Goal: Task Accomplishment & Management: Manage account settings

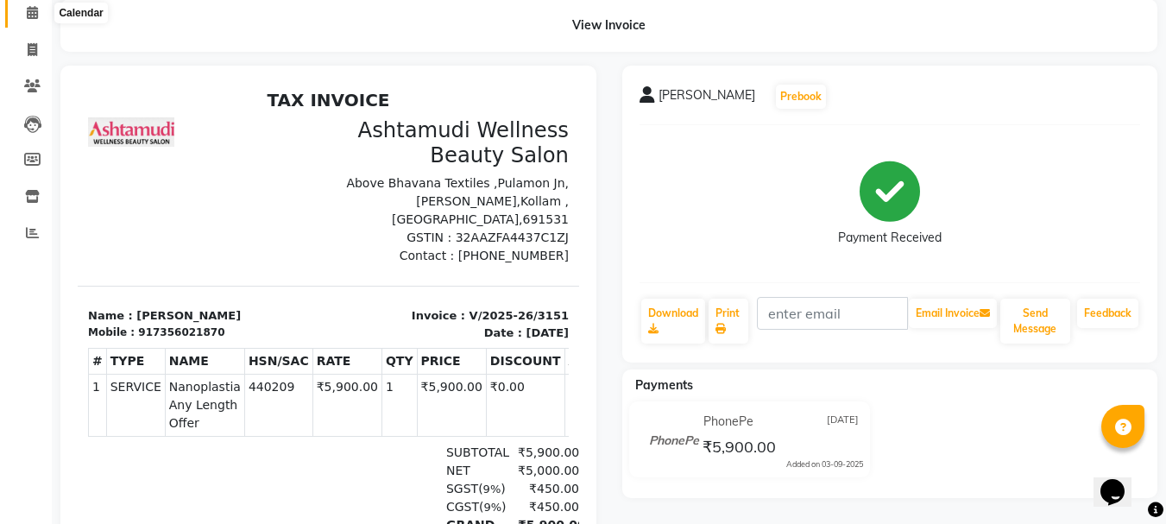
click at [36, 10] on icon at bounding box center [32, 12] width 11 height 13
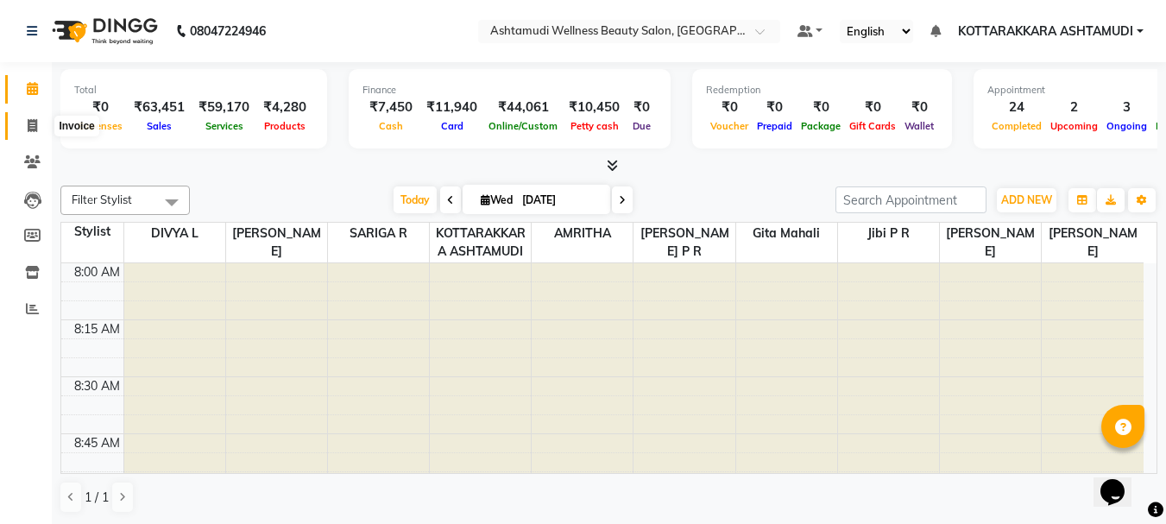
click at [28, 120] on icon at bounding box center [32, 125] width 9 height 13
select select "service"
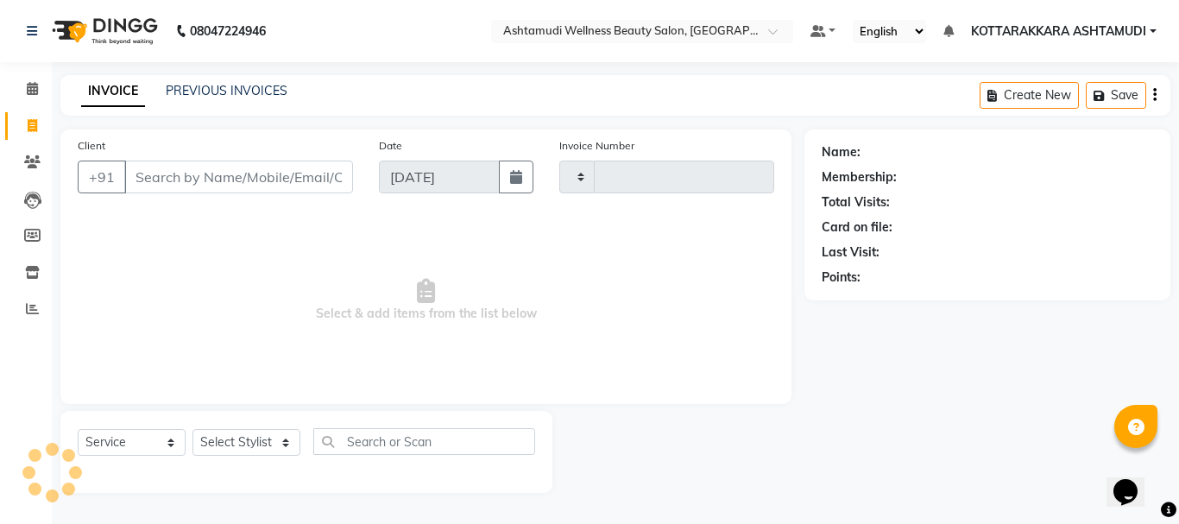
type input "3152"
select select "4664"
click at [269, 448] on select "Select Stylist" at bounding box center [246, 442] width 108 height 27
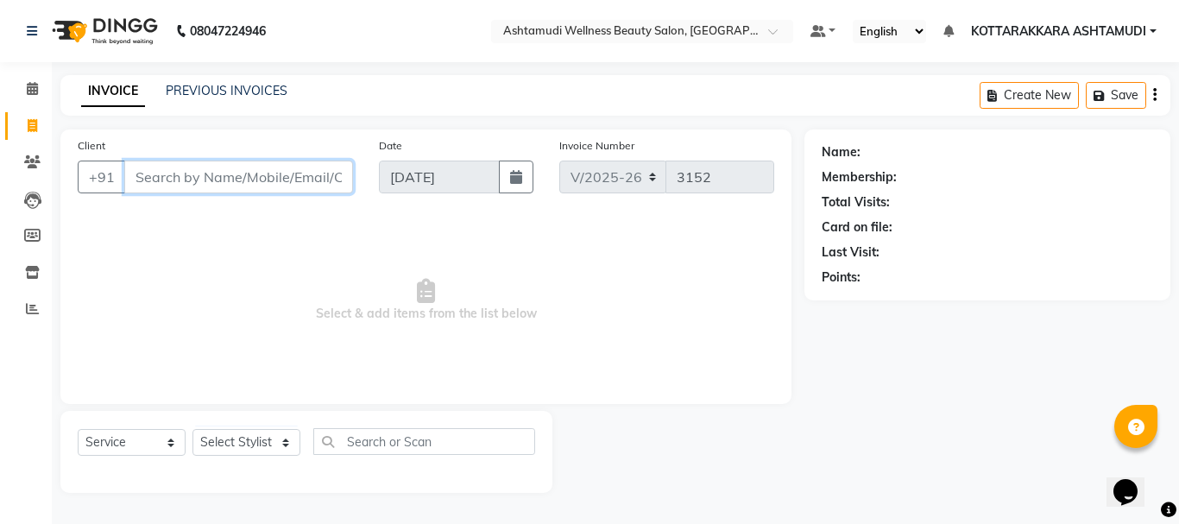
click at [154, 176] on input "Client" at bounding box center [238, 177] width 229 height 33
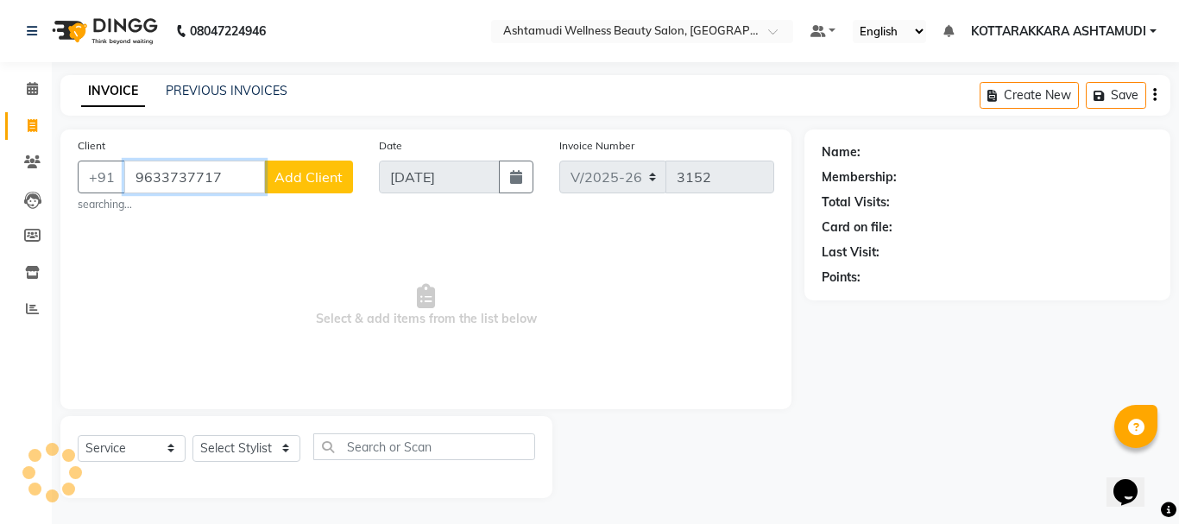
type input "9633737717"
click at [316, 179] on span "Add Client" at bounding box center [308, 176] width 68 height 17
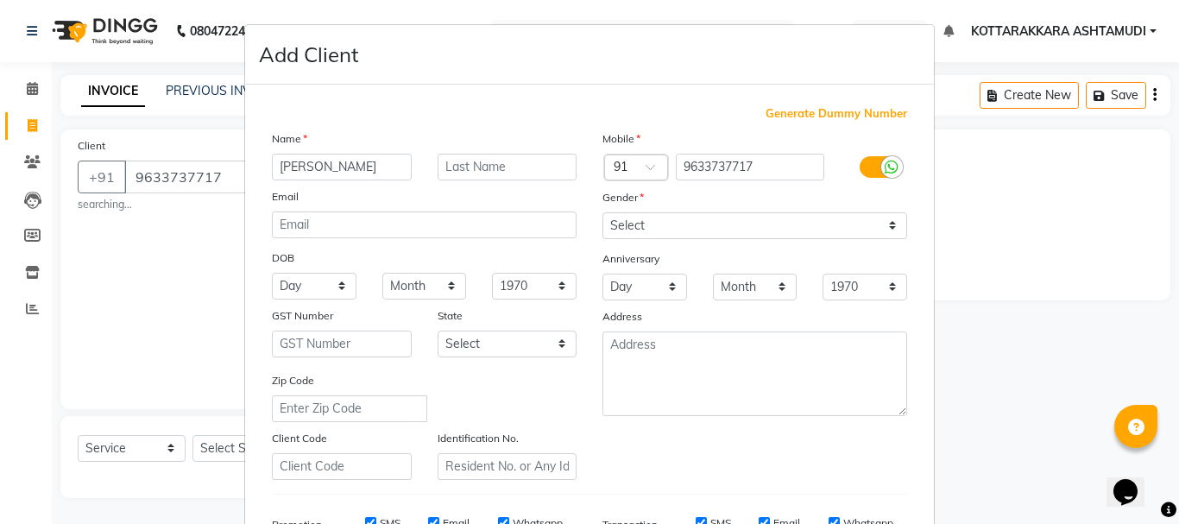
type input "VIDHYA"
click at [658, 223] on select "Select Male Female Other Prefer Not To Say" at bounding box center [754, 225] width 305 height 27
select select "female"
click at [602, 212] on select "Select Male Female Other Prefer Not To Say" at bounding box center [754, 225] width 305 height 27
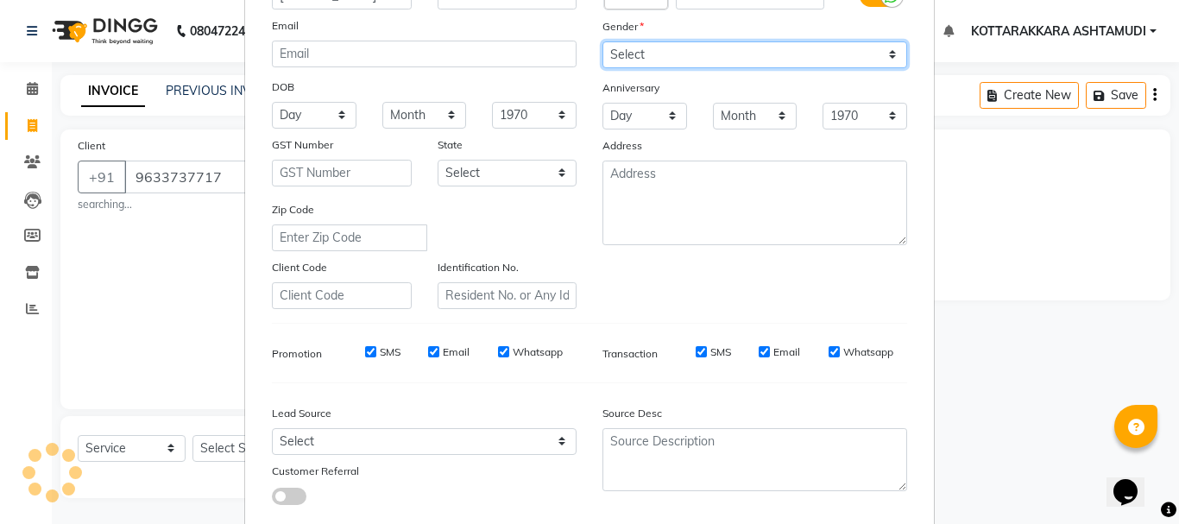
scroll to position [173, 0]
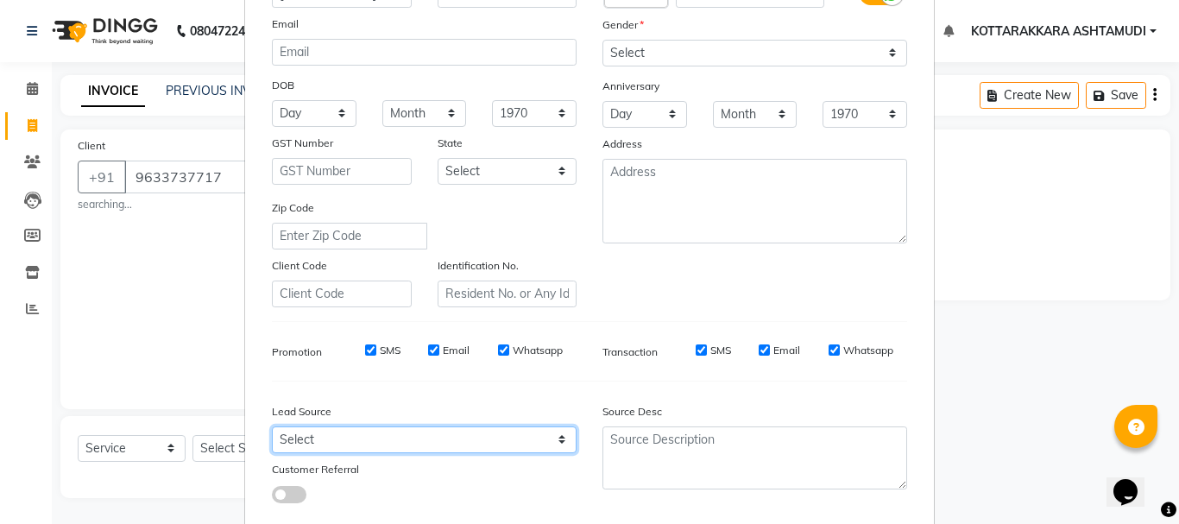
click at [354, 436] on select "Select Walk-in Referral Internet Friend Word of Mouth Advertisement Facebook Ju…" at bounding box center [424, 439] width 305 height 27
select select "31518"
click at [272, 426] on select "Select Walk-in Referral Internet Friend Word of Mouth Advertisement Facebook Ju…" at bounding box center [424, 439] width 305 height 27
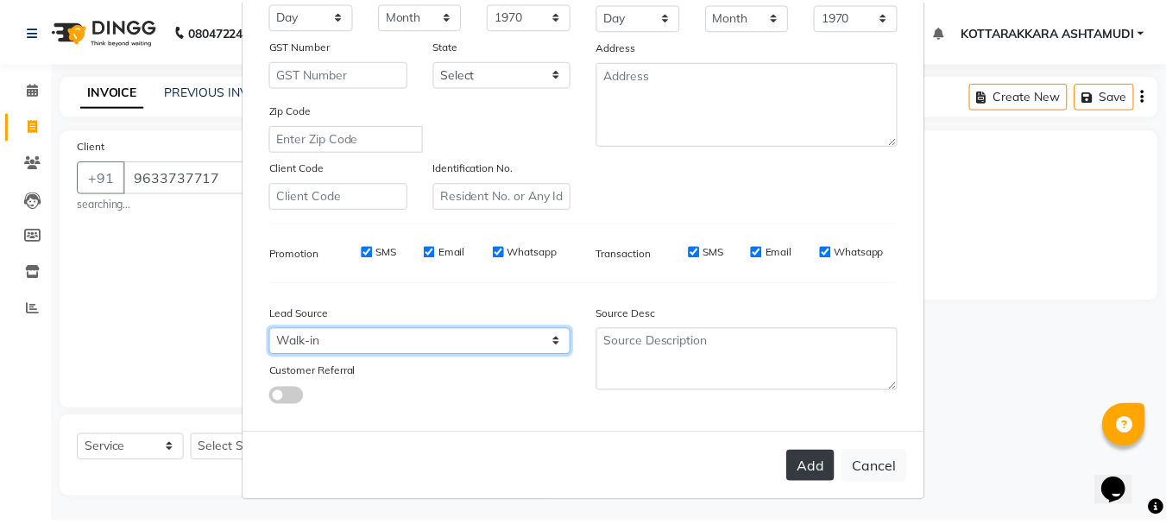
scroll to position [273, 0]
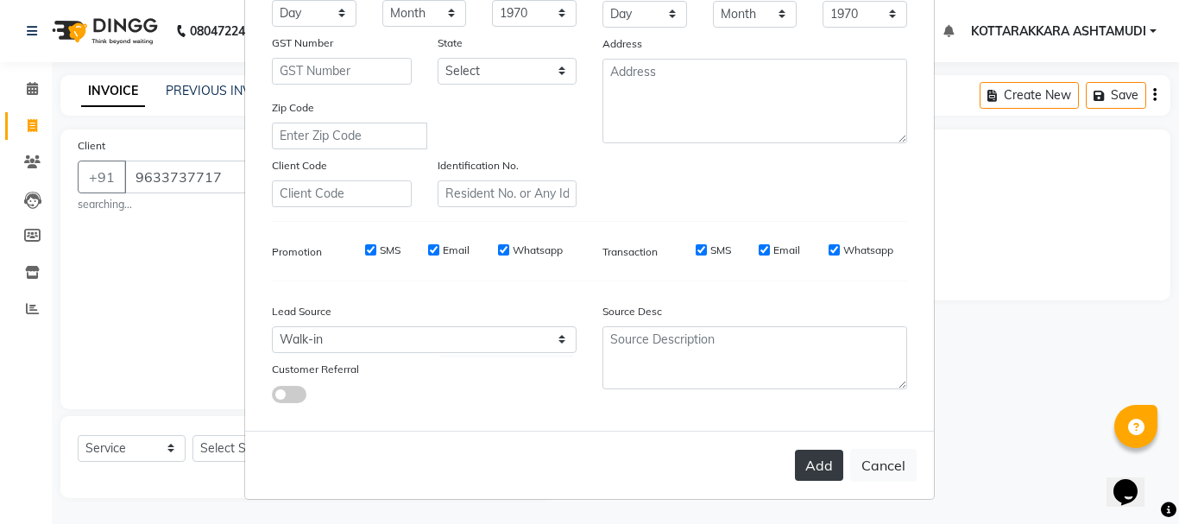
click at [815, 463] on button "Add" at bounding box center [819, 465] width 48 height 31
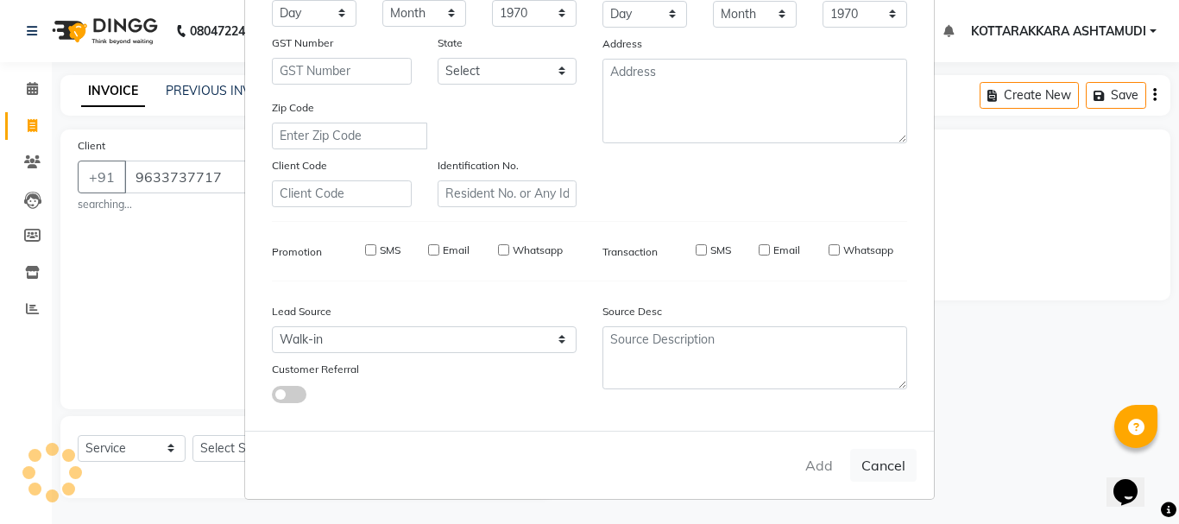
select select
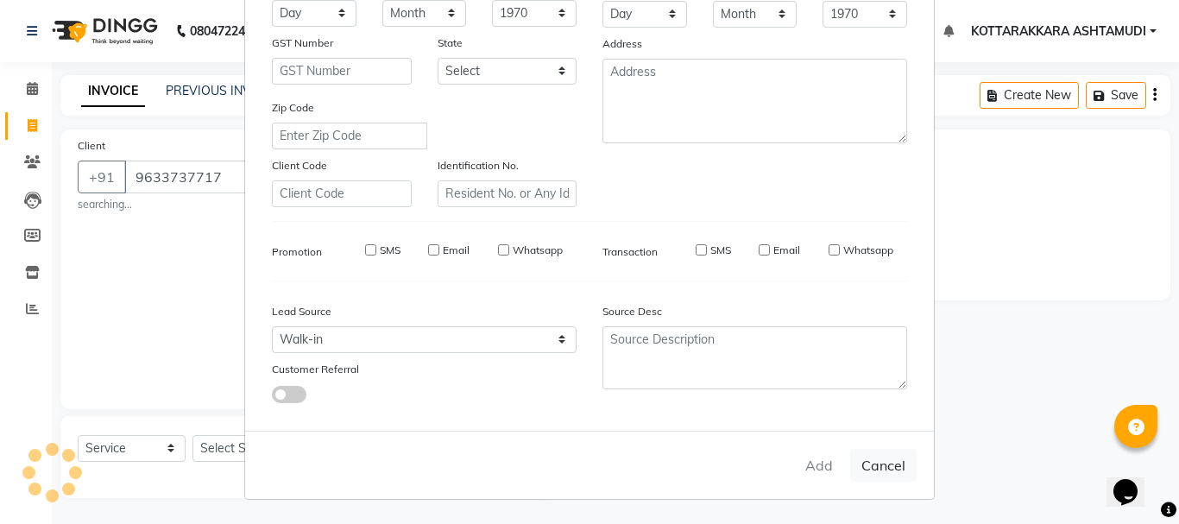
select select
checkbox input "false"
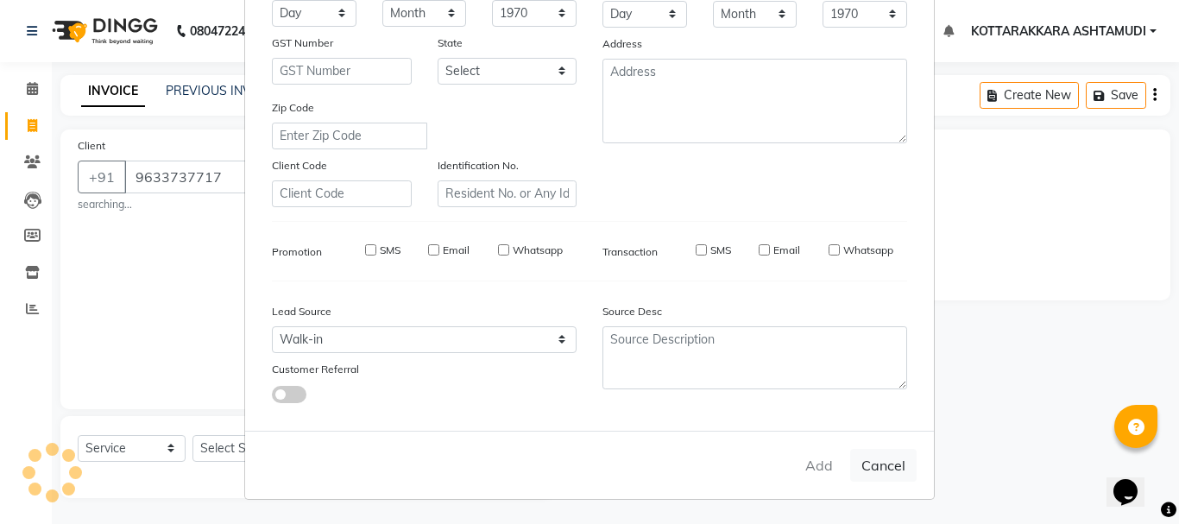
checkbox input "false"
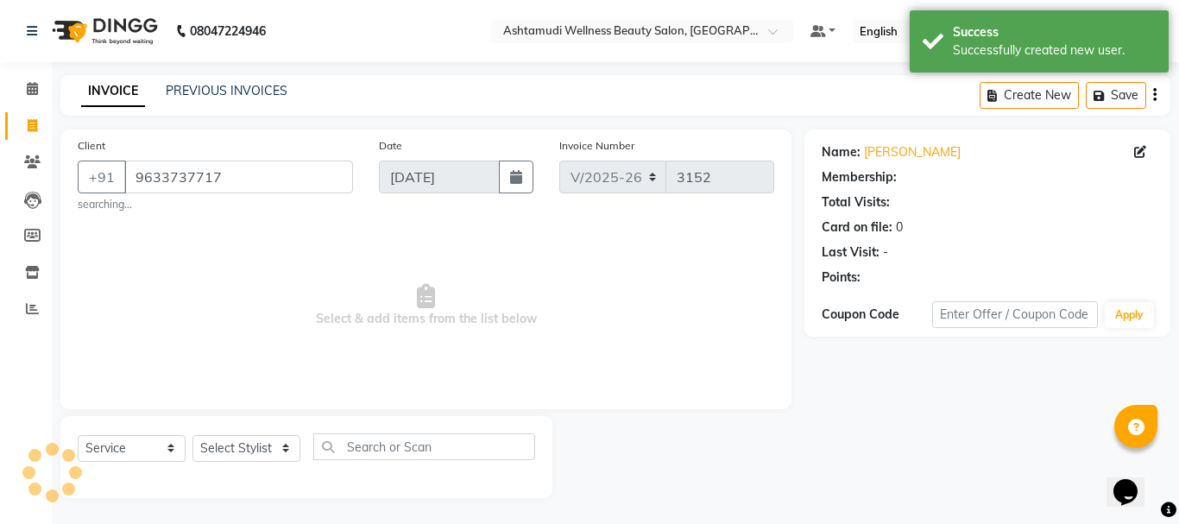
select select "1: Object"
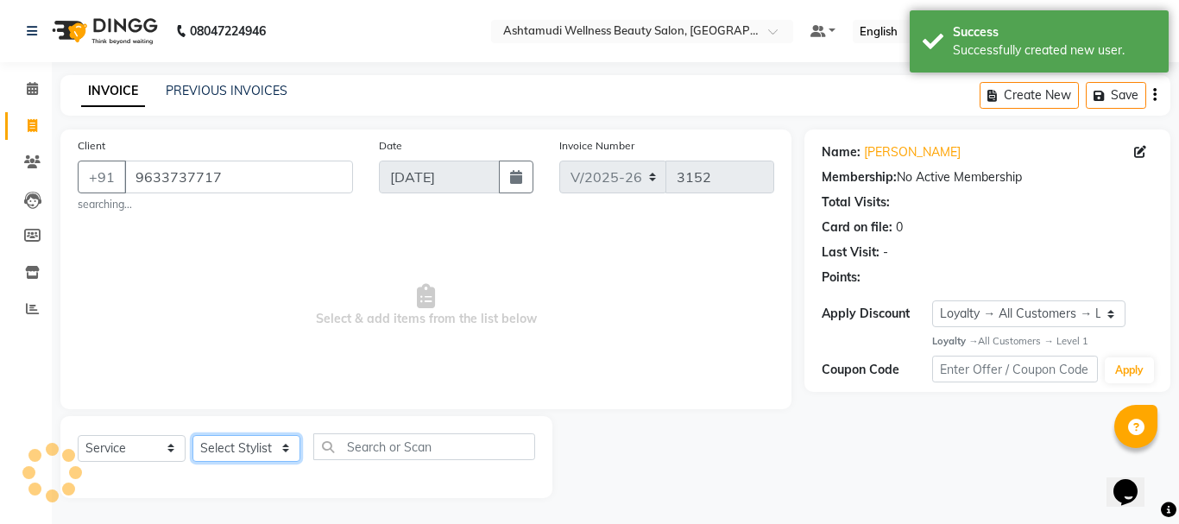
click at [243, 450] on select "Select Stylist AMRITHA DIVYA L Gita Mahali Jibi P R [PERSON_NAME] ASHTAMUDI [PE…" at bounding box center [246, 448] width 108 height 27
select select "75884"
click at [192, 435] on select "Select Stylist AMRITHA DIVYA L Gita Mahali Jibi P R [PERSON_NAME] ASHTAMUDI [PE…" at bounding box center [246, 448] width 108 height 27
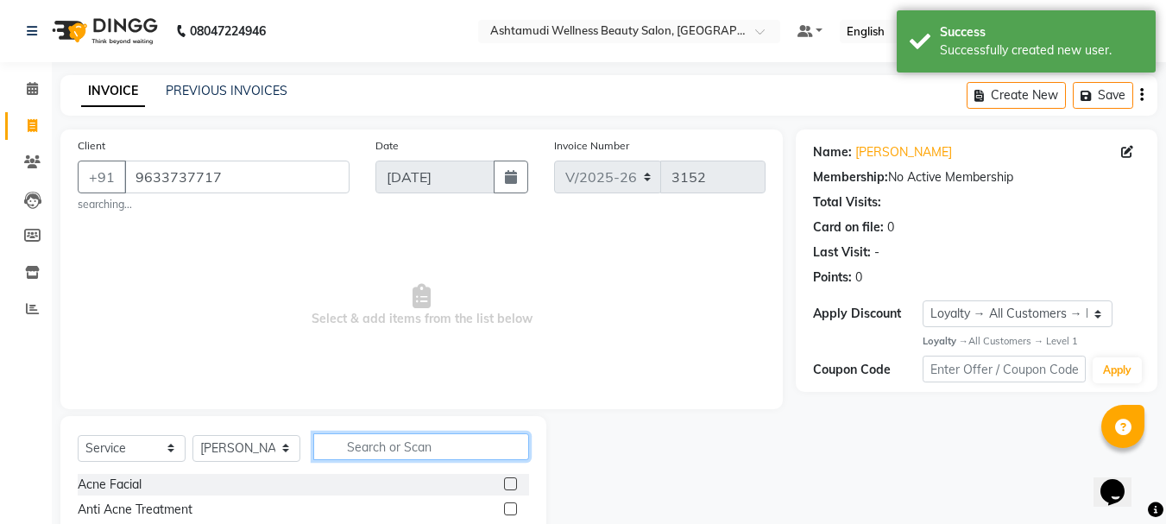
click at [389, 443] on input "text" at bounding box center [421, 446] width 216 height 27
type input "EB"
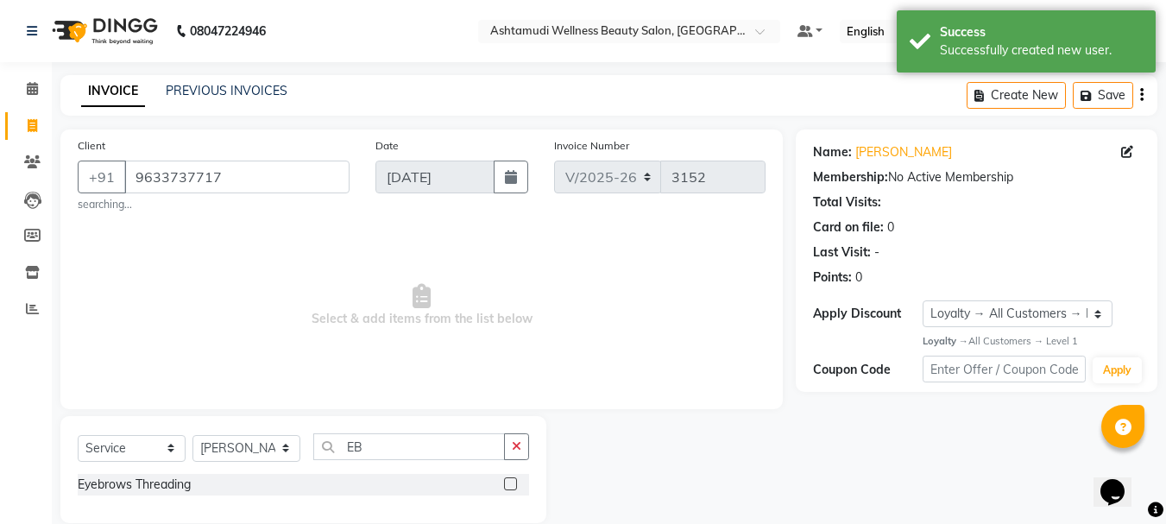
click at [513, 484] on label at bounding box center [510, 483] width 13 height 13
click at [513, 484] on input "checkbox" at bounding box center [509, 484] width 11 height 11
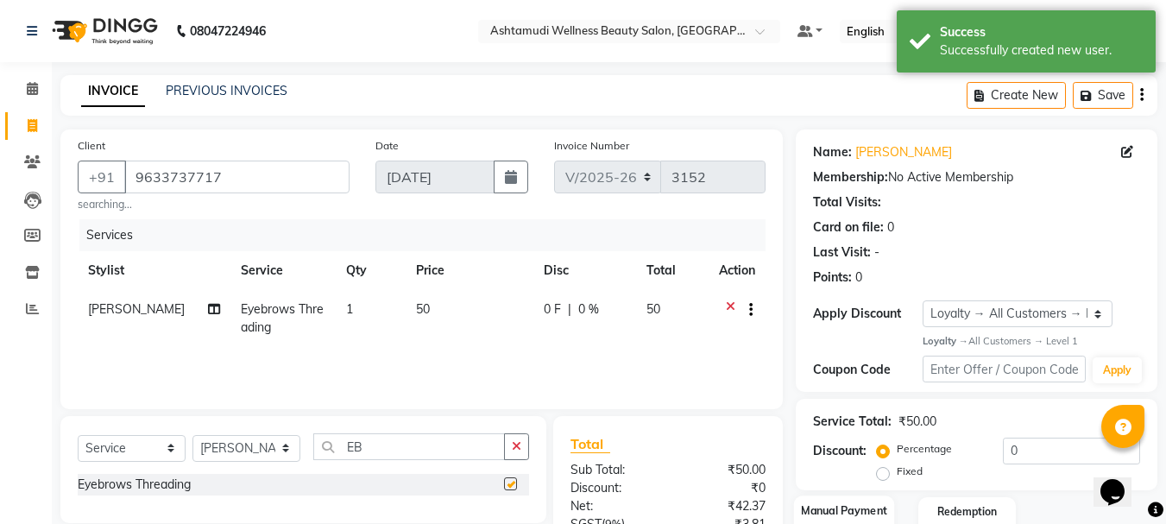
checkbox input "false"
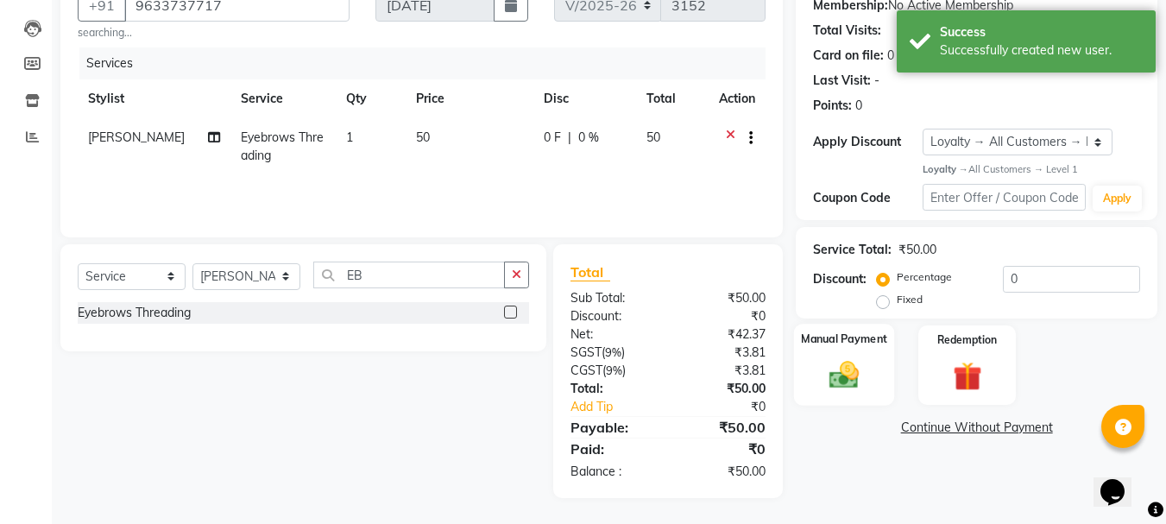
click at [829, 361] on img at bounding box center [844, 375] width 48 height 35
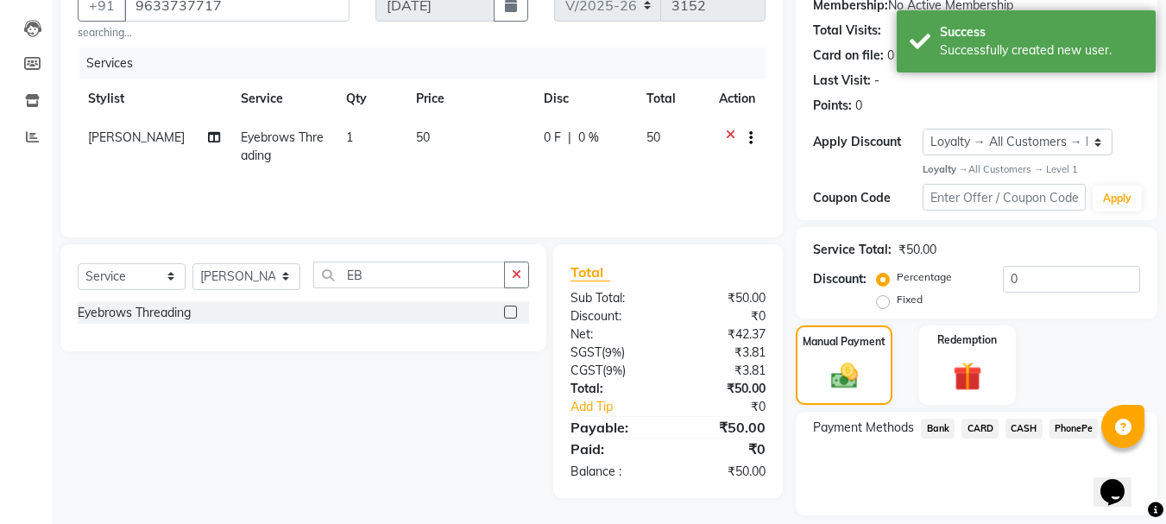
click at [1068, 431] on span "PhonePe" at bounding box center [1073, 429] width 49 height 20
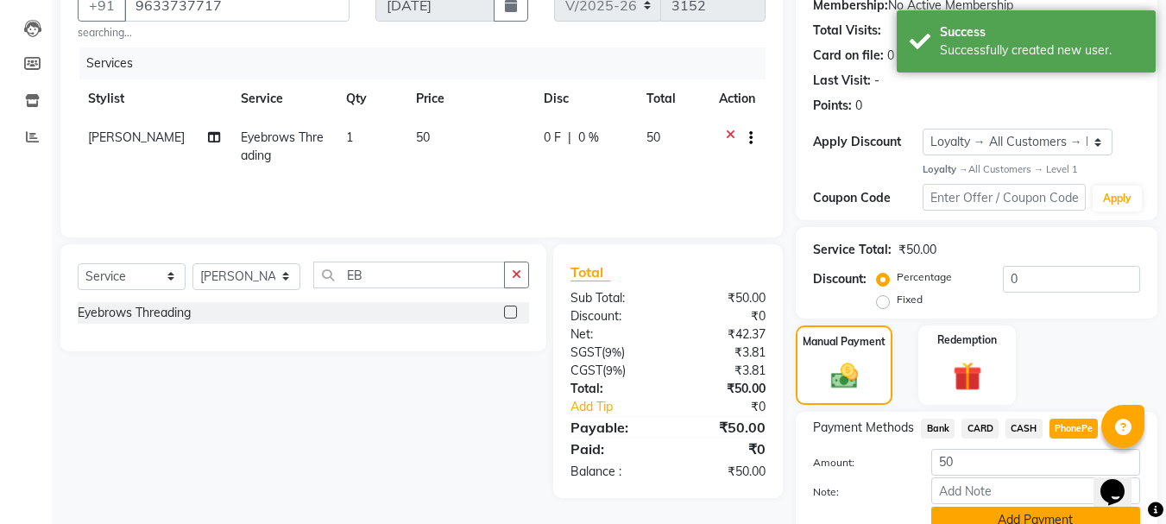
click at [991, 511] on button "Add Payment" at bounding box center [1035, 520] width 209 height 27
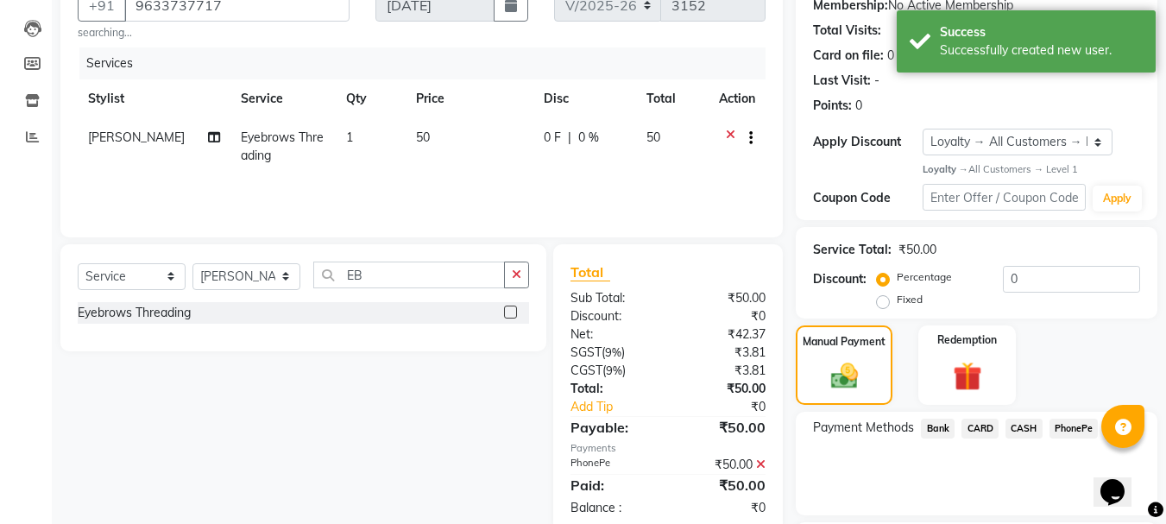
scroll to position [322, 0]
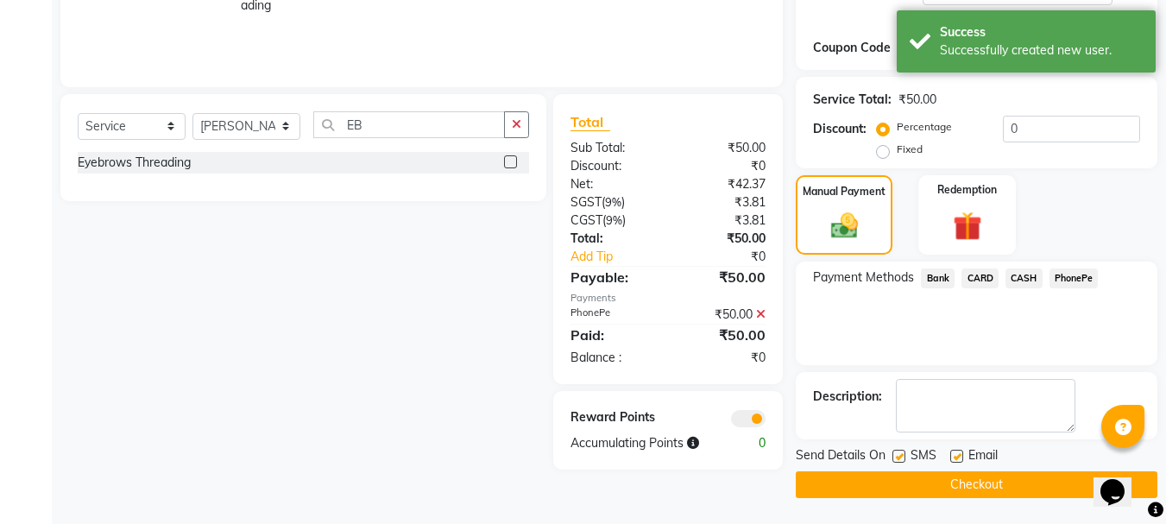
click at [986, 491] on button "Checkout" at bounding box center [977, 484] width 362 height 27
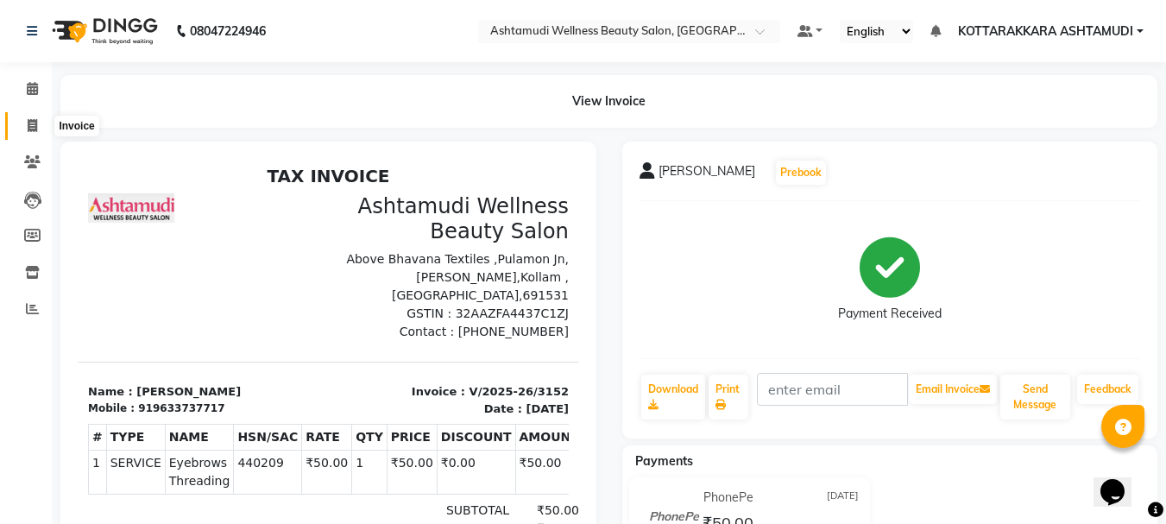
click at [25, 123] on span at bounding box center [32, 126] width 30 height 20
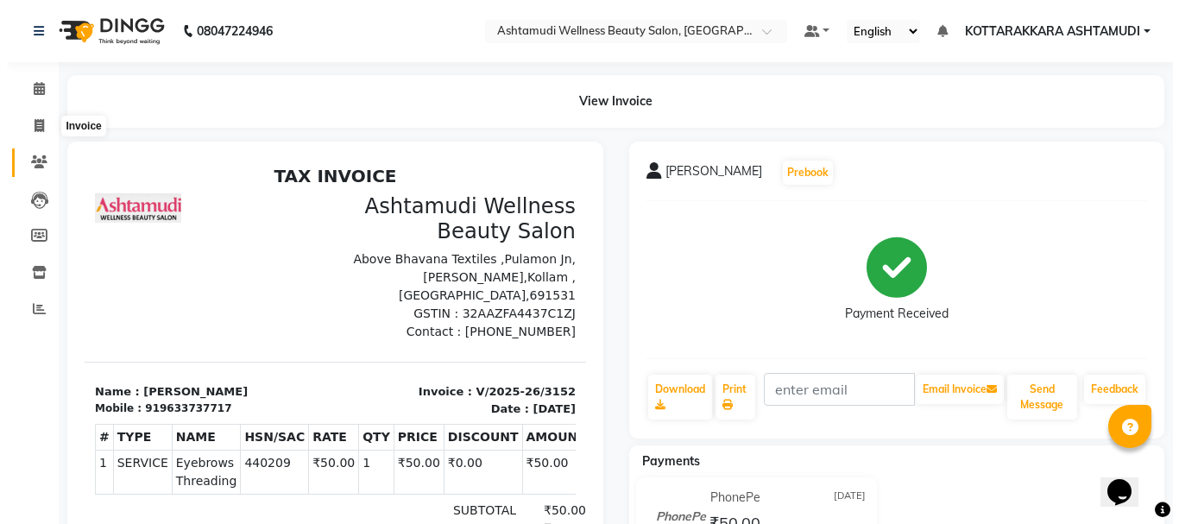
select select "service"
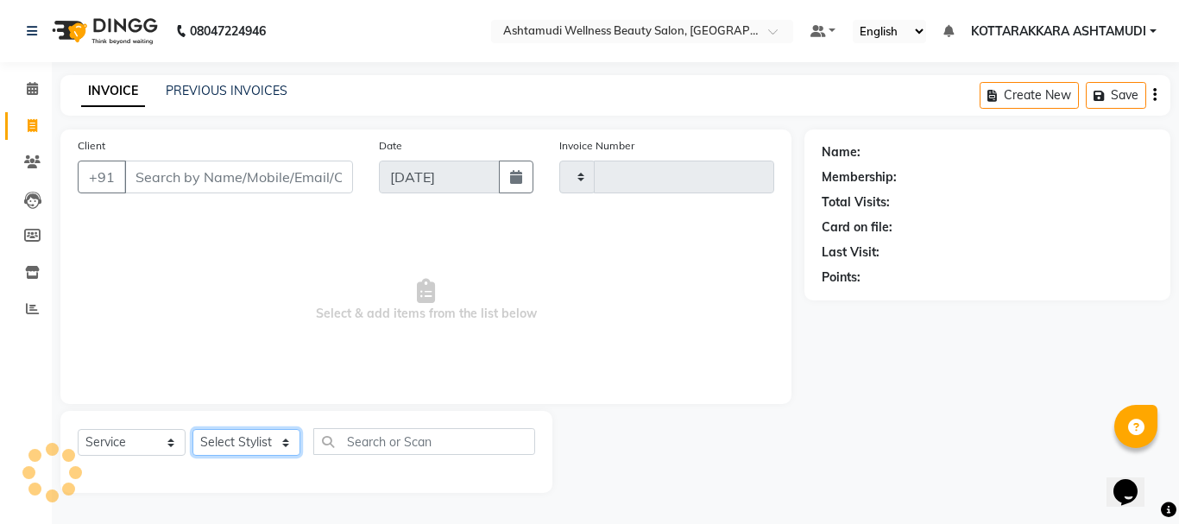
click at [255, 431] on select "Select Stylist" at bounding box center [246, 442] width 108 height 27
type input "3153"
select select "4664"
select select "49590"
click at [192, 429] on select "Select Stylist AMRITHA DIVYA L Gita Mahali Jibi P R [PERSON_NAME] ASHTAMUDI [PE…" at bounding box center [246, 442] width 108 height 27
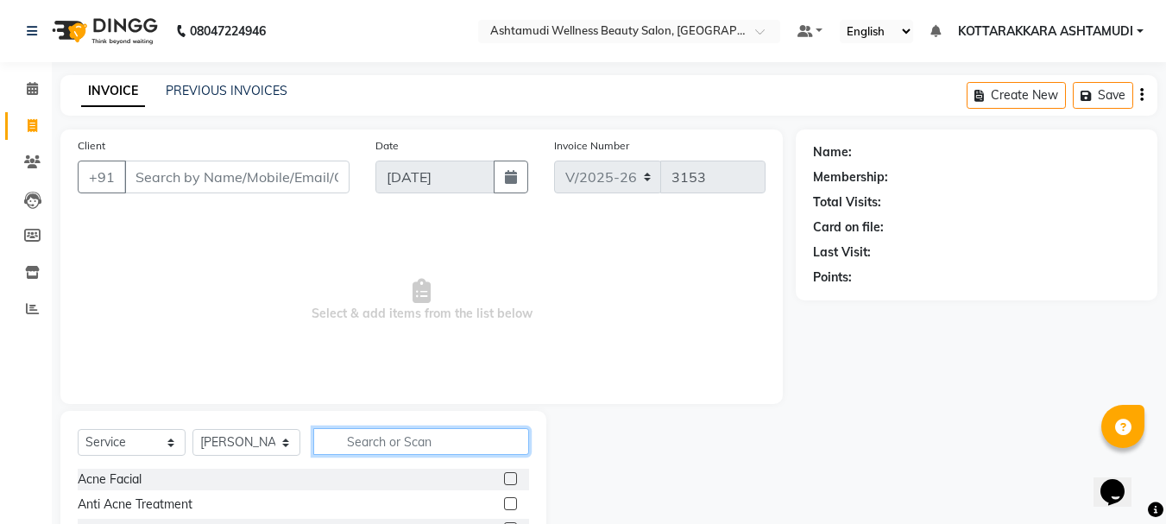
click at [368, 439] on input "text" at bounding box center [421, 441] width 216 height 27
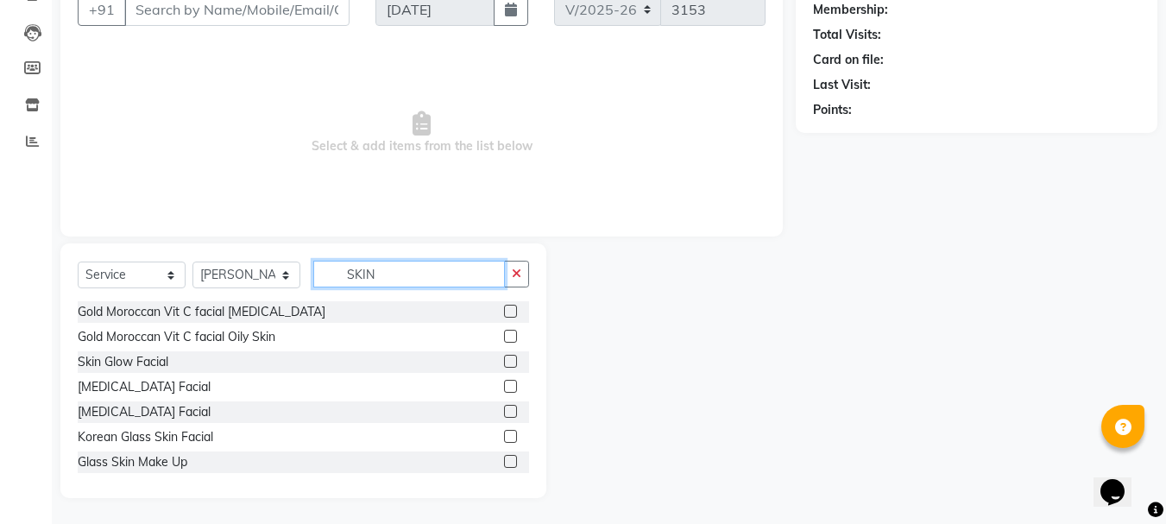
type input "SKIN"
click at [504, 365] on label at bounding box center [510, 361] width 13 height 13
click at [504, 365] on input "checkbox" at bounding box center [509, 361] width 11 height 11
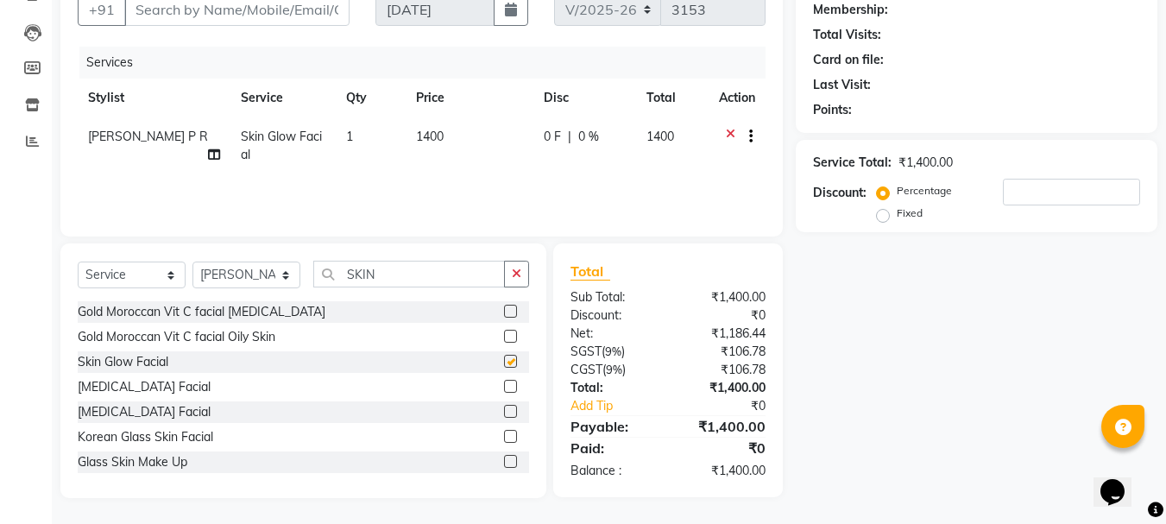
checkbox input "false"
click at [431, 283] on input "SKIN" at bounding box center [409, 274] width 192 height 27
type input "S"
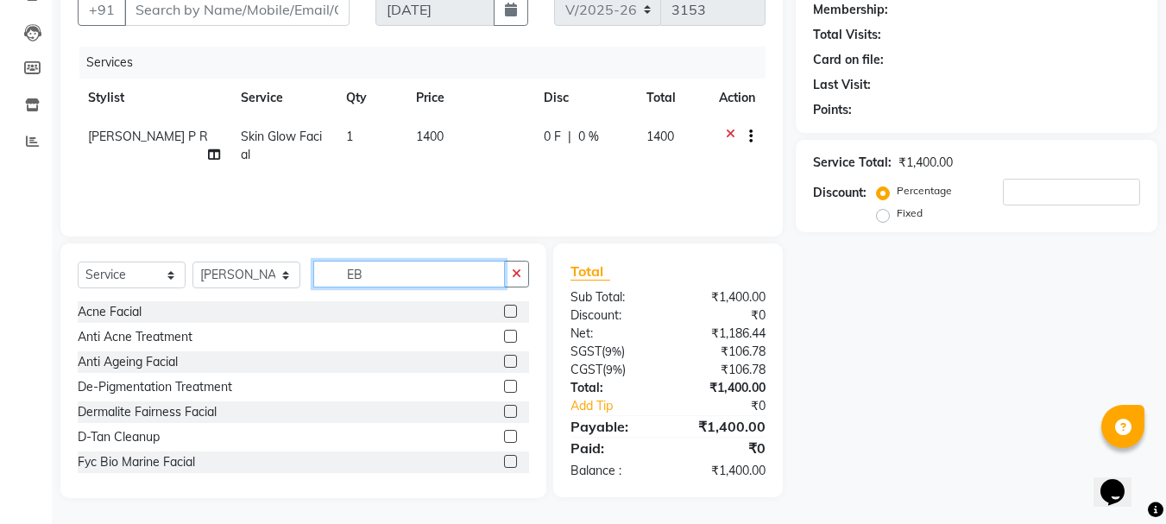
scroll to position [167, 0]
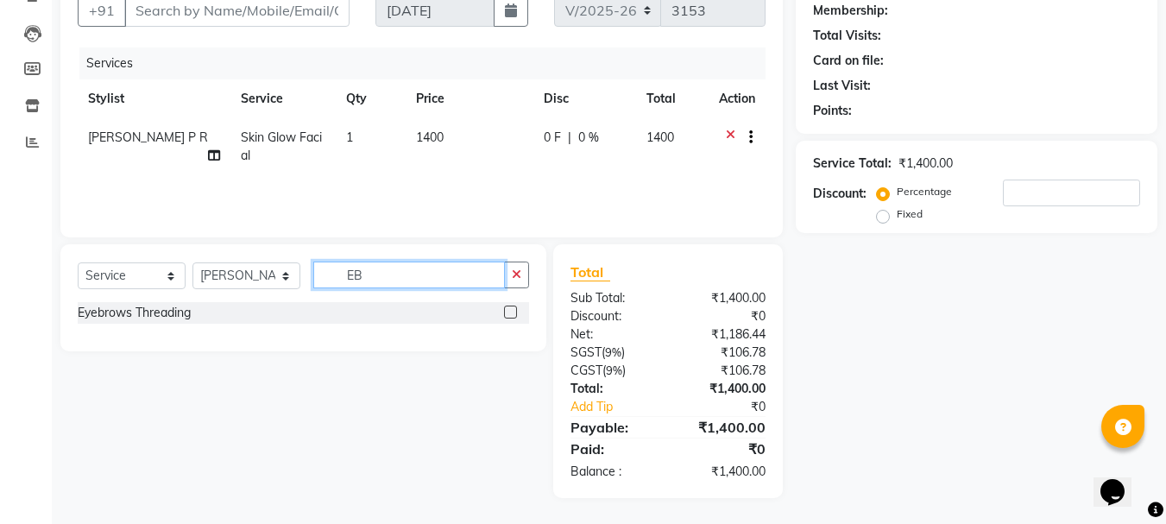
type input "EB"
click at [511, 317] on label at bounding box center [510, 311] width 13 height 13
click at [511, 317] on input "checkbox" at bounding box center [509, 312] width 11 height 11
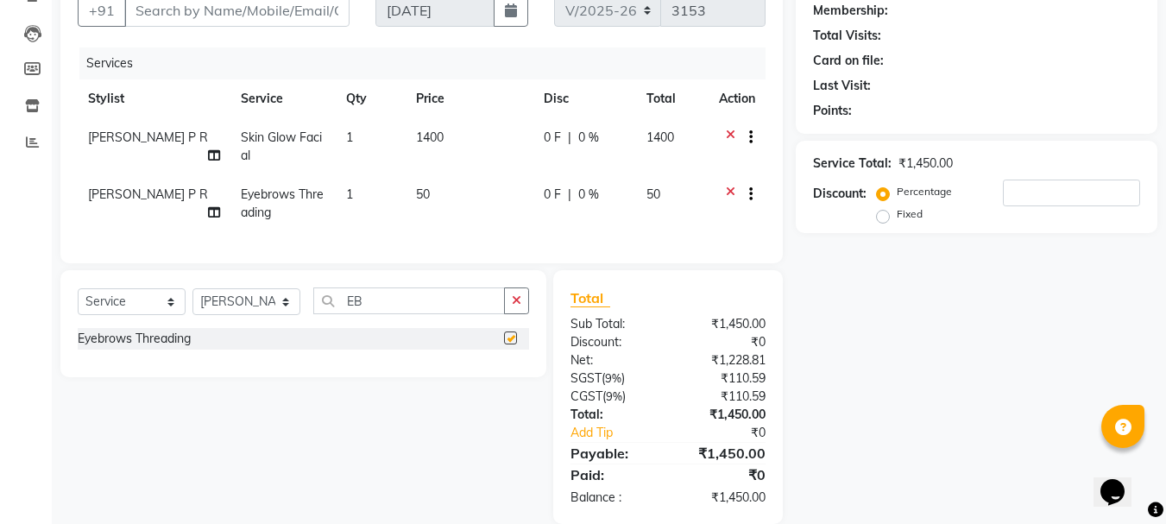
scroll to position [54, 0]
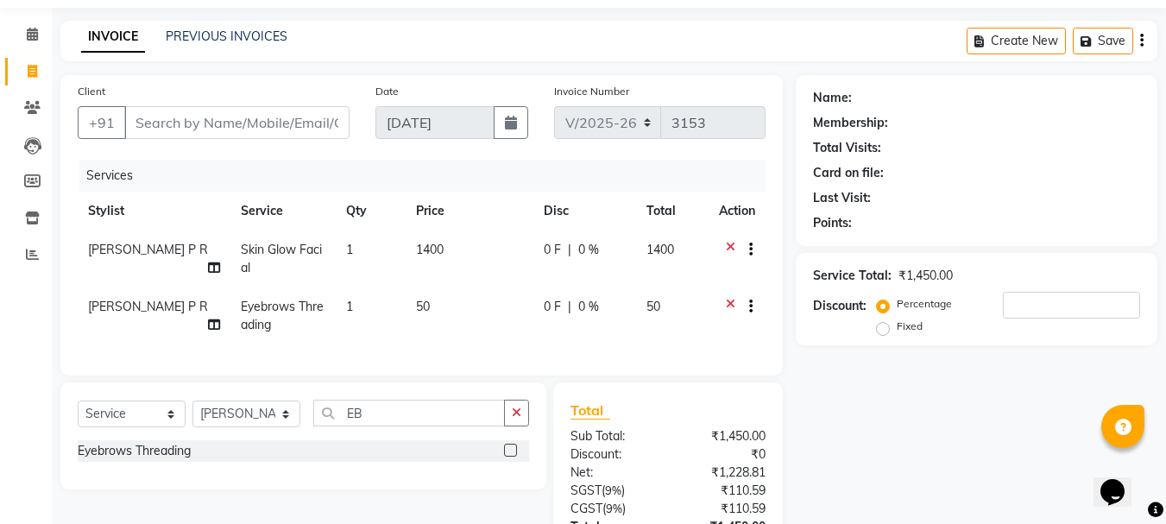
checkbox input "false"
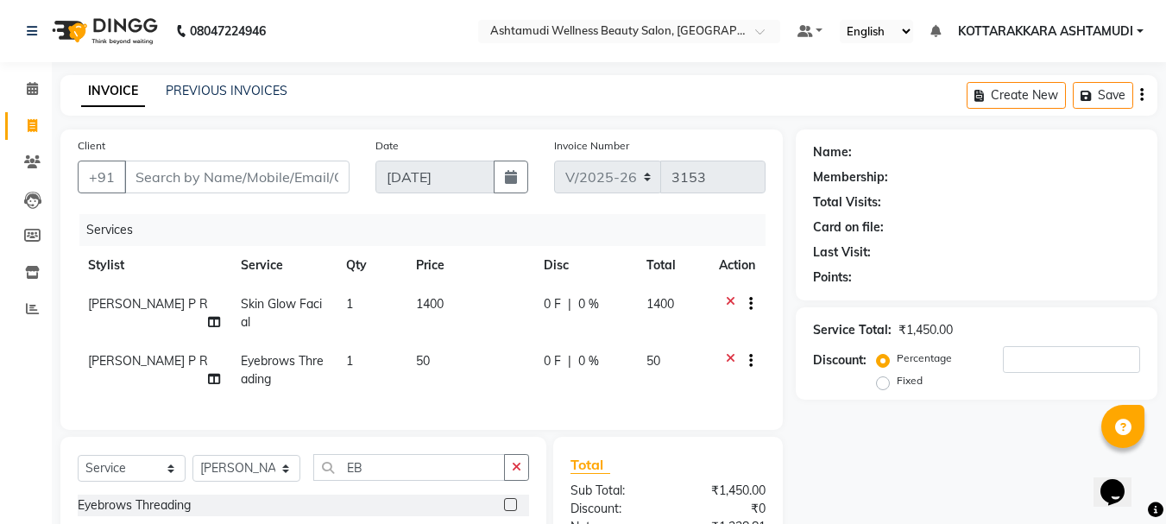
click at [269, 216] on div "Services" at bounding box center [428, 230] width 699 height 32
click at [268, 186] on input "Client" at bounding box center [236, 177] width 225 height 33
type input "9"
type input "0"
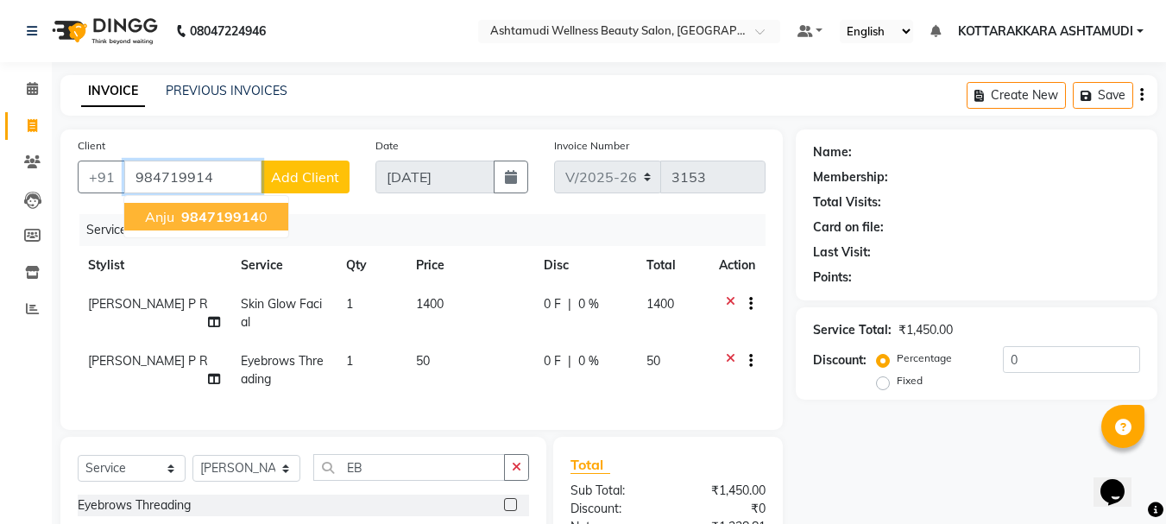
click at [223, 221] on span "984719914" at bounding box center [220, 216] width 78 height 17
type input "9847199140"
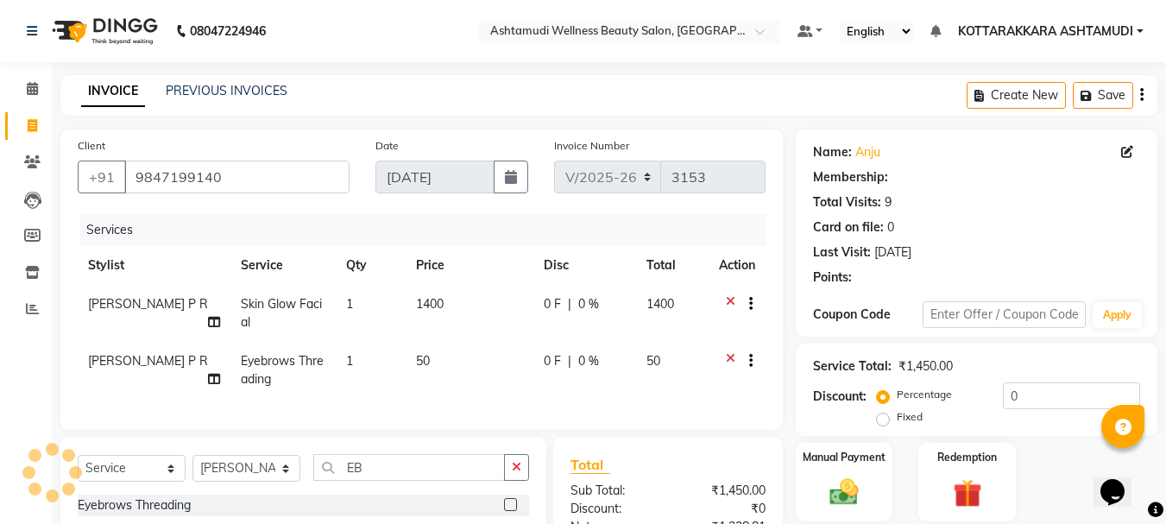
select select "1: Object"
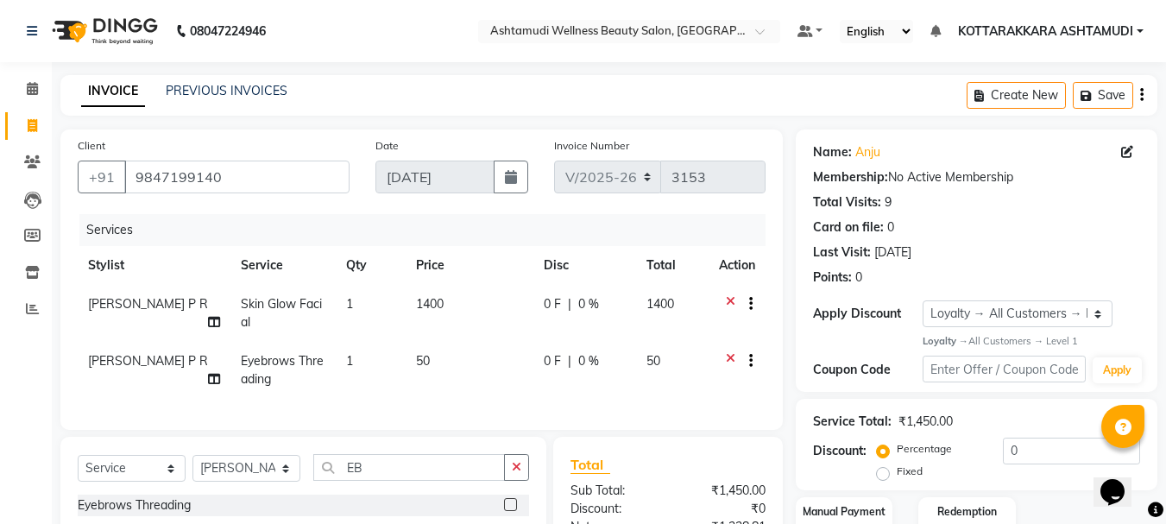
scroll to position [205, 0]
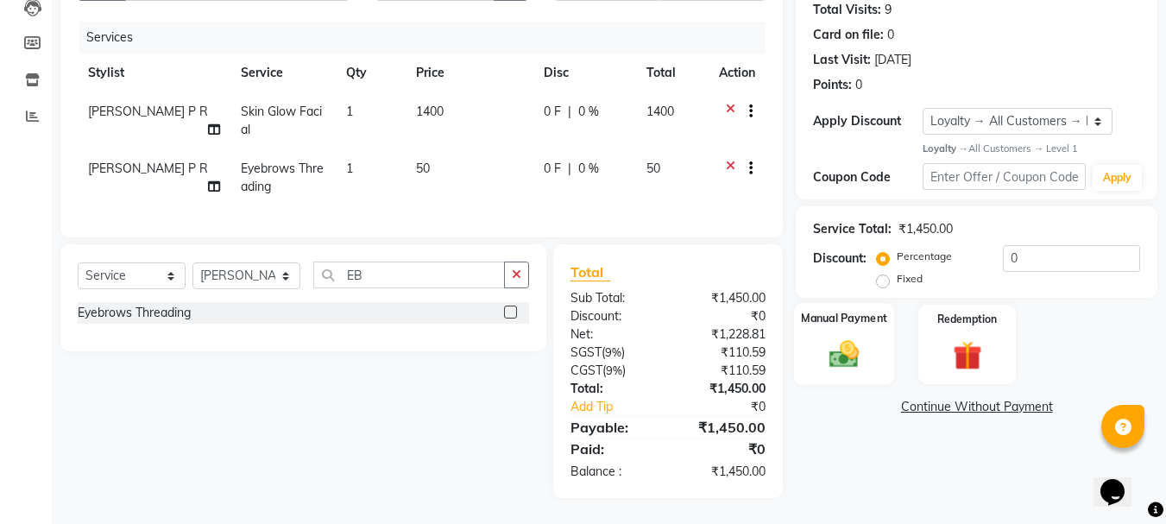
click at [840, 337] on img at bounding box center [844, 354] width 48 height 35
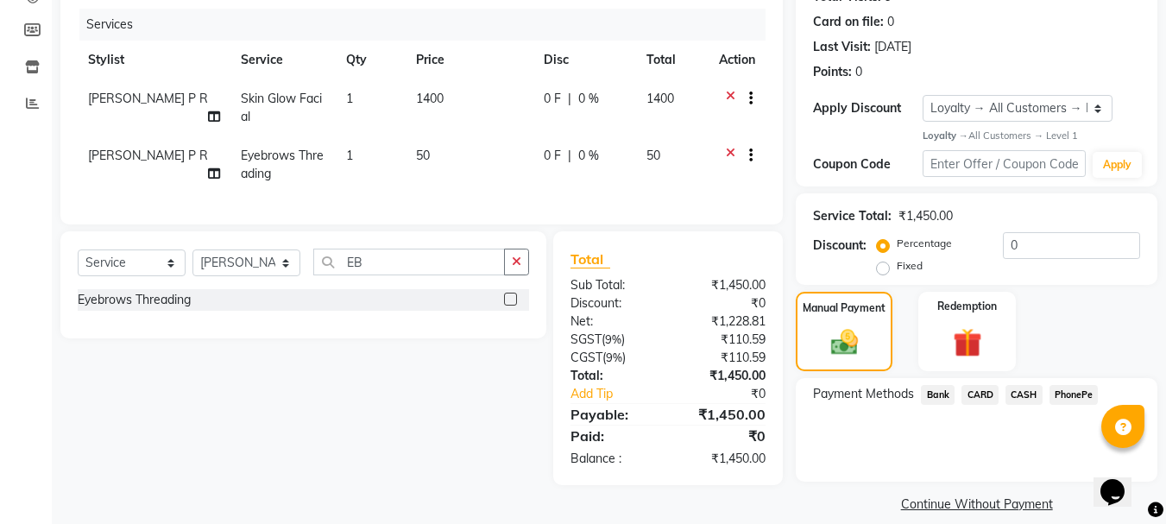
click at [1064, 395] on span "PhonePe" at bounding box center [1073, 395] width 49 height 20
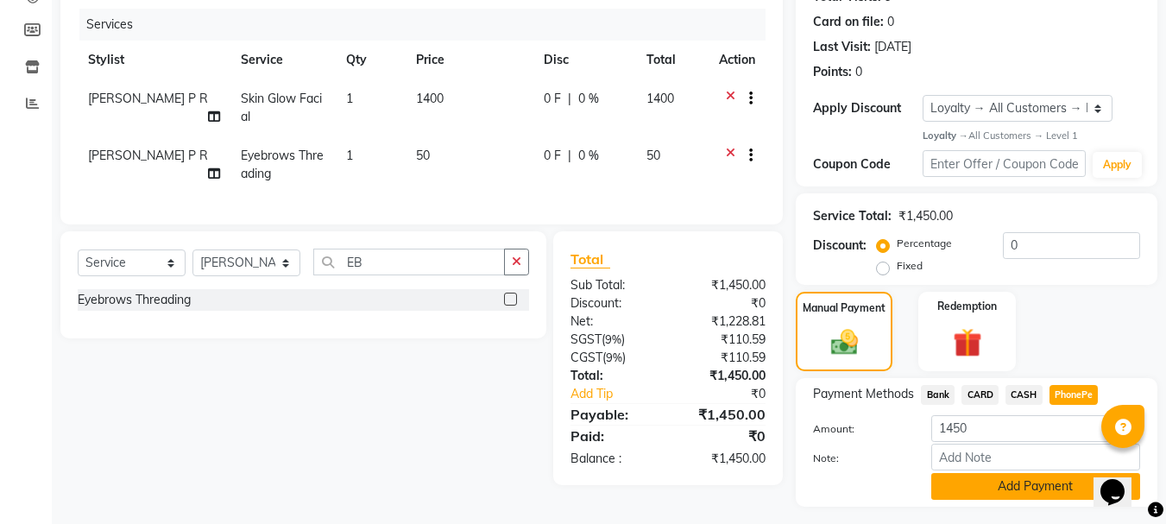
click at [1023, 485] on button "Add Payment" at bounding box center [1035, 486] width 209 height 27
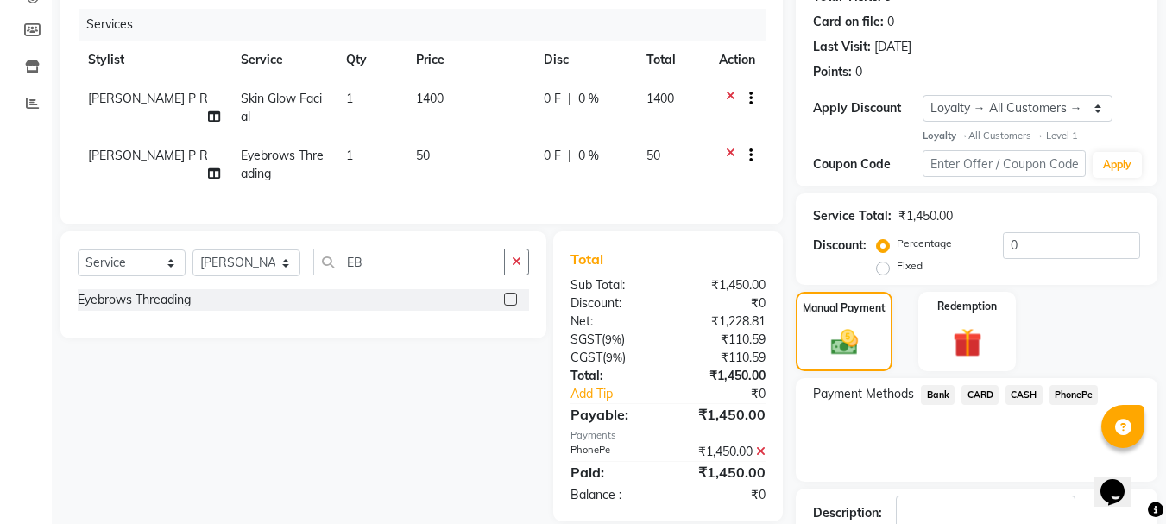
scroll to position [345, 0]
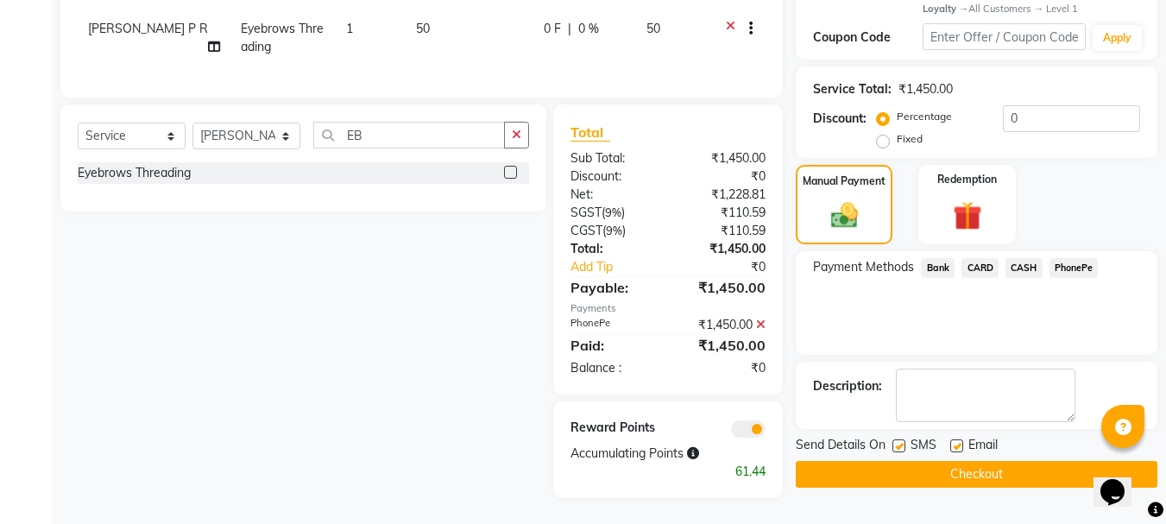
click at [991, 462] on button "Checkout" at bounding box center [977, 474] width 362 height 27
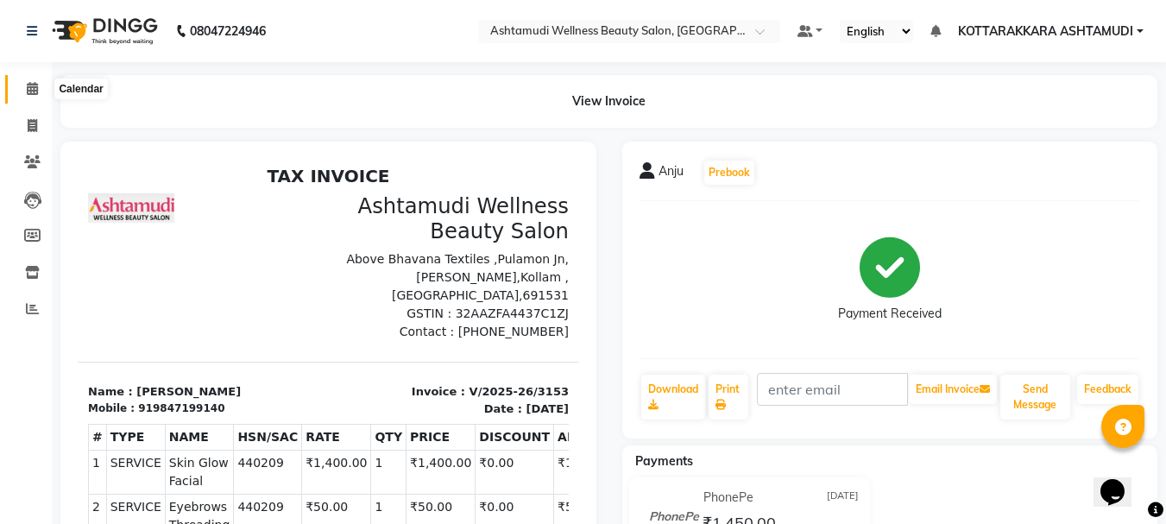
click at [33, 91] on icon at bounding box center [32, 88] width 11 height 13
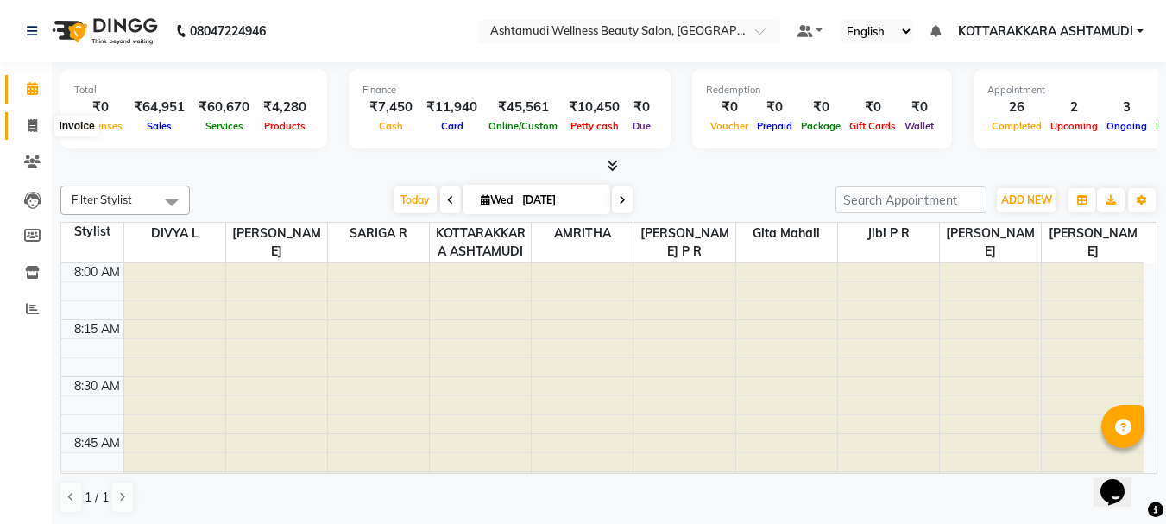
click at [34, 129] on icon at bounding box center [32, 125] width 9 height 13
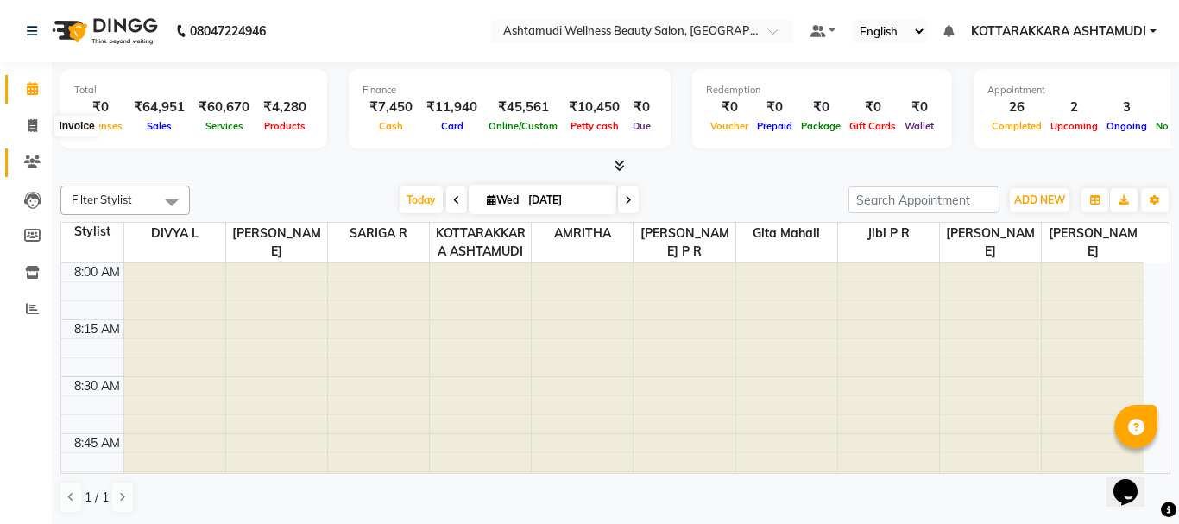
select select "service"
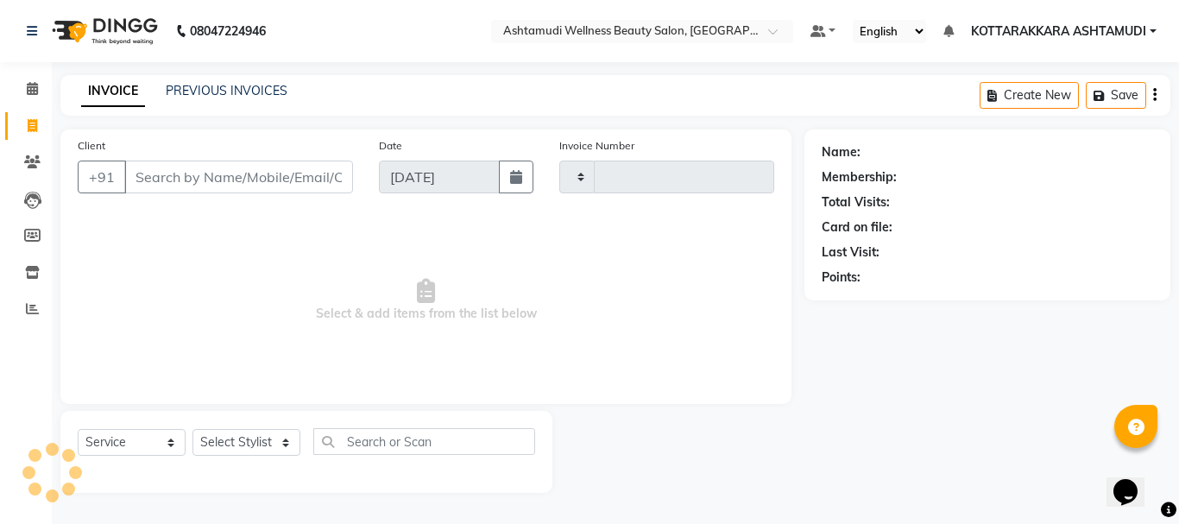
type input "3154"
select select "4664"
click at [242, 438] on select "Select Stylist" at bounding box center [246, 442] width 108 height 27
select select "75884"
click at [192, 429] on select "Select Stylist AMRITHA DIVYA L Gita Mahali Jibi P R Karina Darjee KOTTARAKKARA …" at bounding box center [246, 442] width 108 height 27
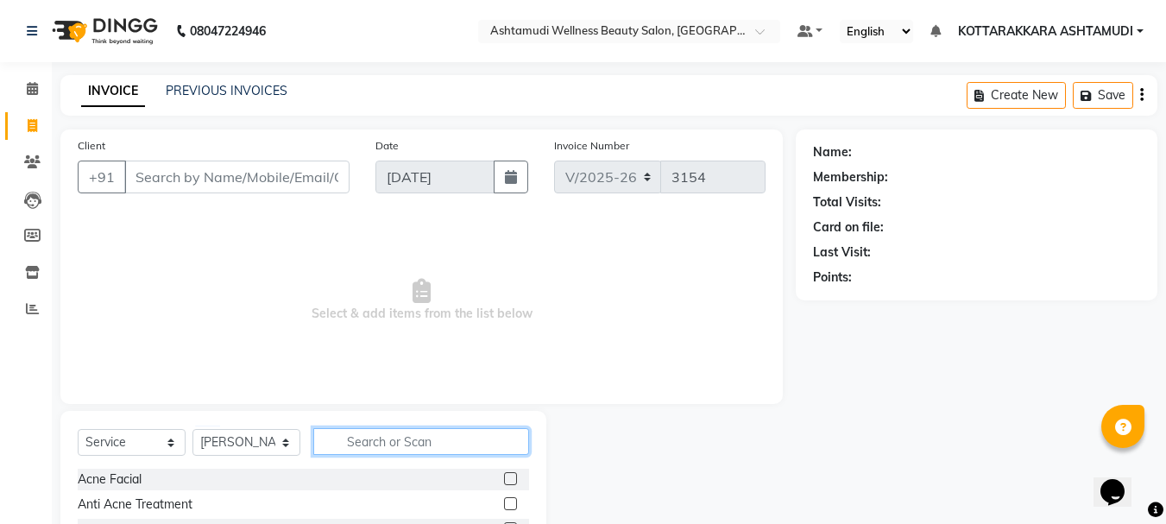
click at [384, 443] on input "text" at bounding box center [421, 441] width 216 height 27
type input "EB"
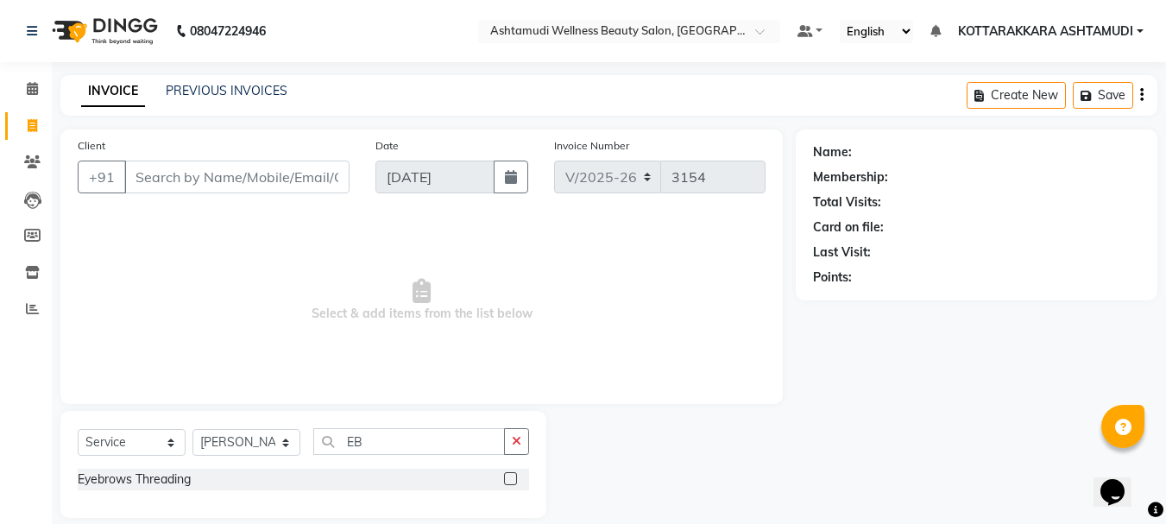
click at [507, 480] on label at bounding box center [510, 478] width 13 height 13
click at [507, 480] on input "checkbox" at bounding box center [509, 479] width 11 height 11
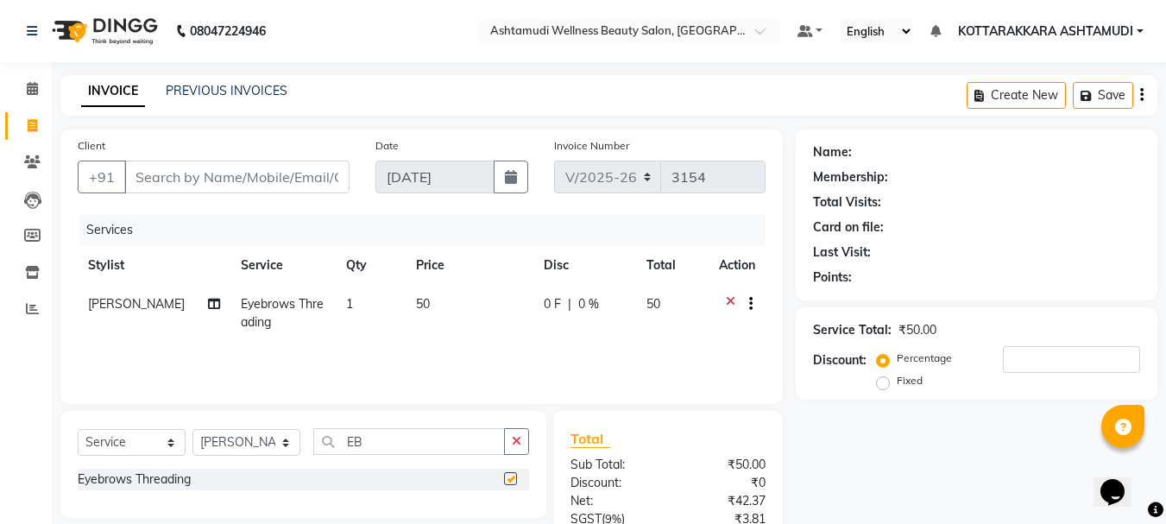
checkbox input "false"
click at [242, 442] on select "Select Stylist AMRITHA DIVYA L Gita Mahali Jibi P R Karina Darjee KOTTARAKKARA …" at bounding box center [246, 442] width 108 height 27
select select "65260"
click at [192, 429] on select "Select Stylist AMRITHA DIVYA L Gita Mahali Jibi P R Karina Darjee KOTTARAKKARA …" at bounding box center [246, 442] width 108 height 27
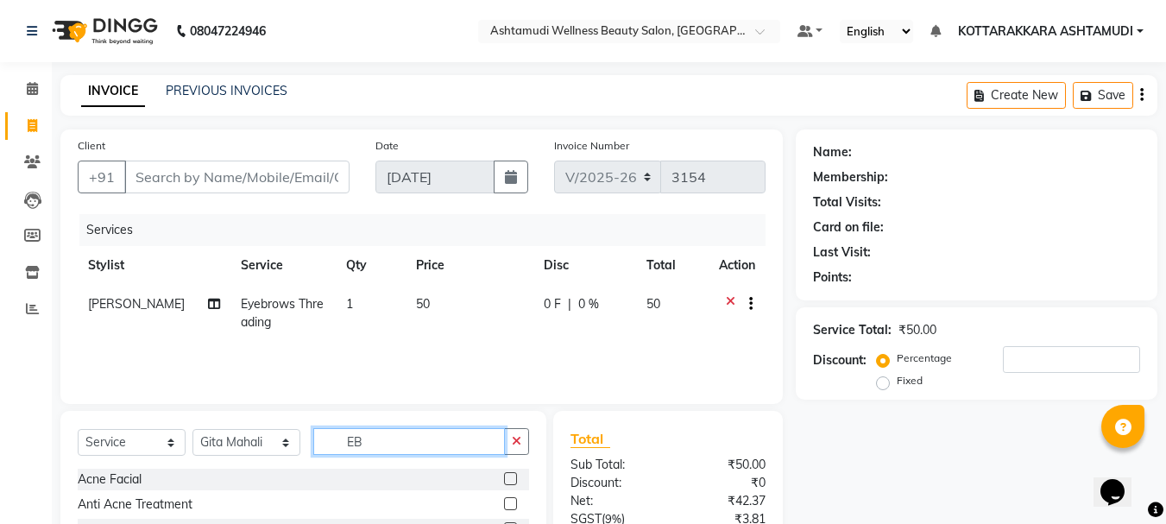
click at [398, 443] on input "EB" at bounding box center [409, 441] width 192 height 27
type input "E"
type input "LAYER"
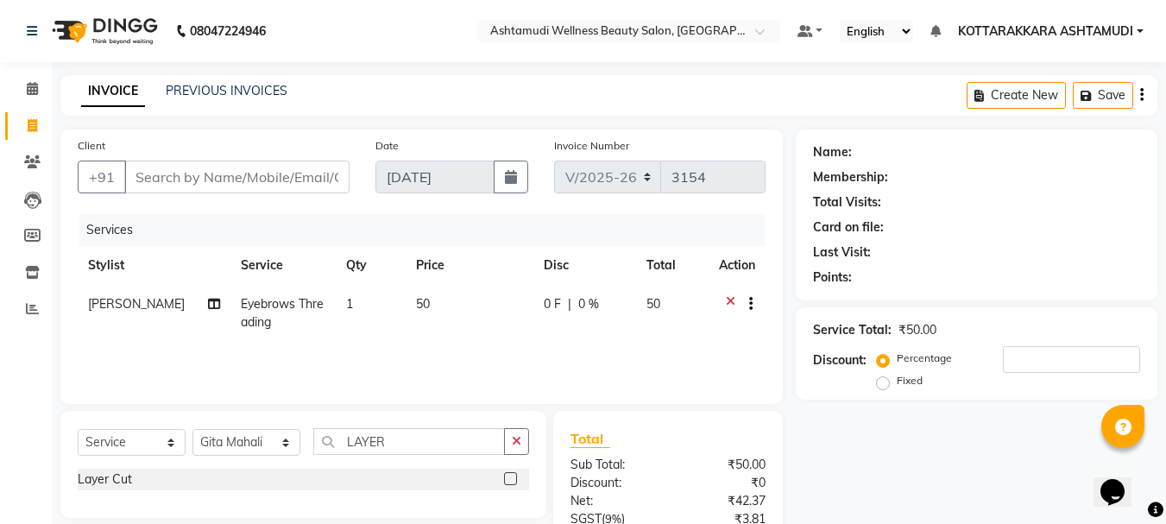
click at [512, 479] on label at bounding box center [510, 478] width 13 height 13
click at [512, 479] on input "checkbox" at bounding box center [509, 479] width 11 height 11
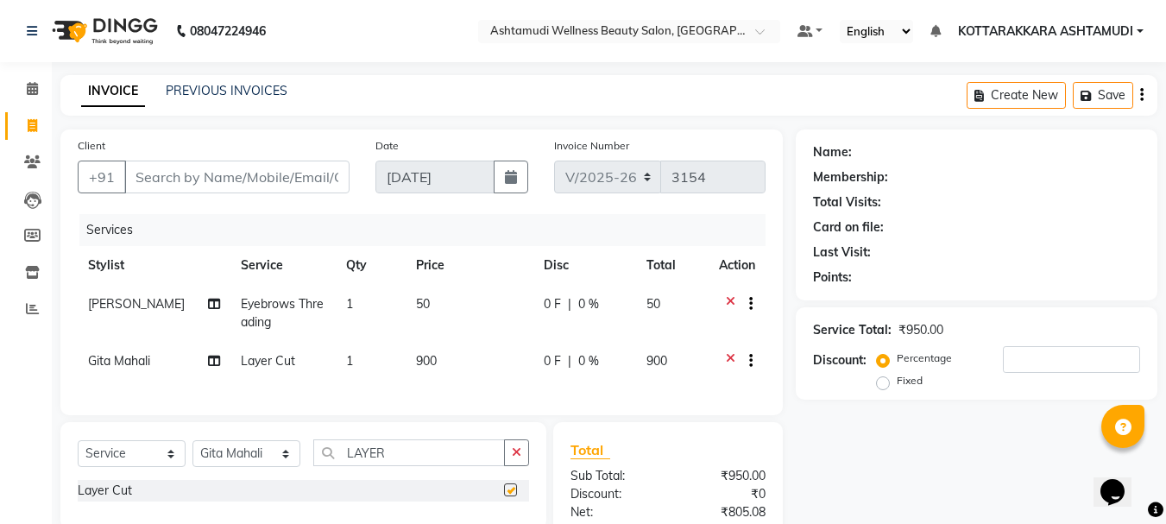
checkbox input "false"
click at [254, 181] on input "Client" at bounding box center [236, 177] width 225 height 33
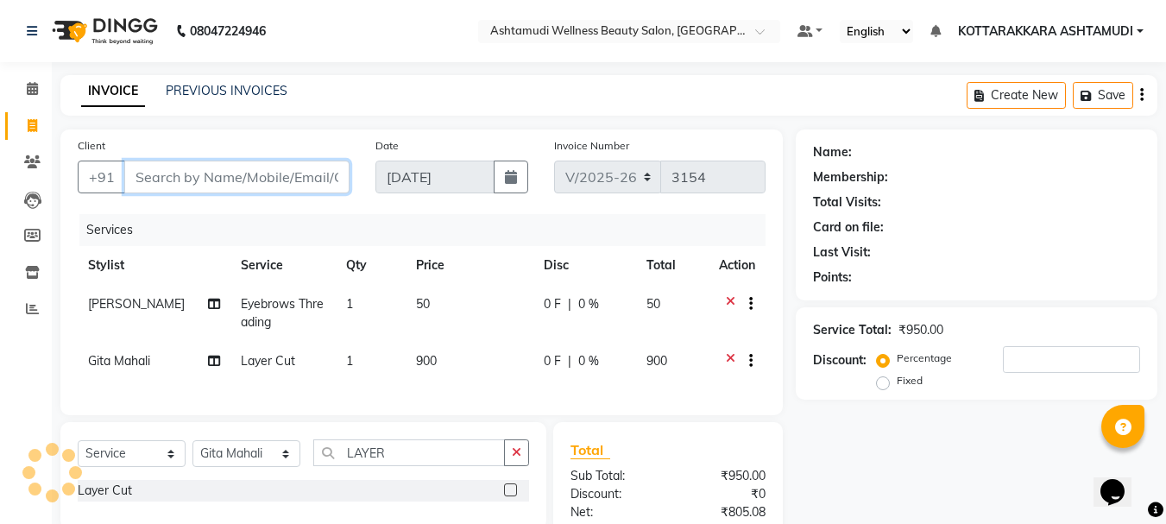
type input "9"
type input "0"
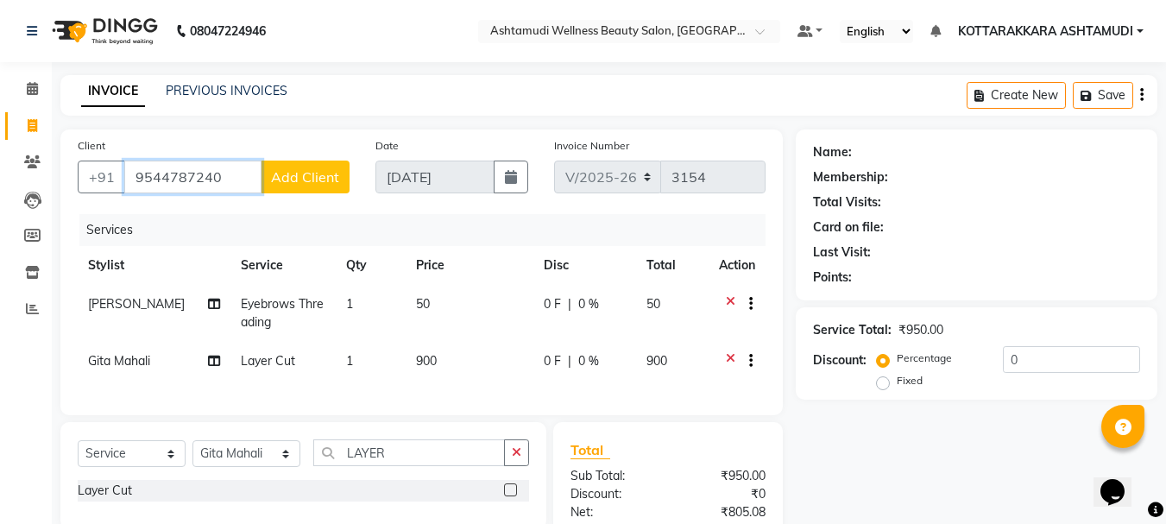
type input "9544787240"
click at [287, 179] on span "Add Client" at bounding box center [305, 176] width 68 height 17
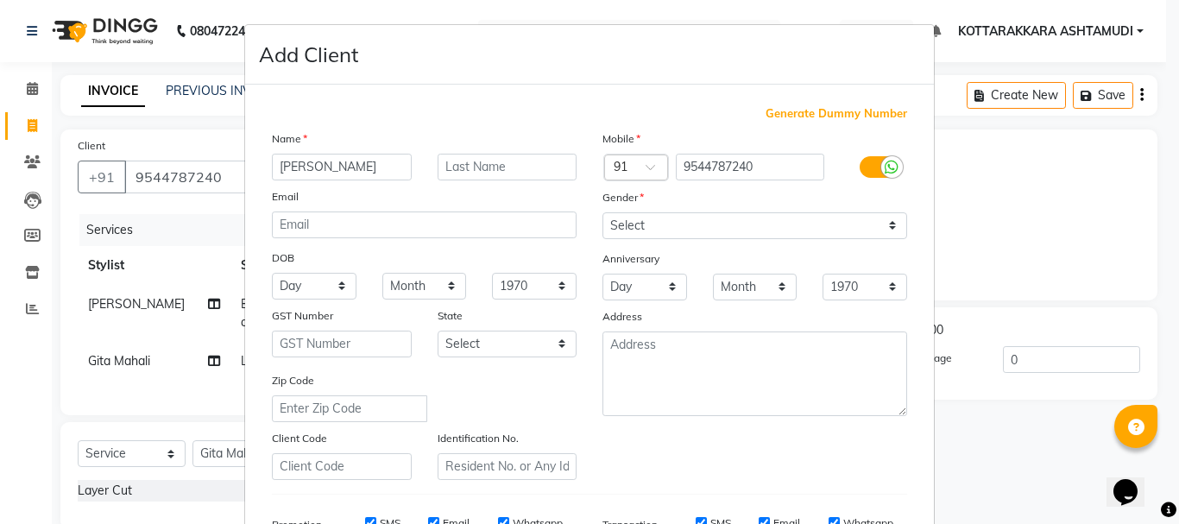
type input "AKHILA"
click at [721, 221] on select "Select [DEMOGRAPHIC_DATA] [DEMOGRAPHIC_DATA] Other Prefer Not To Say" at bounding box center [754, 225] width 305 height 27
select select "[DEMOGRAPHIC_DATA]"
click at [602, 212] on select "Select [DEMOGRAPHIC_DATA] [DEMOGRAPHIC_DATA] Other Prefer Not To Say" at bounding box center [754, 225] width 305 height 27
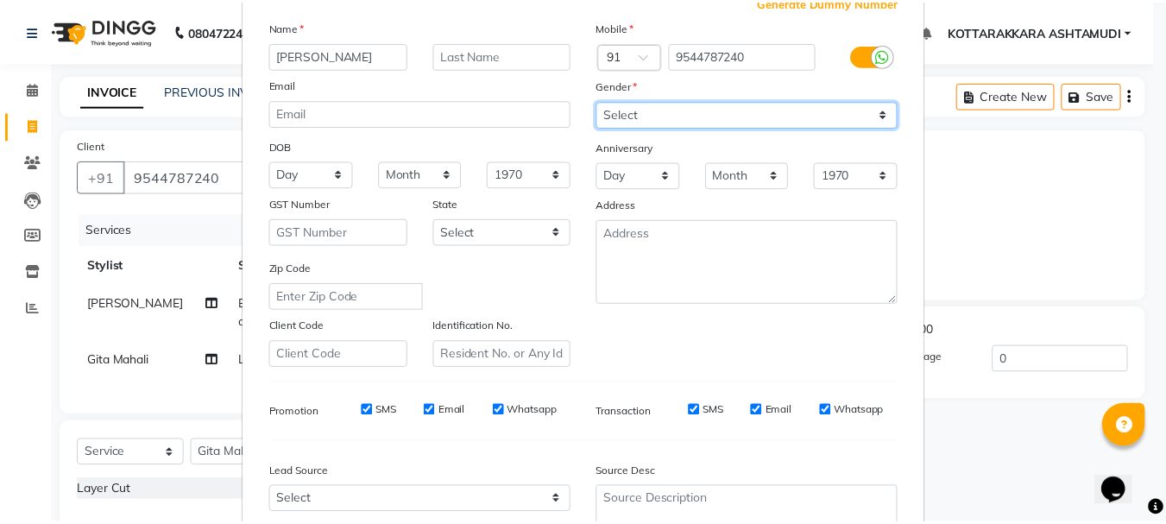
scroll to position [273, 0]
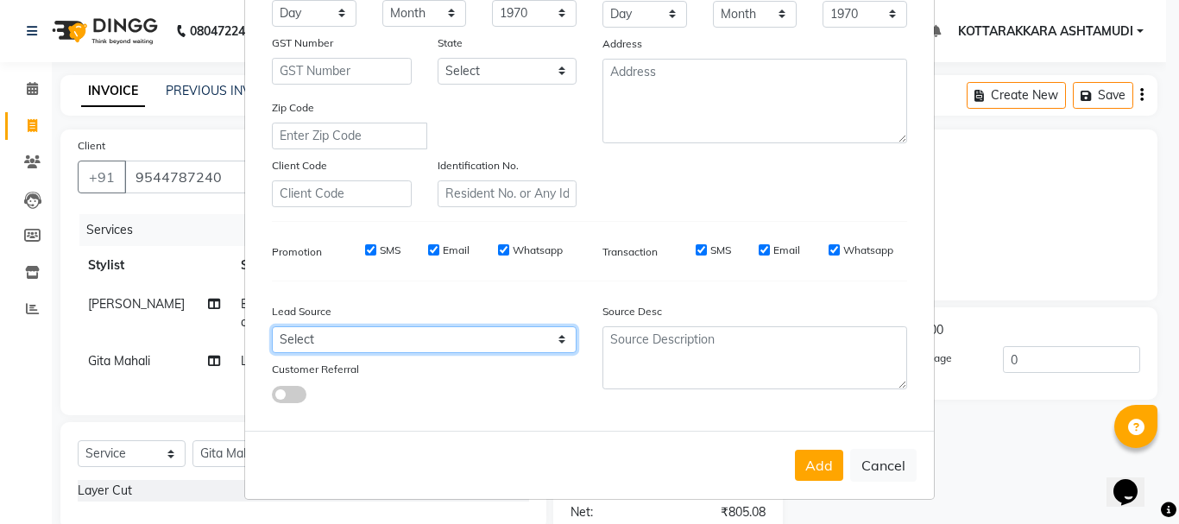
click at [412, 347] on select "Select Walk-in Referral Internet Friend Word of Mouth Advertisement Facebook Ju…" at bounding box center [424, 339] width 305 height 27
select select "31518"
click at [272, 326] on select "Select Walk-in Referral Internet Friend Word of Mouth Advertisement Facebook Ju…" at bounding box center [424, 339] width 305 height 27
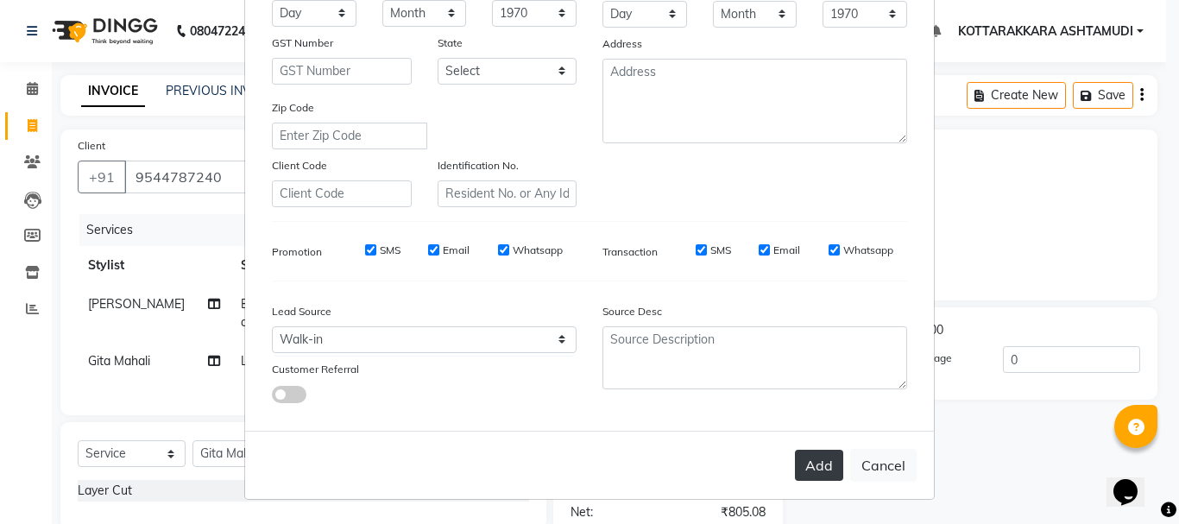
click at [814, 466] on button "Add" at bounding box center [819, 465] width 48 height 31
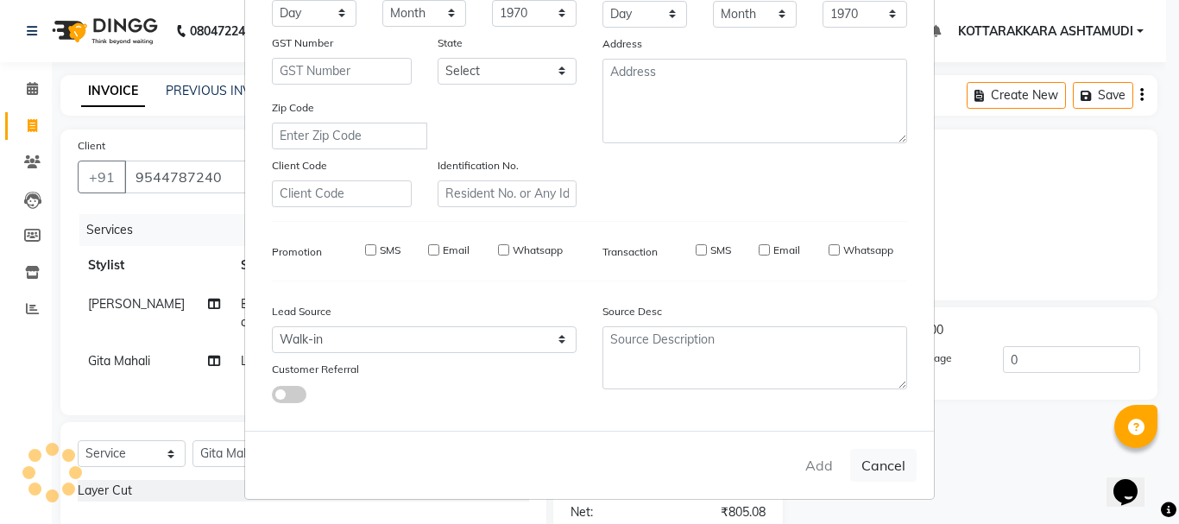
select select
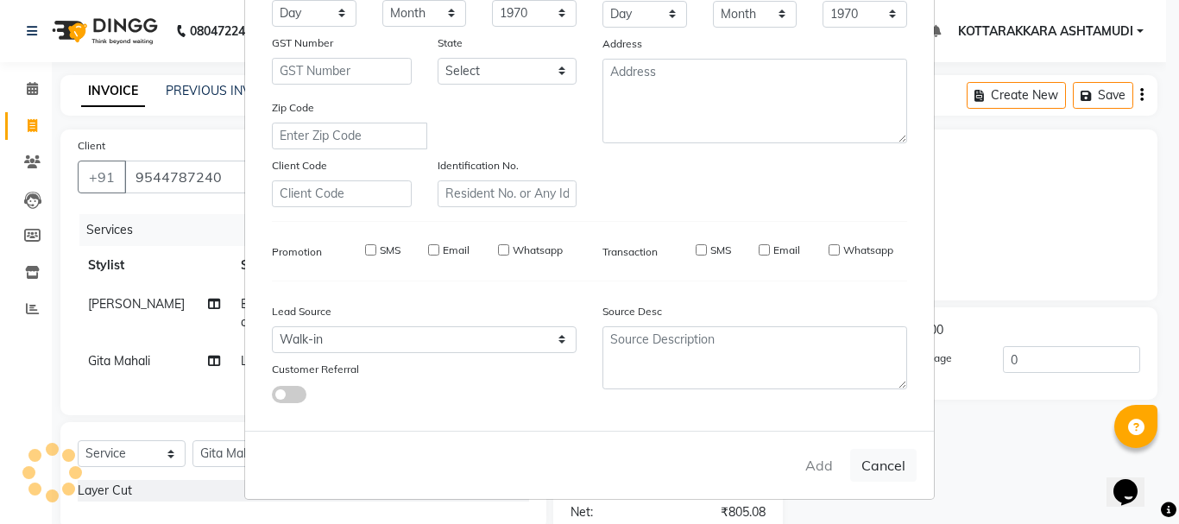
select select
checkbox input "false"
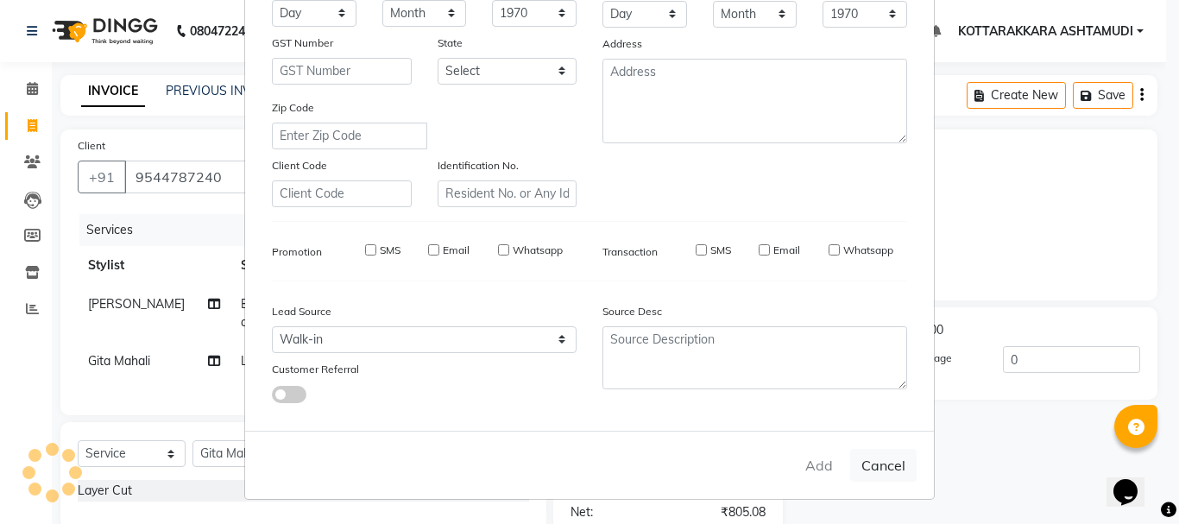
checkbox input "false"
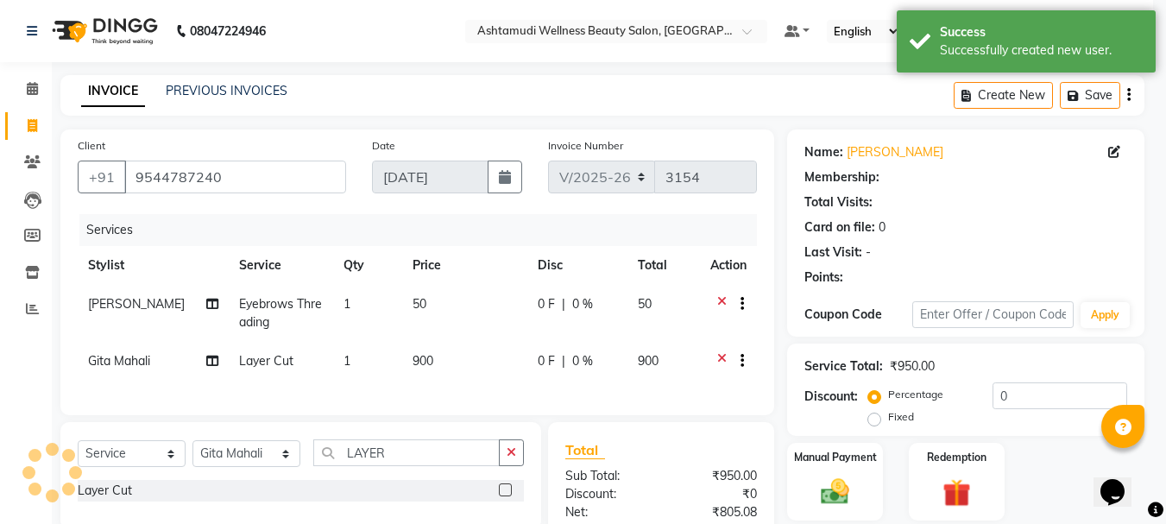
select select "1: Object"
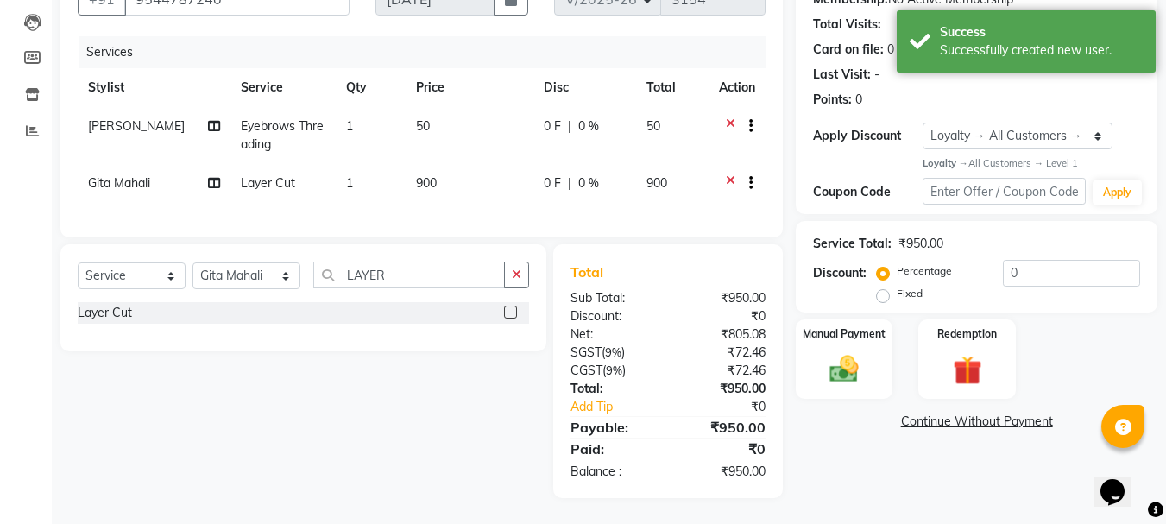
scroll to position [191, 0]
click at [550, 179] on td "0 F | 0 %" at bounding box center [584, 185] width 103 height 42
select select "65260"
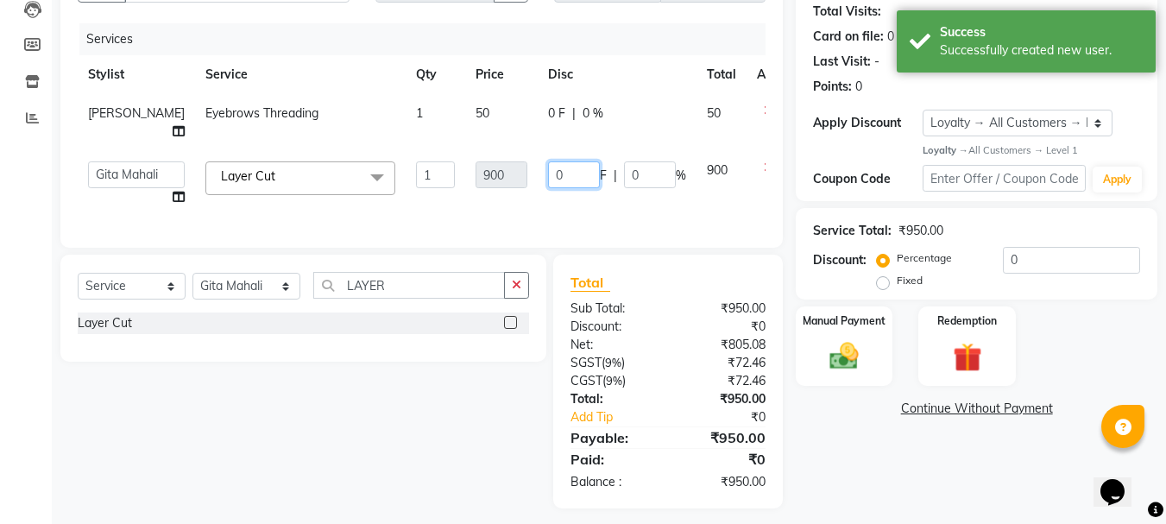
click at [554, 186] on input "0" at bounding box center [574, 174] width 52 height 27
type input "150"
click at [539, 240] on div "Client +91 9544787240 Date 03-09-2025 Invoice Number V/2025 V/2025-26 3154 Serv…" at bounding box center [421, 224] width 748 height 570
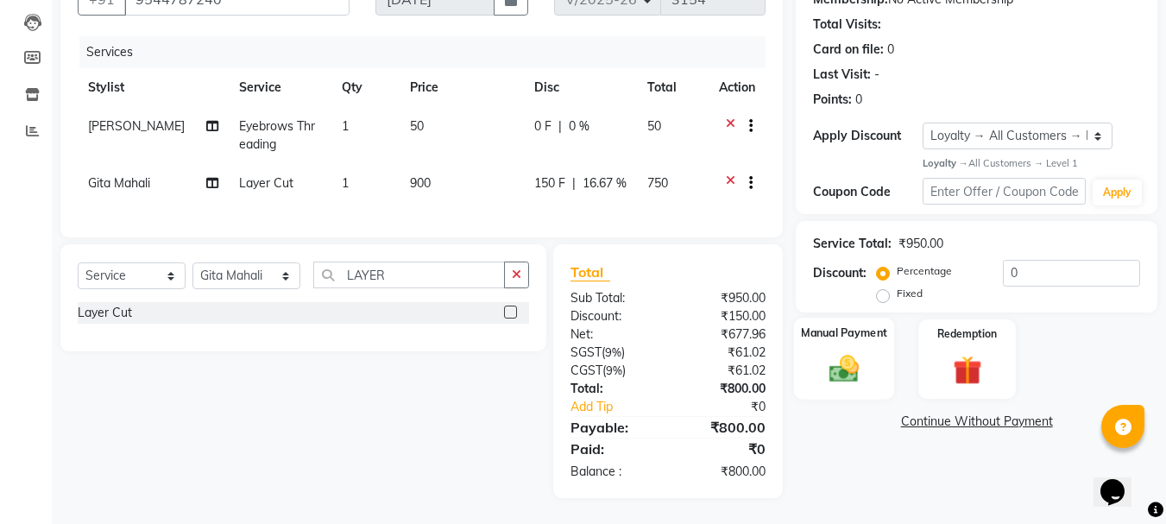
click at [841, 352] on img at bounding box center [844, 369] width 48 height 35
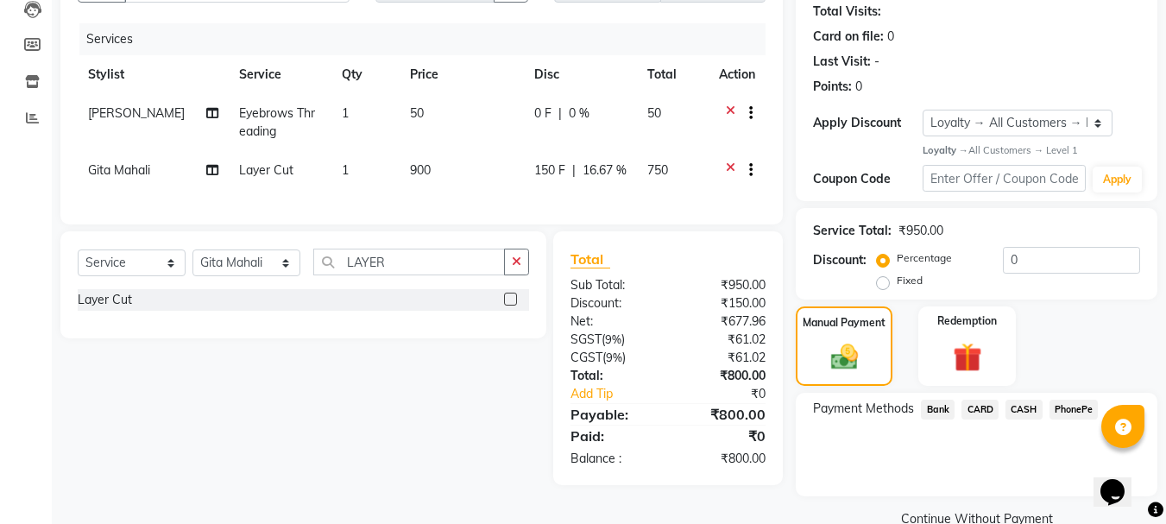
click at [1027, 410] on span "CASH" at bounding box center [1023, 410] width 37 height 20
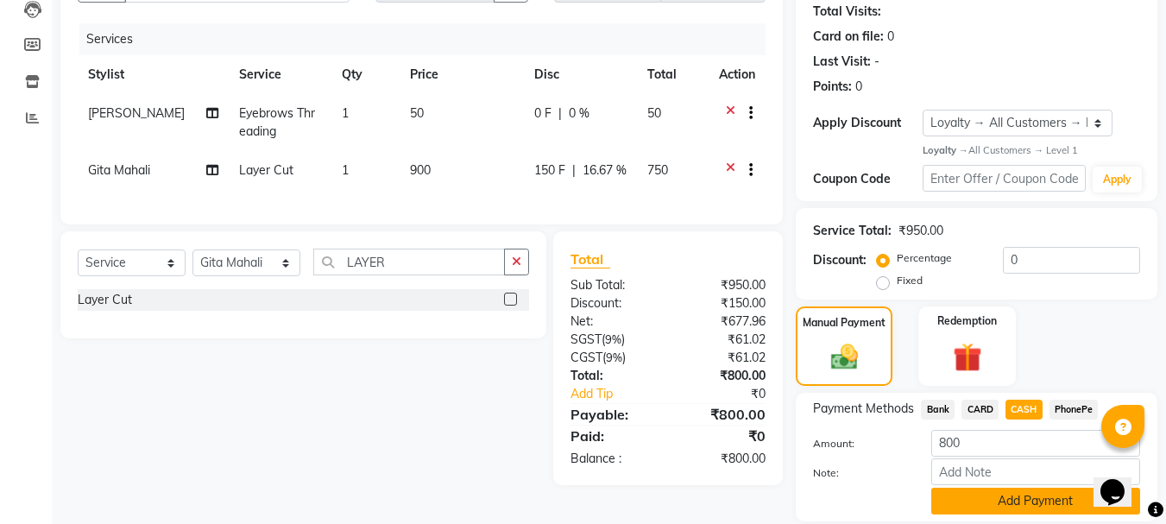
click at [1016, 497] on button "Add Payment" at bounding box center [1035, 501] width 209 height 27
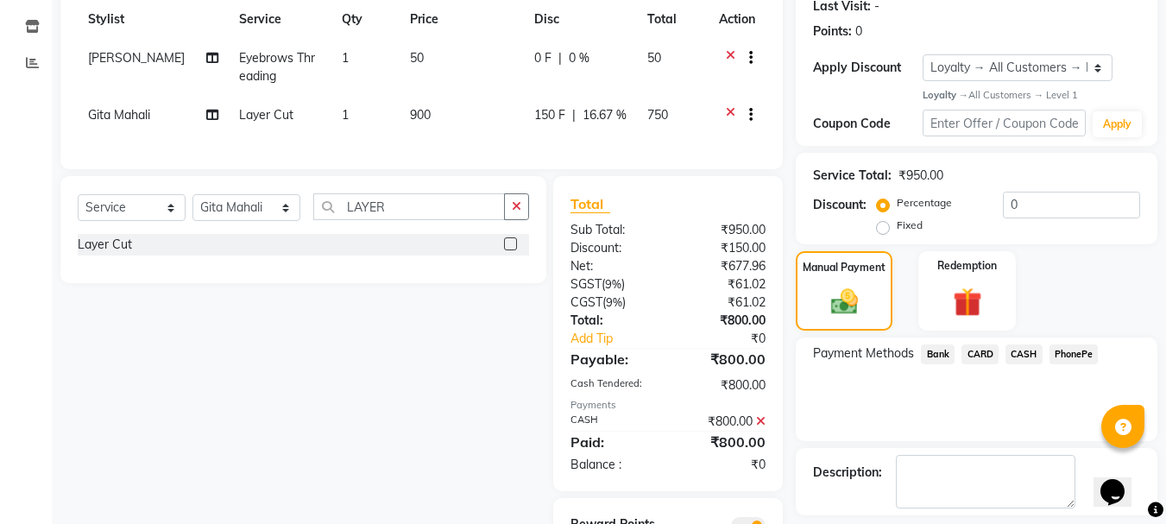
scroll to position [337, 0]
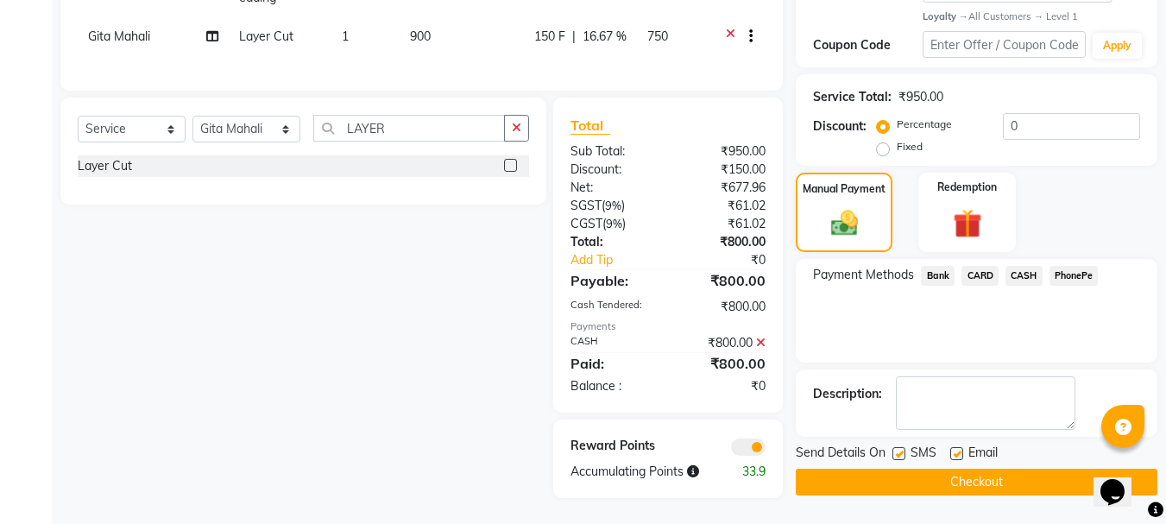
click at [991, 473] on button "Checkout" at bounding box center [977, 482] width 362 height 27
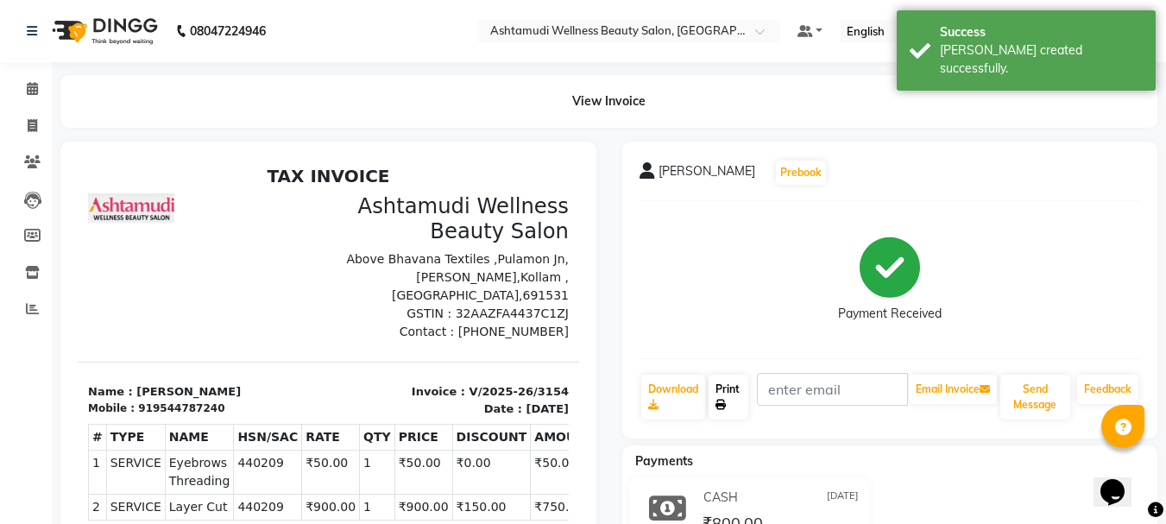
click at [720, 385] on link "Print" at bounding box center [728, 397] width 40 height 45
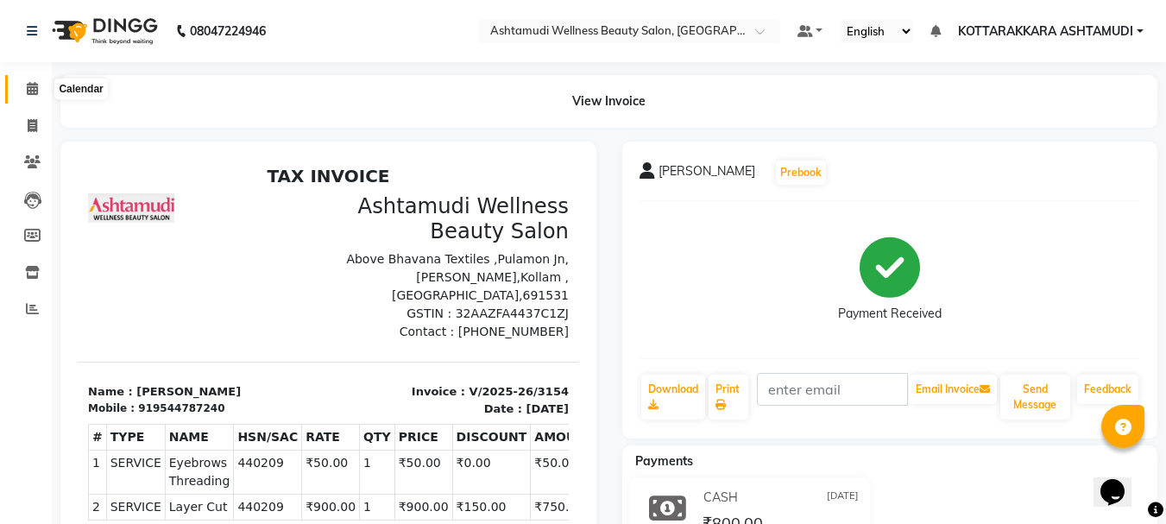
click at [25, 90] on span at bounding box center [32, 89] width 30 height 20
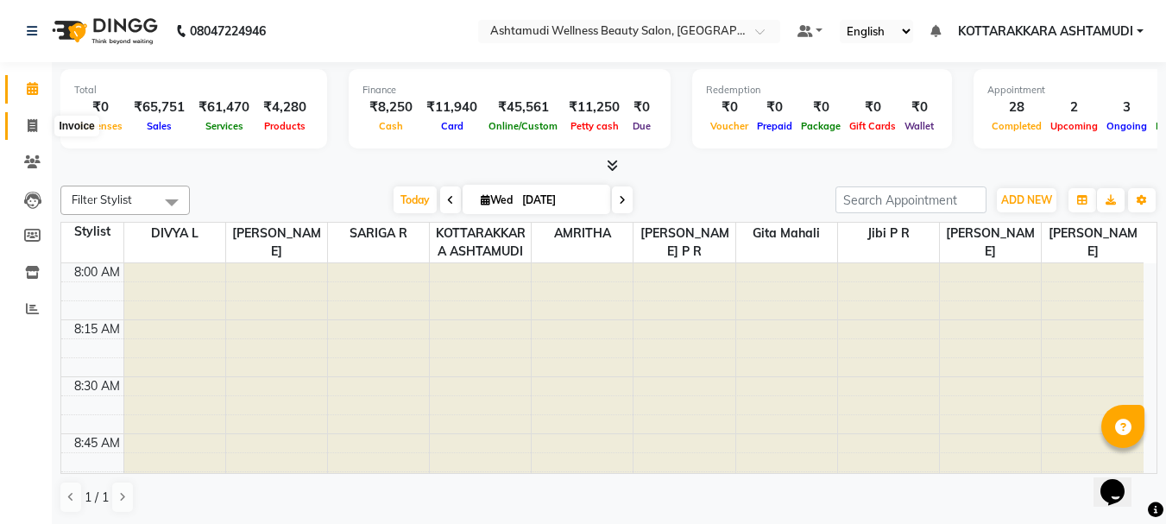
click at [37, 129] on span at bounding box center [32, 126] width 30 height 20
select select "service"
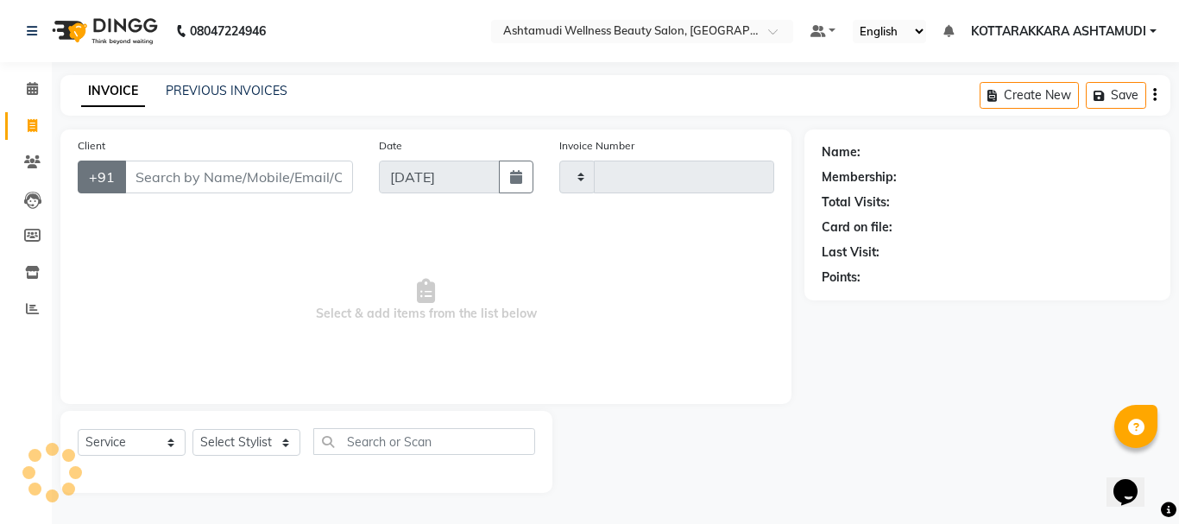
type input "3155"
select select "4664"
click at [28, 83] on icon at bounding box center [32, 88] width 11 height 13
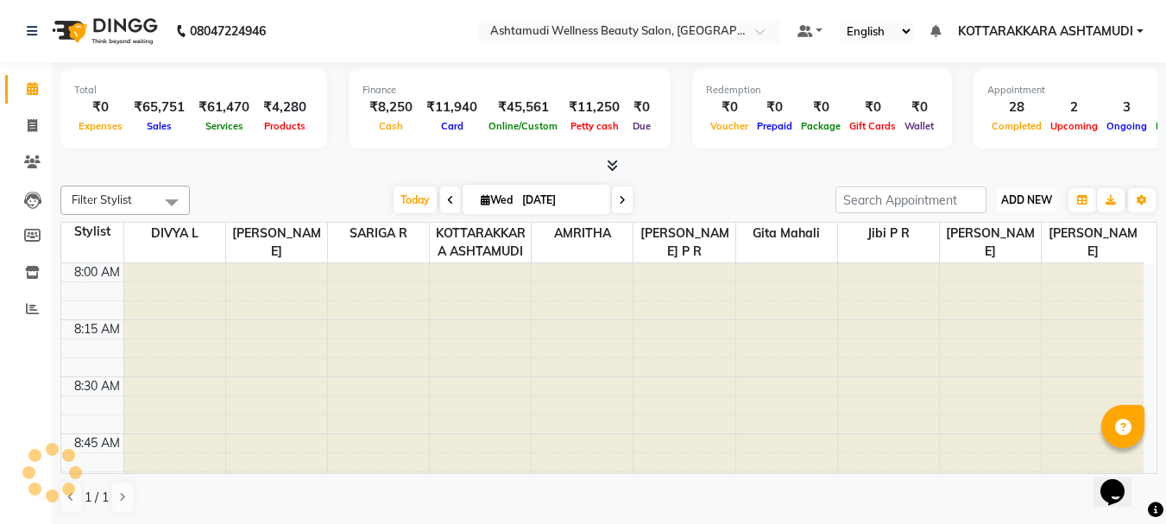
click at [1041, 193] on span "ADD NEW" at bounding box center [1026, 199] width 51 height 13
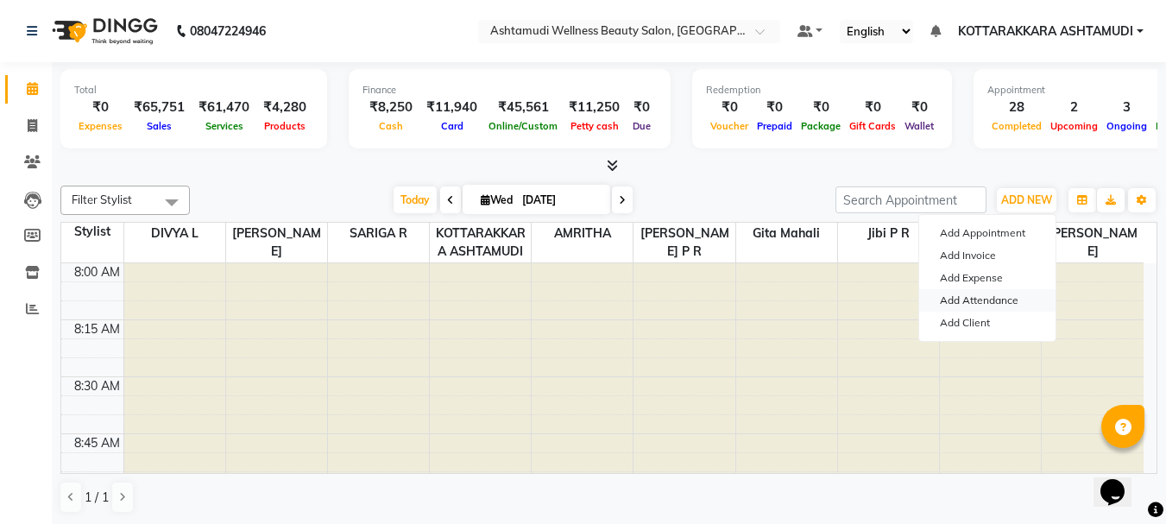
click at [1016, 291] on link "Add Attendance" at bounding box center [987, 300] width 136 height 22
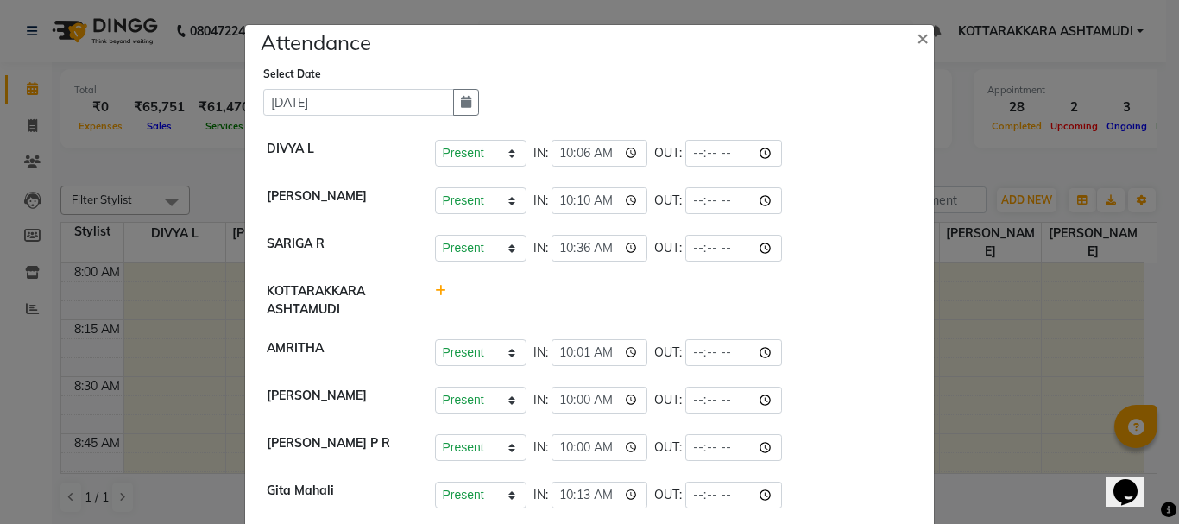
click at [1031, 172] on ngb-modal-window "Attendance × Select Date 03-09-2025 DIVYA L Present Absent Late Half Day Weekly…" at bounding box center [589, 262] width 1179 height 524
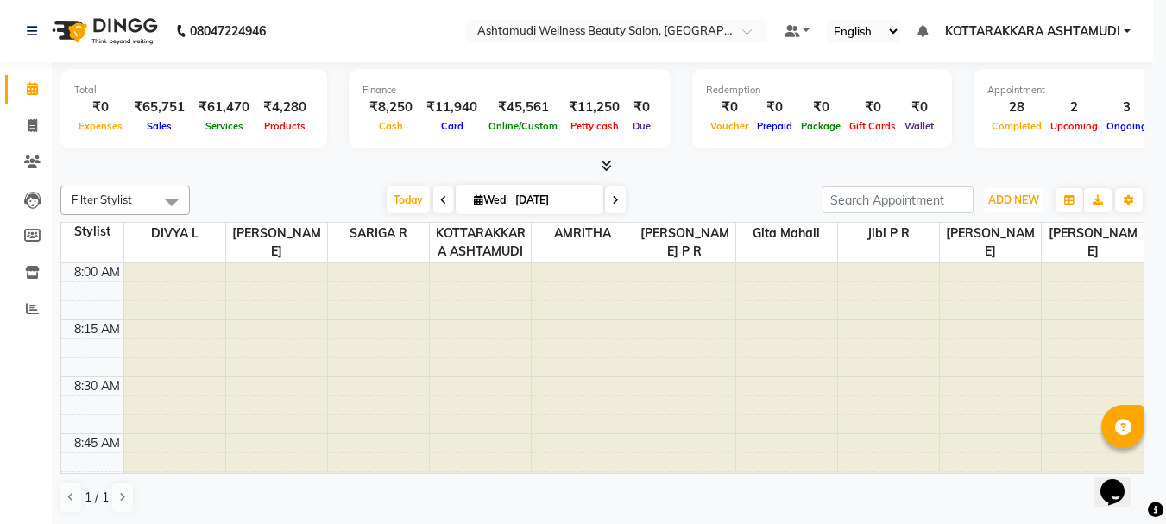
click at [1035, 194] on span "ADD NEW" at bounding box center [1013, 199] width 51 height 13
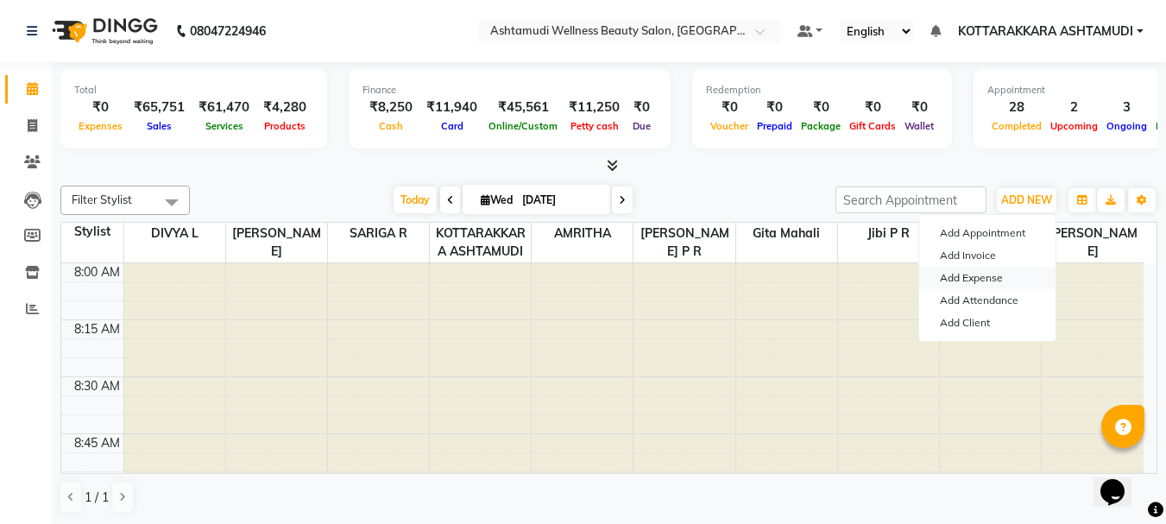
click at [985, 279] on link "Add Expense" at bounding box center [987, 278] width 136 height 22
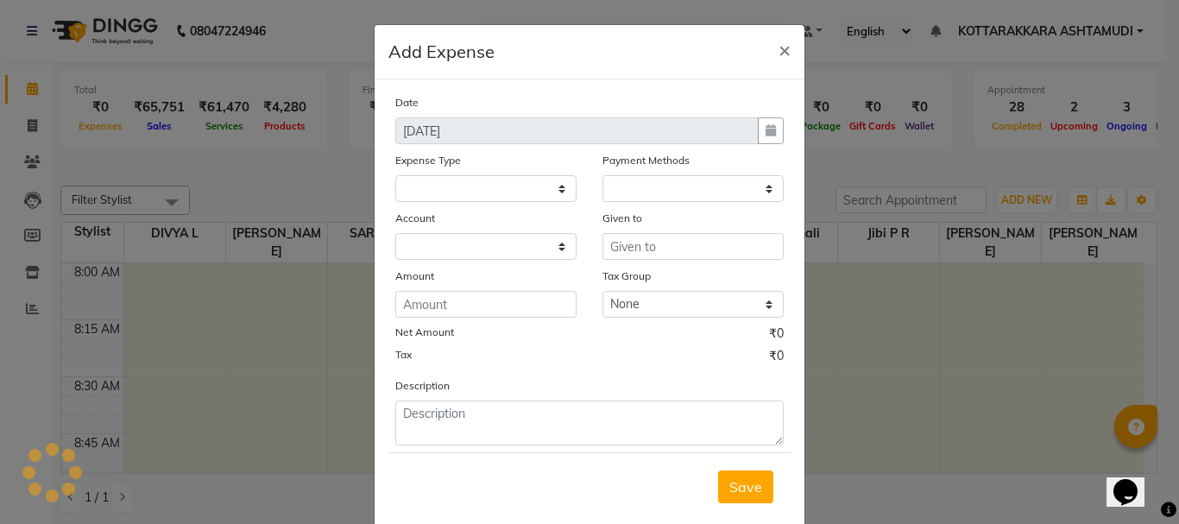
select select
select select "1"
select select "3496"
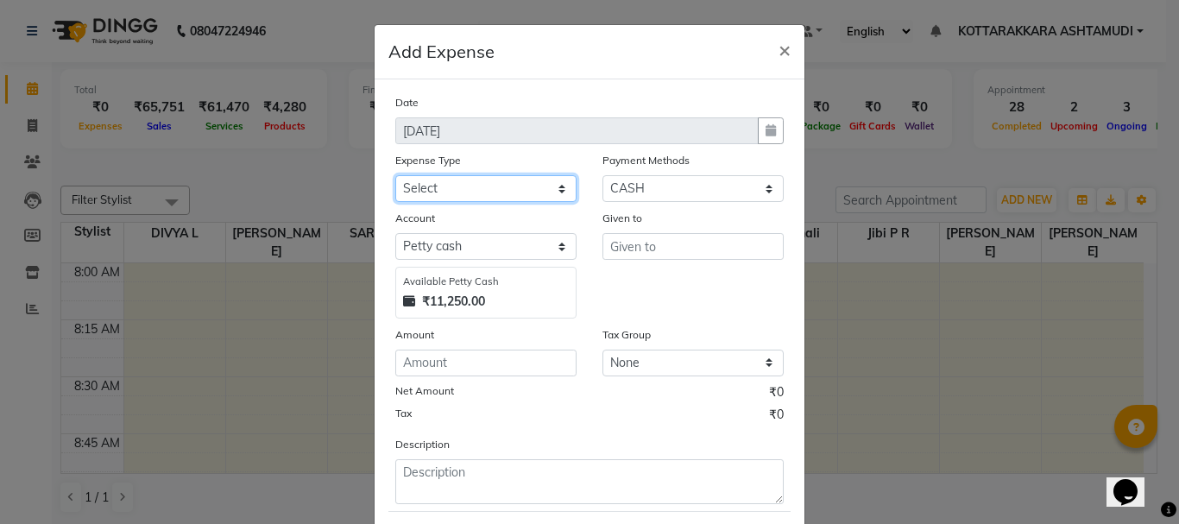
click at [500, 180] on select "Select ACCOMODATION EXPENSES ADVERTISEMENT SALES PROMOTIONAL EXPENSES Bonus BRI…" at bounding box center [485, 188] width 181 height 27
select select "6175"
click at [395, 175] on select "Select ACCOMODATION EXPENSES ADVERTISEMENT SALES PROMOTIONAL EXPENSES Bonus BRI…" at bounding box center [485, 188] width 181 height 27
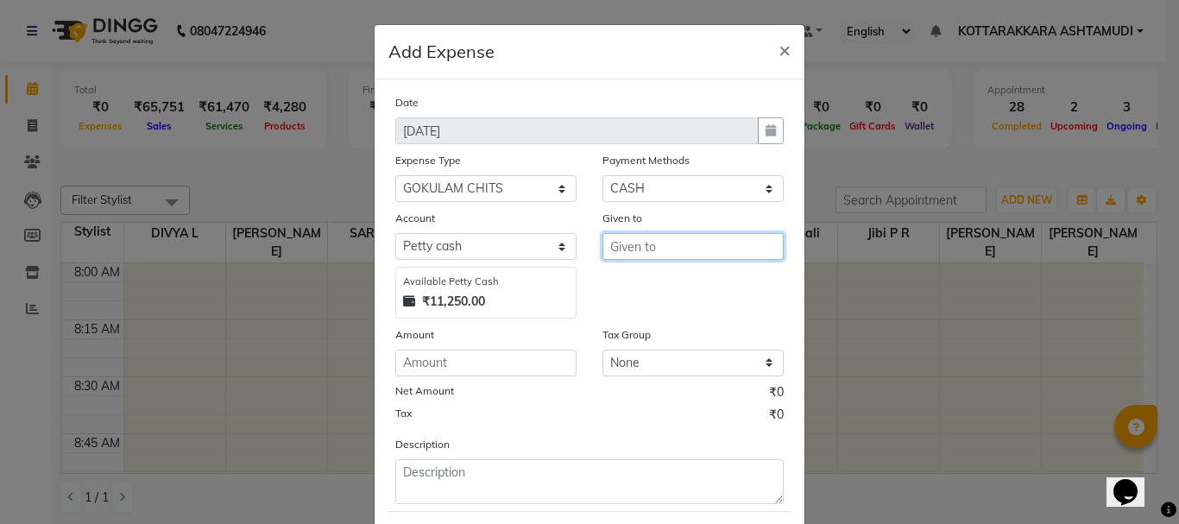
click at [676, 251] on input "text" at bounding box center [692, 246] width 181 height 27
type input "GOKULAM"
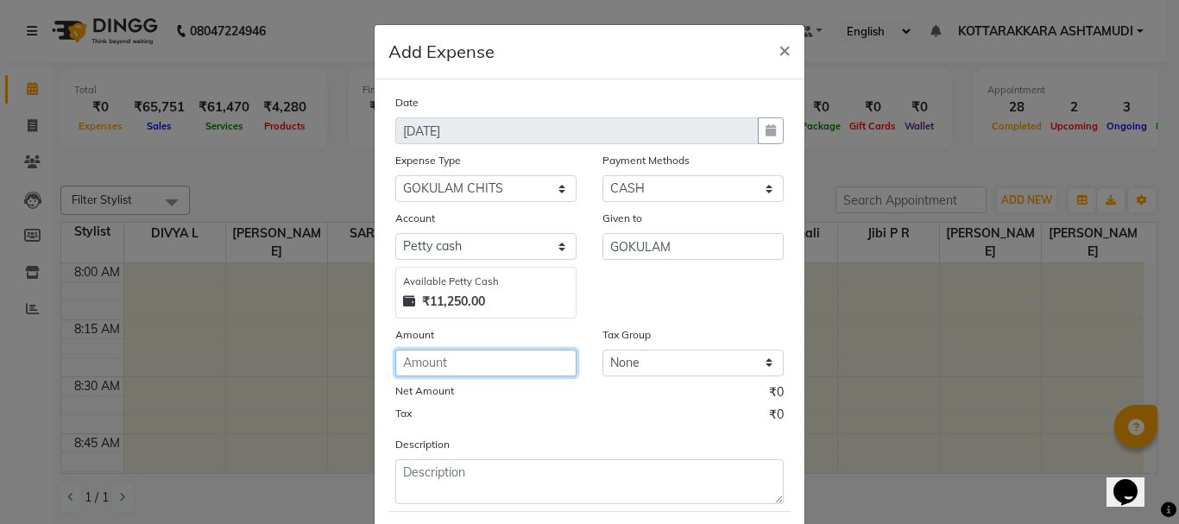
click at [453, 373] on input "number" at bounding box center [485, 362] width 181 height 27
type input "1500"
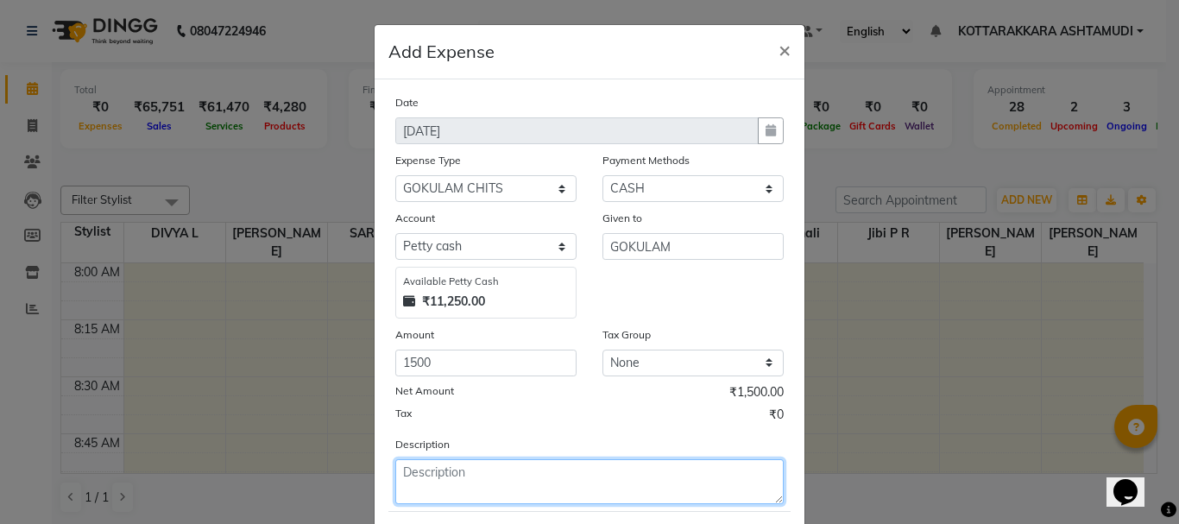
click at [468, 494] on textarea at bounding box center [589, 481] width 388 height 45
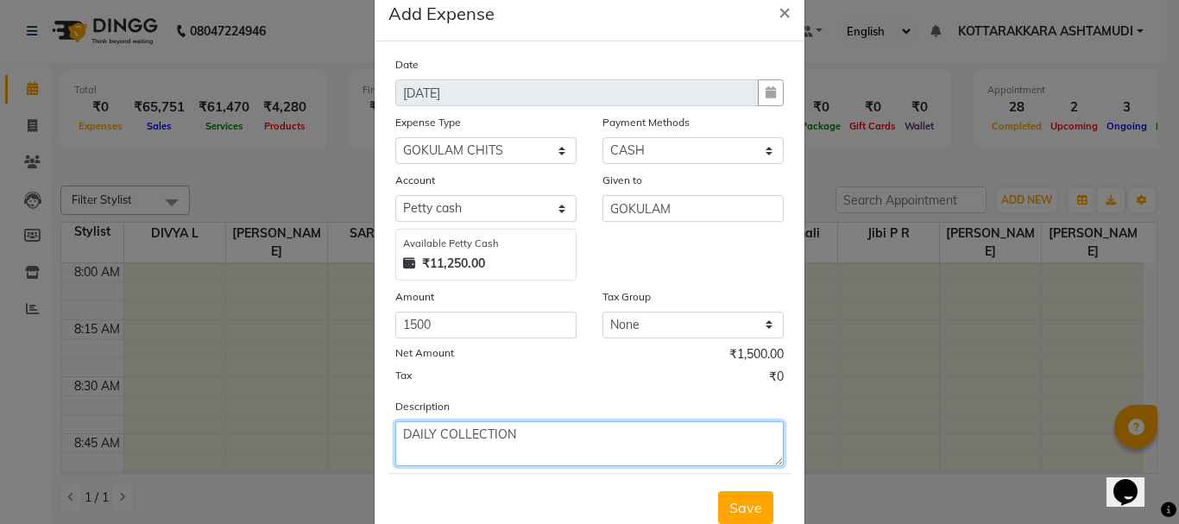
scroll to position [94, 0]
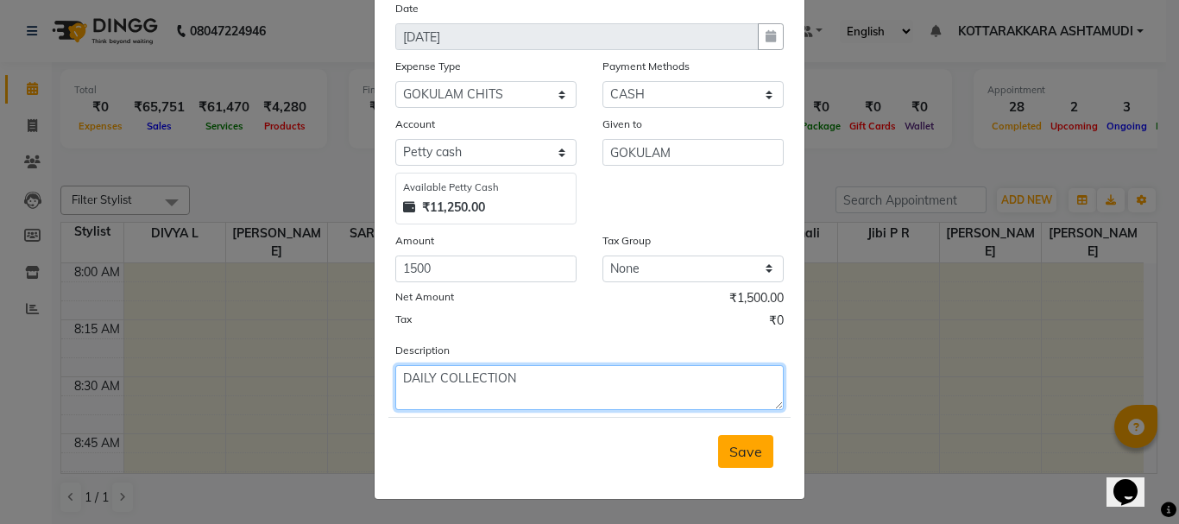
type textarea "DAILY COLLECTION"
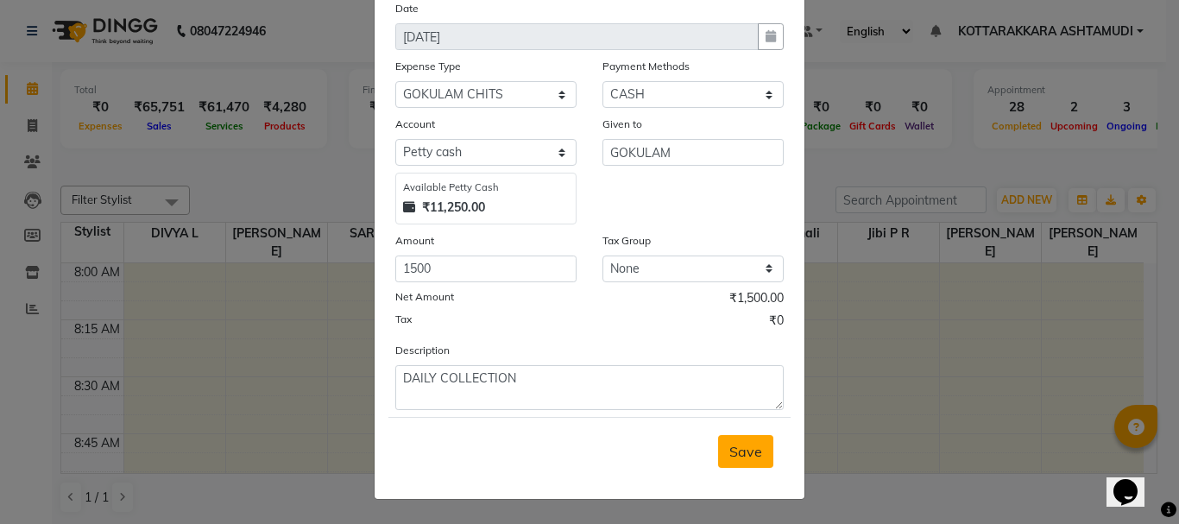
click at [741, 444] on span "Save" at bounding box center [745, 451] width 33 height 17
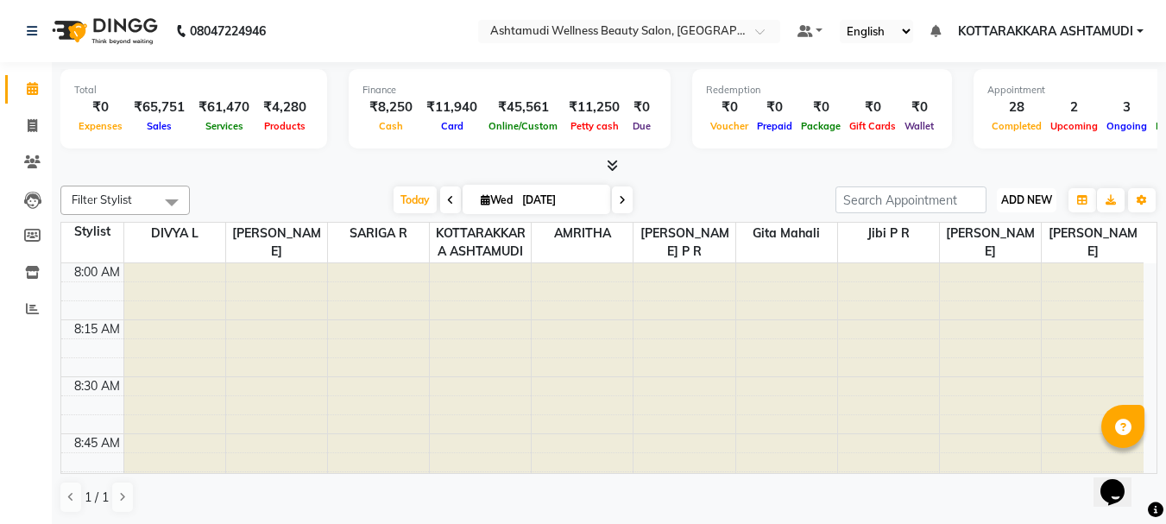
click at [1043, 195] on span "ADD NEW" at bounding box center [1026, 199] width 51 height 13
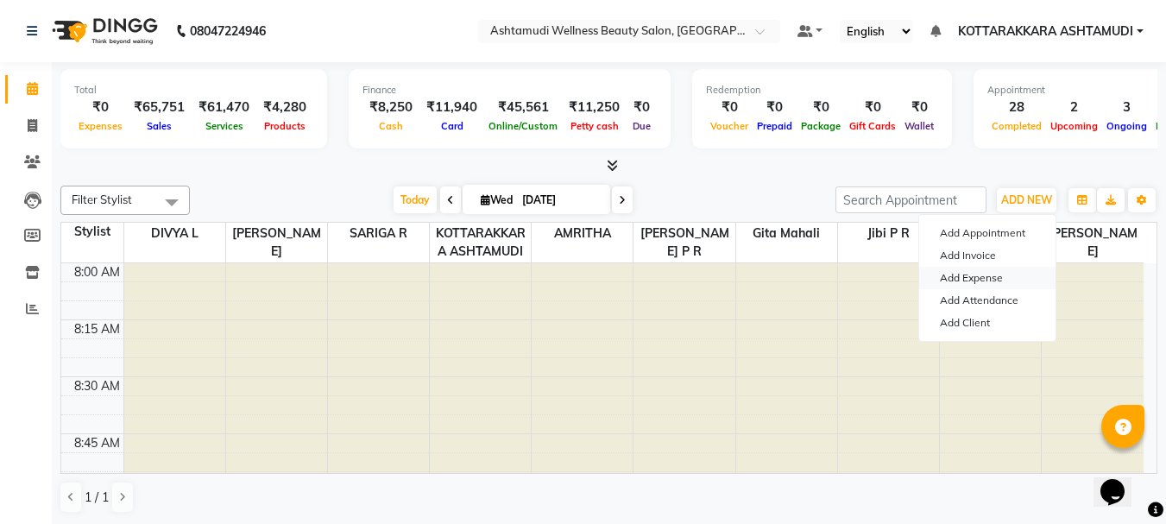
click at [983, 277] on link "Add Expense" at bounding box center [987, 278] width 136 height 22
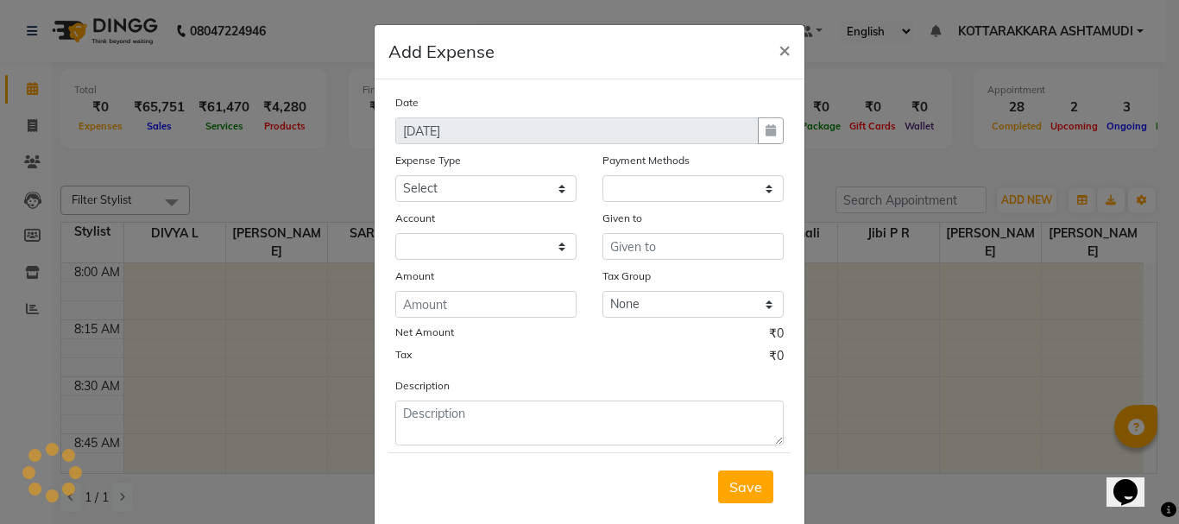
select select "1"
select select "3496"
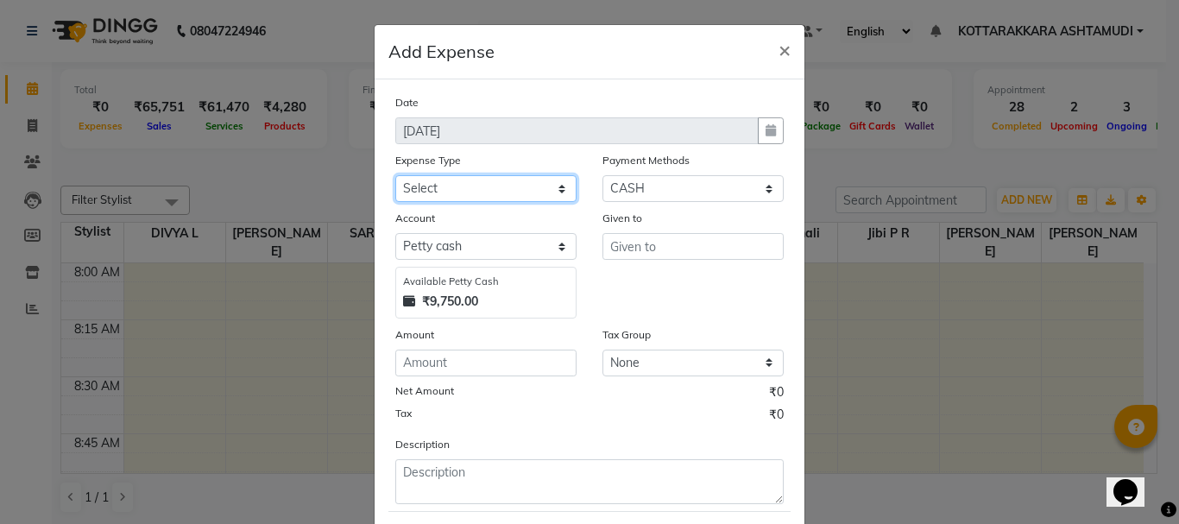
click at [459, 181] on select "Select ACCOMODATION EXPENSES ADVERTISEMENT SALES PROMOTIONAL EXPENSES Bonus BRI…" at bounding box center [485, 188] width 181 height 27
select select "6225"
click at [395, 175] on select "Select ACCOMODATION EXPENSES ADVERTISEMENT SALES PROMOTIONAL EXPENSES Bonus BRI…" at bounding box center [485, 188] width 181 height 27
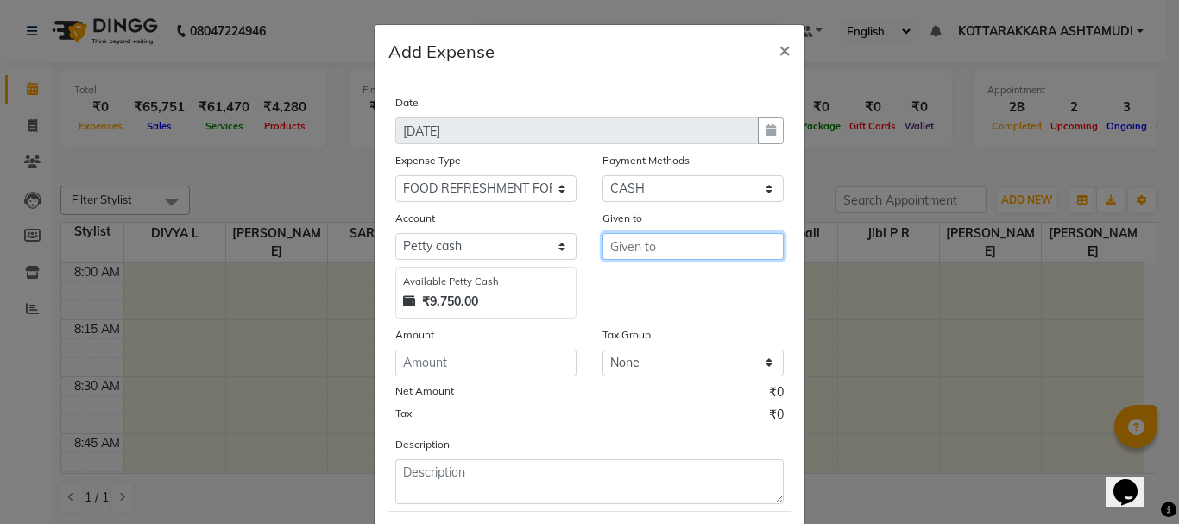
click at [674, 245] on input "text" at bounding box center [692, 246] width 181 height 27
type input "VIJAYAS"
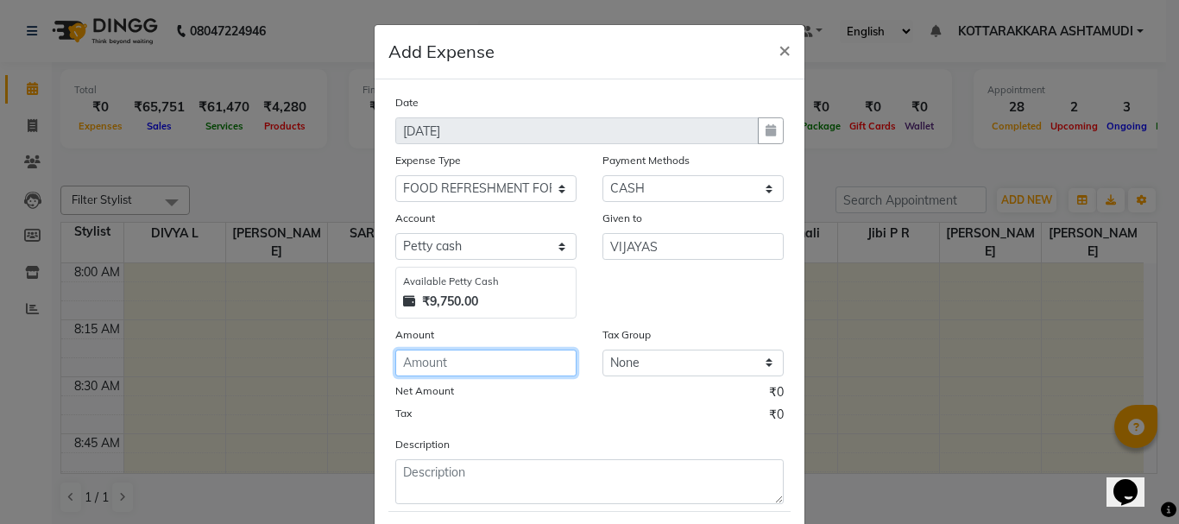
click at [506, 360] on input "number" at bounding box center [485, 362] width 181 height 27
type input "131"
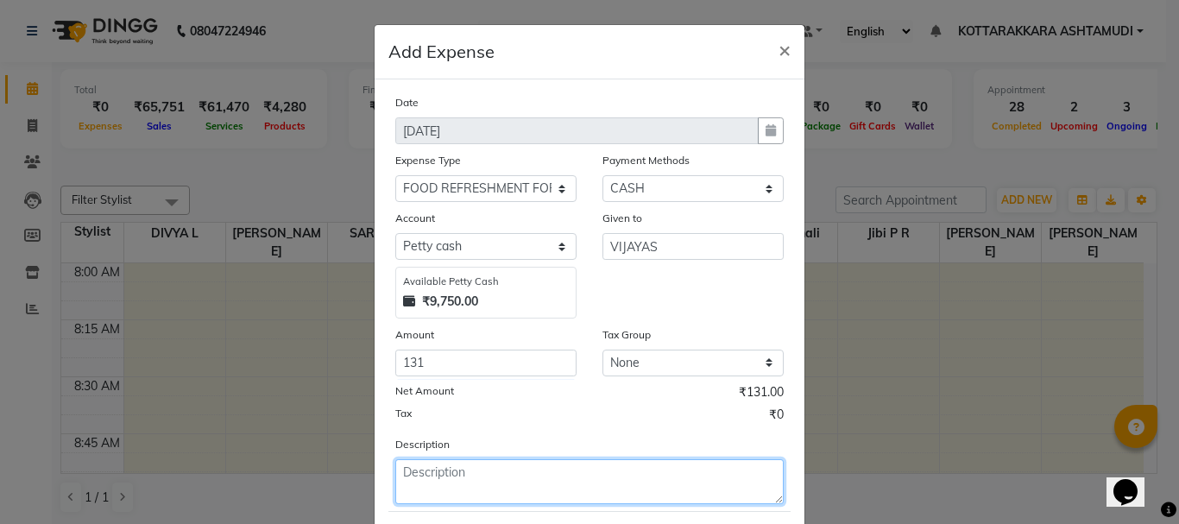
click at [477, 481] on textarea at bounding box center [589, 481] width 388 height 45
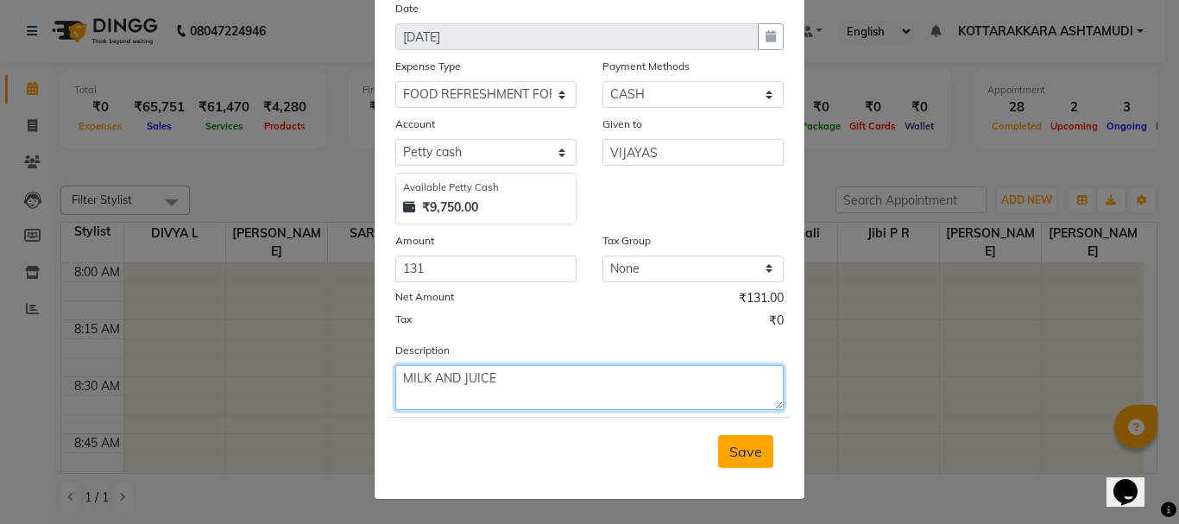
type textarea "MILK AND JUICE"
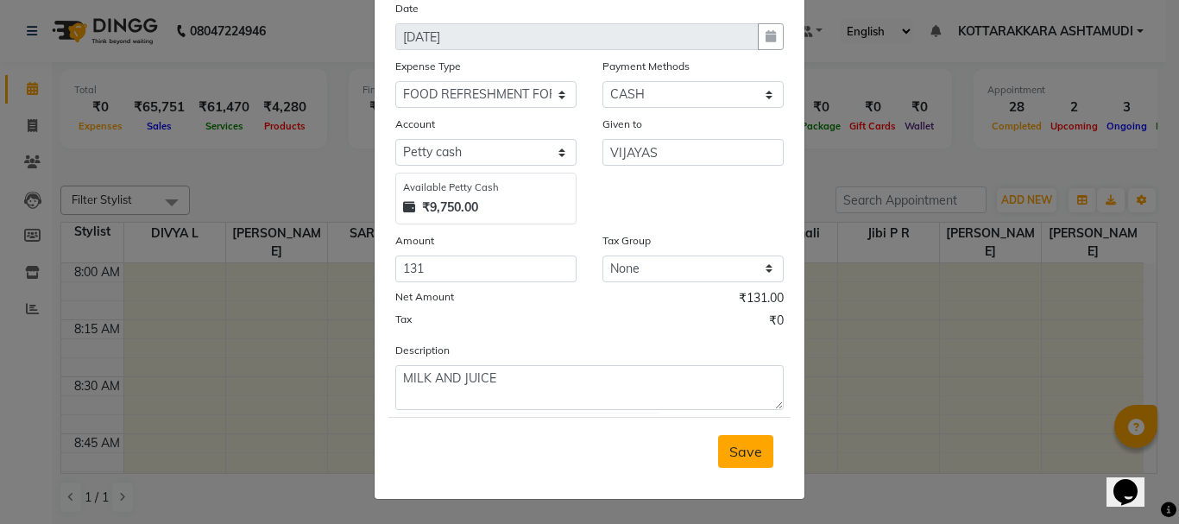
click at [752, 456] on span "Save" at bounding box center [745, 451] width 33 height 17
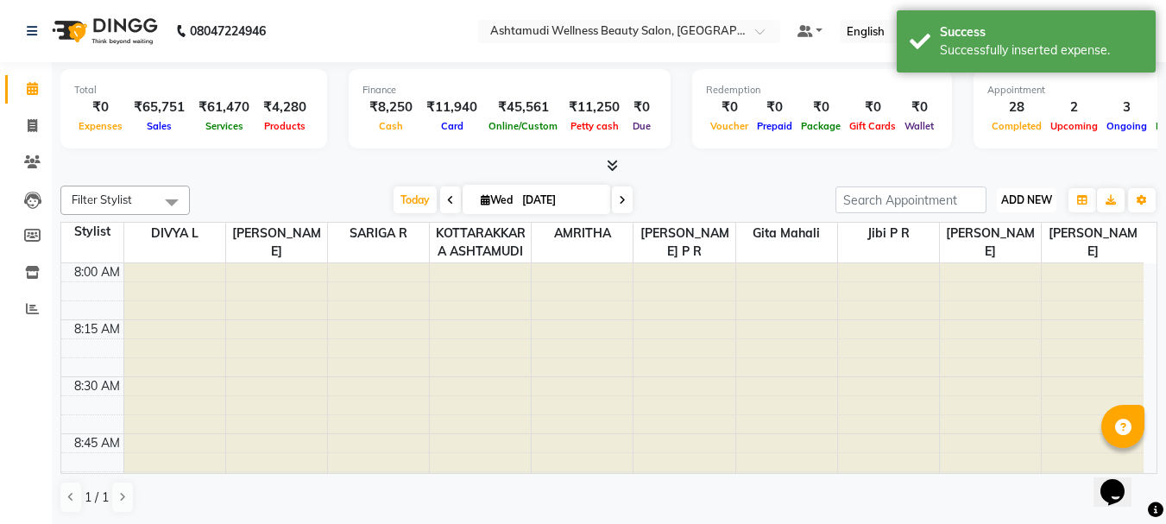
click at [1025, 200] on span "ADD NEW" at bounding box center [1026, 199] width 51 height 13
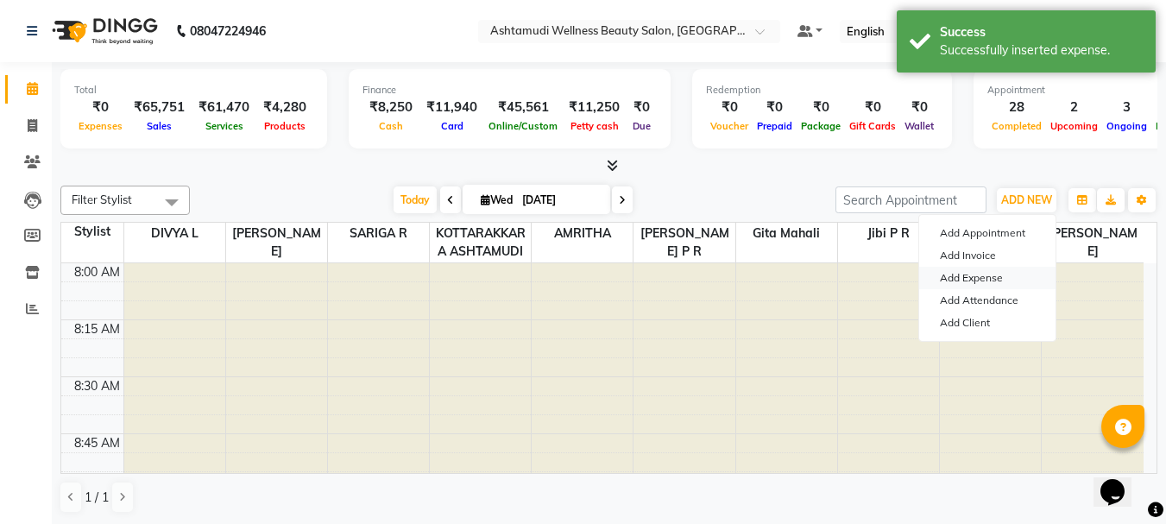
click at [979, 274] on link "Add Expense" at bounding box center [987, 278] width 136 height 22
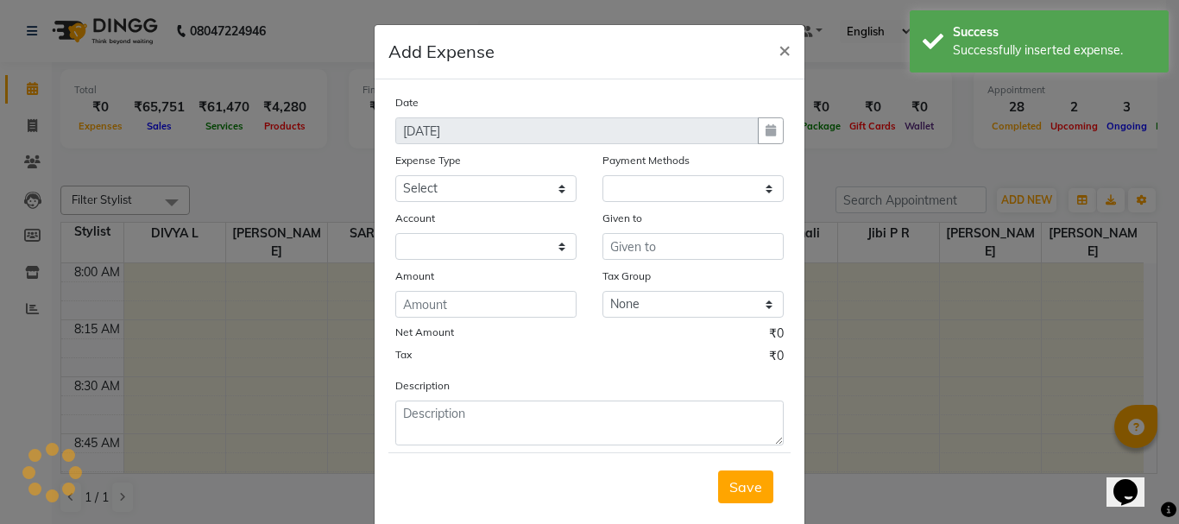
select select "1"
select select "3496"
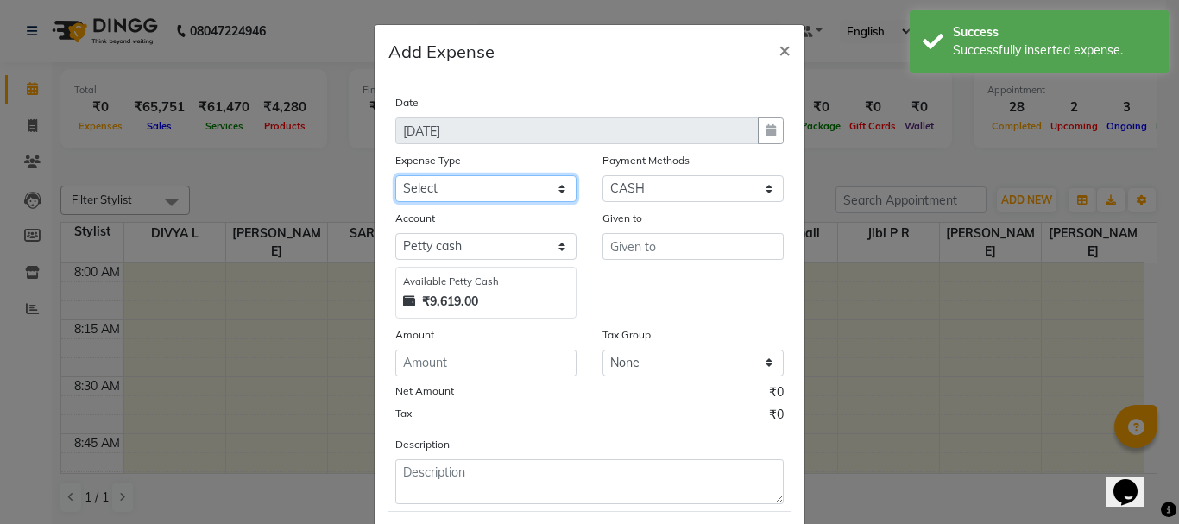
click at [452, 191] on select "Select ACCOMODATION EXPENSES ADVERTISEMENT SALES PROMOTIONAL EXPENSES Bonus BRI…" at bounding box center [485, 188] width 181 height 27
select select "6223"
click at [395, 175] on select "Select ACCOMODATION EXPENSES ADVERTISEMENT SALES PROMOTIONAL EXPENSES Bonus BRI…" at bounding box center [485, 188] width 181 height 27
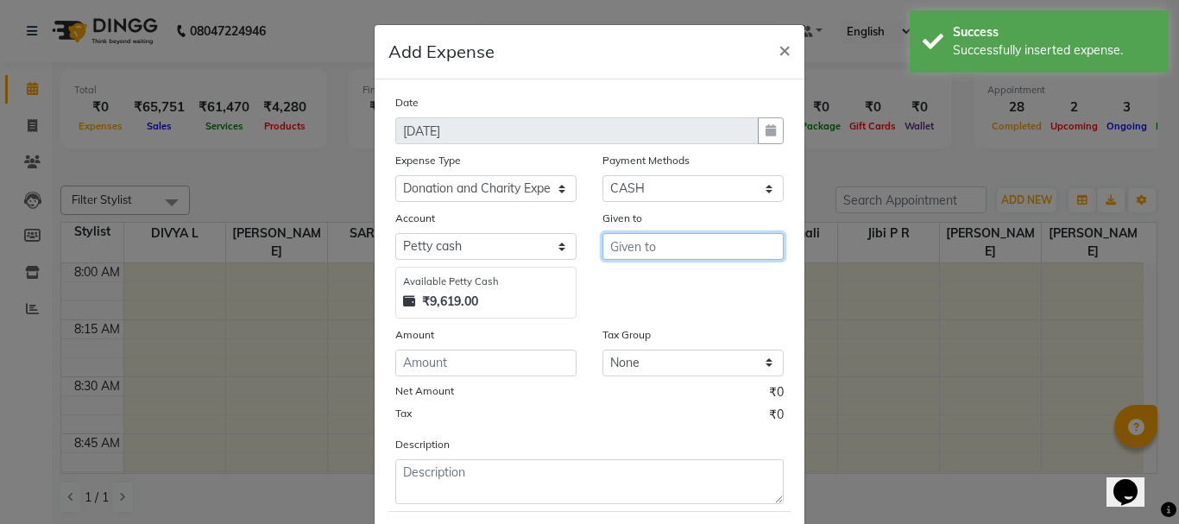
click at [651, 240] on input "text" at bounding box center [692, 246] width 181 height 27
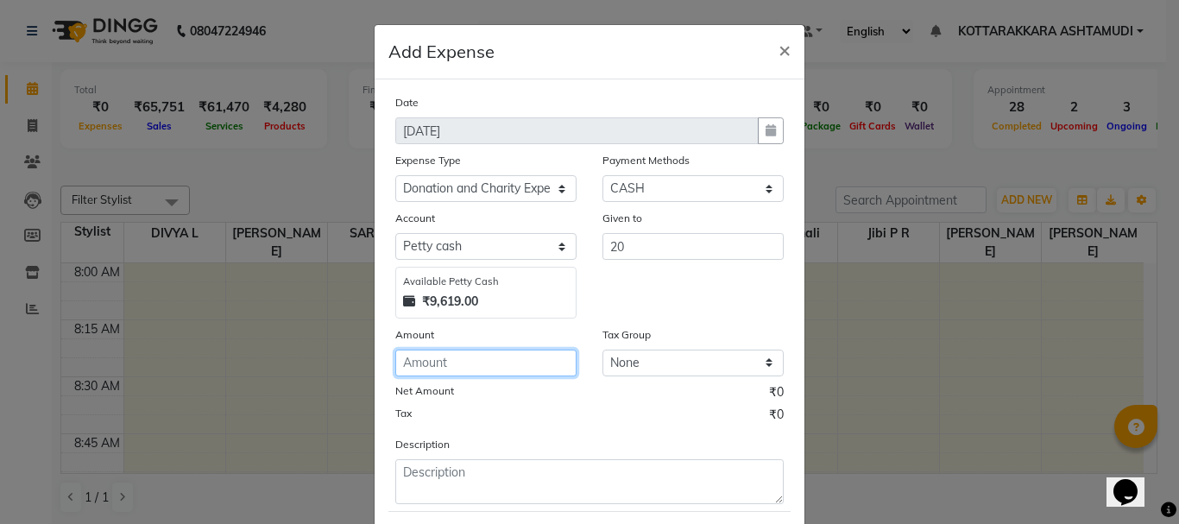
click at [500, 362] on input "number" at bounding box center [485, 362] width 181 height 27
click at [499, 357] on input "number" at bounding box center [485, 362] width 181 height 27
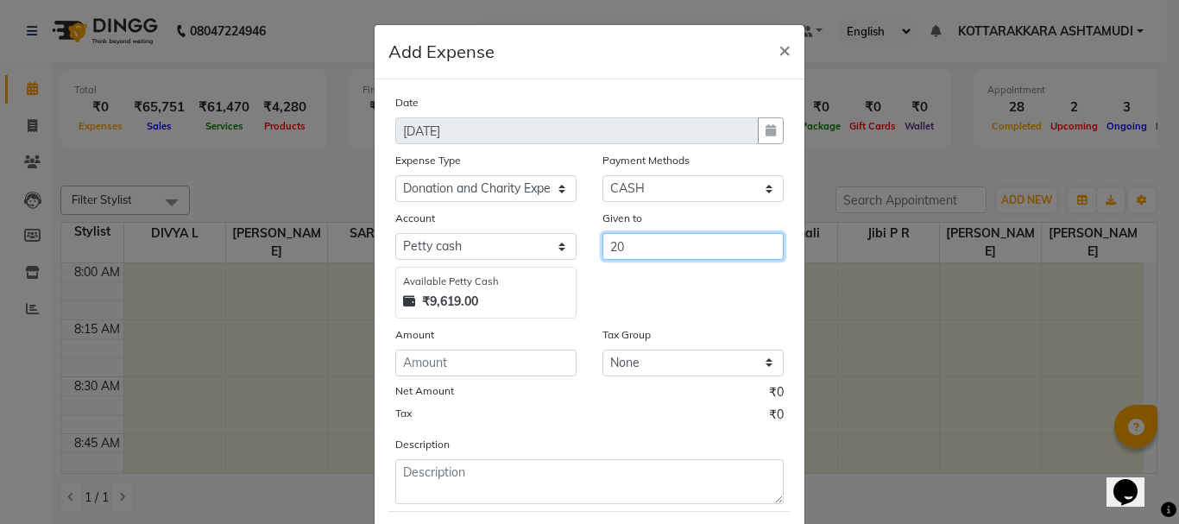
click at [633, 245] on input "20" at bounding box center [692, 246] width 181 height 27
type input "2"
type input "LEKSHMI FLOWERS"
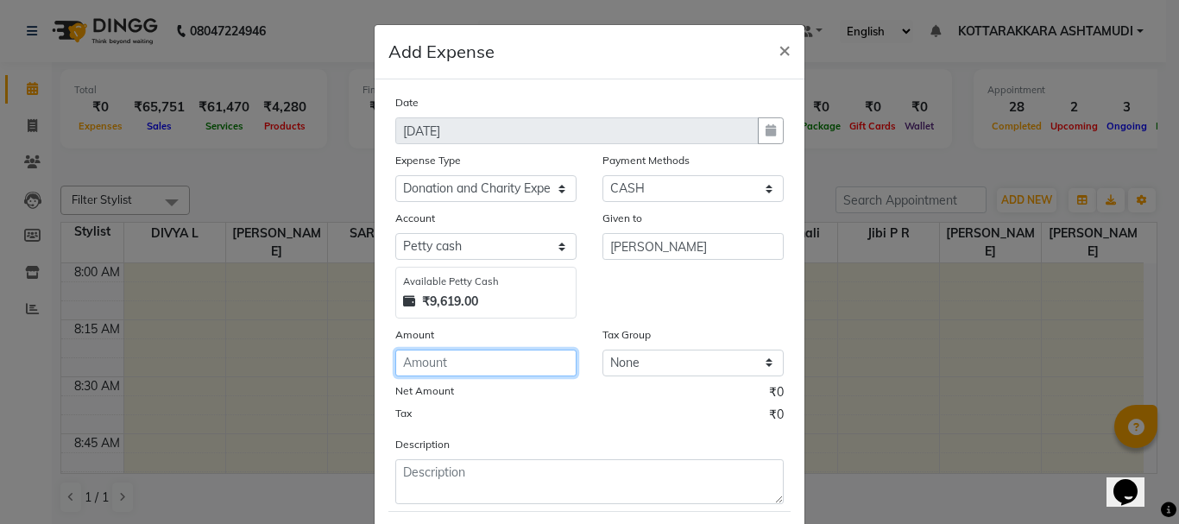
click at [514, 362] on input "number" at bounding box center [485, 362] width 181 height 27
type input "20"
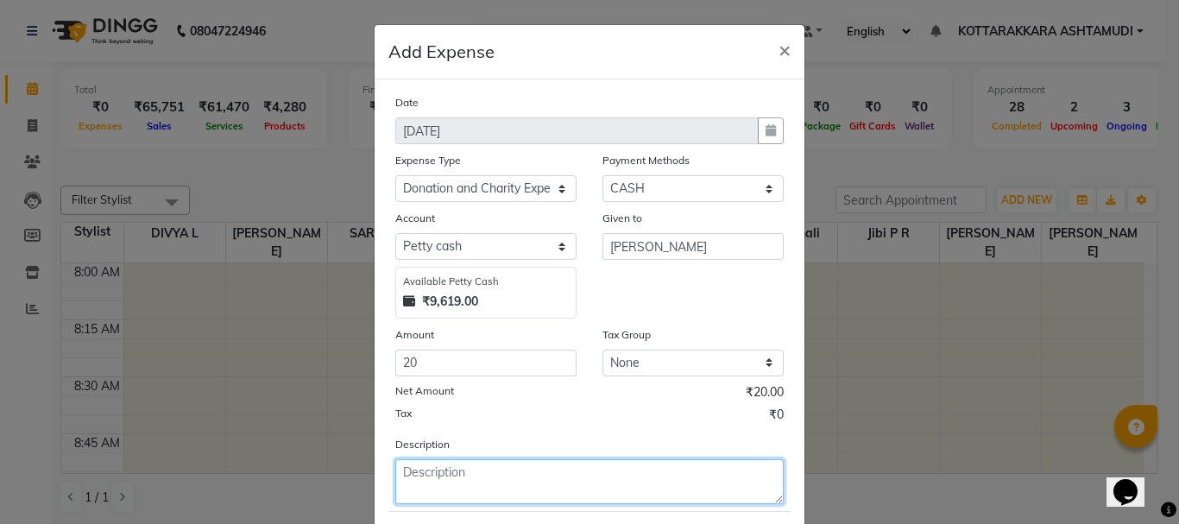
click at [538, 480] on textarea at bounding box center [589, 481] width 388 height 45
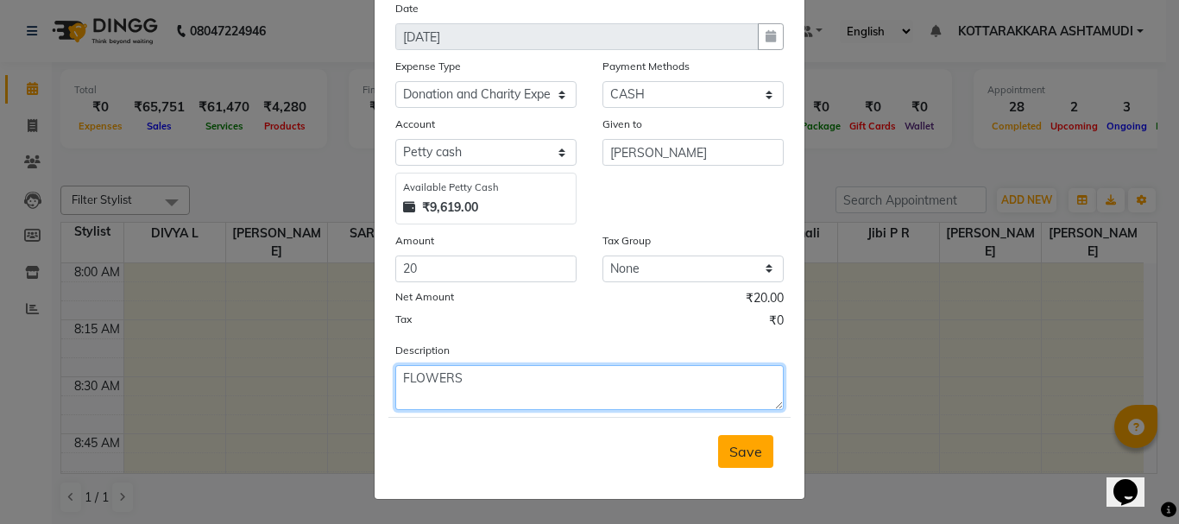
type textarea "FLOWERS"
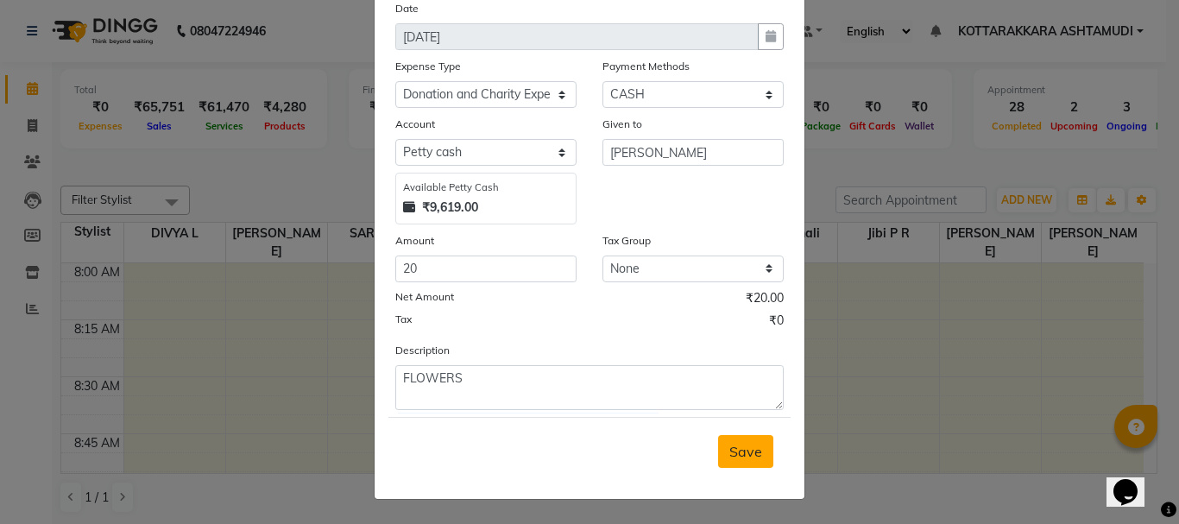
click at [752, 454] on span "Save" at bounding box center [745, 451] width 33 height 17
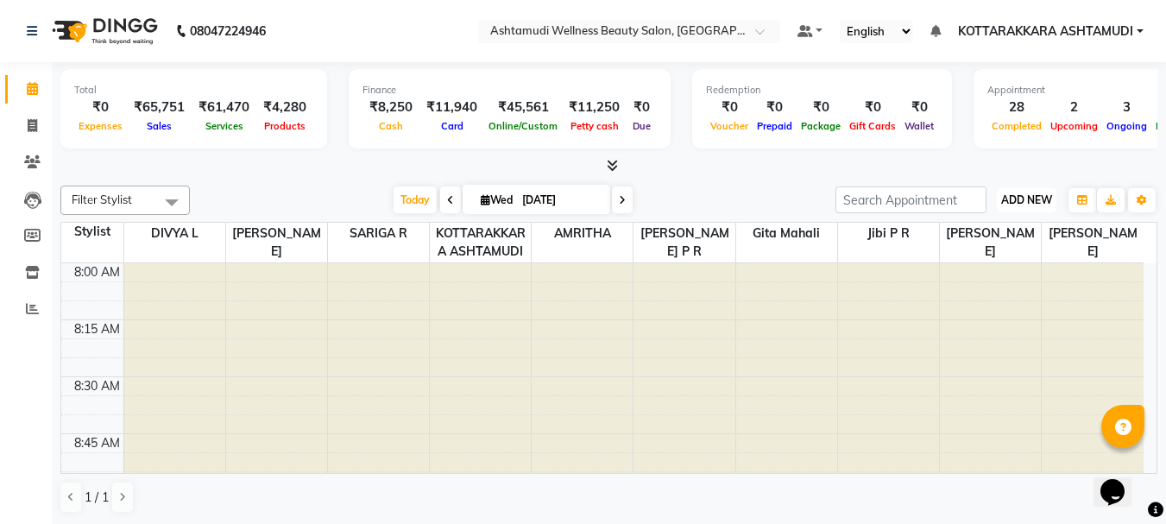
click at [1024, 200] on span "ADD NEW" at bounding box center [1026, 199] width 51 height 13
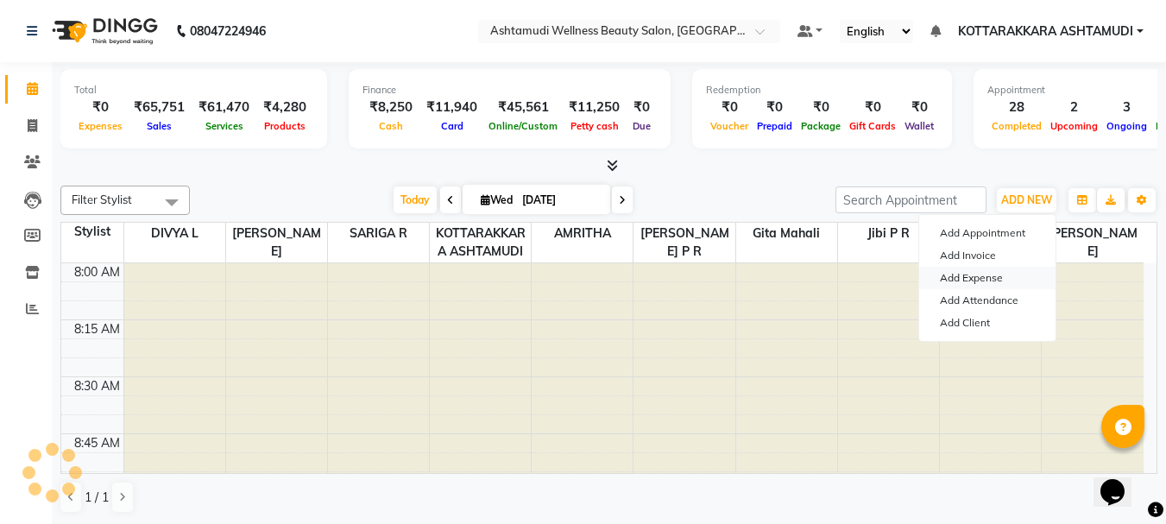
click at [987, 276] on link "Add Expense" at bounding box center [987, 278] width 136 height 22
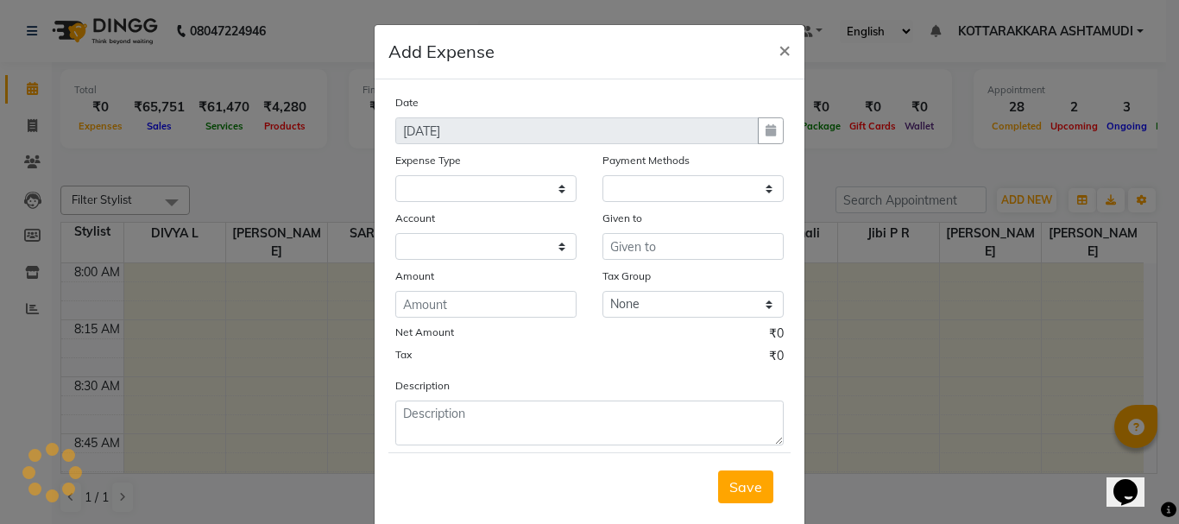
select select "1"
select select "3496"
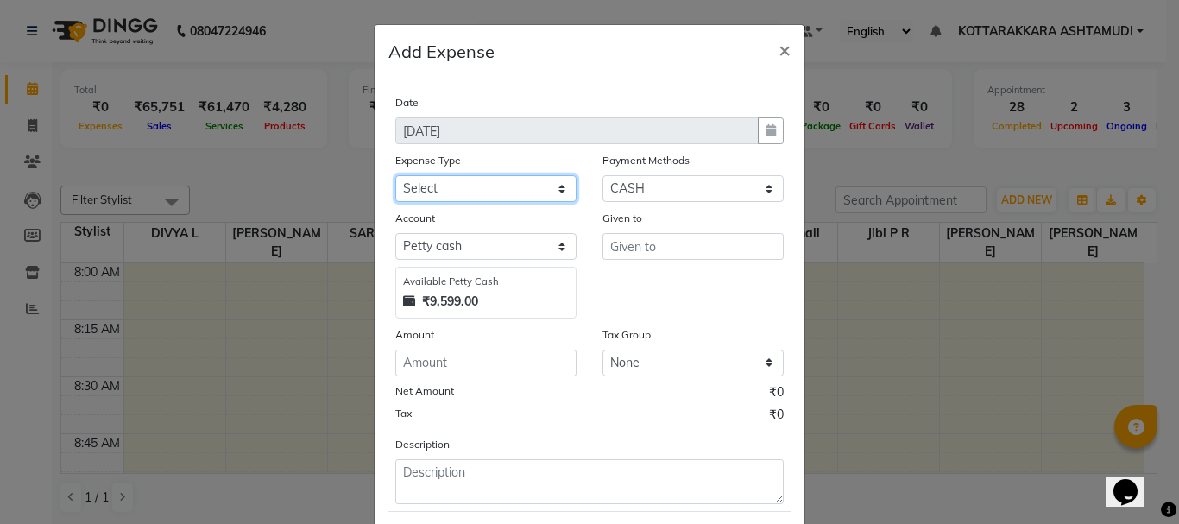
click at [514, 186] on select "Select ACCOMODATION EXPENSES ADVERTISEMENT SALES PROMOTIONAL EXPENSES Bonus BRI…" at bounding box center [485, 188] width 181 height 27
select select "6082"
click at [395, 175] on select "Select ACCOMODATION EXPENSES ADVERTISEMENT SALES PROMOTIONAL EXPENSES Bonus BRI…" at bounding box center [485, 188] width 181 height 27
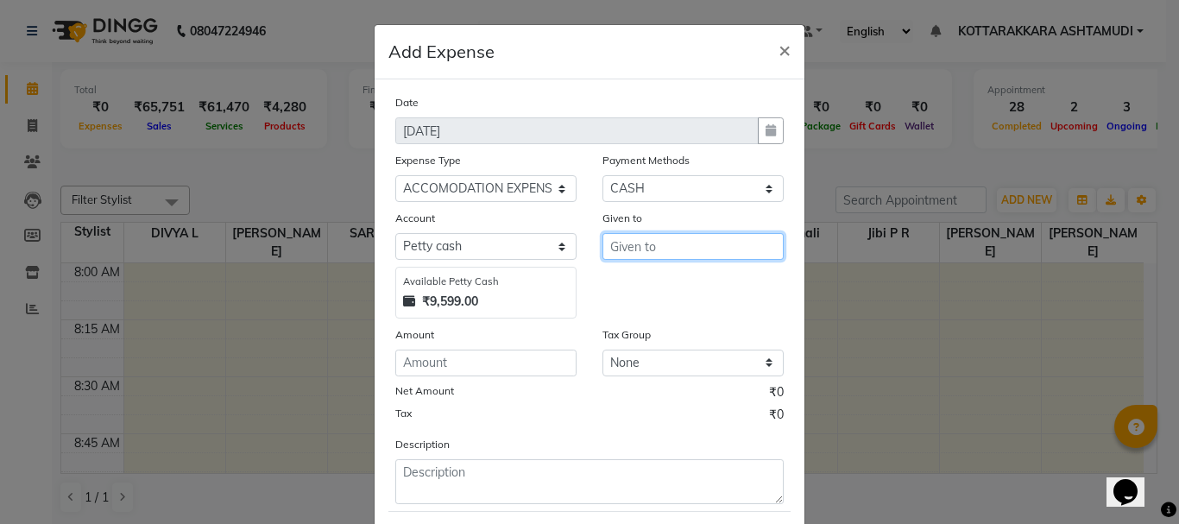
click at [672, 254] on input "text" at bounding box center [692, 246] width 181 height 27
click at [684, 284] on ngb-highlight "Git a Mahali" at bounding box center [661, 282] width 75 height 17
type input "Gita Mahali"
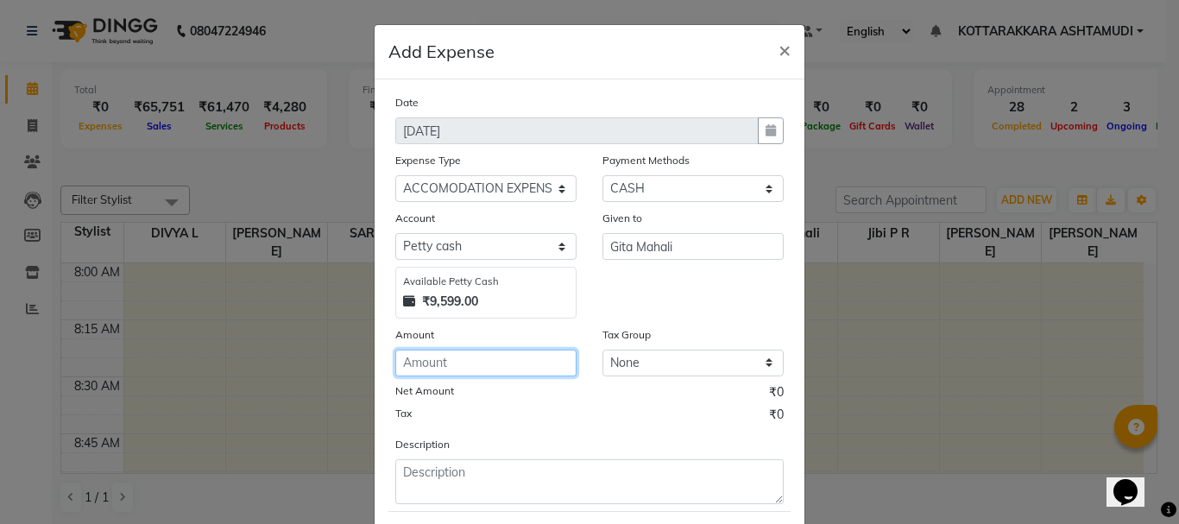
click at [484, 368] on input "number" at bounding box center [485, 362] width 181 height 27
type input "200"
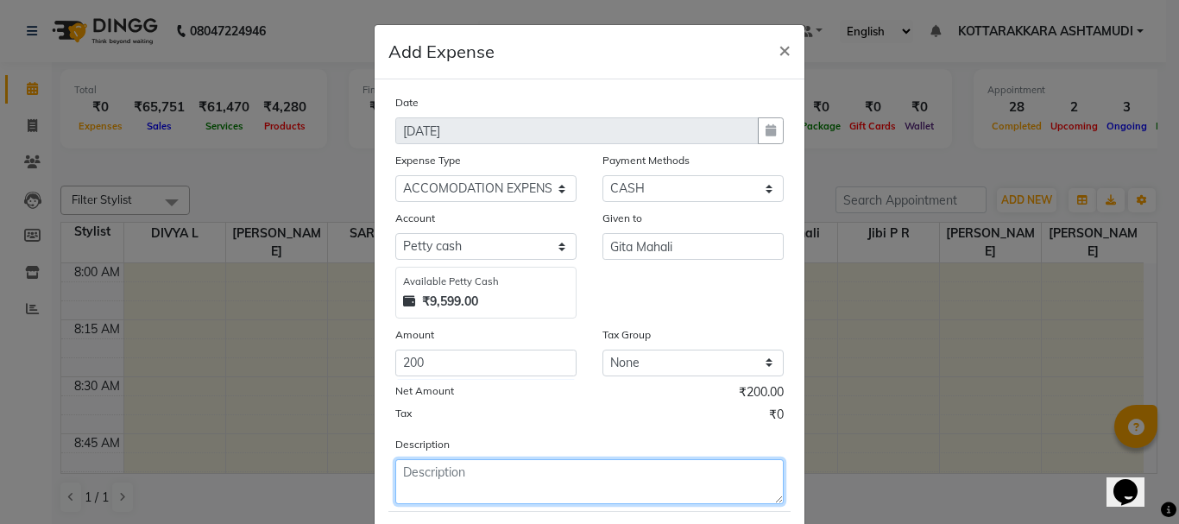
click at [462, 487] on textarea at bounding box center [589, 481] width 388 height 45
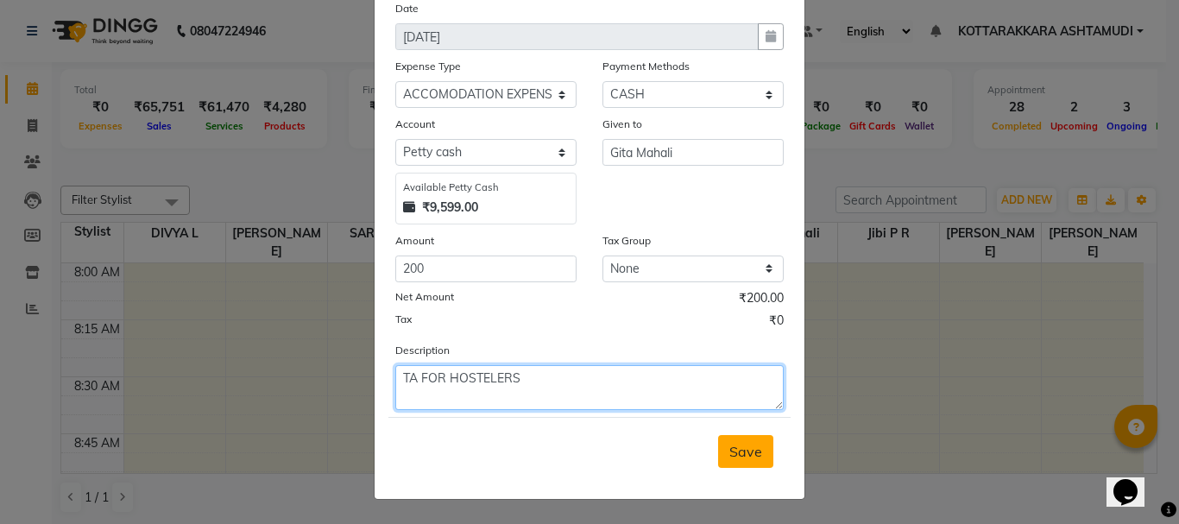
type textarea "TA FOR HOSTELERS"
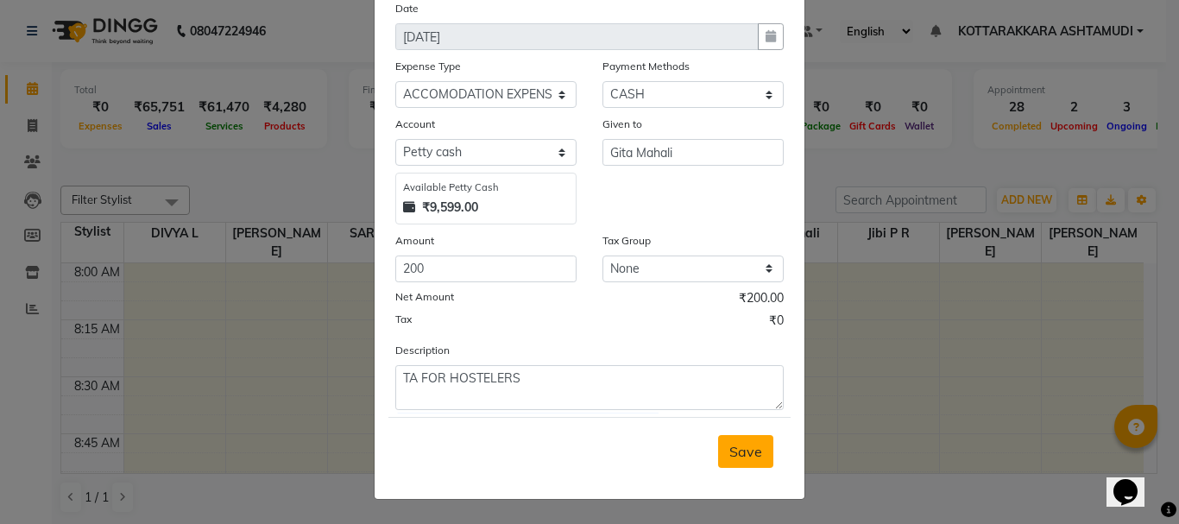
click at [729, 453] on span "Save" at bounding box center [745, 451] width 33 height 17
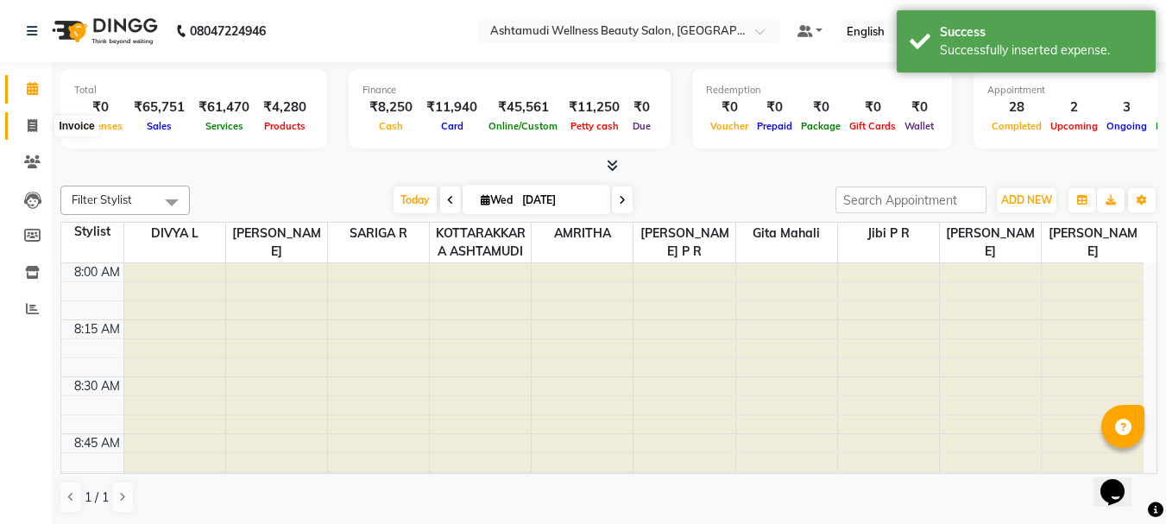
click at [42, 129] on span at bounding box center [32, 126] width 30 height 20
select select "service"
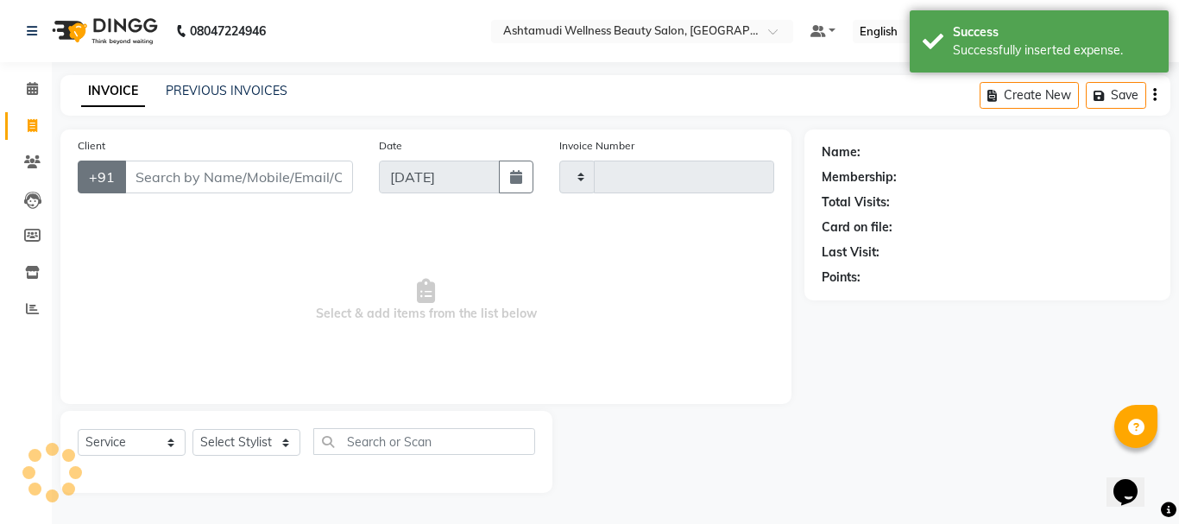
type input "3155"
select select "4664"
click at [32, 88] on icon at bounding box center [32, 88] width 11 height 13
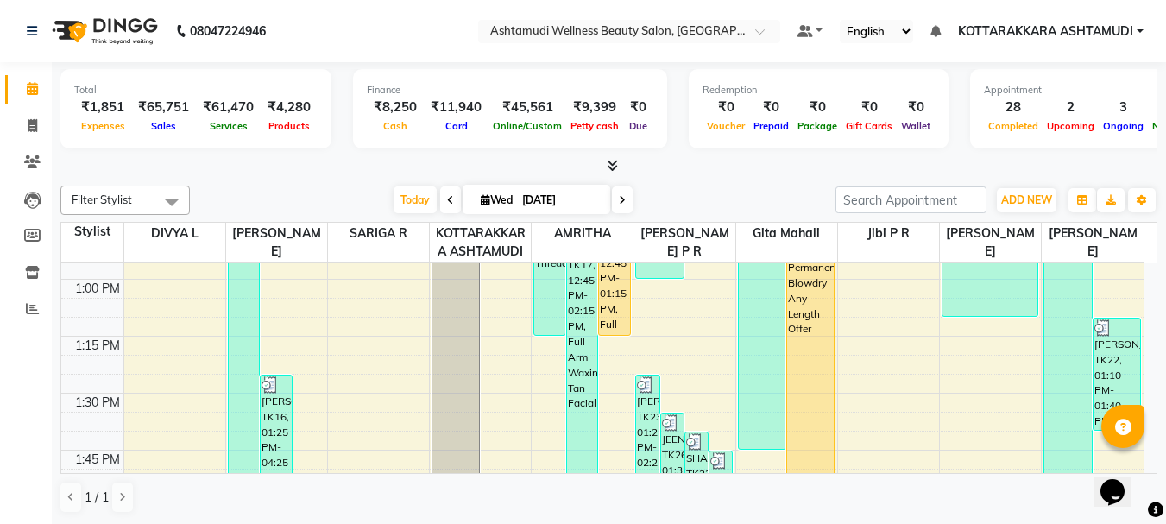
scroll to position [1122, 0]
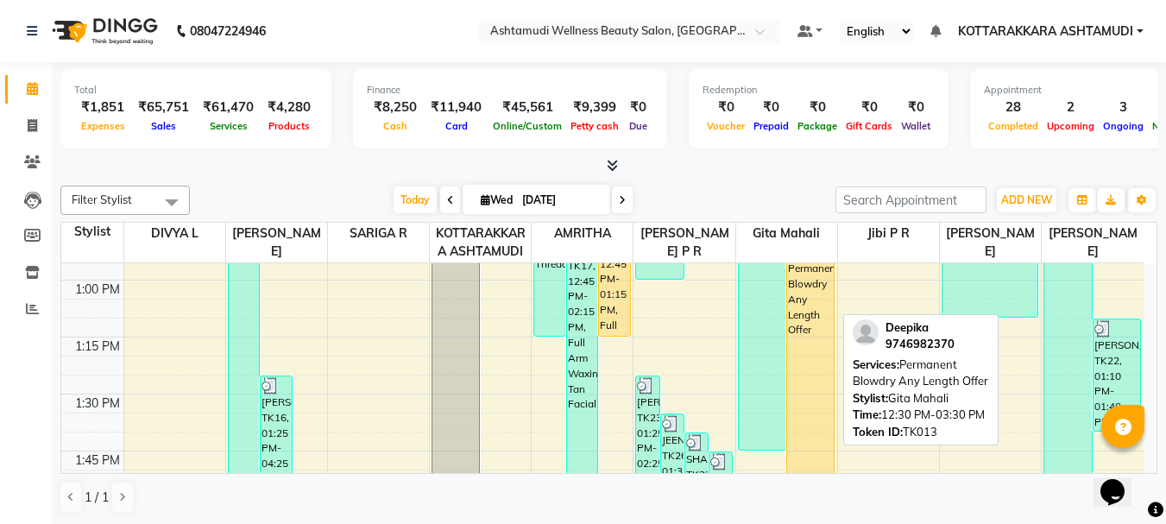
click at [815, 412] on div "Deepika, TK13, 12:30 PM-03:30 PM, Permanent Blowdry Any Length Offer" at bounding box center [810, 507] width 47 height 681
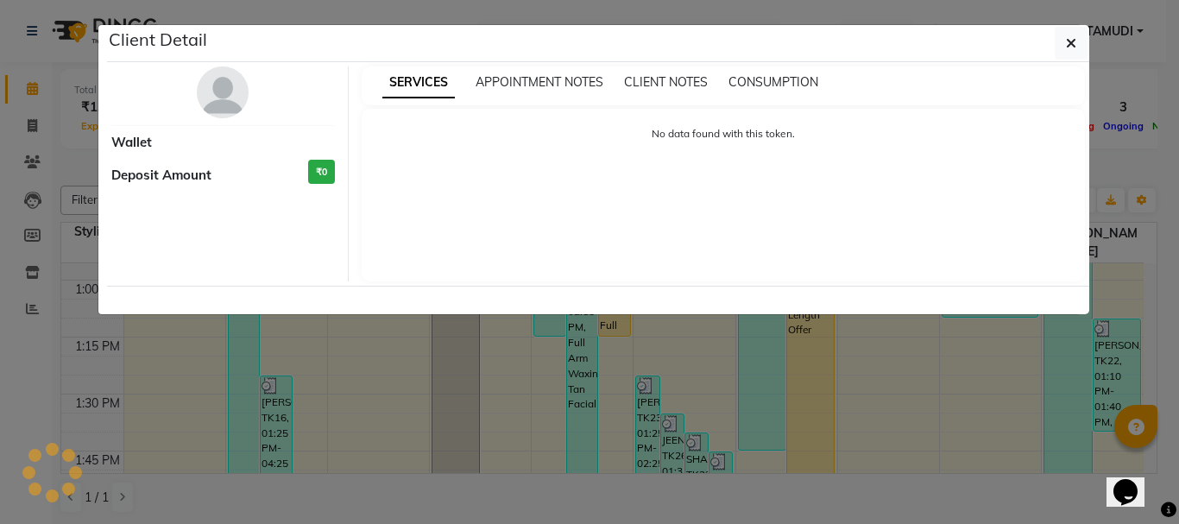
select select "1"
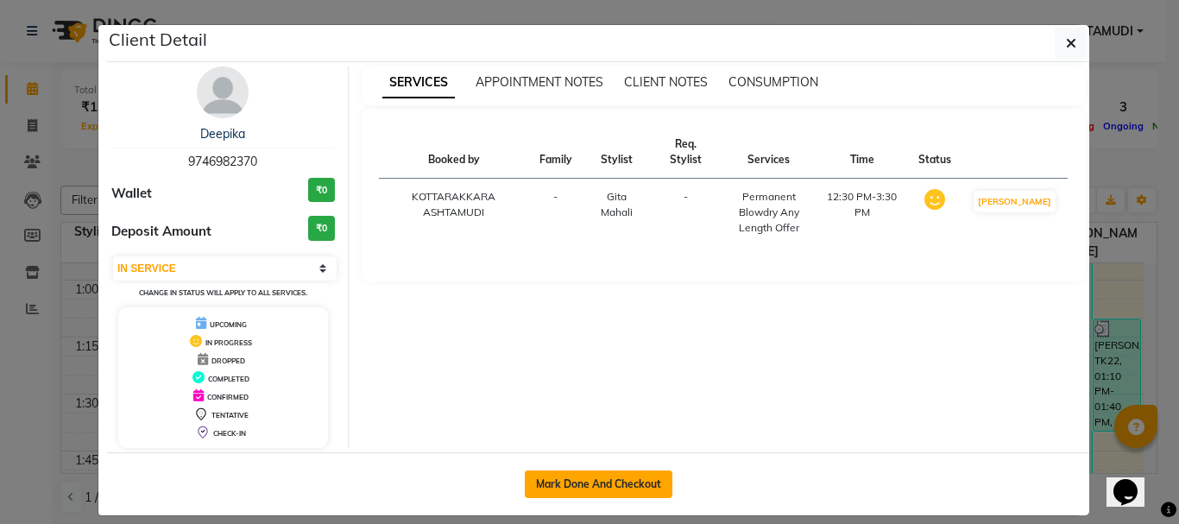
click at [628, 477] on button "Mark Done And Checkout" at bounding box center [599, 484] width 148 height 28
select select "service"
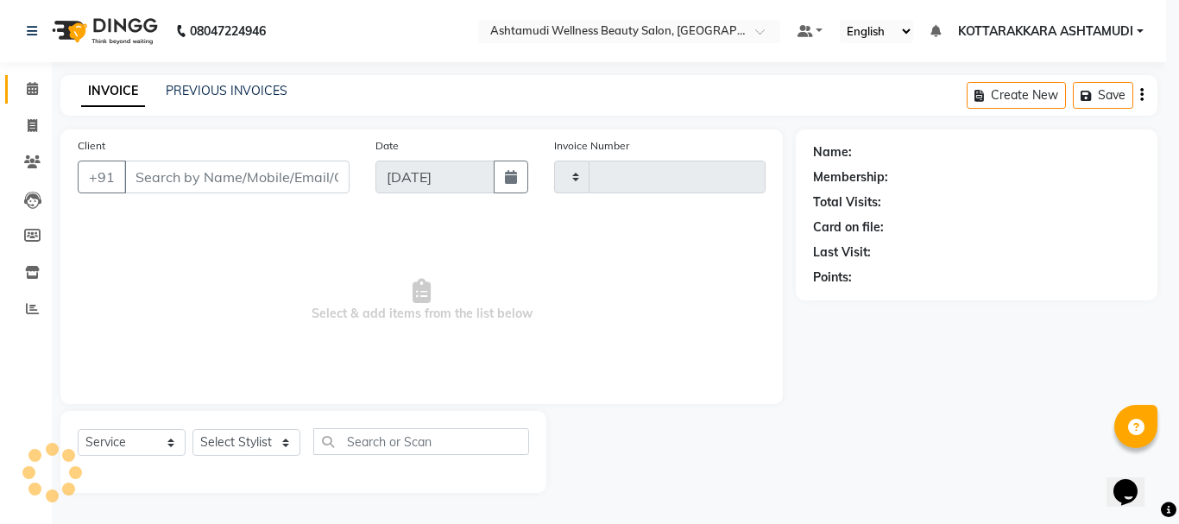
type input "3155"
select select "4664"
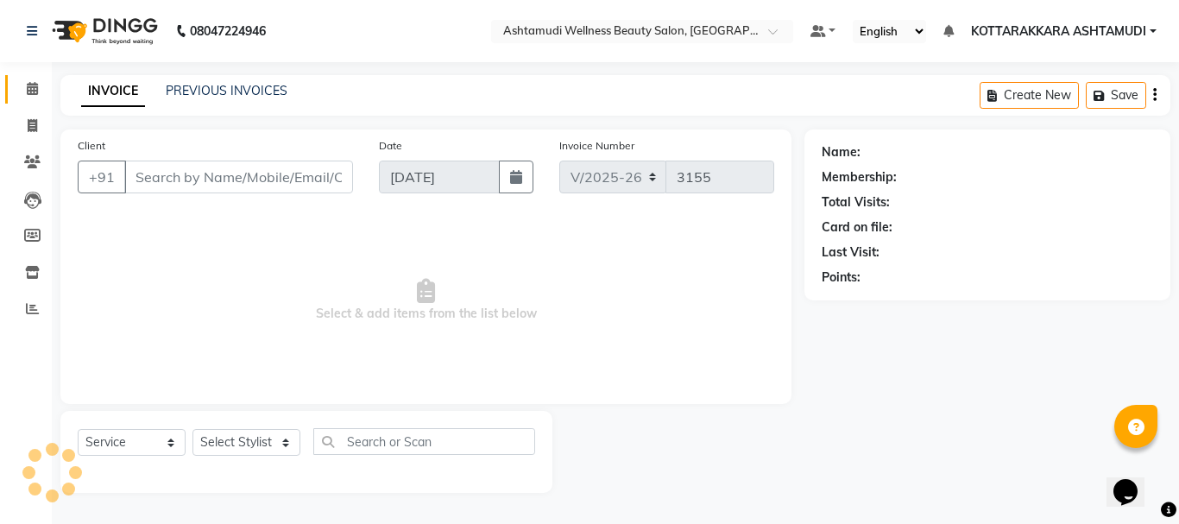
type input "9746982370"
select select "65260"
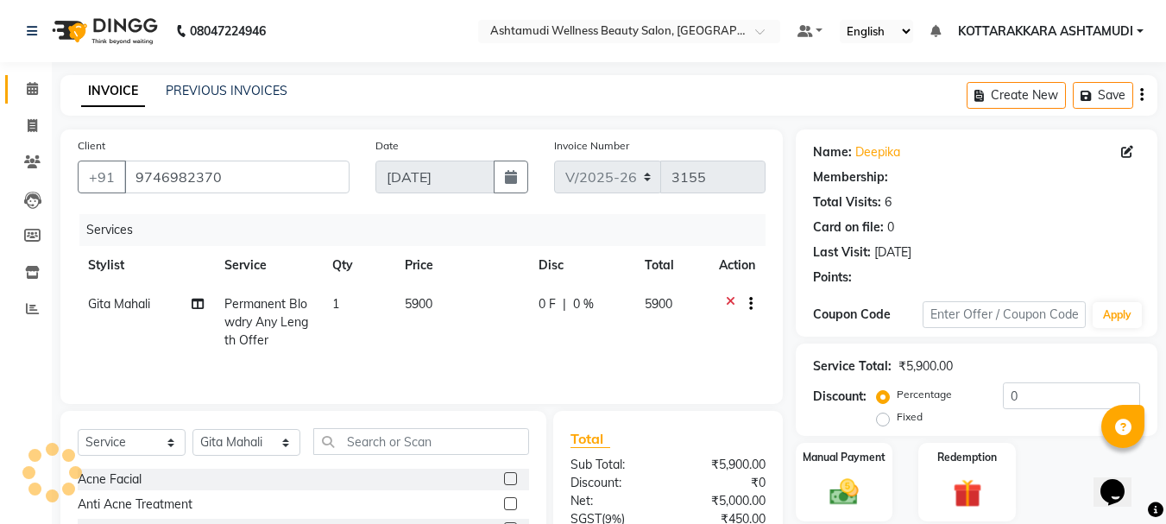
select select "1: Object"
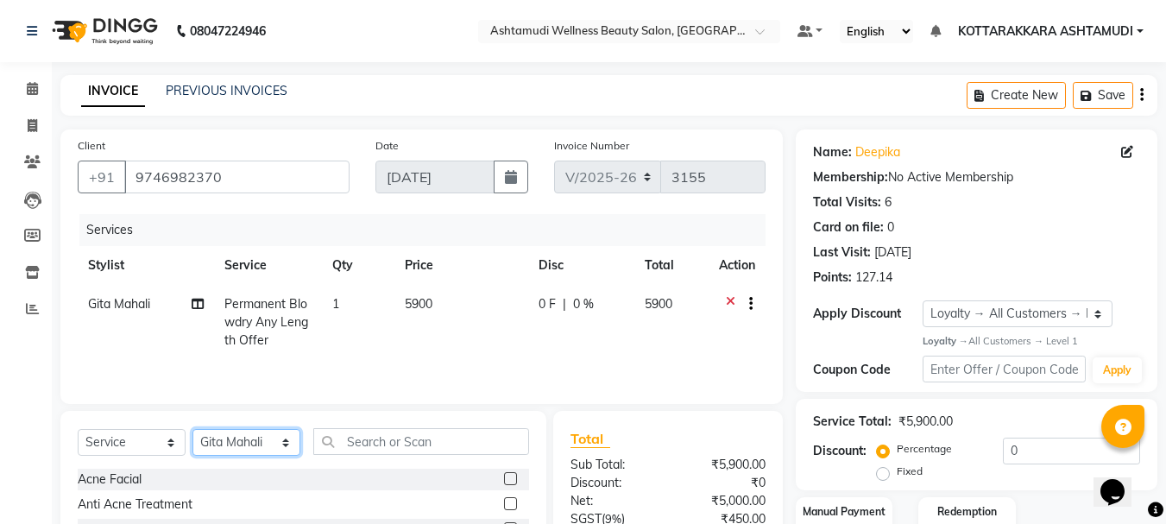
click at [248, 446] on select "Select Stylist AMRITHA DIVYA L Gita Mahali Jibi P R [PERSON_NAME] ASHTAMUDI [PE…" at bounding box center [246, 442] width 108 height 27
click at [134, 440] on select "Select Service Product Membership Package Voucher Prepaid Gift Card" at bounding box center [132, 442] width 108 height 27
select select "product"
click at [78, 429] on select "Select Service Product Membership Package Voucher Prepaid Gift Card" at bounding box center [132, 442] width 108 height 27
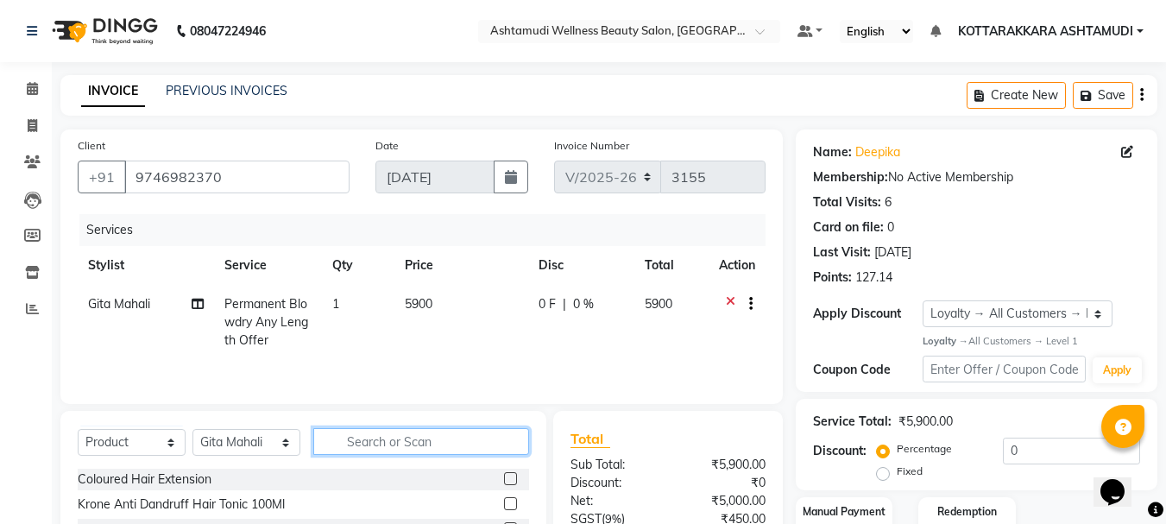
click at [456, 444] on input "text" at bounding box center [421, 441] width 216 height 27
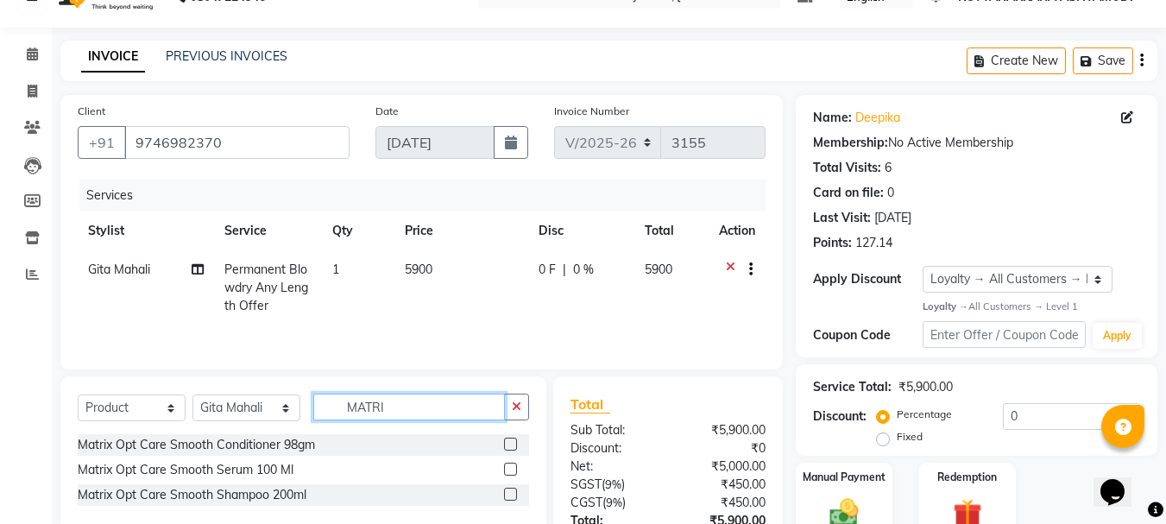
scroll to position [167, 0]
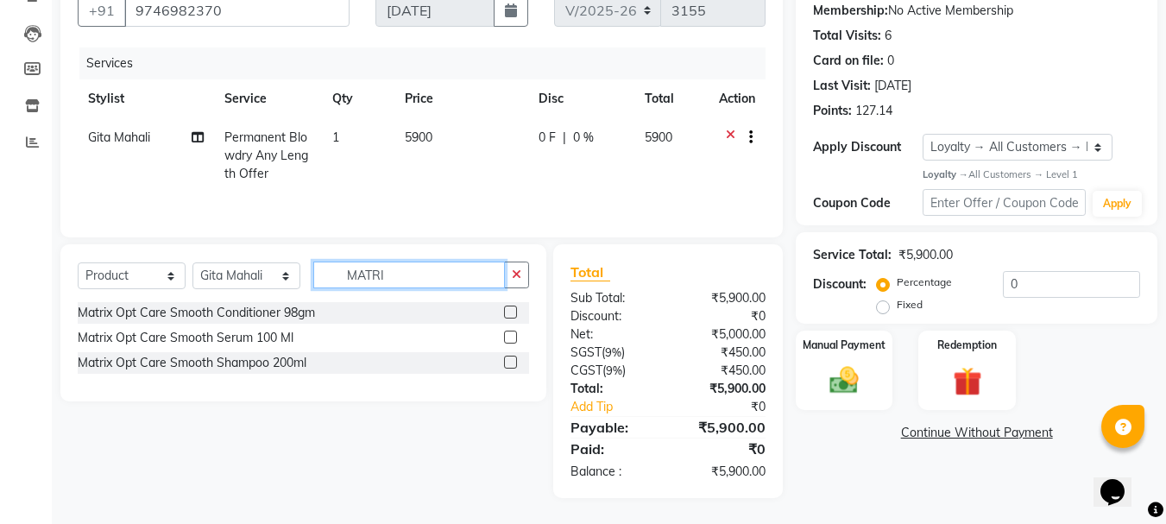
type input "MATRI"
click at [510, 312] on label at bounding box center [510, 311] width 13 height 13
click at [510, 312] on input "checkbox" at bounding box center [509, 312] width 11 height 11
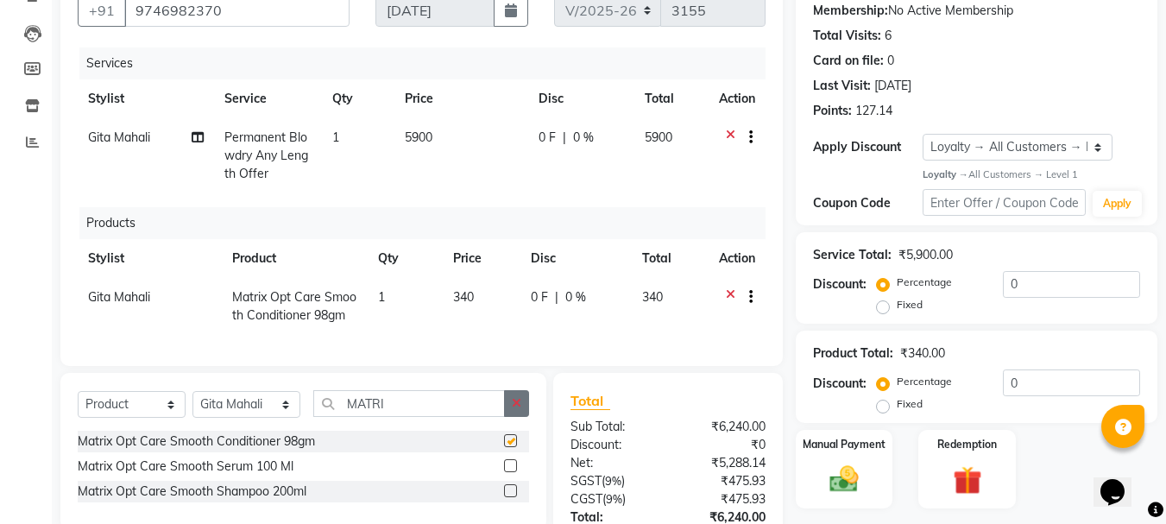
checkbox input "false"
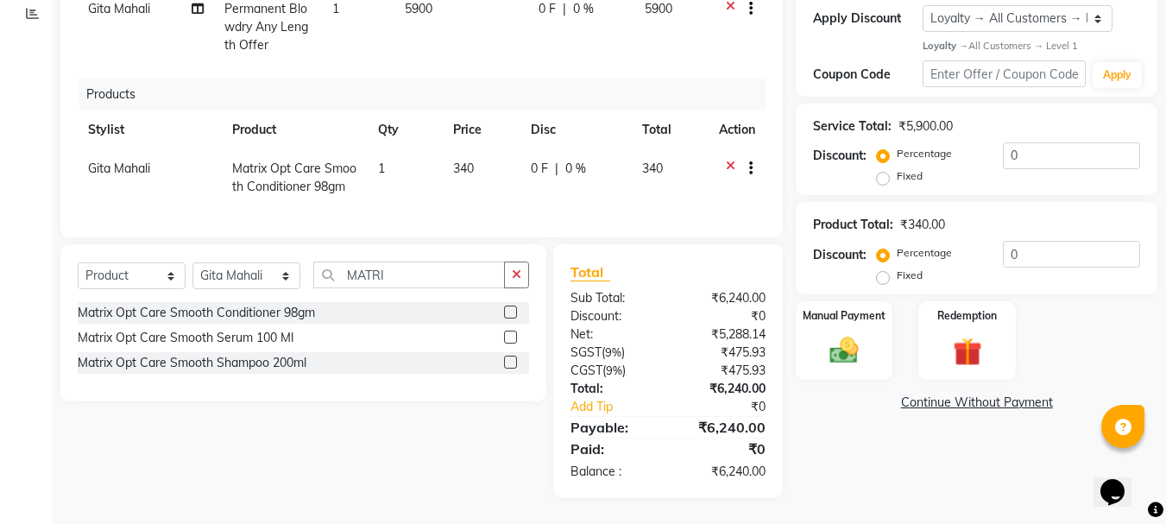
click at [510, 334] on label at bounding box center [510, 336] width 13 height 13
click at [510, 334] on input "checkbox" at bounding box center [509, 337] width 11 height 11
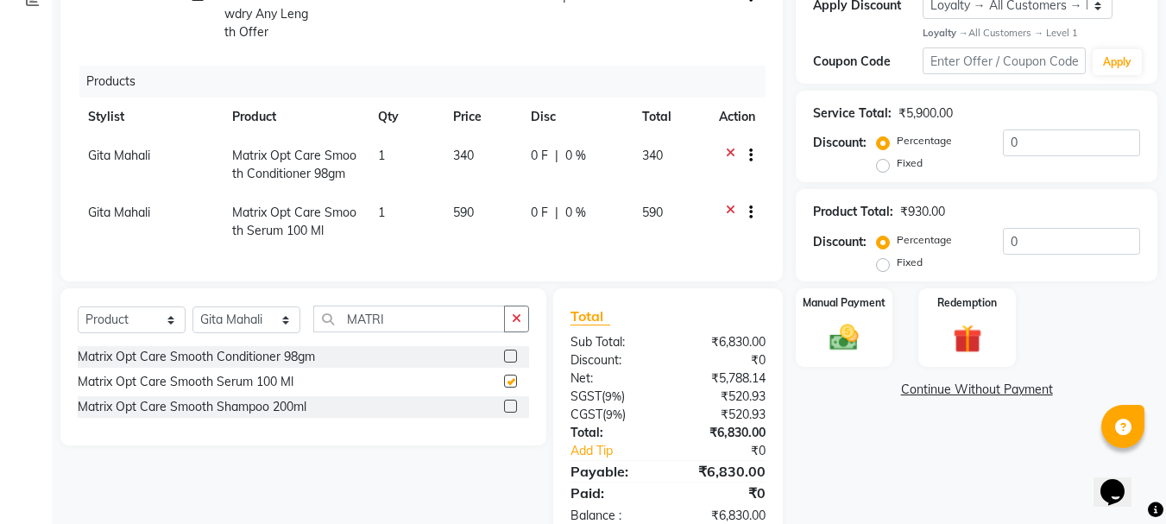
checkbox input "false"
click at [507, 412] on label at bounding box center [510, 406] width 13 height 13
click at [507, 412] on input "checkbox" at bounding box center [509, 406] width 11 height 11
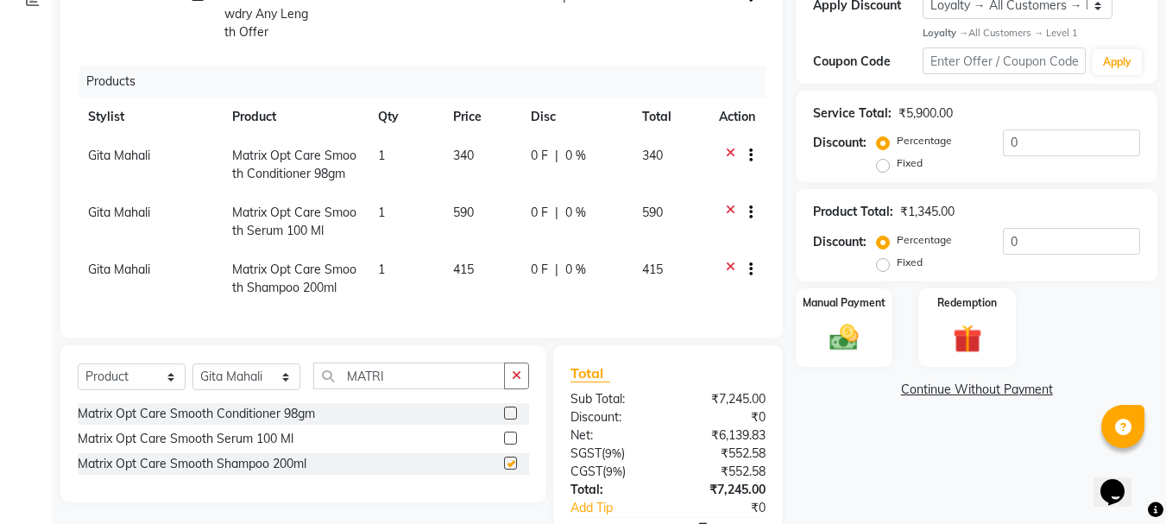
checkbox input "false"
click at [733, 209] on icon at bounding box center [730, 215] width 9 height 22
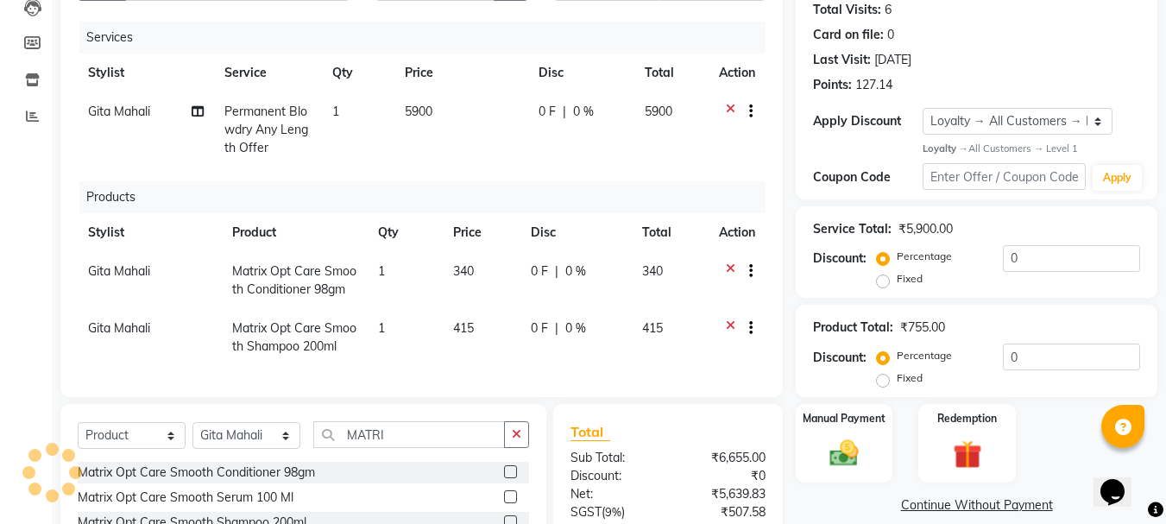
scroll to position [365, 0]
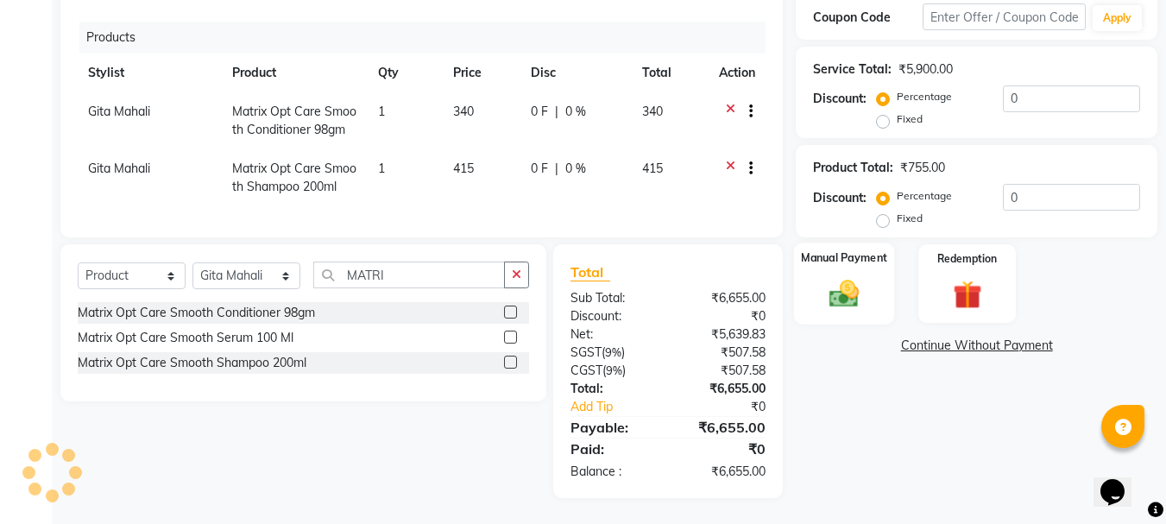
click at [849, 284] on img at bounding box center [844, 293] width 48 height 35
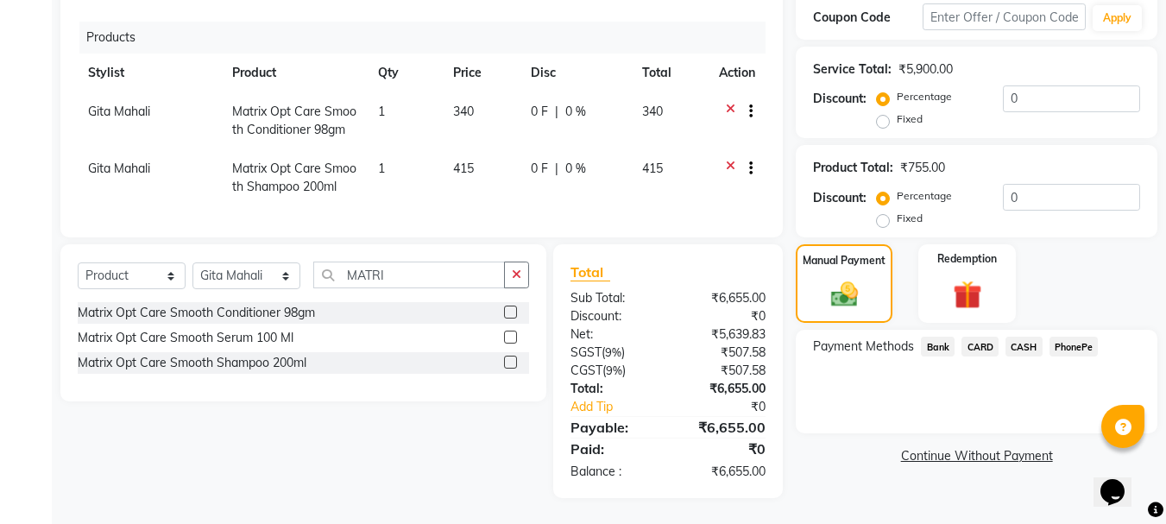
click at [1068, 337] on span "PhonePe" at bounding box center [1073, 347] width 49 height 20
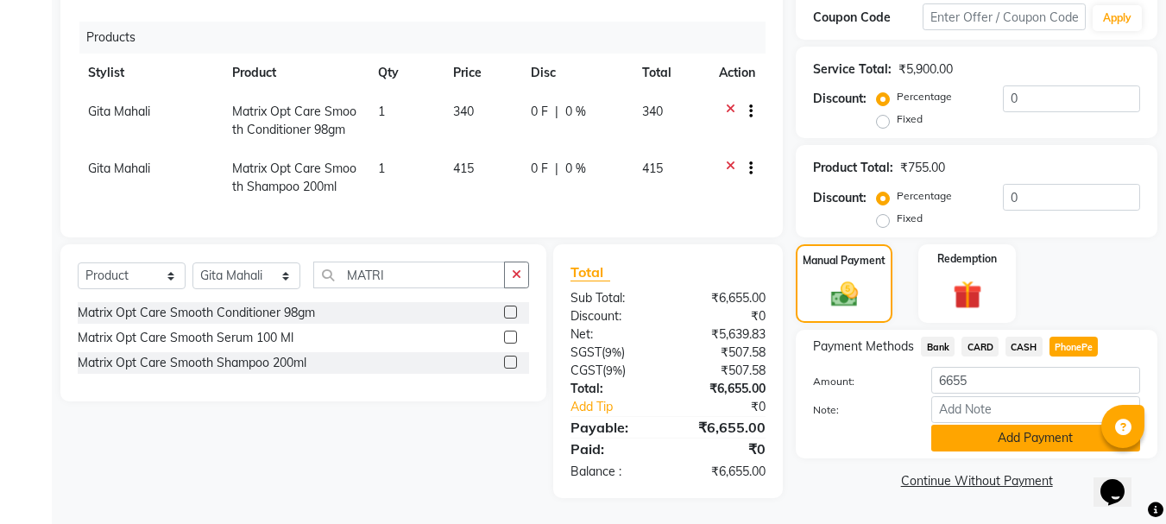
click at [987, 425] on button "Add Payment" at bounding box center [1035, 438] width 209 height 27
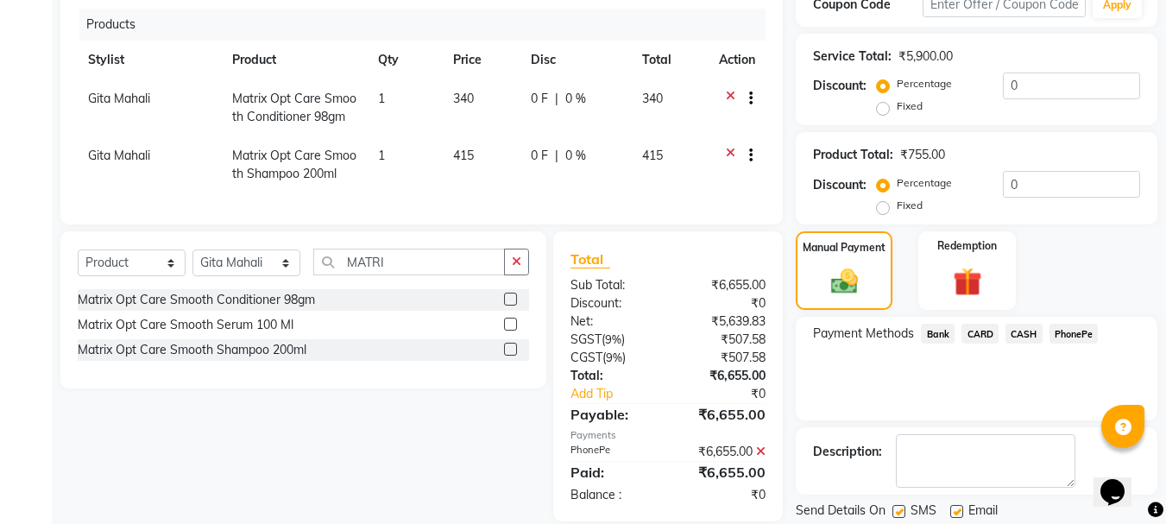
scroll to position [487, 0]
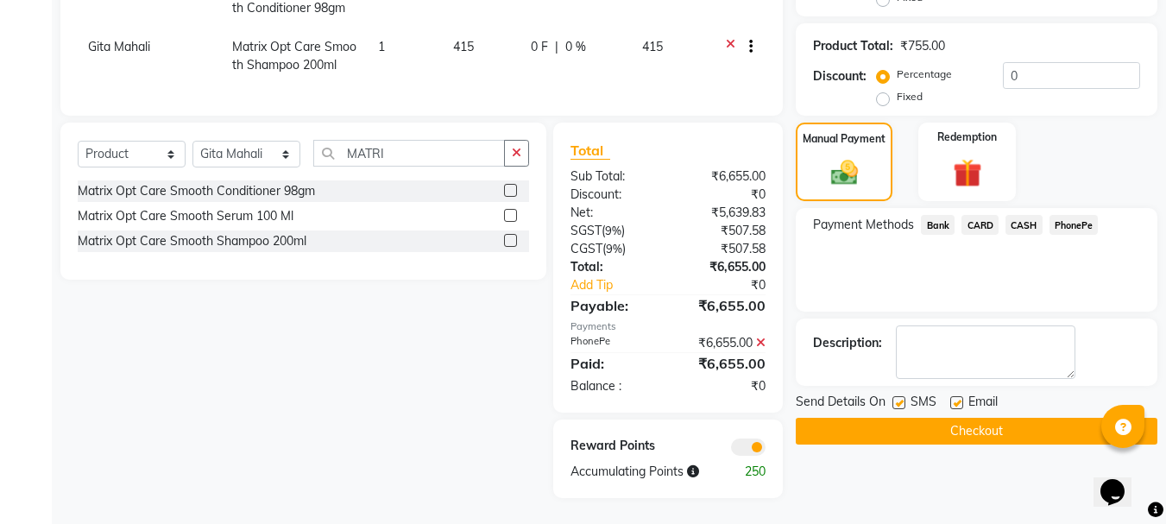
click at [1003, 418] on button "Checkout" at bounding box center [977, 431] width 362 height 27
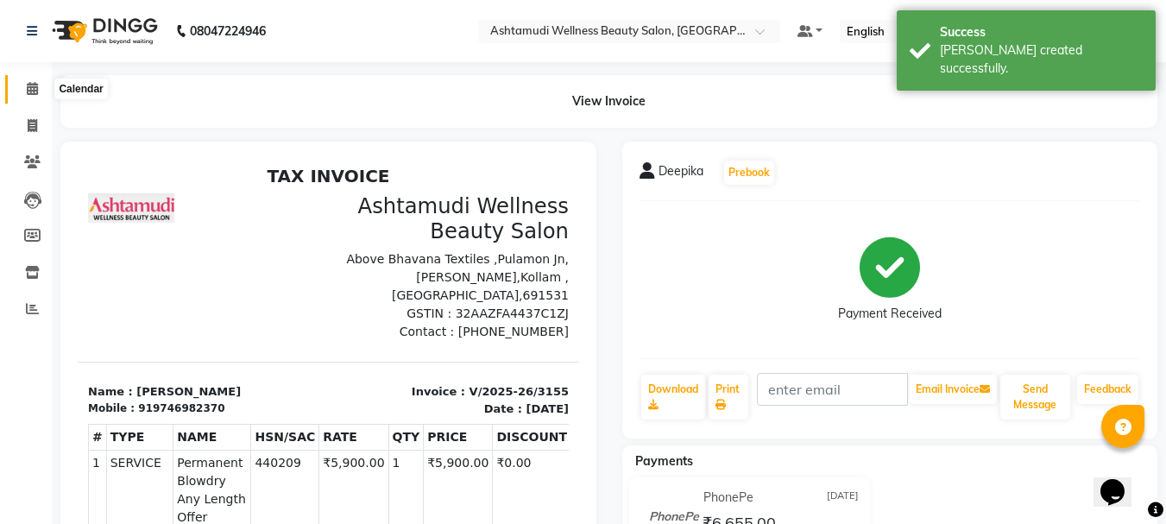
click at [30, 94] on icon at bounding box center [32, 88] width 11 height 13
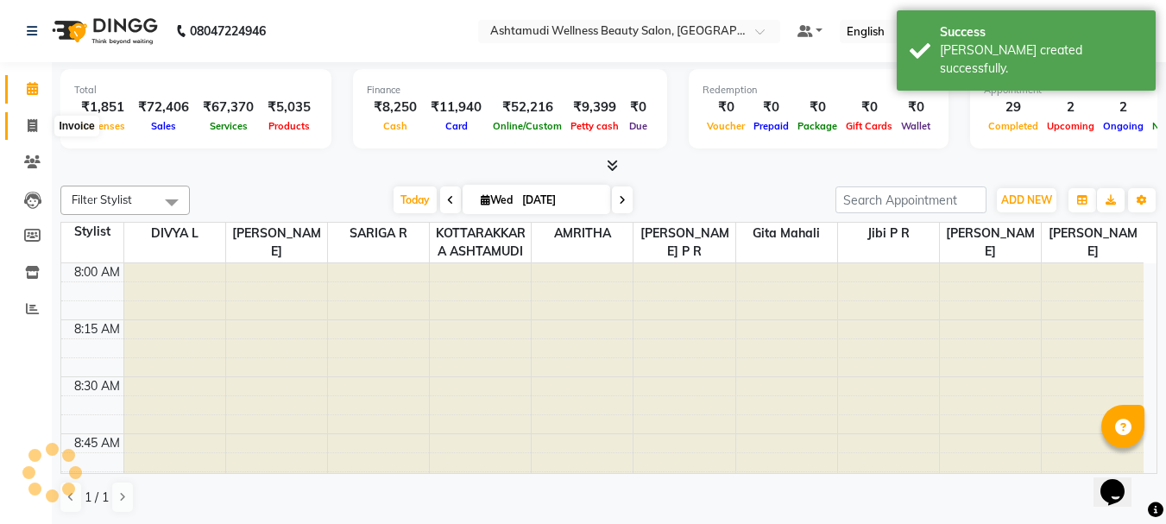
click at [34, 121] on icon at bounding box center [32, 125] width 9 height 13
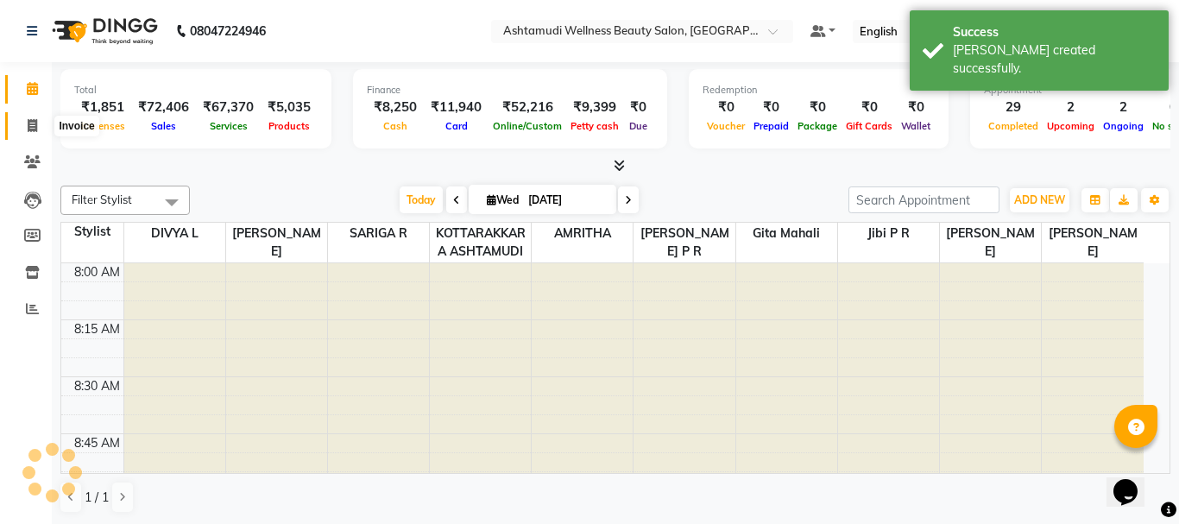
select select "service"
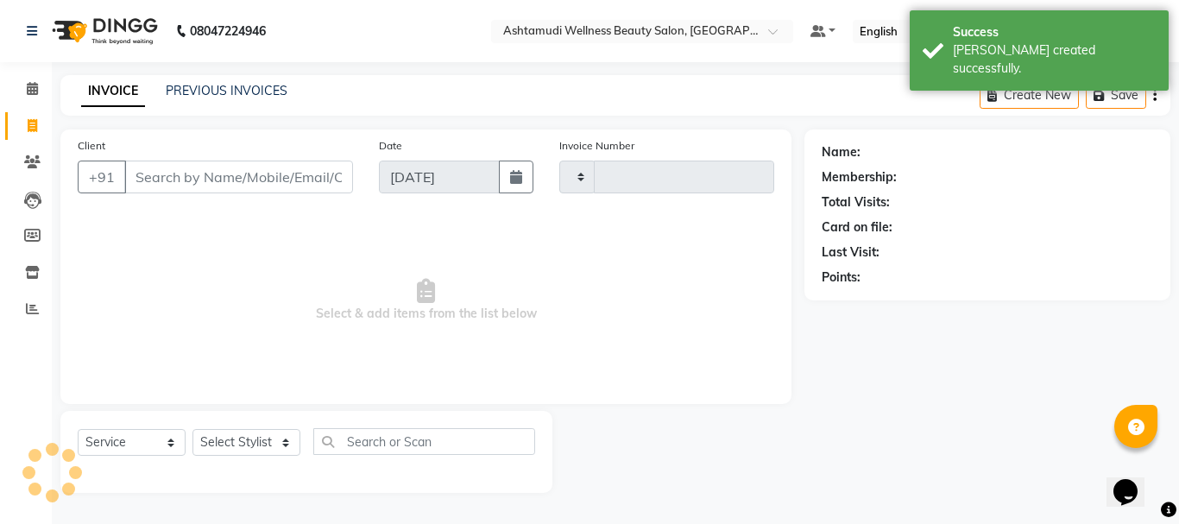
type input "3156"
select select "4664"
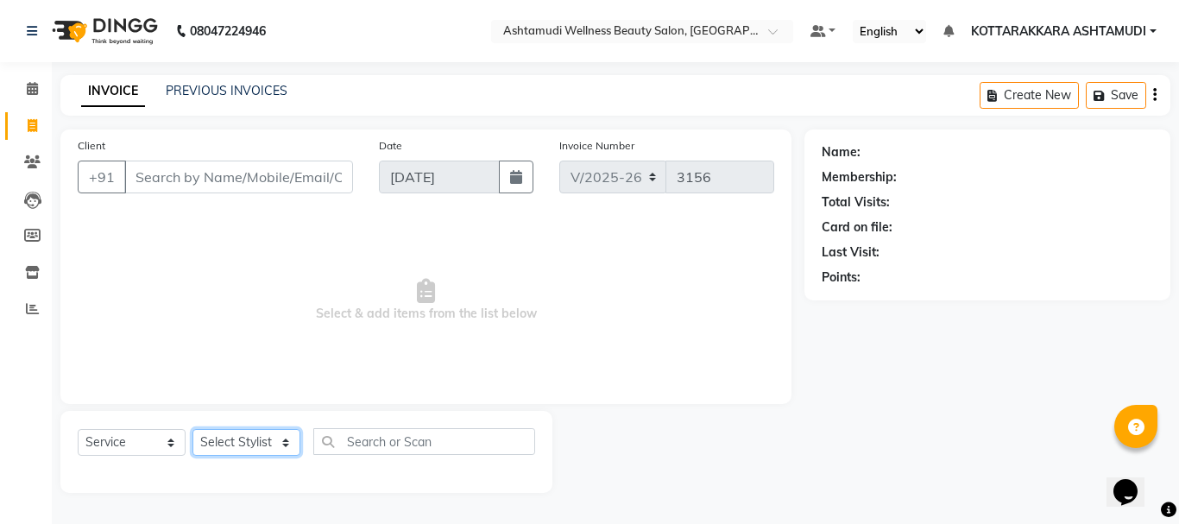
click at [255, 443] on select "Select Stylist AMRITHA DIVYA L Gita Mahali Jibi P R [PERSON_NAME] ASHTAMUDI [PE…" at bounding box center [246, 442] width 108 height 27
select select "75883"
click at [192, 429] on select "Select Stylist AMRITHA DIVYA L Gita Mahali Jibi P R [PERSON_NAME] ASHTAMUDI [PE…" at bounding box center [246, 442] width 108 height 27
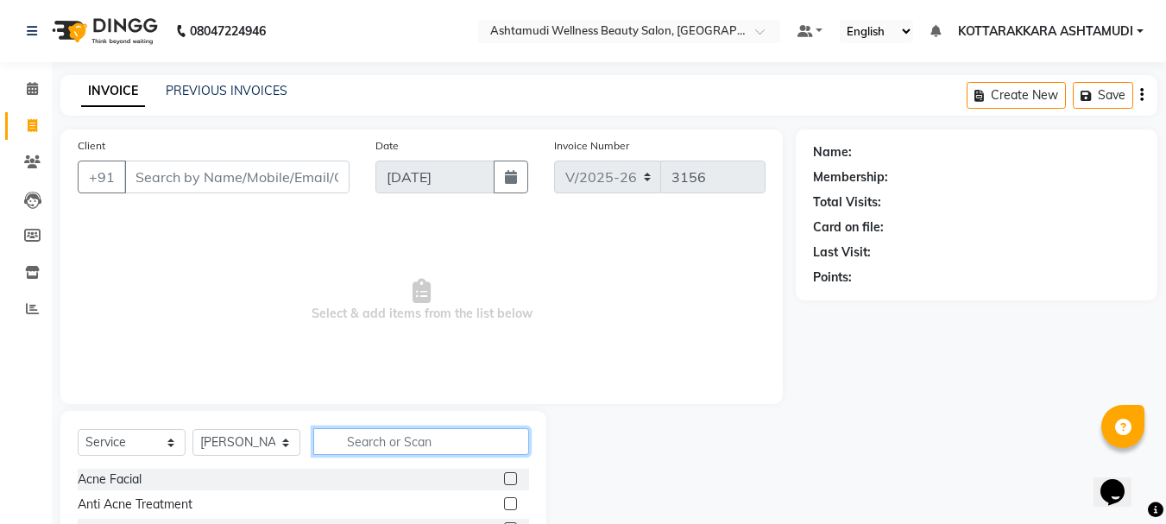
click at [370, 439] on input "text" at bounding box center [421, 441] width 216 height 27
type input "SPA"
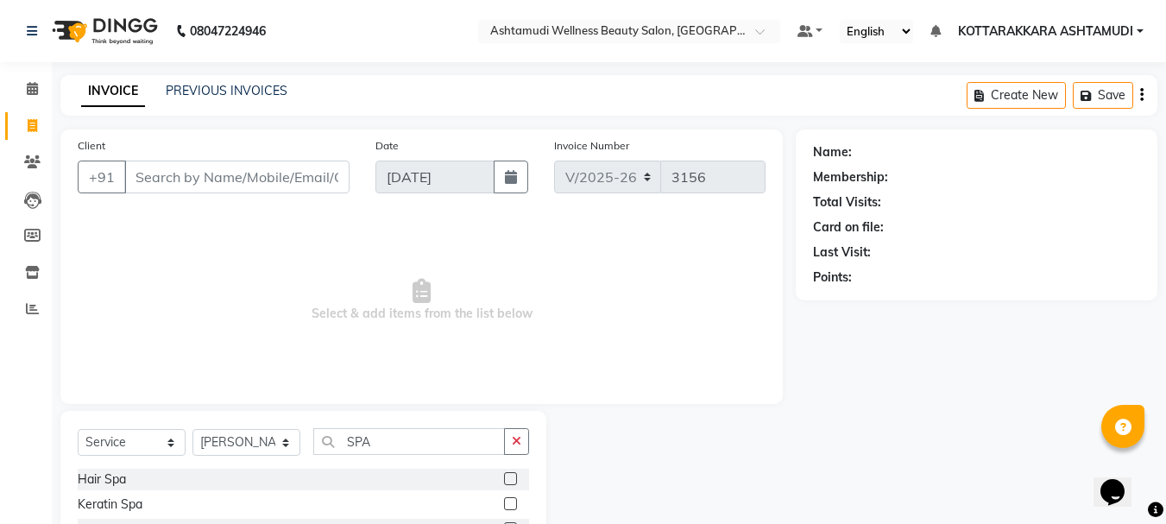
click at [506, 478] on label at bounding box center [510, 478] width 13 height 13
click at [506, 478] on input "checkbox" at bounding box center [509, 479] width 11 height 11
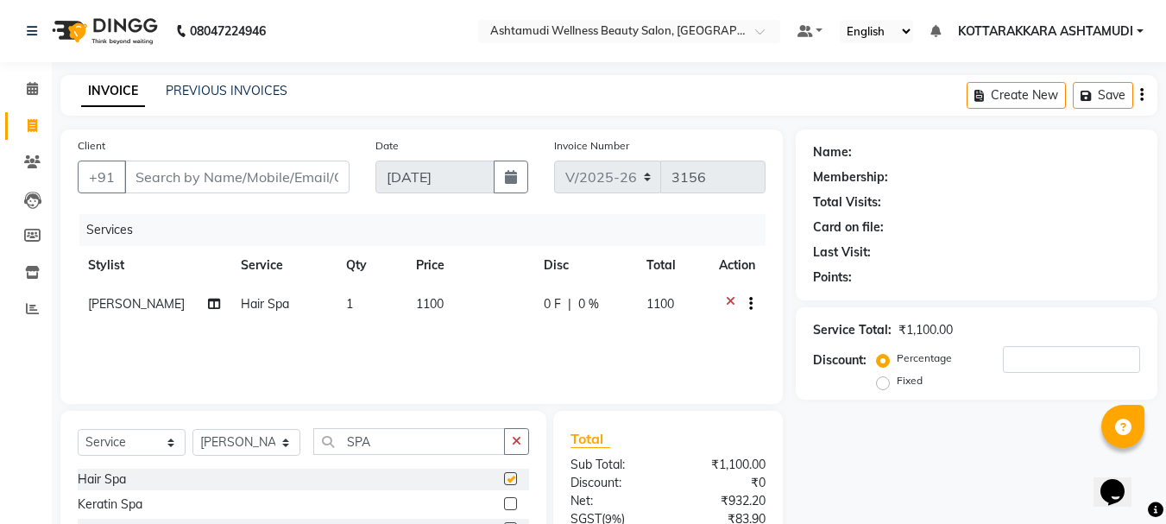
checkbox input "false"
click at [232, 186] on input "Client" at bounding box center [236, 177] width 225 height 33
type input "8"
type input "0"
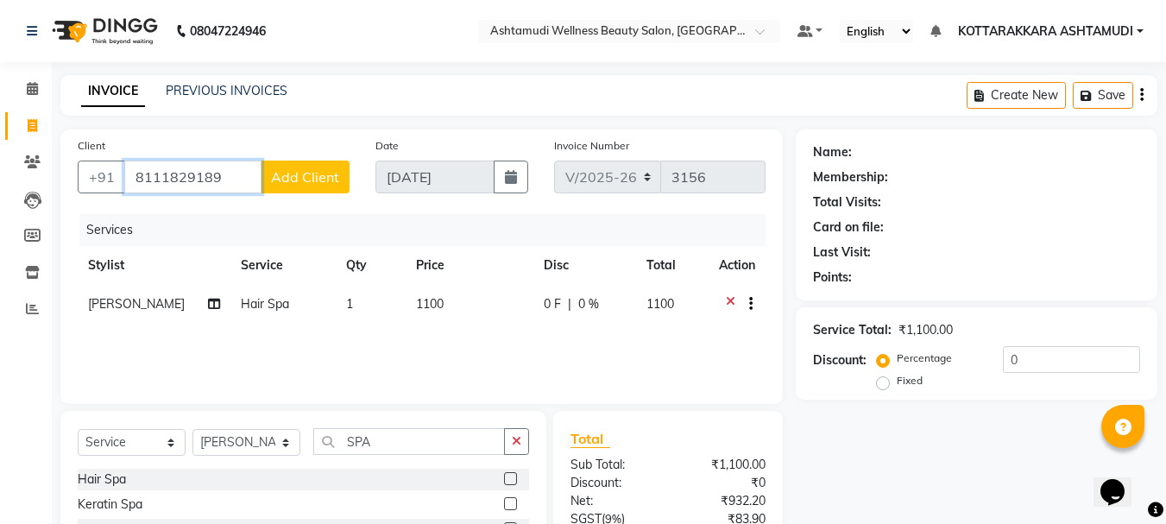
type input "8111829189"
click at [325, 173] on span "Add Client" at bounding box center [305, 176] width 68 height 17
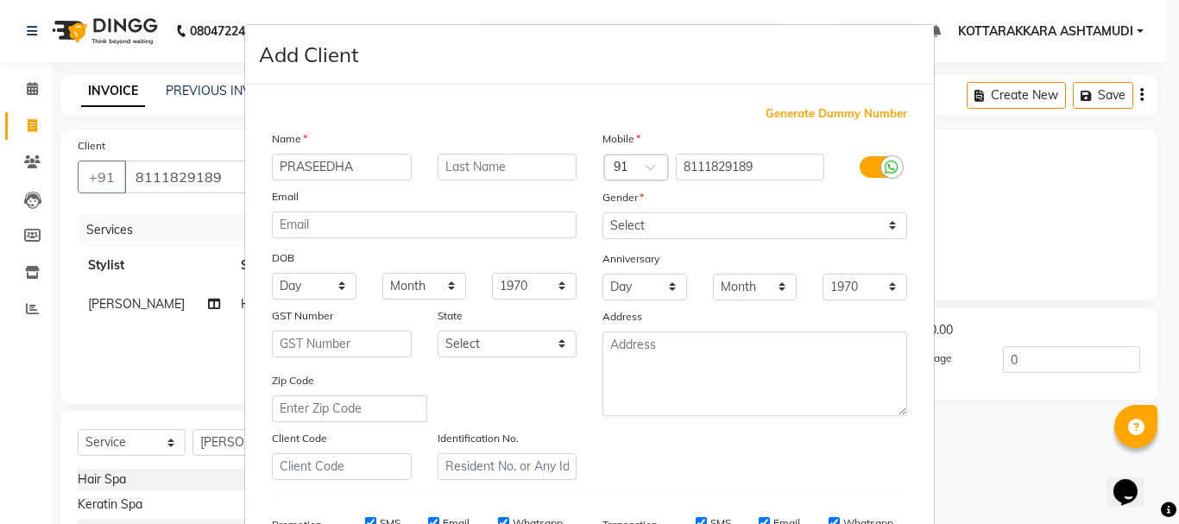
type input "PRASEEDHA"
click at [714, 221] on select "Select [DEMOGRAPHIC_DATA] [DEMOGRAPHIC_DATA] Other Prefer Not To Say" at bounding box center [754, 225] width 305 height 27
select select "[DEMOGRAPHIC_DATA]"
click at [602, 212] on select "Select [DEMOGRAPHIC_DATA] [DEMOGRAPHIC_DATA] Other Prefer Not To Say" at bounding box center [754, 225] width 305 height 27
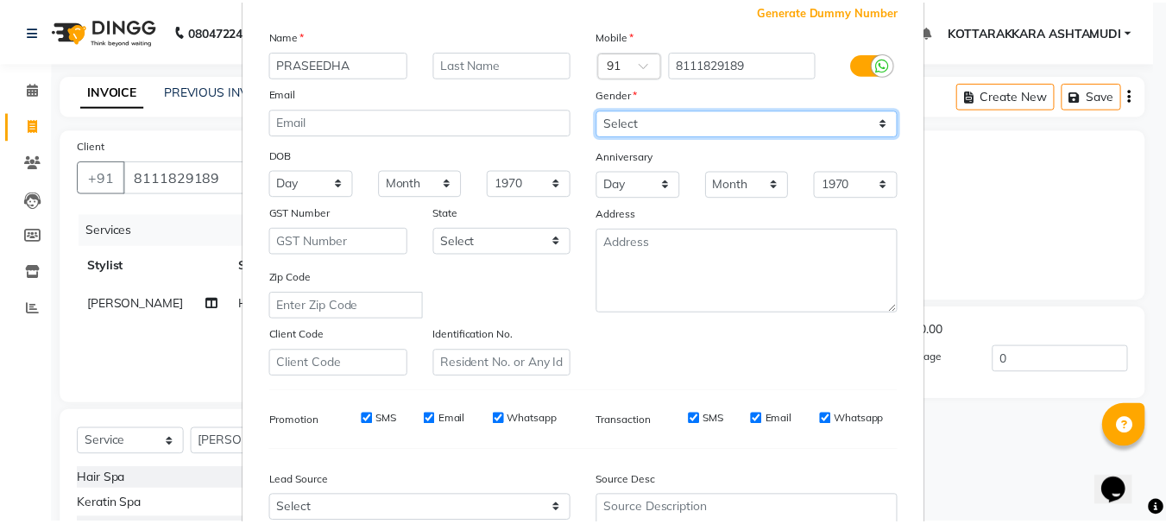
scroll to position [259, 0]
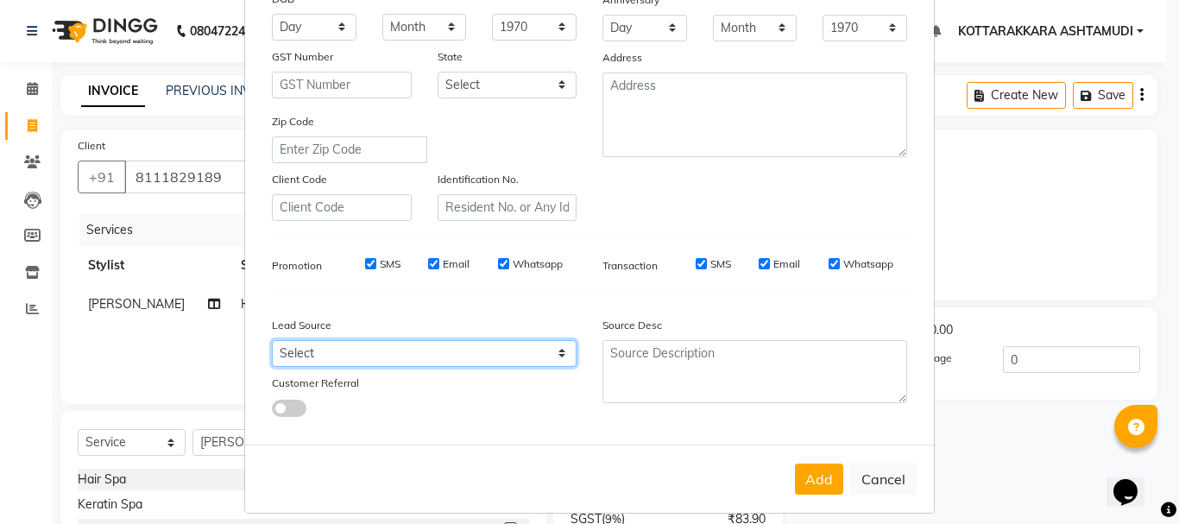
click at [408, 356] on select "Select Walk-in Referral Internet Friend Word of Mouth Advertisement Facebook Ju…" at bounding box center [424, 353] width 305 height 27
select select "31518"
click at [272, 340] on select "Select Walk-in Referral Internet Friend Word of Mouth Advertisement Facebook Ju…" at bounding box center [424, 353] width 305 height 27
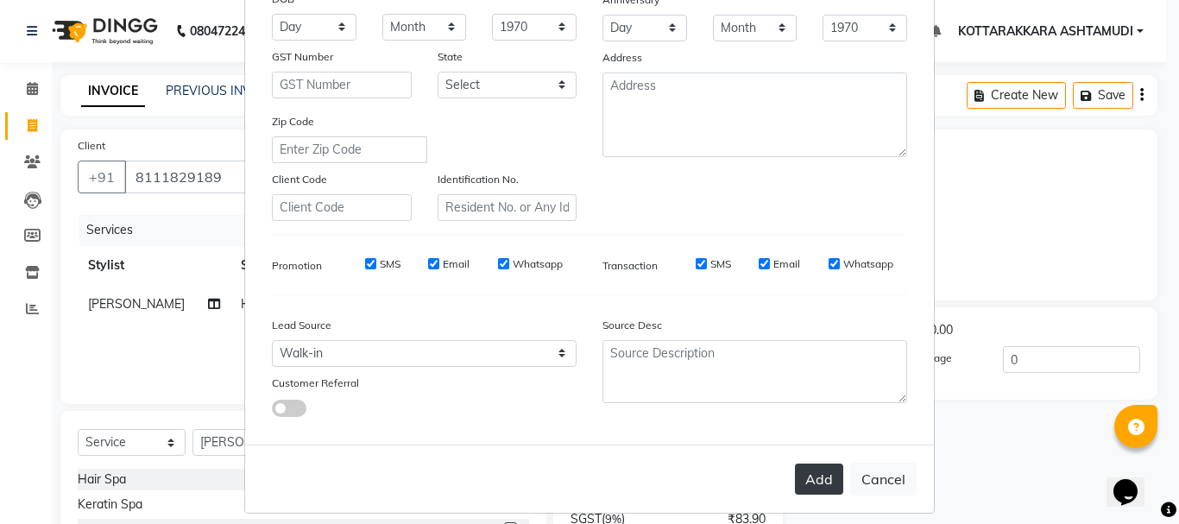
click at [807, 477] on button "Add" at bounding box center [819, 478] width 48 height 31
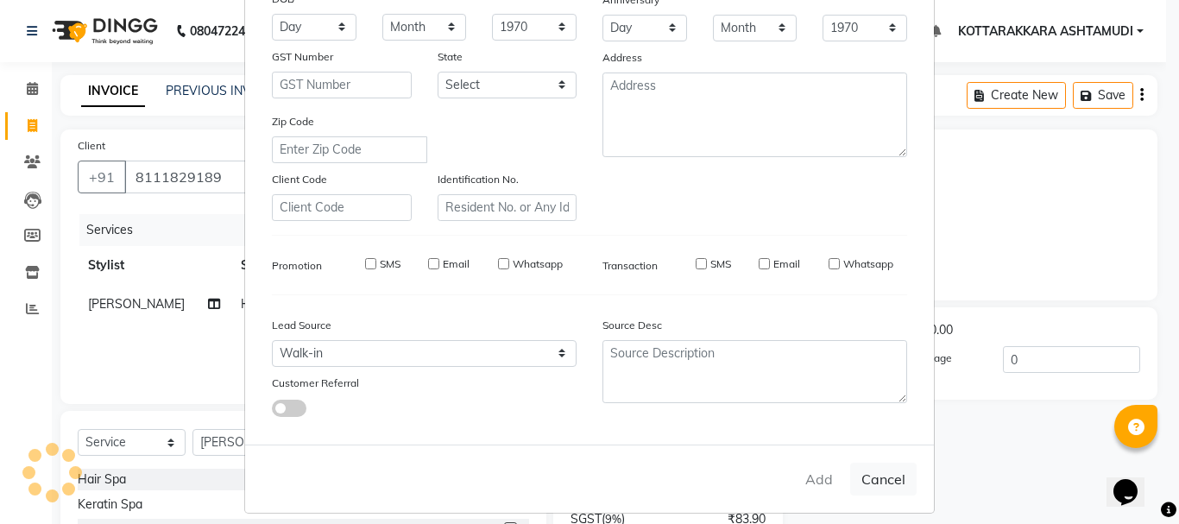
select select
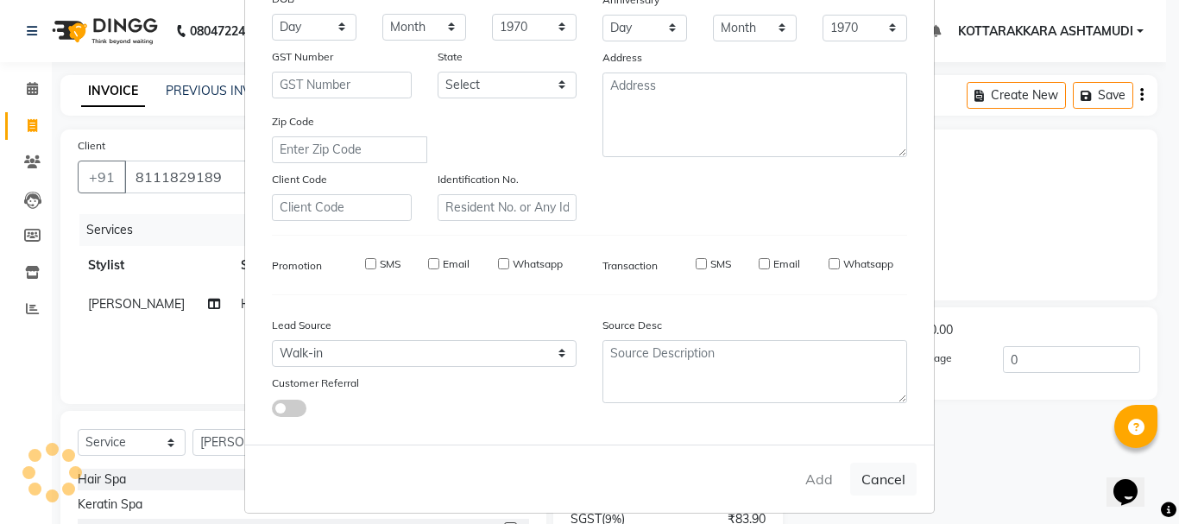
select select
checkbox input "false"
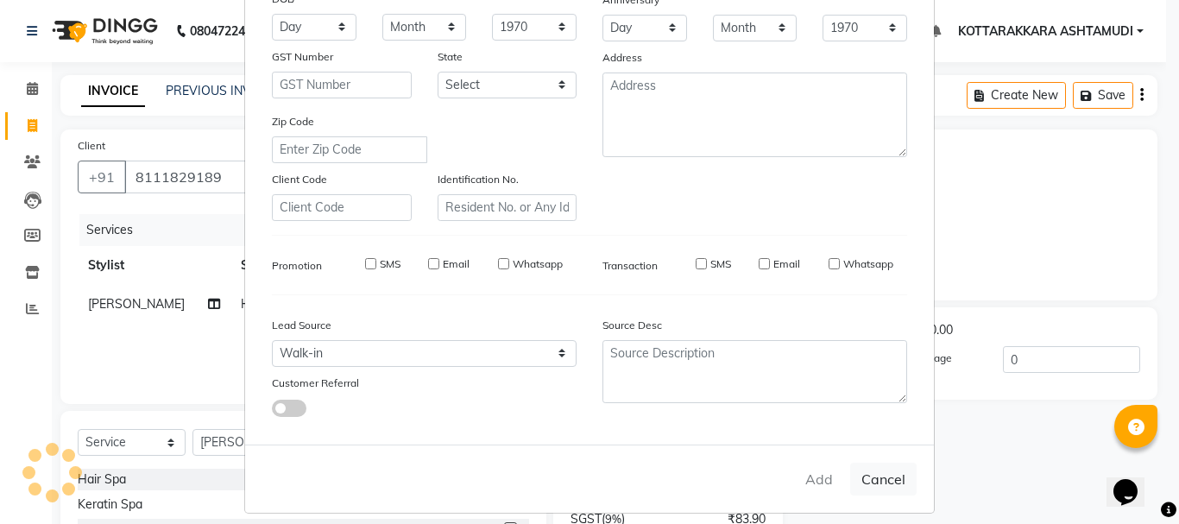
checkbox input "false"
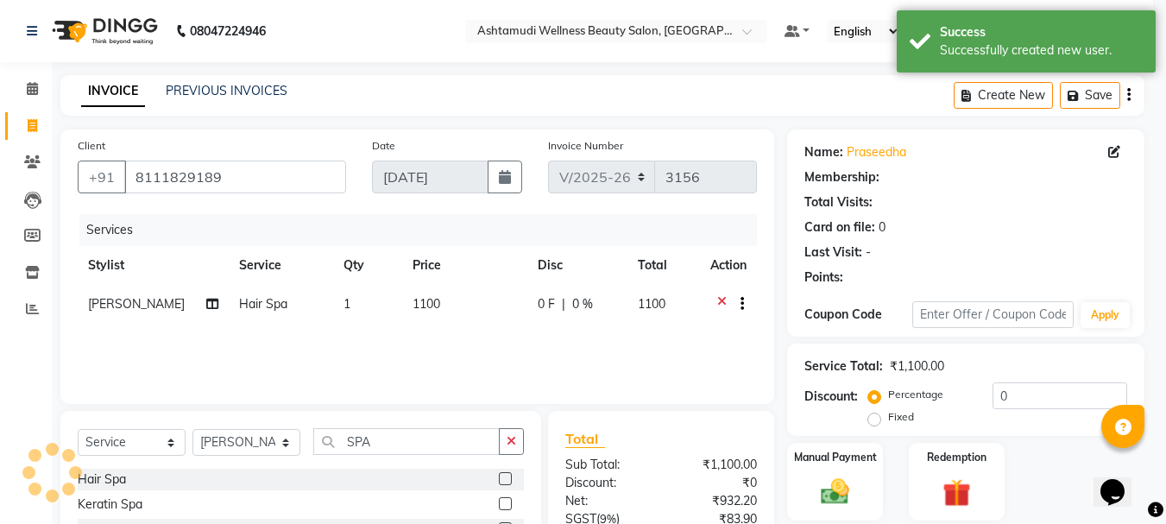
select select "1: Object"
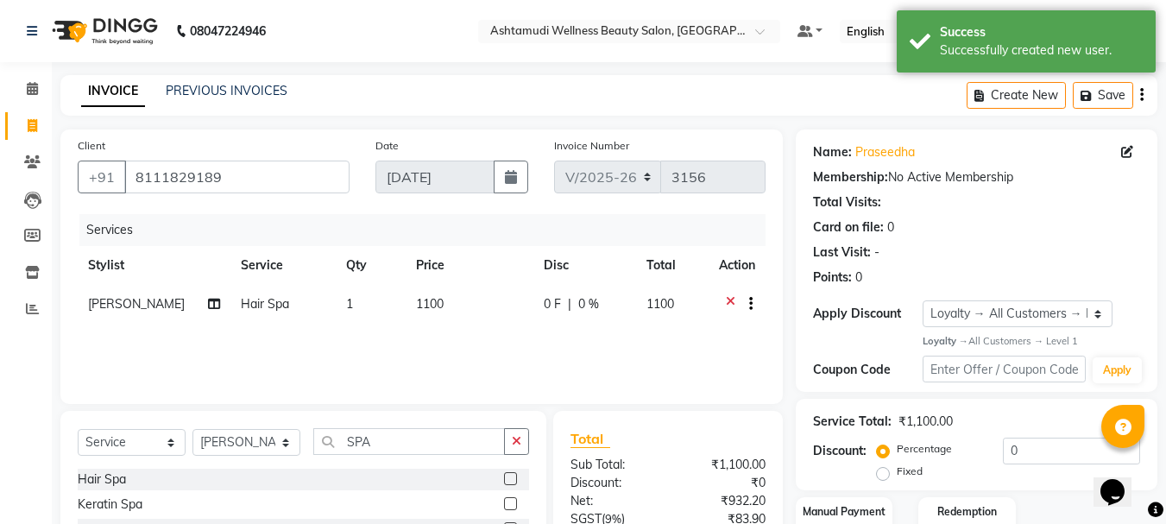
scroll to position [167, 0]
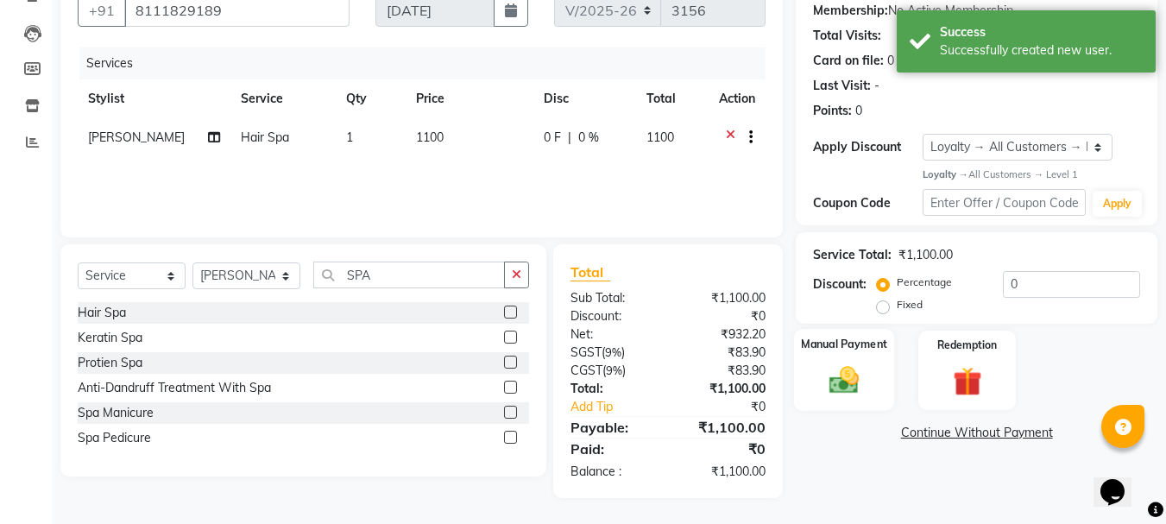
click at [847, 381] on img at bounding box center [844, 380] width 48 height 35
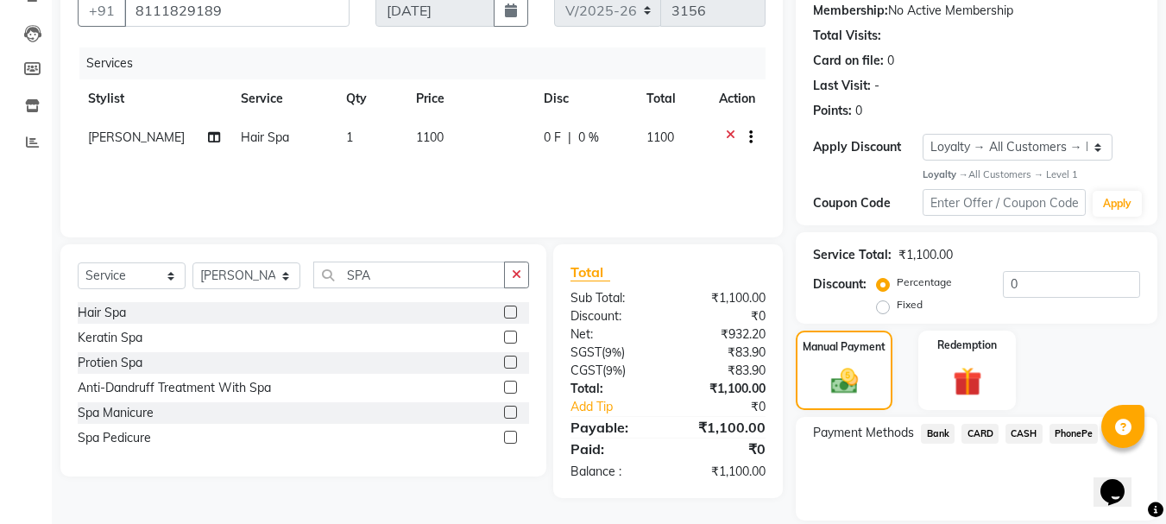
click at [1027, 437] on span "CASH" at bounding box center [1023, 434] width 37 height 20
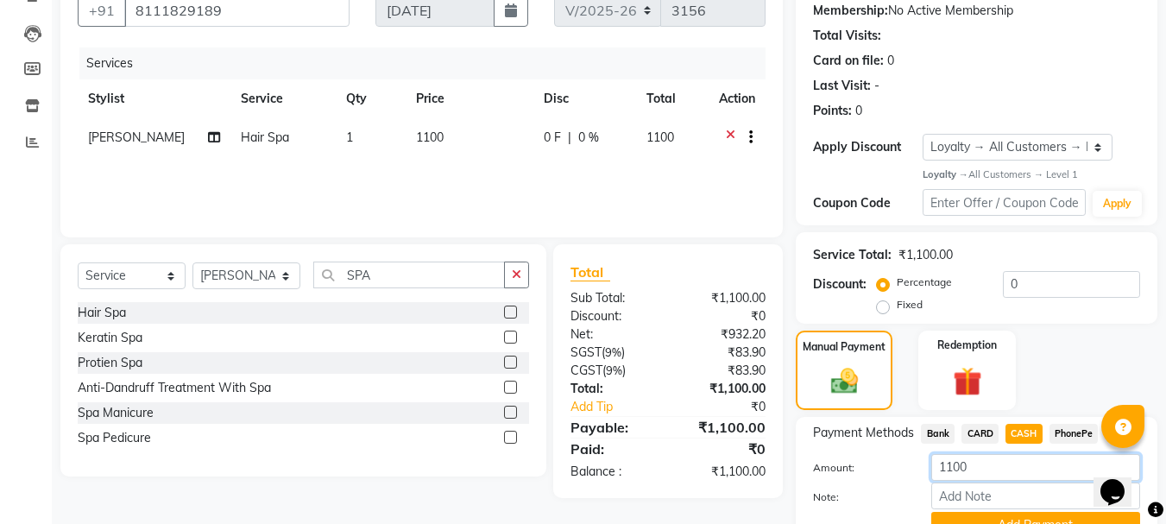
click at [1010, 475] on input "1100" at bounding box center [1035, 467] width 209 height 27
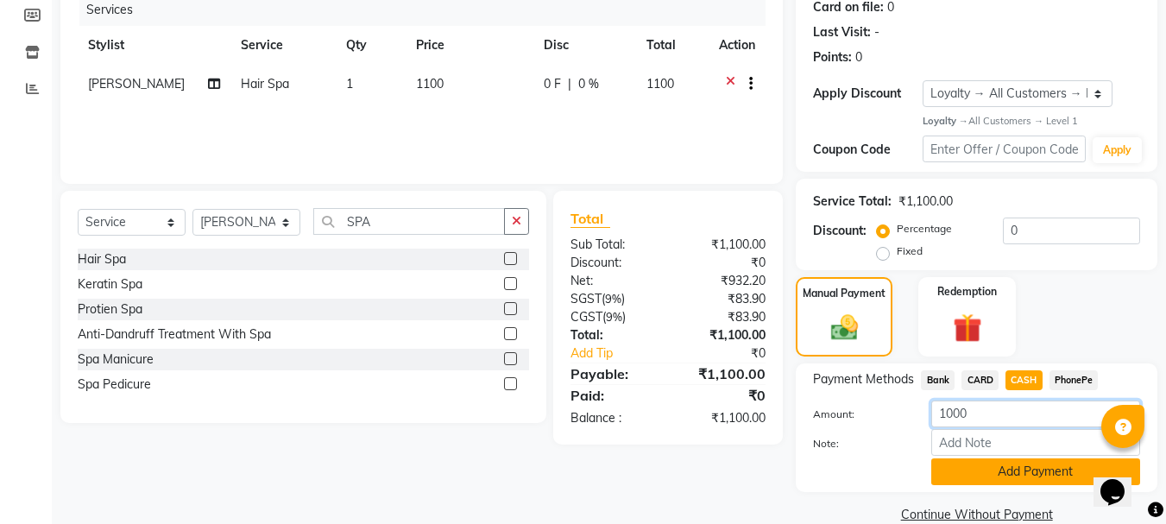
scroll to position [249, 0]
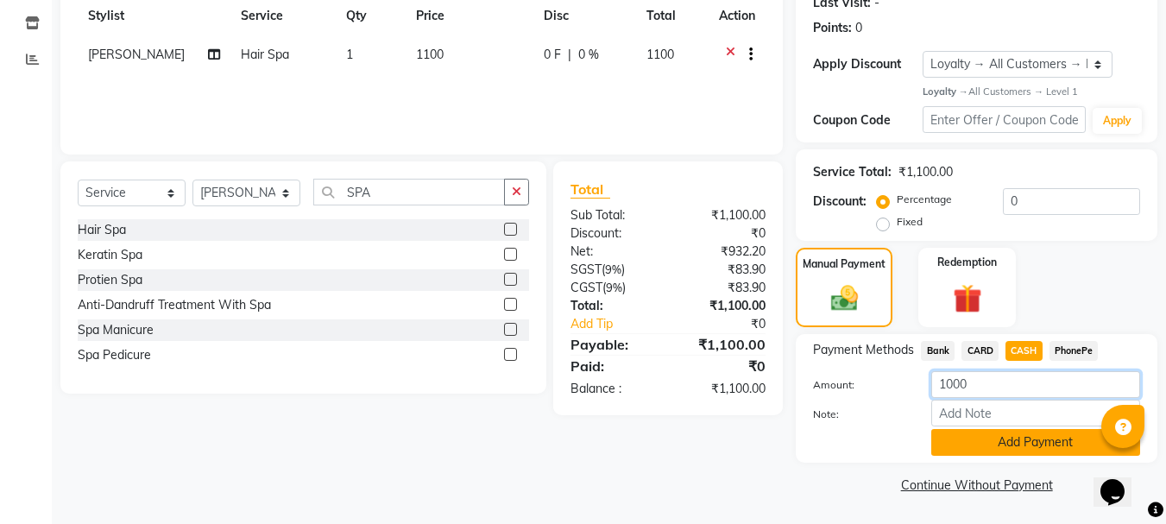
type input "1000"
click at [982, 433] on button "Add Payment" at bounding box center [1035, 442] width 209 height 27
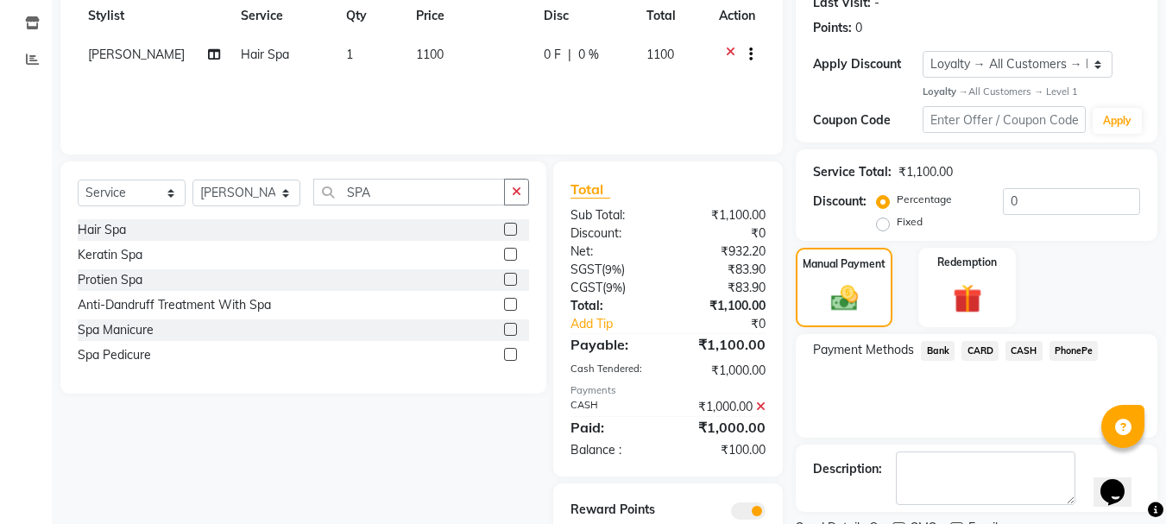
scroll to position [331, 0]
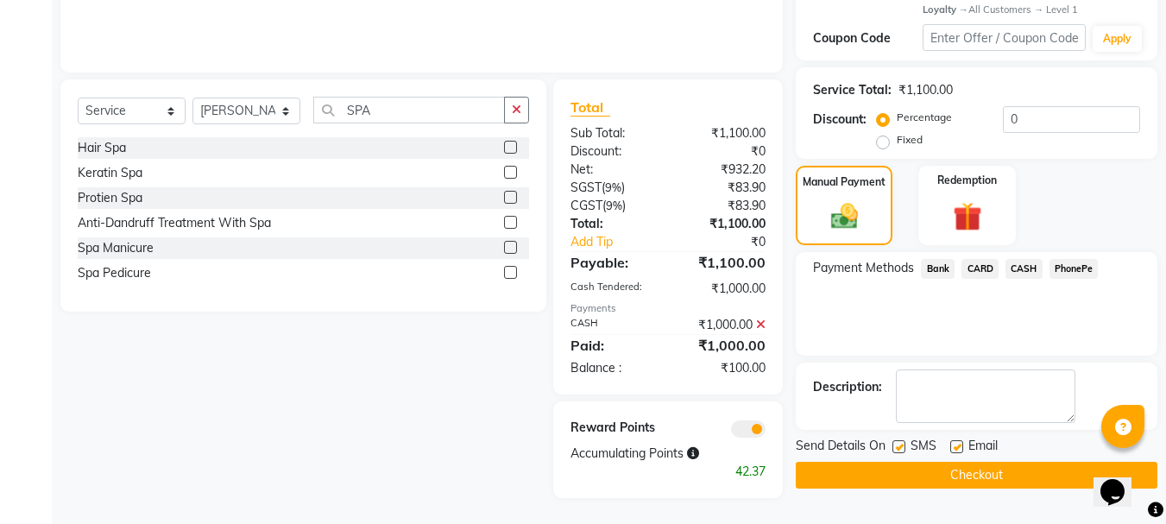
click at [1073, 263] on span "PhonePe" at bounding box center [1073, 269] width 49 height 20
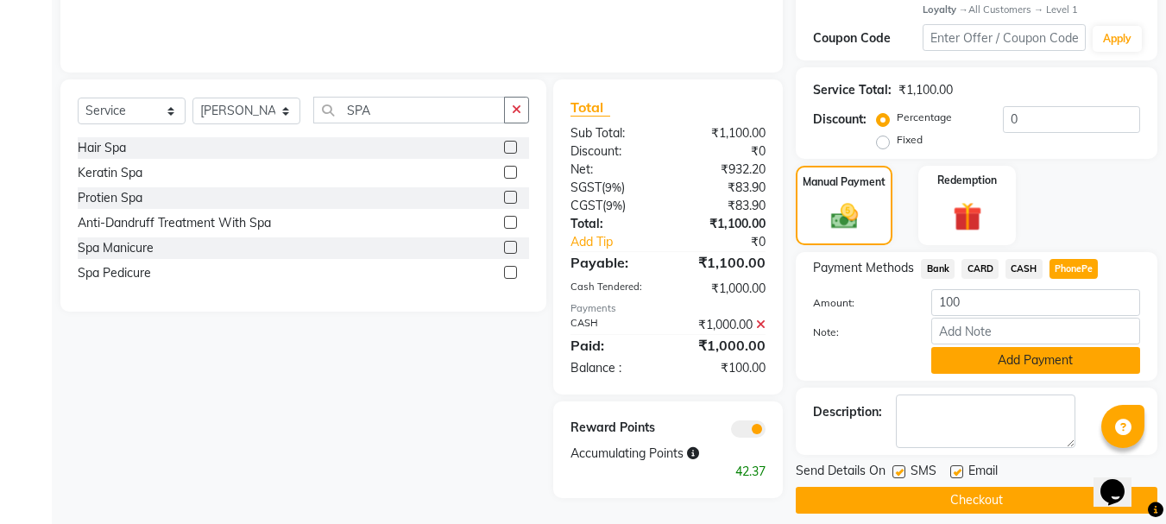
click at [995, 358] on button "Add Payment" at bounding box center [1035, 360] width 209 height 27
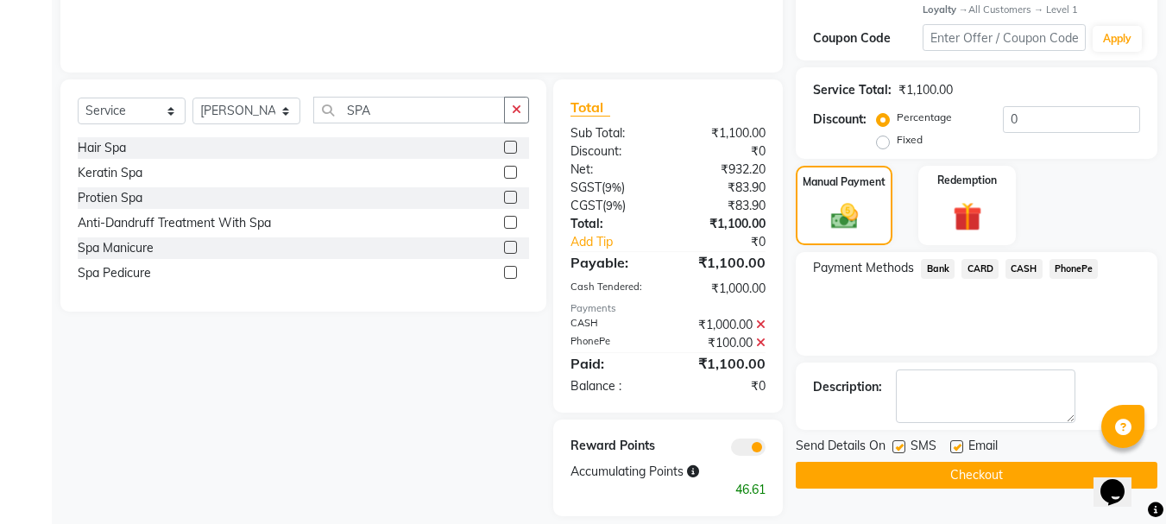
scroll to position [349, 0]
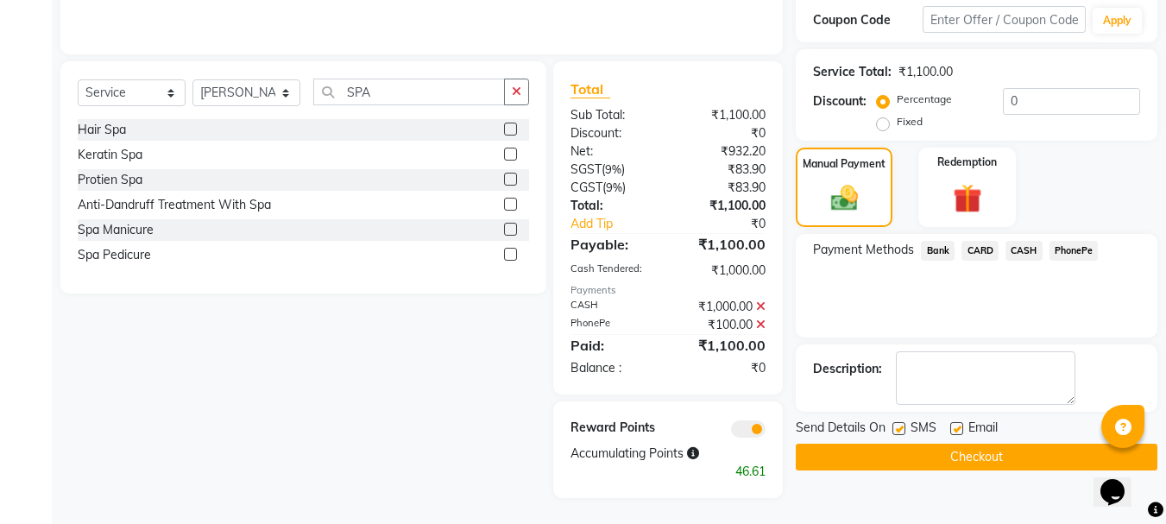
click at [928, 456] on button "Checkout" at bounding box center [977, 457] width 362 height 27
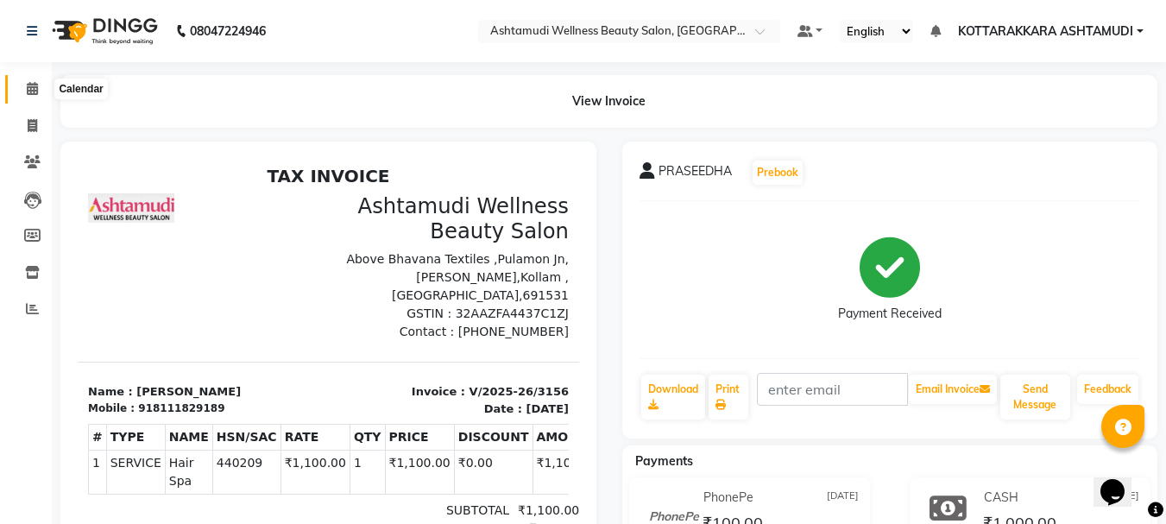
click at [28, 91] on icon at bounding box center [32, 88] width 11 height 13
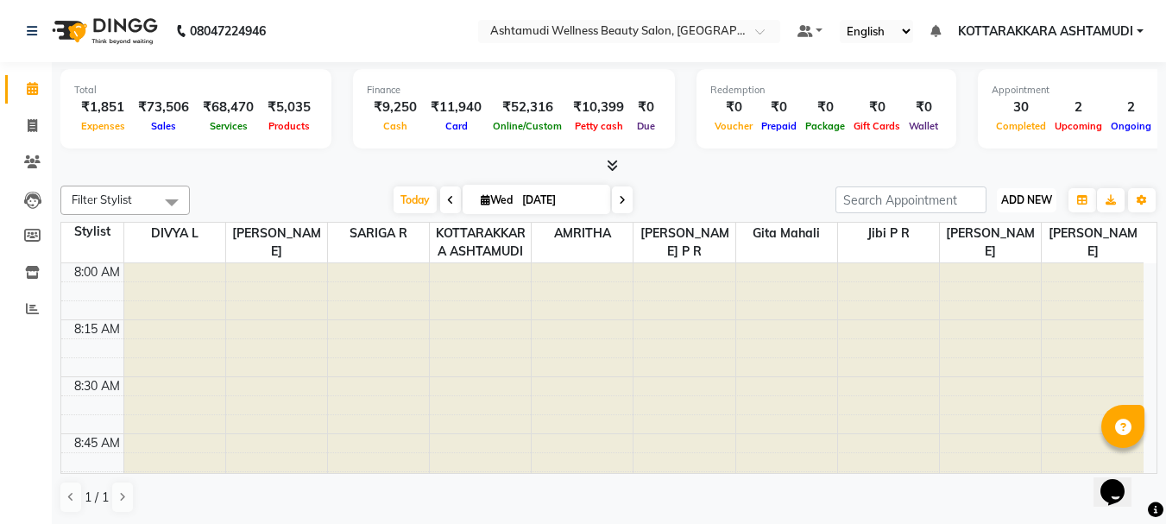
click at [1016, 200] on span "ADD NEW" at bounding box center [1026, 199] width 51 height 13
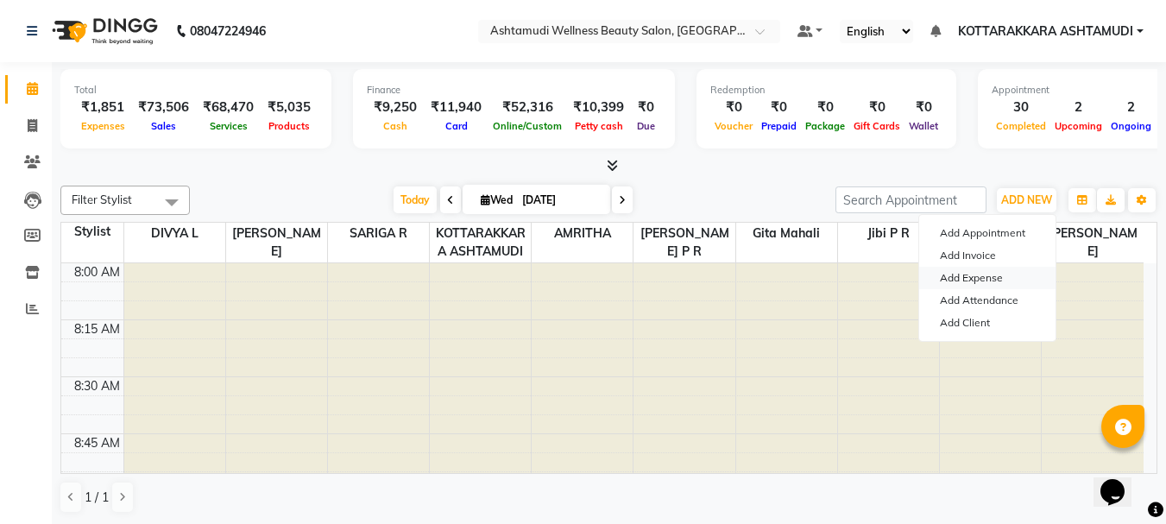
click at [969, 271] on link "Add Expense" at bounding box center [987, 278] width 136 height 22
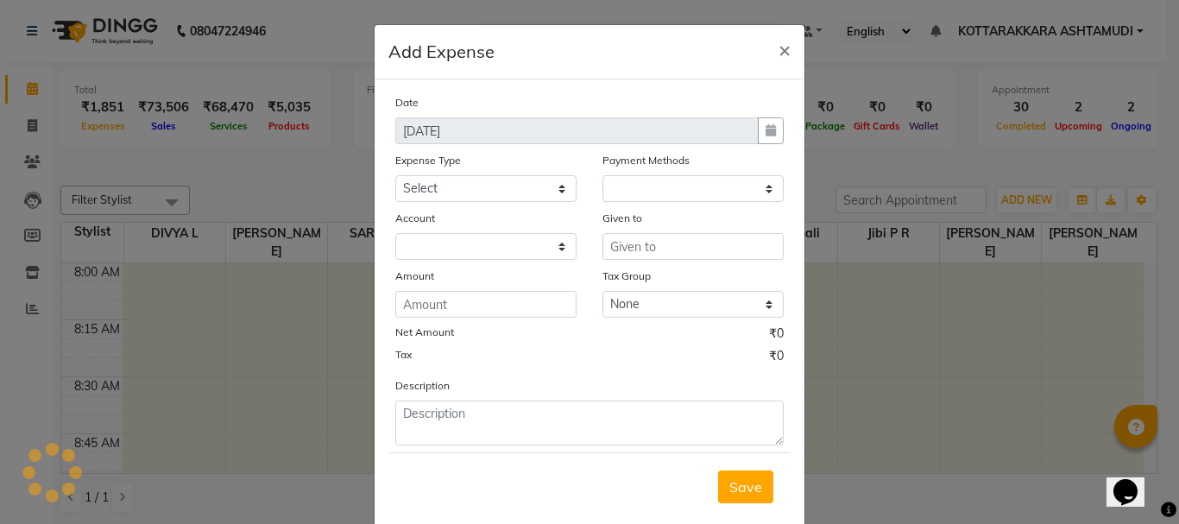
select select "1"
select select "3496"
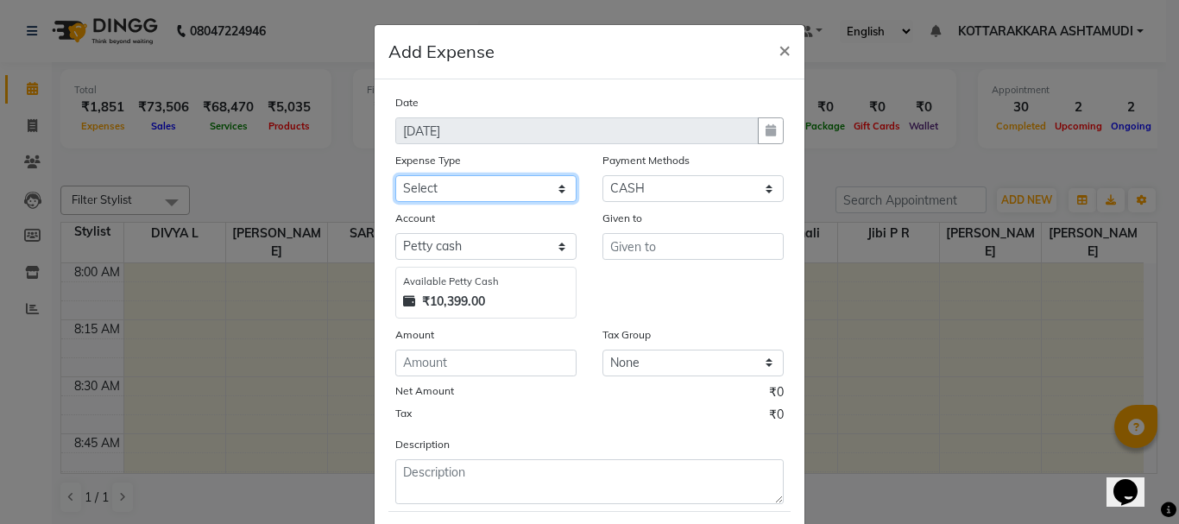
click at [460, 178] on select "Select ACCOMODATION EXPENSES ADVERTISEMENT SALES PROMOTIONAL EXPENSES Bonus BRI…" at bounding box center [485, 188] width 181 height 27
select select "17906"
click at [395, 175] on select "Select ACCOMODATION EXPENSES ADVERTISEMENT SALES PROMOTIONAL EXPENSES Bonus BRI…" at bounding box center [485, 188] width 181 height 27
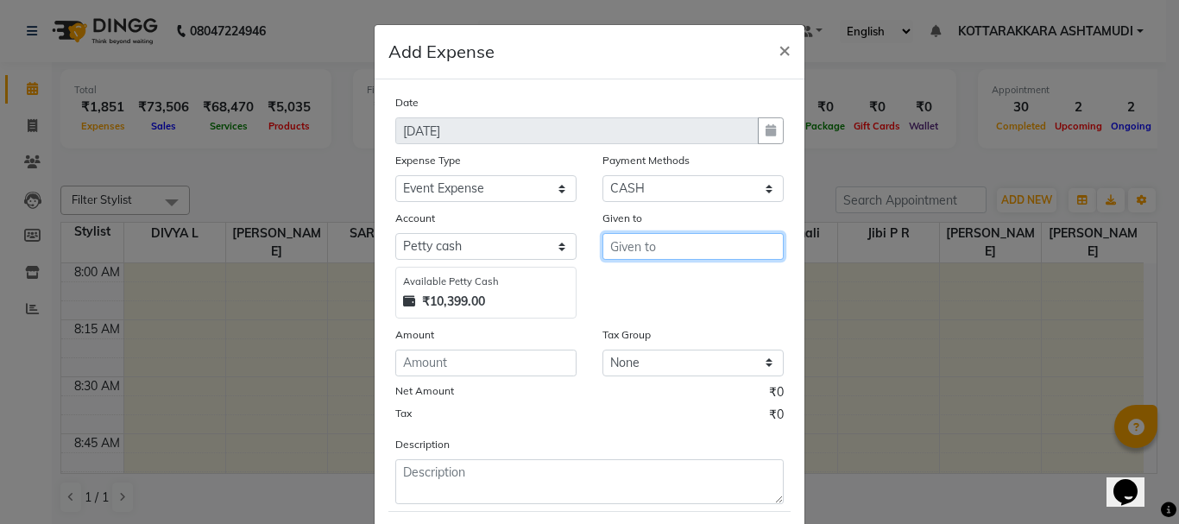
click at [670, 246] on input "text" at bounding box center [692, 246] width 181 height 27
type input "FLOWERSHOP"
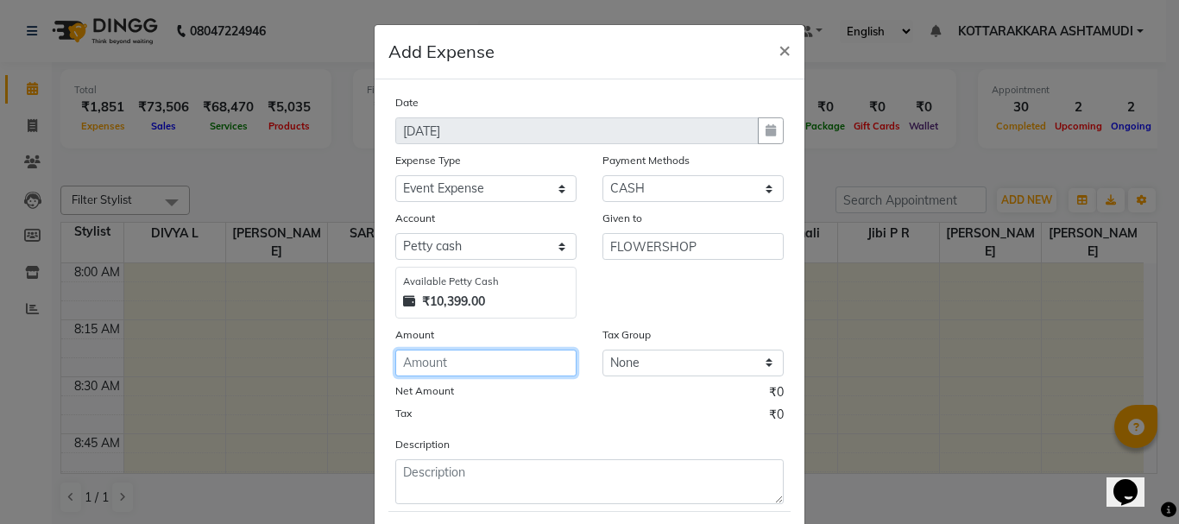
click at [456, 366] on input "number" at bounding box center [485, 362] width 181 height 27
type input "1000"
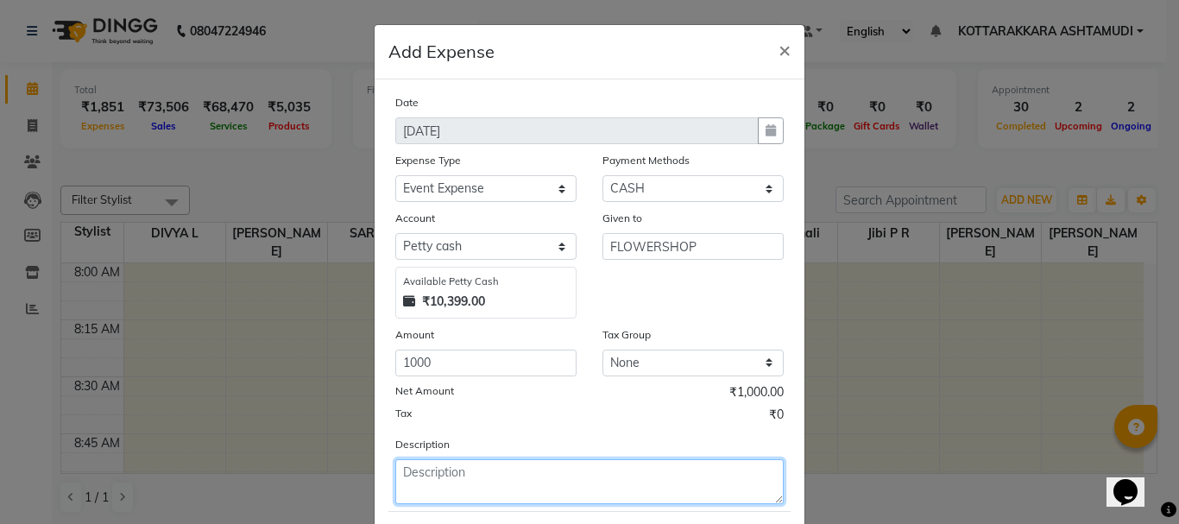
click at [463, 474] on textarea at bounding box center [589, 481] width 388 height 45
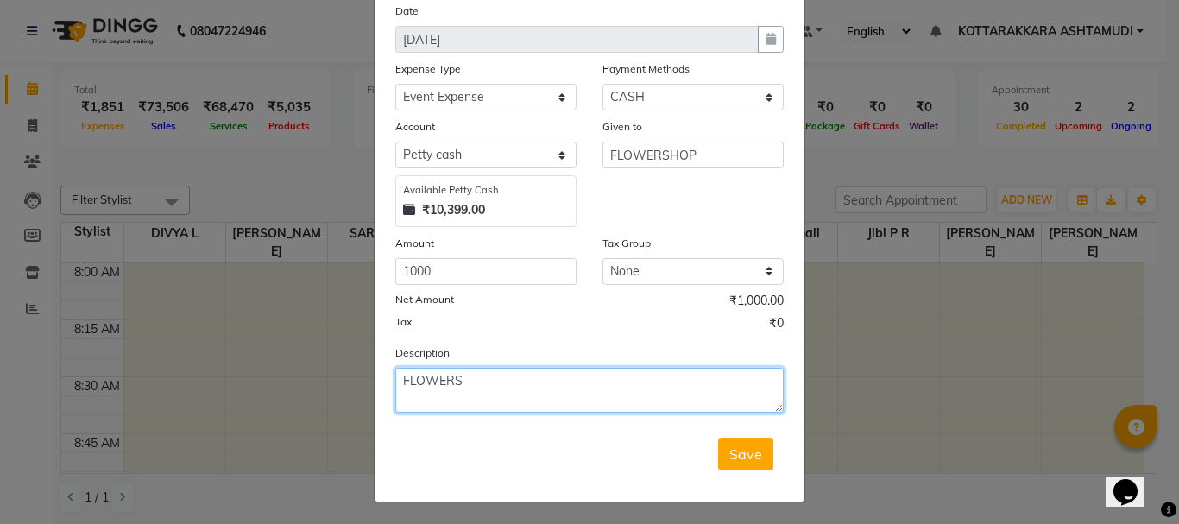
scroll to position [94, 0]
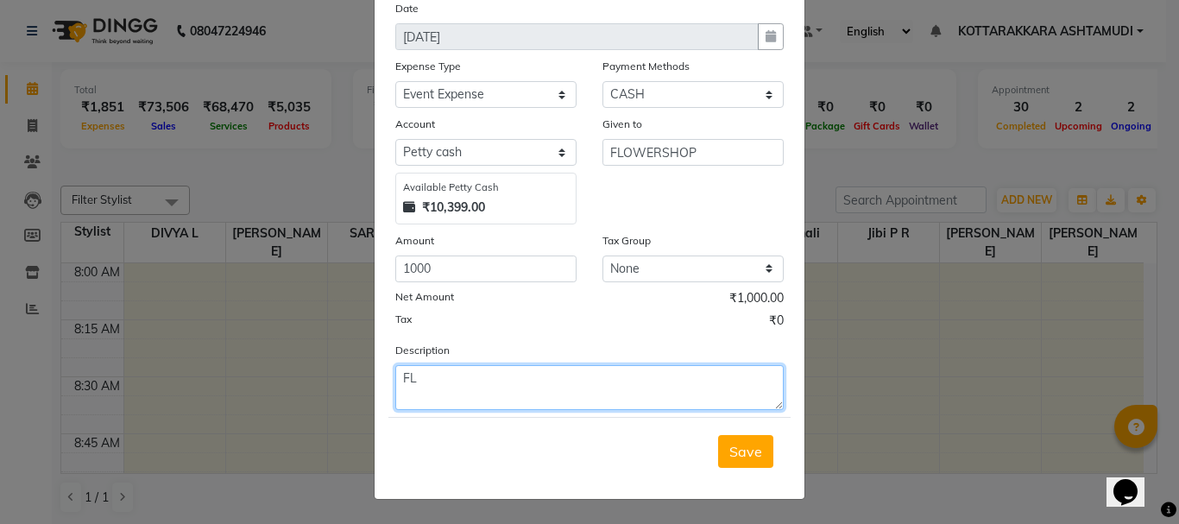
type textarea "F"
type textarea "POOKKALAM DECORATION"
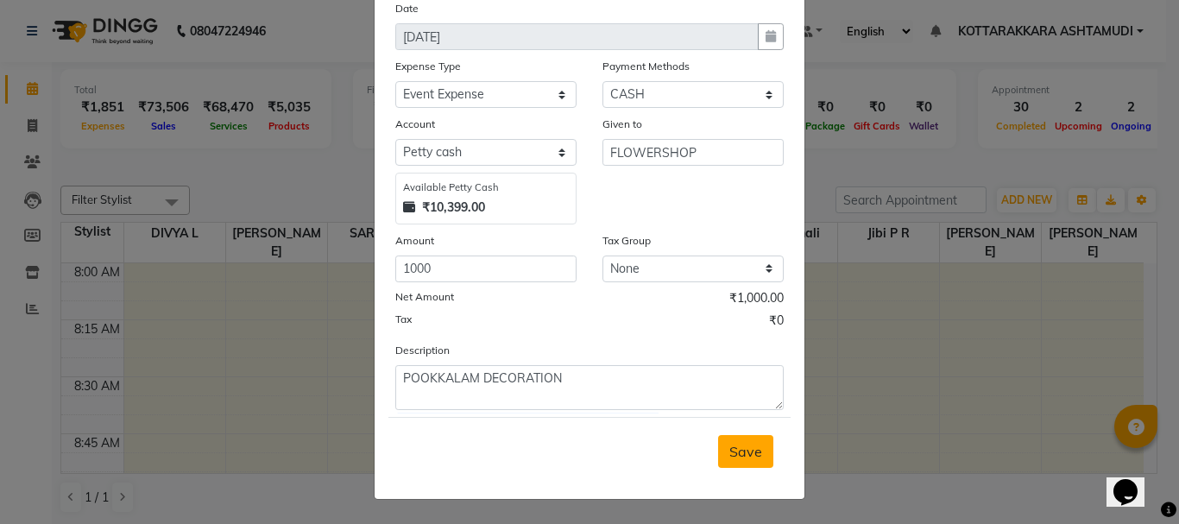
click at [743, 451] on span "Save" at bounding box center [745, 451] width 33 height 17
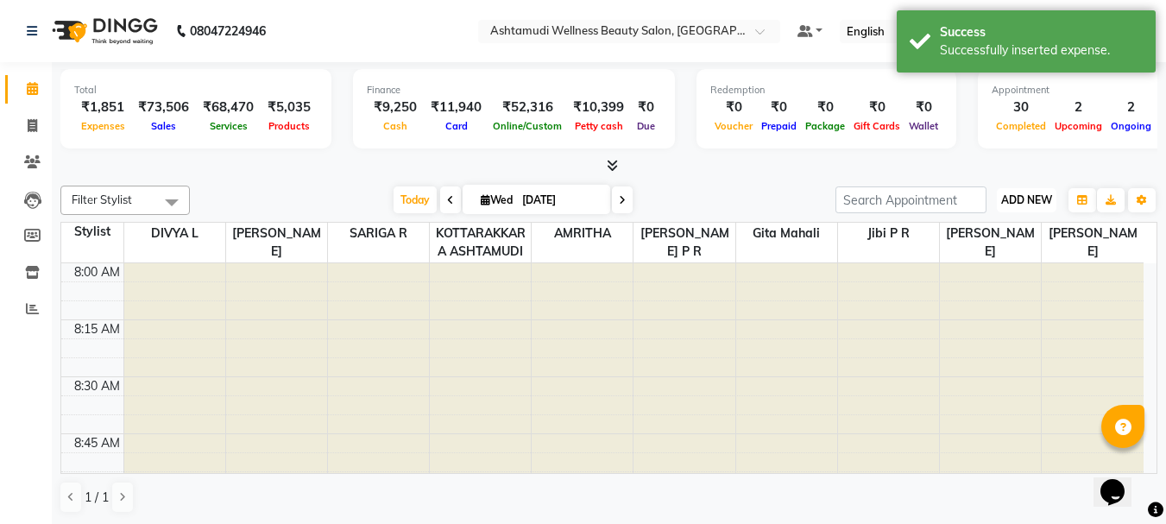
click at [1017, 199] on span "ADD NEW" at bounding box center [1026, 199] width 51 height 13
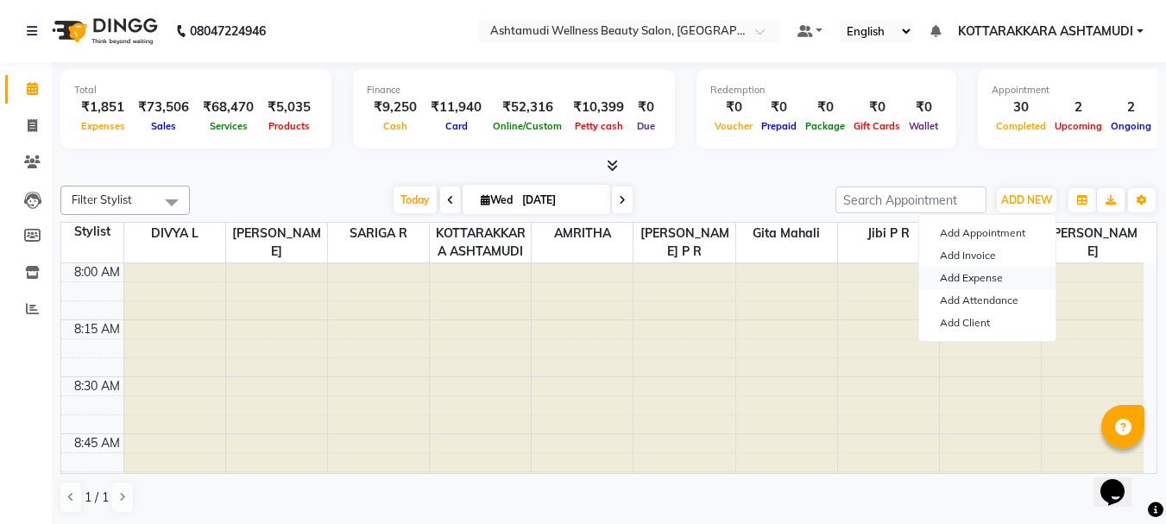
click at [976, 276] on link "Add Expense" at bounding box center [987, 278] width 136 height 22
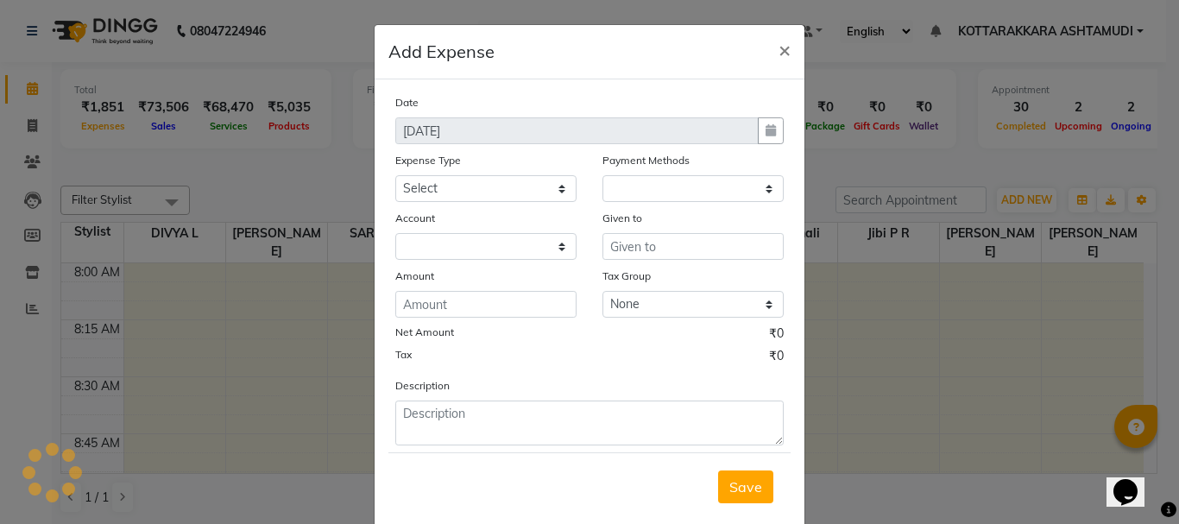
select select "1"
select select "3496"
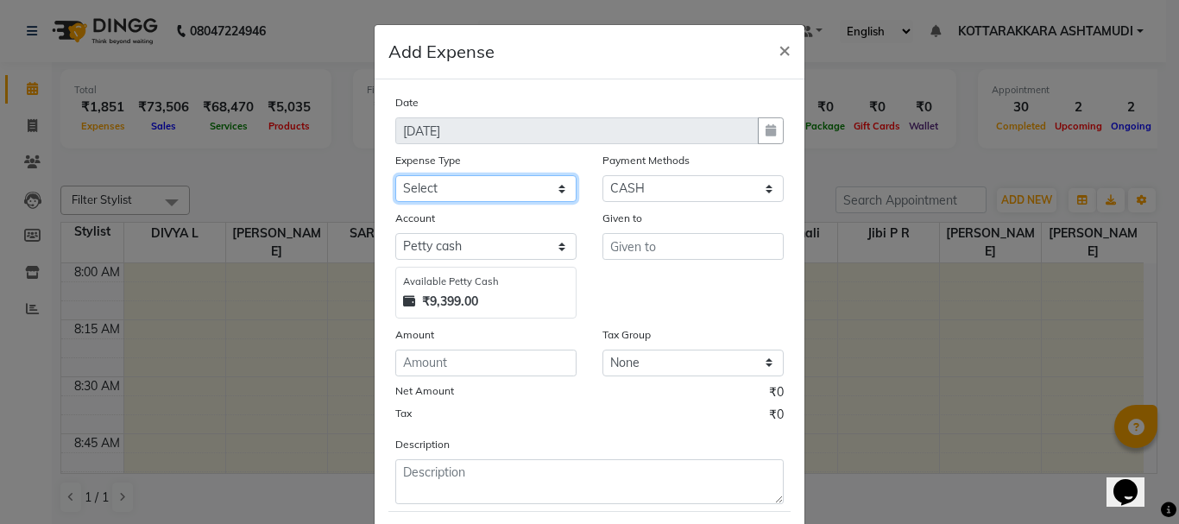
click at [481, 187] on select "Select ACCOMODATION EXPENSES ADVERTISEMENT SALES PROMOTIONAL EXPENSES Bonus BRI…" at bounding box center [485, 188] width 181 height 27
select select "6065"
click at [395, 175] on select "Select ACCOMODATION EXPENSES ADVERTISEMENT SALES PROMOTIONAL EXPENSES Bonus BRI…" at bounding box center [485, 188] width 181 height 27
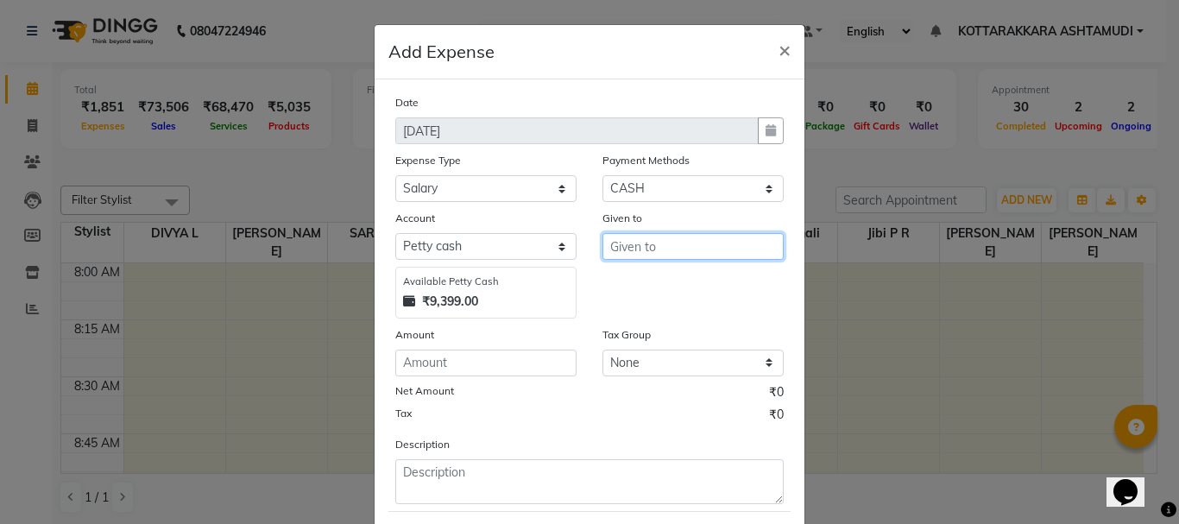
click at [678, 242] on input "text" at bounding box center [692, 246] width 181 height 27
click at [685, 281] on button "DIVY A L" at bounding box center [671, 283] width 136 height 28
type input "DIVYA L"
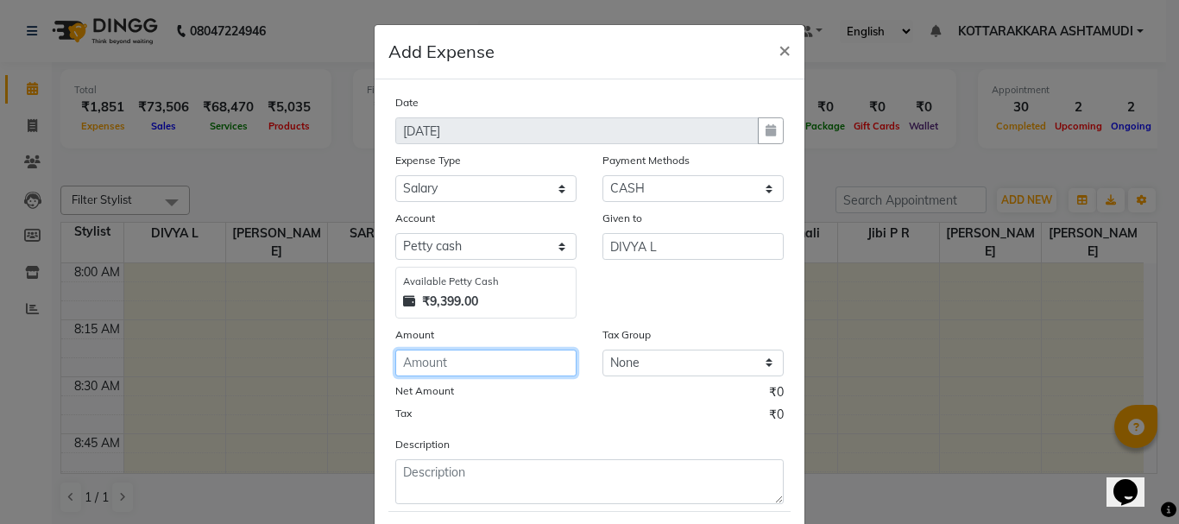
click at [530, 361] on input "number" at bounding box center [485, 362] width 181 height 27
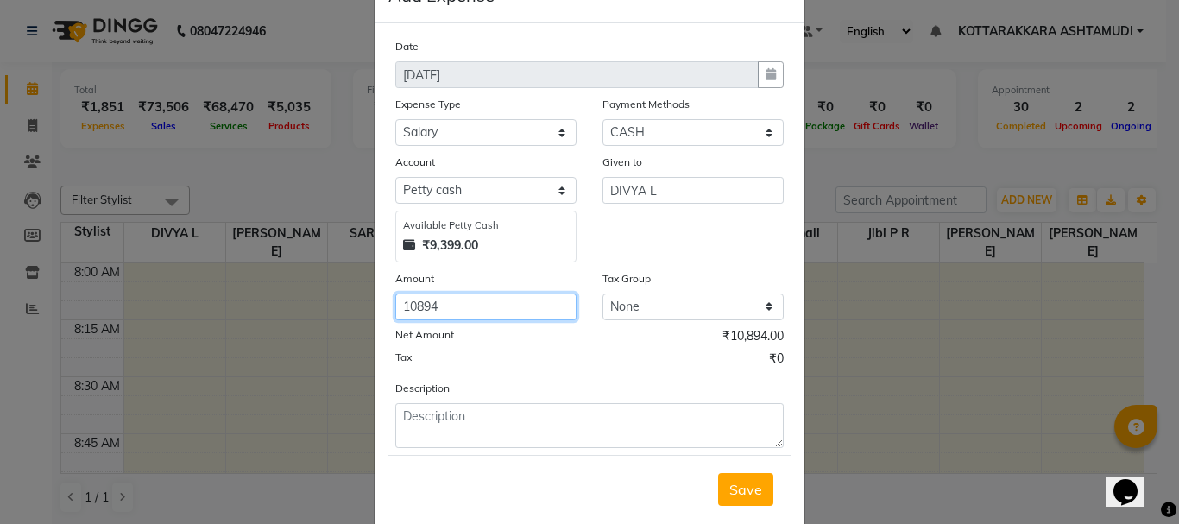
scroll to position [86, 0]
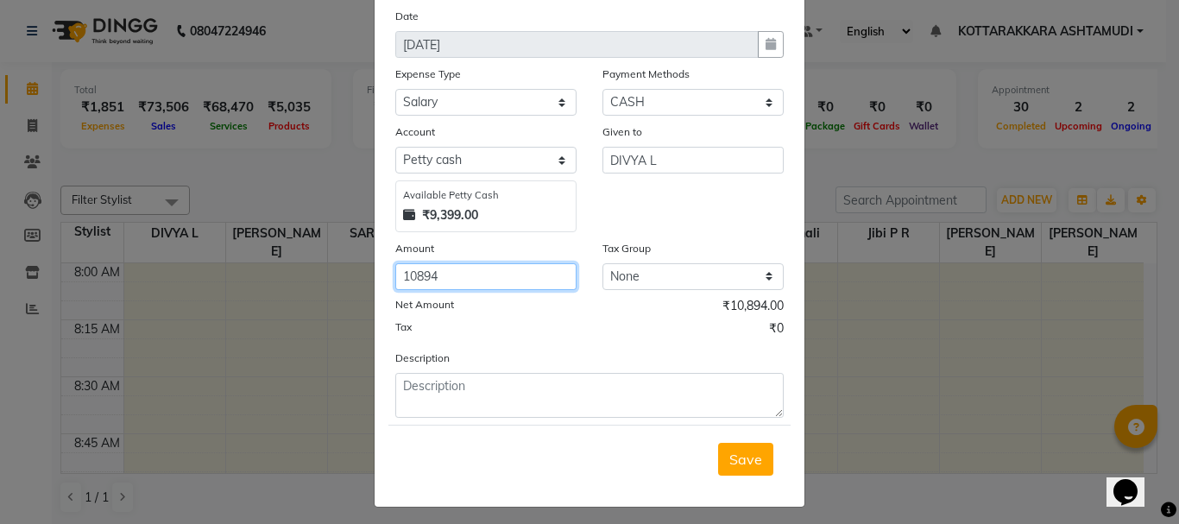
type input "10894"
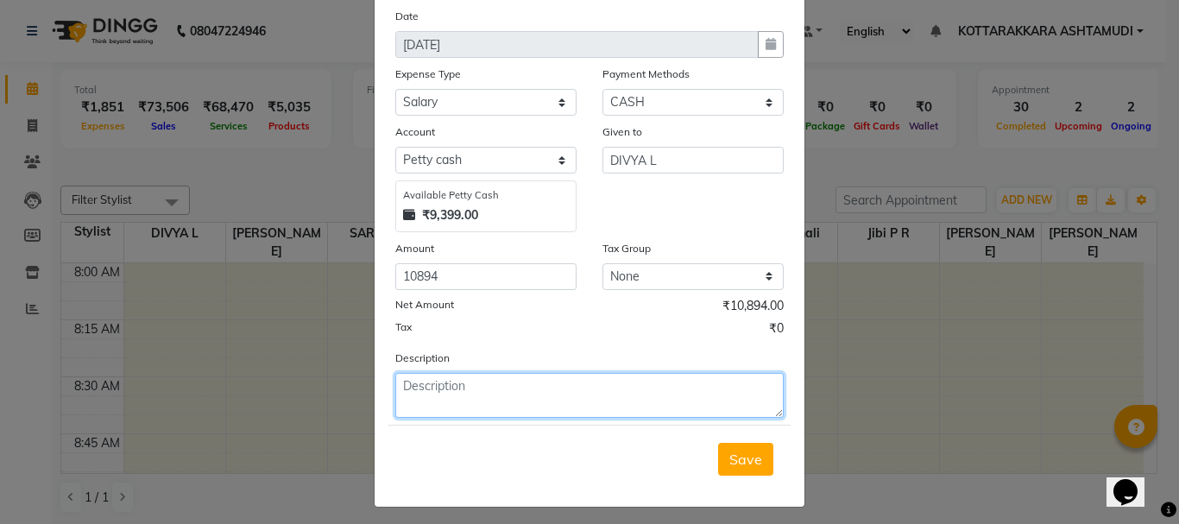
click at [490, 392] on textarea at bounding box center [589, 395] width 388 height 45
drag, startPoint x: 394, startPoint y: 379, endPoint x: 516, endPoint y: 380, distance: 121.7
click at [516, 380] on textarea "SALARY" at bounding box center [589, 395] width 388 height 45
type textarea "SALARY"
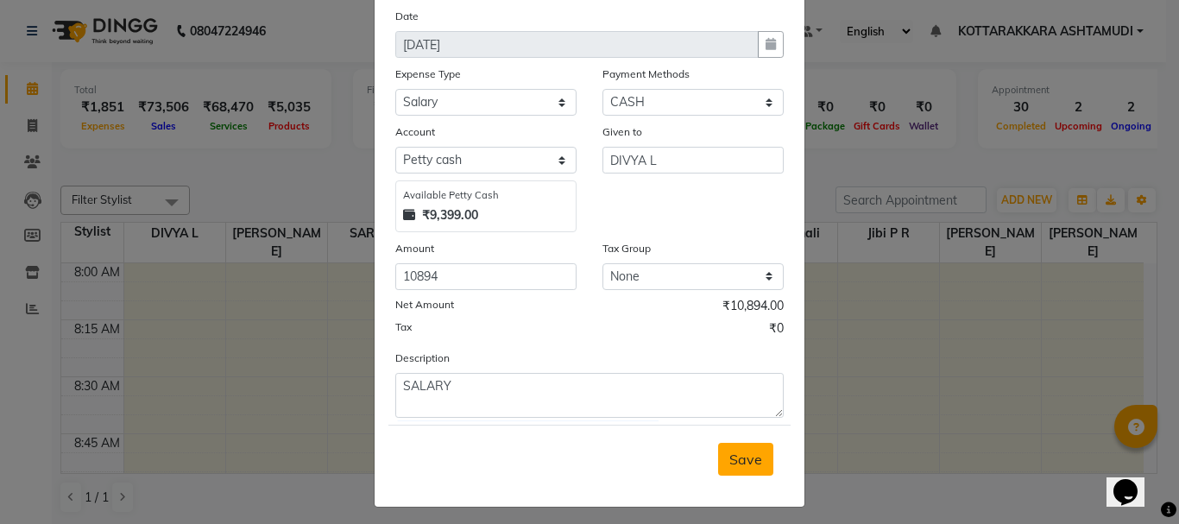
click at [746, 462] on span "Save" at bounding box center [745, 458] width 33 height 17
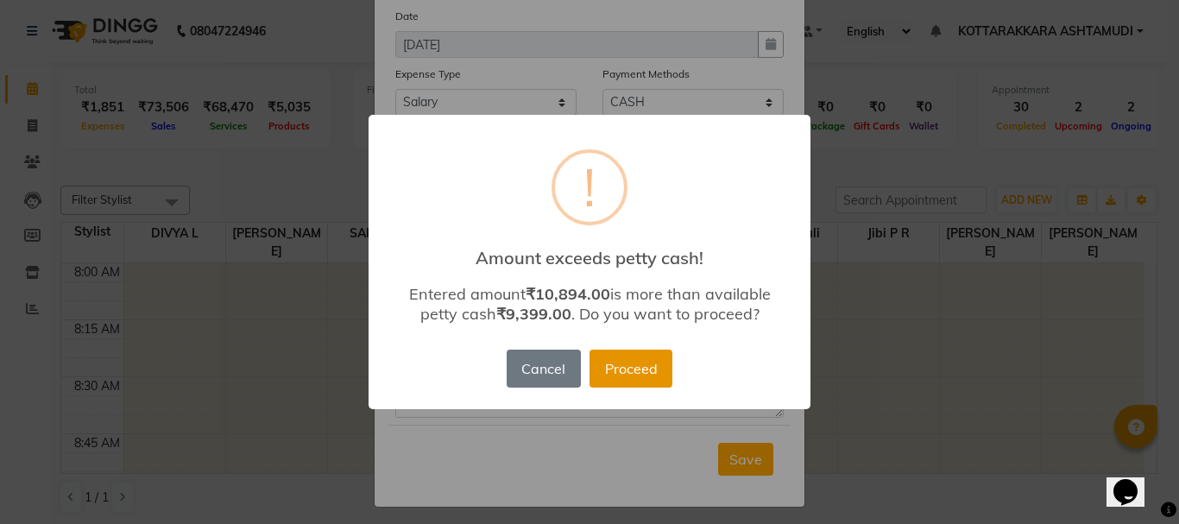
click at [639, 360] on button "Proceed" at bounding box center [630, 368] width 83 height 38
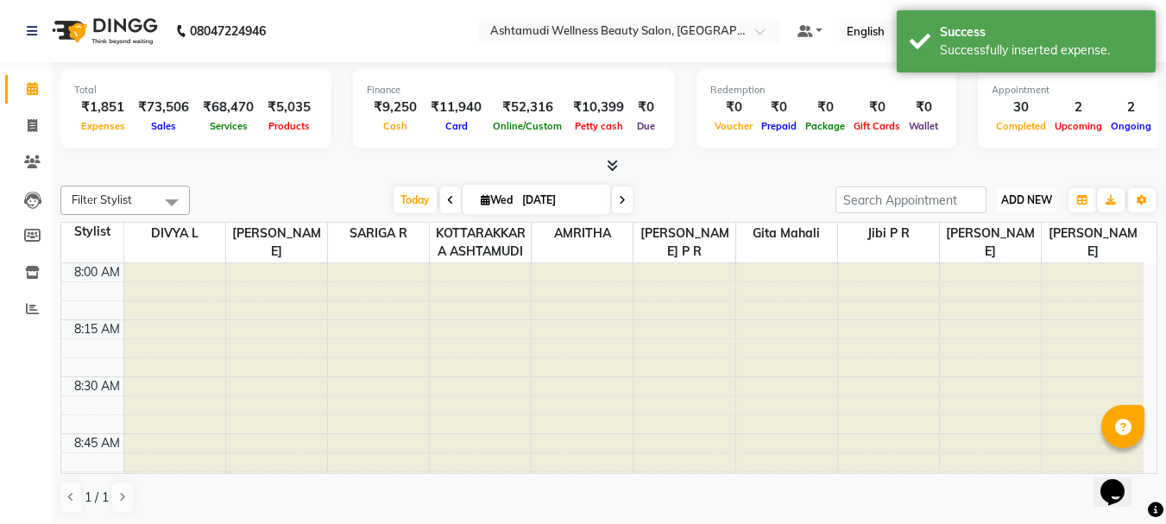
click at [1034, 196] on span "ADD NEW" at bounding box center [1026, 199] width 51 height 13
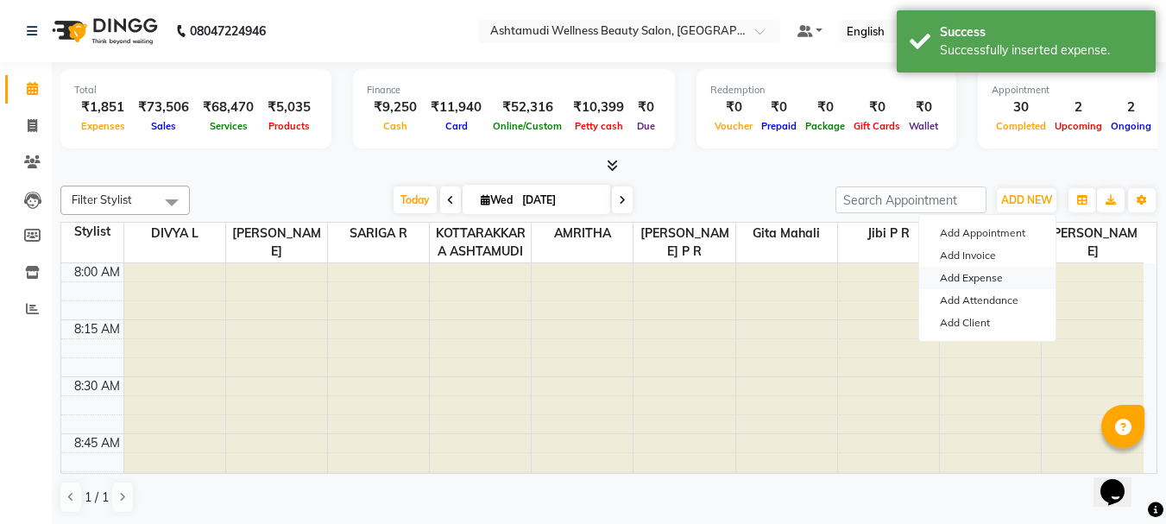
click at [996, 275] on link "Add Expense" at bounding box center [987, 278] width 136 height 22
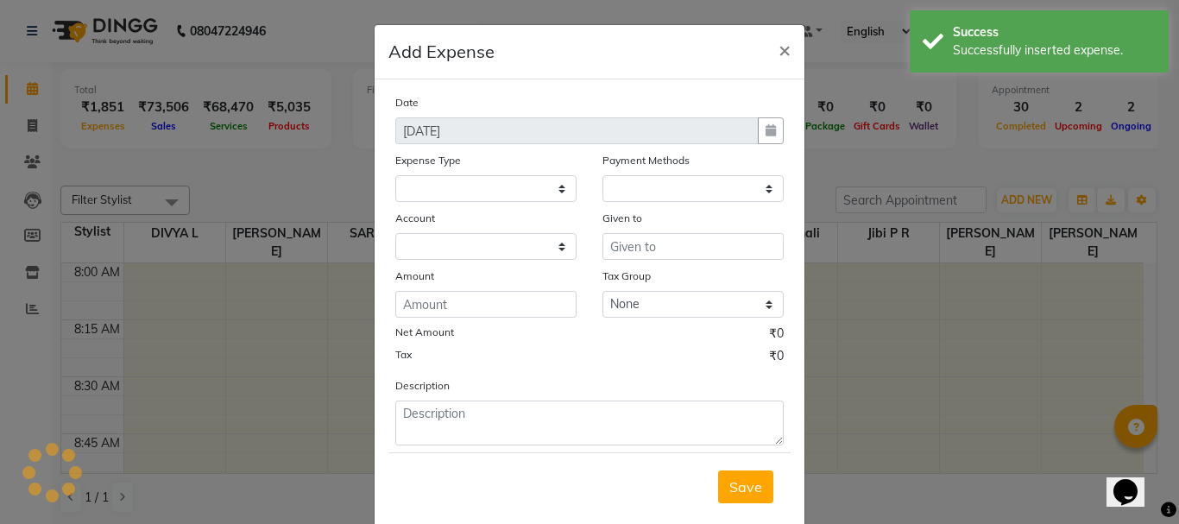
select select
select select "1"
select select "3496"
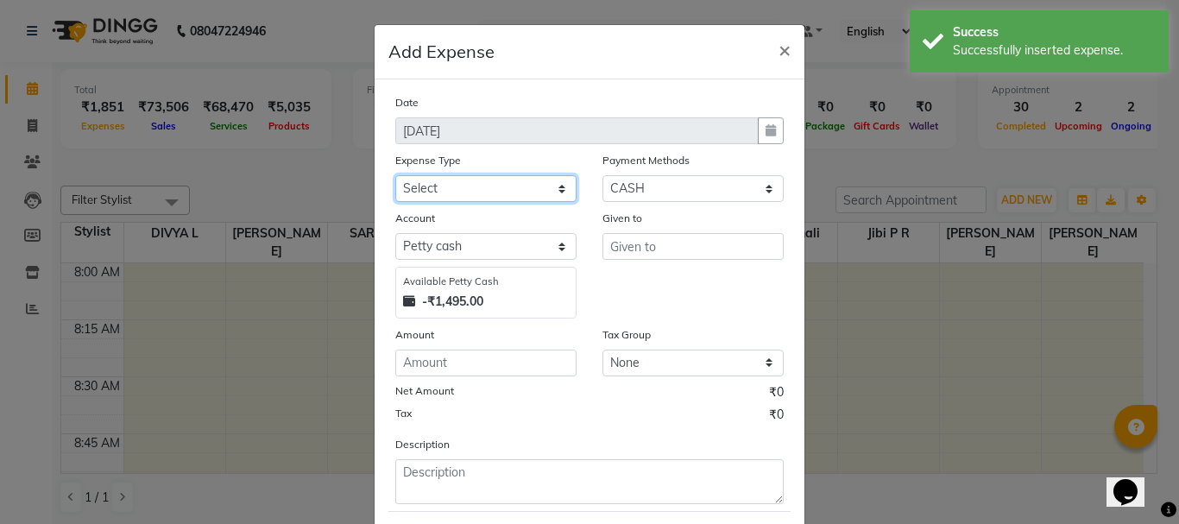
click at [513, 186] on select "Select ACCOMODATION EXPENSES ADVERTISEMENT SALES PROMOTIONAL EXPENSES Bonus BRI…" at bounding box center [485, 188] width 181 height 27
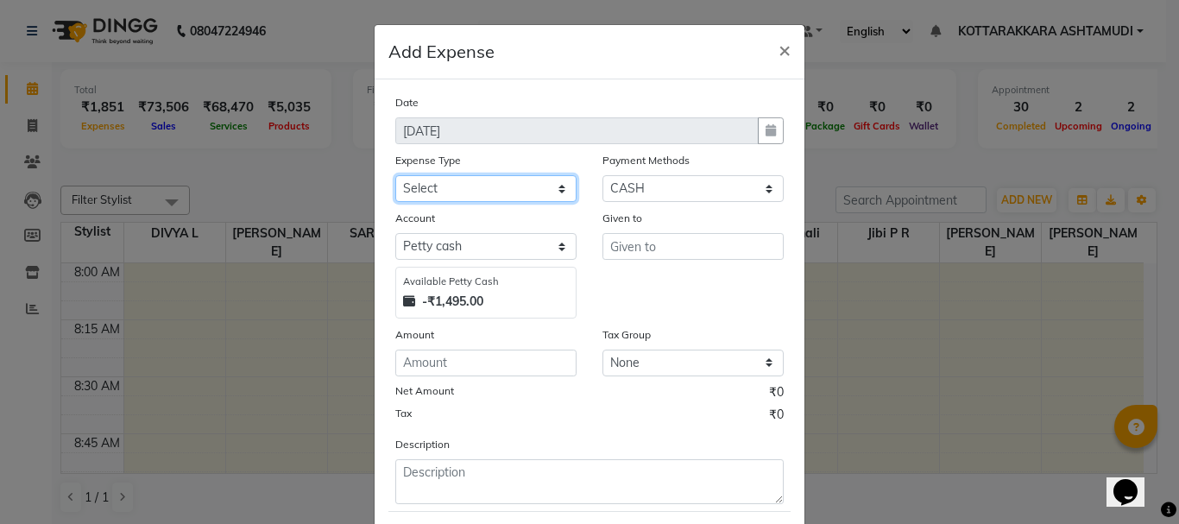
select select "6065"
click at [395, 175] on select "Select ACCOMODATION EXPENSES ADVERTISEMENT SALES PROMOTIONAL EXPENSES Bonus BRI…" at bounding box center [485, 188] width 181 height 27
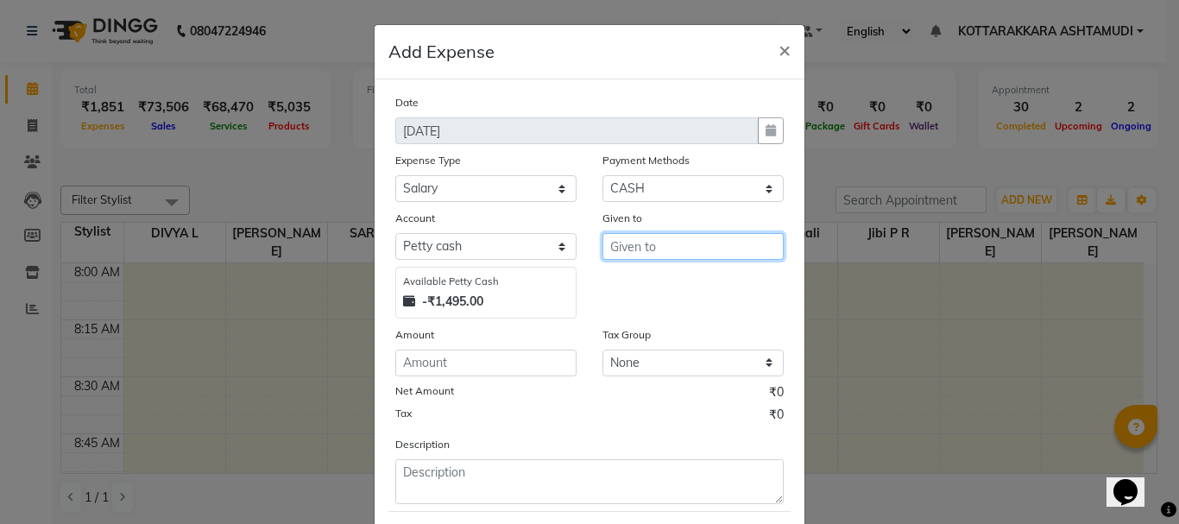
click at [642, 245] on input "text" at bounding box center [692, 246] width 181 height 27
click at [653, 280] on ngb-highlight "SAR IGA R" at bounding box center [657, 282] width 66 height 17
type input "SARIGA R"
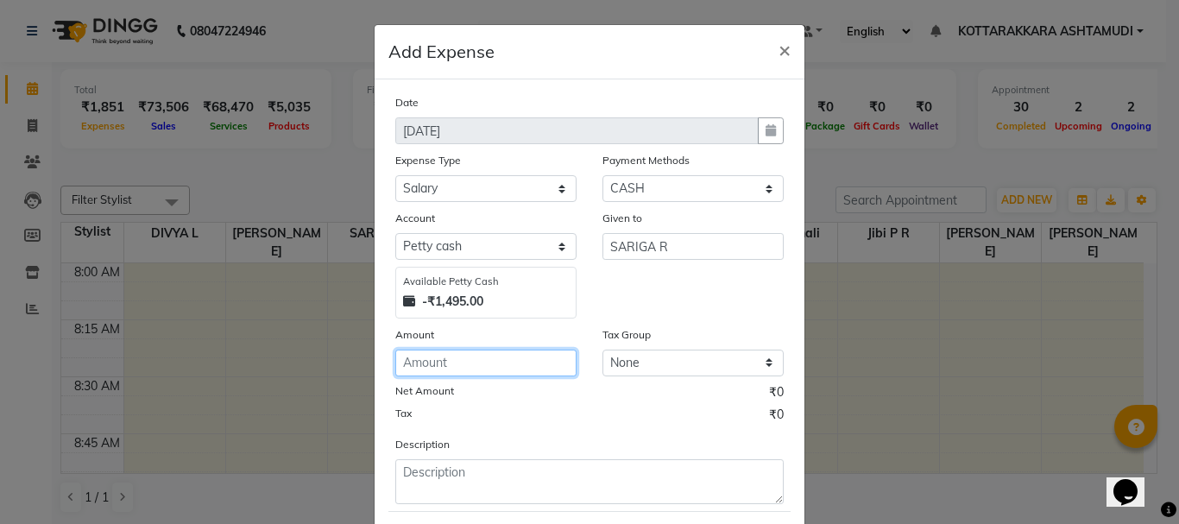
click at [500, 363] on input "number" at bounding box center [485, 362] width 181 height 27
type input "10894"
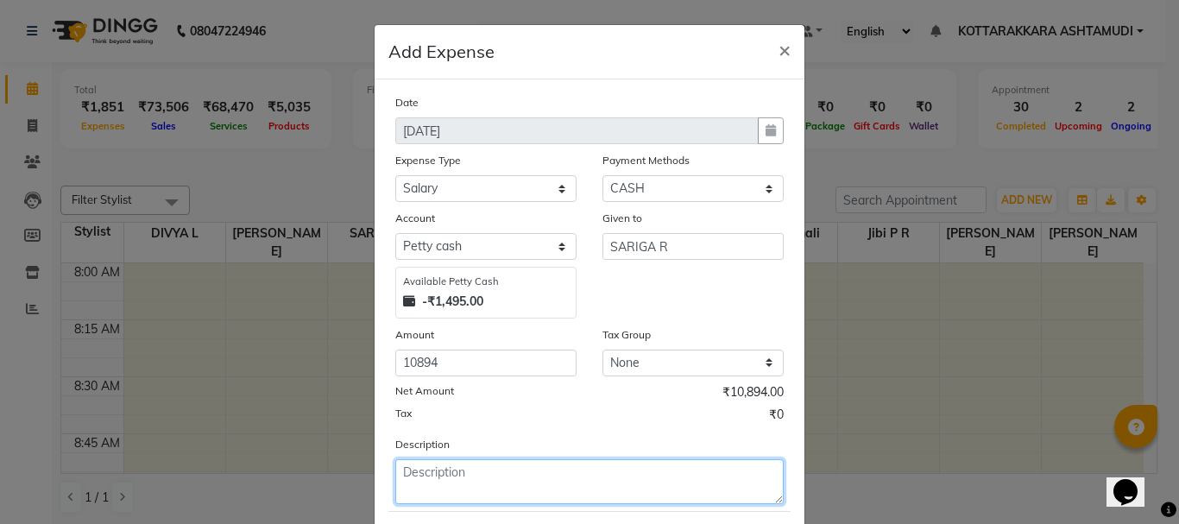
click at [463, 475] on textarea at bounding box center [589, 481] width 388 height 45
paste textarea "SALARY"
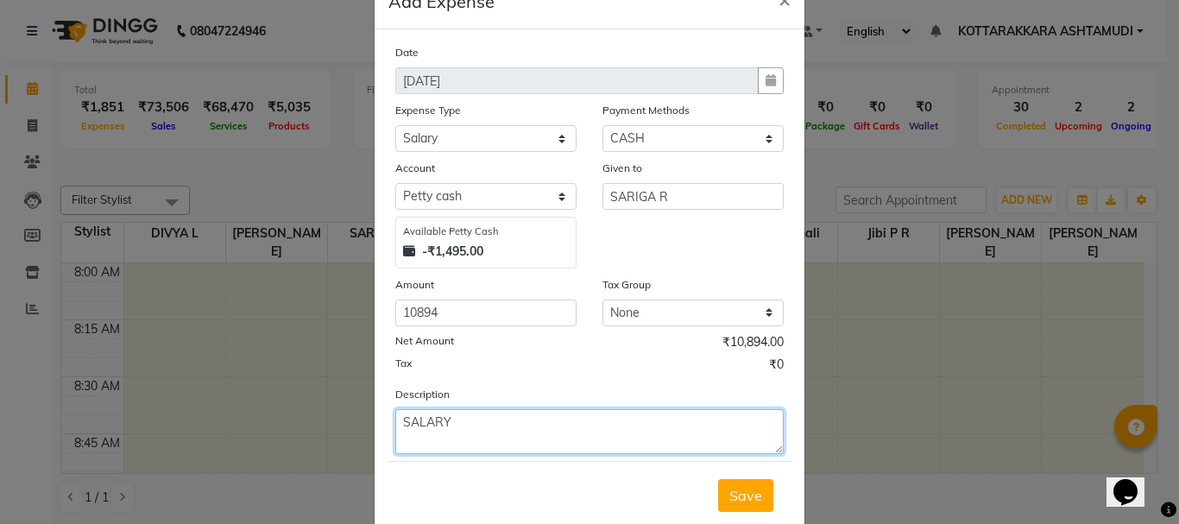
scroll to position [94, 0]
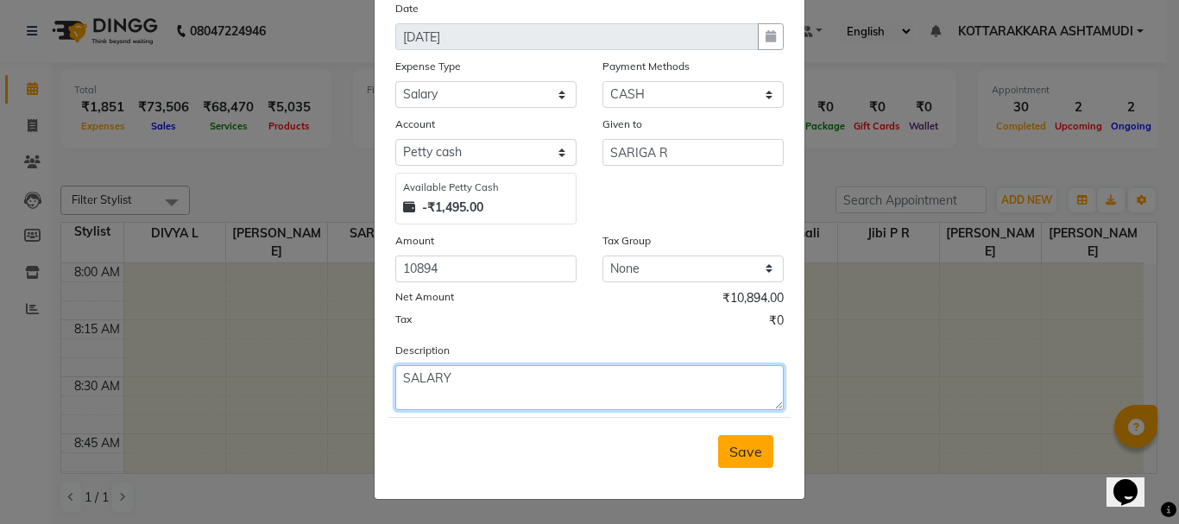
type textarea "SALARY"
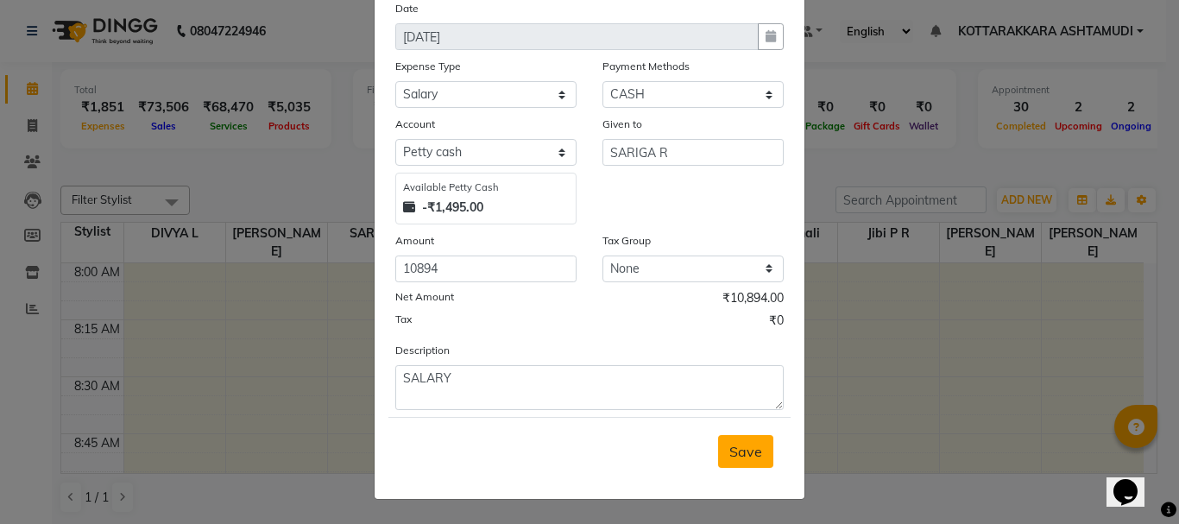
click at [744, 448] on span "Save" at bounding box center [745, 451] width 33 height 17
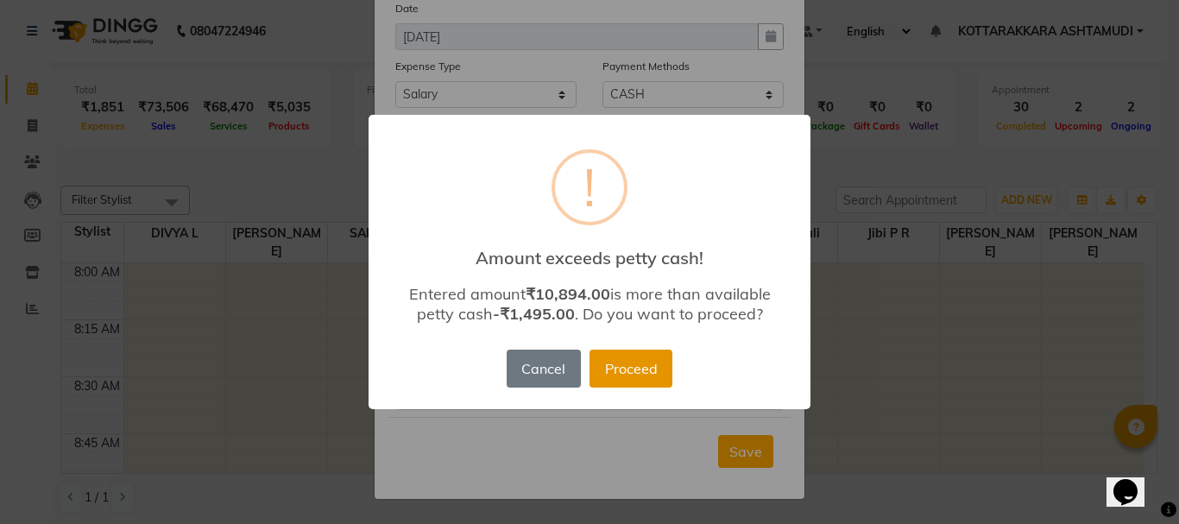
click at [627, 364] on button "Proceed" at bounding box center [630, 368] width 83 height 38
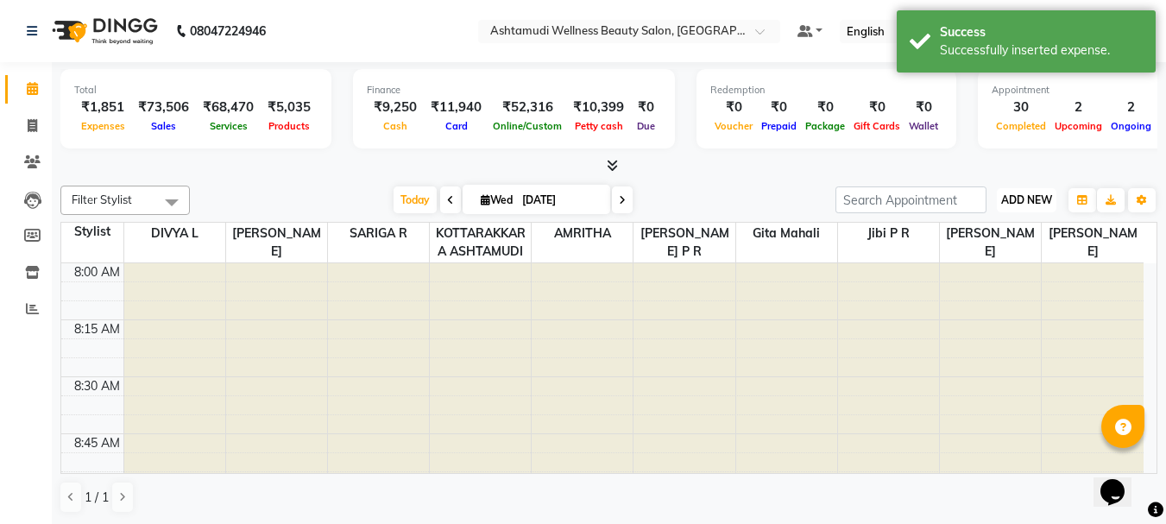
click at [1036, 200] on span "ADD NEW" at bounding box center [1026, 199] width 51 height 13
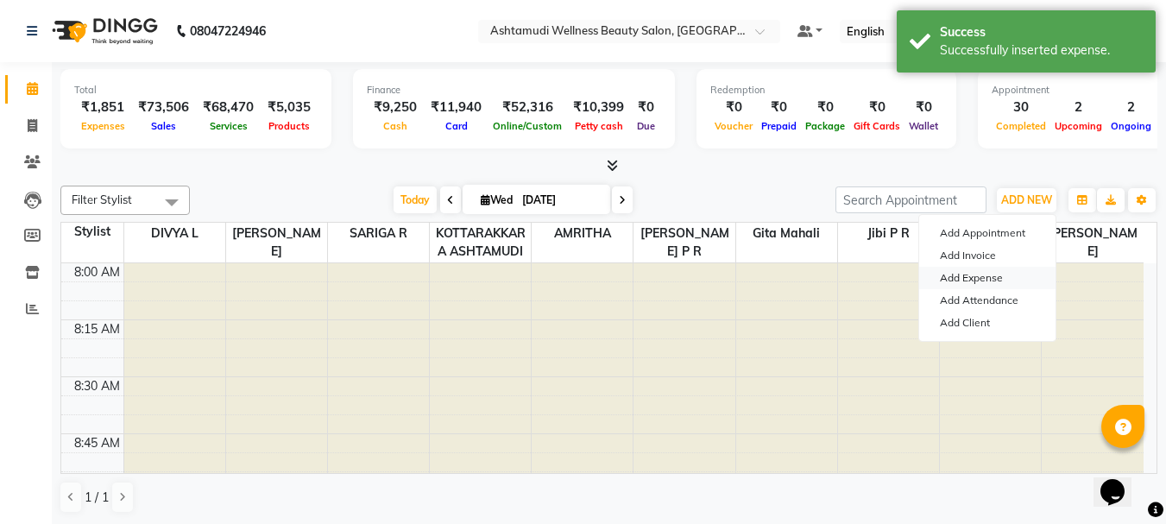
click at [981, 274] on link "Add Expense" at bounding box center [987, 278] width 136 height 22
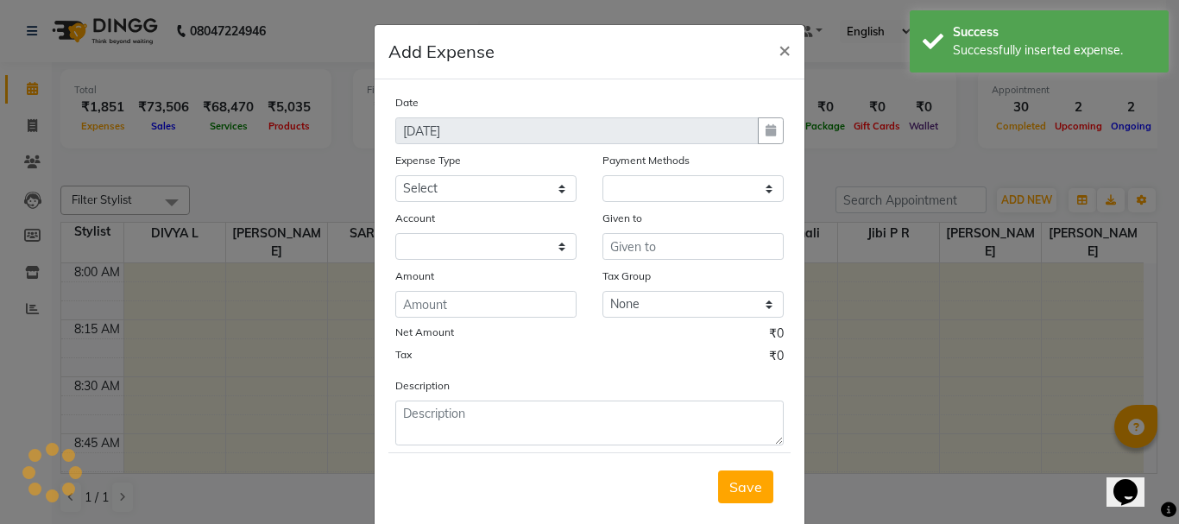
select select "1"
select select "3496"
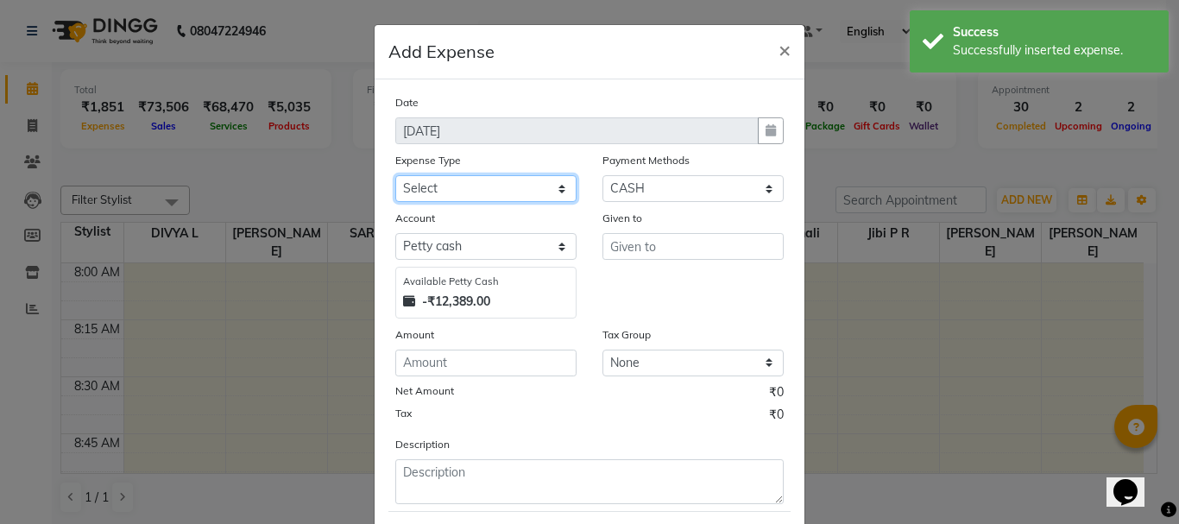
click at [476, 192] on select "Select ACCOMODATION EXPENSES ADVERTISEMENT SALES PROMOTIONAL EXPENSES Bonus BRI…" at bounding box center [485, 188] width 181 height 27
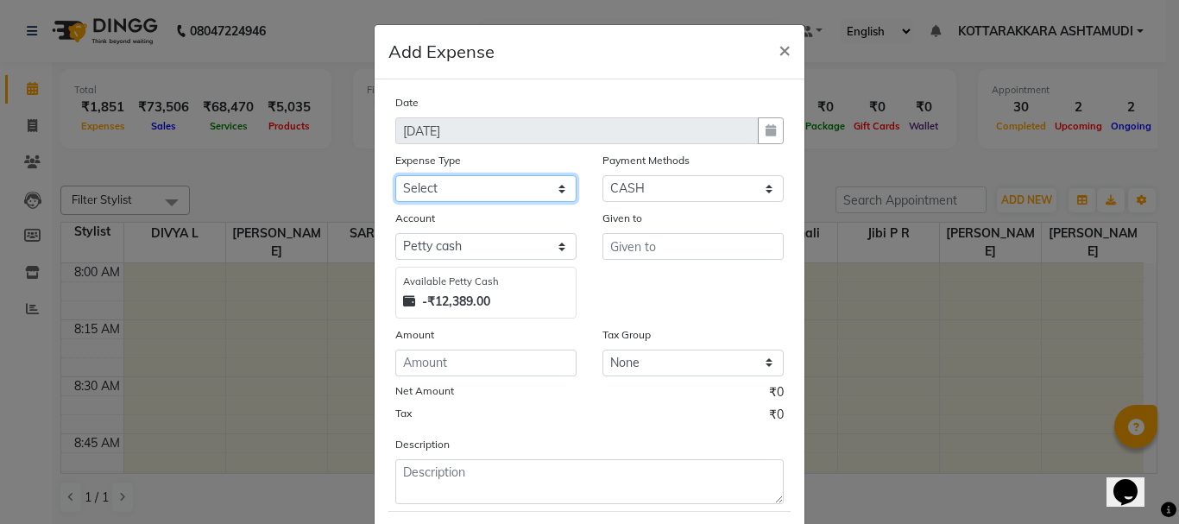
select select "6065"
click at [395, 175] on select "Select ACCOMODATION EXPENSES ADVERTISEMENT SALES PROMOTIONAL EXPENSES Bonus BRI…" at bounding box center [485, 188] width 181 height 27
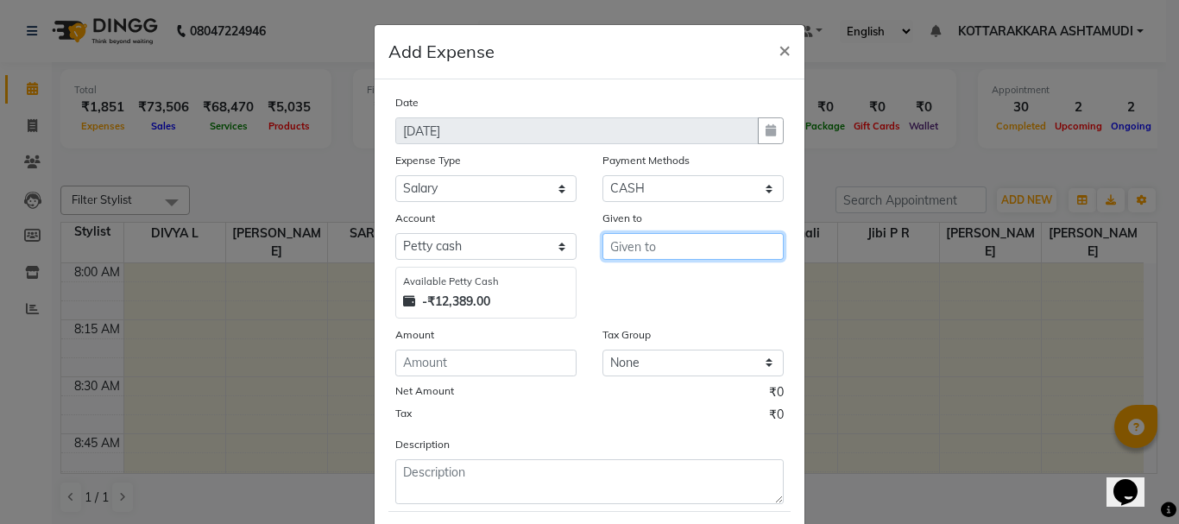
click at [688, 253] on input "text" at bounding box center [692, 246] width 181 height 27
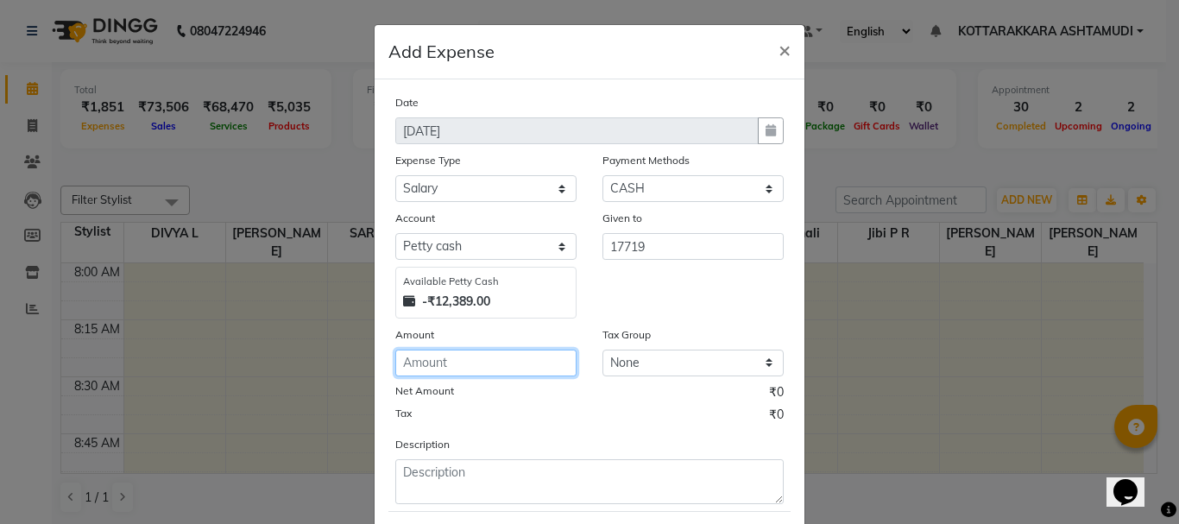
click at [470, 356] on input "number" at bounding box center [485, 362] width 181 height 27
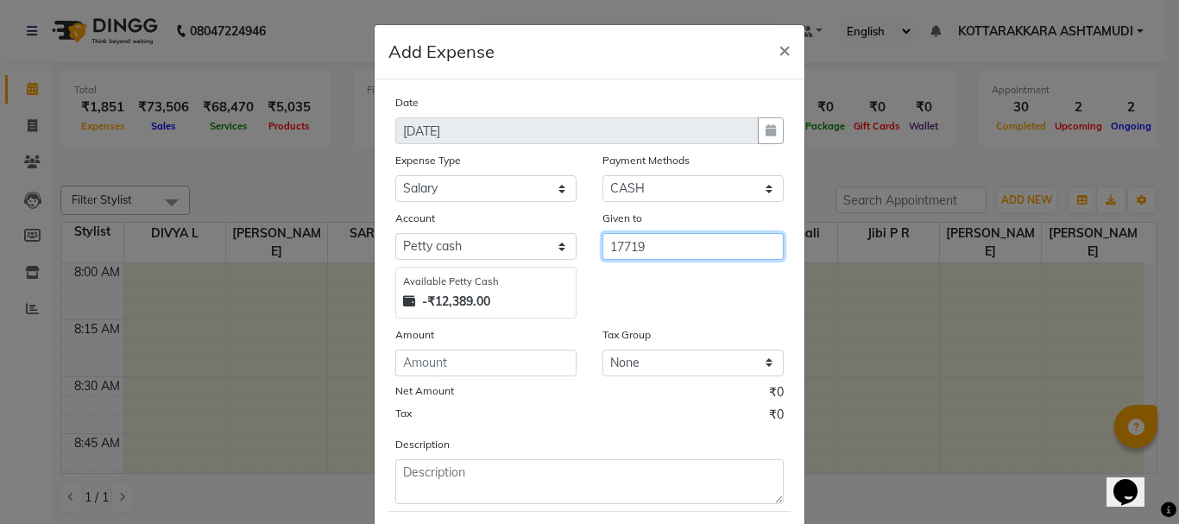
click at [668, 246] on input "17719" at bounding box center [692, 246] width 181 height 27
type input "1"
click at [661, 282] on span "SHAHI" at bounding box center [646, 282] width 44 height 17
type input "[PERSON_NAME]"
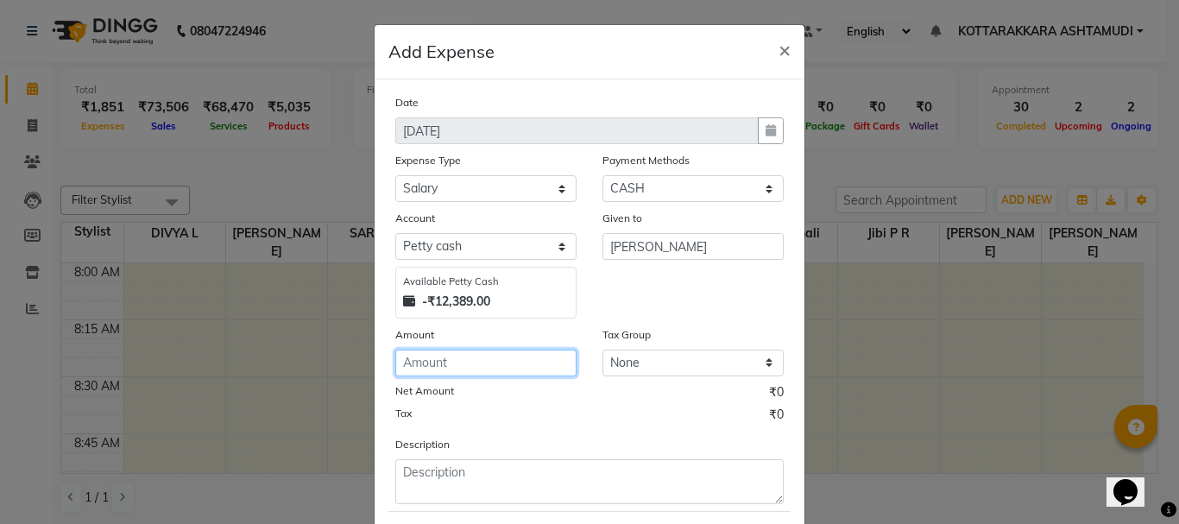
click at [492, 368] on input "number" at bounding box center [485, 362] width 181 height 27
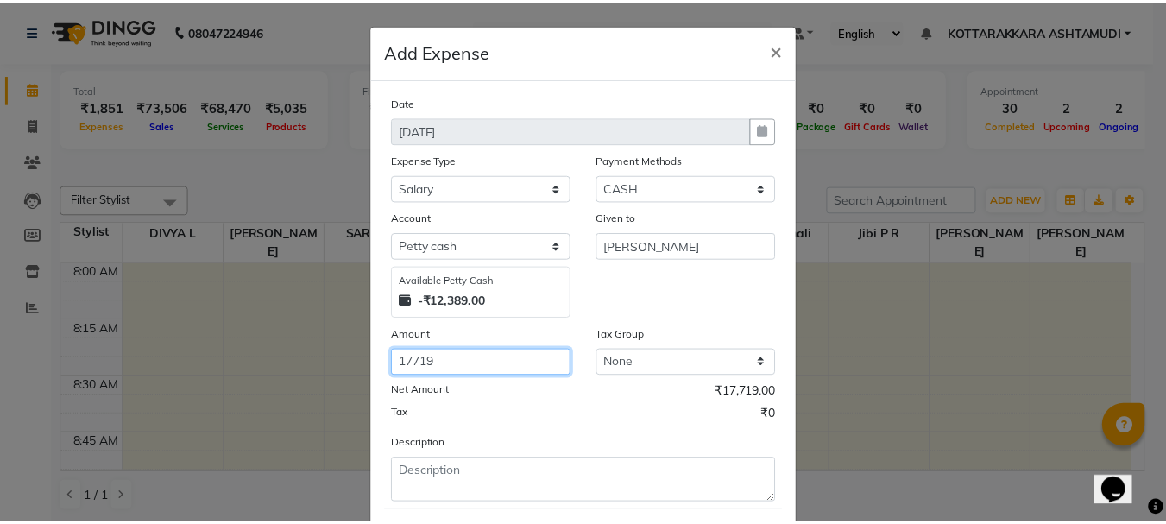
scroll to position [86, 0]
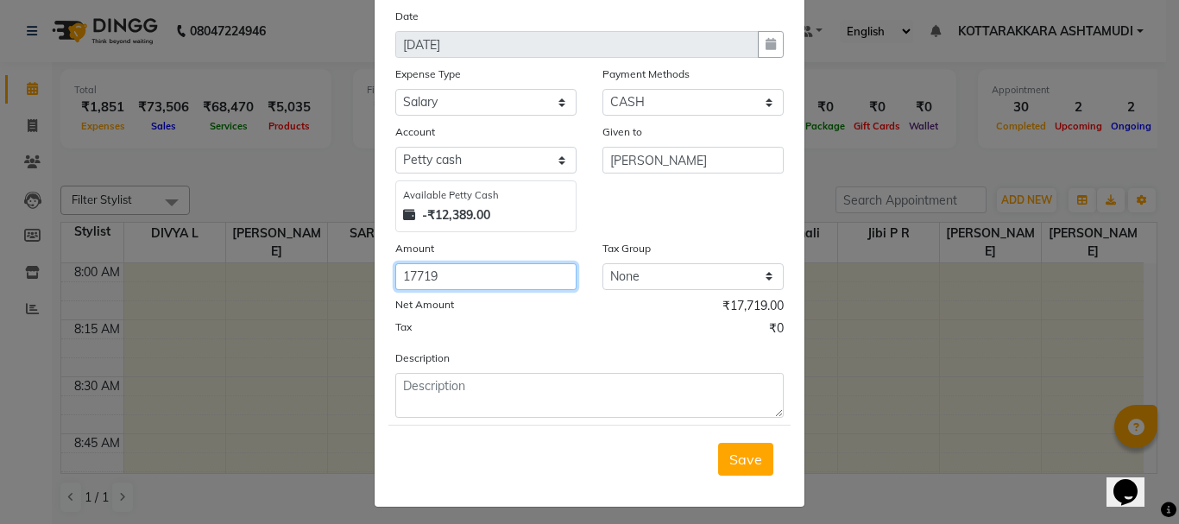
type input "17719"
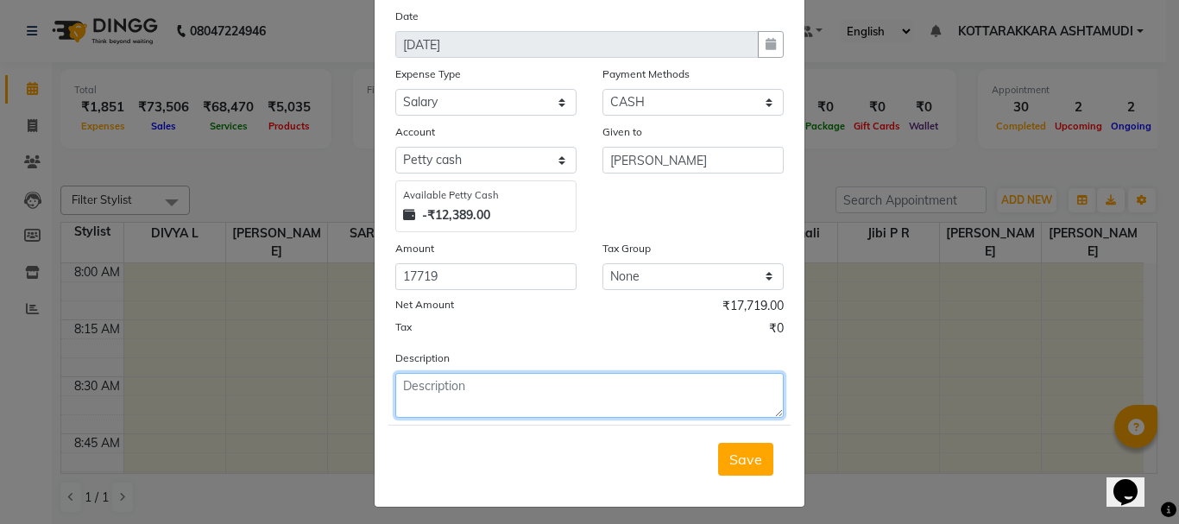
click at [507, 387] on textarea at bounding box center [589, 395] width 388 height 45
paste textarea "SALARY"
type textarea "SALARY"
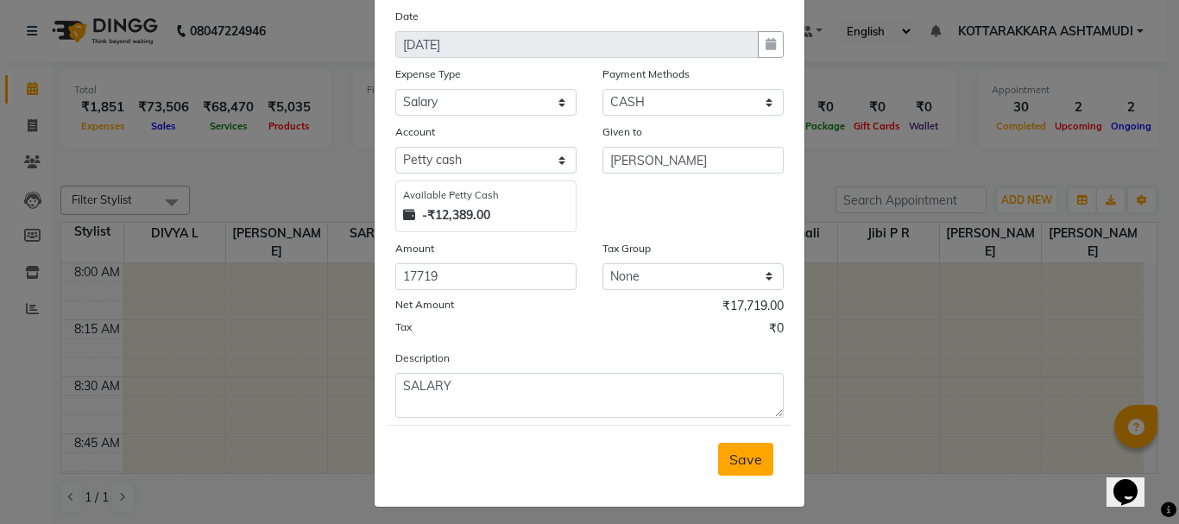
click at [744, 466] on span "Save" at bounding box center [745, 458] width 33 height 17
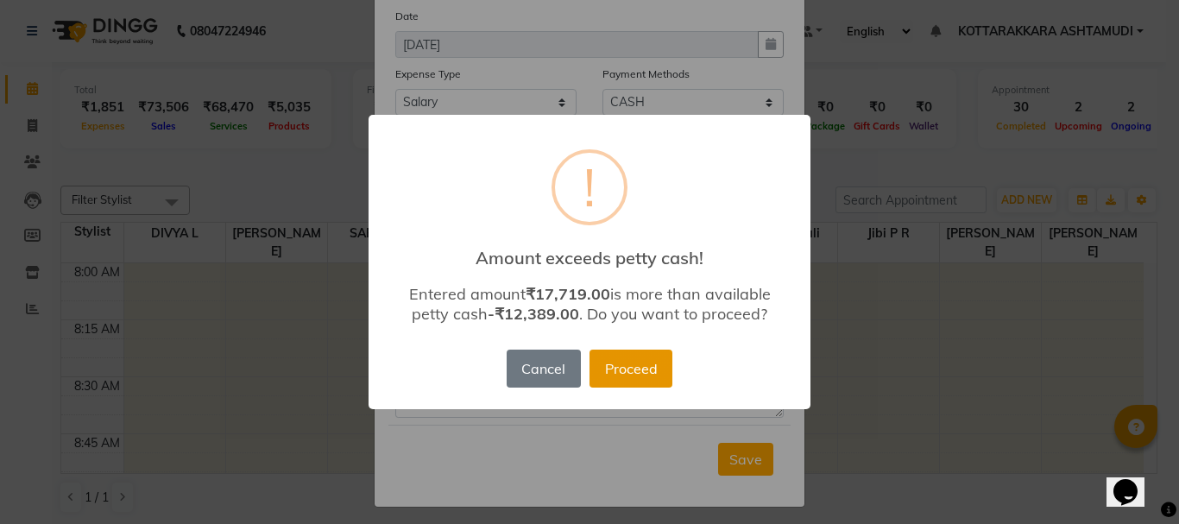
click at [629, 368] on button "Proceed" at bounding box center [630, 368] width 83 height 38
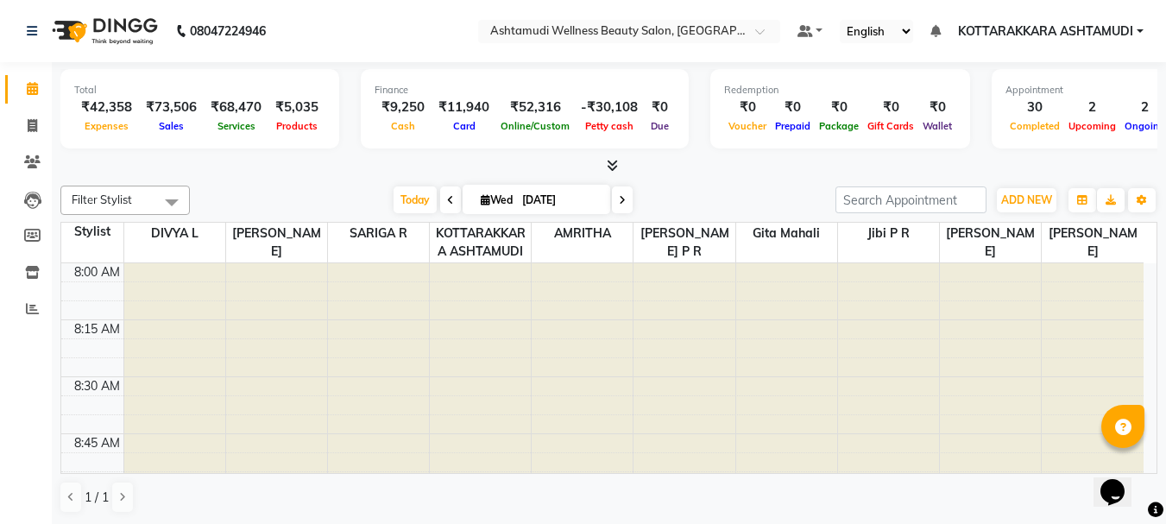
click at [859, 294] on div at bounding box center [888, 377] width 101 height 228
click at [35, 275] on icon at bounding box center [32, 272] width 15 height 13
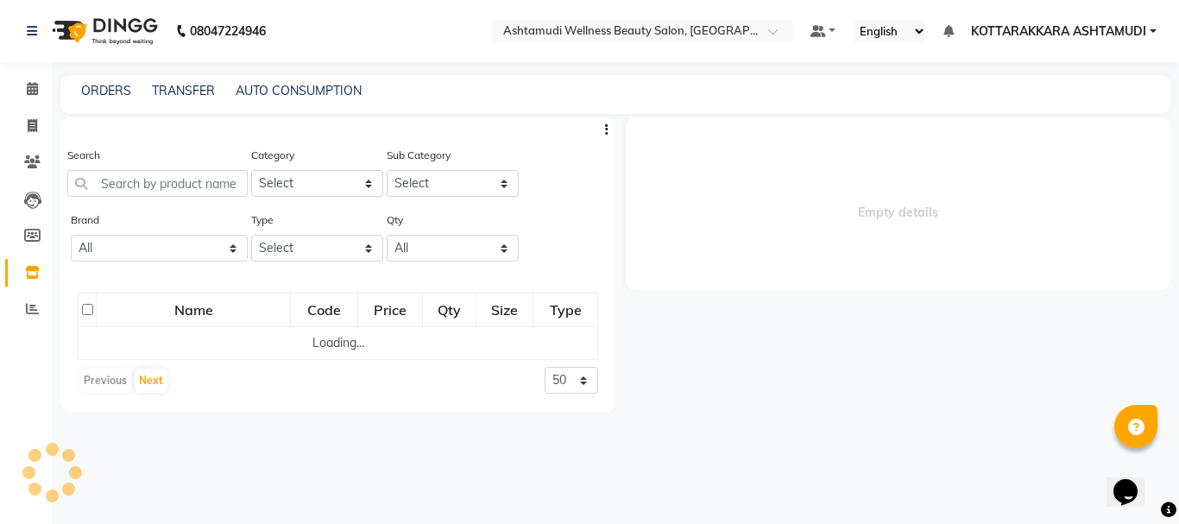
select select
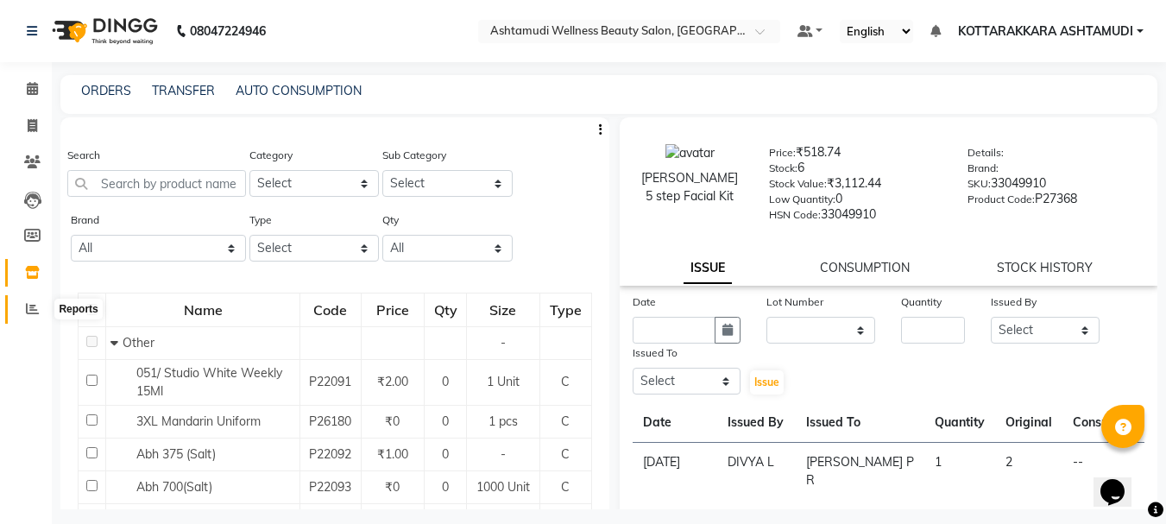
click at [26, 309] on icon at bounding box center [32, 308] width 13 height 13
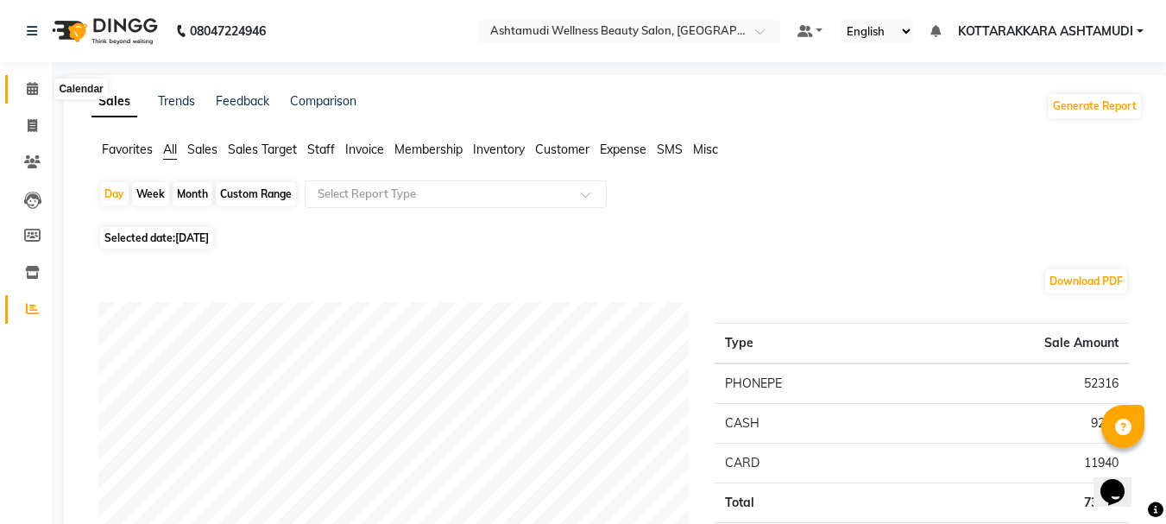
click at [33, 93] on icon at bounding box center [32, 88] width 11 height 13
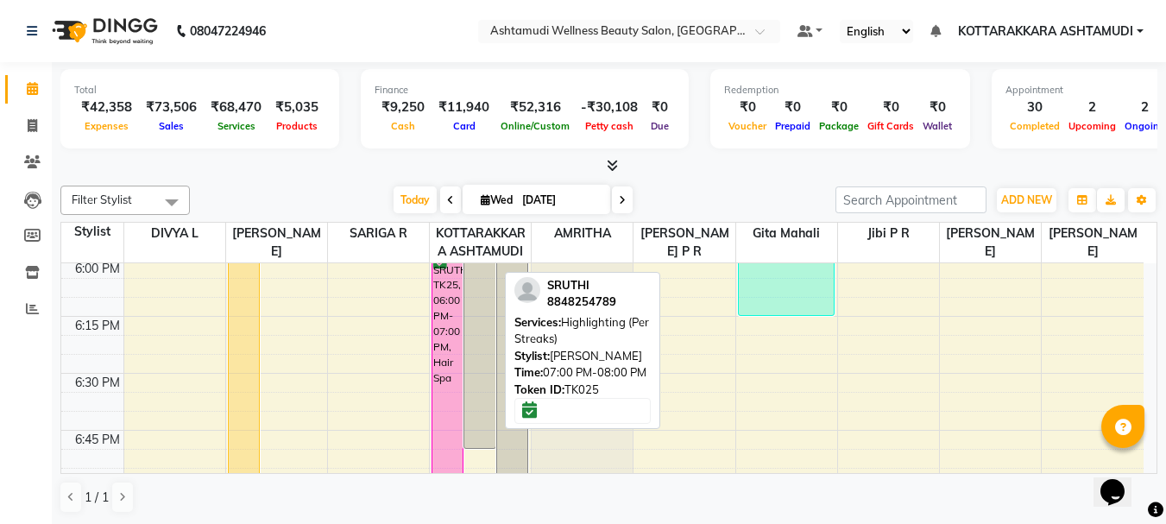
scroll to position [2244, 0]
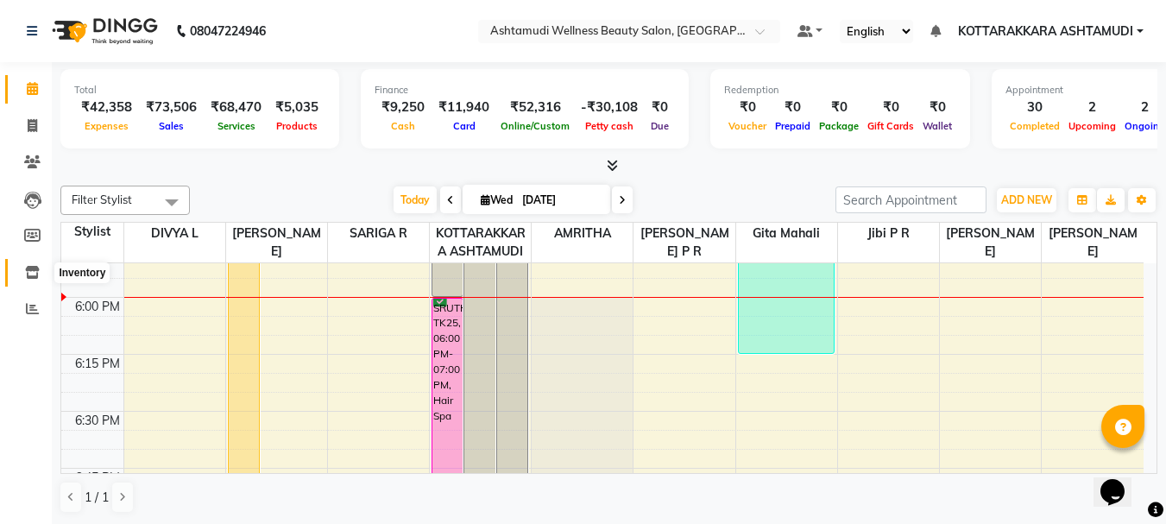
click at [32, 280] on span at bounding box center [32, 273] width 30 height 20
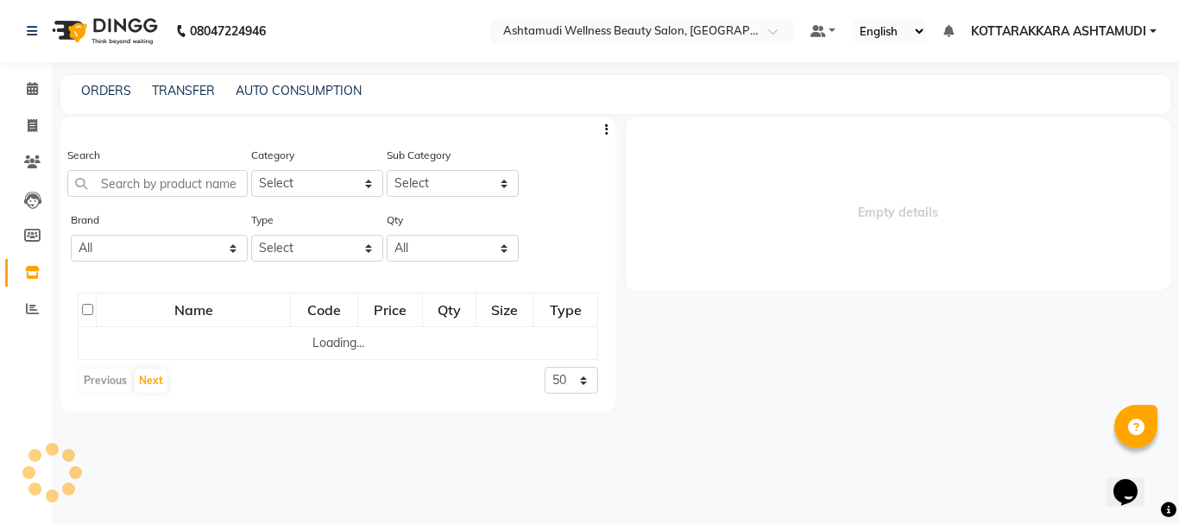
select select
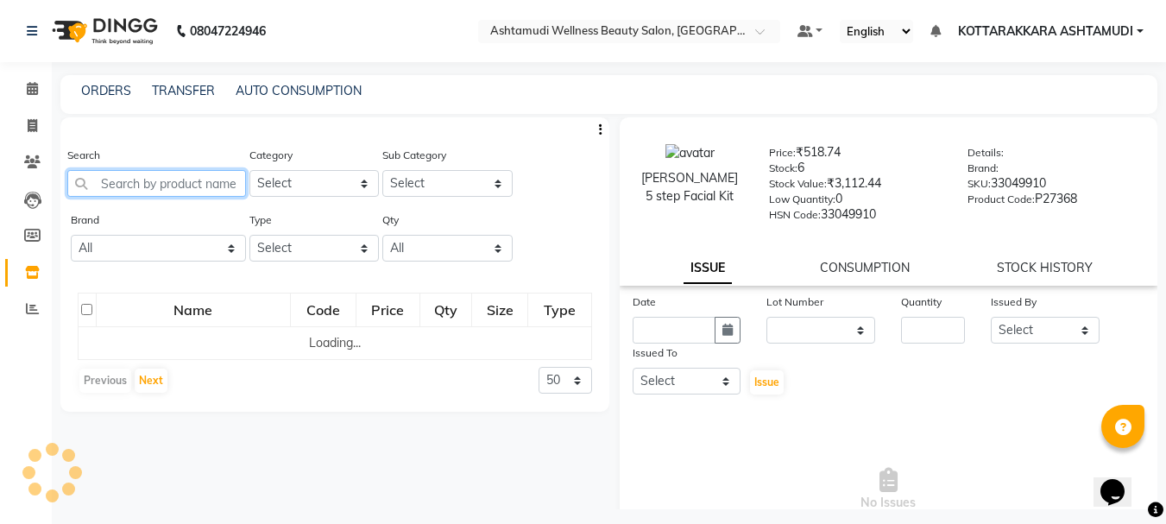
click at [210, 177] on input "text" at bounding box center [156, 183] width 179 height 27
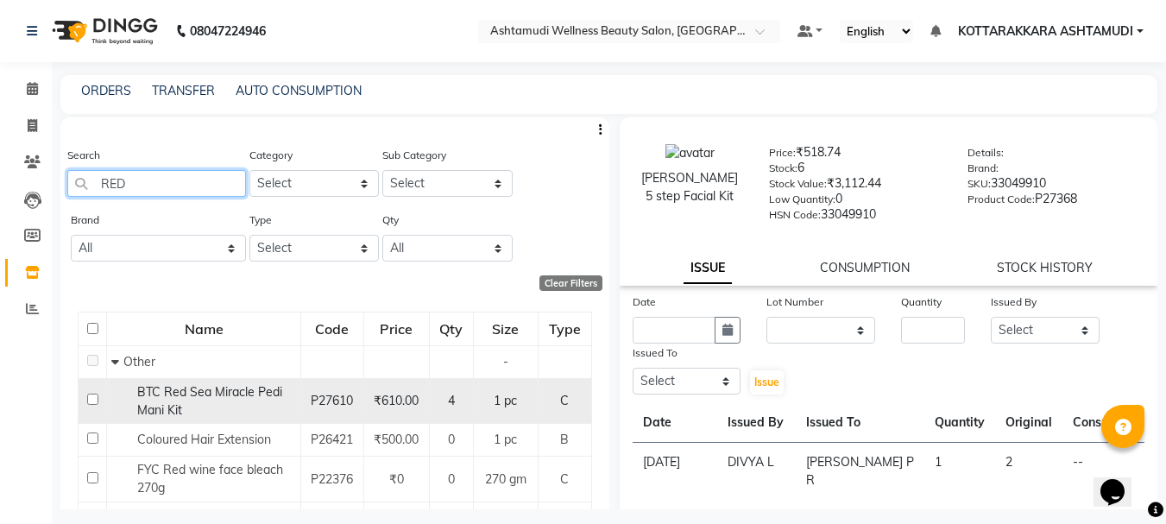
type input "RED"
click at [221, 400] on div "BTC Red Sea Miracle Pedi Mani Kit" at bounding box center [203, 401] width 185 height 36
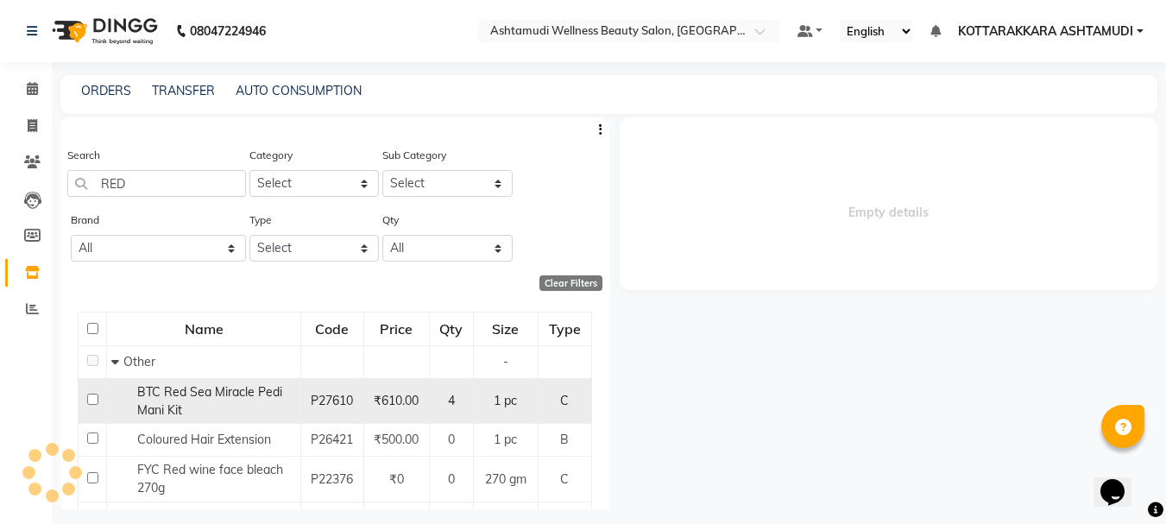
select select
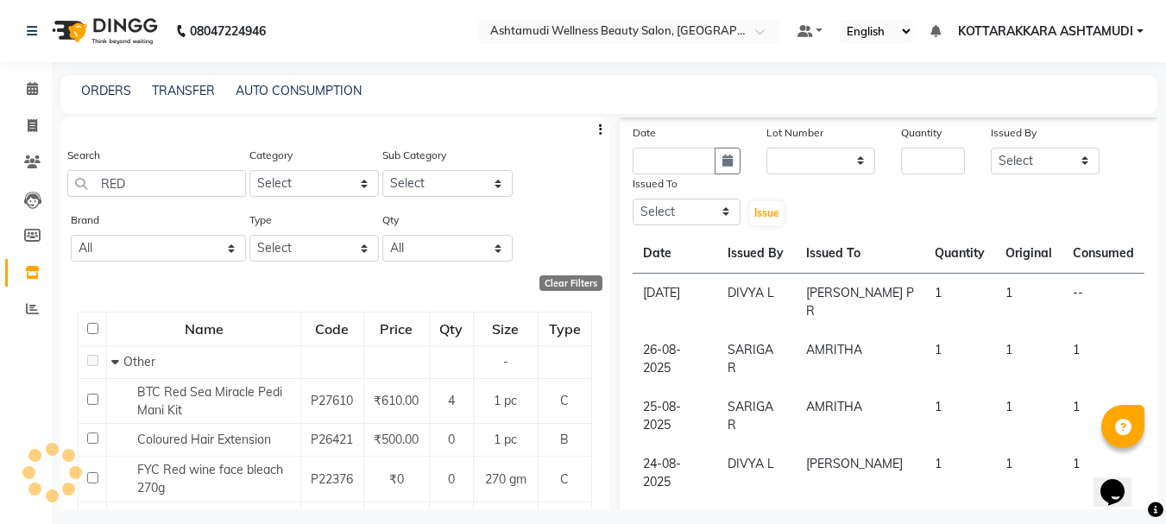
scroll to position [173, 0]
click at [724, 166] on button "button" at bounding box center [727, 160] width 26 height 27
select select "9"
select select "2025"
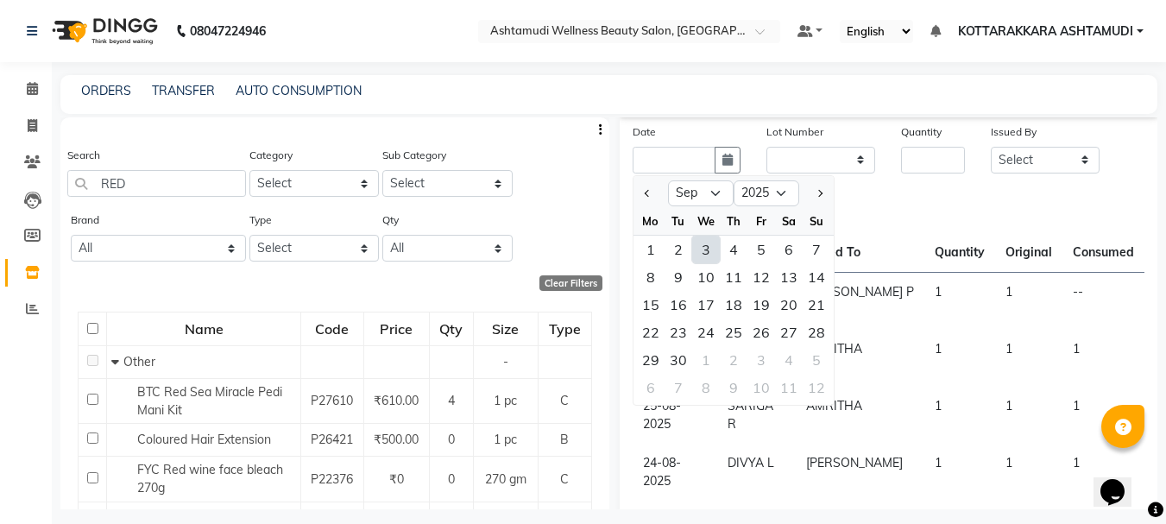
click at [704, 249] on div "3" at bounding box center [706, 250] width 28 height 28
type input "[DATE]"
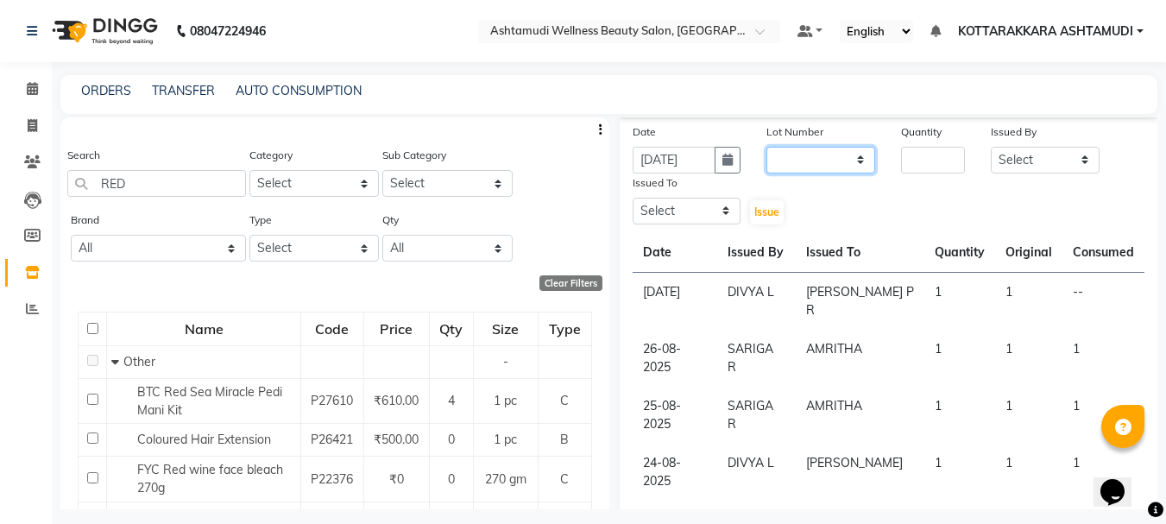
click at [816, 167] on select "None" at bounding box center [820, 160] width 109 height 27
select select "0: null"
click at [766, 147] on select "None" at bounding box center [820, 160] width 109 height 27
click at [910, 153] on input "number" at bounding box center [933, 160] width 64 height 27
type input "2"
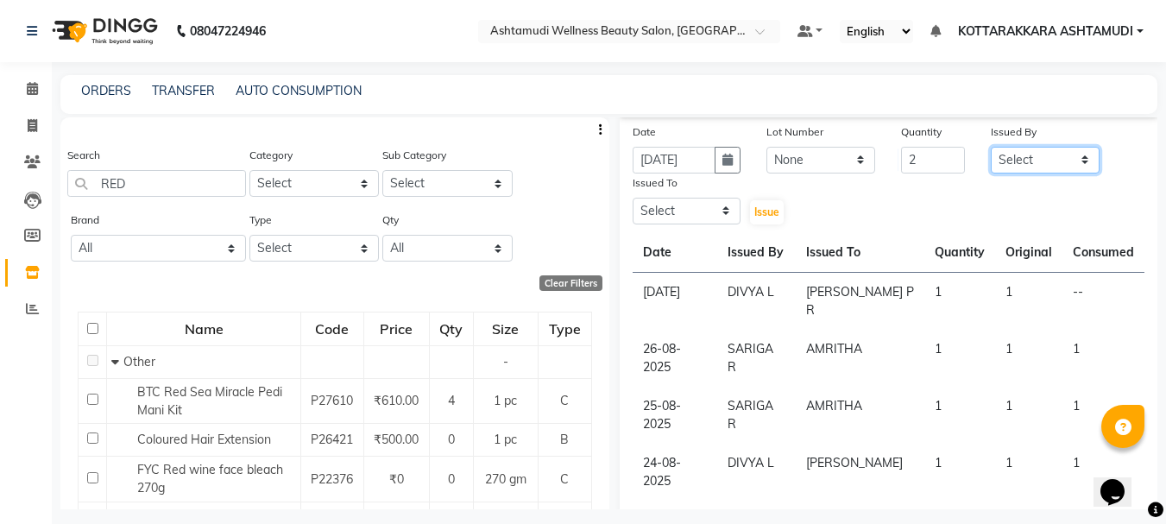
click at [1012, 167] on select "Select AMRITHA DIVYA L Gita Mahali Jibi P R Karina Darjee KOTTARAKKARA ASHTAMUD…" at bounding box center [1045, 160] width 109 height 27
select select "27465"
click at [991, 147] on select "Select AMRITHA DIVYA L Gita Mahali Jibi P R Karina Darjee KOTTARAKKARA ASHTAMUD…" at bounding box center [1045, 160] width 109 height 27
click at [713, 214] on select "Select AMRITHA DIVYA L Gita Mahali Jibi P R Karina Darjee KOTTARAKKARA ASHTAMUD…" at bounding box center [687, 211] width 109 height 27
select select "27465"
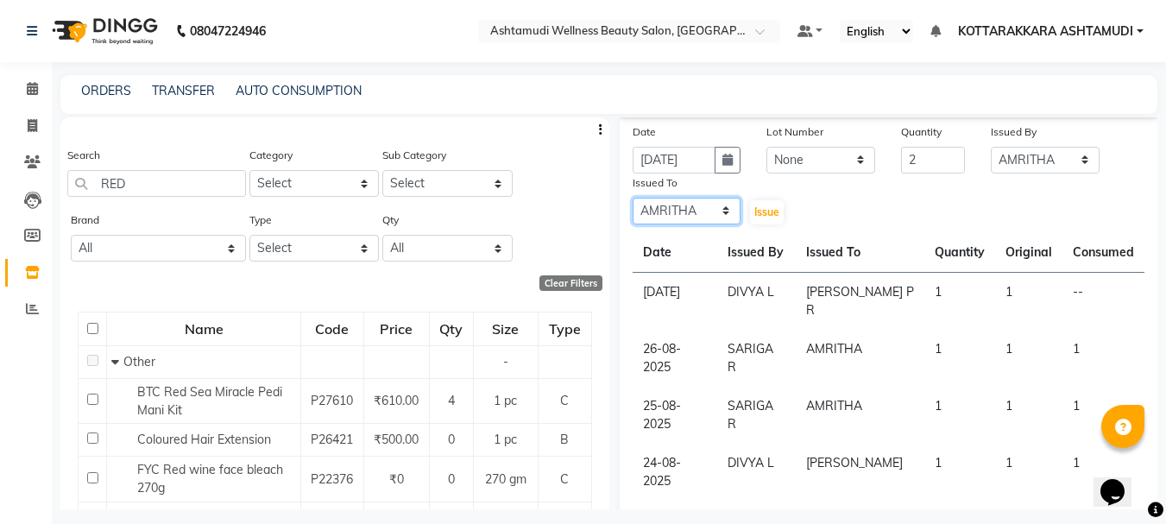
click at [633, 198] on select "Select AMRITHA DIVYA L Gita Mahali Jibi P R Karina Darjee KOTTARAKKARA ASHTAMUD…" at bounding box center [687, 211] width 109 height 27
click at [1054, 167] on select "Select AMRITHA DIVYA L Gita Mahali Jibi P R Karina Darjee KOTTARAKKARA ASHTAMUD…" at bounding box center [1045, 160] width 109 height 27
select select "27423"
click at [991, 147] on select "Select AMRITHA DIVYA L Gita Mahali Jibi P R Karina Darjee KOTTARAKKARA ASHTAMUD…" at bounding box center [1045, 160] width 109 height 27
click at [768, 210] on span "Issue" at bounding box center [766, 211] width 25 height 13
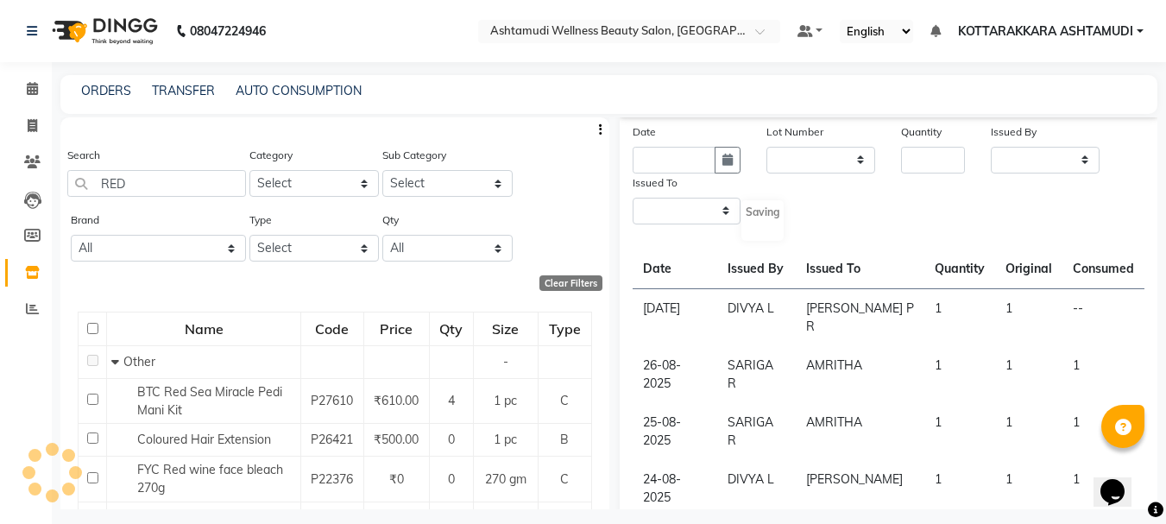
scroll to position [0, 0]
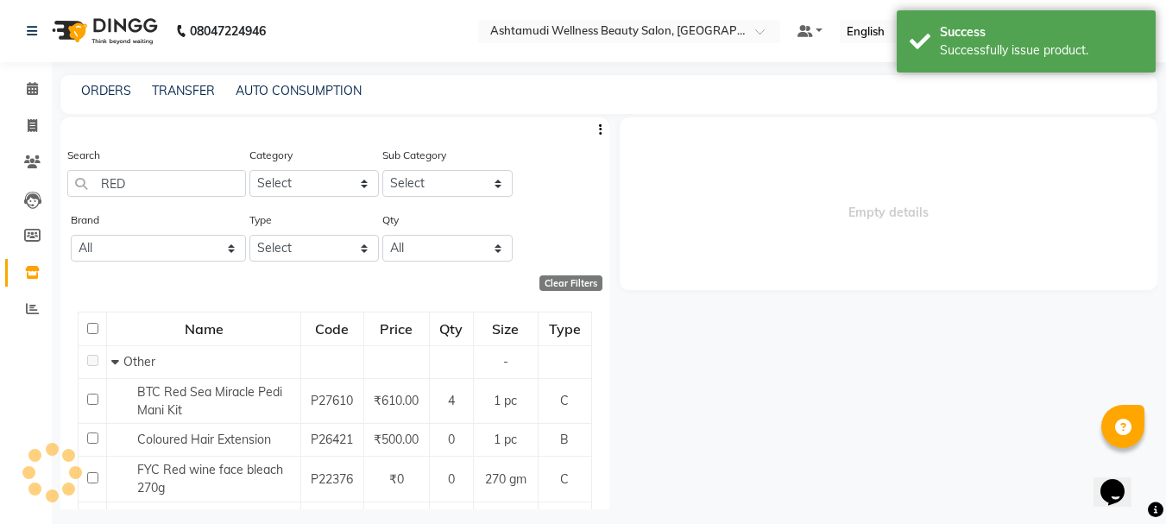
select select
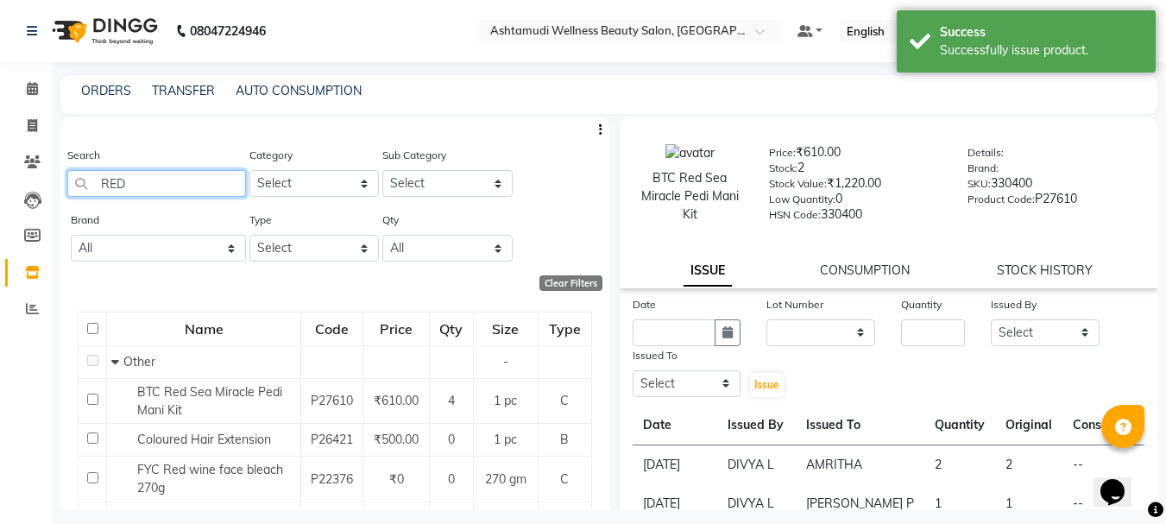
click at [133, 190] on input "RED" at bounding box center [156, 183] width 179 height 27
type input "R"
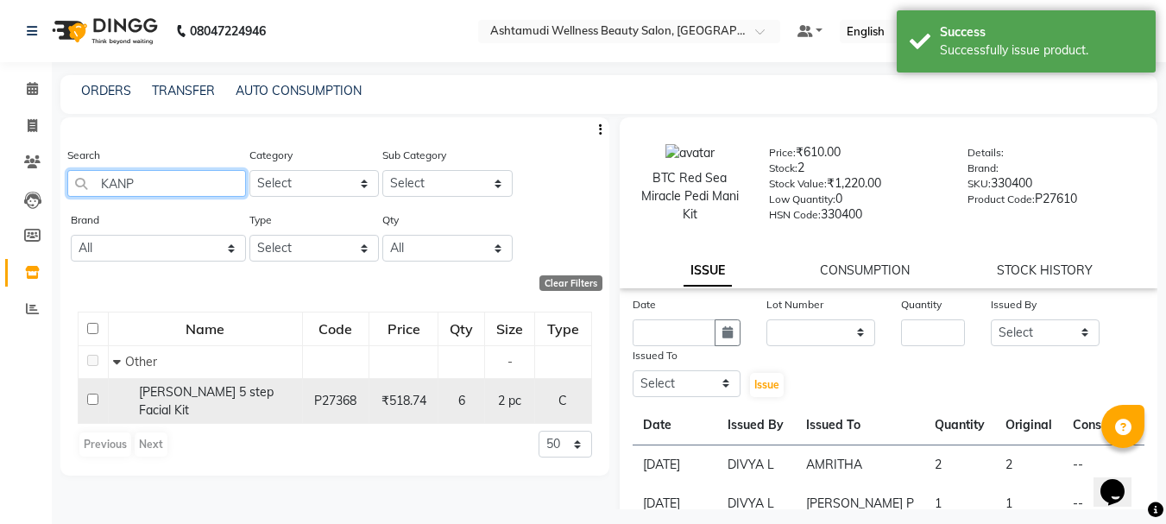
type input "KANP"
click at [148, 401] on span "Kanpeki Kouyou 5 step Facial Kit" at bounding box center [206, 401] width 135 height 34
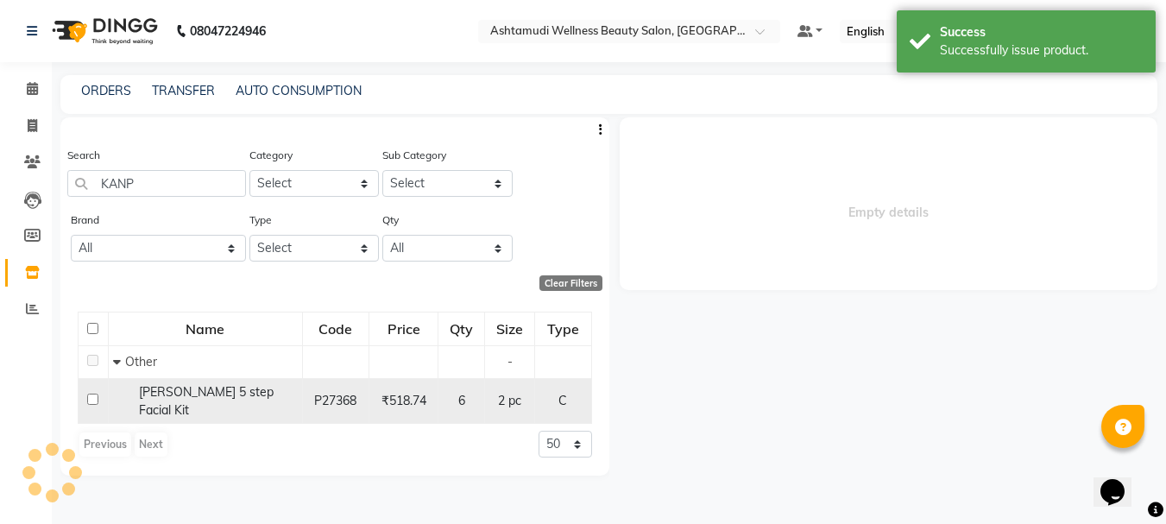
select select
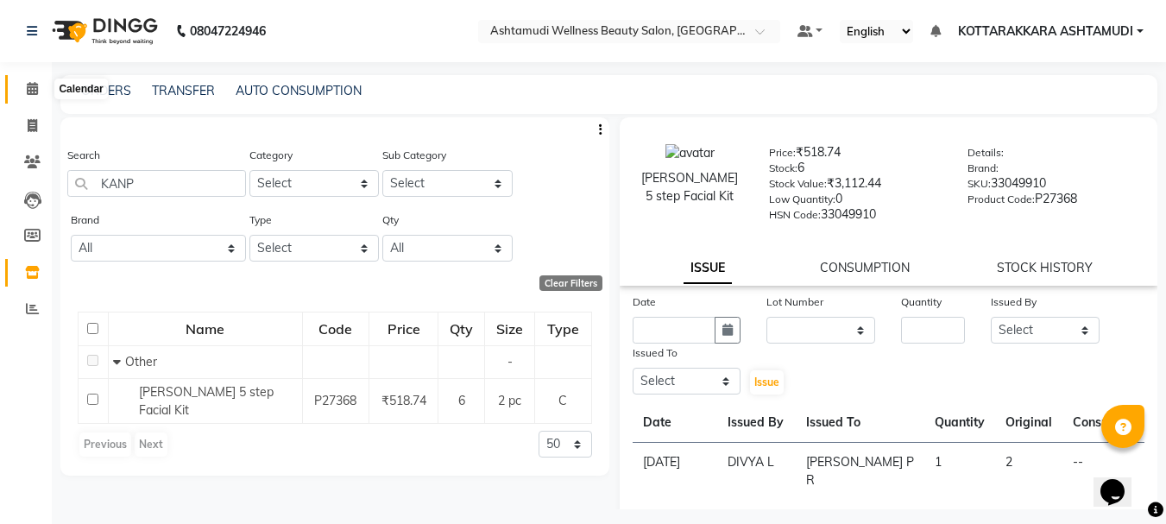
click at [38, 87] on icon at bounding box center [32, 88] width 11 height 13
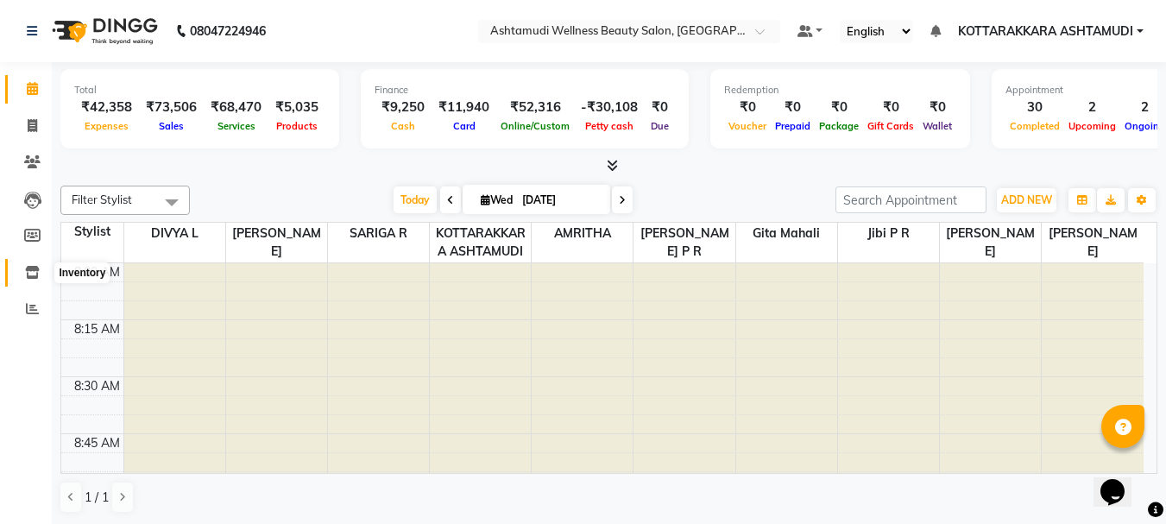
click at [37, 274] on icon at bounding box center [32, 272] width 15 height 13
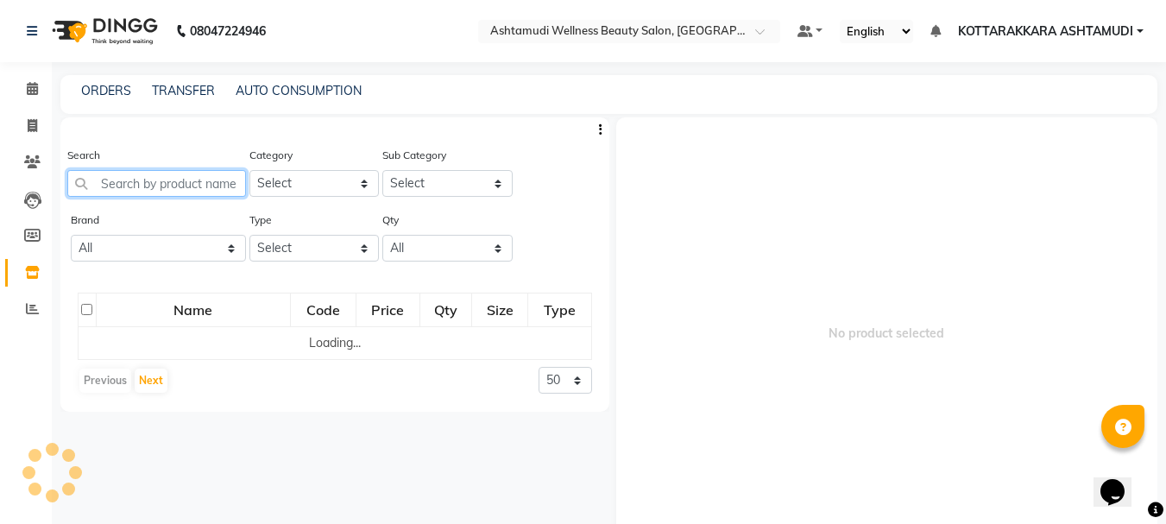
click at [164, 186] on input "text" at bounding box center [156, 183] width 179 height 27
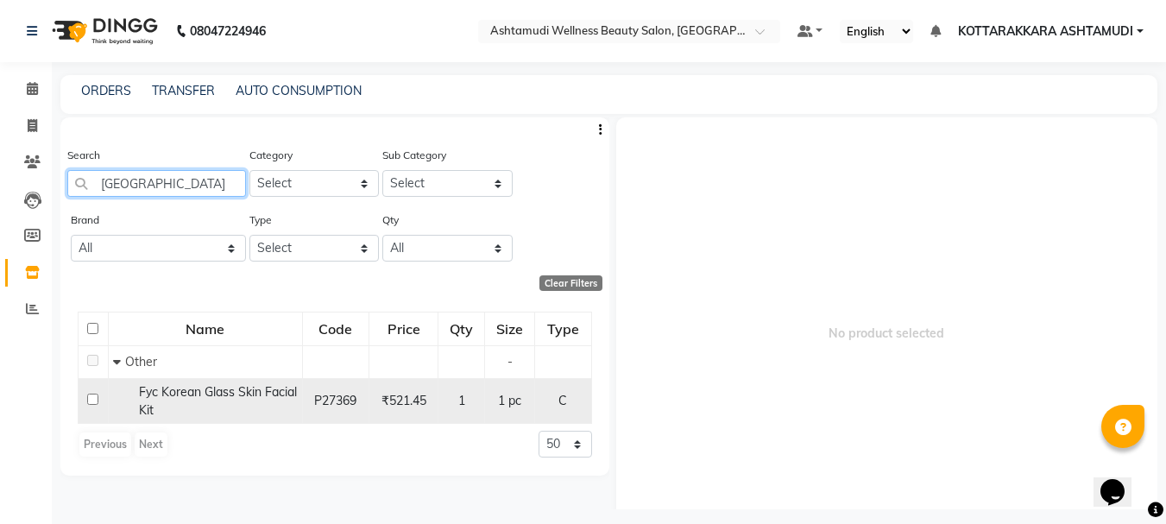
type input "KOREA"
click at [93, 400] on input "checkbox" at bounding box center [92, 398] width 11 height 11
checkbox input "true"
select select
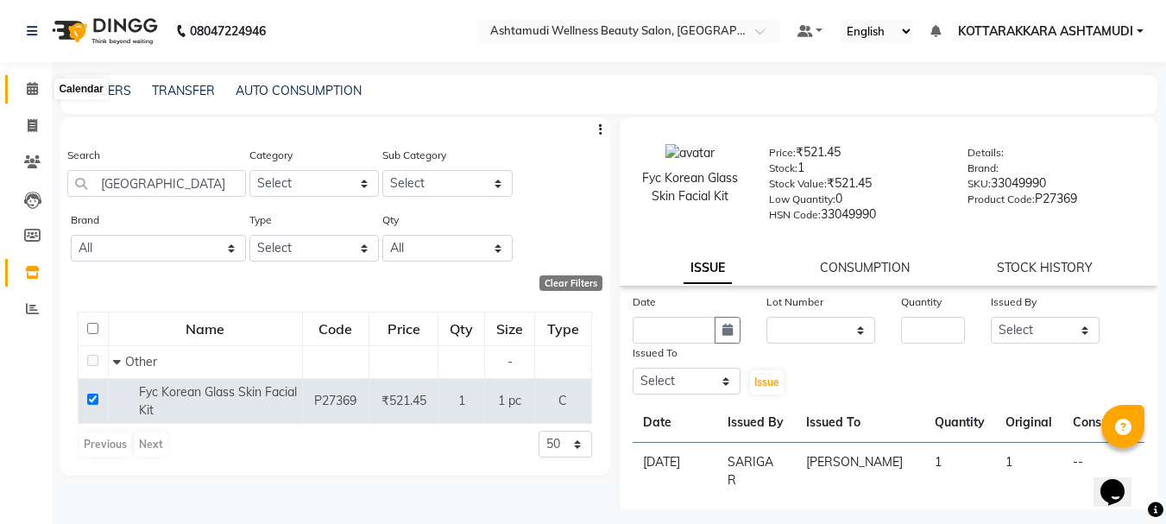
click at [33, 92] on icon at bounding box center [32, 88] width 11 height 13
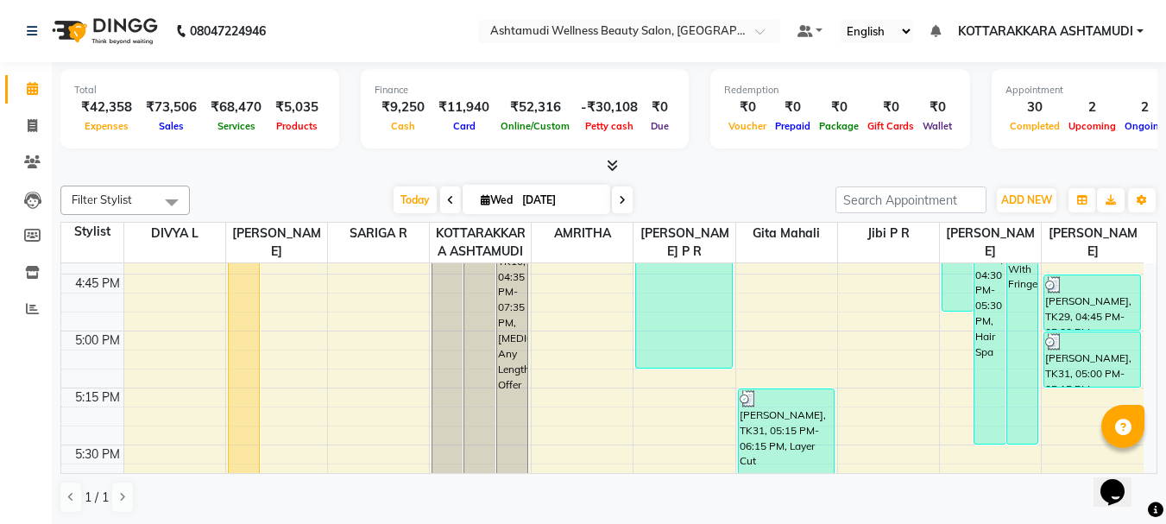
scroll to position [1985, 0]
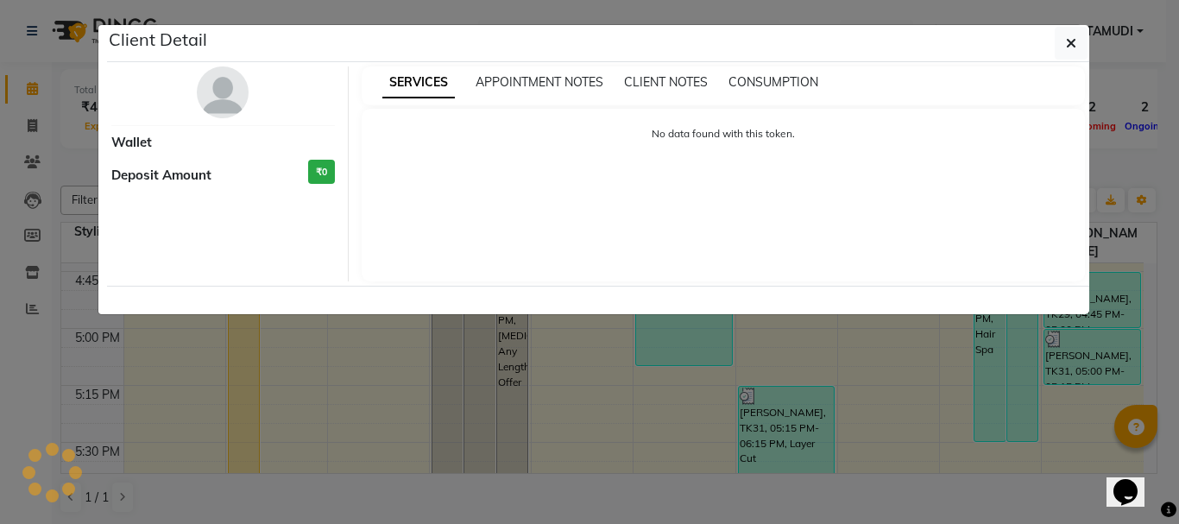
select select "1"
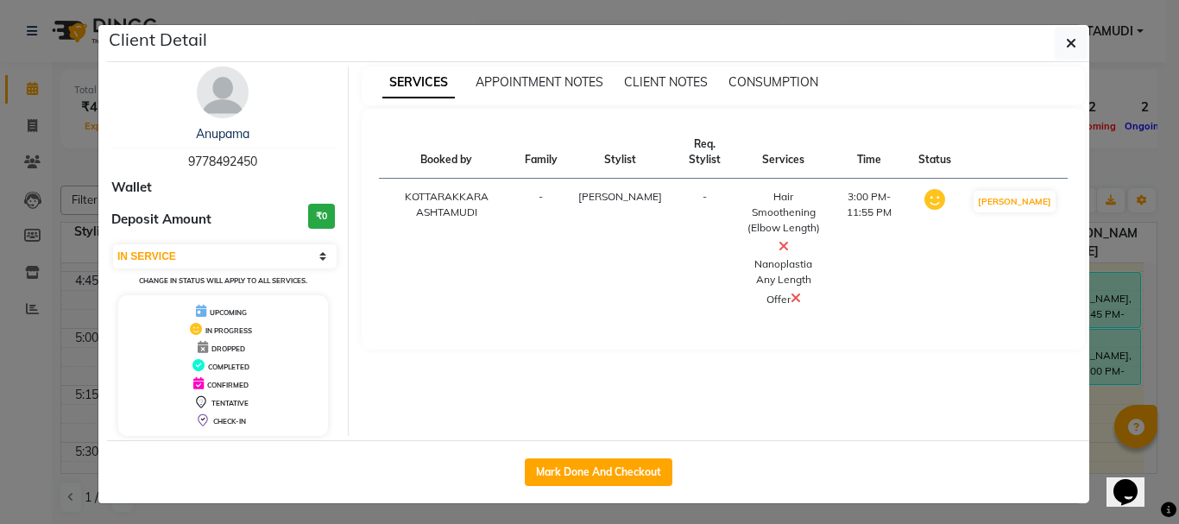
click at [787, 245] on icon at bounding box center [783, 246] width 10 height 14
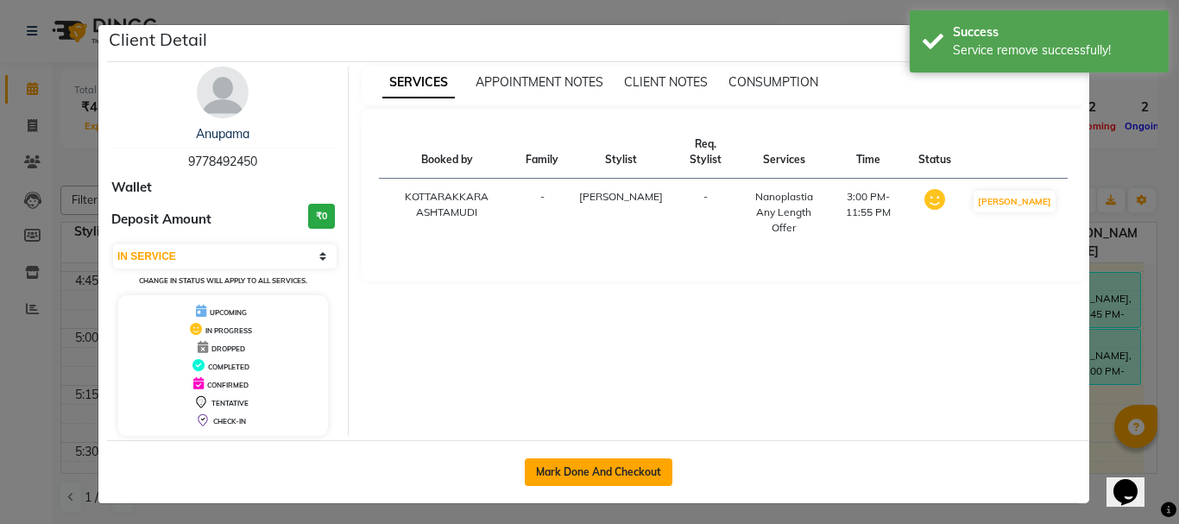
click at [607, 469] on button "Mark Done And Checkout" at bounding box center [599, 472] width 148 height 28
select select "service"
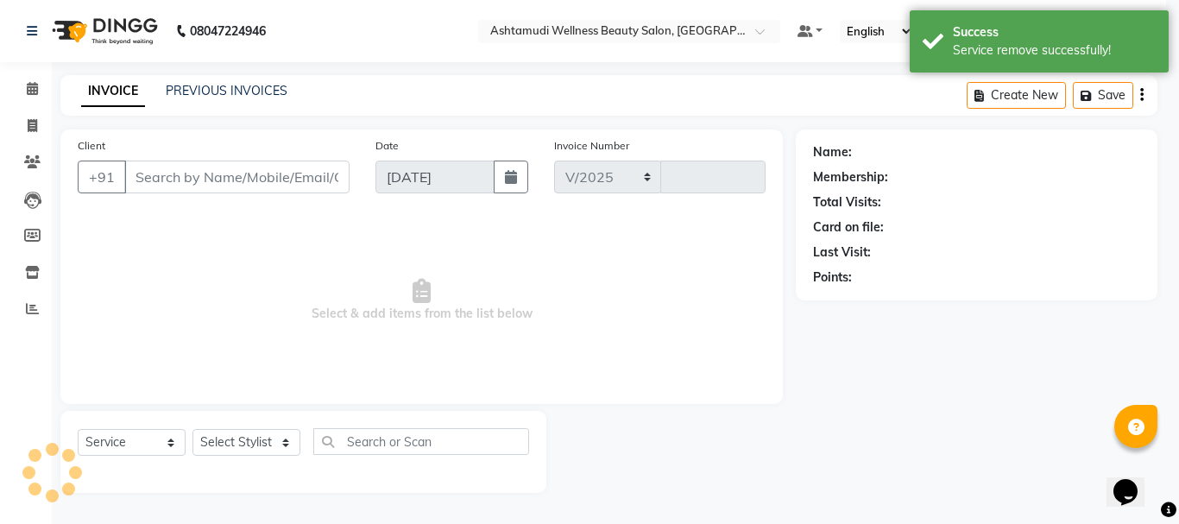
select select "4664"
type input "3157"
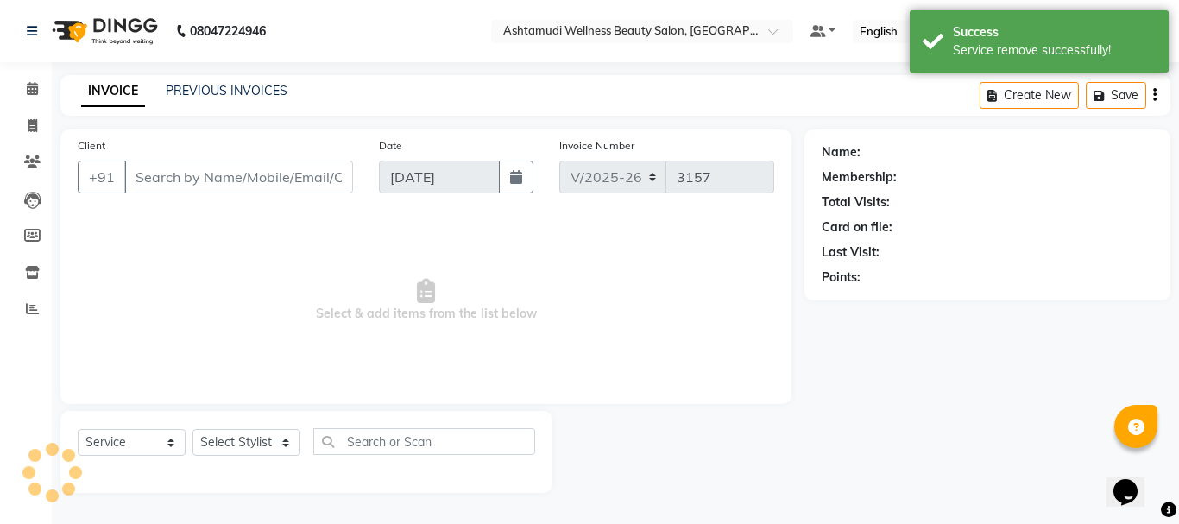
type input "9778492450"
select select "27427"
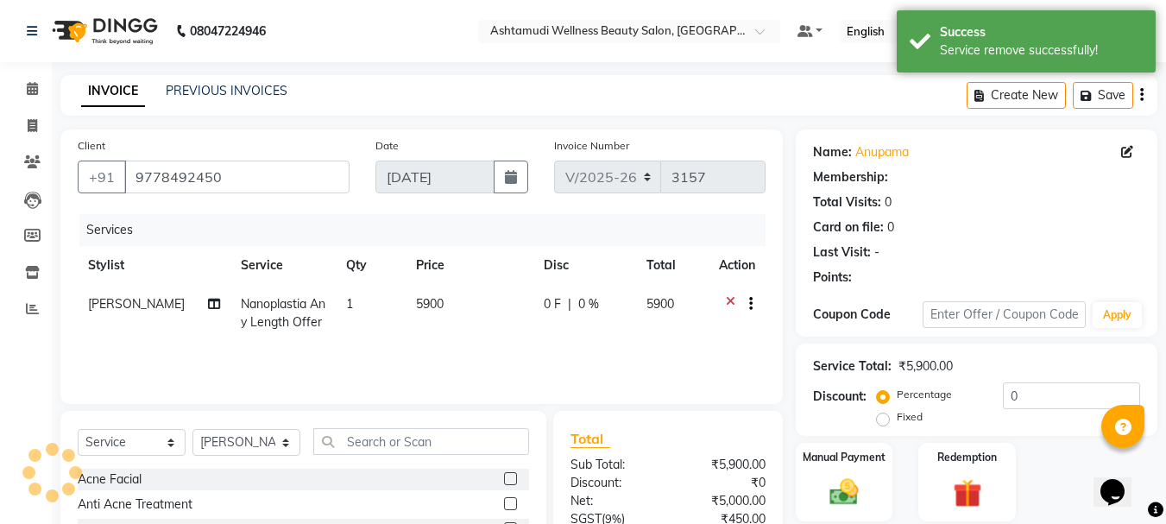
select select "1: Object"
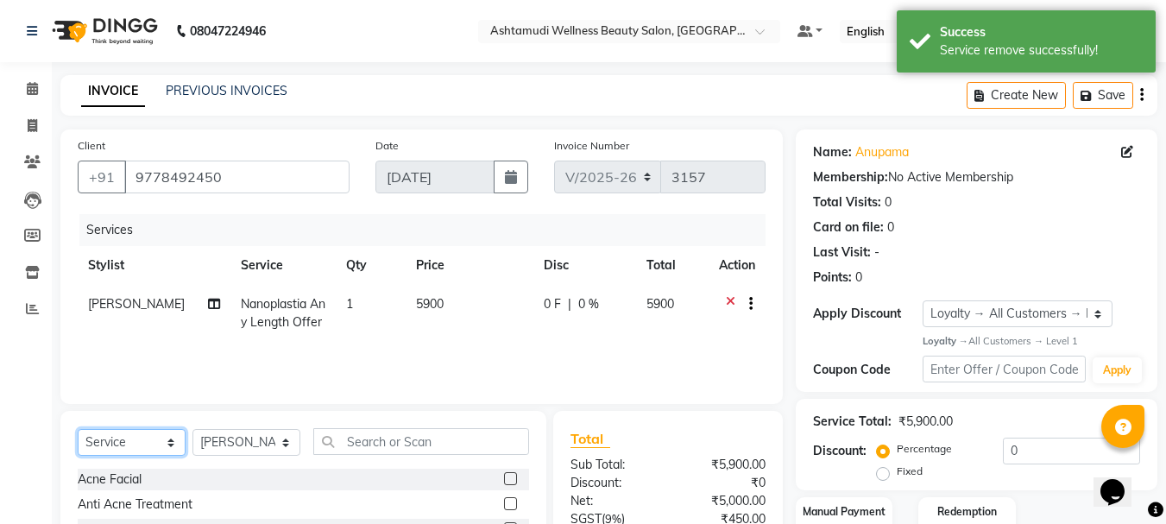
click at [129, 442] on select "Select Service Product Membership Package Voucher Prepaid Gift Card" at bounding box center [132, 442] width 108 height 27
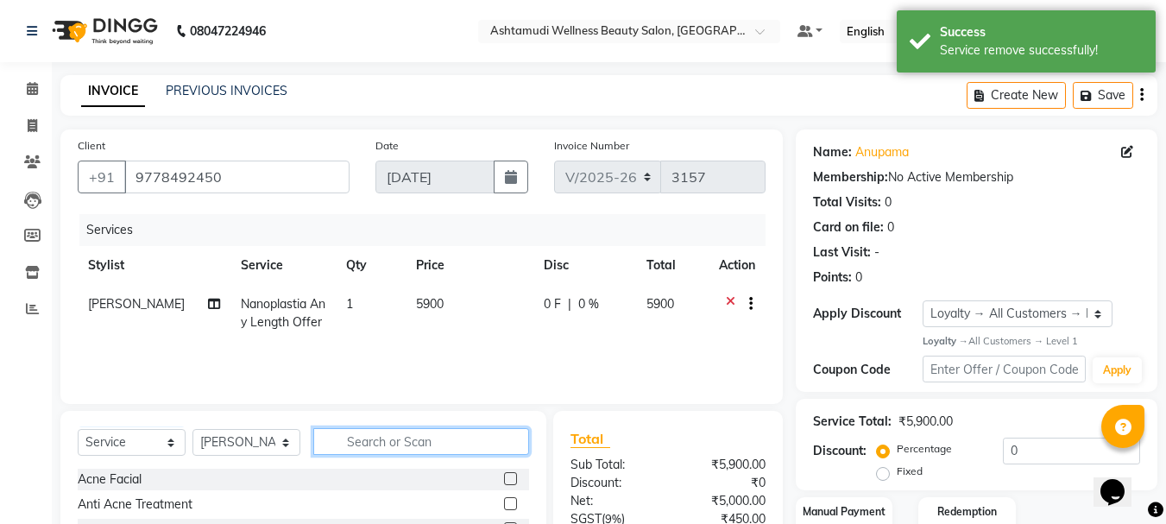
click at [362, 436] on input "text" at bounding box center [421, 441] width 216 height 27
type input "EY"
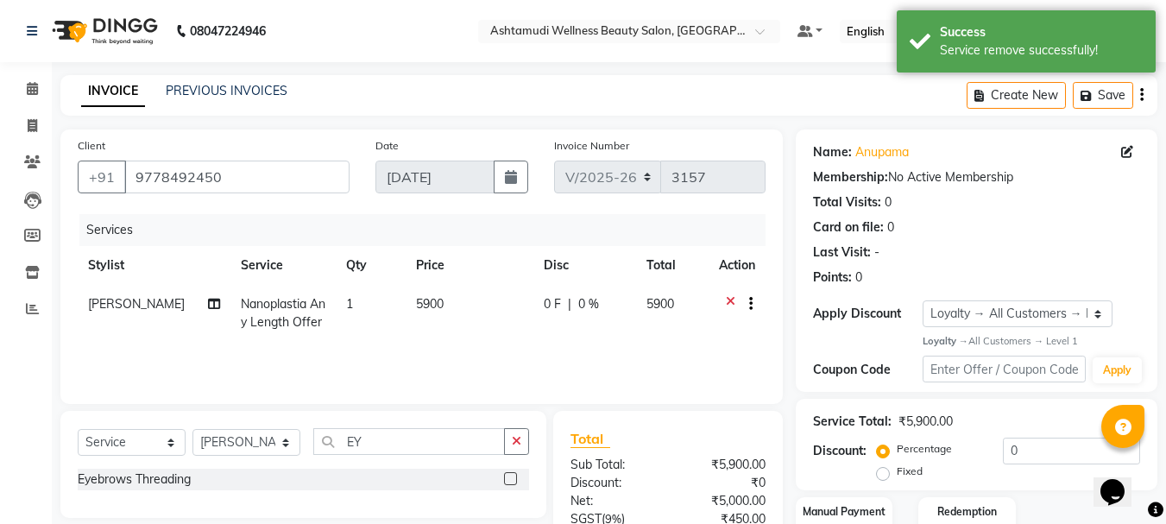
click at [511, 480] on label at bounding box center [510, 478] width 13 height 13
click at [511, 480] on input "checkbox" at bounding box center [509, 479] width 11 height 11
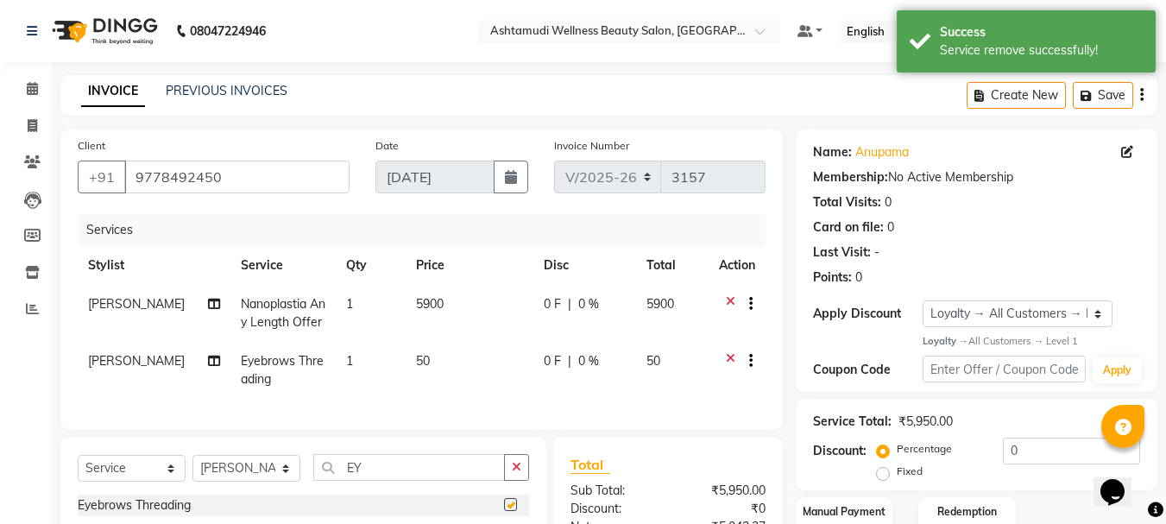
checkbox input "false"
click at [272, 482] on select "Select Stylist AMRITHA DIVYA L Gita Mahali Jibi P R [PERSON_NAME] ASHTAMUDI [PE…" at bounding box center [246, 468] width 108 height 27
select select "27465"
click at [192, 482] on select "Select Stylist AMRITHA DIVYA L Gita Mahali Jibi P R [PERSON_NAME] ASHTAMUDI [PE…" at bounding box center [246, 468] width 108 height 27
click at [363, 481] on input "EY" at bounding box center [409, 467] width 192 height 27
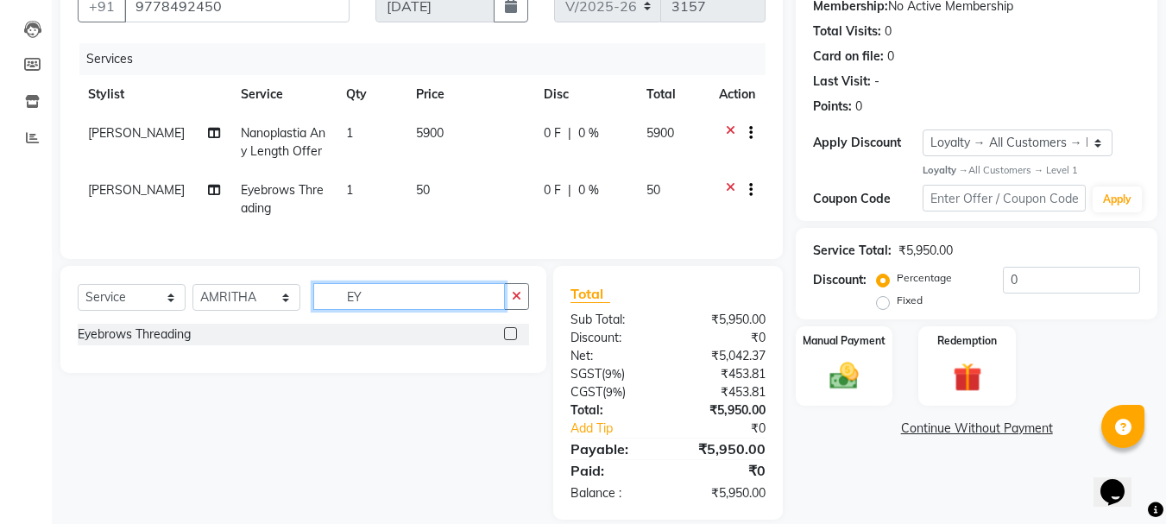
scroll to position [173, 0]
type input "EY"
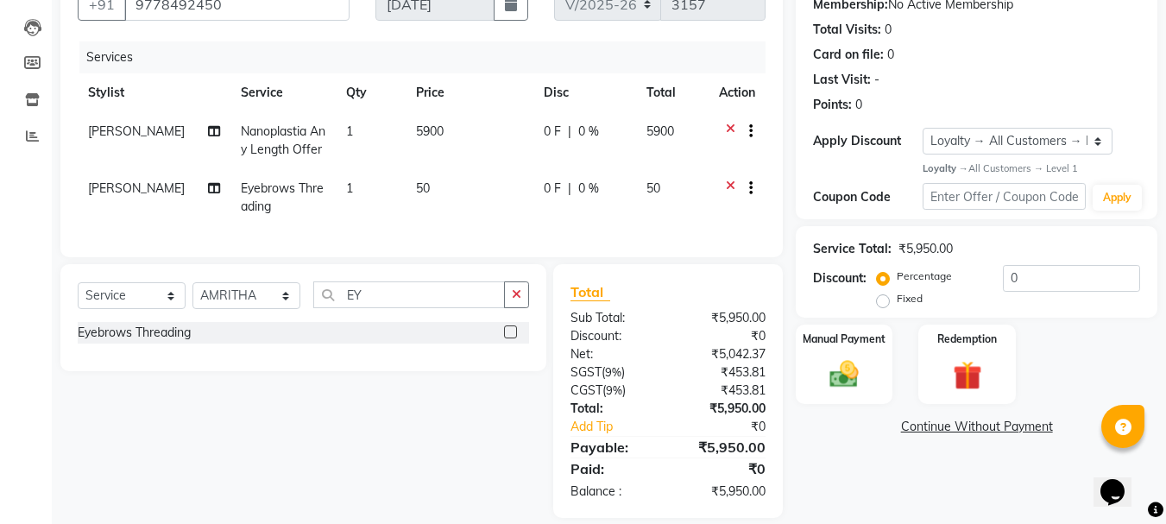
click at [509, 338] on label at bounding box center [510, 331] width 13 height 13
click at [509, 338] on input "checkbox" at bounding box center [509, 332] width 11 height 11
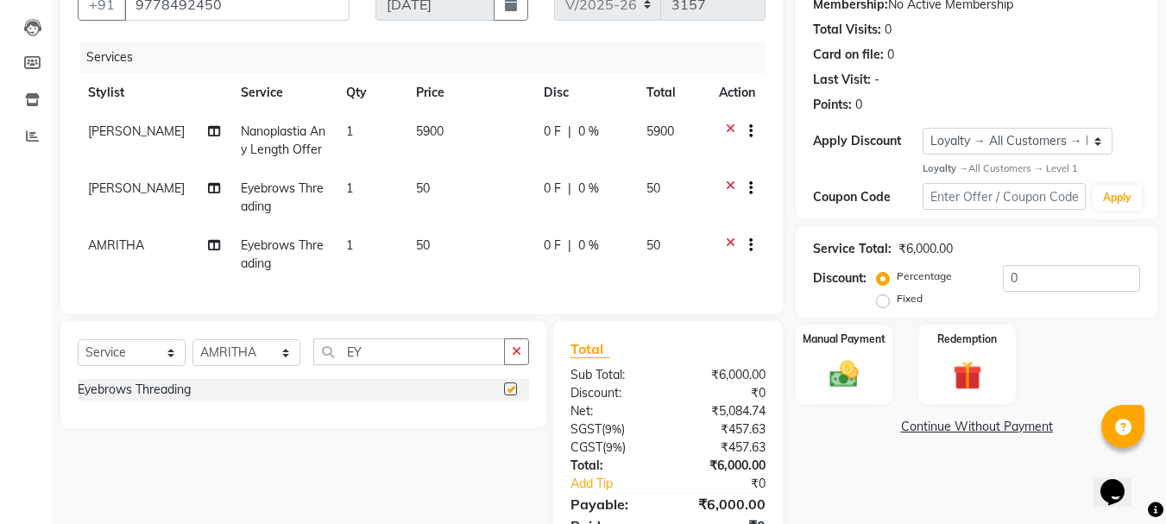
checkbox input "false"
click at [141, 366] on select "Select Service Product Membership Package Voucher Prepaid Gift Card" at bounding box center [132, 352] width 108 height 27
select select "product"
click at [78, 366] on select "Select Service Product Membership Package Voucher Prepaid Gift Card" at bounding box center [132, 352] width 108 height 27
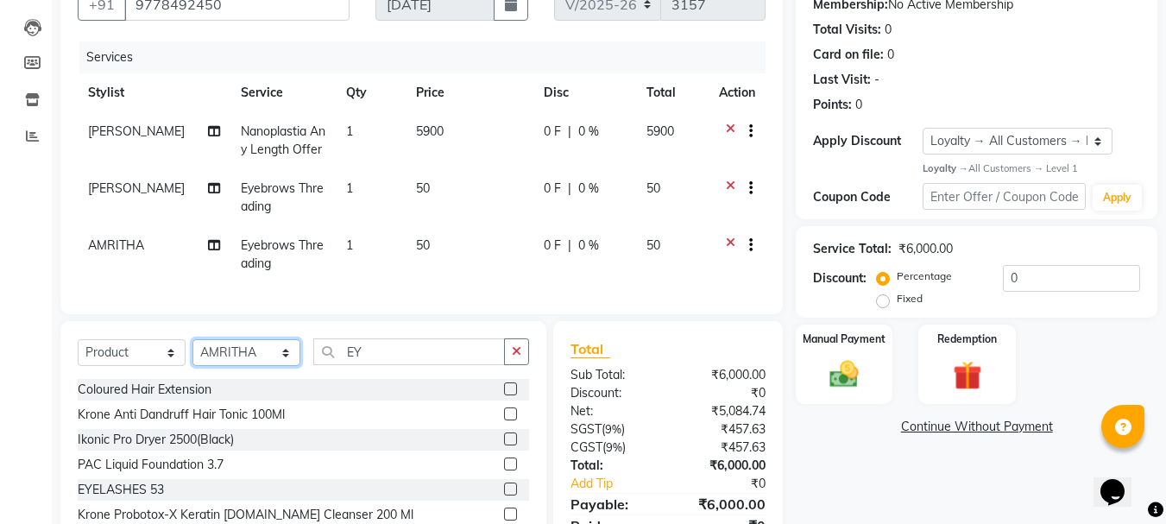
click at [230, 366] on select "Select Stylist AMRITHA DIVYA L Gita Mahali Jibi P R [PERSON_NAME] ASHTAMUDI [PE…" at bounding box center [246, 352] width 108 height 27
select select "27427"
click at [192, 366] on select "Select Stylist AMRITHA DIVYA L Gita Mahali Jibi P R [PERSON_NAME] ASHTAMUDI [PE…" at bounding box center [246, 352] width 108 height 27
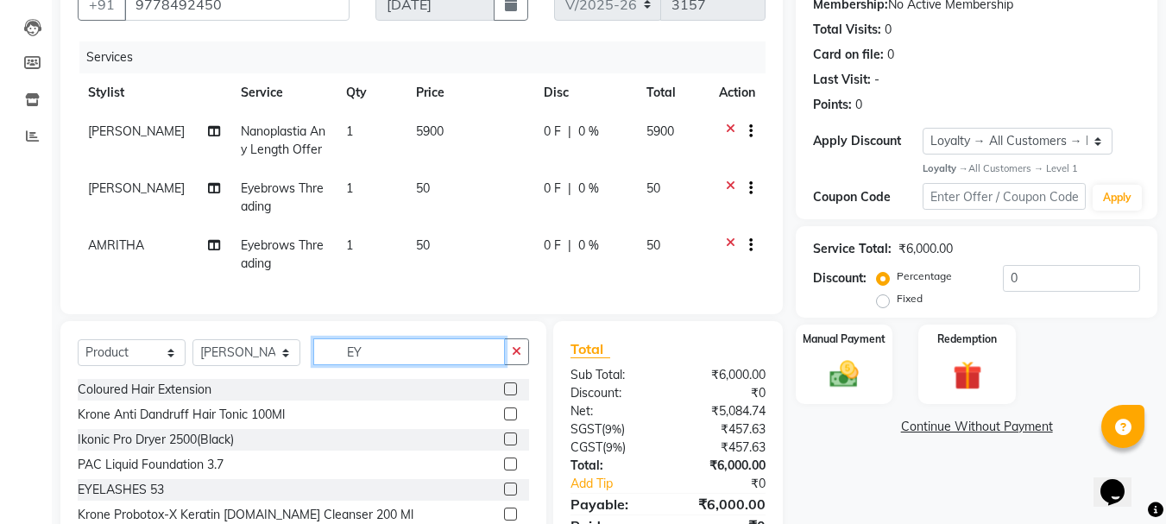
click at [374, 365] on input "EY" at bounding box center [409, 351] width 192 height 27
type input "E"
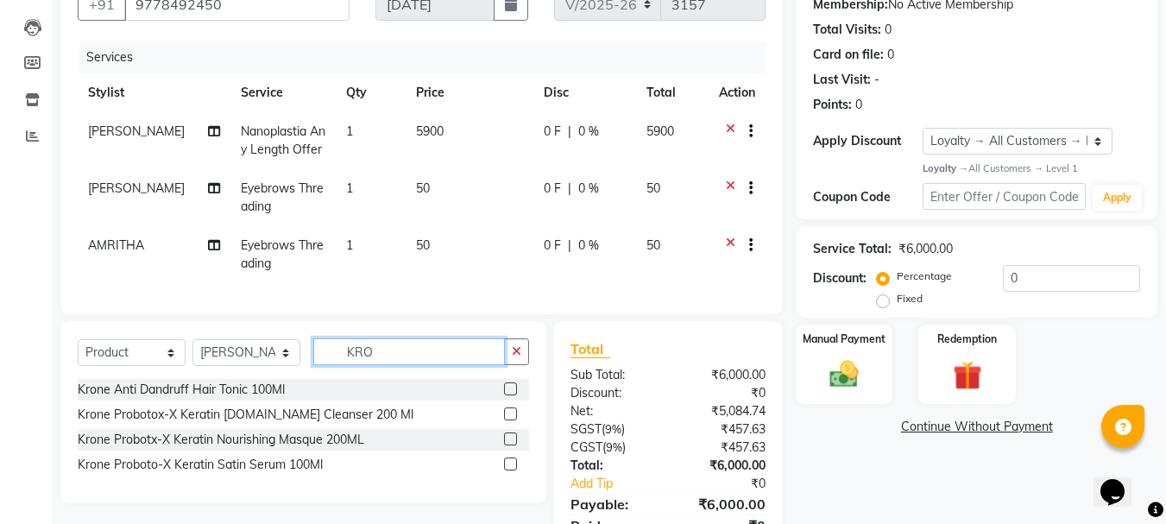
type input "KRO"
click at [510, 420] on label at bounding box center [510, 413] width 13 height 13
click at [510, 420] on input "checkbox" at bounding box center [509, 414] width 11 height 11
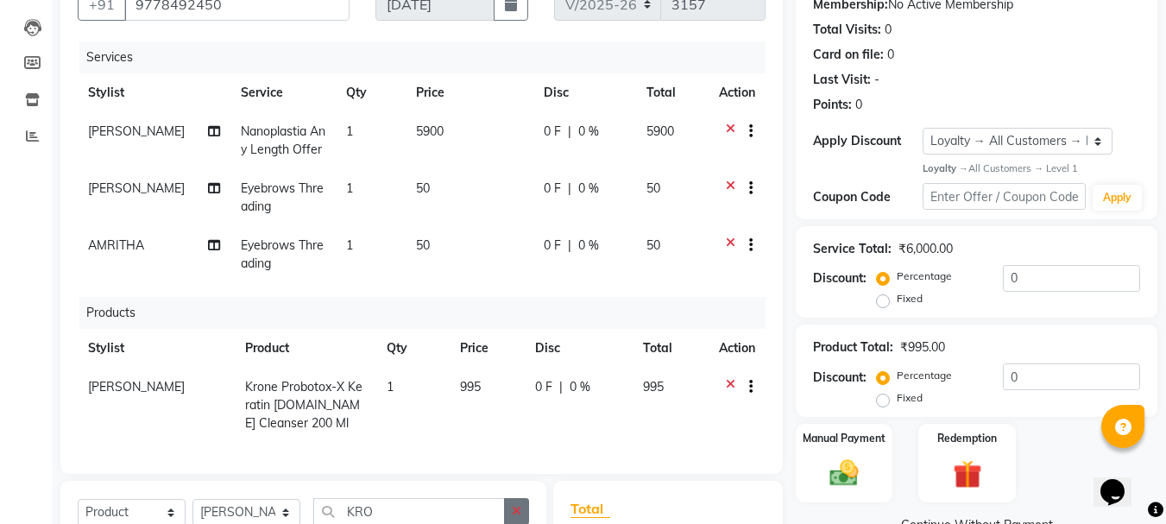
checkbox input "false"
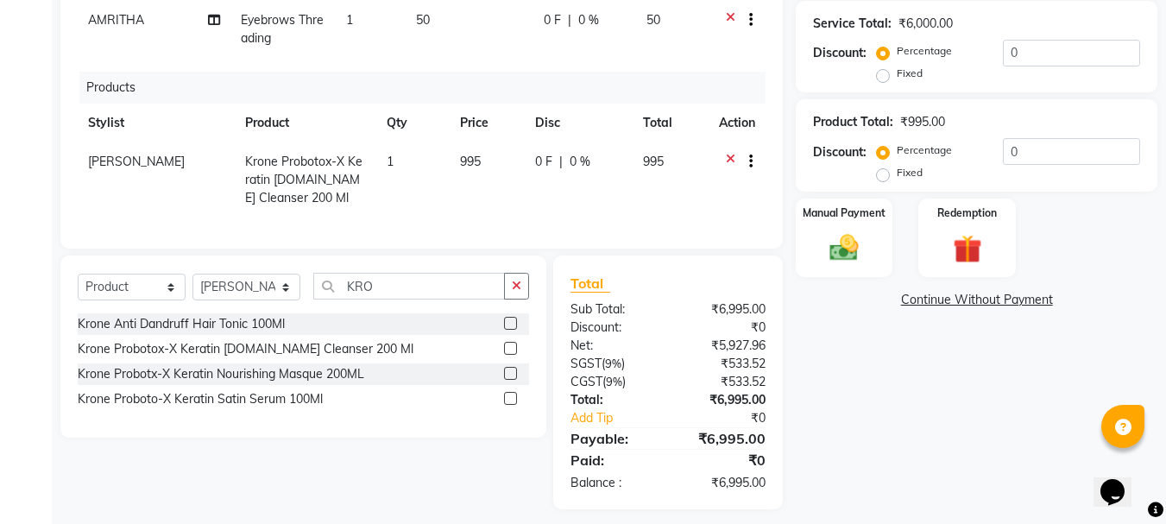
scroll to position [425, 0]
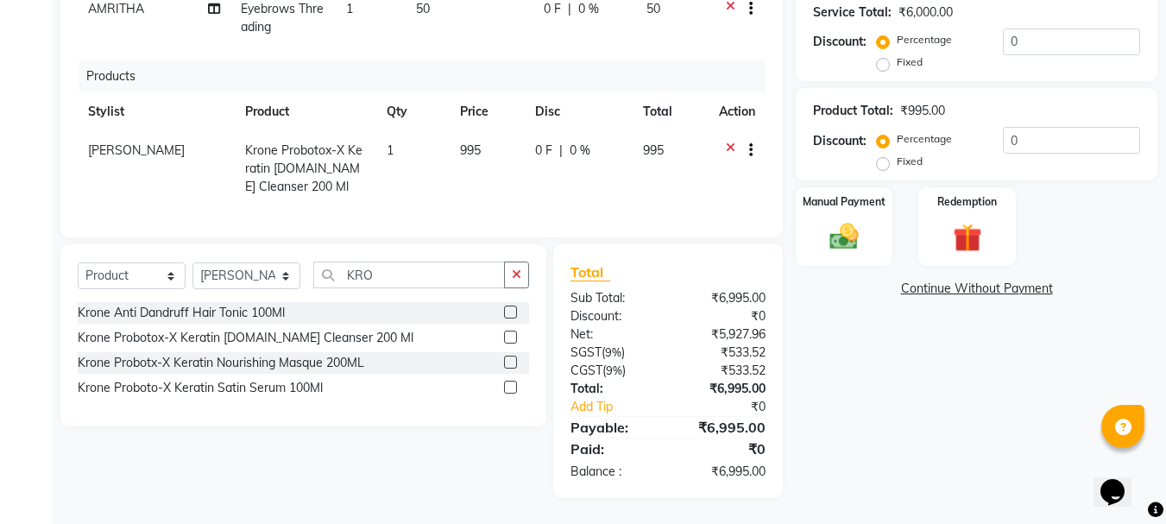
click at [507, 360] on label at bounding box center [510, 362] width 13 height 13
click at [507, 360] on input "checkbox" at bounding box center [509, 362] width 11 height 11
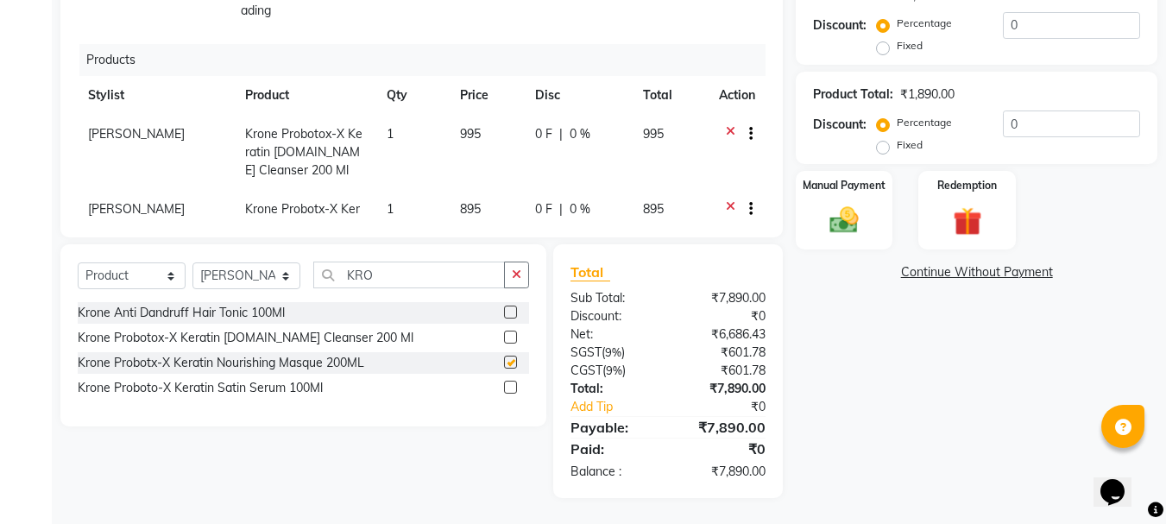
checkbox input "false"
click at [828, 228] on img at bounding box center [844, 220] width 48 height 35
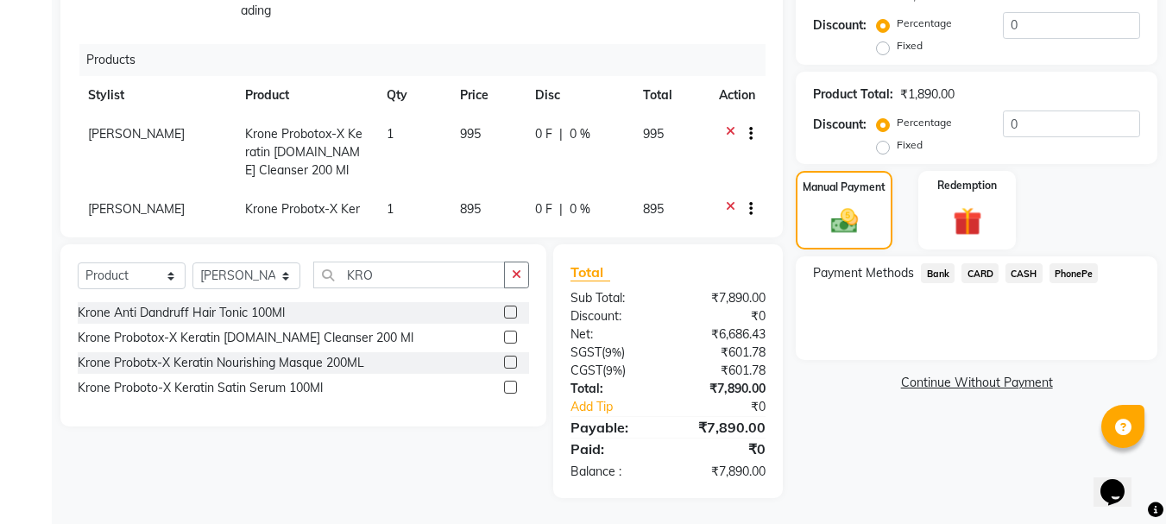
click at [1031, 273] on span "CASH" at bounding box center [1023, 273] width 37 height 20
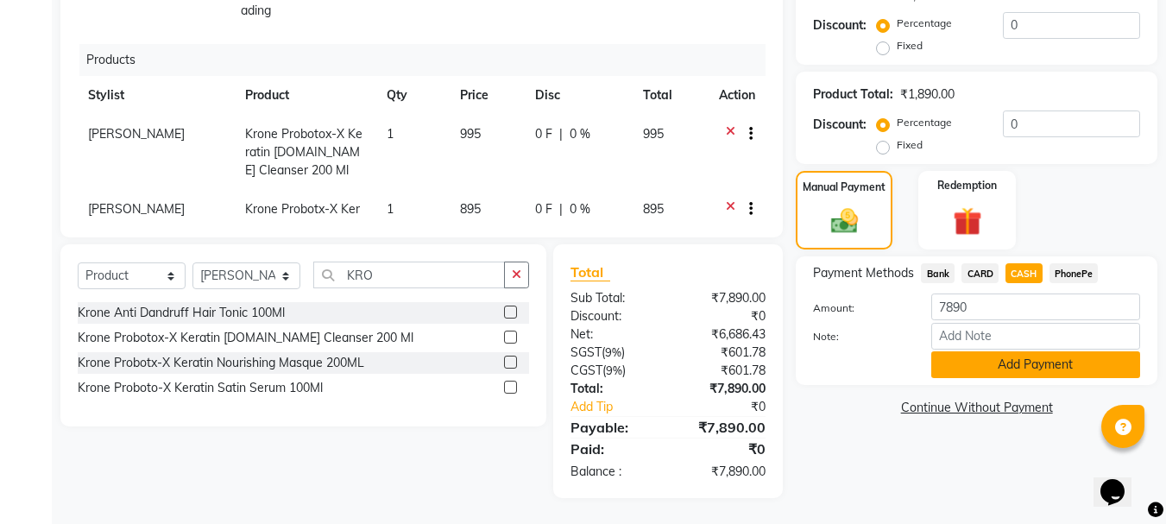
click at [1018, 359] on button "Add Payment" at bounding box center [1035, 364] width 209 height 27
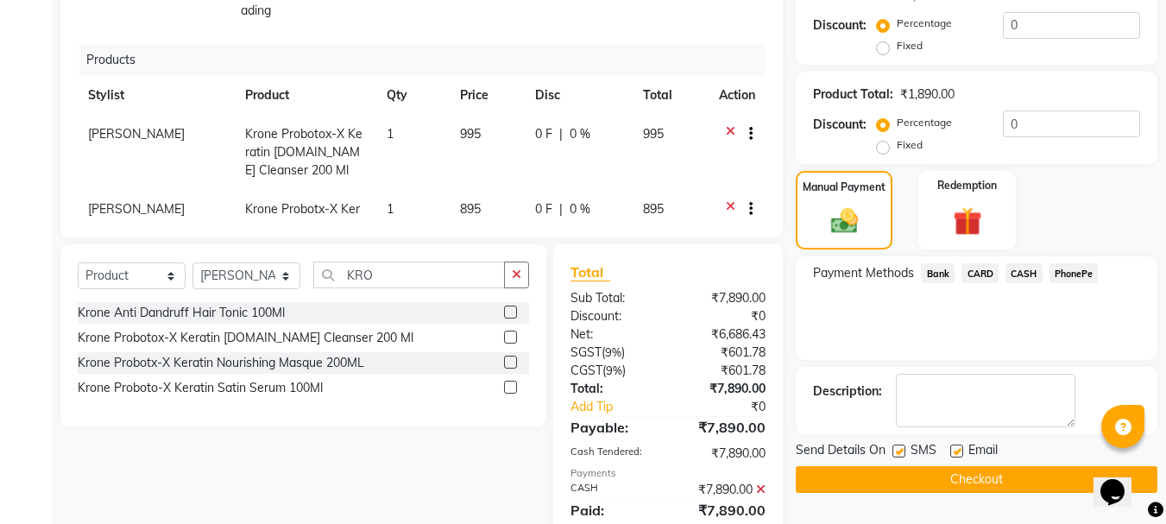
click at [942, 481] on button "Checkout" at bounding box center [977, 479] width 362 height 27
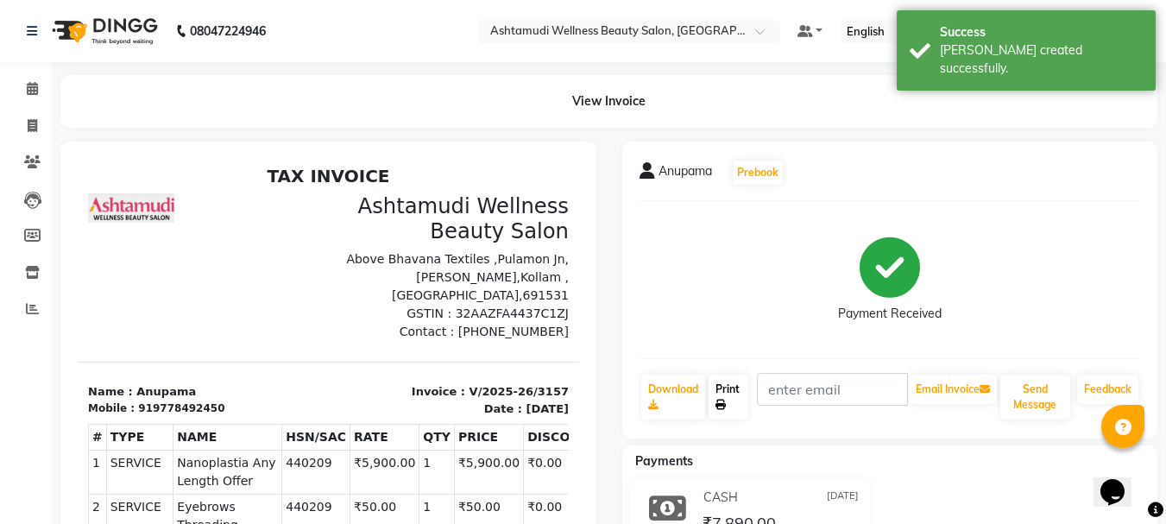
click at [729, 394] on link "Print" at bounding box center [728, 397] width 40 height 45
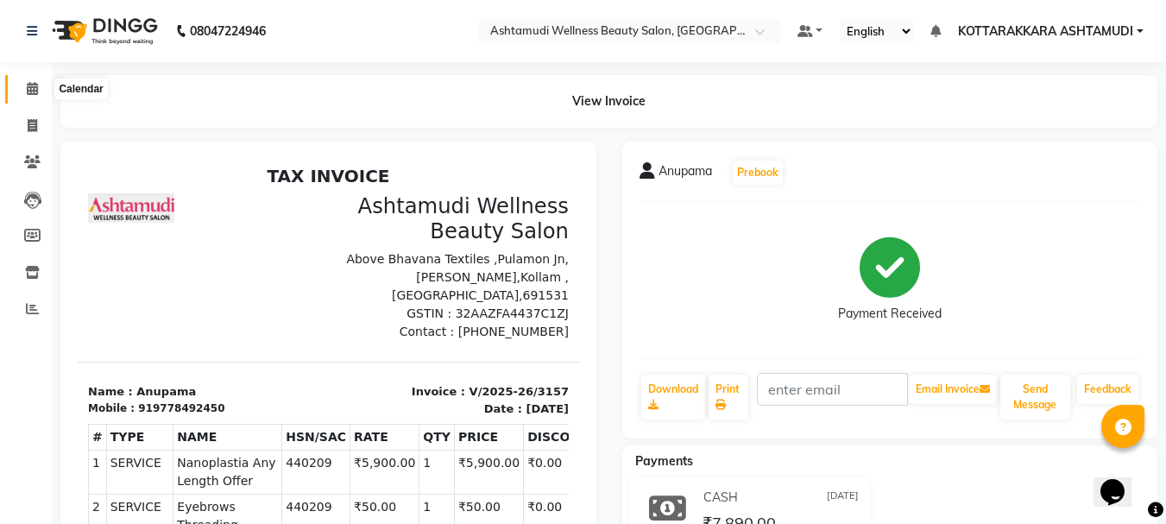
click at [37, 94] on icon at bounding box center [32, 88] width 11 height 13
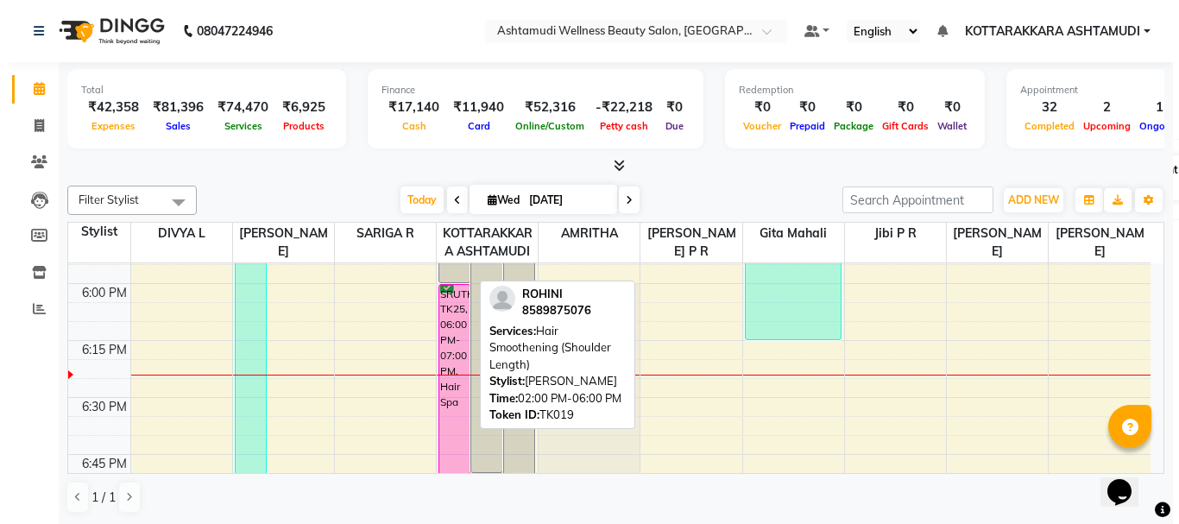
scroll to position [2416, 0]
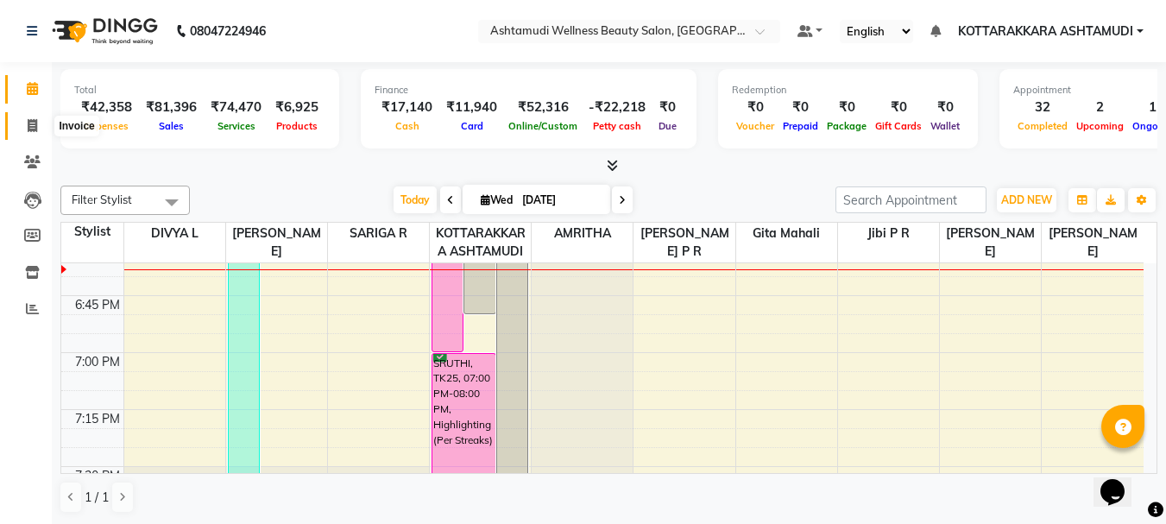
click at [28, 129] on icon at bounding box center [32, 125] width 9 height 13
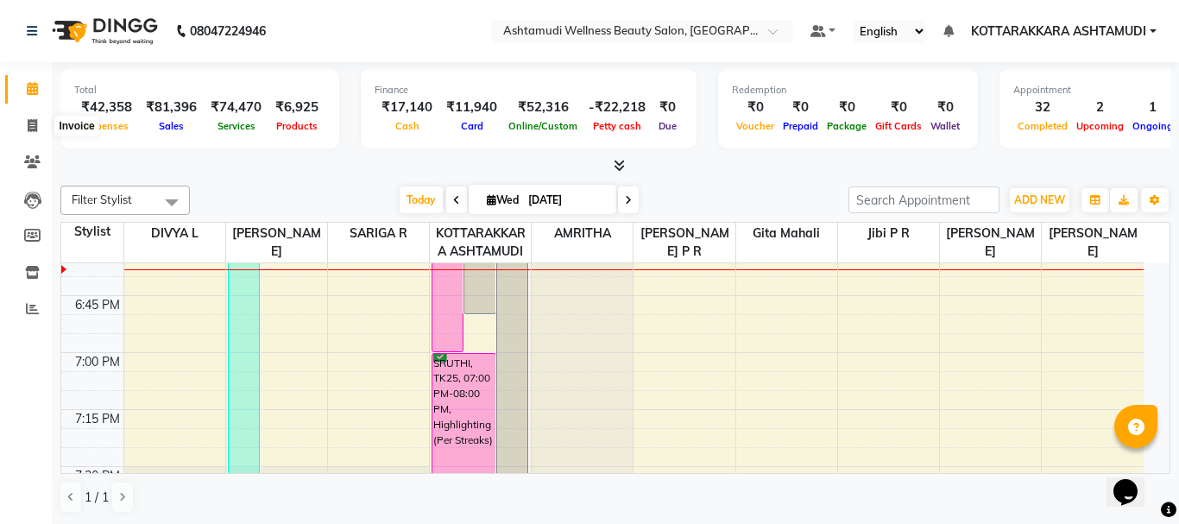
select select "4664"
select select "service"
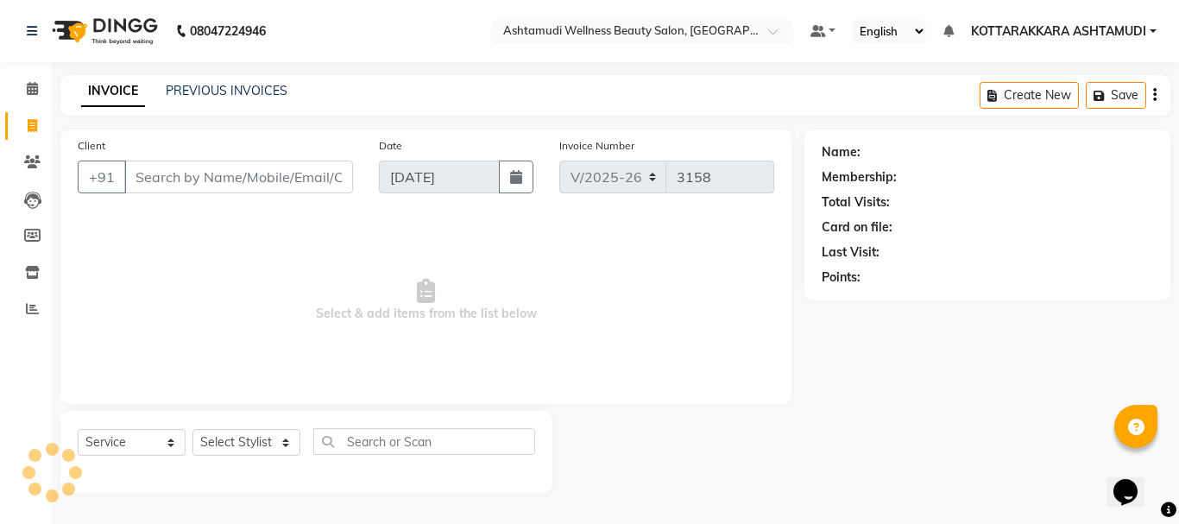
click at [166, 172] on input "Client" at bounding box center [238, 177] width 229 height 33
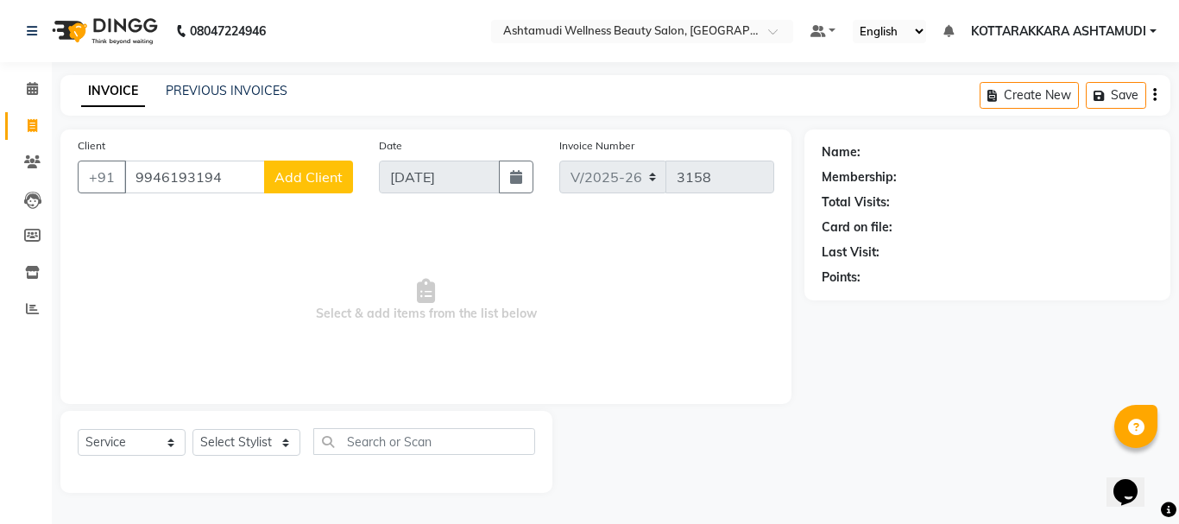
type input "9946193194"
click at [308, 185] on span "Add Client" at bounding box center [308, 176] width 68 height 17
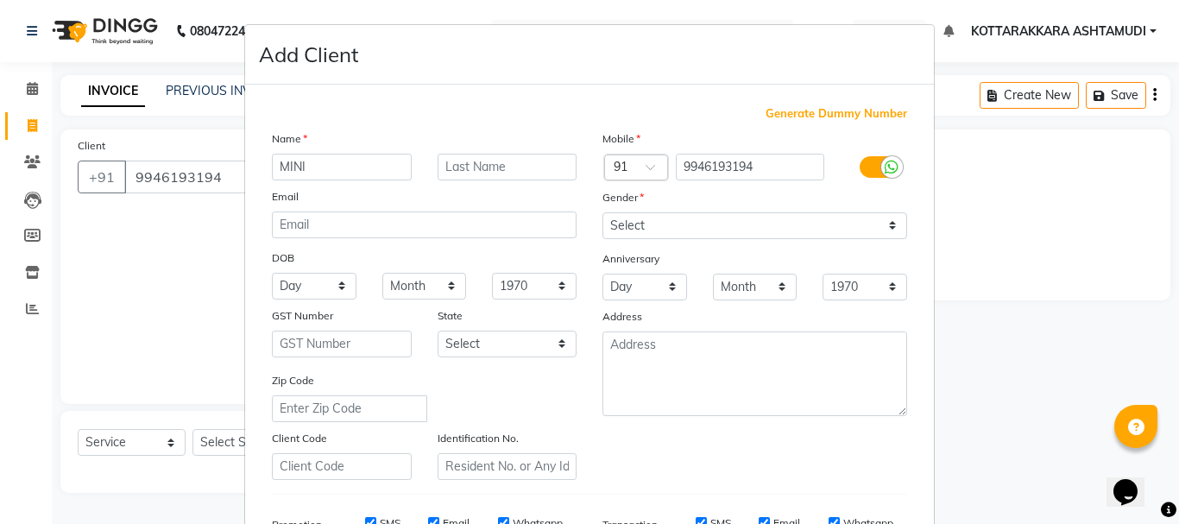
type input "MINI"
click at [684, 219] on select "Select [DEMOGRAPHIC_DATA] [DEMOGRAPHIC_DATA] Other Prefer Not To Say" at bounding box center [754, 225] width 305 height 27
select select "[DEMOGRAPHIC_DATA]"
click at [602, 212] on select "Select [DEMOGRAPHIC_DATA] [DEMOGRAPHIC_DATA] Other Prefer Not To Say" at bounding box center [754, 225] width 305 height 27
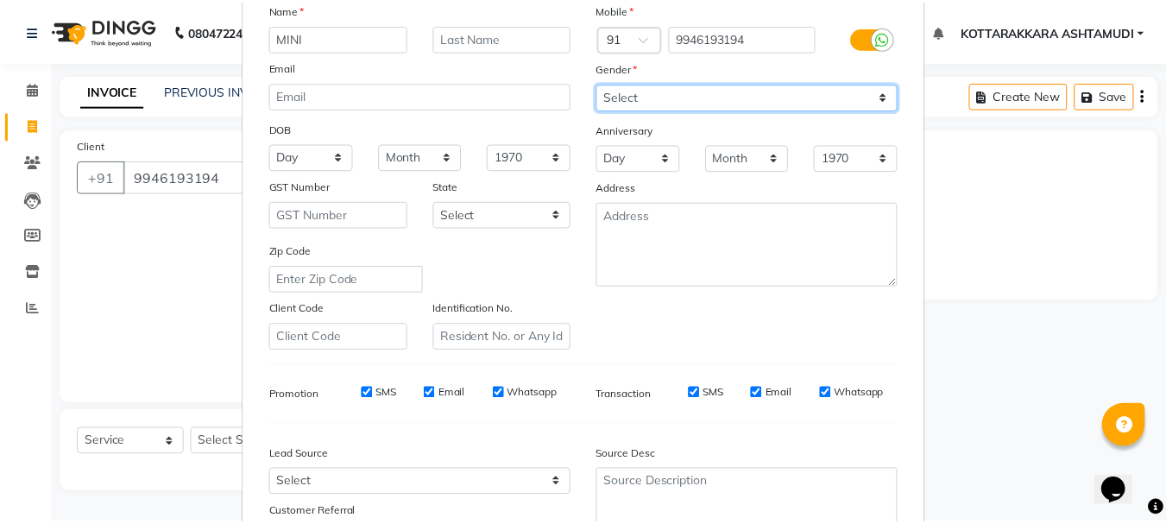
scroll to position [273, 0]
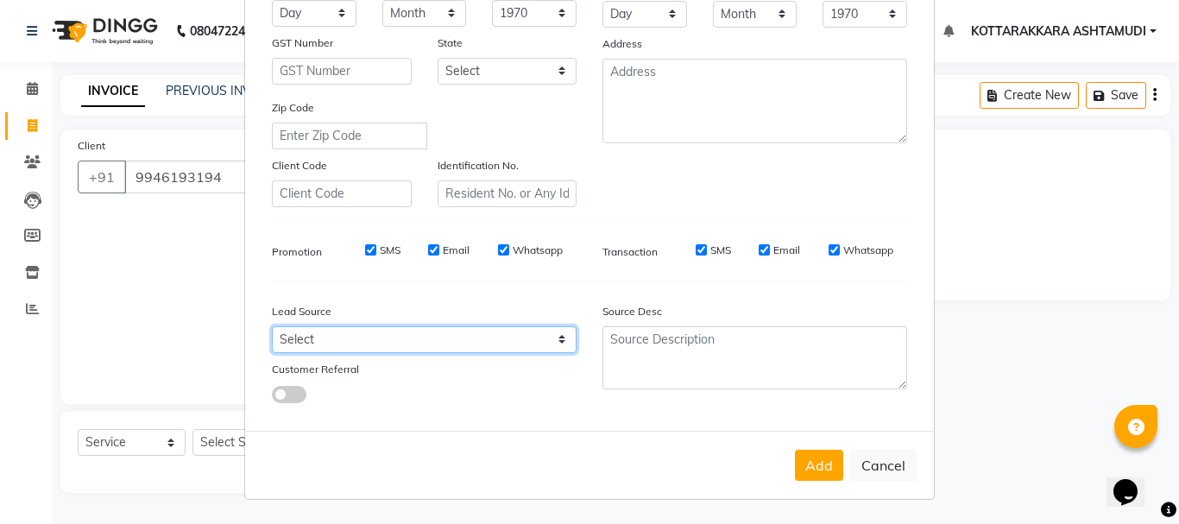
click at [381, 337] on select "Select Walk-in Referral Internet Friend Word of Mouth Advertisement Facebook Ju…" at bounding box center [424, 339] width 305 height 27
select select "31518"
click at [272, 326] on select "Select Walk-in Referral Internet Friend Word of Mouth Advertisement Facebook Ju…" at bounding box center [424, 339] width 305 height 27
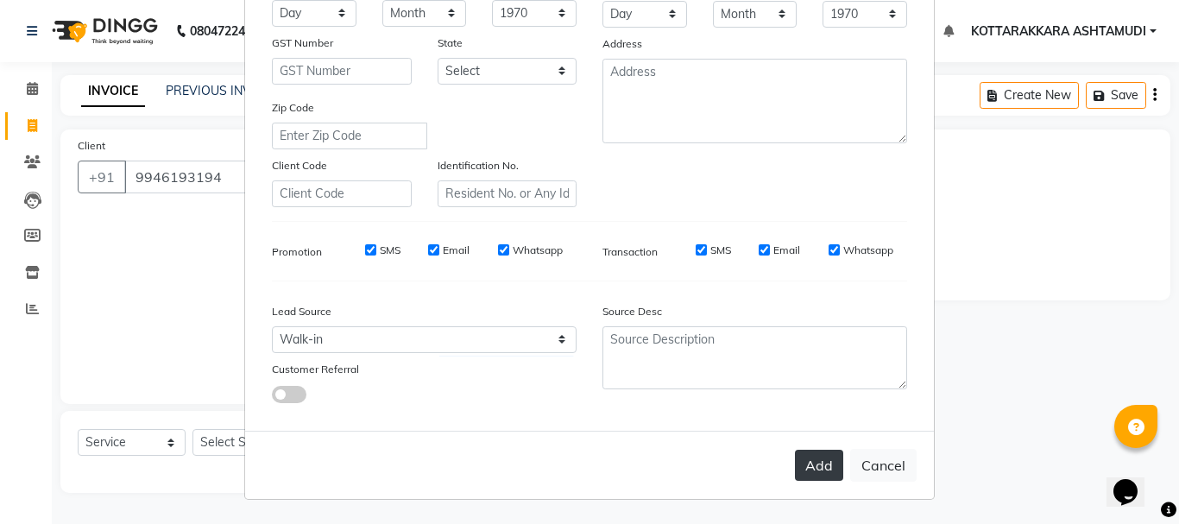
click at [805, 455] on button "Add" at bounding box center [819, 465] width 48 height 31
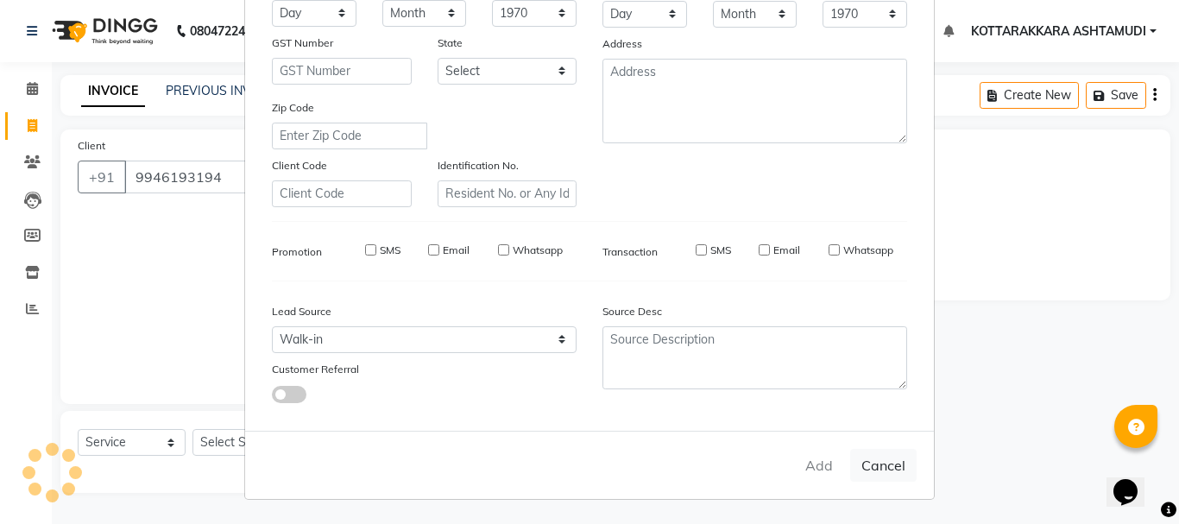
select select
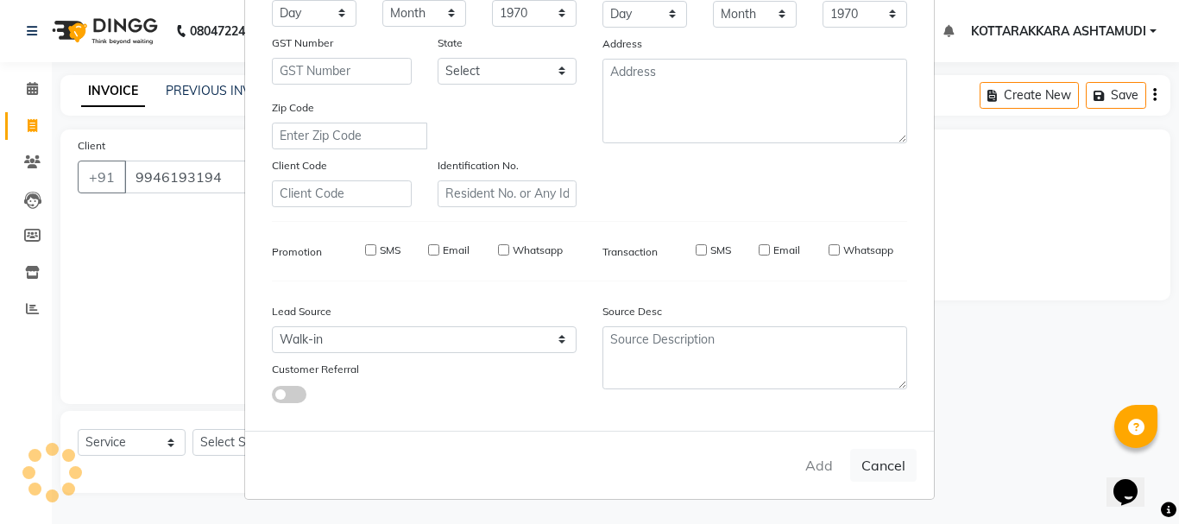
select select
checkbox input "false"
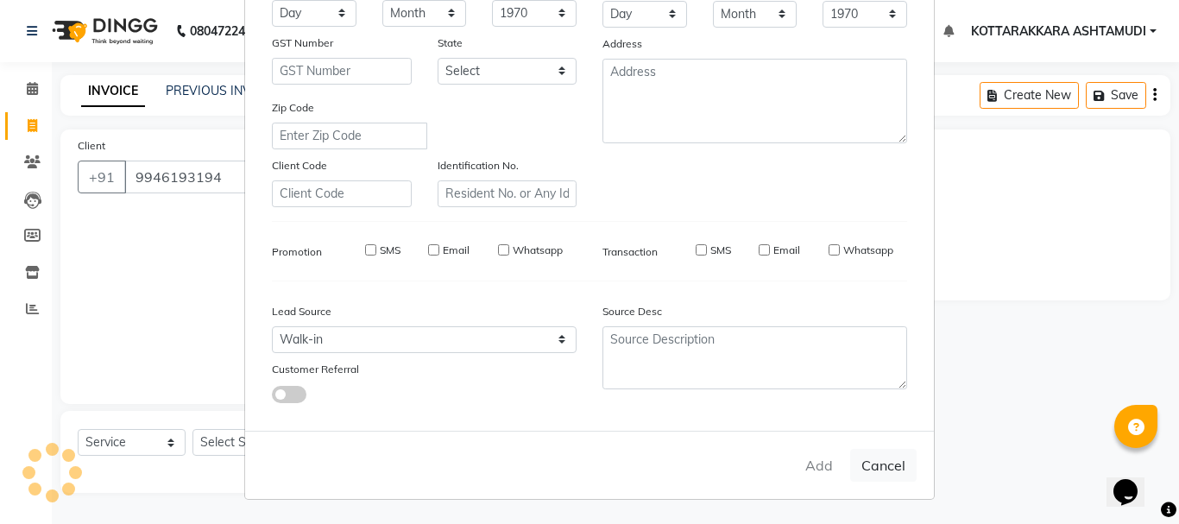
checkbox input "false"
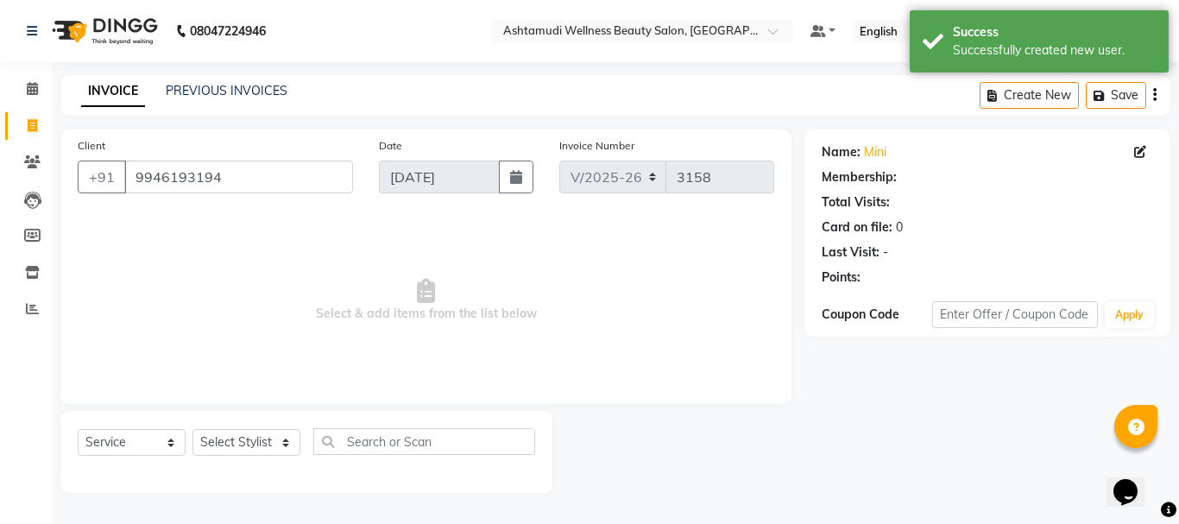
select select "1: Object"
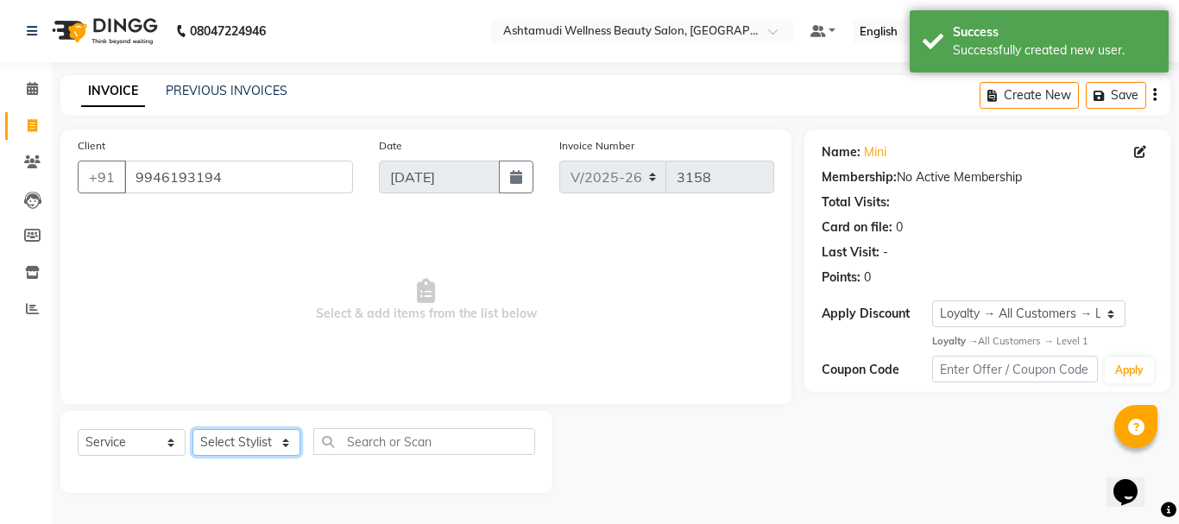
click at [252, 445] on select "Select Stylist AMRITHA DIVYA L Gita Mahali Jibi P R [PERSON_NAME] ASHTAMUDI [PE…" at bounding box center [246, 442] width 108 height 27
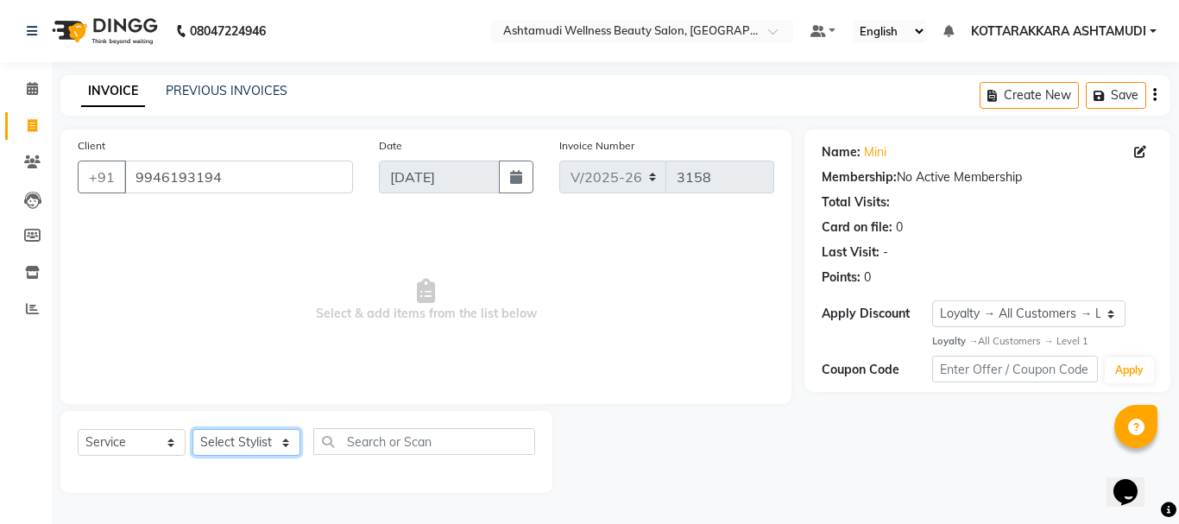
select select "65260"
click at [192, 429] on select "Select Stylist AMRITHA DIVYA L Gita Mahali Jibi P R [PERSON_NAME] ASHTAMUDI [PE…" at bounding box center [246, 442] width 108 height 27
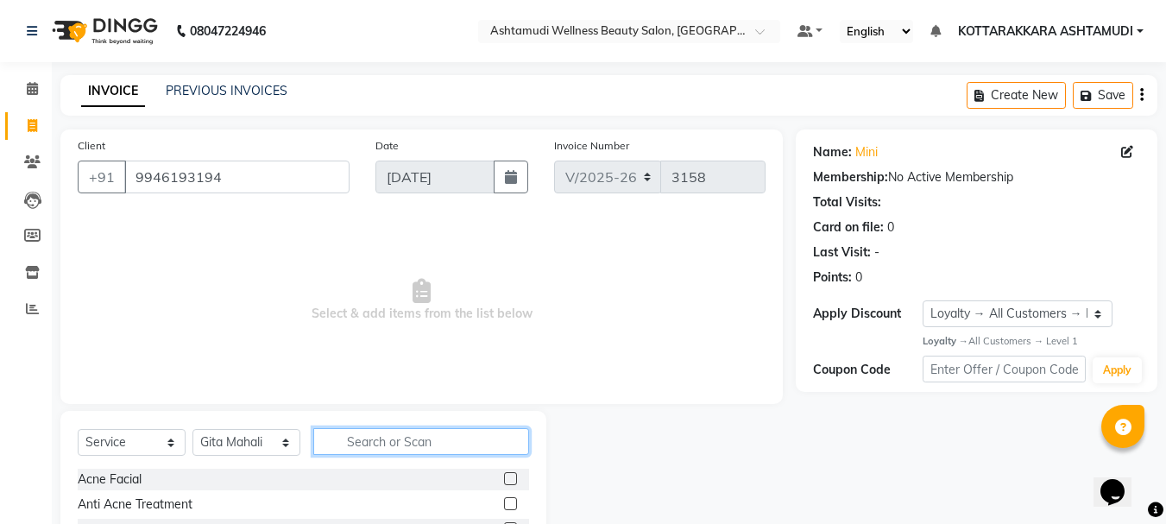
click at [446, 444] on input "text" at bounding box center [421, 441] width 216 height 27
type input "LAYER"
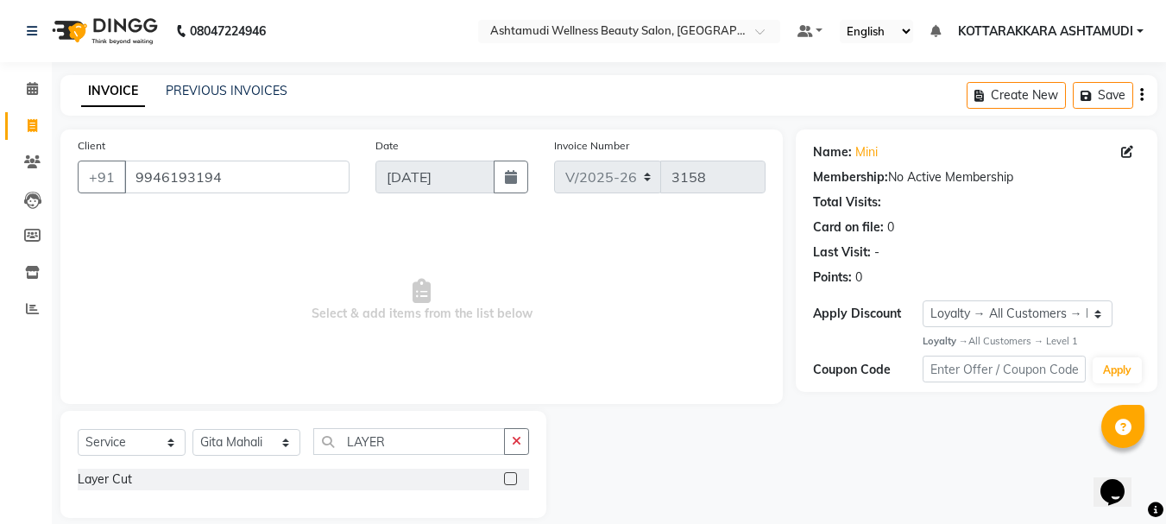
click at [513, 478] on label at bounding box center [510, 478] width 13 height 13
click at [513, 478] on input "checkbox" at bounding box center [509, 479] width 11 height 11
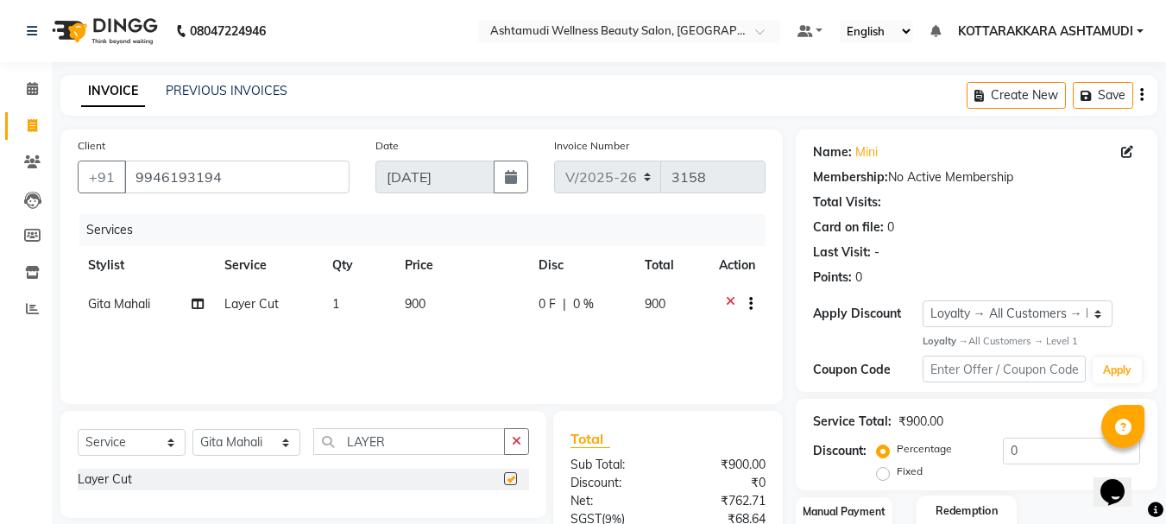
checkbox input "false"
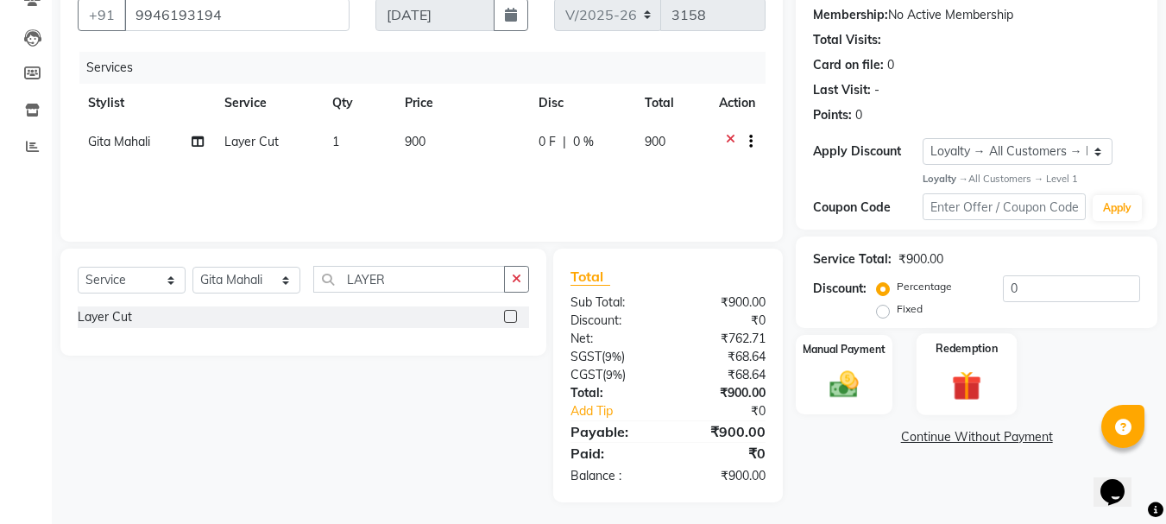
scroll to position [167, 0]
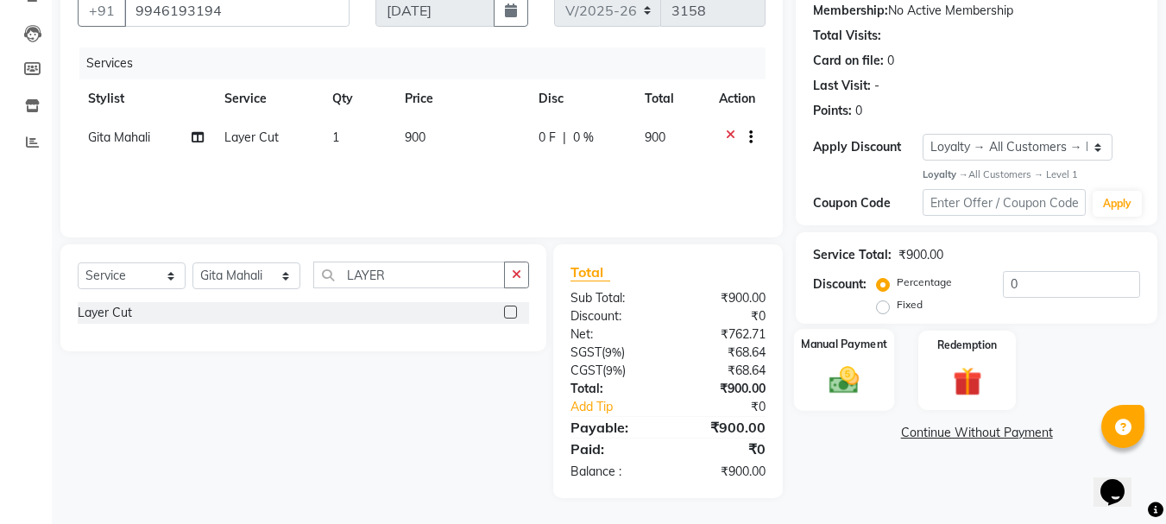
click at [837, 368] on img at bounding box center [844, 380] width 48 height 35
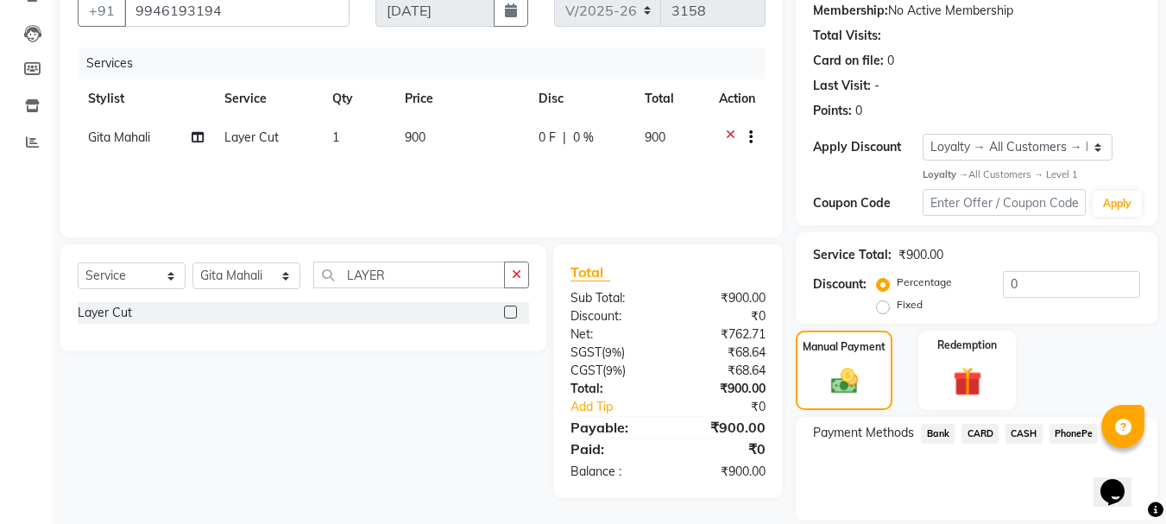
click at [1038, 431] on span "CASH" at bounding box center [1023, 434] width 37 height 20
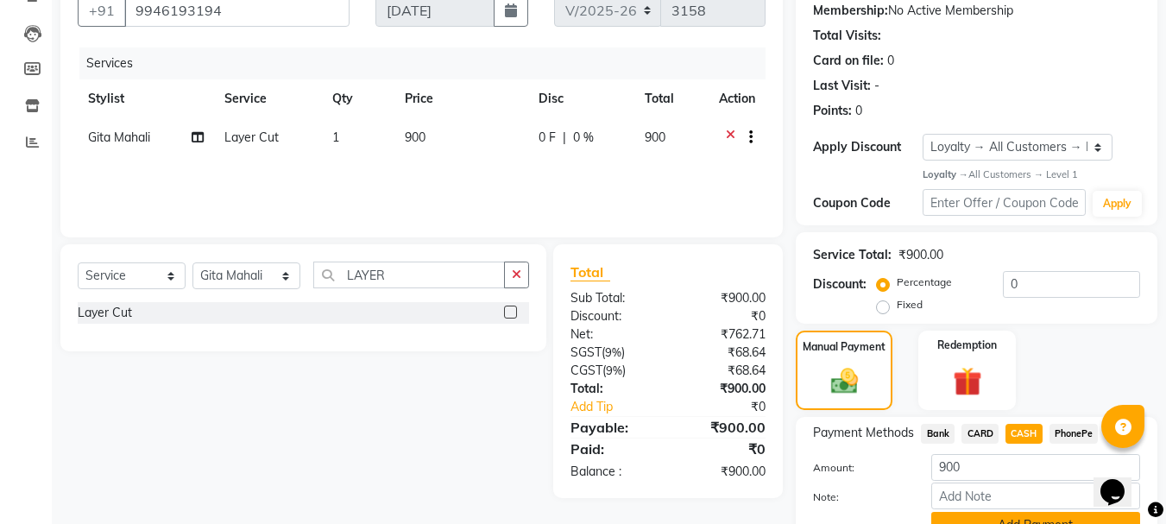
click at [983, 519] on button "Add Payment" at bounding box center [1035, 525] width 209 height 27
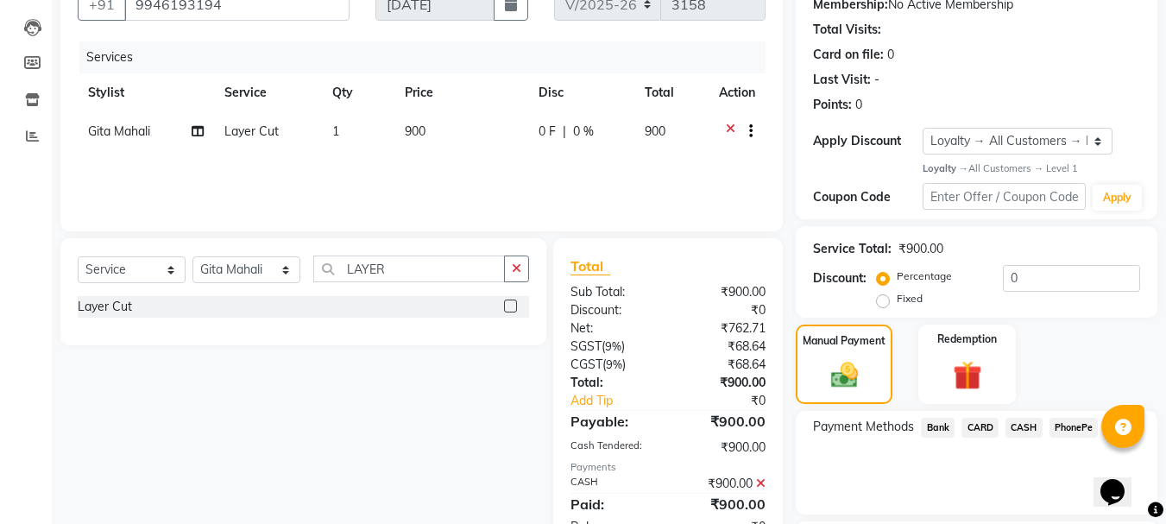
scroll to position [331, 0]
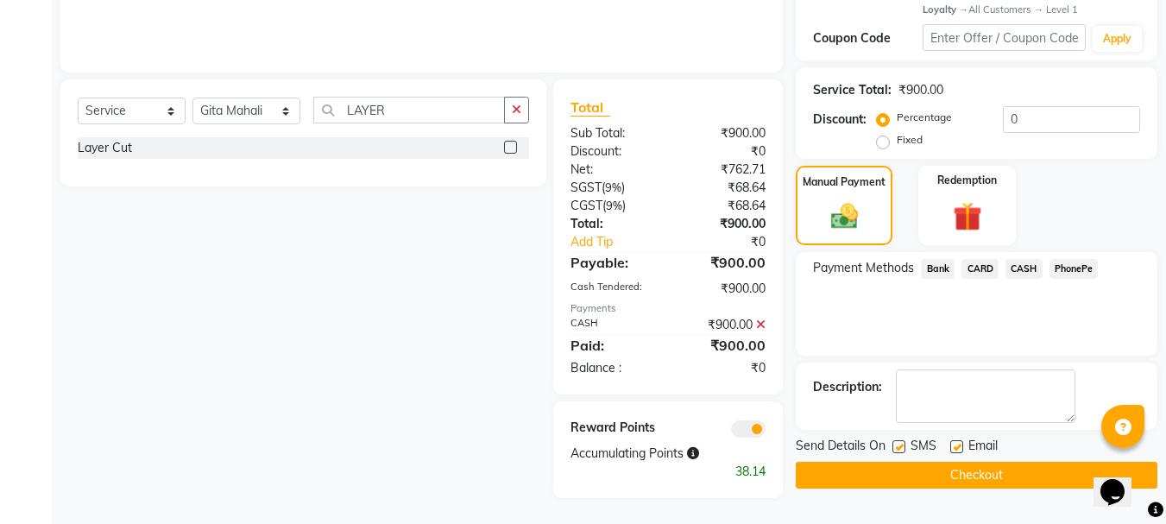
click at [932, 473] on button "Checkout" at bounding box center [977, 475] width 362 height 27
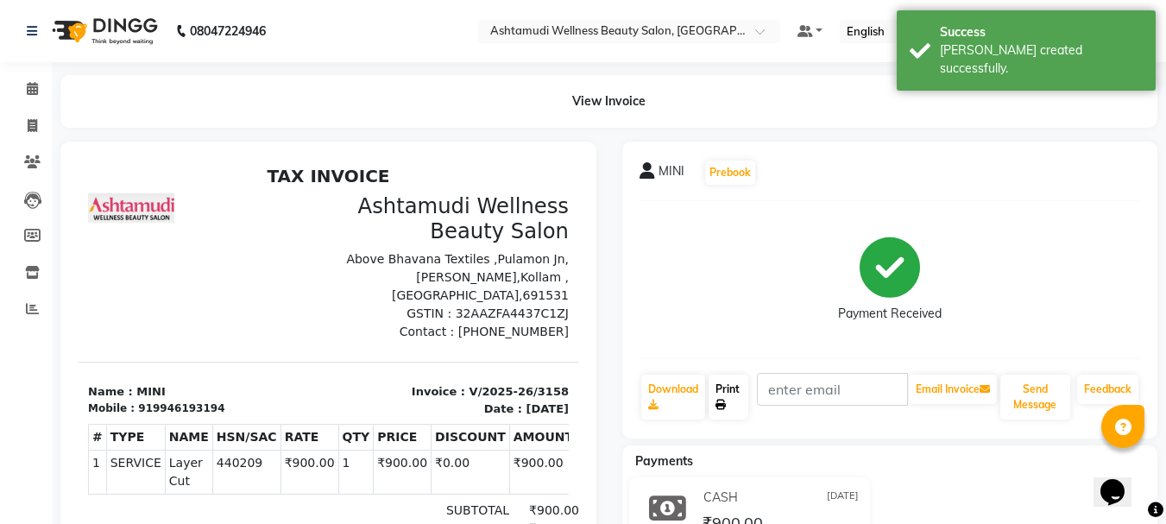
click at [736, 392] on link "Print" at bounding box center [728, 397] width 40 height 45
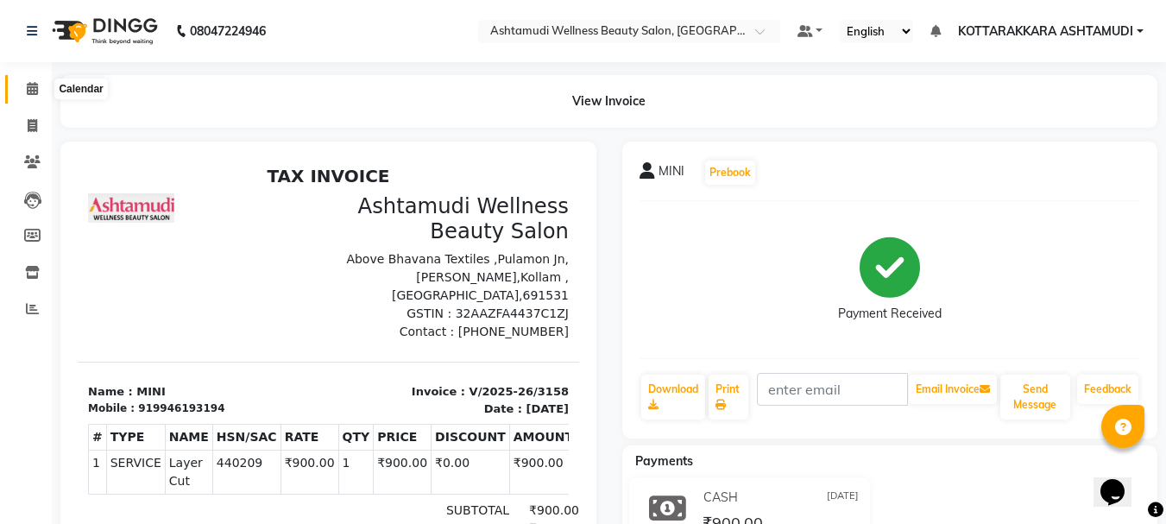
click at [31, 85] on icon at bounding box center [32, 88] width 11 height 13
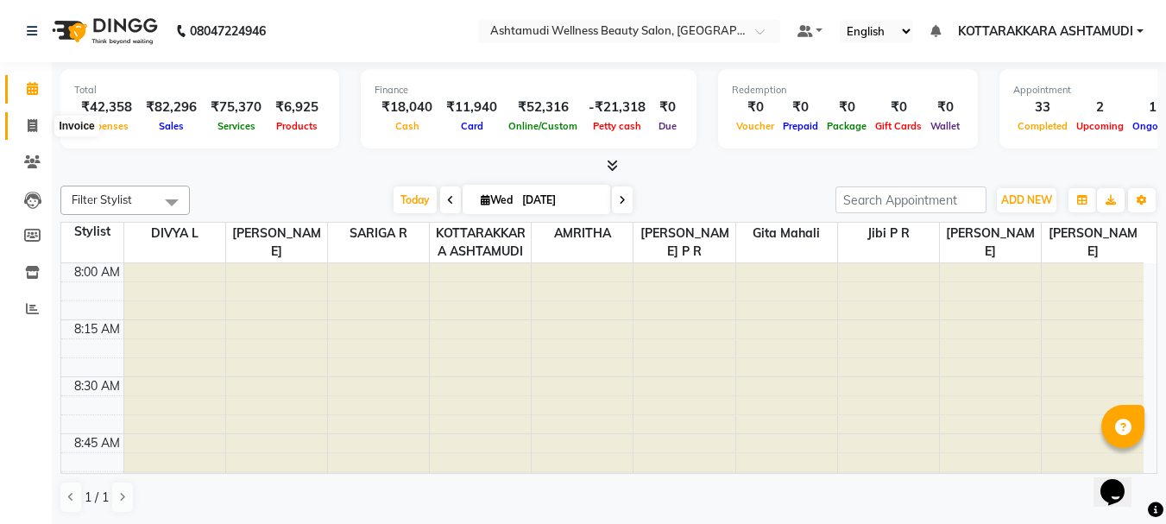
click at [32, 119] on icon at bounding box center [32, 125] width 9 height 13
select select "service"
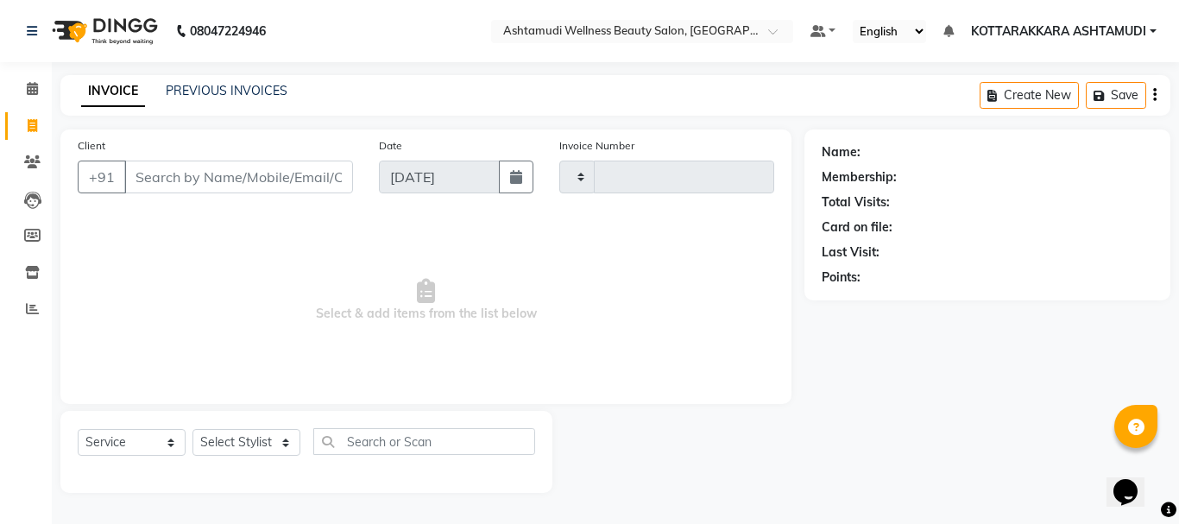
type input "3159"
select select "4664"
click at [247, 444] on select "Select Stylist" at bounding box center [246, 442] width 108 height 27
select select "75883"
click at [192, 429] on select "Select Stylist AMRITHA DIVYA L Gita Mahali Jibi P R [PERSON_NAME] ASHTAMUDI [PE…" at bounding box center [246, 442] width 108 height 27
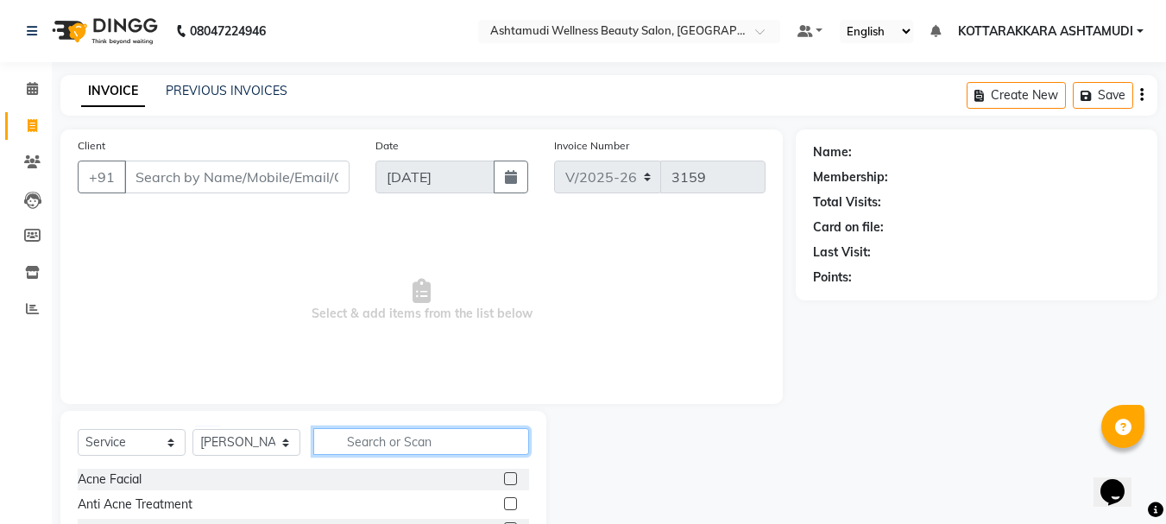
click at [388, 429] on input "text" at bounding box center [421, 441] width 216 height 27
click at [393, 436] on input "text" at bounding box center [421, 441] width 216 height 27
type input "EY"
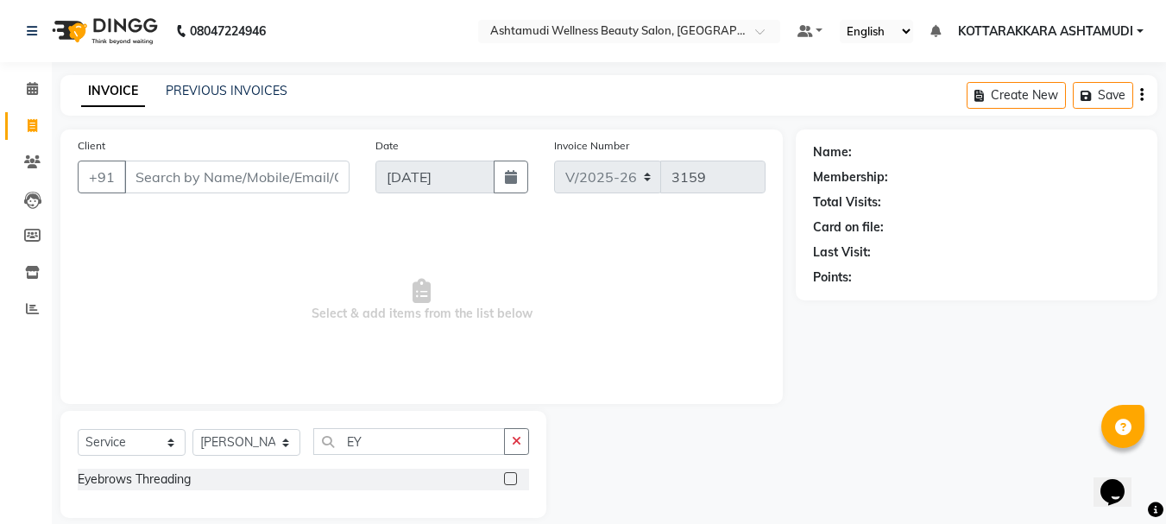
click at [510, 482] on label at bounding box center [510, 478] width 13 height 13
click at [510, 482] on input "checkbox" at bounding box center [509, 479] width 11 height 11
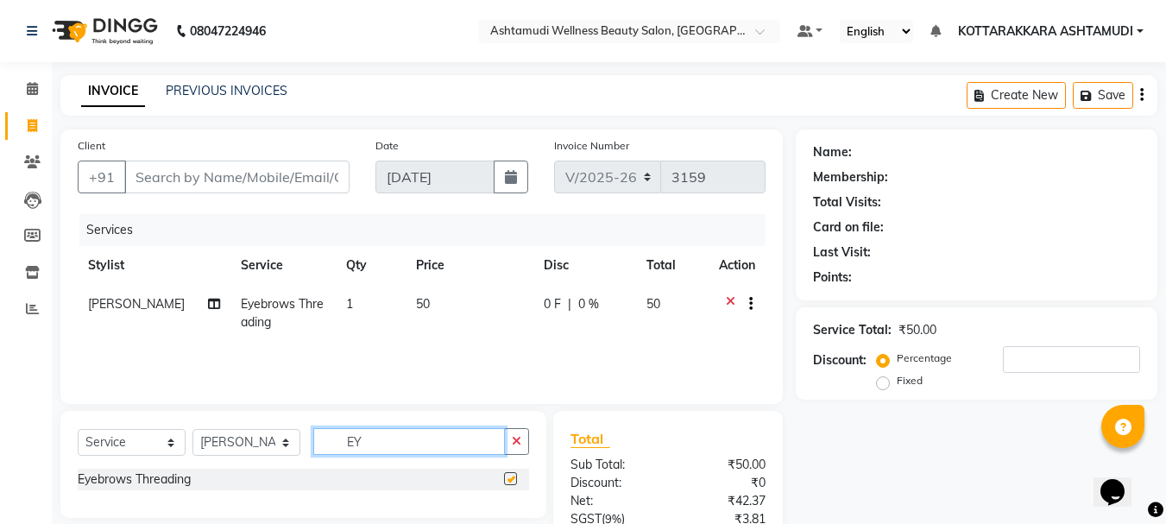
checkbox input "false"
click at [364, 443] on input "EY" at bounding box center [409, 441] width 192 height 27
type input "E"
type input "UPP"
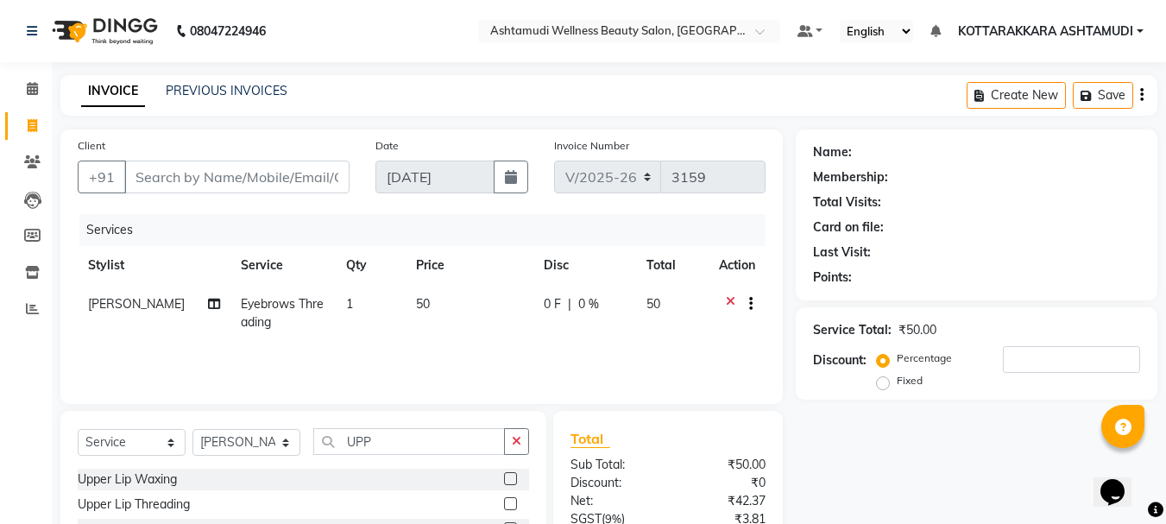
click at [508, 502] on label at bounding box center [510, 503] width 13 height 13
click at [508, 502] on input "checkbox" at bounding box center [509, 504] width 11 height 11
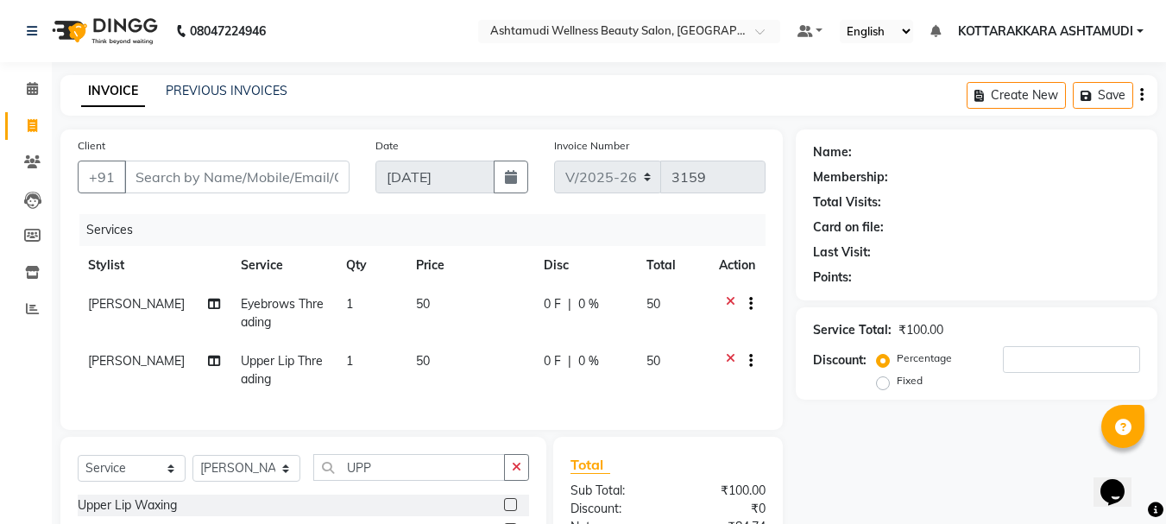
checkbox input "false"
click at [392, 463] on div "Select Service Product Membership Package Voucher Prepaid Gift Card Select Styl…" at bounding box center [303, 515] width 486 height 157
click at [392, 478] on input "UPP" at bounding box center [409, 467] width 192 height 27
type input "U"
drag, startPoint x: 266, startPoint y: 481, endPoint x: 242, endPoint y: 480, distance: 23.3
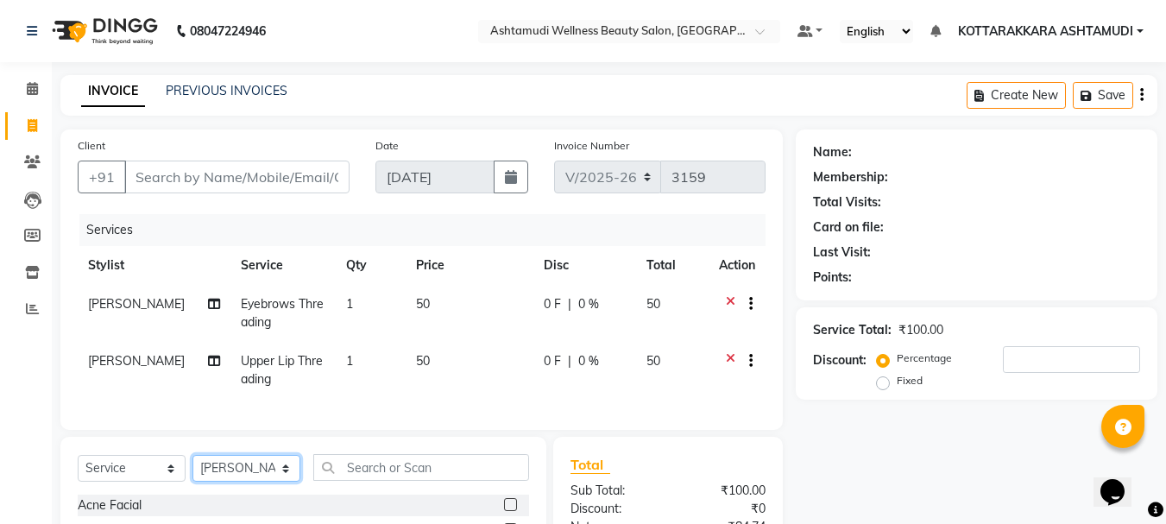
click at [266, 481] on select "Select Stylist AMRITHA DIVYA L Gita Mahali Jibi P R [PERSON_NAME] ASHTAMUDI [PE…" at bounding box center [246, 468] width 108 height 27
select select "75884"
click at [192, 468] on select "Select Stylist AMRITHA DIVYA L Gita Mahali Jibi P R [PERSON_NAME] ASHTAMUDI [PE…" at bounding box center [246, 468] width 108 height 27
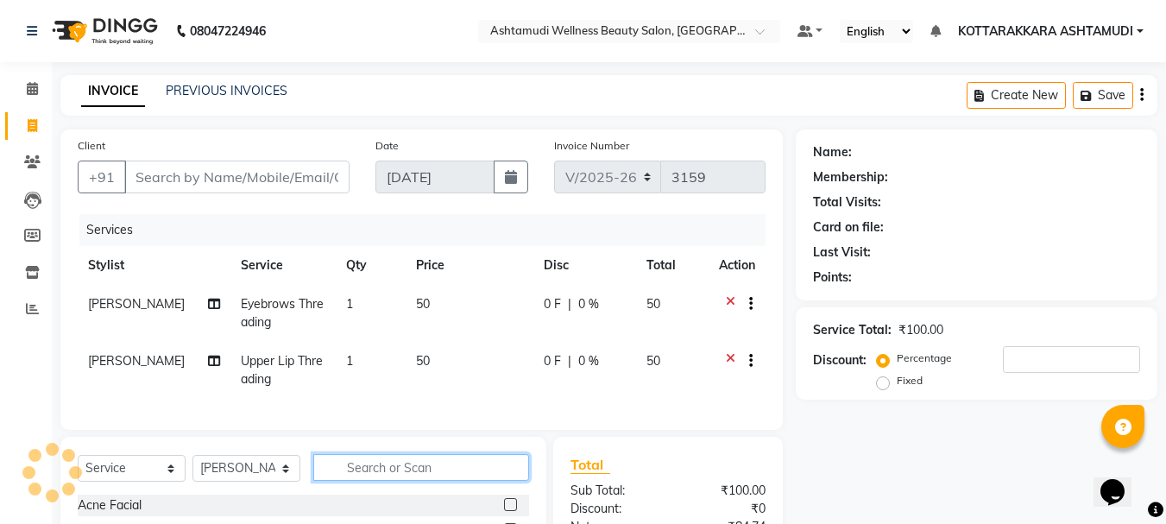
click at [362, 481] on input "text" at bounding box center [421, 467] width 216 height 27
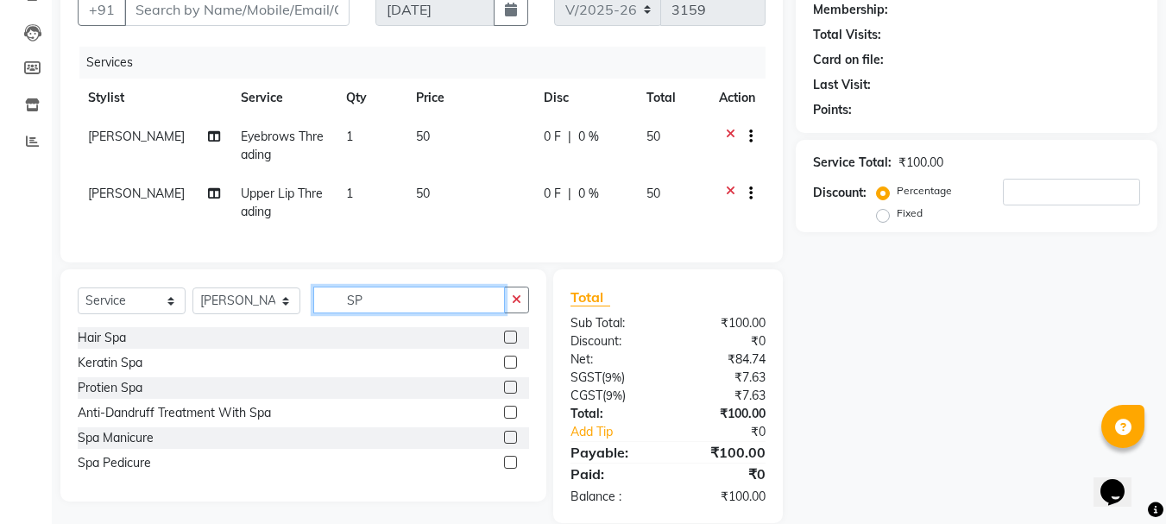
scroll to position [173, 0]
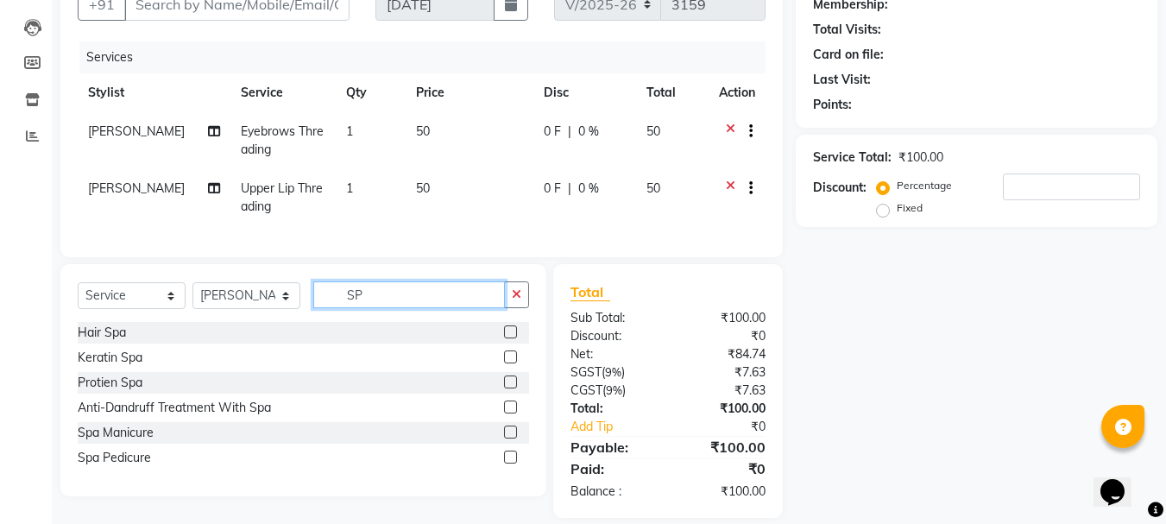
type input "SP"
click at [507, 363] on label at bounding box center [510, 356] width 13 height 13
click at [507, 363] on input "checkbox" at bounding box center [509, 357] width 11 height 11
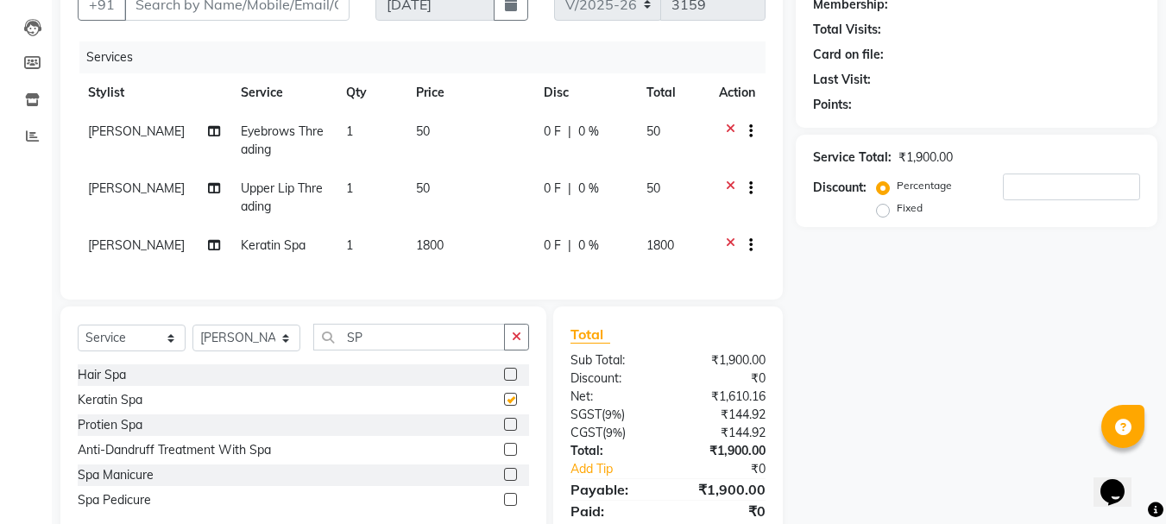
checkbox input "false"
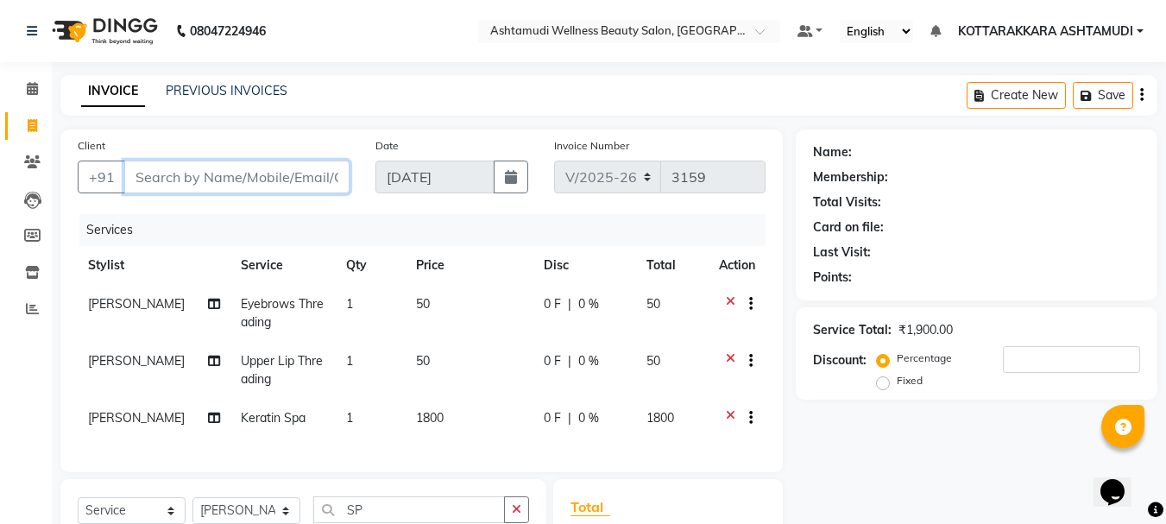
click at [275, 176] on input "Client" at bounding box center [236, 177] width 225 height 33
type input "7"
type input "0"
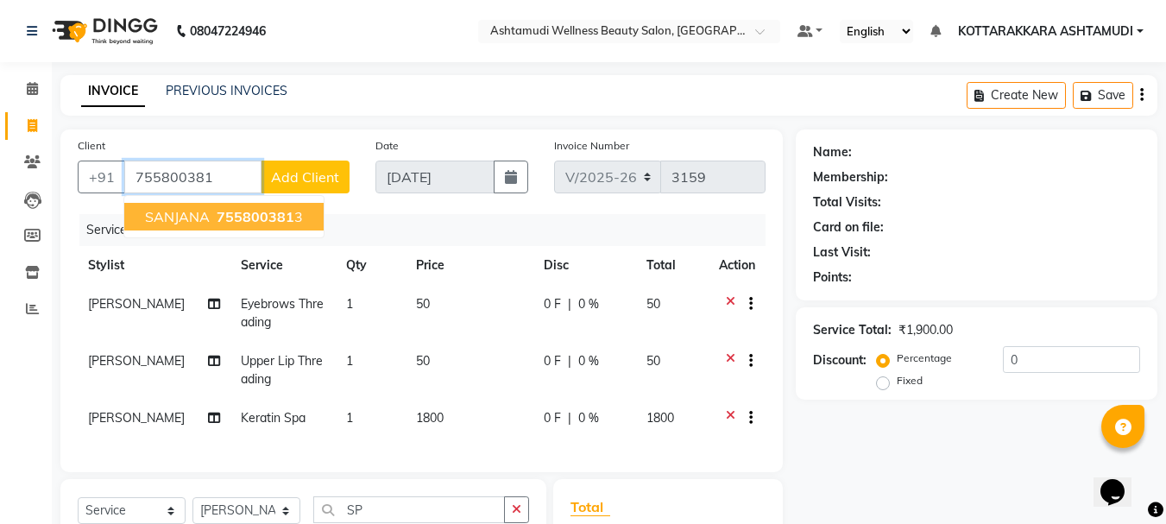
click at [249, 209] on span "755800381" at bounding box center [256, 216] width 78 height 17
type input "7558003813"
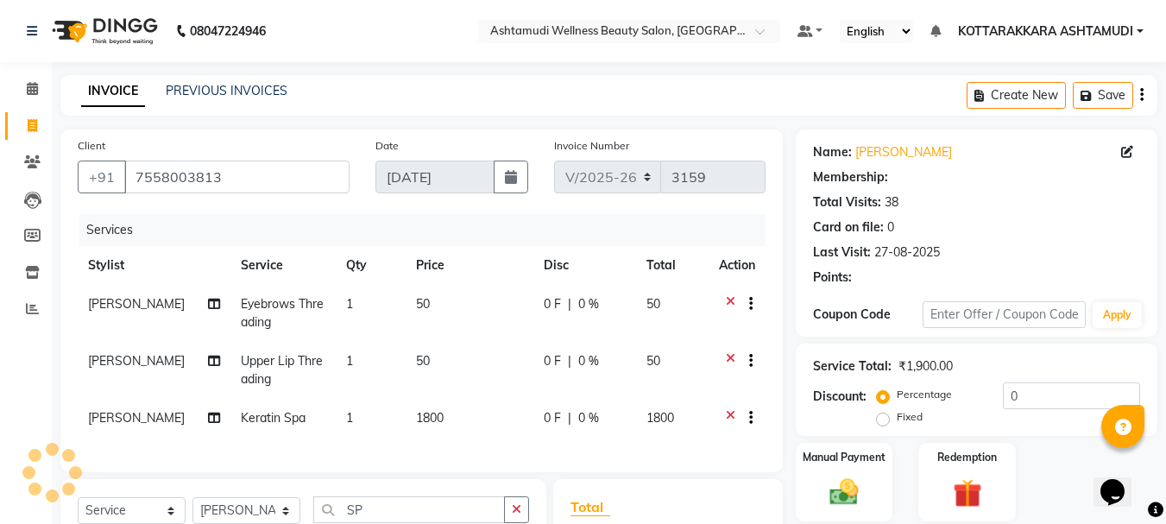
select select "1: Object"
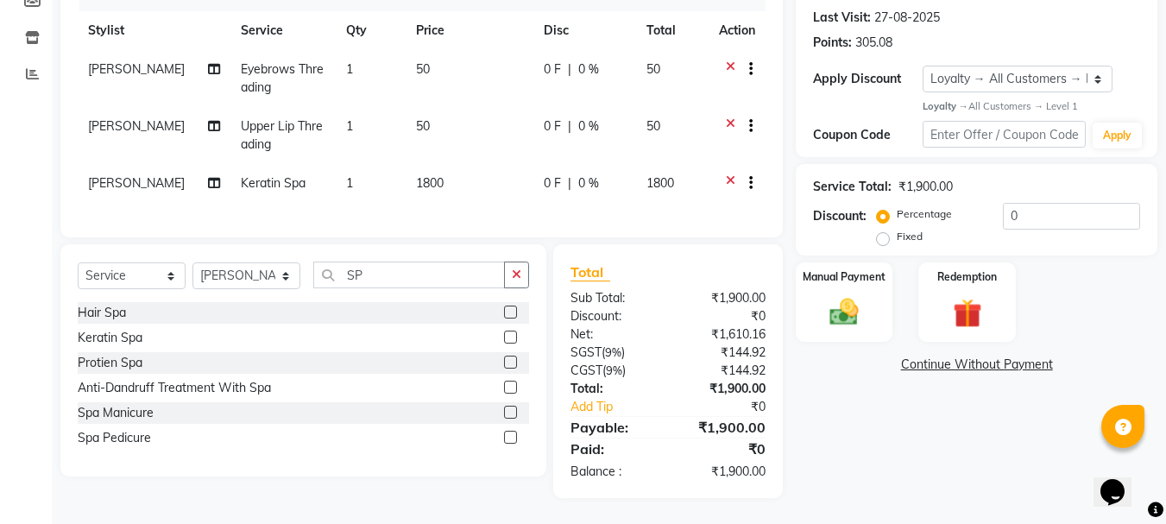
scroll to position [248, 0]
click at [1028, 205] on input "0" at bounding box center [1071, 216] width 137 height 27
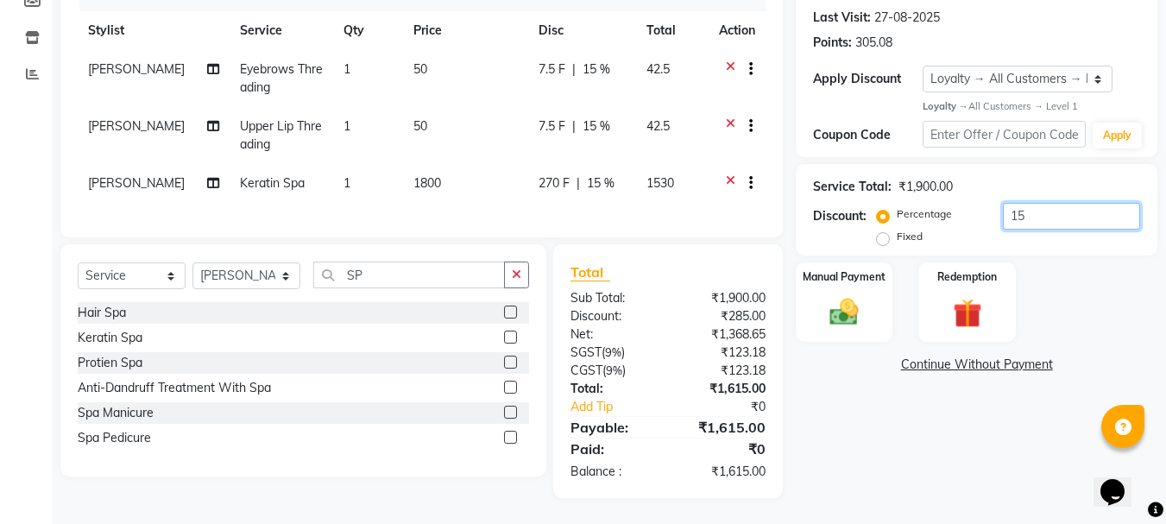
type input "15"
click at [895, 424] on div "Name: Sanjana Membership: No Active Membership Total Visits: 38 Card on file: 0…" at bounding box center [983, 196] width 375 height 603
click at [728, 117] on icon at bounding box center [730, 128] width 9 height 22
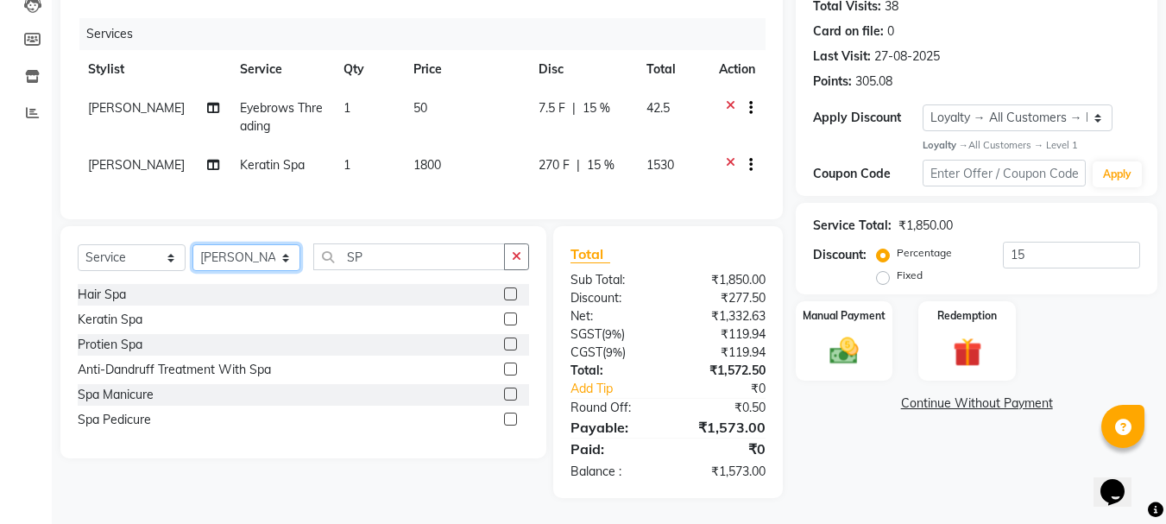
click at [274, 264] on select "Select Stylist AMRITHA DIVYA L Gita Mahali Jibi P R [PERSON_NAME] ASHTAMUDI [PE…" at bounding box center [246, 257] width 108 height 27
select select "75883"
click at [192, 244] on select "Select Stylist AMRITHA DIVYA L Gita Mahali Jibi P R [PERSON_NAME] ASHTAMUDI [PE…" at bounding box center [246, 257] width 108 height 27
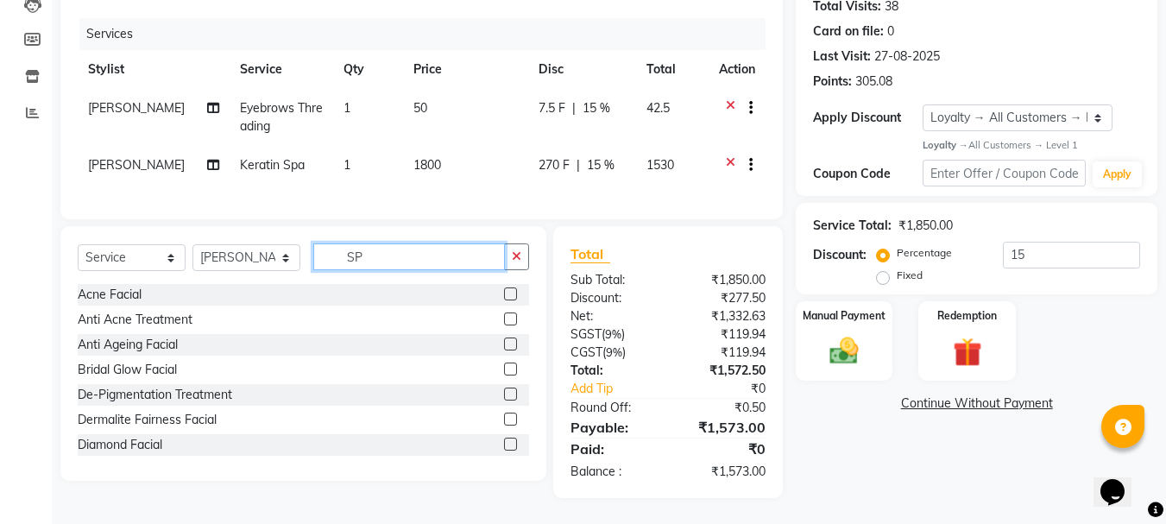
click at [381, 257] on input "SP" at bounding box center [409, 256] width 192 height 27
type input "S"
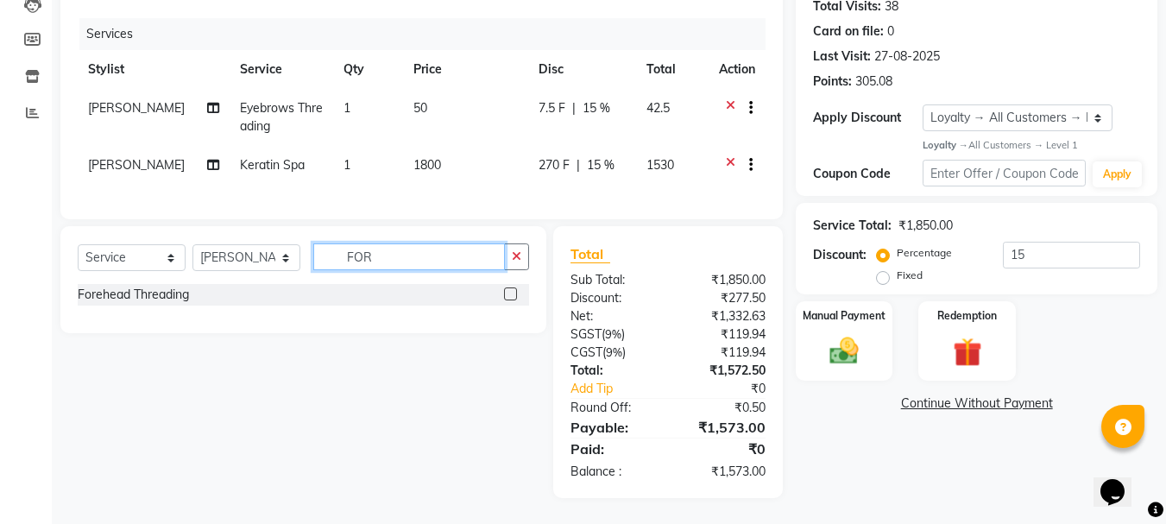
type input "FOR"
click at [515, 293] on label at bounding box center [510, 293] width 13 height 13
click at [515, 293] on input "checkbox" at bounding box center [509, 294] width 11 height 11
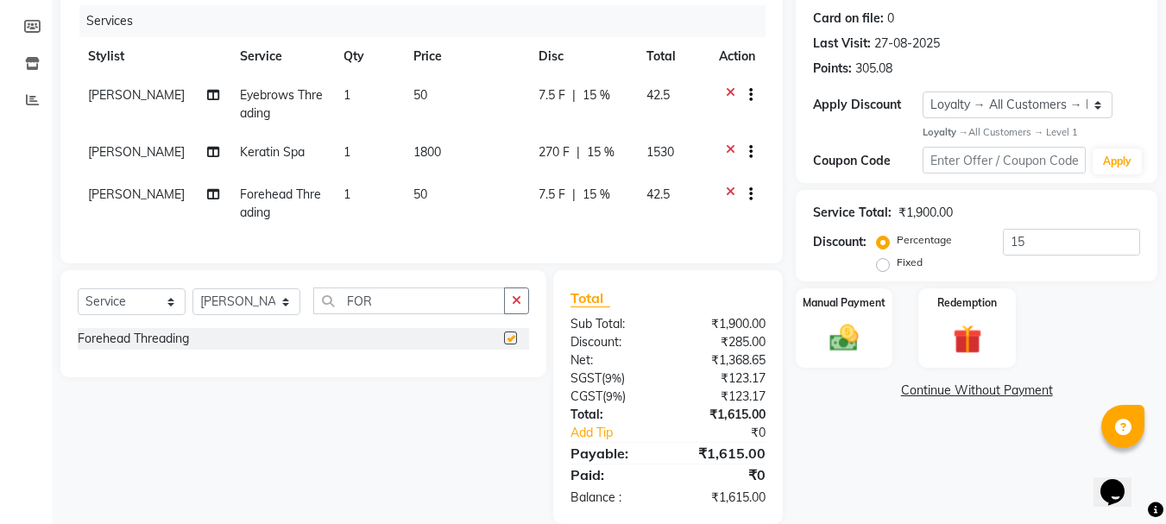
checkbox input "false"
click at [867, 338] on img at bounding box center [844, 338] width 48 height 35
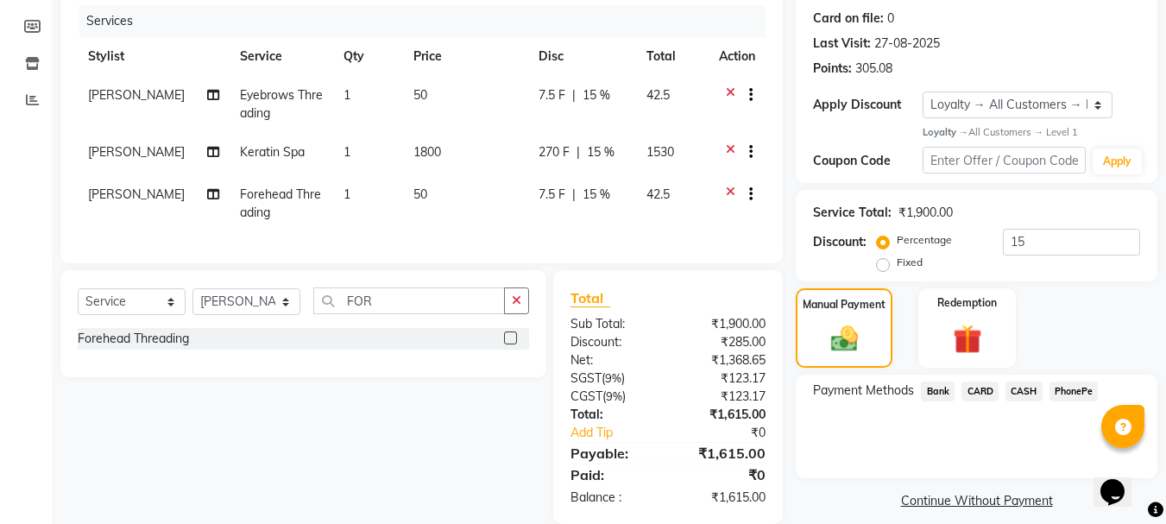
click at [1065, 390] on span "PhonePe" at bounding box center [1073, 391] width 49 height 20
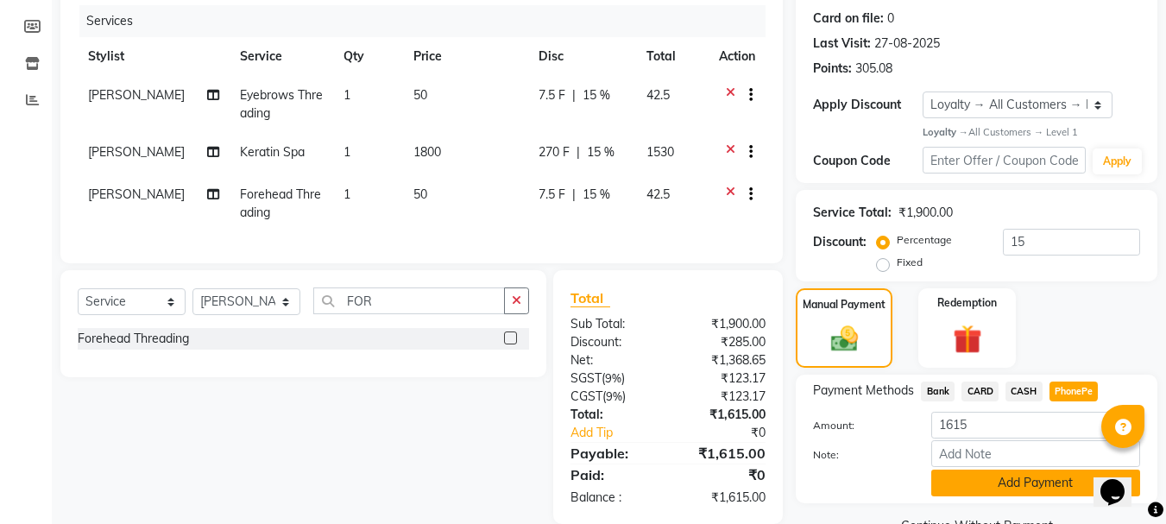
click at [1032, 482] on button "Add Payment" at bounding box center [1035, 482] width 209 height 27
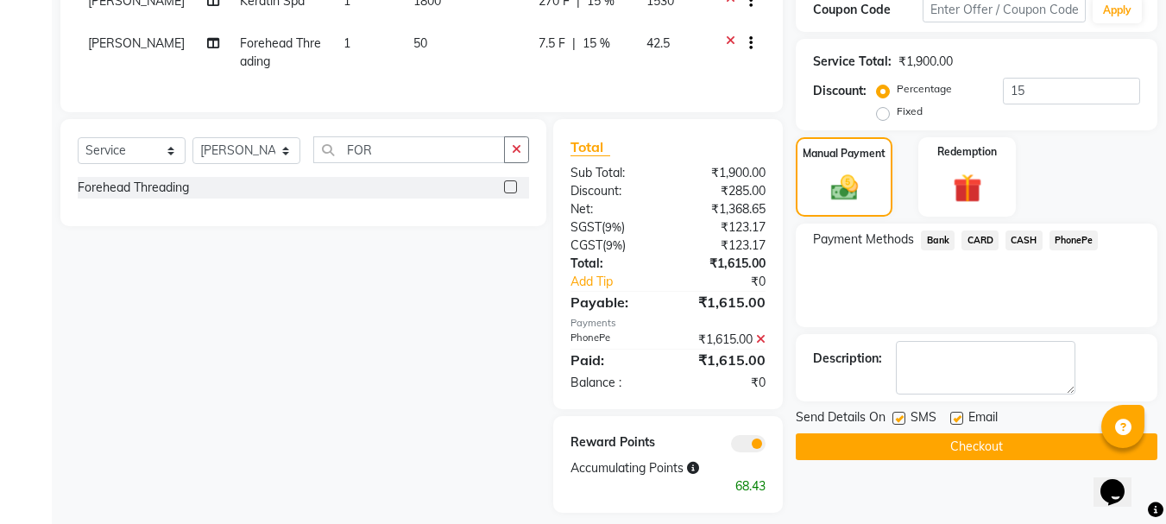
scroll to position [387, 0]
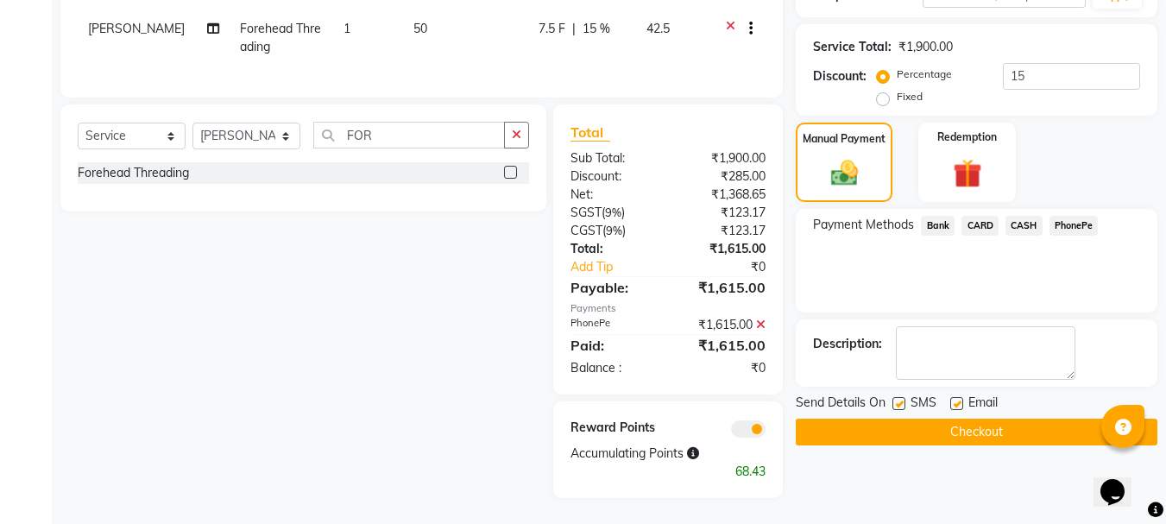
click at [901, 419] on button "Checkout" at bounding box center [977, 432] width 362 height 27
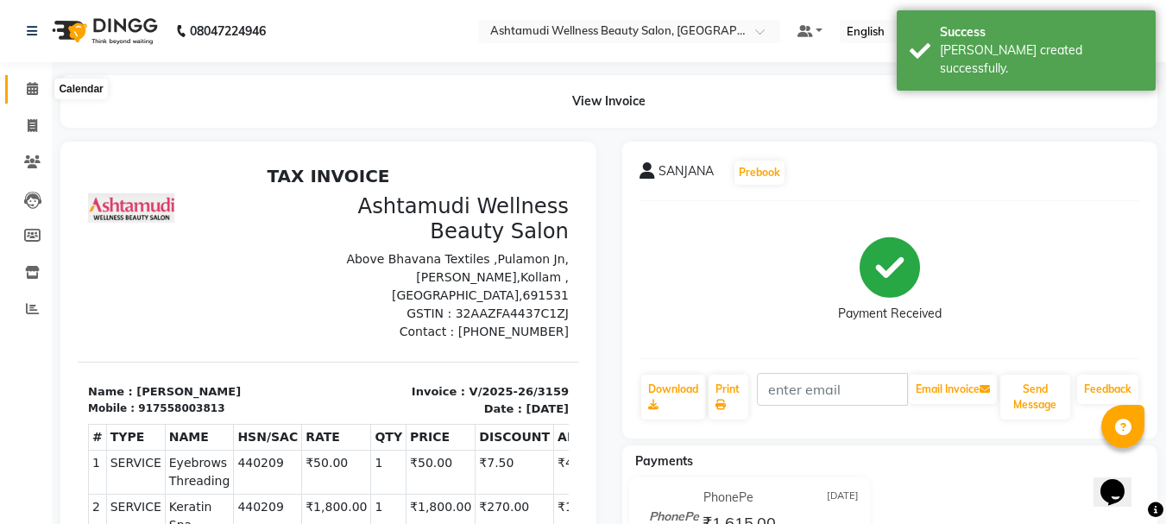
click at [32, 85] on icon at bounding box center [32, 88] width 11 height 13
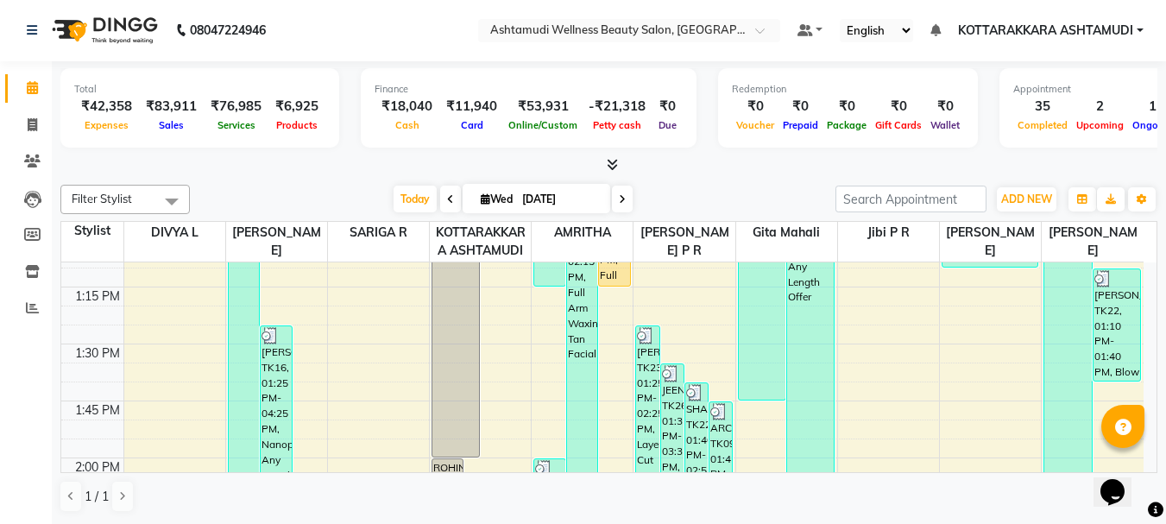
scroll to position [1122, 0]
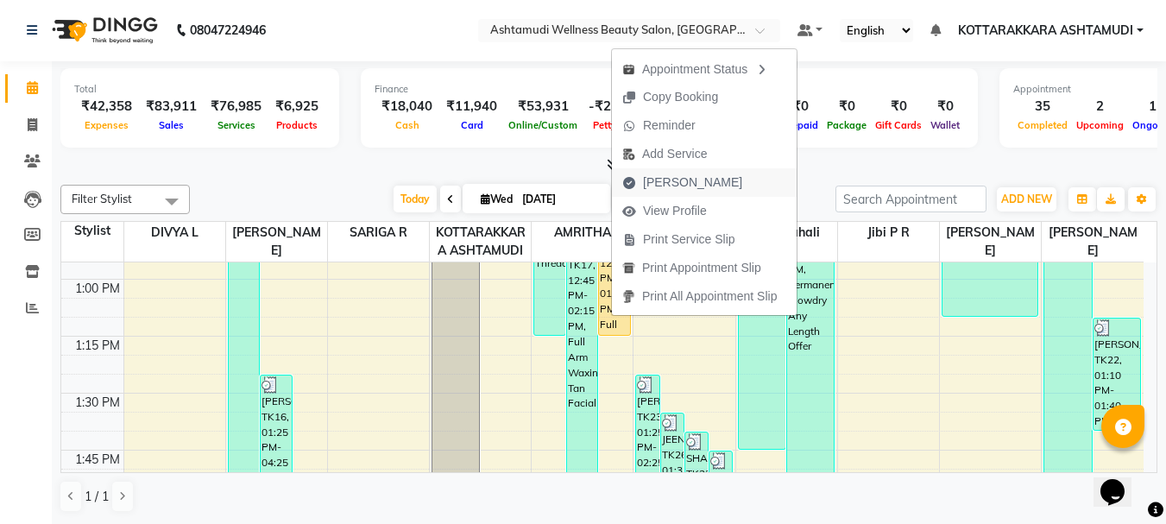
click at [673, 175] on span "Mark Done" at bounding box center [692, 182] width 99 height 18
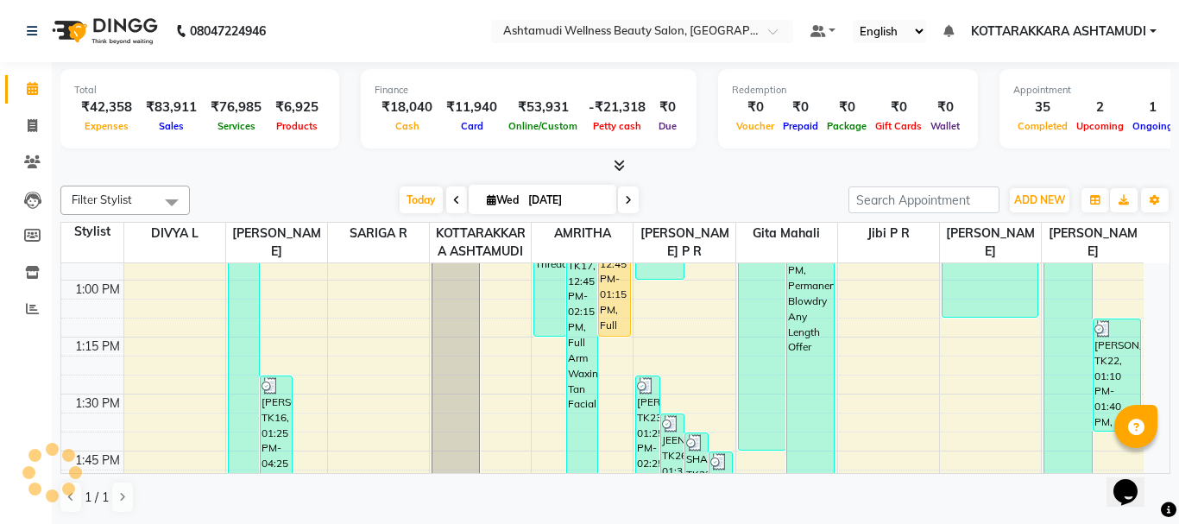
select select "service"
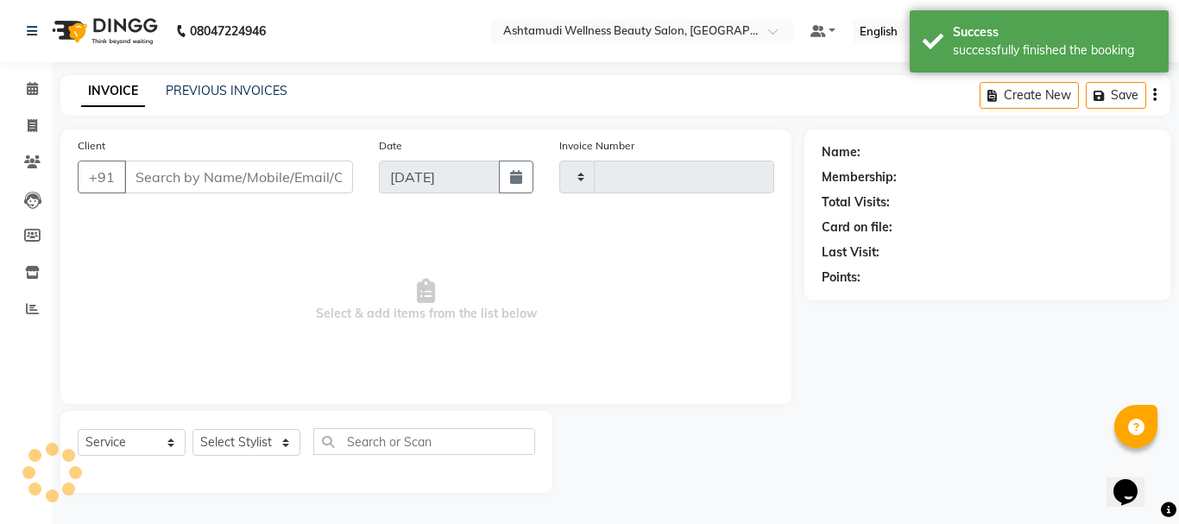
type input "3160"
select select "4664"
type input "9447365157"
select select "27465"
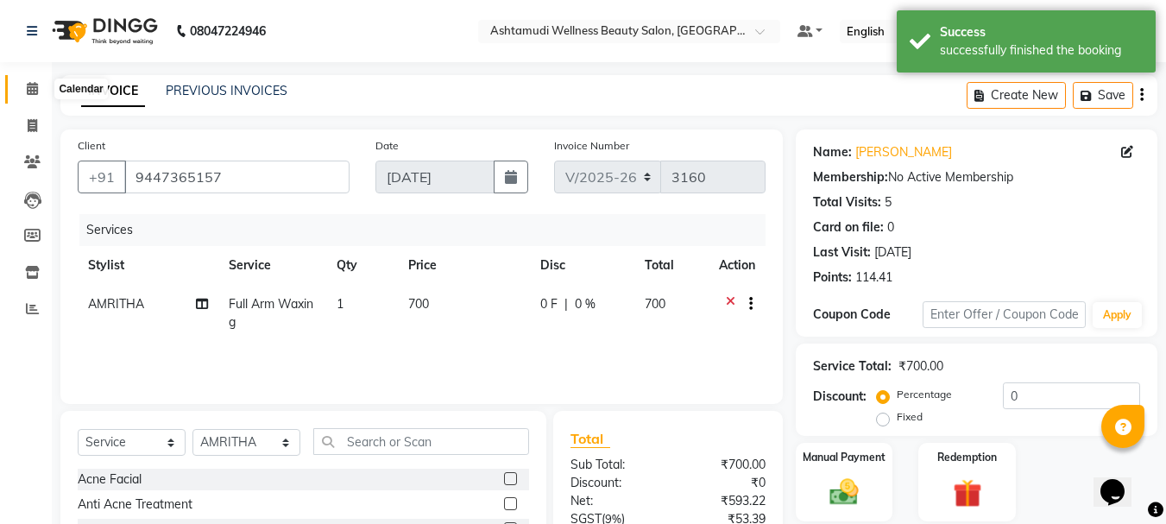
click at [28, 91] on icon at bounding box center [32, 88] width 11 height 13
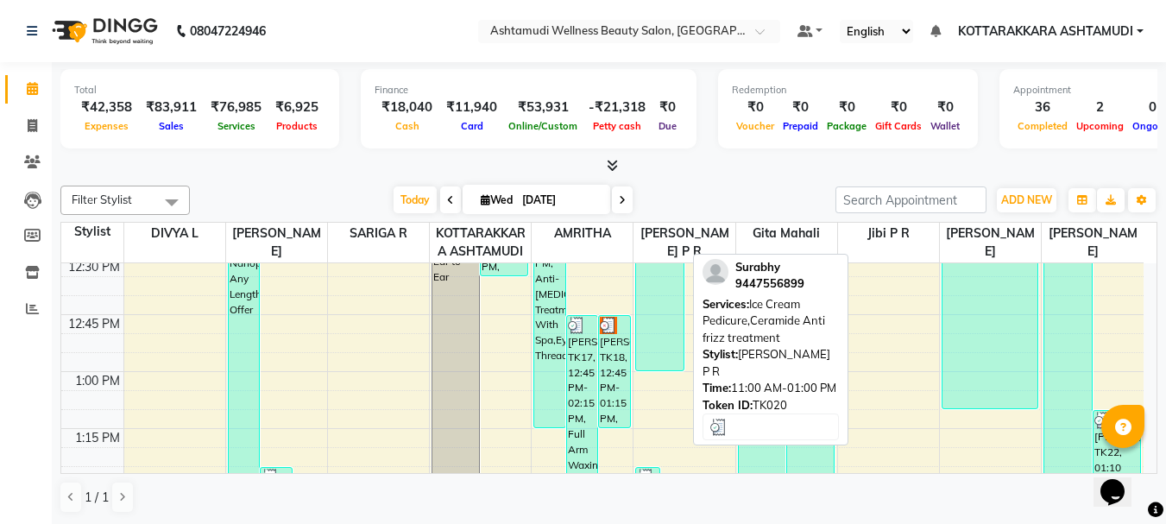
scroll to position [1035, 0]
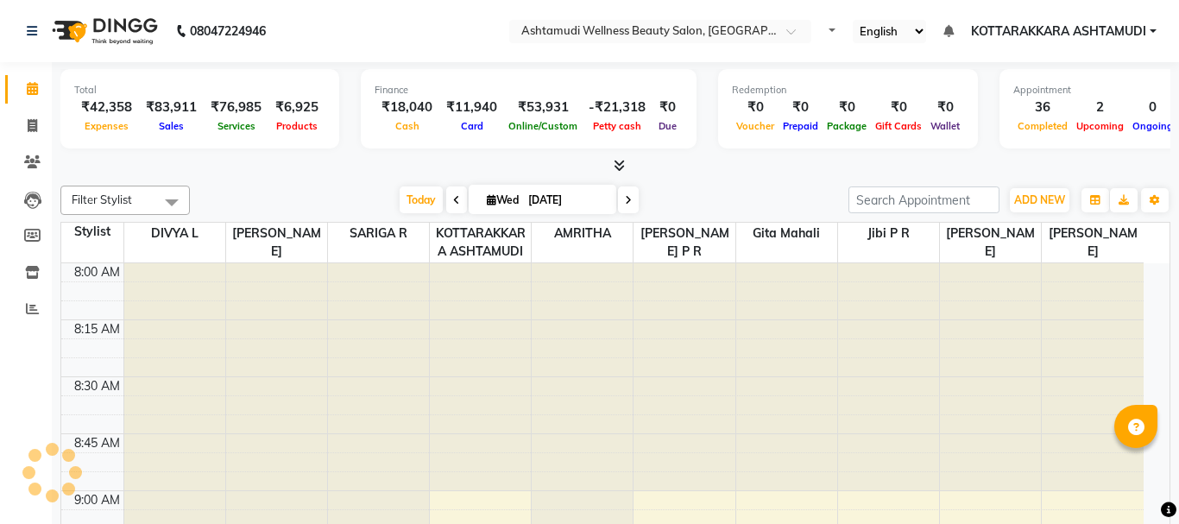
select select "en"
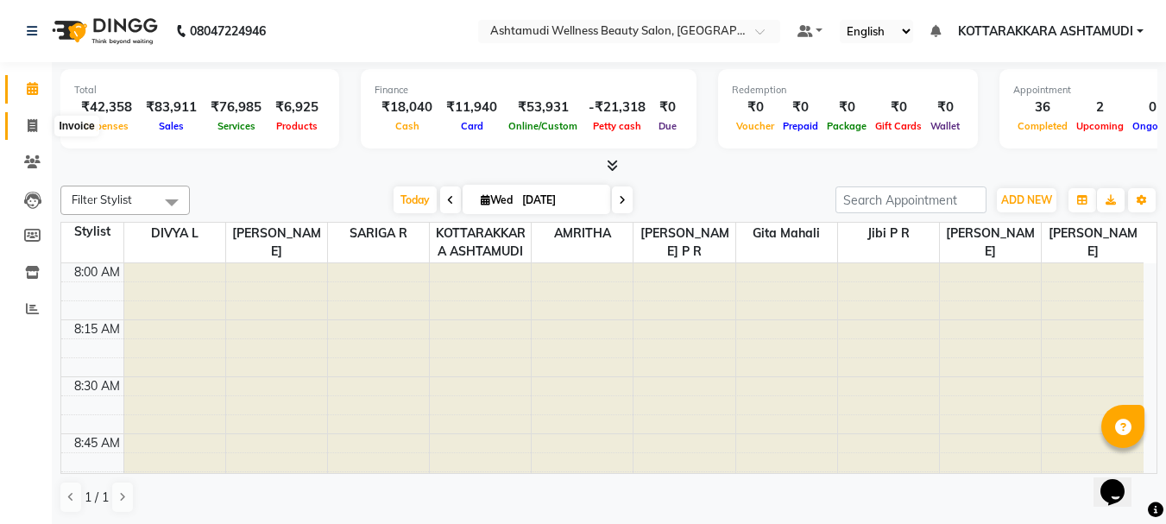
click at [36, 123] on icon at bounding box center [32, 125] width 9 height 13
select select "service"
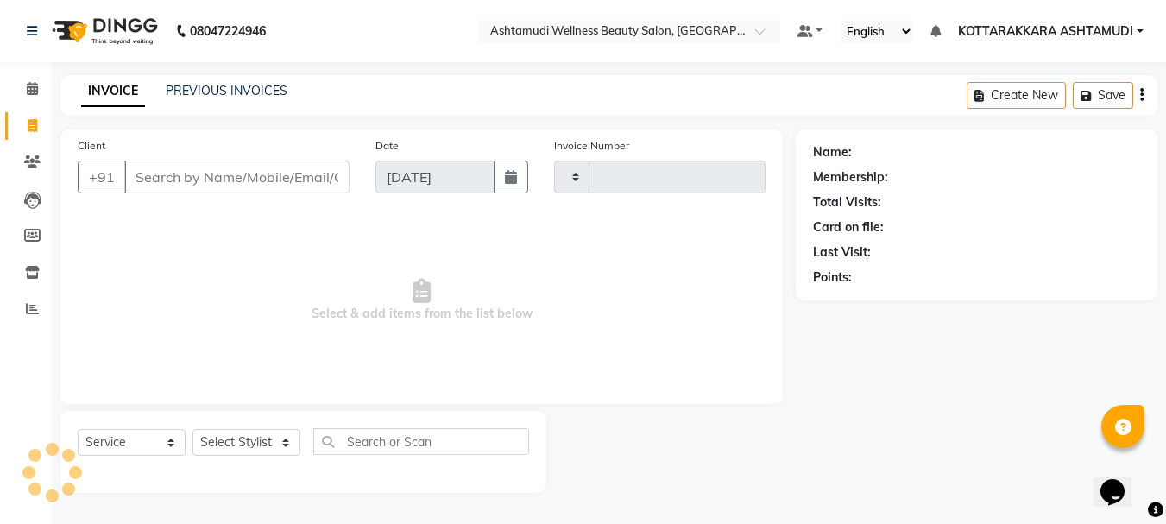
type input "3160"
select select "4664"
click at [230, 440] on select "Select Stylist" at bounding box center [246, 442] width 108 height 27
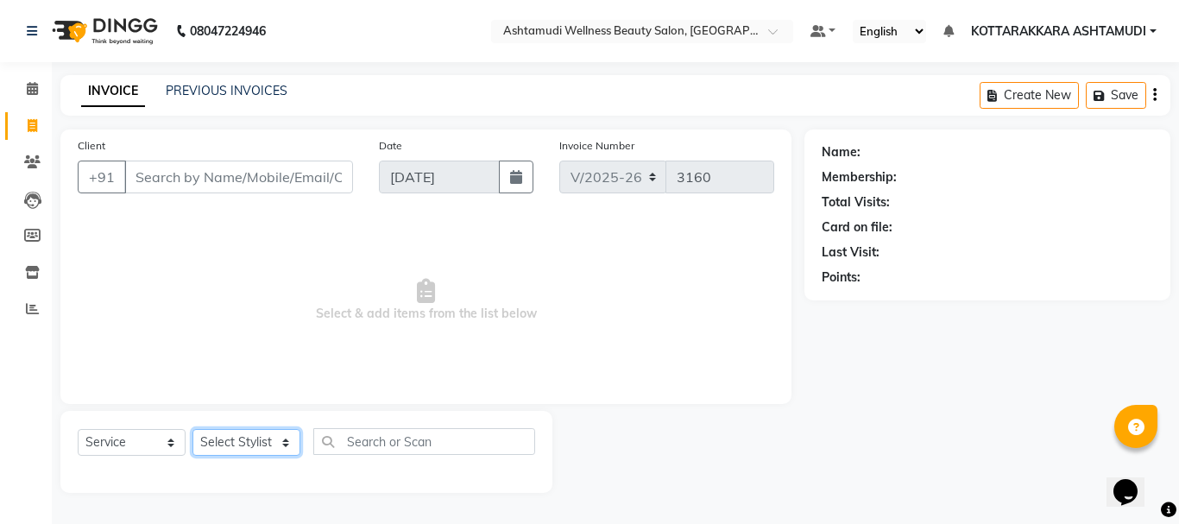
select select "49590"
click at [192, 429] on select "Select Stylist AMRITHA DIVYA L Gita Mahali Jibi P R [PERSON_NAME] ASHTAMUDI [PE…" at bounding box center [246, 442] width 108 height 27
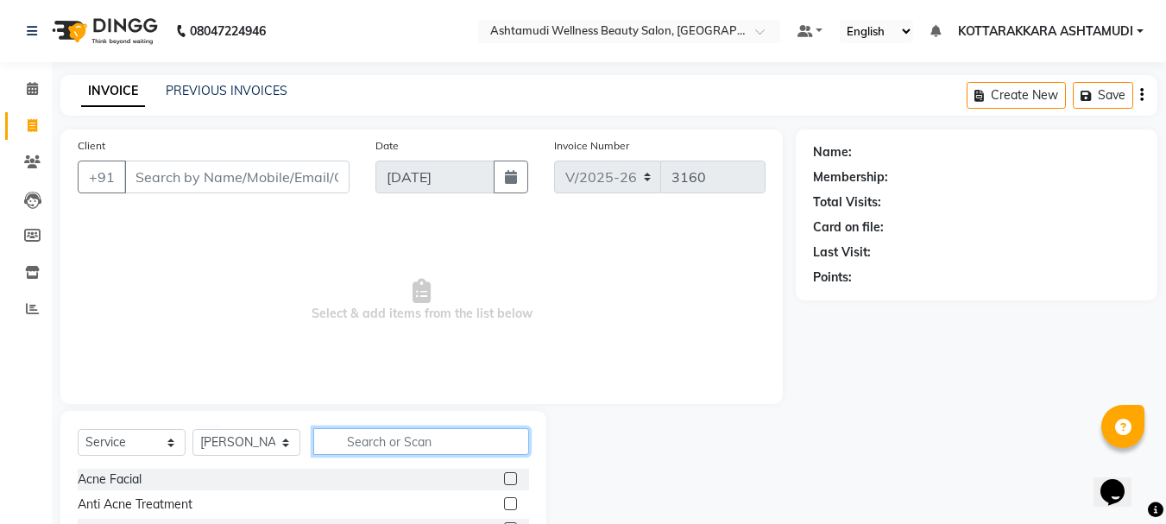
click at [386, 447] on input "text" at bounding box center [421, 441] width 216 height 27
type input "ROO"
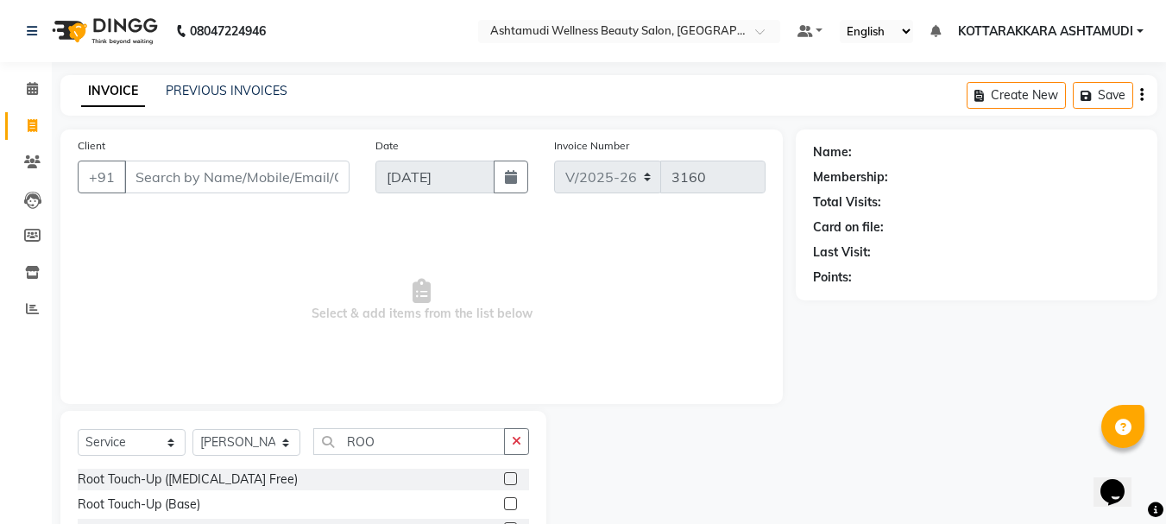
click at [507, 475] on label at bounding box center [510, 478] width 13 height 13
click at [507, 475] on input "checkbox" at bounding box center [509, 479] width 11 height 11
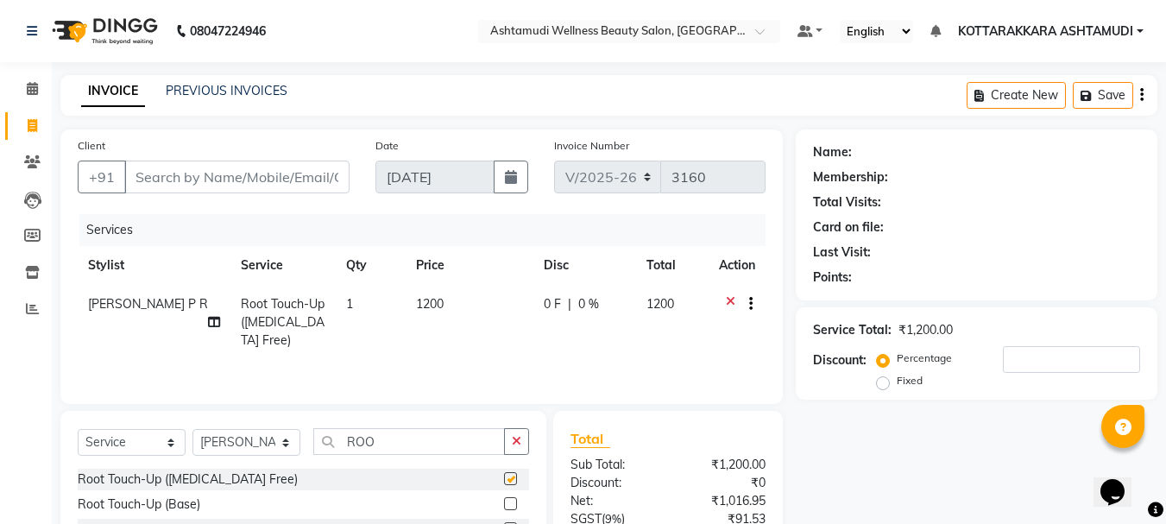
checkbox input "false"
click at [155, 449] on select "Select Service Product Membership Package Voucher Prepaid Gift Card" at bounding box center [132, 442] width 108 height 27
select select "product"
click at [78, 429] on select "Select Service Product Membership Package Voucher Prepaid Gift Card" at bounding box center [132, 442] width 108 height 27
click at [265, 440] on select "Select Stylist AMRITHA DIVYA L Gita Mahali Jibi P R [PERSON_NAME] ASHTAMUDI [PE…" at bounding box center [246, 442] width 108 height 27
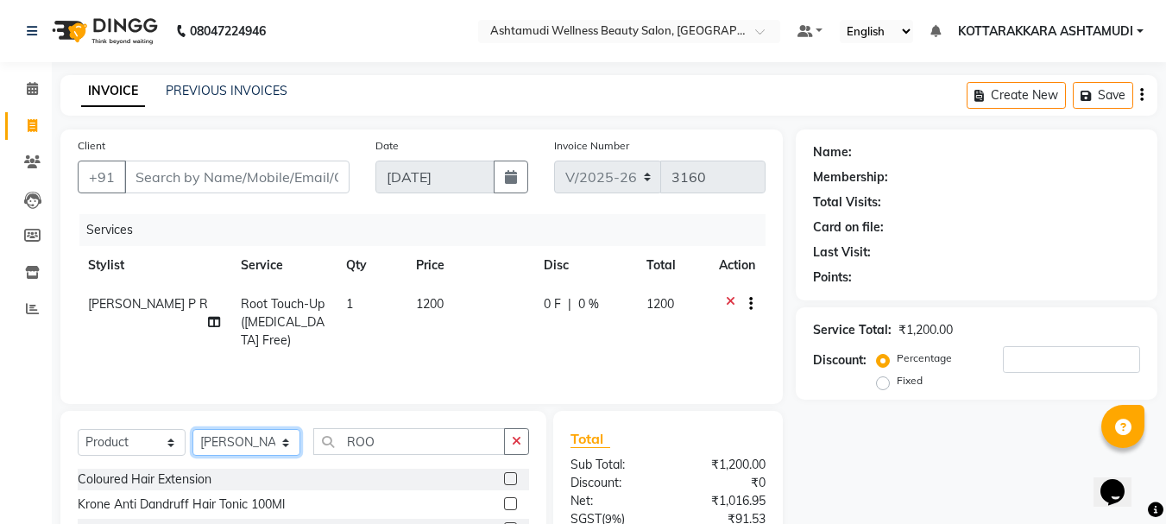
select select "27465"
click at [192, 429] on select "Select Stylist AMRITHA DIVYA L Gita Mahali Jibi P R [PERSON_NAME] ASHTAMUDI [PE…" at bounding box center [246, 442] width 108 height 27
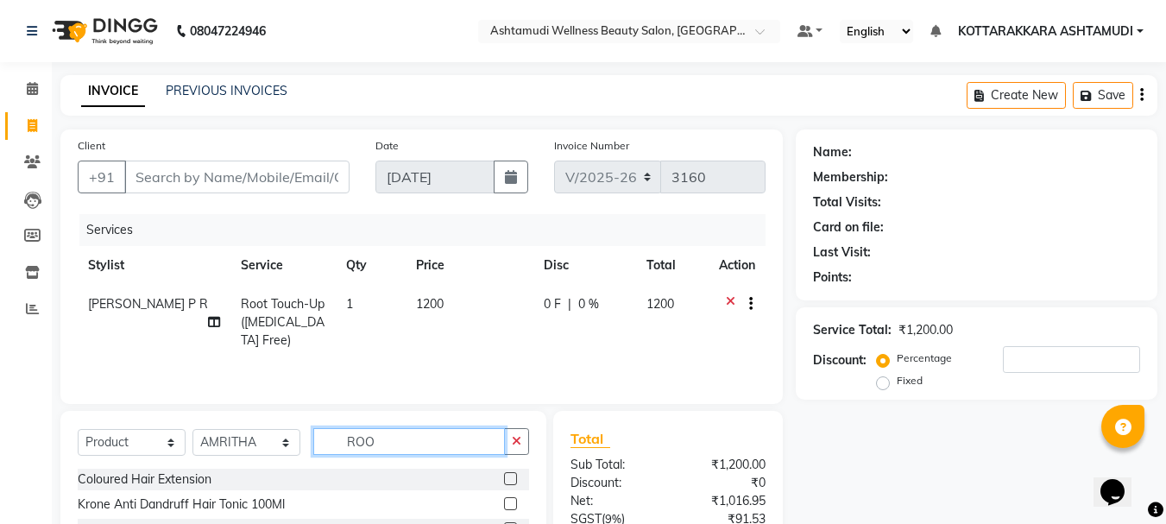
click at [393, 444] on input "ROO" at bounding box center [409, 441] width 192 height 27
type input "R"
type input "MATR"
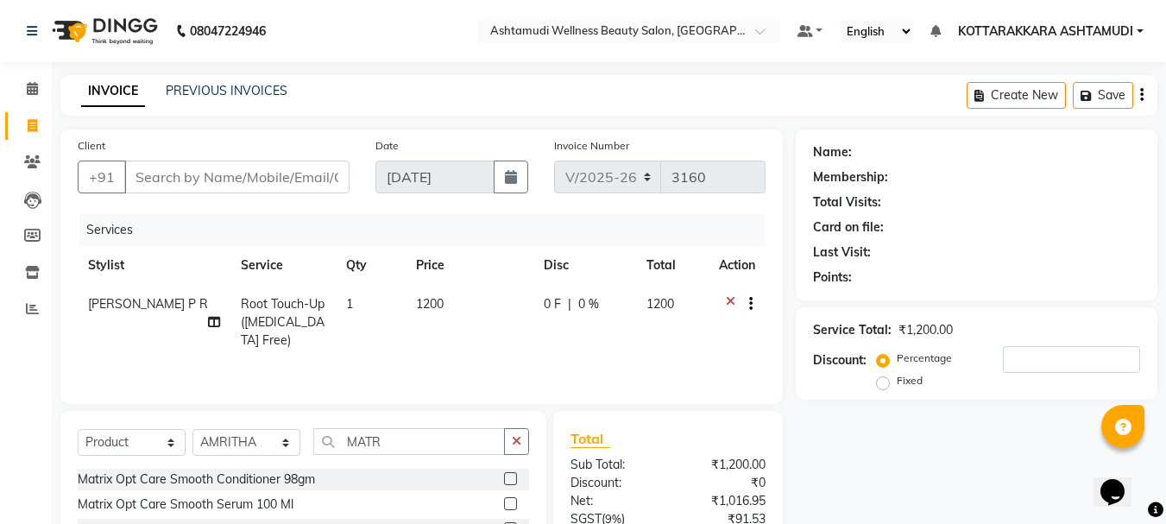
click at [514, 477] on label at bounding box center [510, 478] width 13 height 13
click at [514, 477] on input "checkbox" at bounding box center [509, 479] width 11 height 11
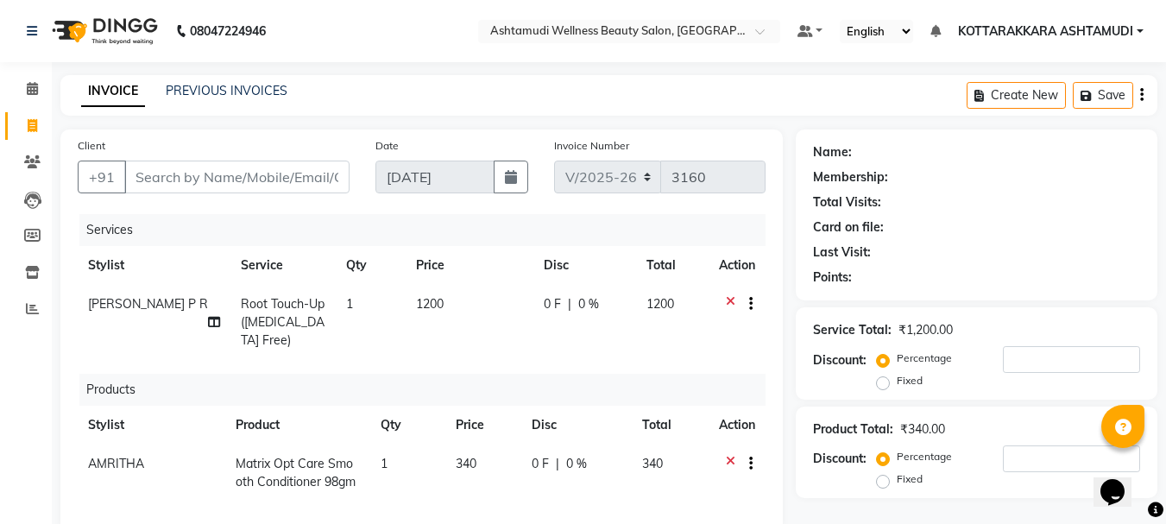
checkbox input "false"
click at [303, 179] on input "Client" at bounding box center [236, 177] width 225 height 33
type input "8"
type input "0"
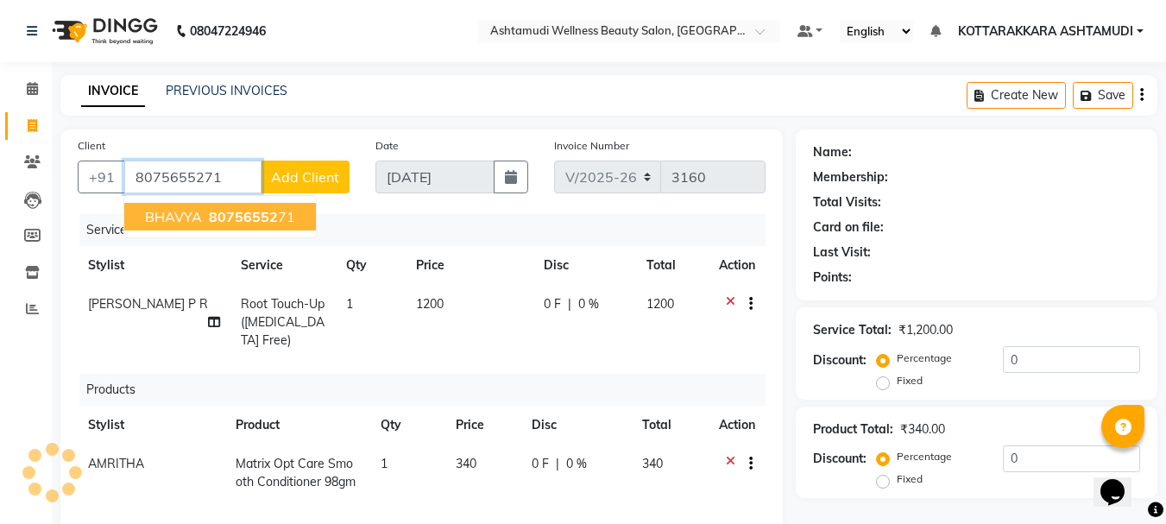
type input "8075655271"
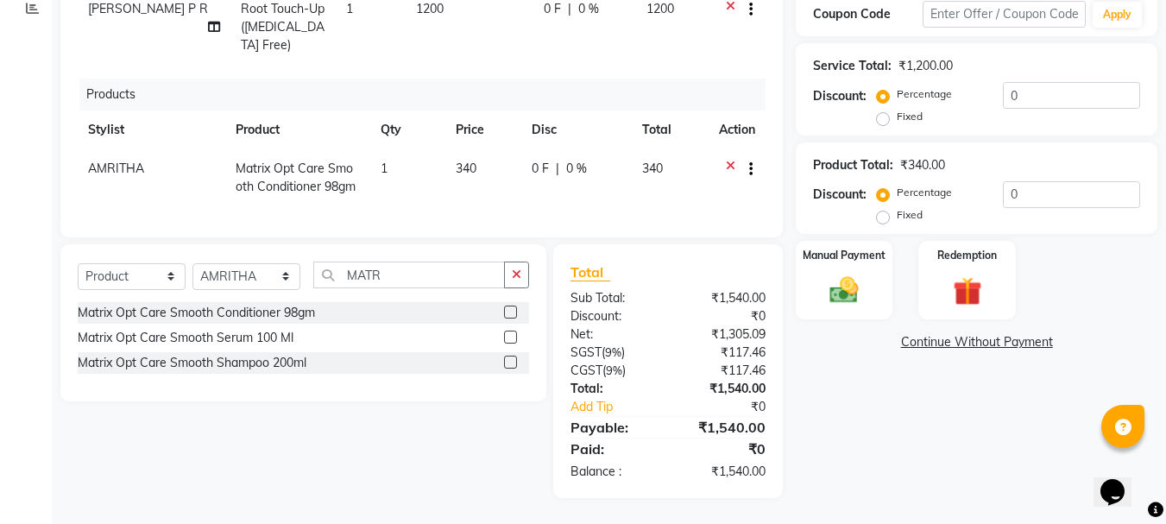
scroll to position [313, 0]
click at [859, 289] on img at bounding box center [844, 291] width 48 height 35
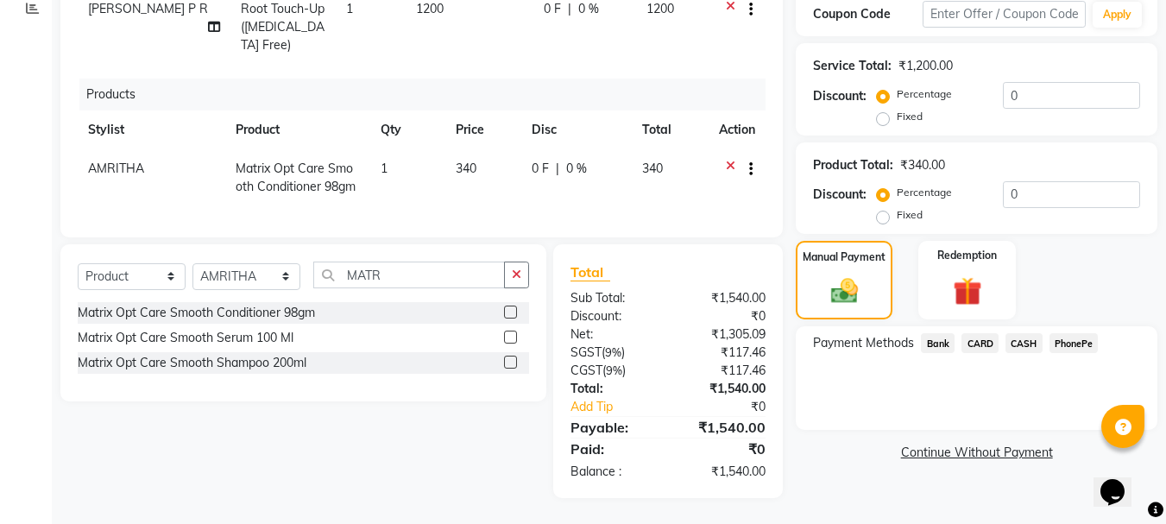
click at [1081, 333] on span "PhonePe" at bounding box center [1073, 343] width 49 height 20
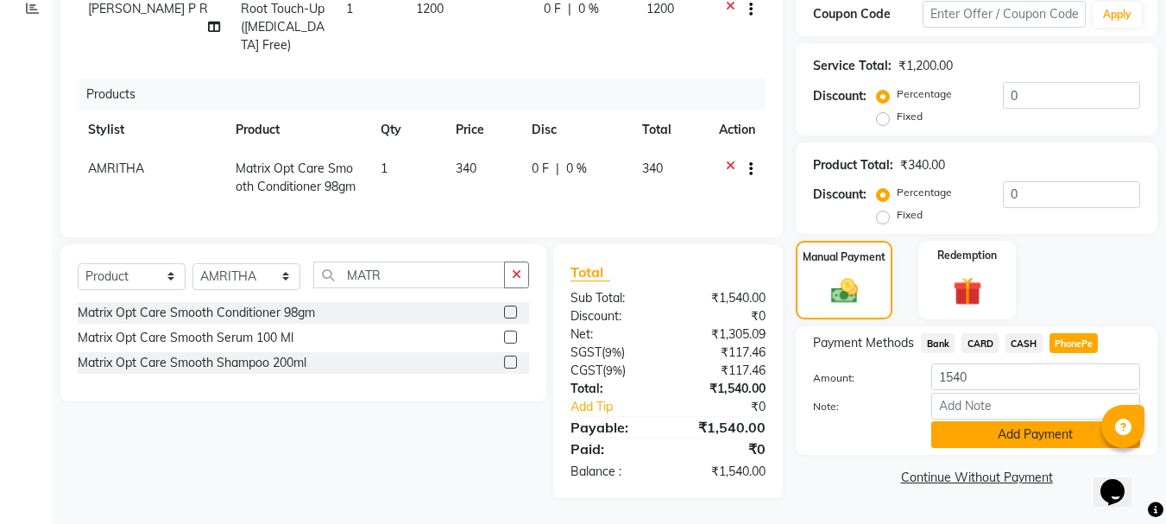
click at [1053, 421] on button "Add Payment" at bounding box center [1035, 434] width 209 height 27
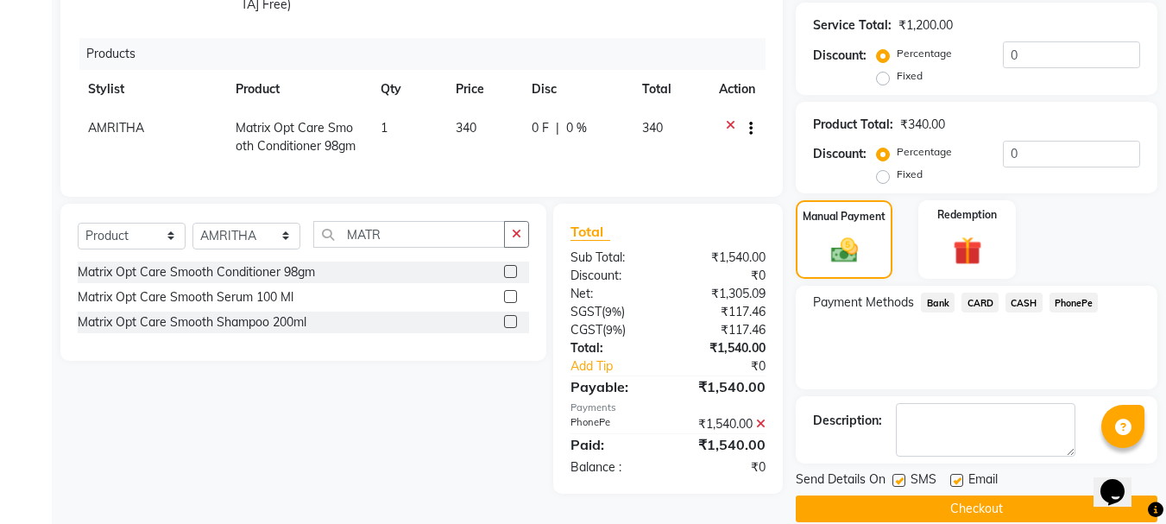
scroll to position [365, 0]
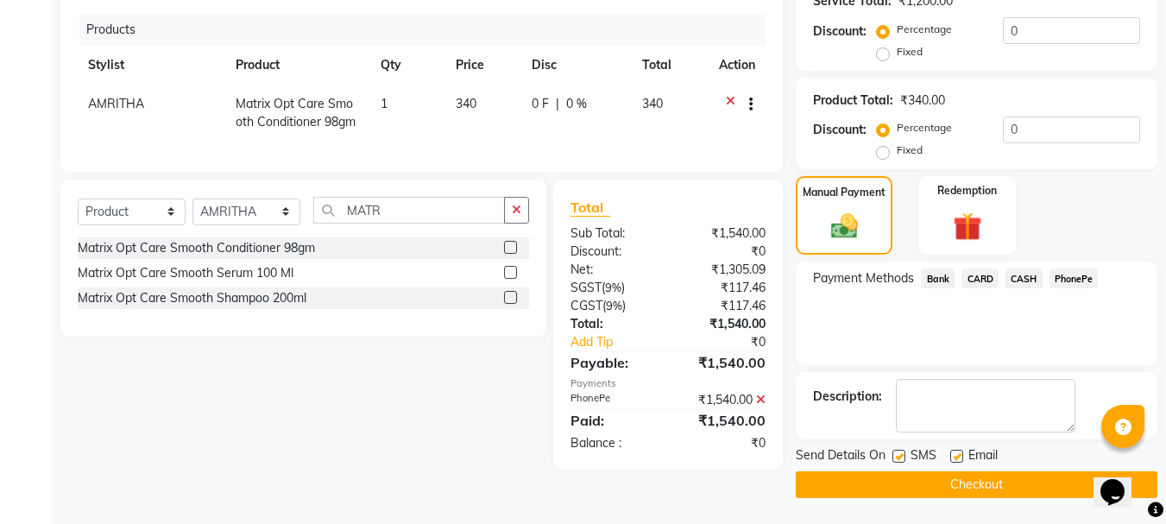
click at [895, 479] on button "Checkout" at bounding box center [977, 484] width 362 height 27
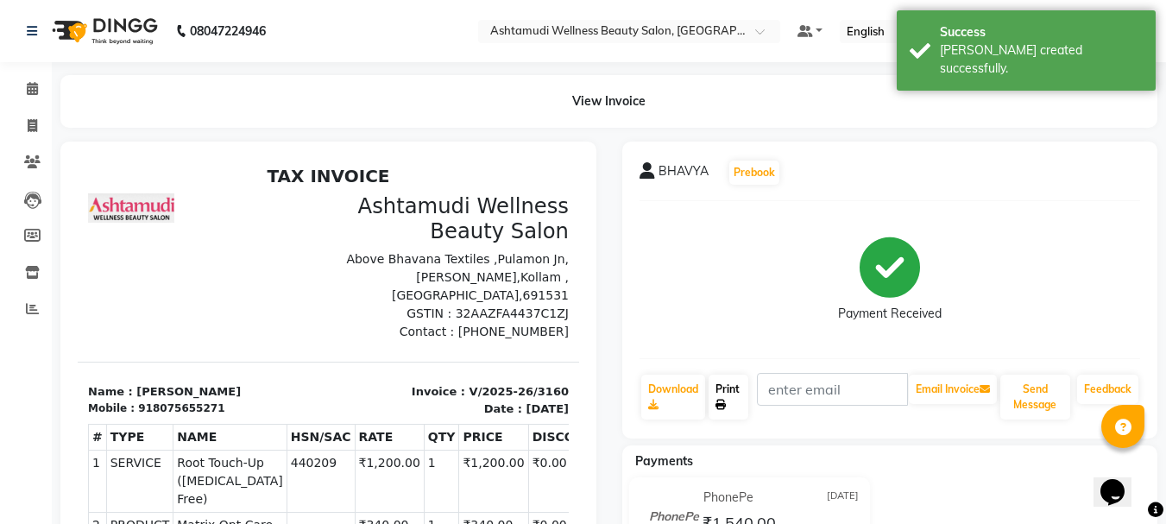
click at [722, 393] on link "Print" at bounding box center [728, 397] width 40 height 45
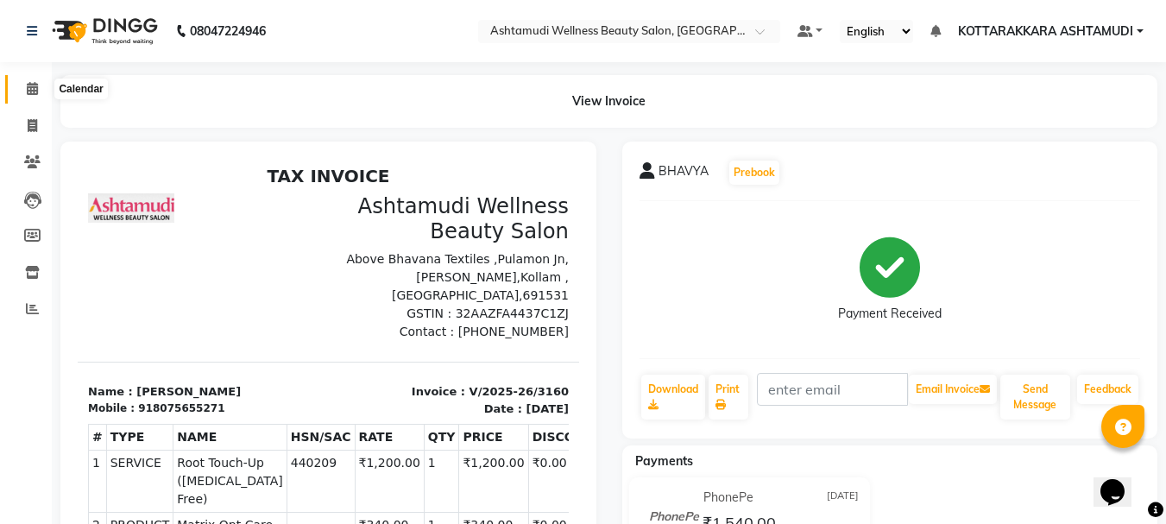
click at [35, 90] on icon at bounding box center [32, 88] width 11 height 13
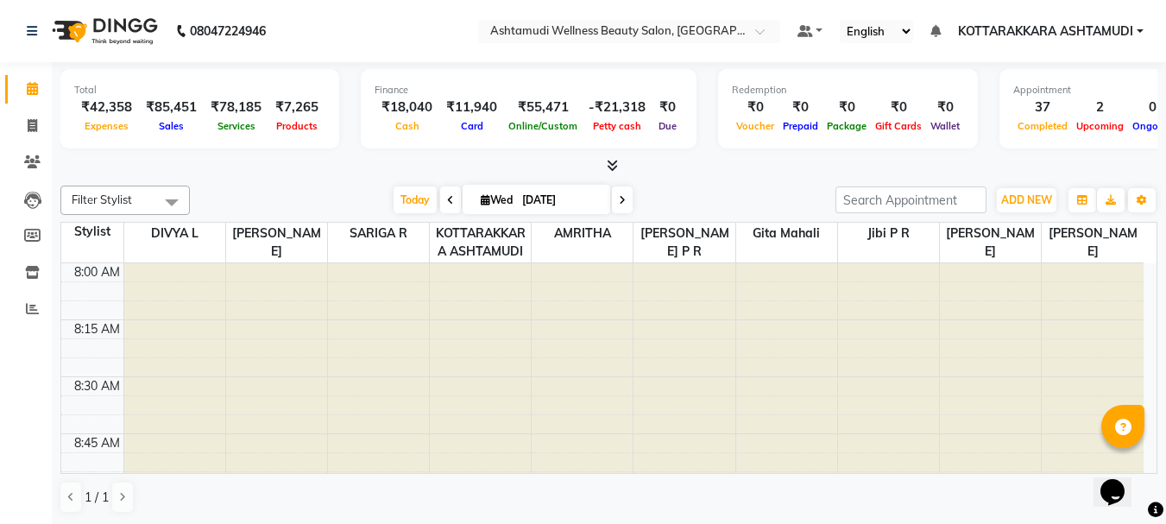
click at [903, 162] on div at bounding box center [608, 166] width 1097 height 18
click at [35, 127] on icon at bounding box center [32, 125] width 9 height 13
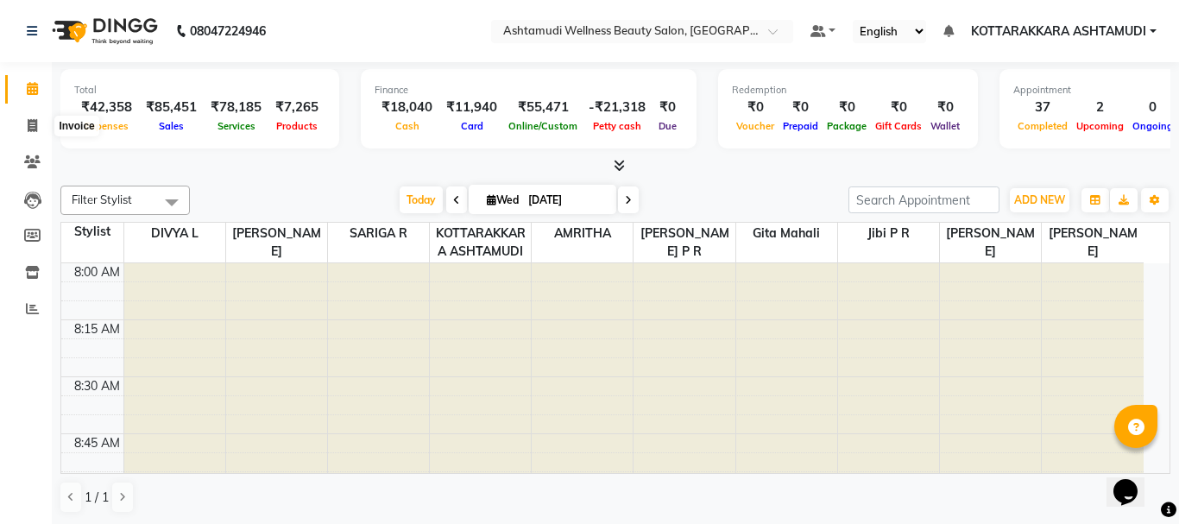
select select "4664"
select select "service"
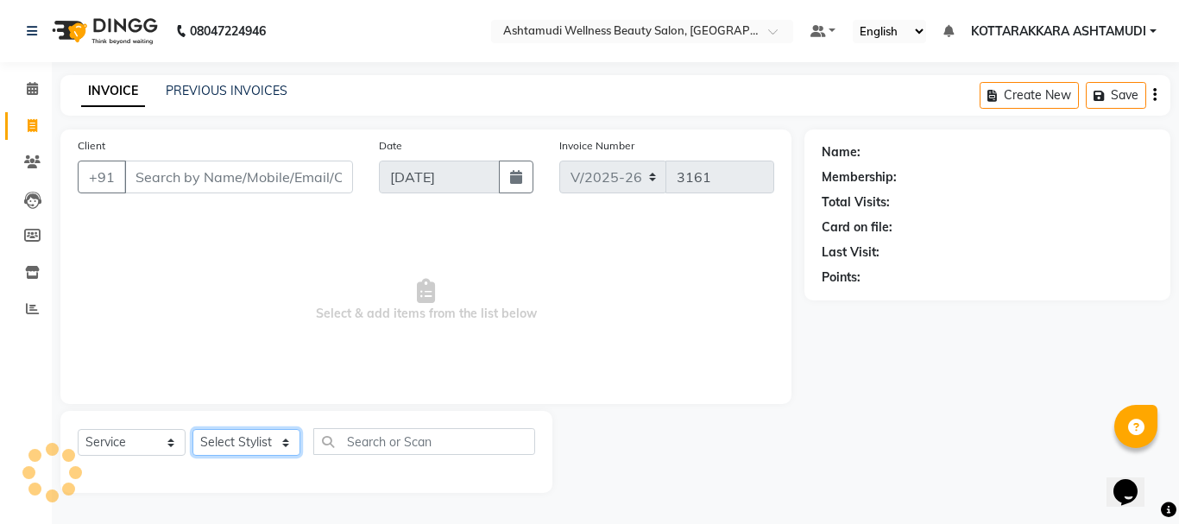
click at [245, 444] on select "Select Stylist AMRITHA DIVYA L Gita Mahali Jibi P R [PERSON_NAME] ASHTAMUDI [PE…" at bounding box center [246, 442] width 108 height 27
select select "27427"
click at [192, 429] on select "Select Stylist AMRITHA DIVYA L Gita Mahali Jibi P R [PERSON_NAME] ASHTAMUDI [PE…" at bounding box center [246, 442] width 108 height 27
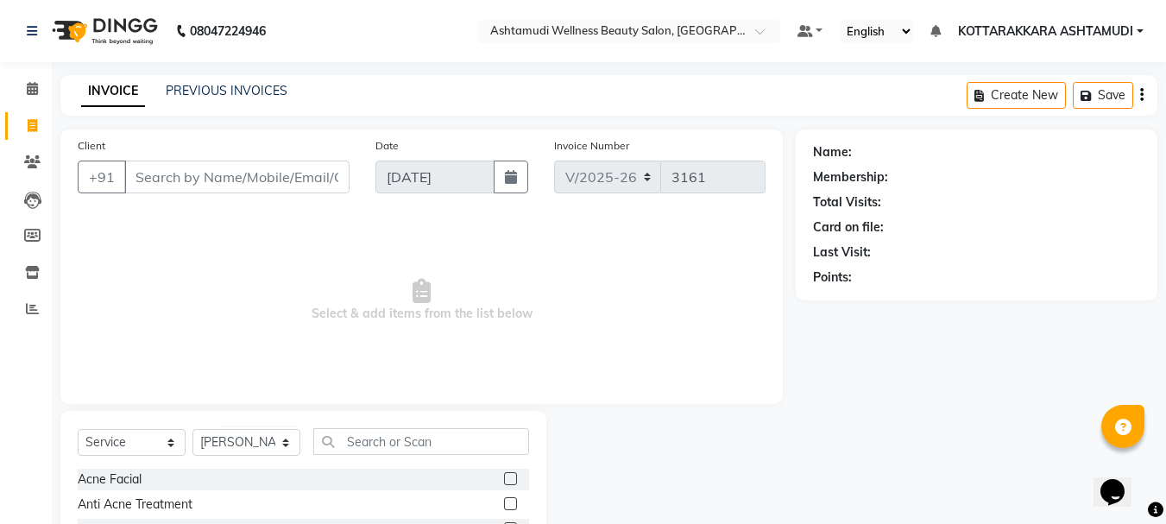
click at [451, 455] on div "Select Service Product Membership Package Voucher Prepaid Gift Card Select Styl…" at bounding box center [303, 448] width 451 height 41
click at [451, 453] on input "text" at bounding box center [421, 441] width 216 height 27
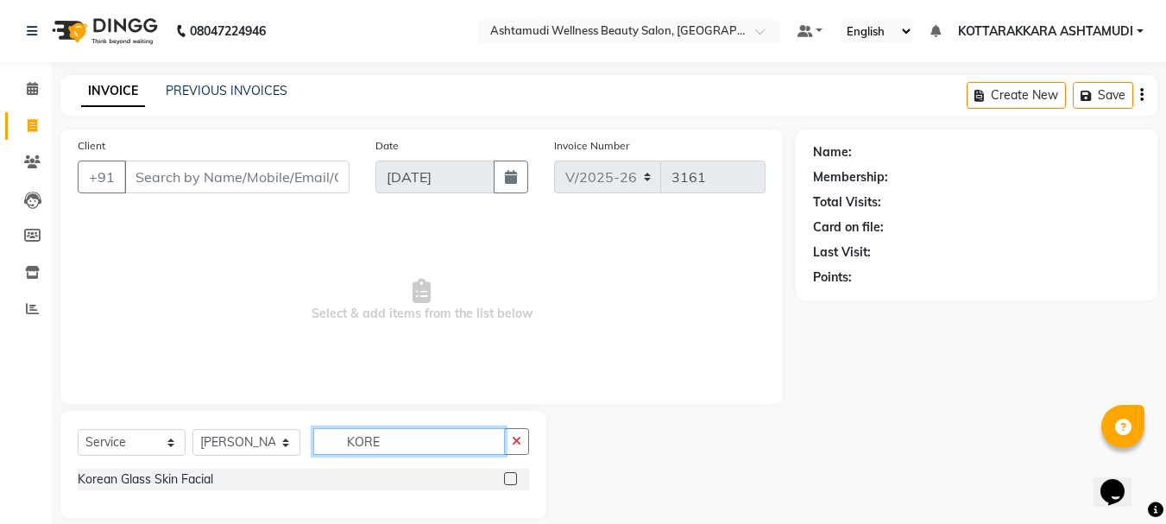
type input "KORE"
click at [509, 476] on label at bounding box center [510, 478] width 13 height 13
click at [509, 476] on input "checkbox" at bounding box center [509, 479] width 11 height 11
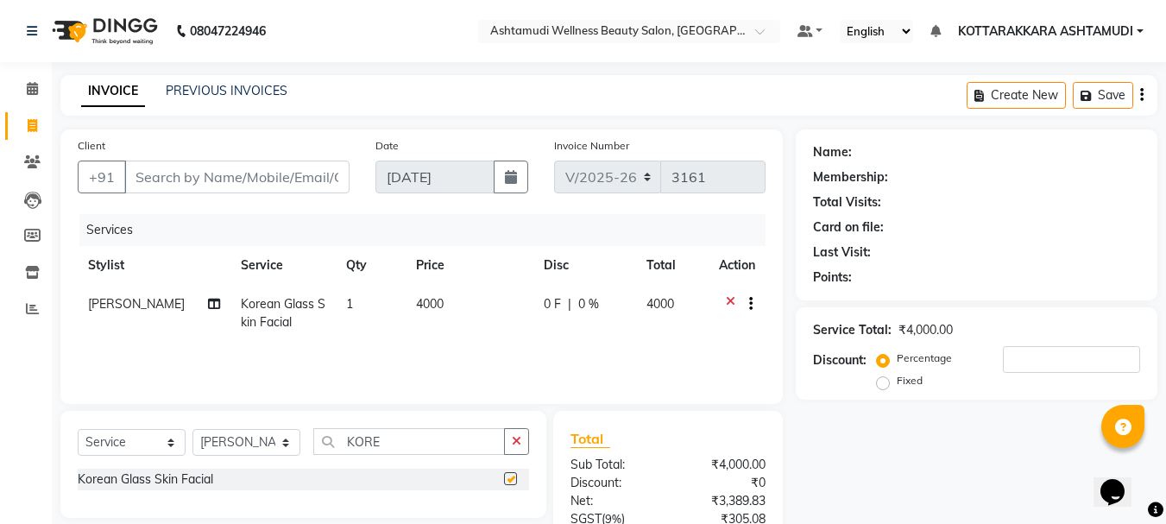
checkbox input "false"
click at [268, 178] on input "Client" at bounding box center [236, 177] width 225 height 33
click at [274, 167] on input "Client" at bounding box center [236, 177] width 225 height 33
type input "7"
type input "0"
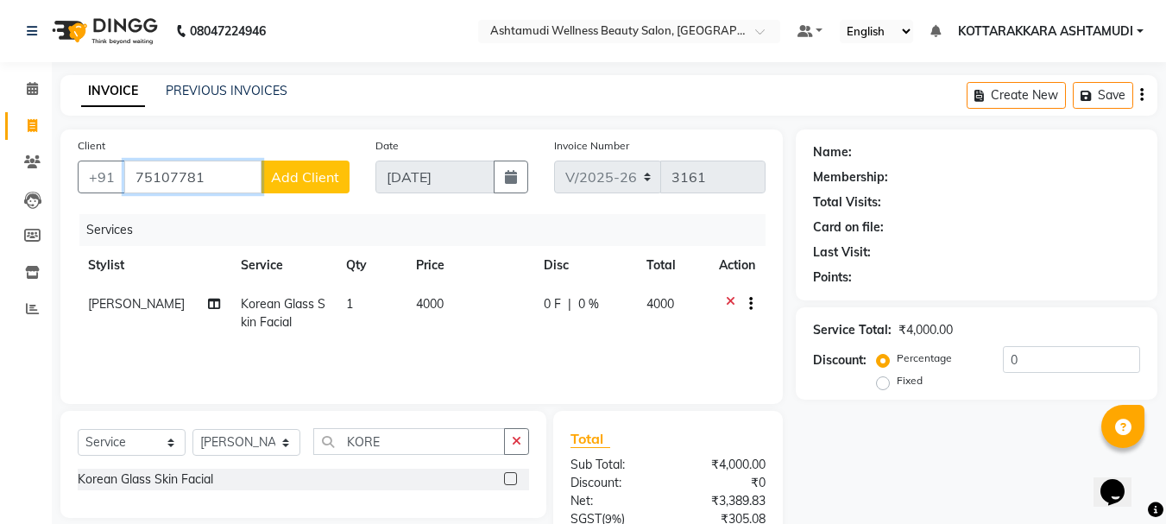
click at [240, 169] on input "75107781" at bounding box center [192, 177] width 137 height 33
click at [212, 175] on input "7510778182" at bounding box center [192, 177] width 137 height 33
type input "7510778132"
click at [294, 179] on span "Add Client" at bounding box center [305, 176] width 68 height 17
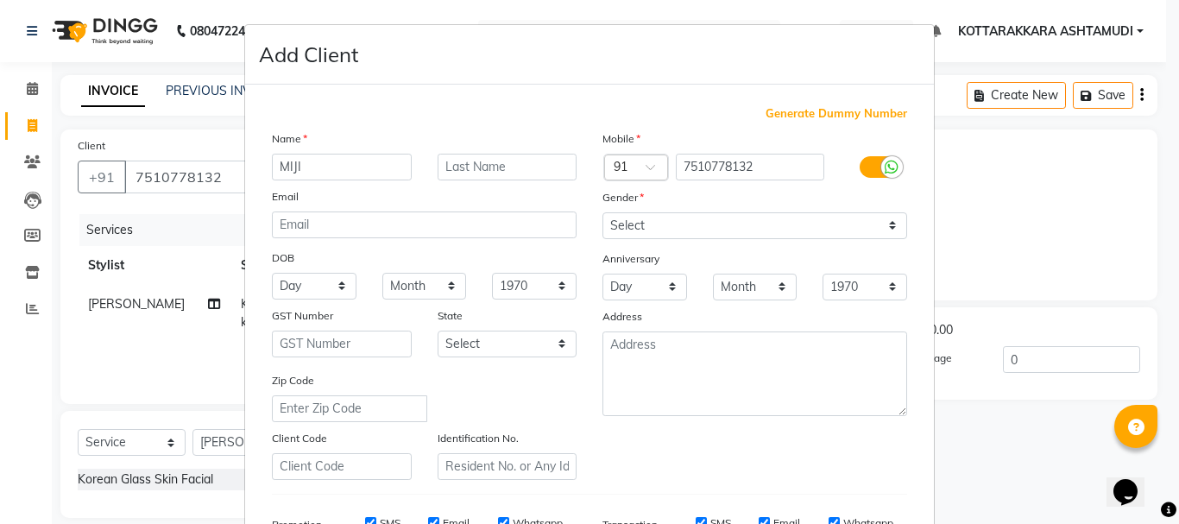
type input "MIJI"
click at [699, 229] on select "Select [DEMOGRAPHIC_DATA] [DEMOGRAPHIC_DATA] Other Prefer Not To Say" at bounding box center [754, 225] width 305 height 27
select select "[DEMOGRAPHIC_DATA]"
click at [602, 212] on select "Select [DEMOGRAPHIC_DATA] [DEMOGRAPHIC_DATA] Other Prefer Not To Say" at bounding box center [754, 225] width 305 height 27
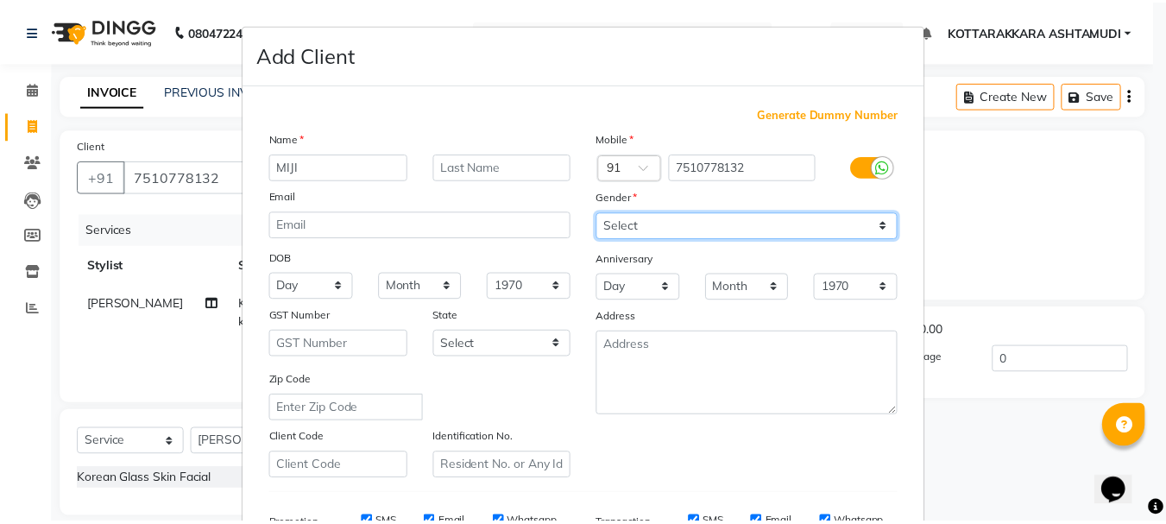
scroll to position [273, 0]
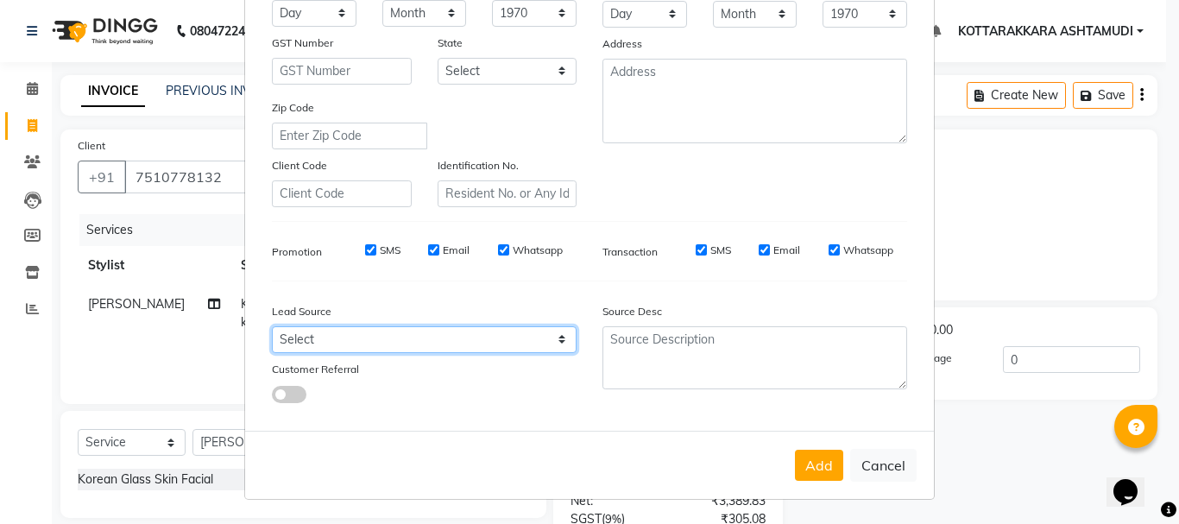
click at [427, 340] on select "Select Walk-in Referral Internet Friend Word of Mouth Advertisement Facebook Ju…" at bounding box center [424, 339] width 305 height 27
select select "31518"
click at [272, 326] on select "Select Walk-in Referral Internet Friend Word of Mouth Advertisement Facebook Ju…" at bounding box center [424, 339] width 305 height 27
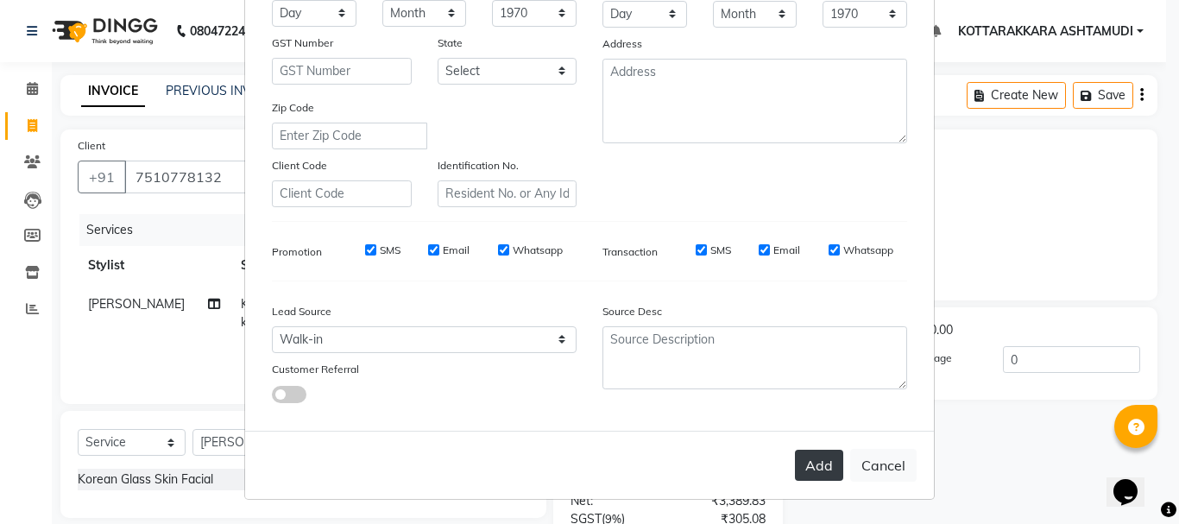
click at [821, 469] on button "Add" at bounding box center [819, 465] width 48 height 31
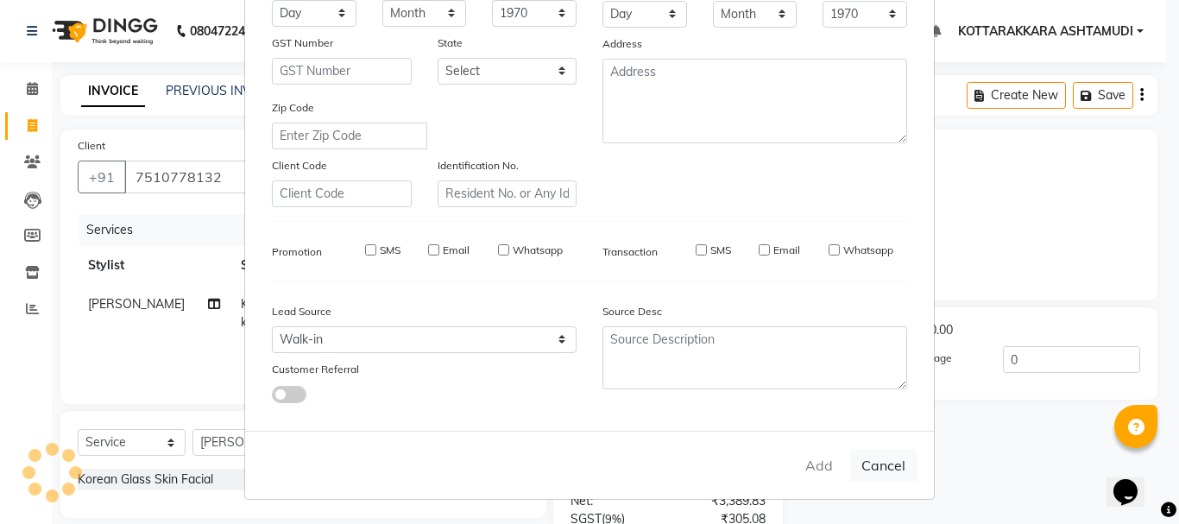
select select
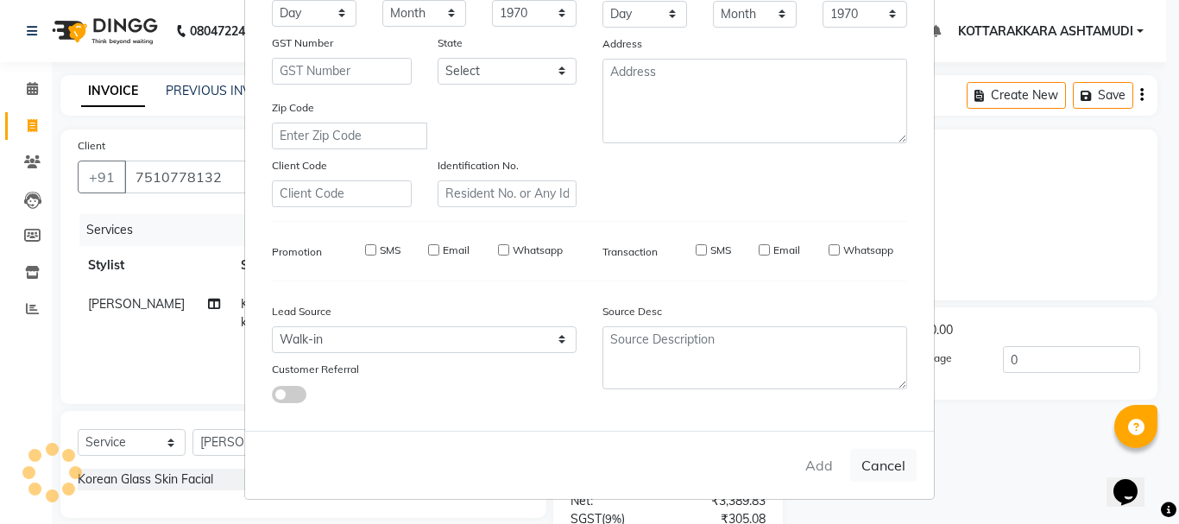
select select
checkbox input "false"
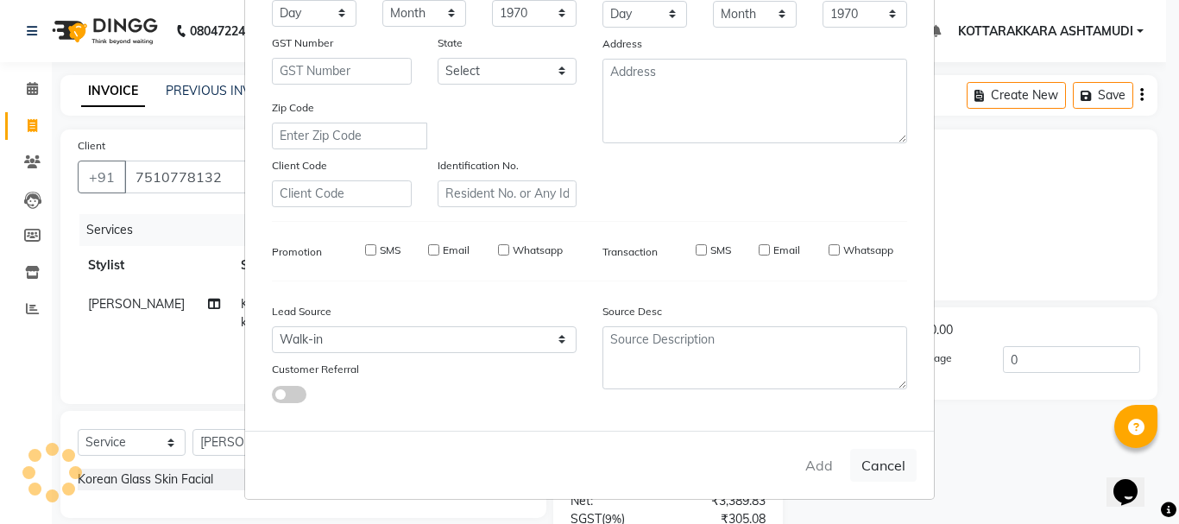
checkbox input "false"
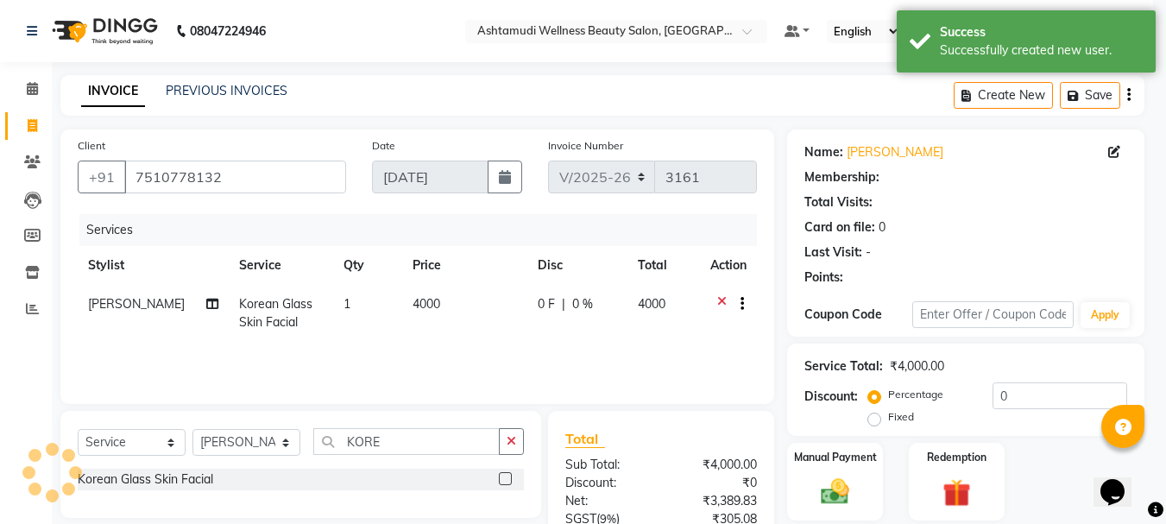
select select "1: Object"
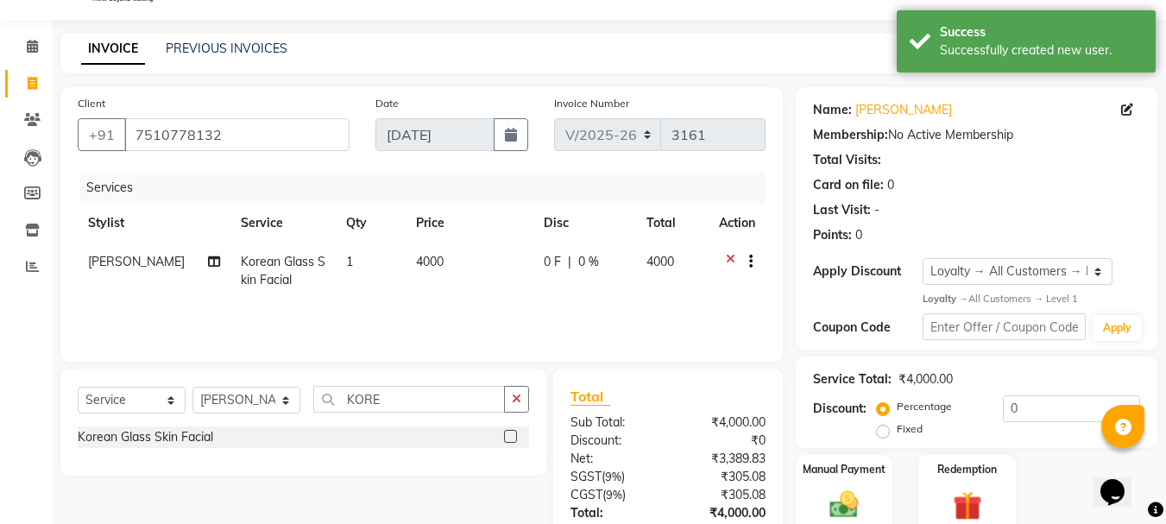
scroll to position [167, 0]
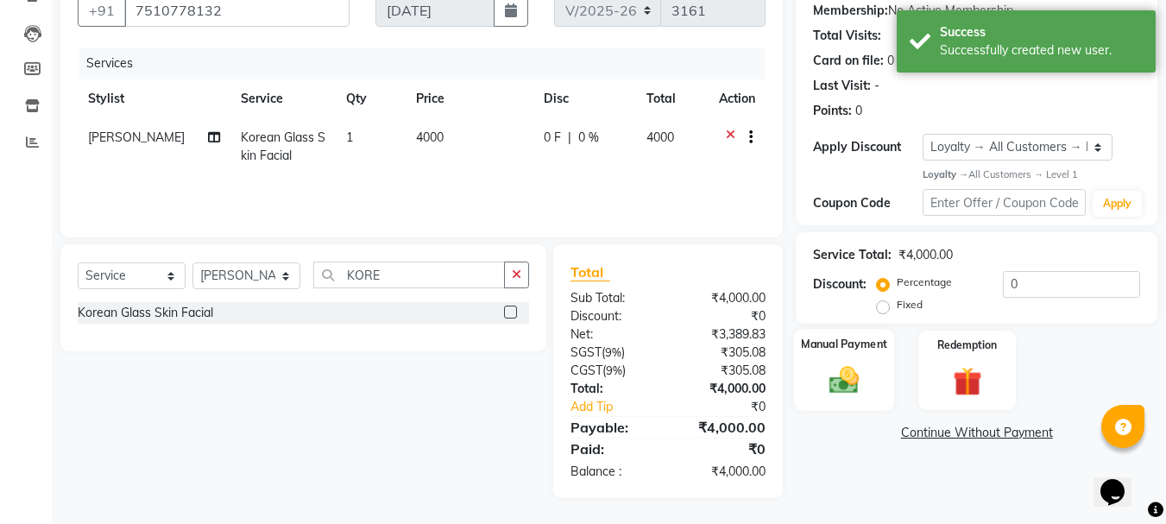
click at [832, 379] on img at bounding box center [844, 380] width 48 height 35
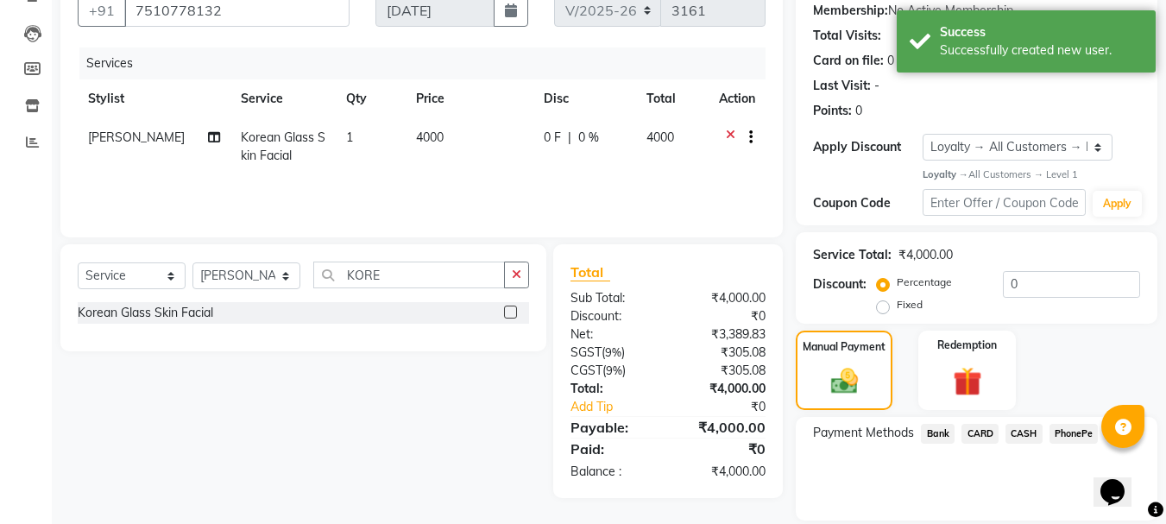
click at [1029, 439] on span "CASH" at bounding box center [1023, 434] width 37 height 20
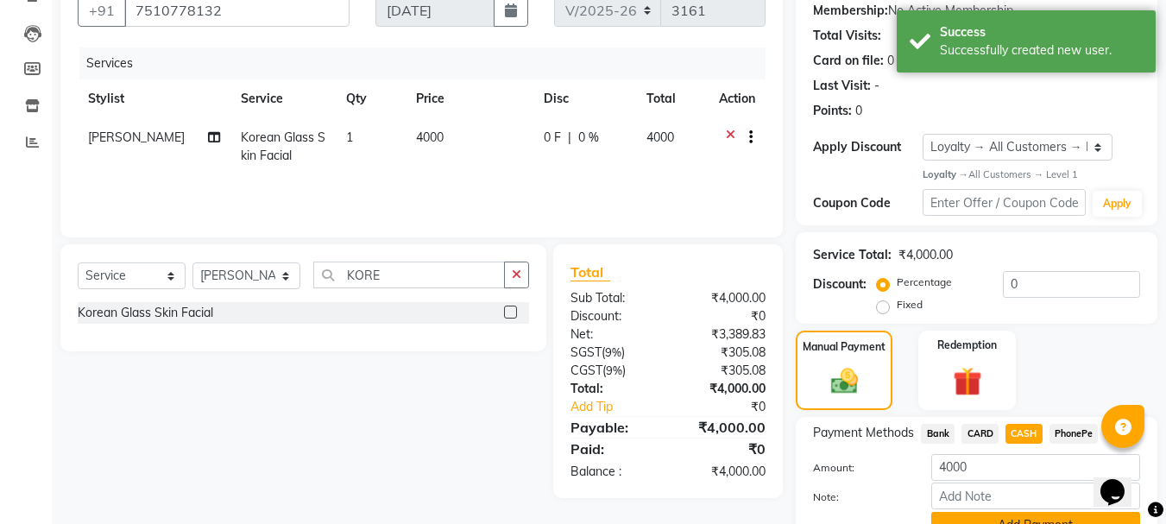
click at [1000, 519] on button "Add Payment" at bounding box center [1035, 525] width 209 height 27
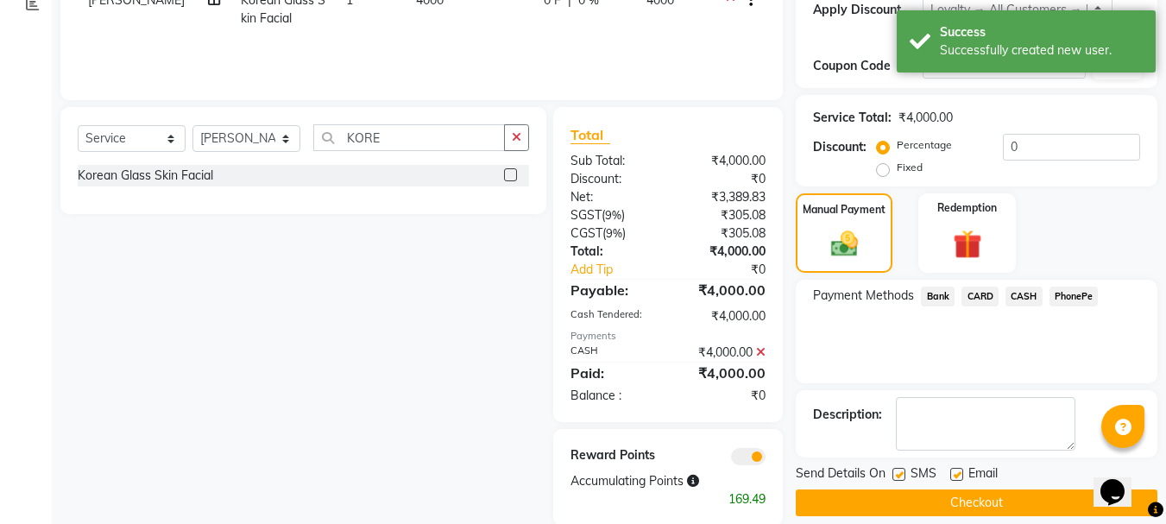
scroll to position [331, 0]
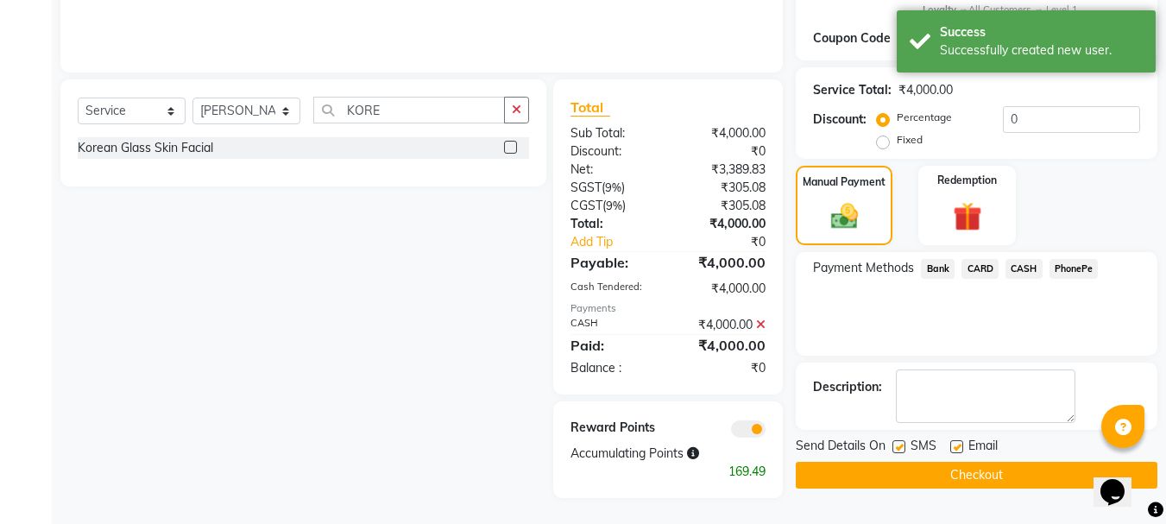
click at [996, 472] on button "Checkout" at bounding box center [977, 475] width 362 height 27
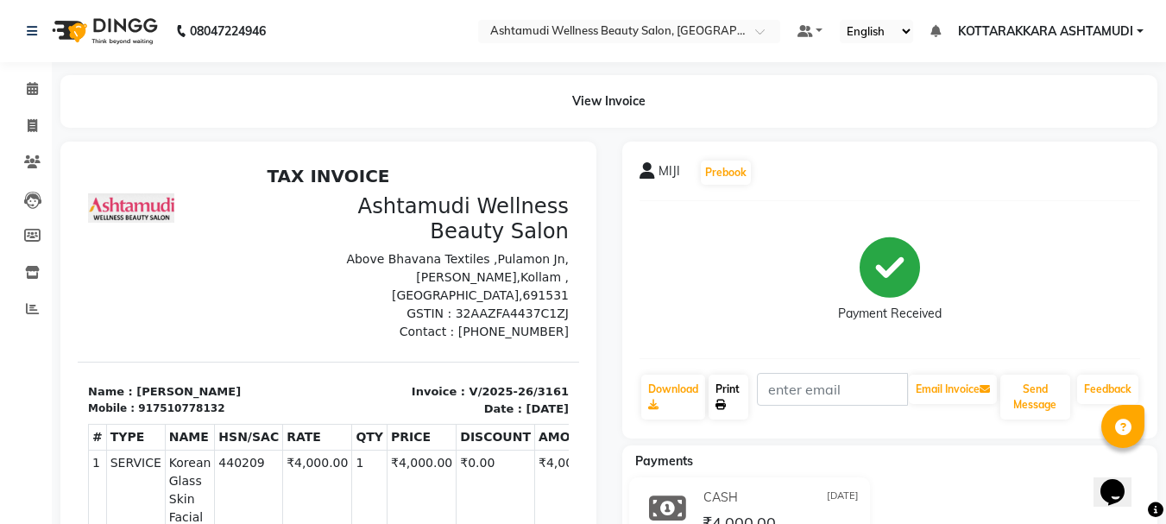
click at [719, 388] on link "Print" at bounding box center [728, 397] width 40 height 45
click at [33, 90] on icon at bounding box center [32, 88] width 11 height 13
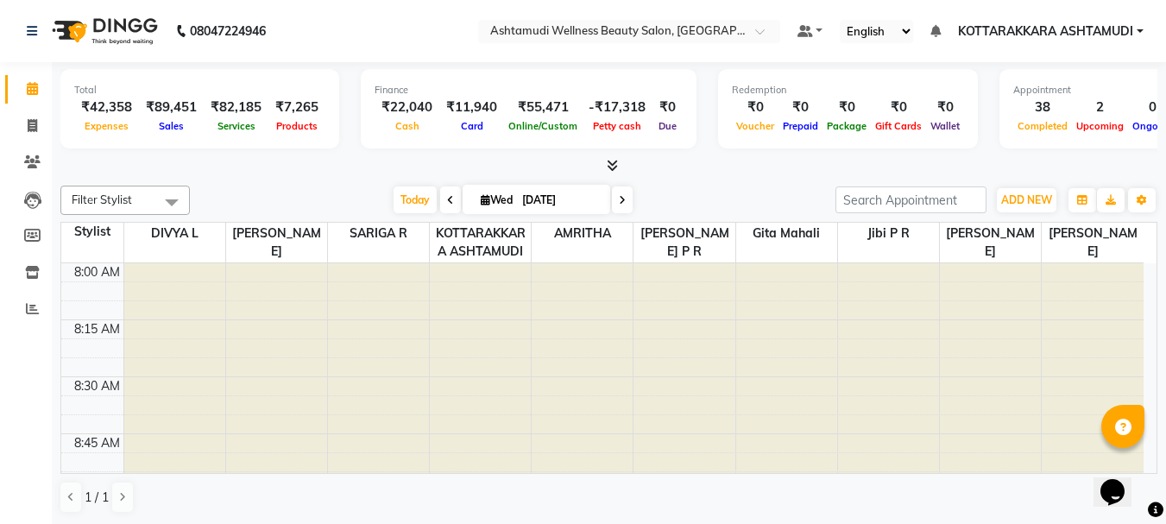
click at [1013, 30] on span "KOTTARAKKARA ASHTAMUDI" at bounding box center [1045, 31] width 175 height 18
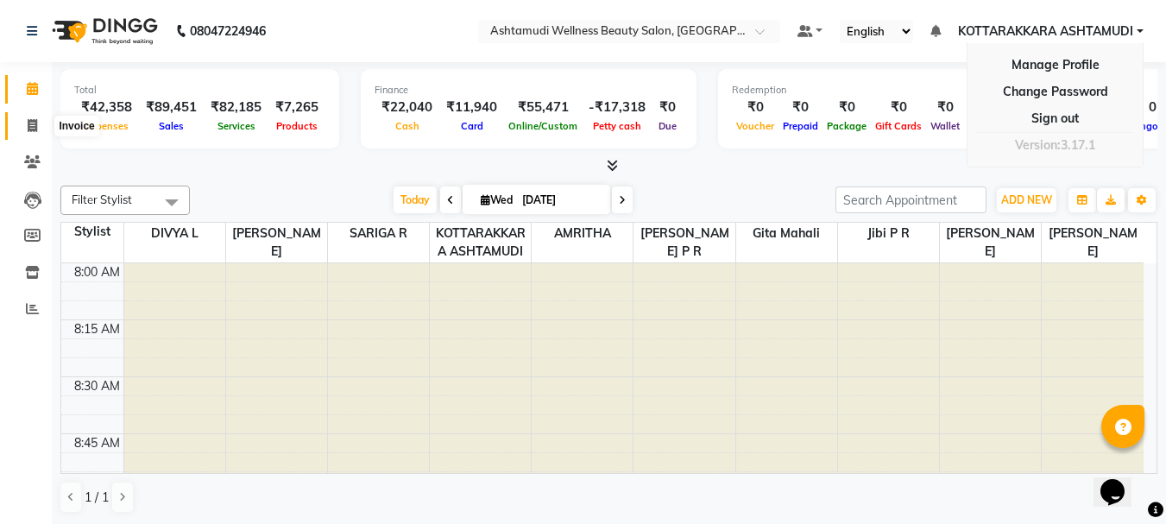
click at [39, 130] on span at bounding box center [32, 126] width 30 height 20
select select "service"
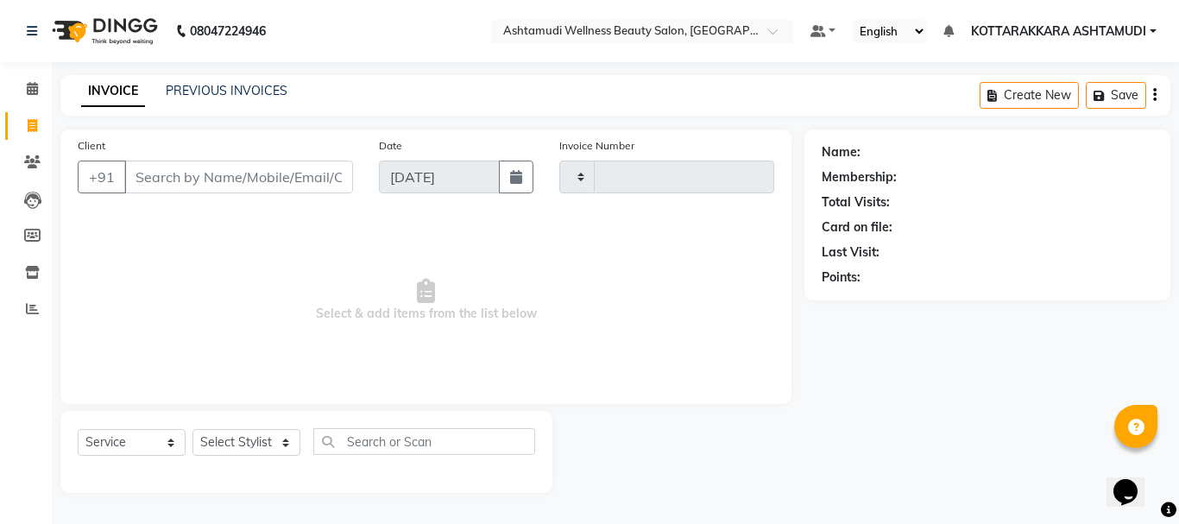
type input "3162"
select select "4664"
click at [255, 437] on select "Select Stylist" at bounding box center [246, 442] width 108 height 27
select select "27465"
click at [192, 429] on select "Select Stylist AMRITHA DIVYA L Gita Mahali Jibi P R [PERSON_NAME] ASHTAMUDI [PE…" at bounding box center [246, 442] width 108 height 27
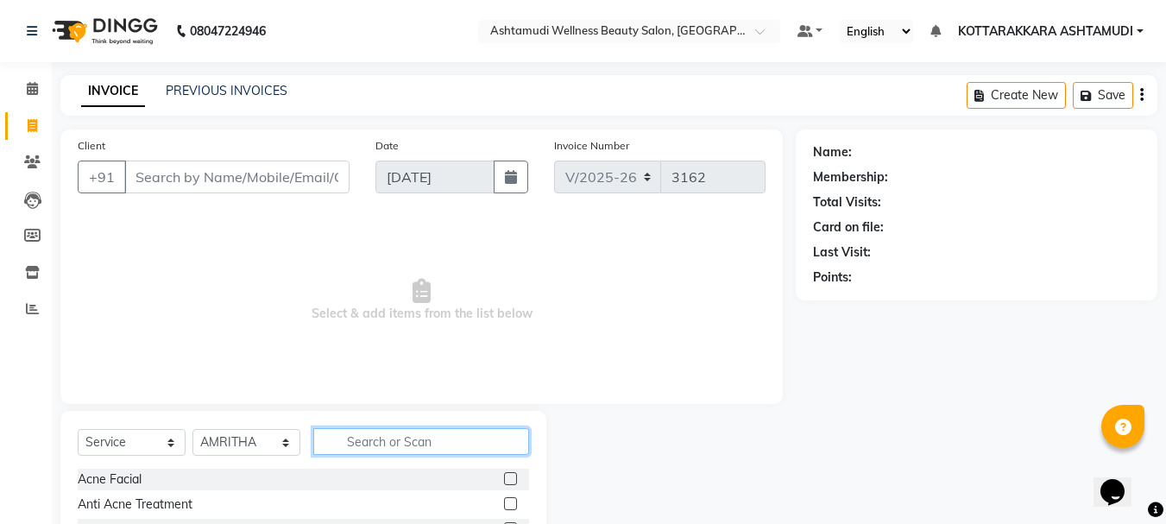
click at [396, 430] on input "text" at bounding box center [421, 441] width 216 height 27
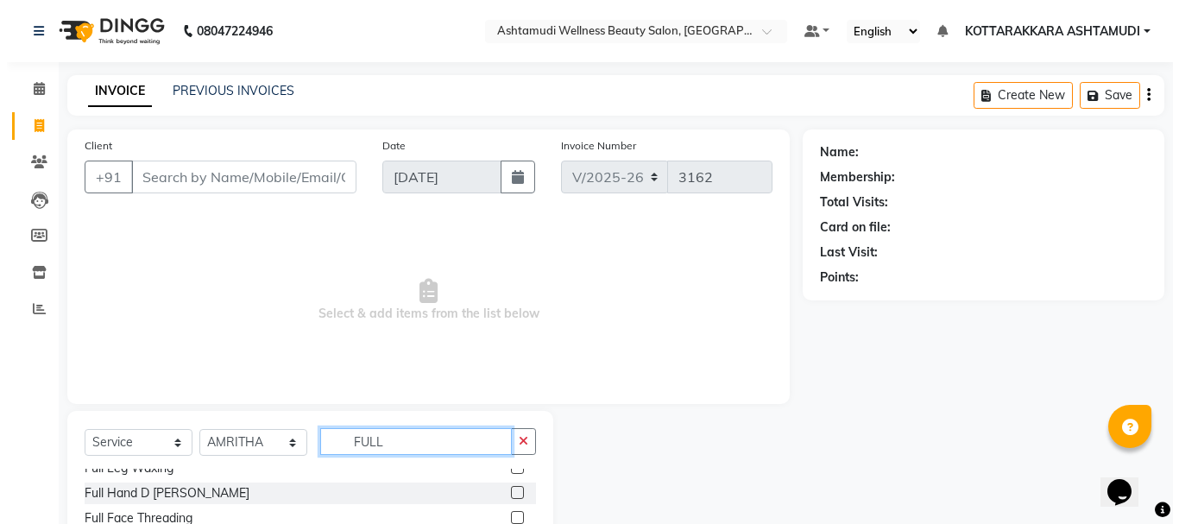
scroll to position [167, 0]
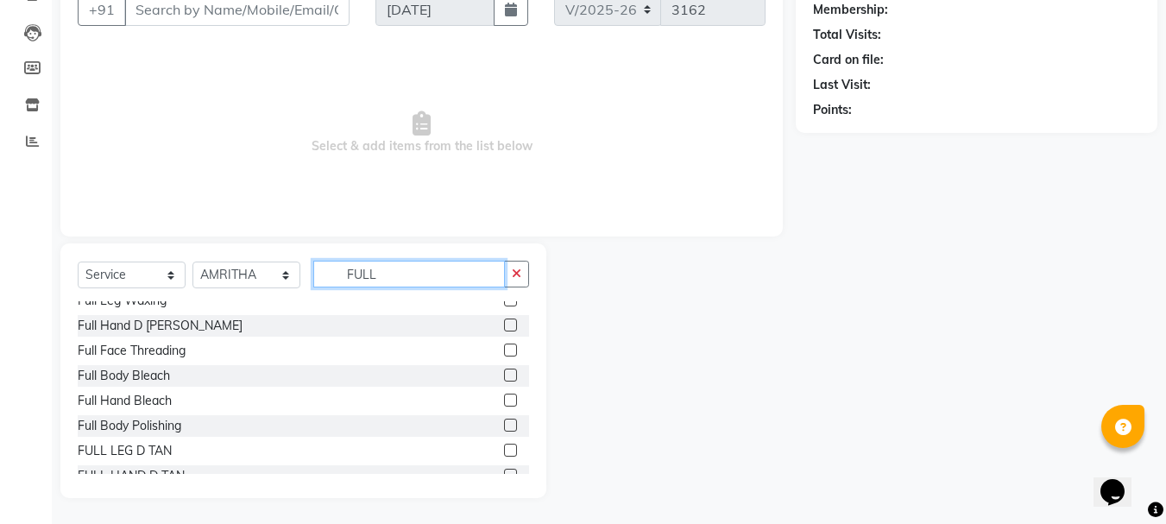
type input "FULL"
click at [504, 349] on label at bounding box center [510, 349] width 13 height 13
click at [504, 349] on input "checkbox" at bounding box center [509, 350] width 11 height 11
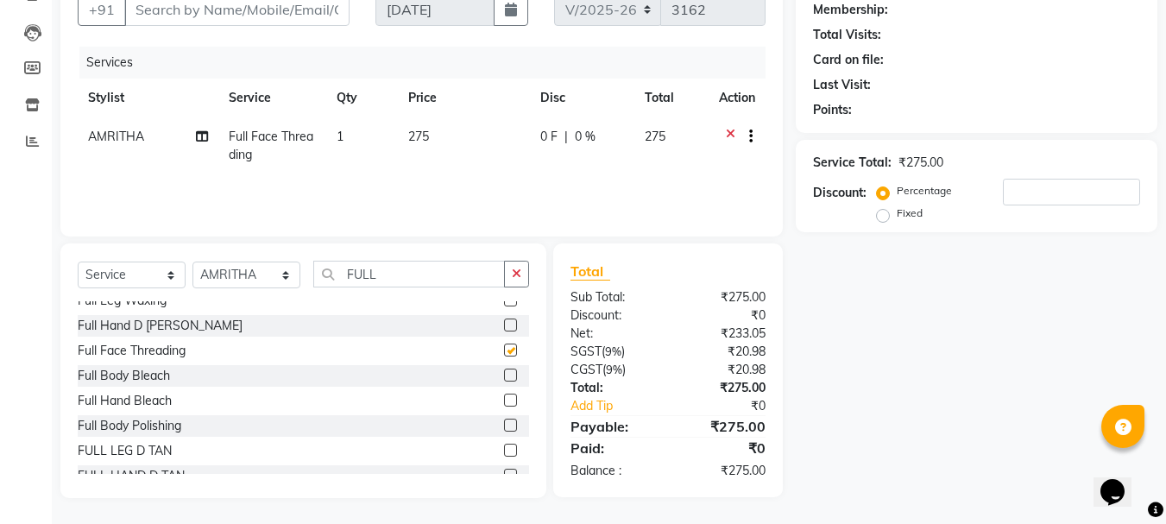
checkbox input "false"
click at [232, 22] on input "Client" at bounding box center [236, 9] width 225 height 33
type input "8"
type input "0"
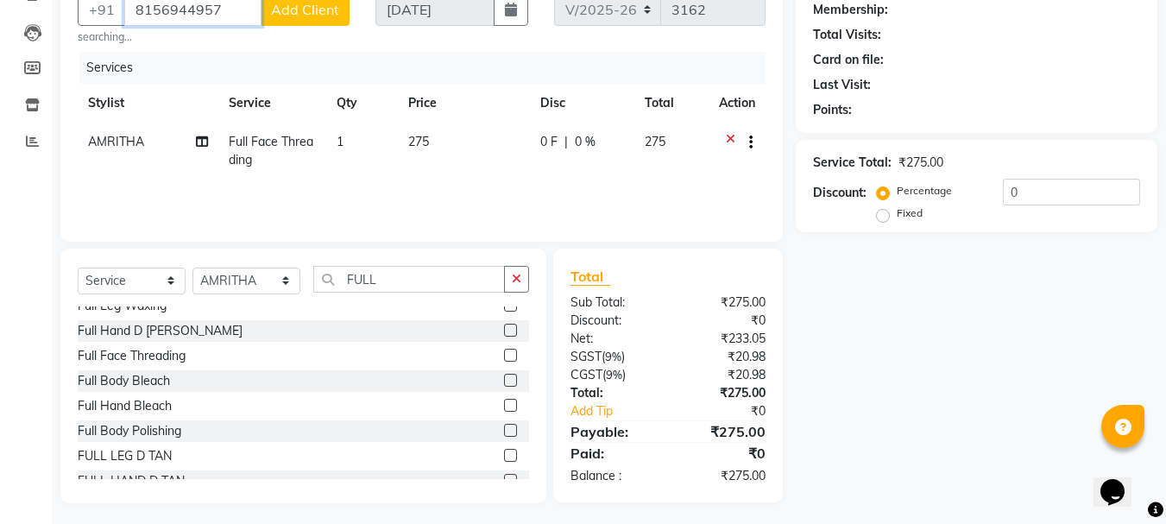
type input "8156944957"
click at [309, 19] on button "Add Client" at bounding box center [305, 9] width 89 height 33
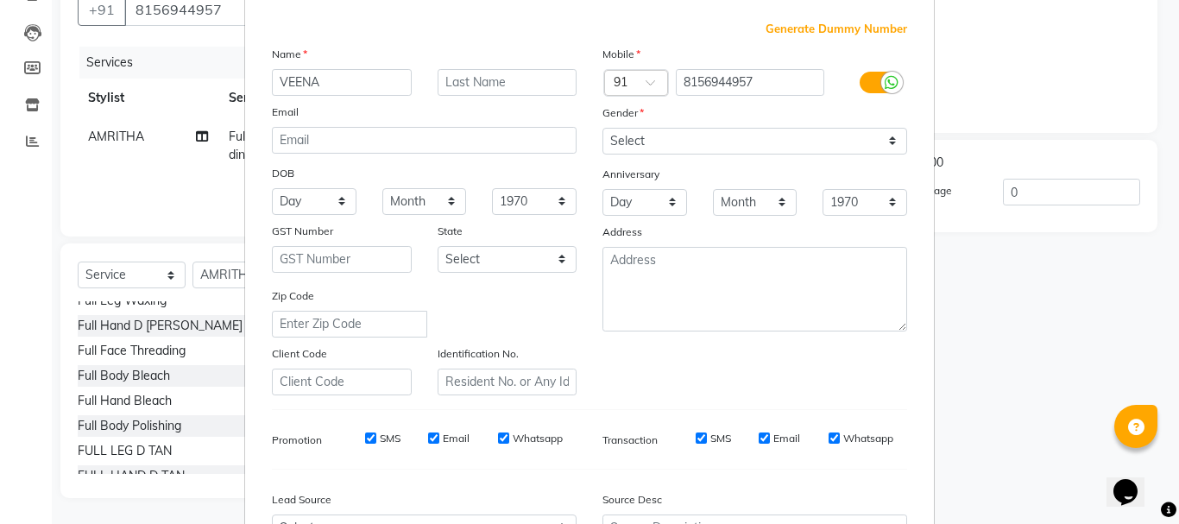
scroll to position [173, 0]
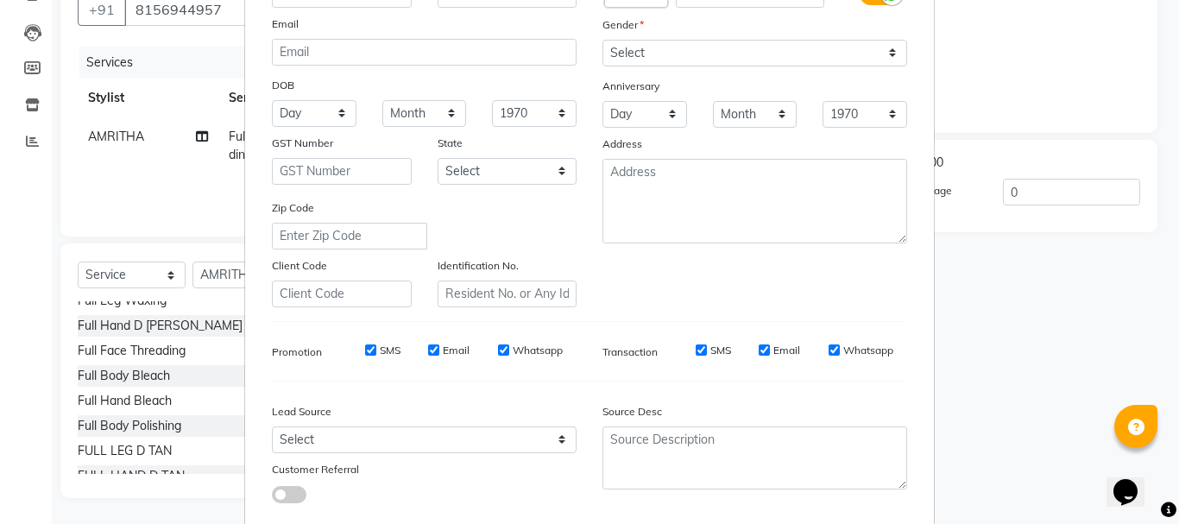
type input "VEENA"
click at [698, 60] on select "Select [DEMOGRAPHIC_DATA] [DEMOGRAPHIC_DATA] Other Prefer Not To Say" at bounding box center [754, 53] width 305 height 27
select select "[DEMOGRAPHIC_DATA]"
click at [602, 40] on select "Select [DEMOGRAPHIC_DATA] [DEMOGRAPHIC_DATA] Other Prefer Not To Say" at bounding box center [754, 53] width 305 height 27
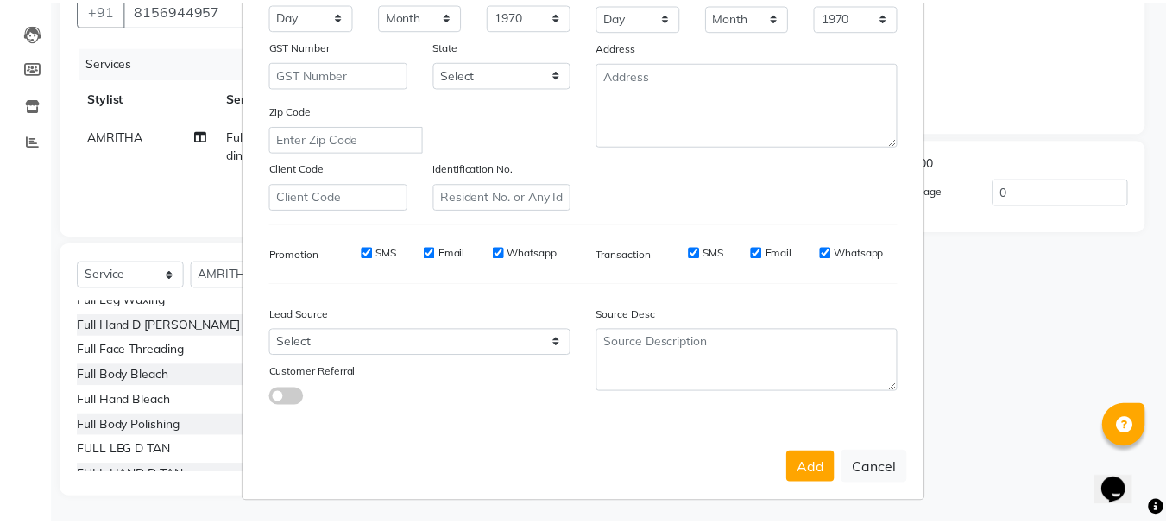
scroll to position [273, 0]
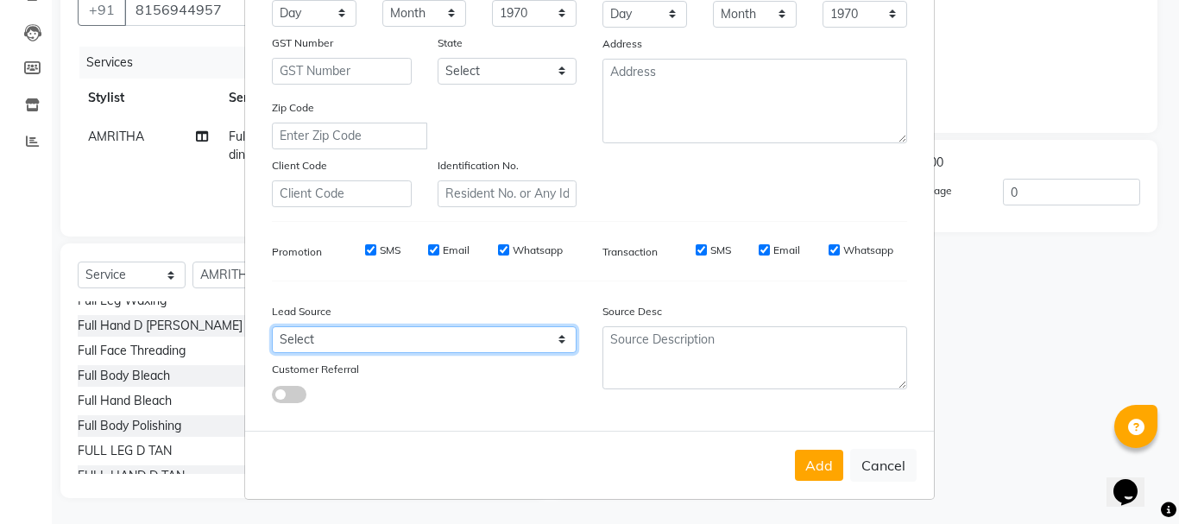
click at [450, 337] on select "Select Walk-in Referral Internet Friend Word of Mouth Advertisement Facebook Ju…" at bounding box center [424, 339] width 305 height 27
select select "31518"
click at [272, 326] on select "Select Walk-in Referral Internet Friend Word of Mouth Advertisement Facebook Ju…" at bounding box center [424, 339] width 305 height 27
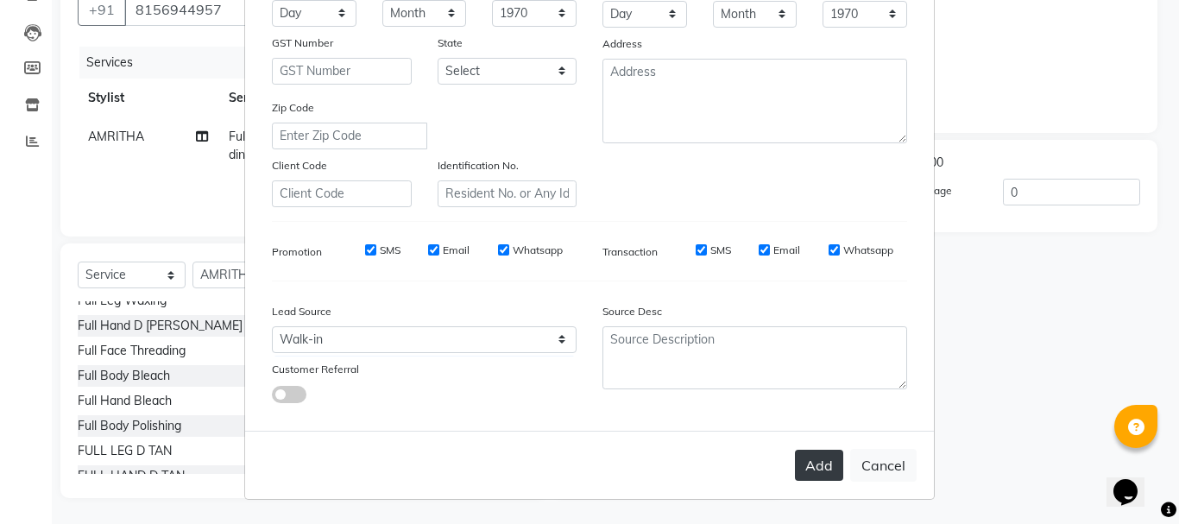
click at [809, 468] on button "Add" at bounding box center [819, 465] width 48 height 31
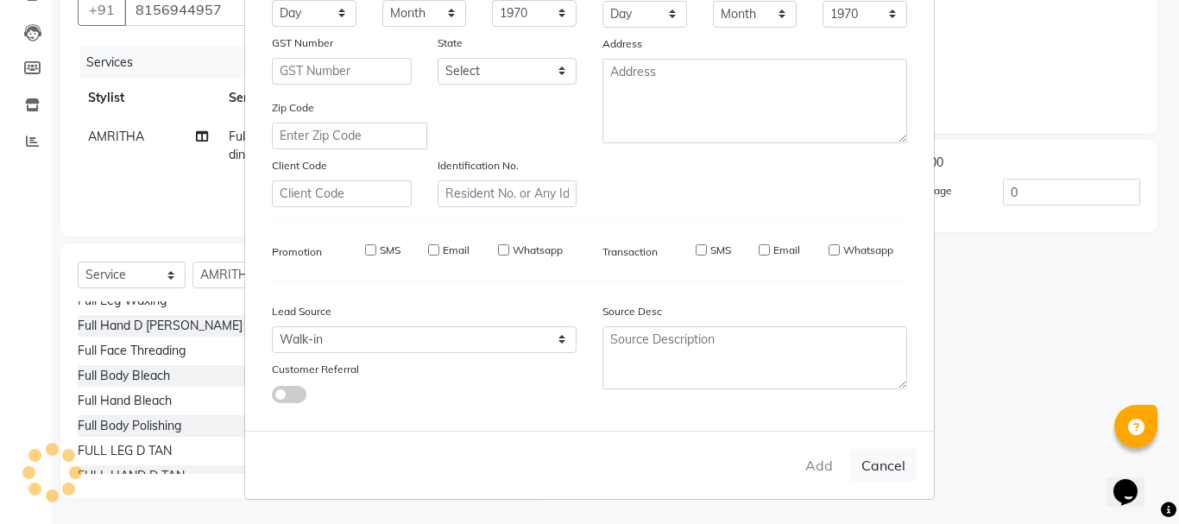
select select
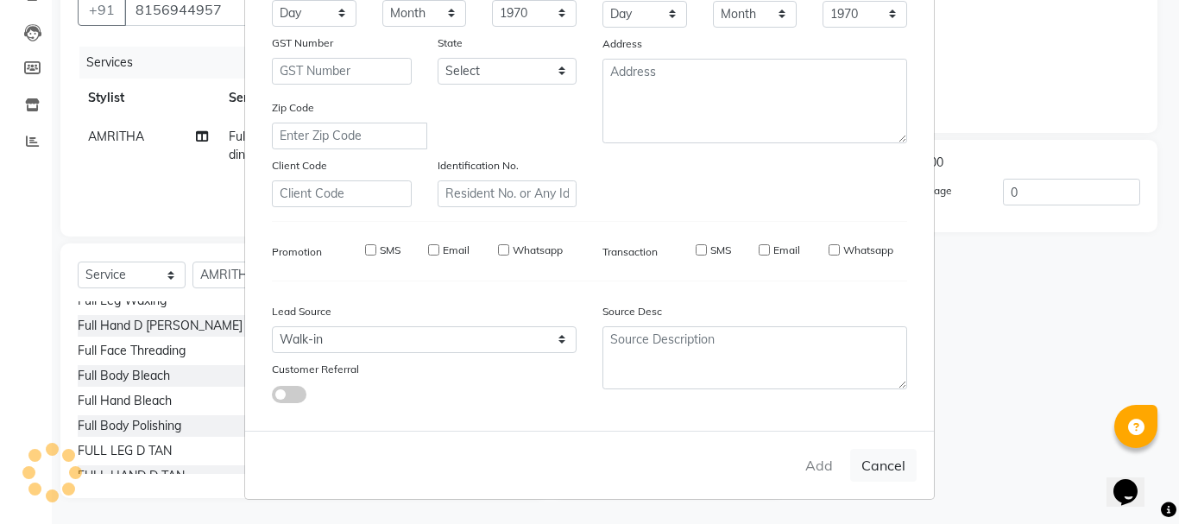
select select
checkbox input "false"
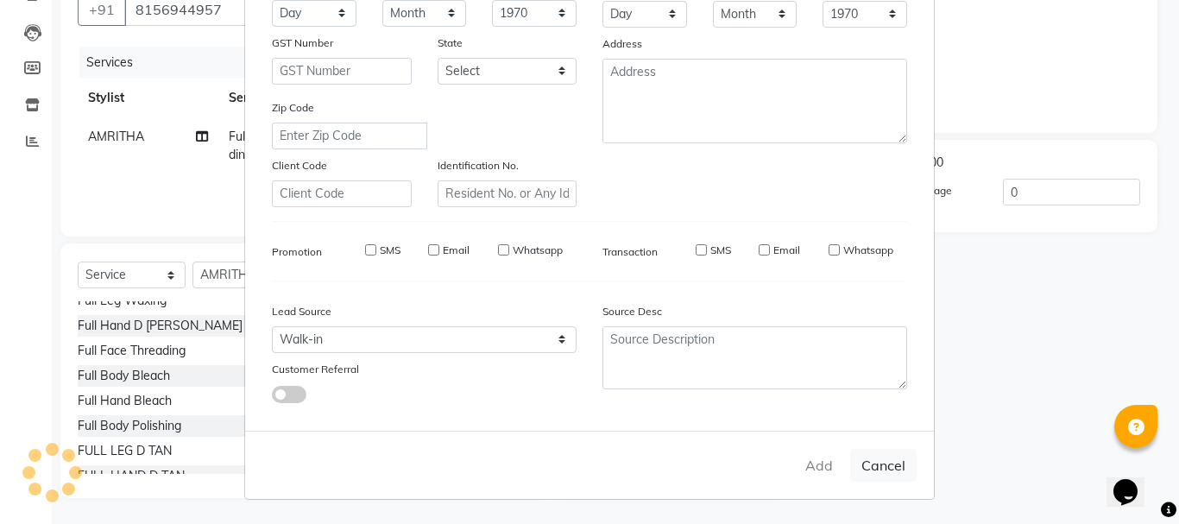
checkbox input "false"
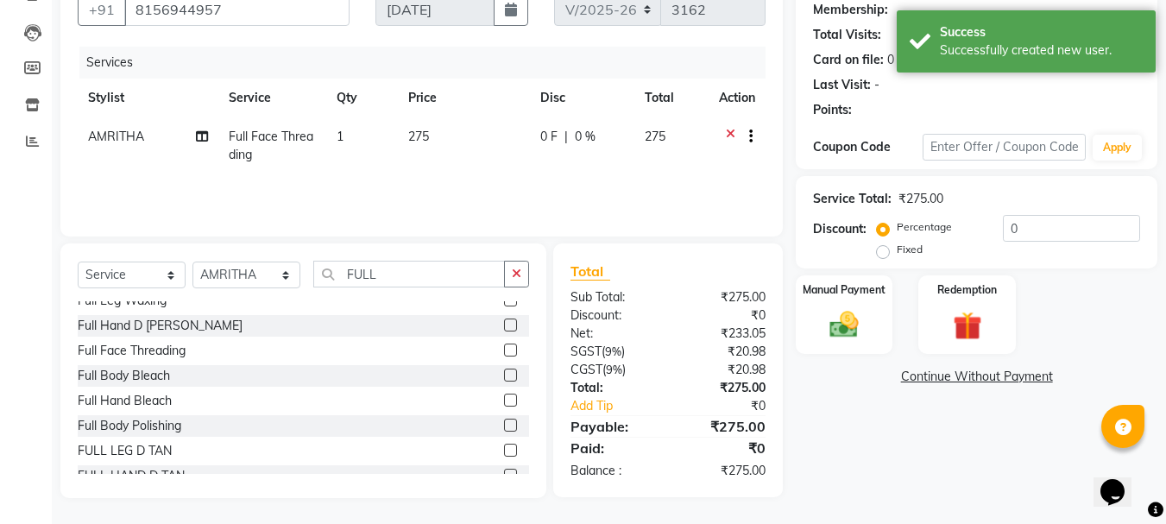
select select "1: Object"
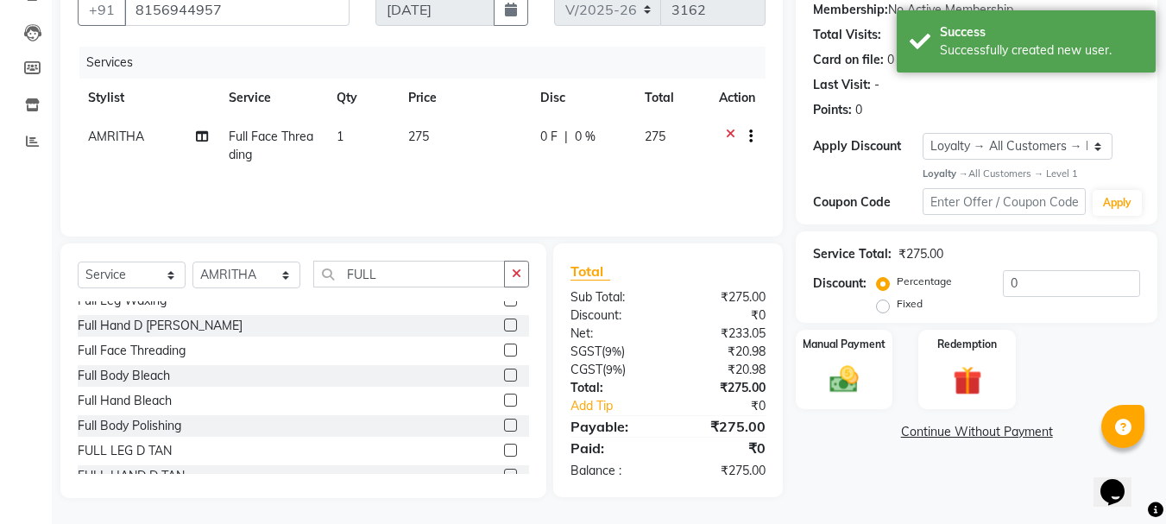
click at [897, 306] on label "Fixed" at bounding box center [910, 304] width 26 height 16
click at [884, 306] on input "Fixed" at bounding box center [886, 304] width 12 height 12
radio input "true"
click at [1060, 283] on input "0" at bounding box center [1071, 283] width 137 height 27
type input "25"
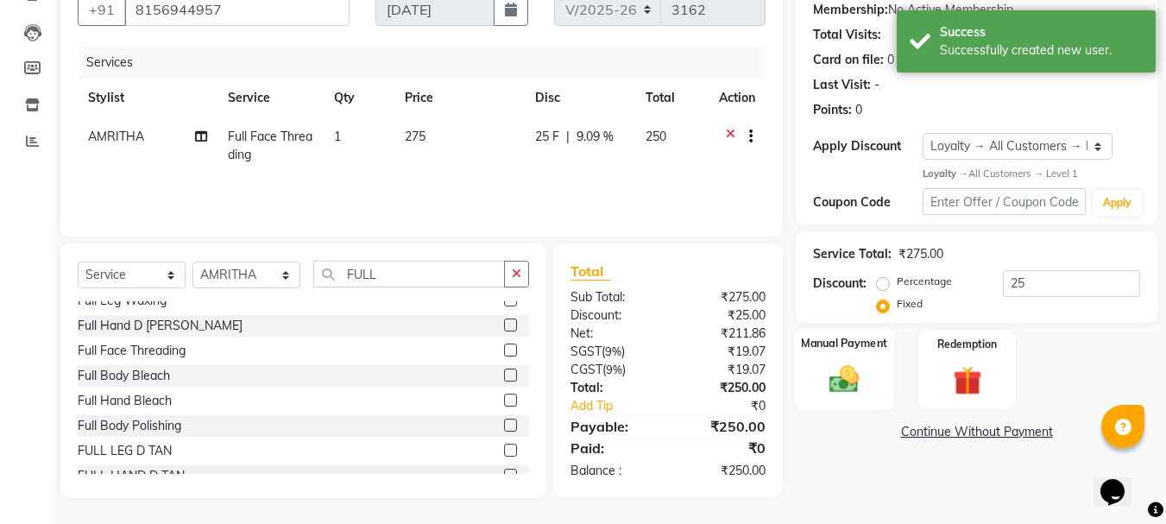
click at [864, 378] on img at bounding box center [844, 379] width 48 height 35
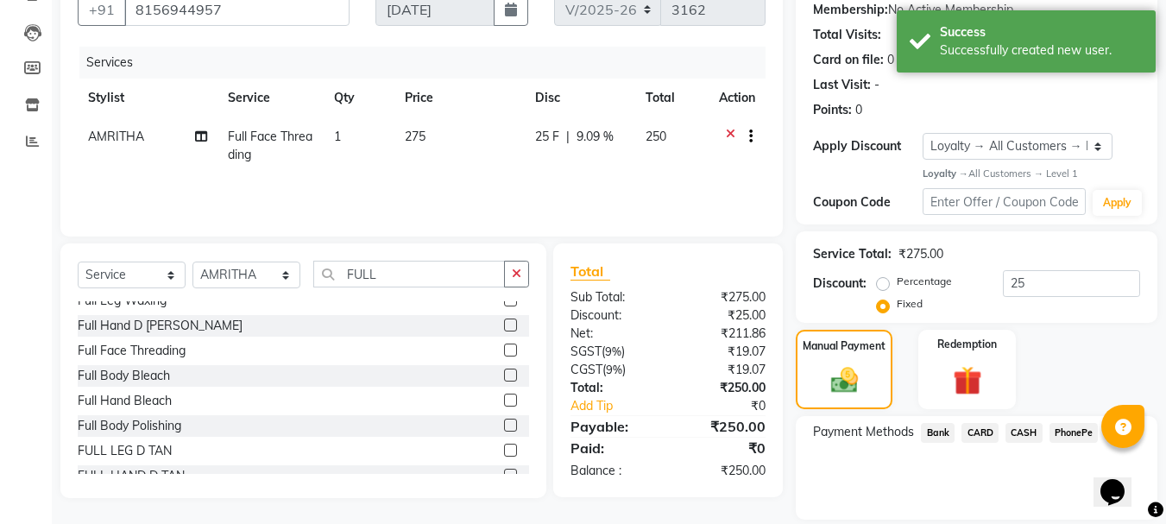
click at [1092, 433] on span "PhonePe" at bounding box center [1073, 433] width 49 height 20
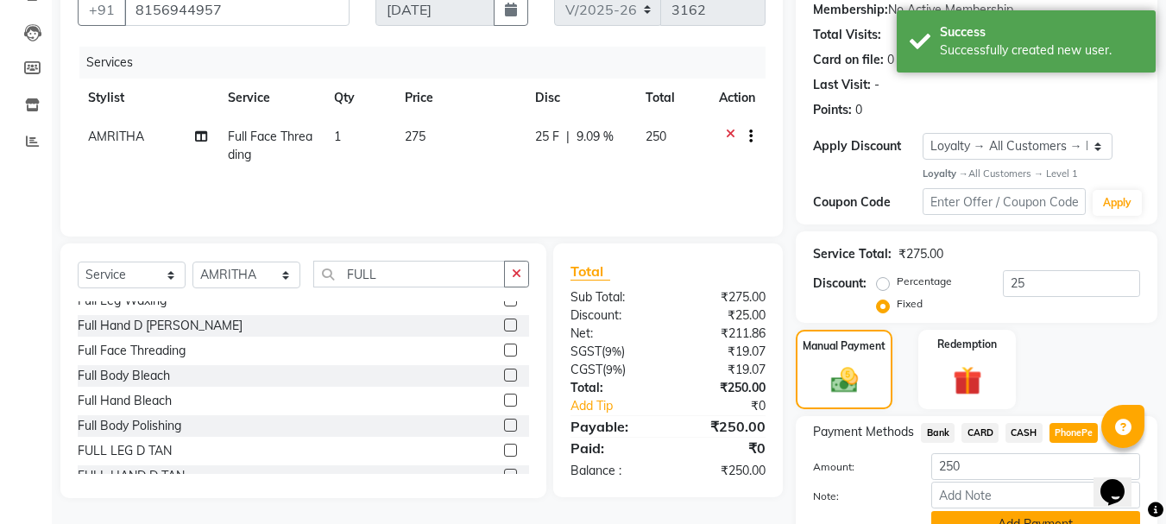
click at [1025, 519] on button "Add Payment" at bounding box center [1035, 524] width 209 height 27
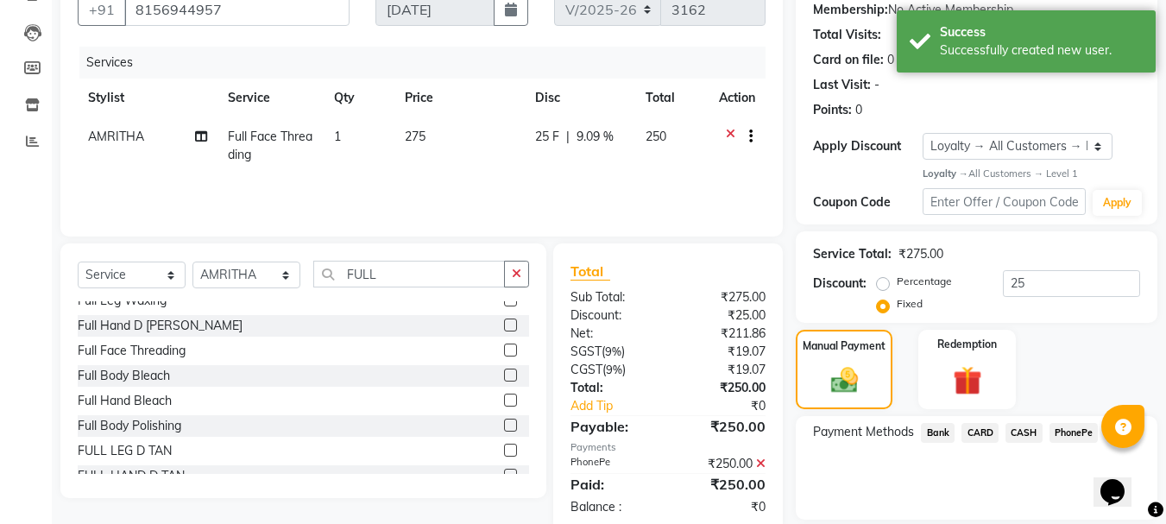
scroll to position [322, 0]
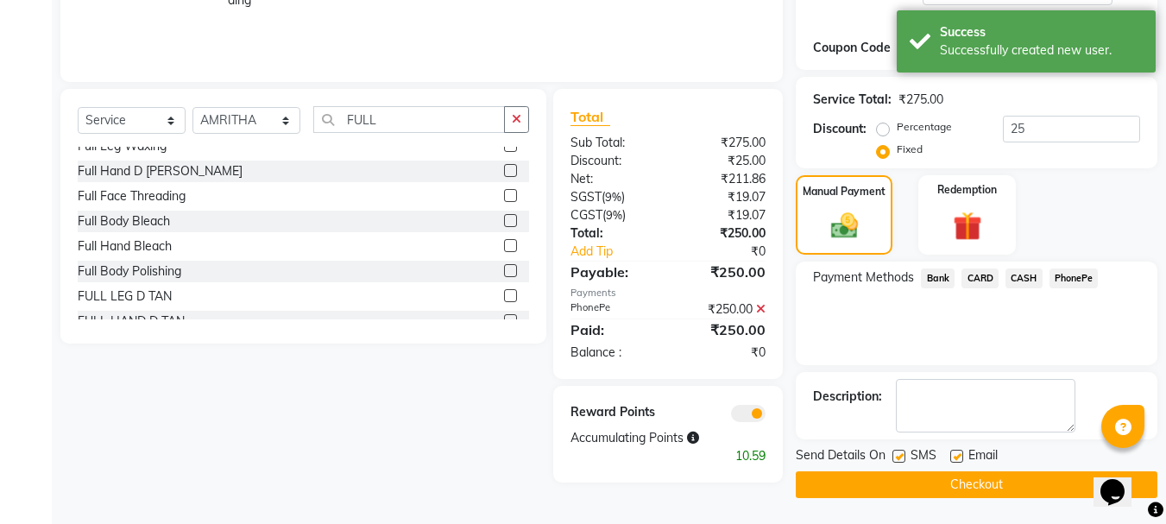
click at [982, 491] on button "Checkout" at bounding box center [977, 484] width 362 height 27
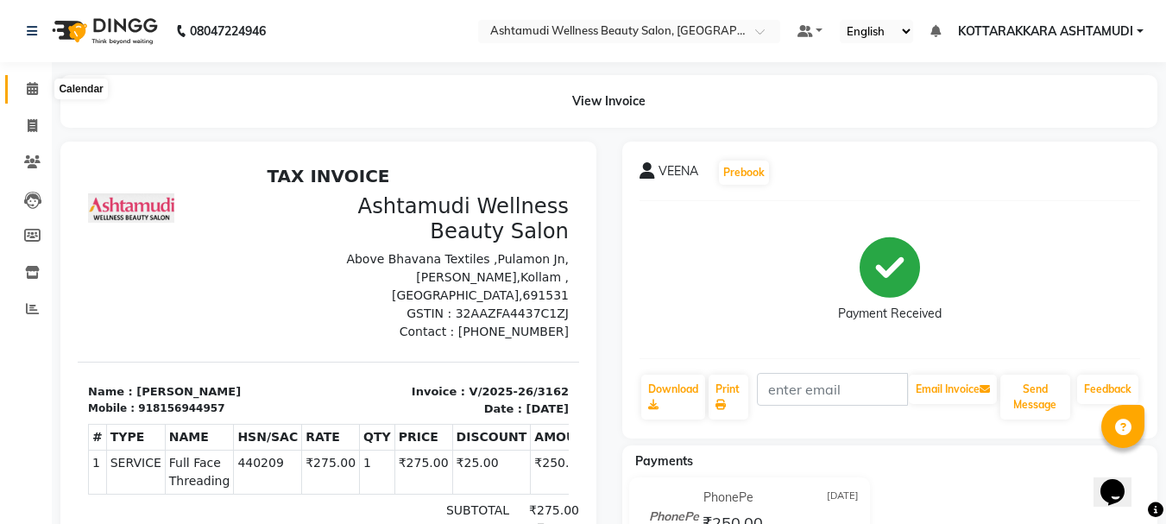
click at [27, 87] on icon at bounding box center [32, 88] width 11 height 13
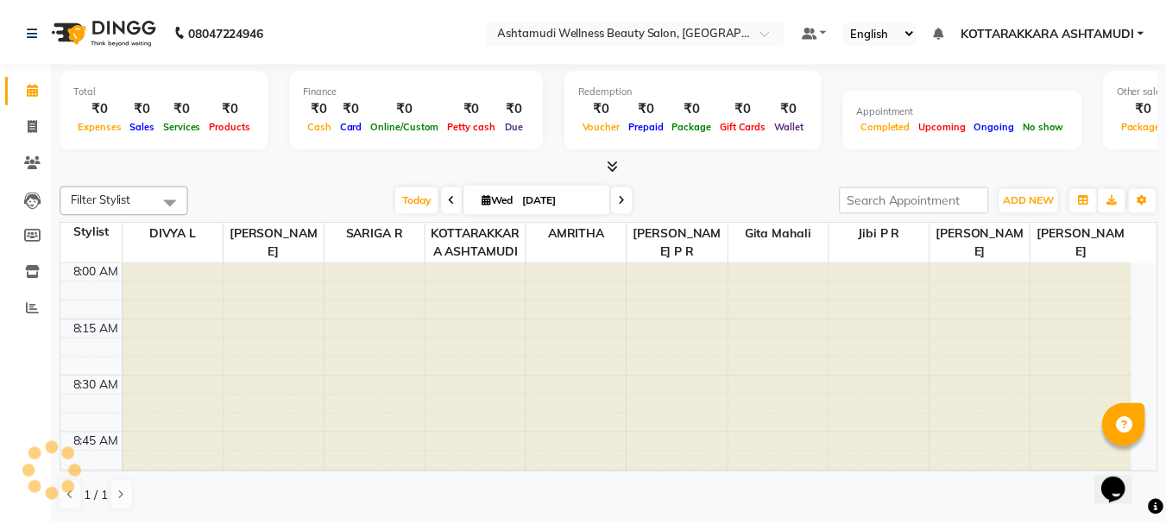
scroll to position [2507, 0]
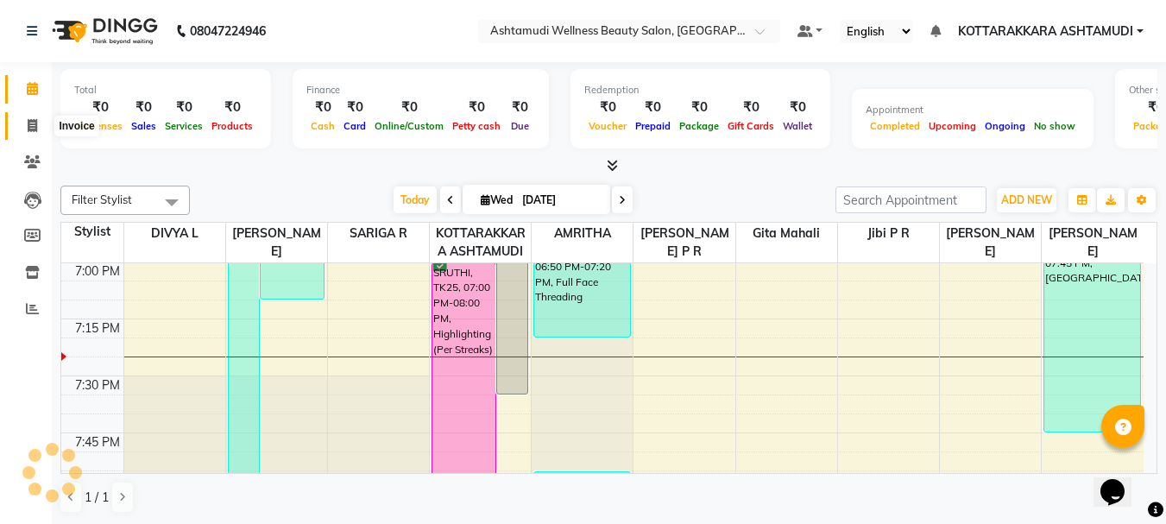
click at [32, 132] on span at bounding box center [32, 126] width 30 height 20
select select "service"
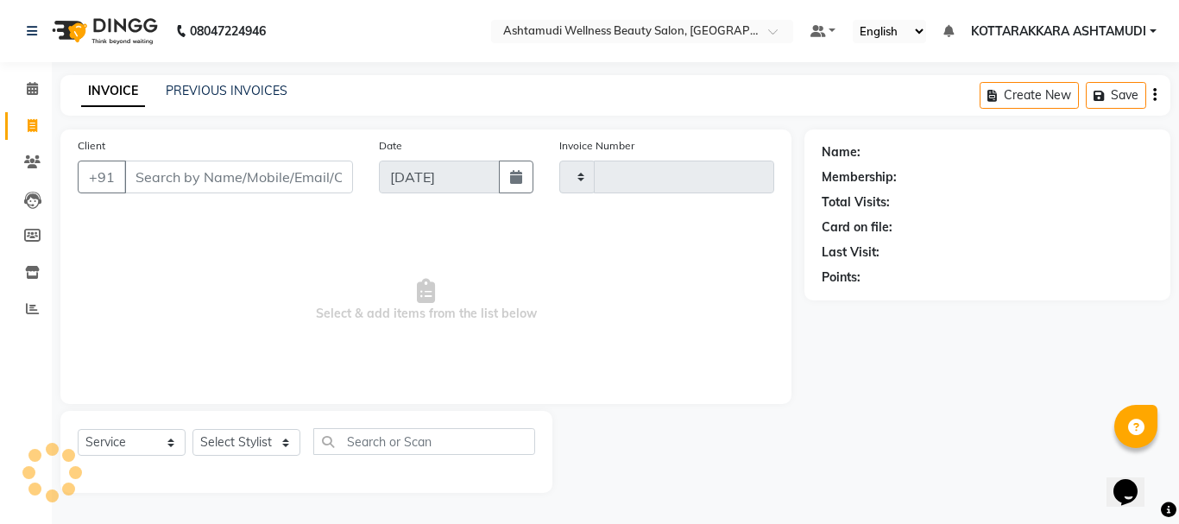
type input "3163"
select select "4664"
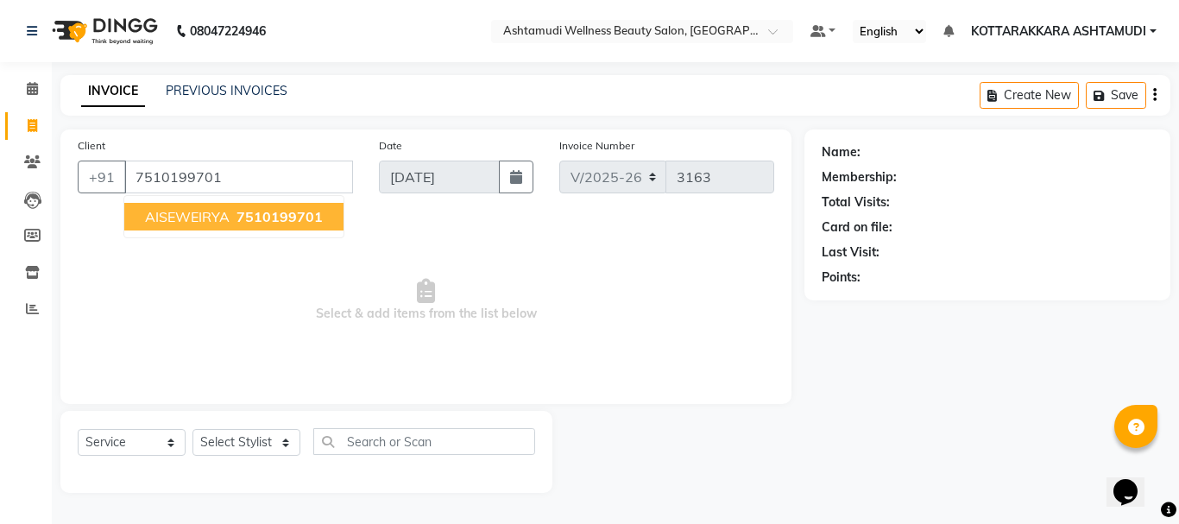
type input "7510199701"
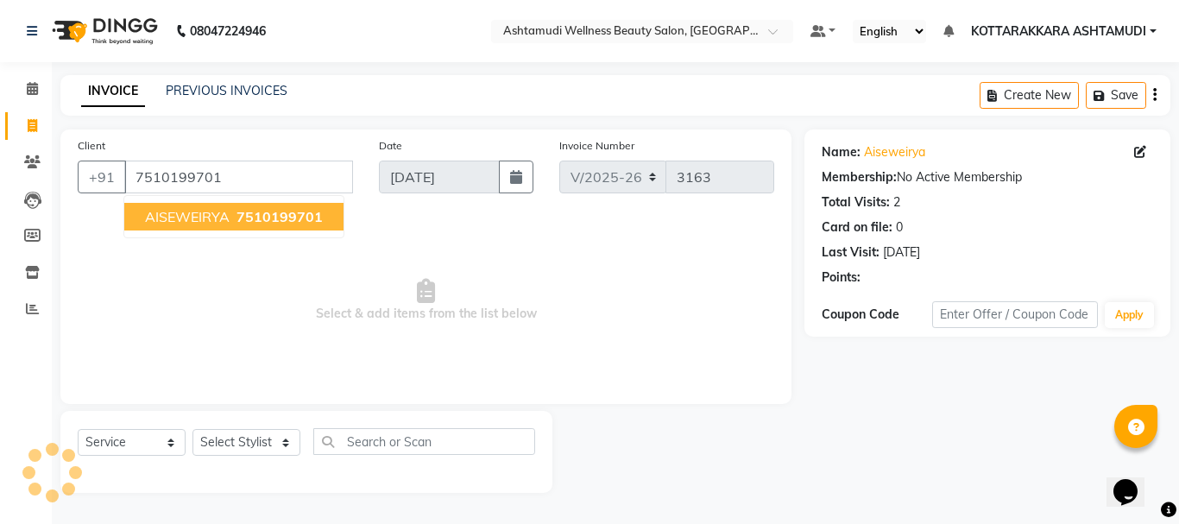
click at [233, 216] on ngb-highlight "7510199701" at bounding box center [278, 216] width 90 height 17
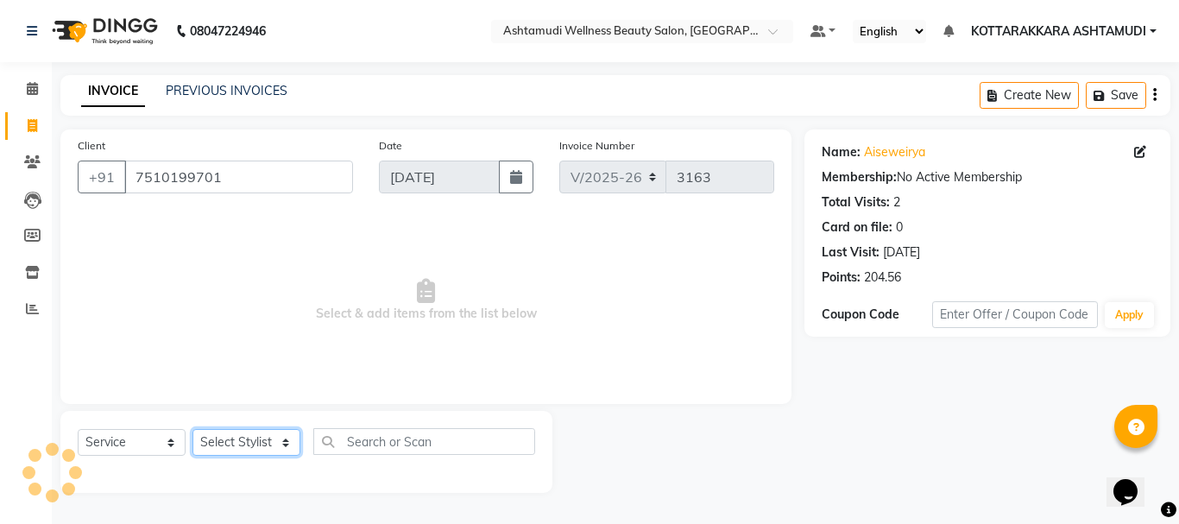
click at [241, 447] on select "Select Stylist AMRITHA DIVYA L Gita Mahali Jibi P R [PERSON_NAME] ASHTAMUDI [PE…" at bounding box center [246, 442] width 108 height 27
select select "75883"
click at [192, 429] on select "Select Stylist AMRITHA DIVYA L Gita Mahali Jibi P R [PERSON_NAME] ASHTAMUDI [PE…" at bounding box center [246, 442] width 108 height 27
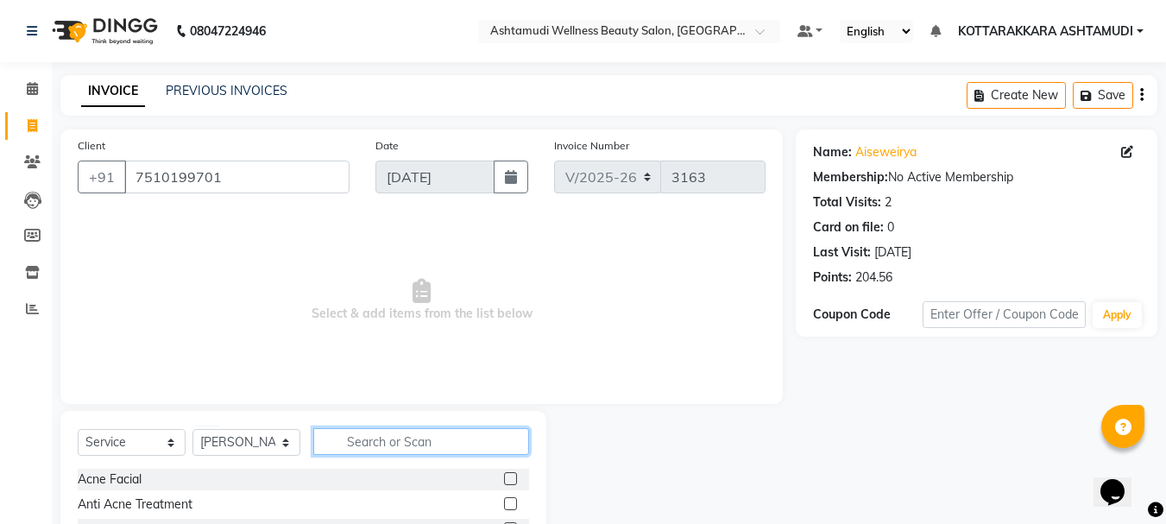
click at [373, 436] on input "text" at bounding box center [421, 441] width 216 height 27
type input "CLEA"
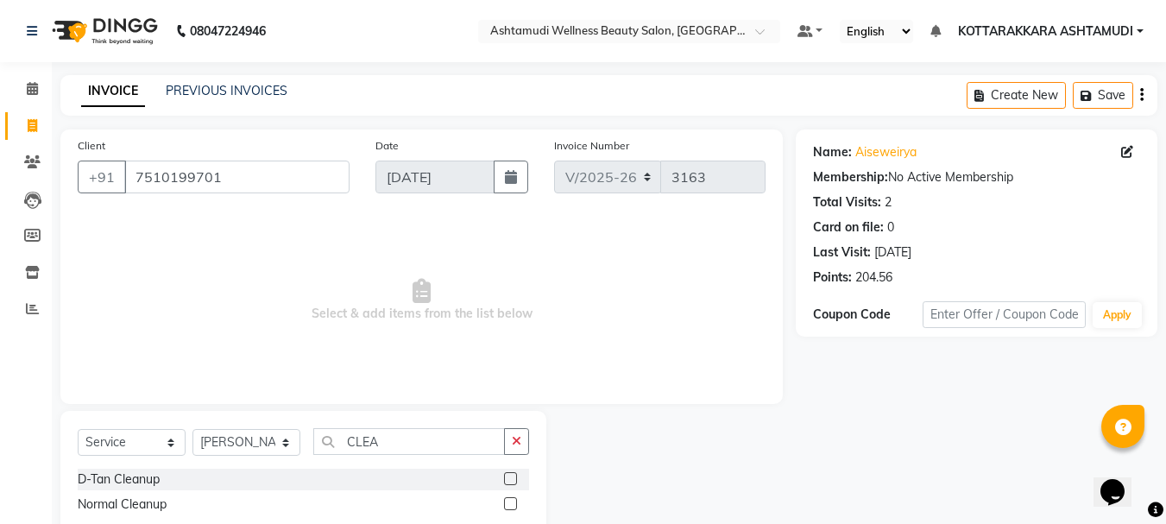
click at [513, 503] on label at bounding box center [510, 503] width 13 height 13
click at [513, 503] on input "checkbox" at bounding box center [509, 504] width 11 height 11
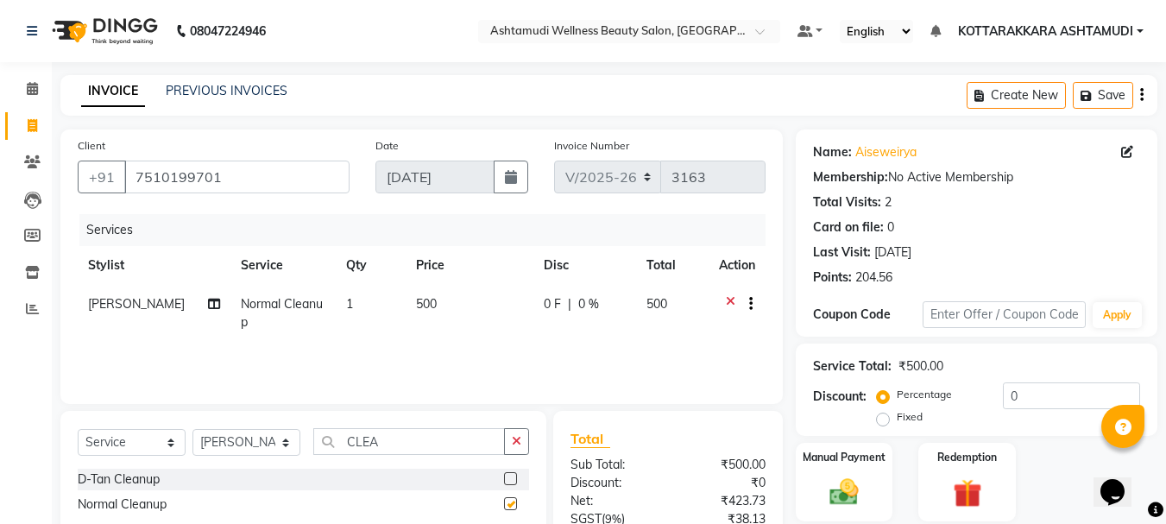
checkbox input "false"
click at [424, 448] on input "CLEA" at bounding box center [409, 441] width 192 height 27
type input "C"
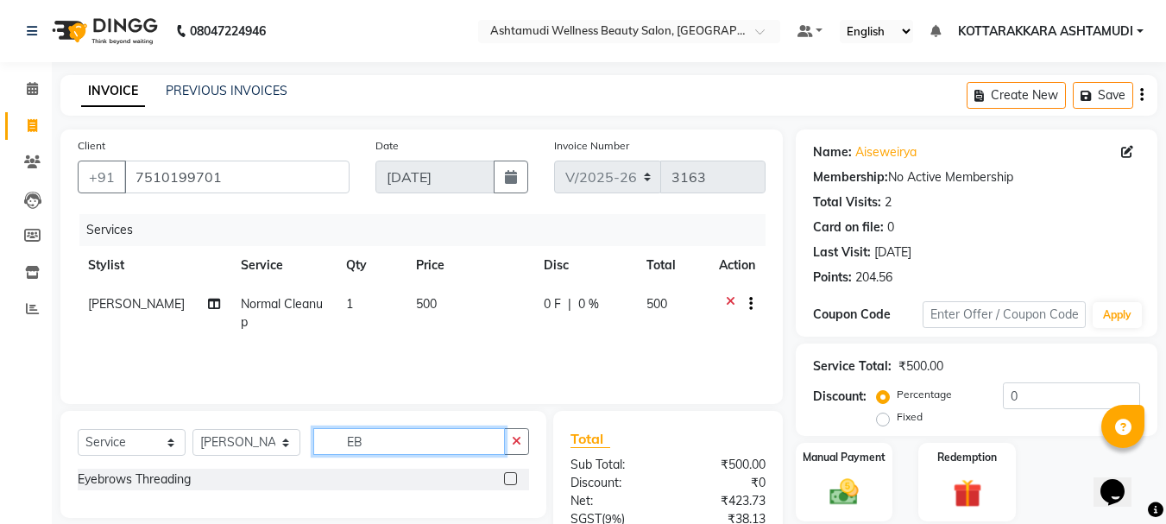
type input "EB"
click at [507, 476] on label at bounding box center [510, 478] width 13 height 13
click at [507, 476] on input "checkbox" at bounding box center [509, 479] width 11 height 11
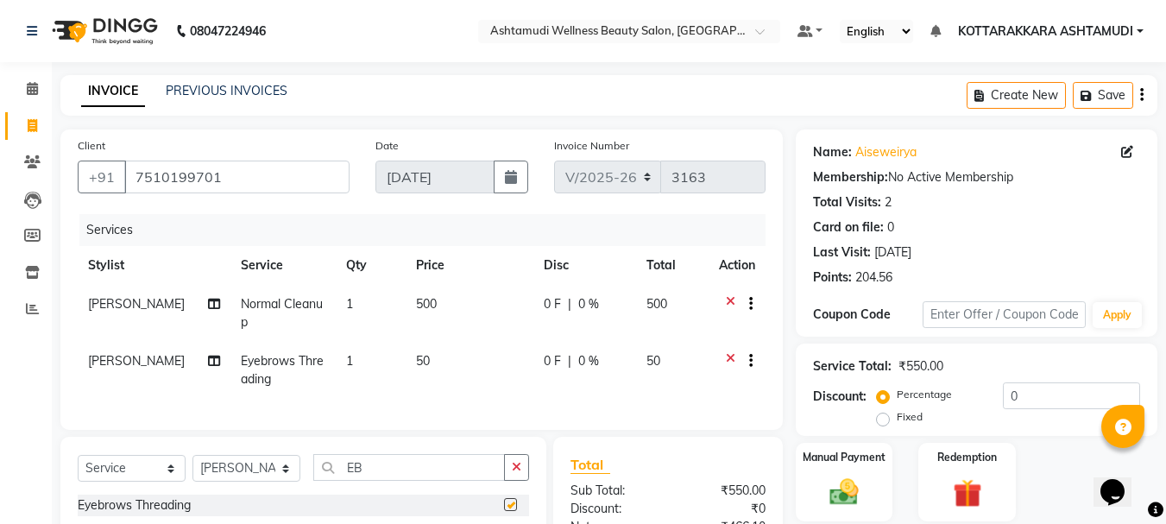
checkbox input "false"
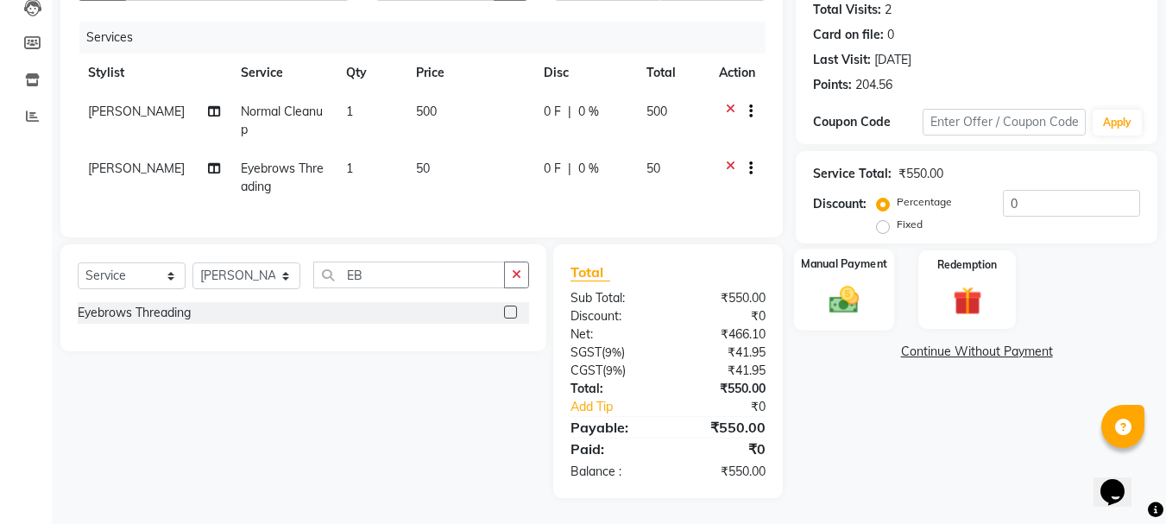
click at [863, 284] on img at bounding box center [844, 299] width 48 height 35
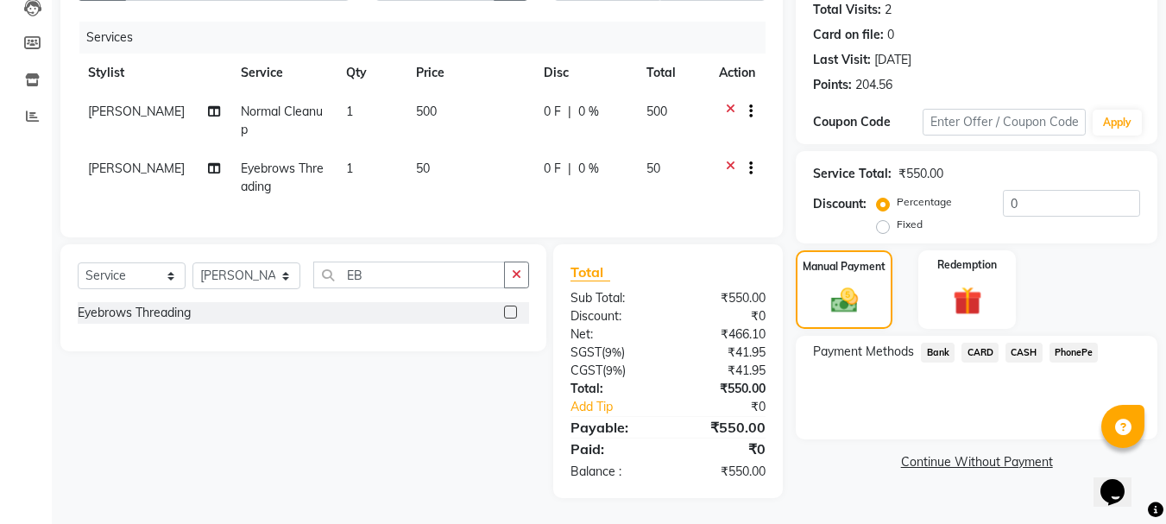
click at [1077, 343] on span "PhonePe" at bounding box center [1073, 353] width 49 height 20
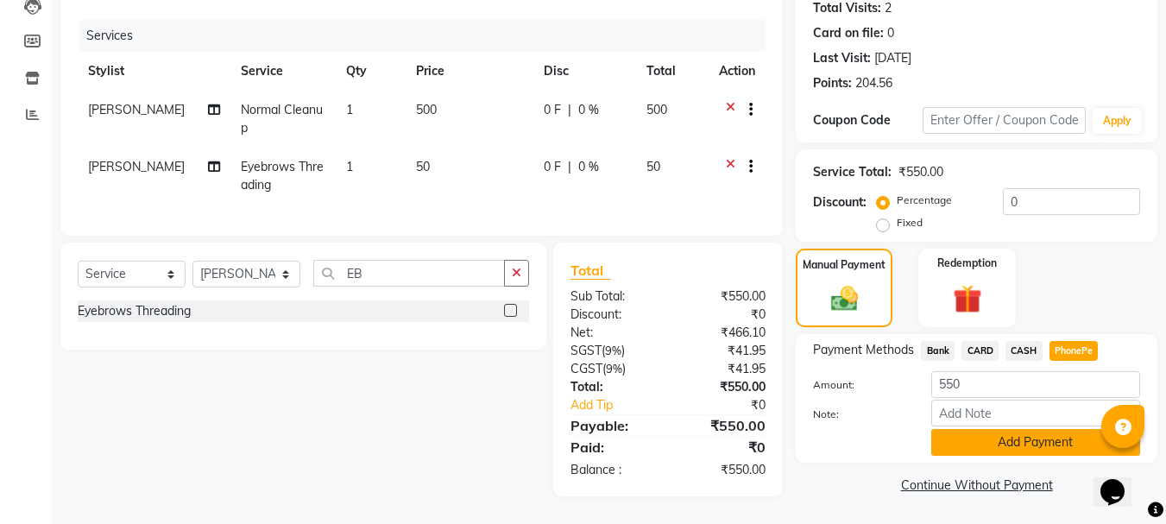
click at [1017, 429] on button "Add Payment" at bounding box center [1035, 442] width 209 height 27
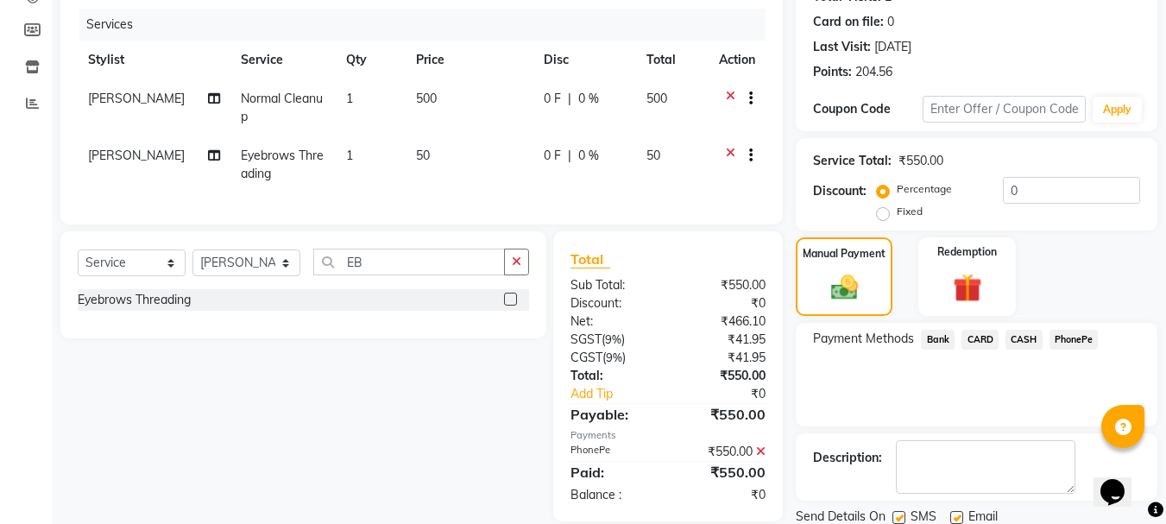
scroll to position [267, 0]
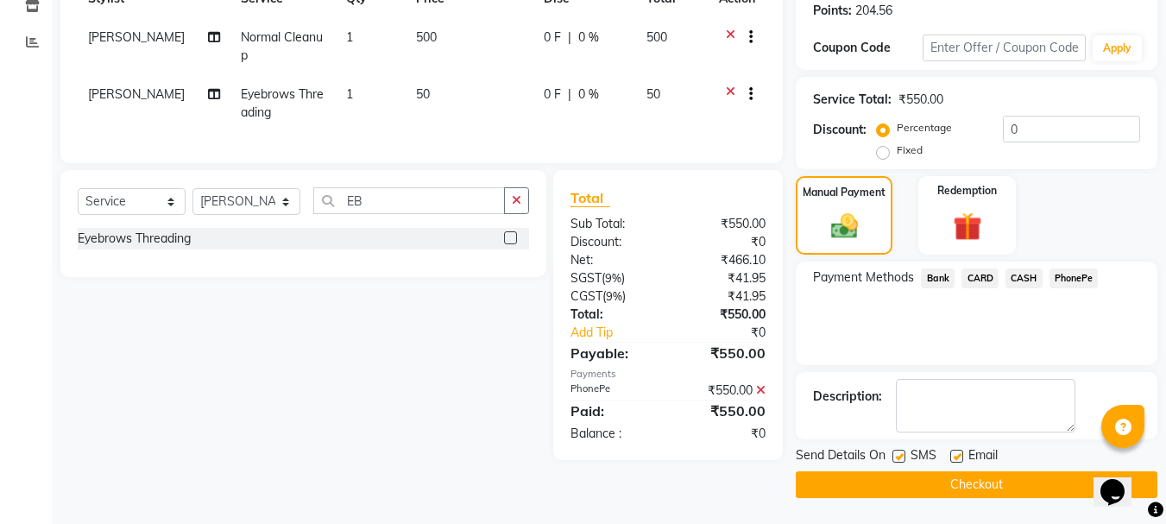
click at [902, 487] on button "Checkout" at bounding box center [977, 484] width 362 height 27
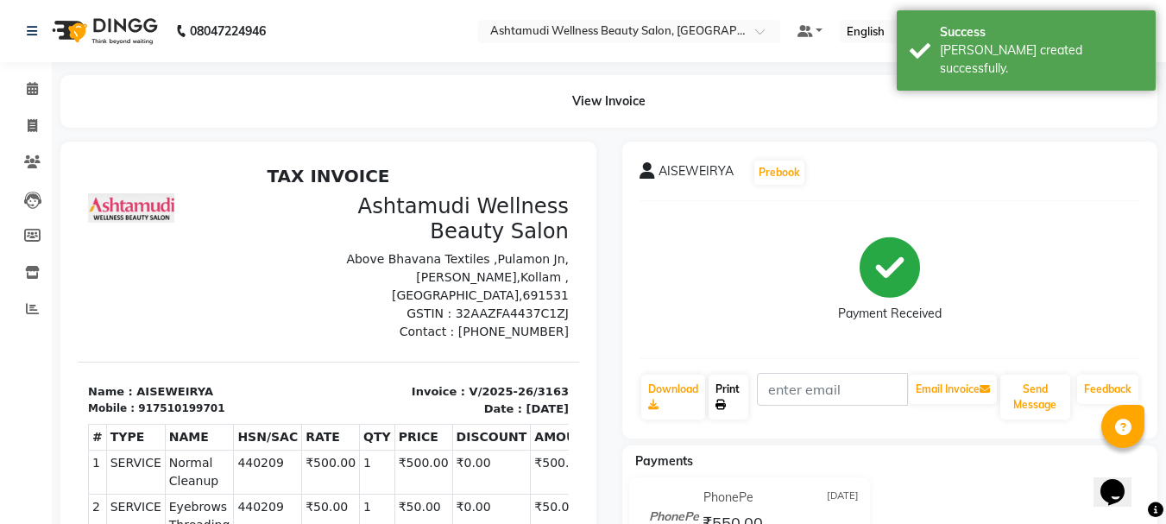
click at [729, 391] on link "Print" at bounding box center [728, 397] width 40 height 45
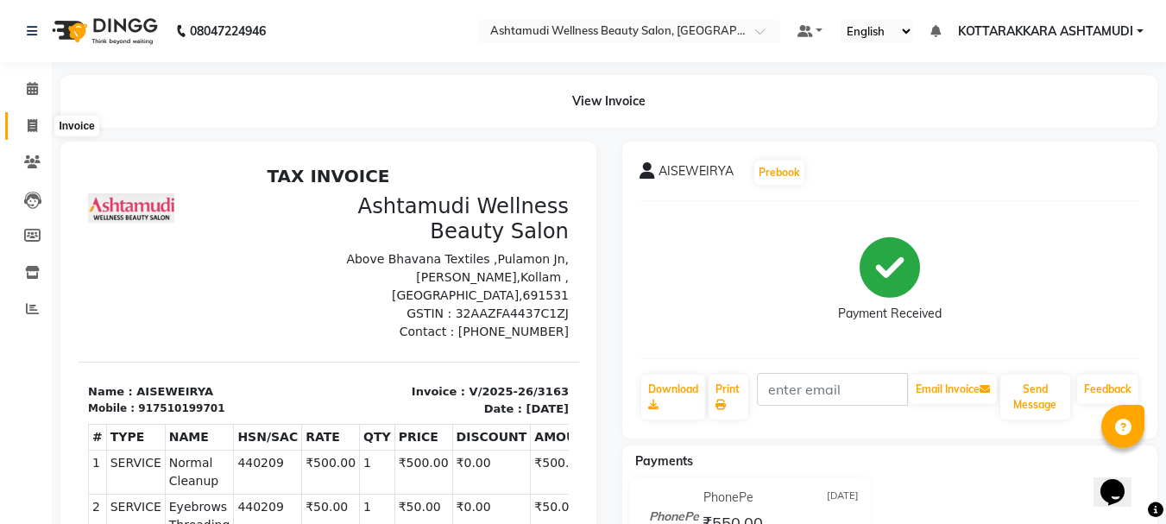
drag, startPoint x: 28, startPoint y: 126, endPoint x: 23, endPoint y: 150, distance: 24.5
click at [28, 126] on icon at bounding box center [32, 125] width 9 height 13
select select "service"
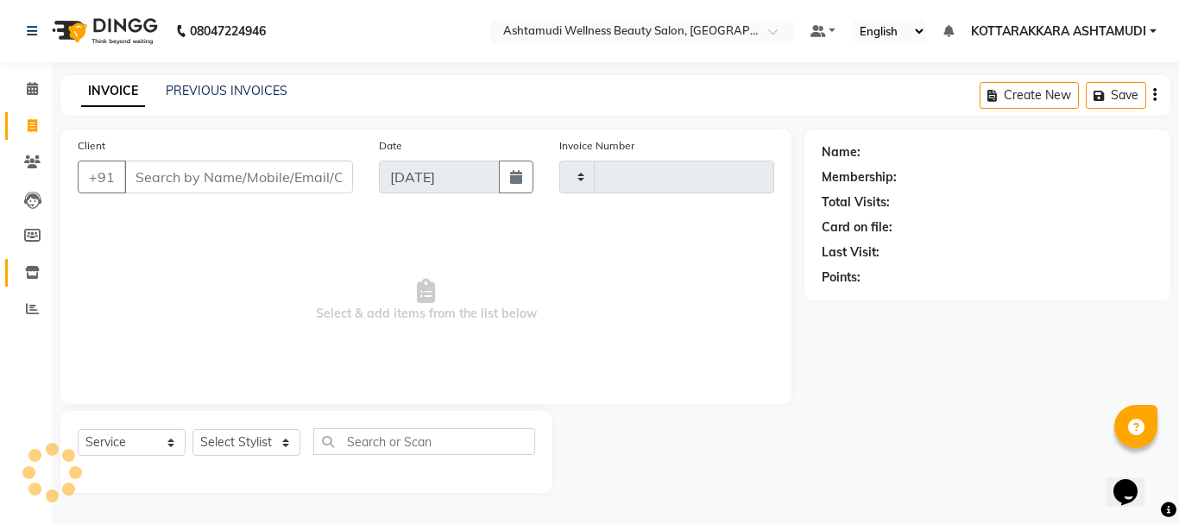
type input "3164"
select select "4664"
click at [28, 95] on span at bounding box center [32, 89] width 30 height 20
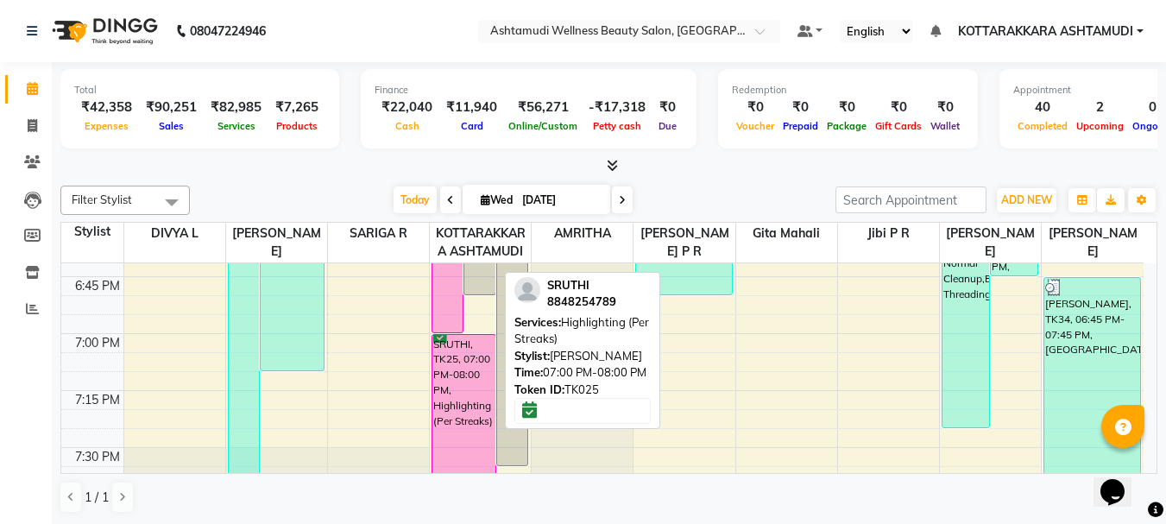
scroll to position [2424, 0]
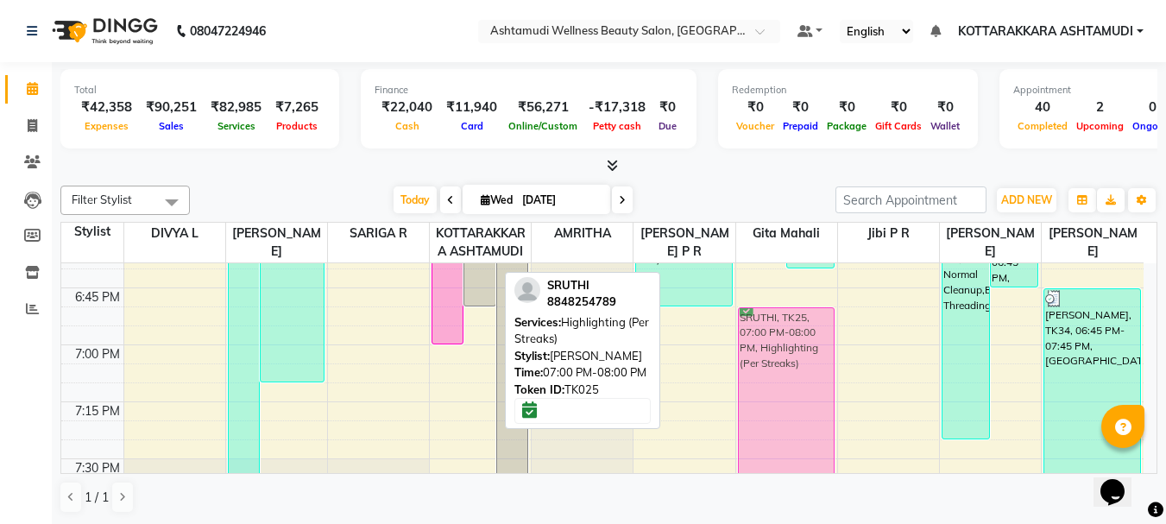
drag, startPoint x: 462, startPoint y: 407, endPoint x: 766, endPoint y: 364, distance: 307.6
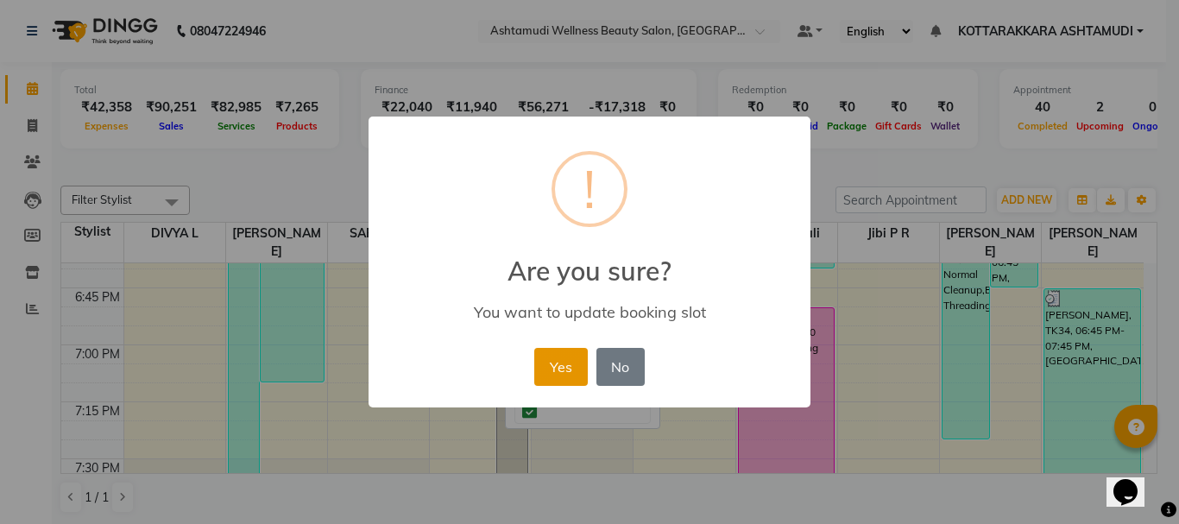
click at [570, 360] on button "Yes" at bounding box center [560, 367] width 53 height 38
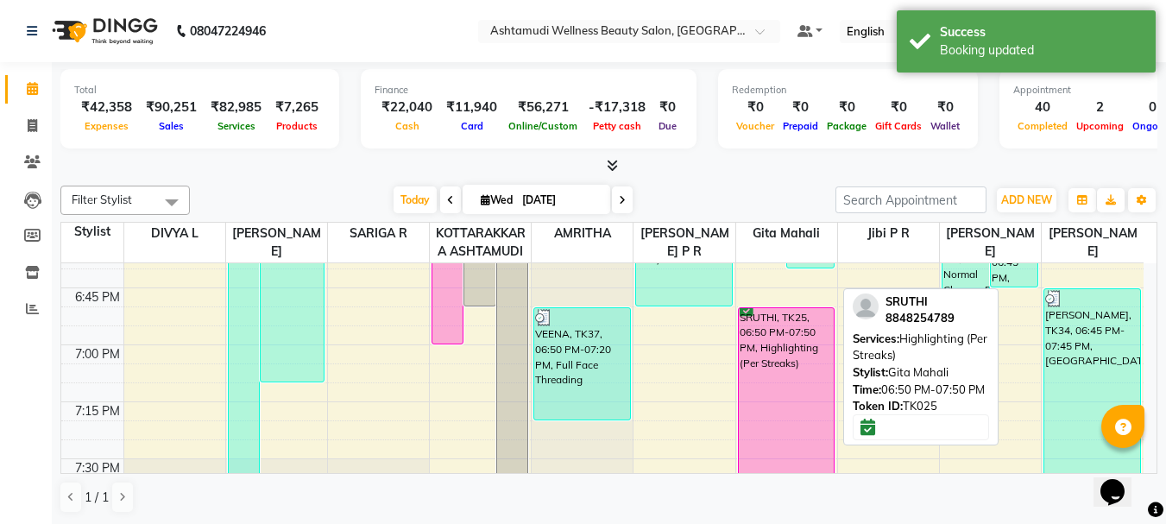
click at [783, 360] on div "SRUTHI, TK25, 06:50 PM-07:50 PM, Highlighting (Per Streaks)" at bounding box center [786, 420] width 95 height 225
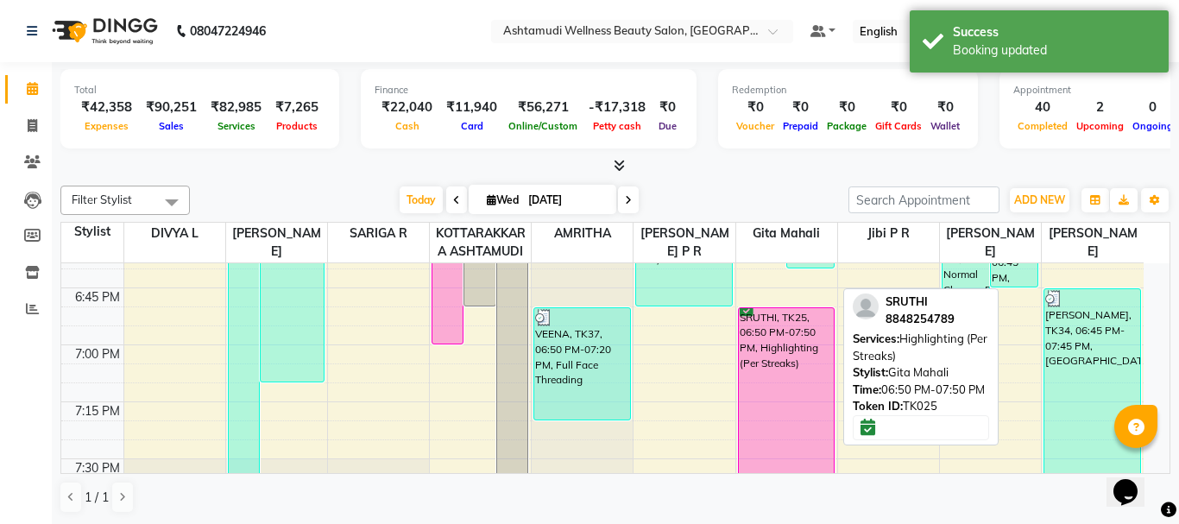
select select "6"
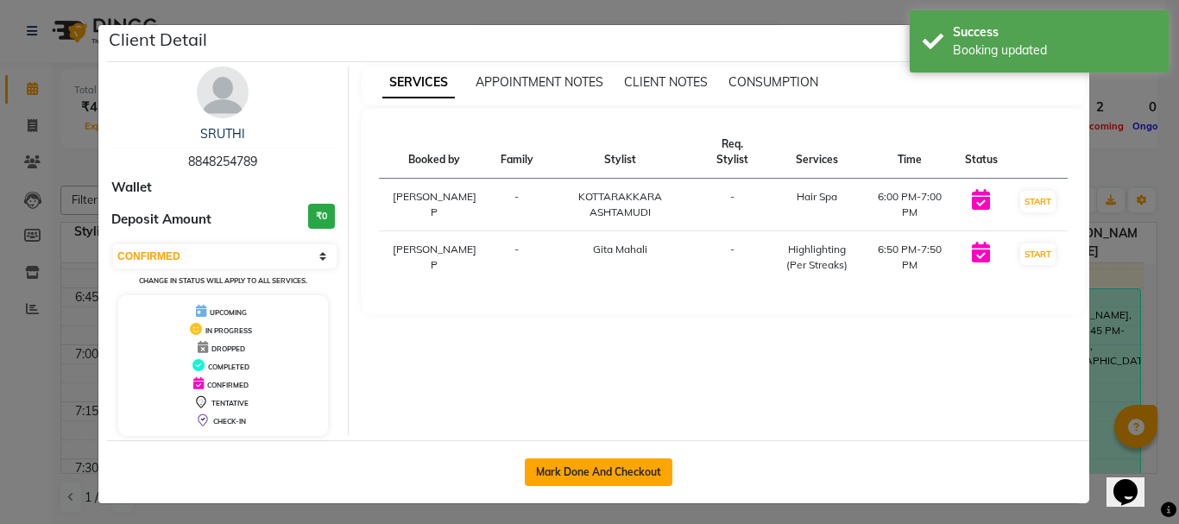
click at [563, 472] on button "Mark Done And Checkout" at bounding box center [599, 472] width 148 height 28
select select "service"
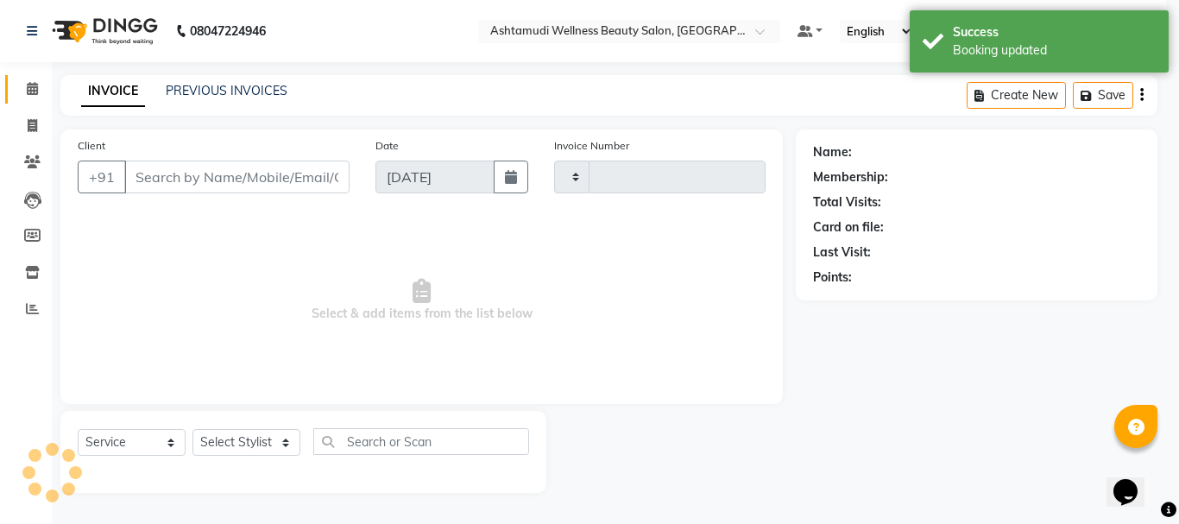
type input "3164"
select select "4664"
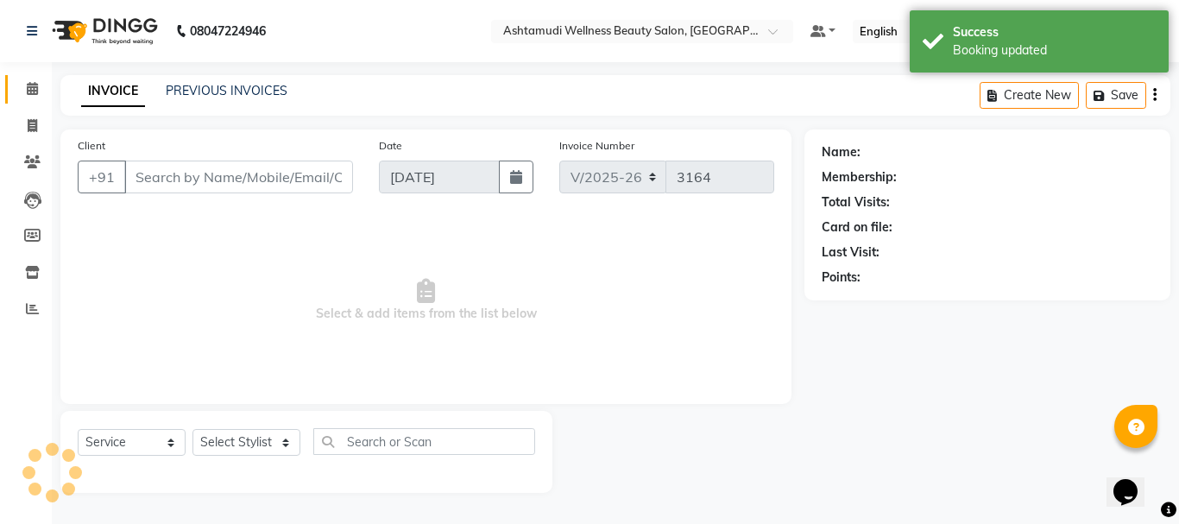
type input "8848254789"
select select "27462"
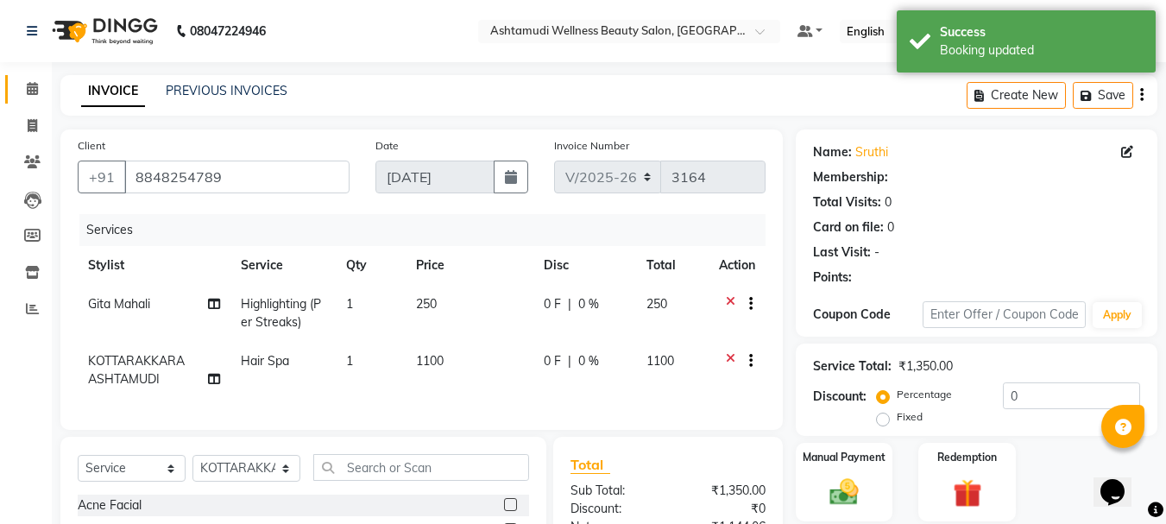
select select "1: Object"
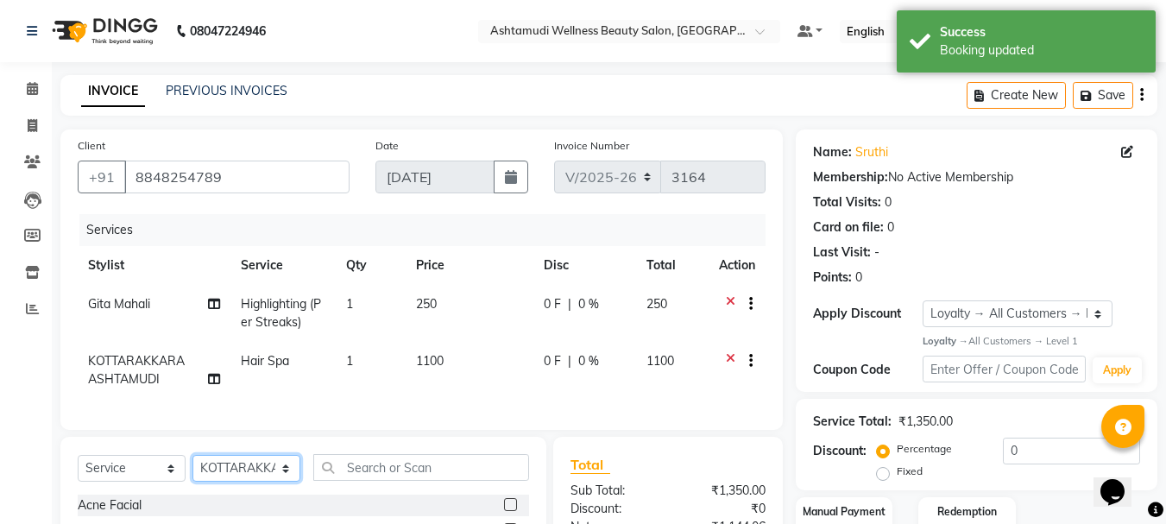
click at [274, 478] on select "Select Stylist AMRITHA DIVYA L Gita Mahali Jibi P R [PERSON_NAME] ASHTAMUDI [PE…" at bounding box center [246, 468] width 108 height 27
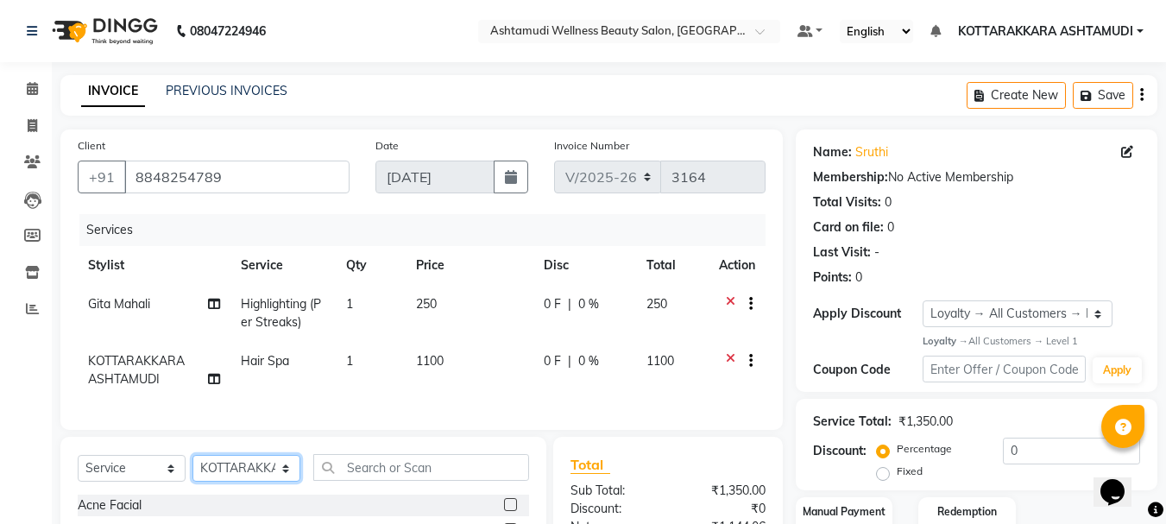
select select "65260"
click at [192, 468] on select "Select Stylist AMRITHA DIVYA L Gita Mahali Jibi P R [PERSON_NAME] ASHTAMUDI [PE…" at bounding box center [246, 468] width 108 height 27
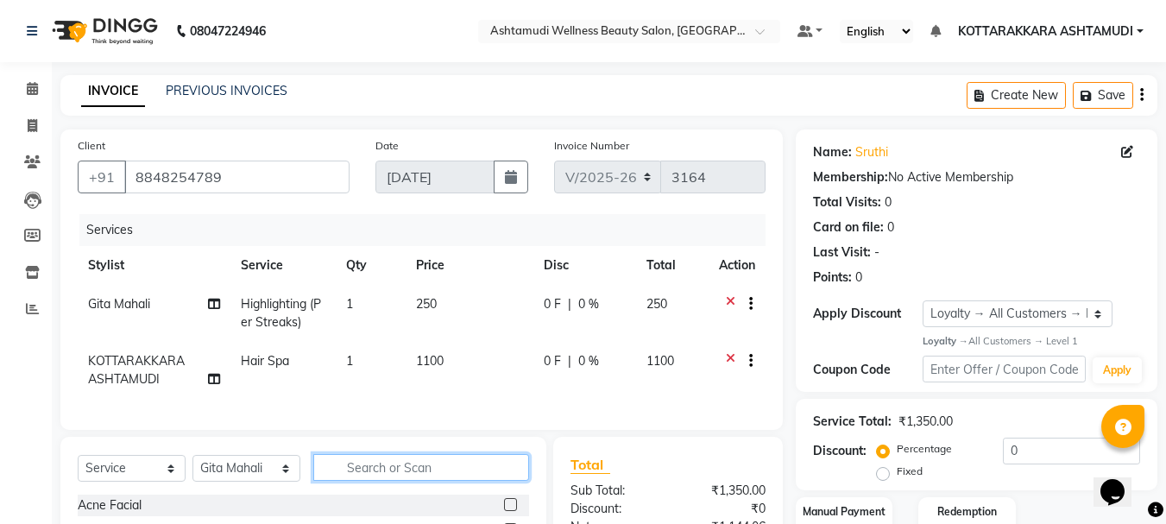
click at [388, 475] on input "text" at bounding box center [421, 467] width 216 height 27
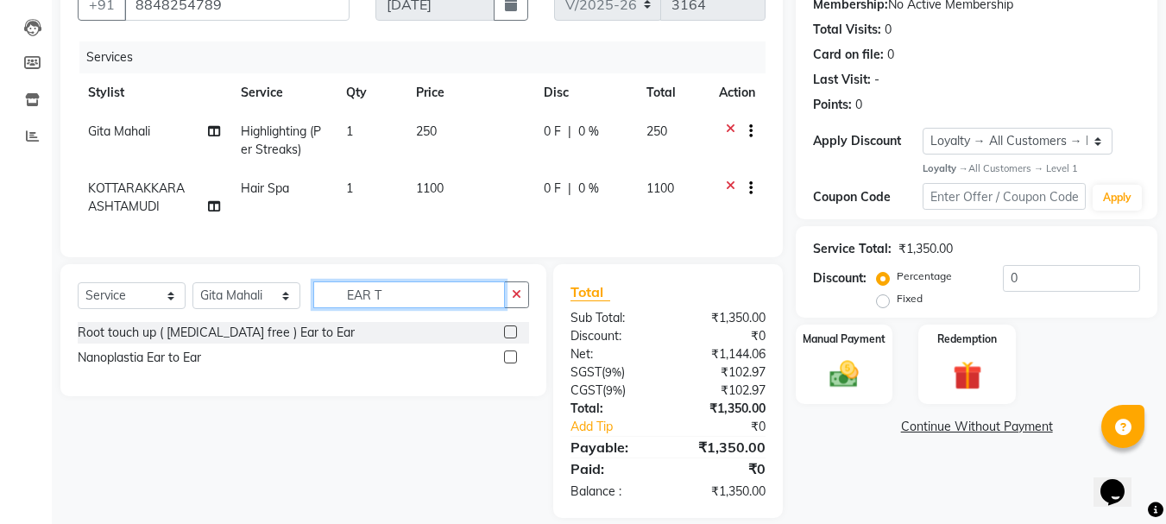
type input "EAR T"
click at [516, 338] on label at bounding box center [510, 331] width 13 height 13
click at [515, 338] on input "checkbox" at bounding box center [509, 332] width 11 height 11
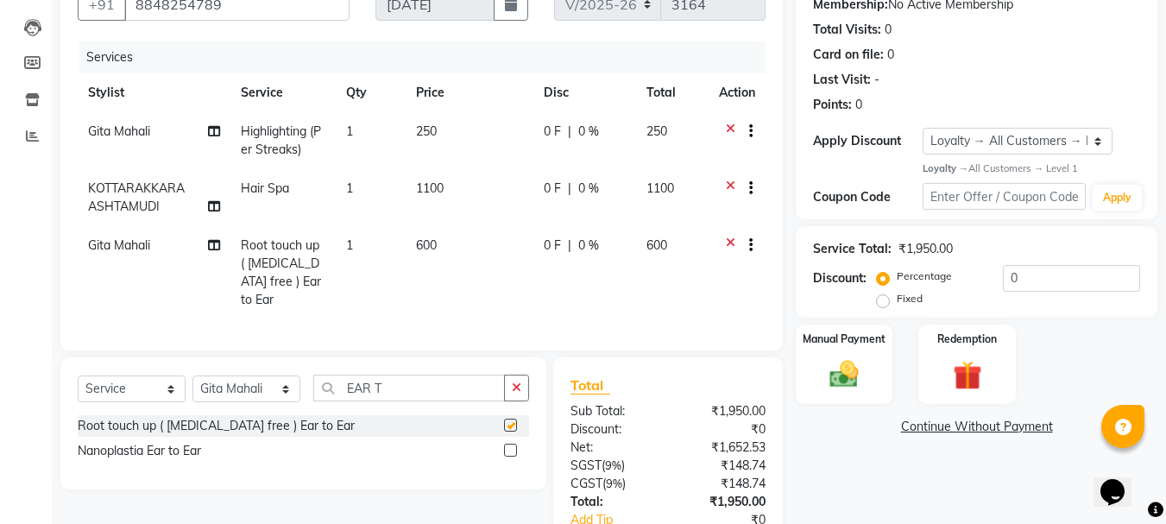
checkbox input "false"
click at [395, 382] on input "EAR T" at bounding box center [409, 388] width 192 height 27
type input "E"
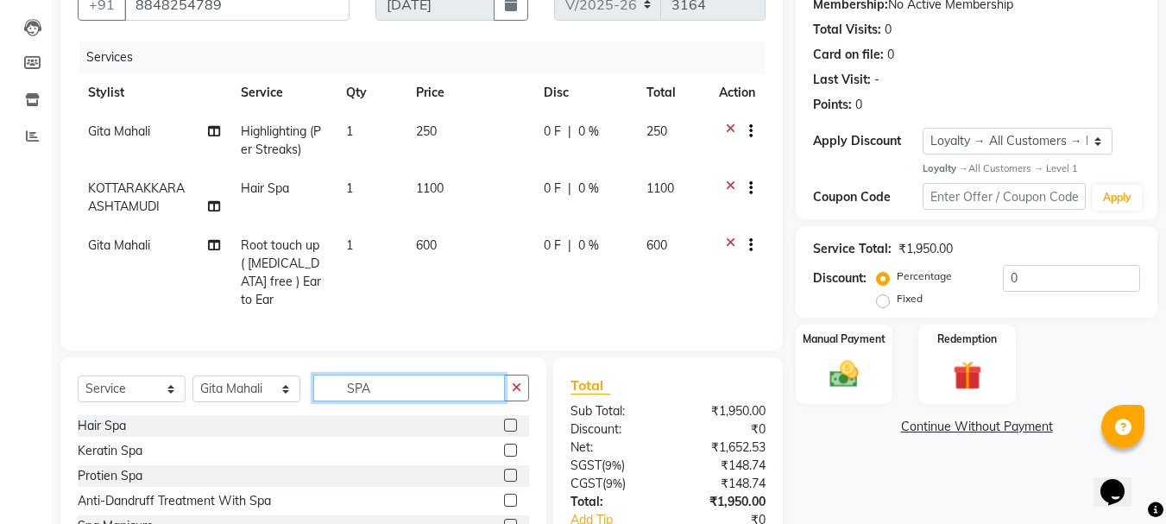
scroll to position [259, 0]
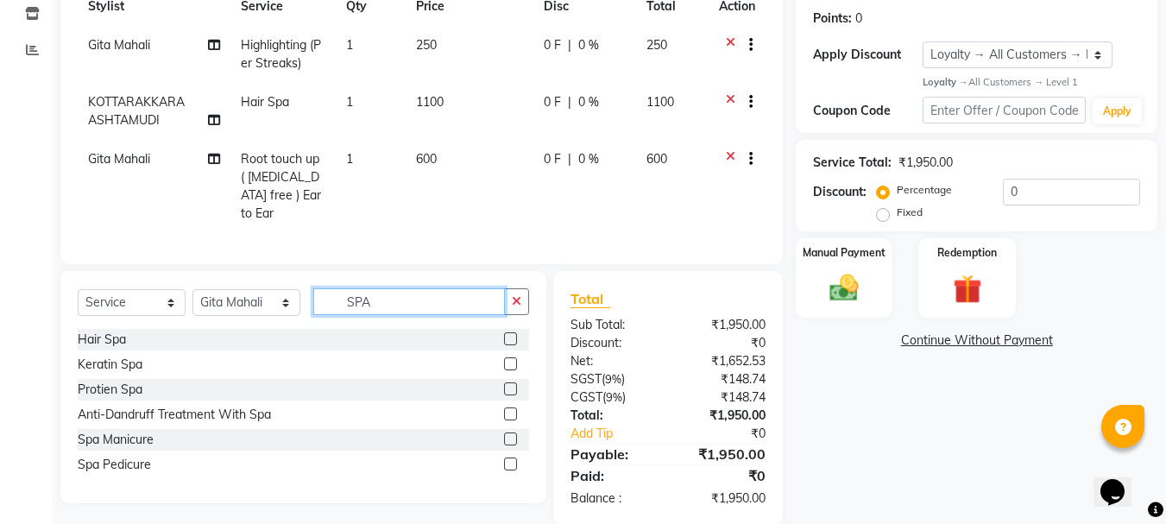
type input "SPA"
click at [511, 382] on label at bounding box center [510, 388] width 13 height 13
click at [511, 384] on input "checkbox" at bounding box center [509, 389] width 11 height 11
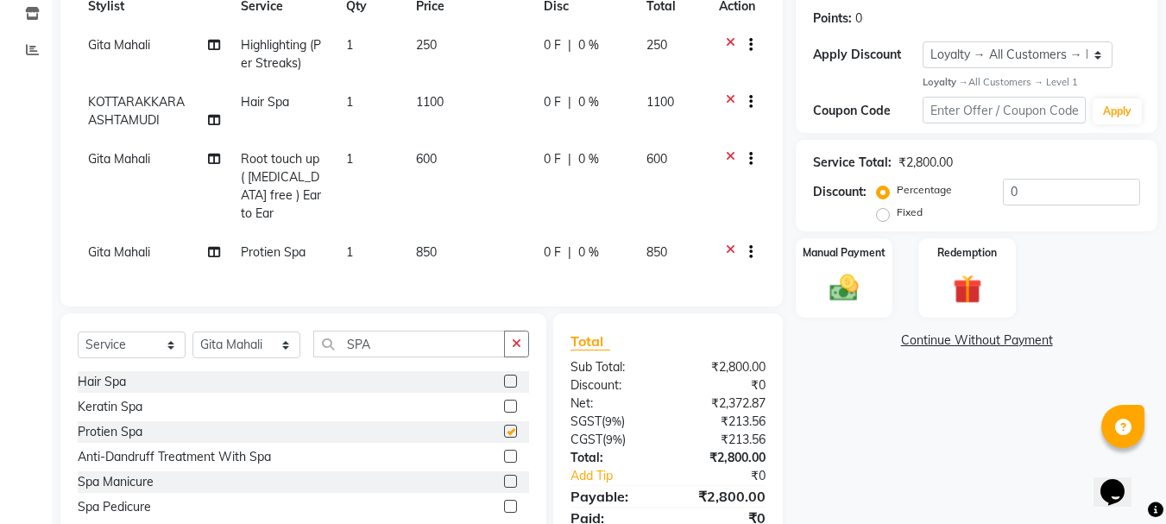
checkbox input "false"
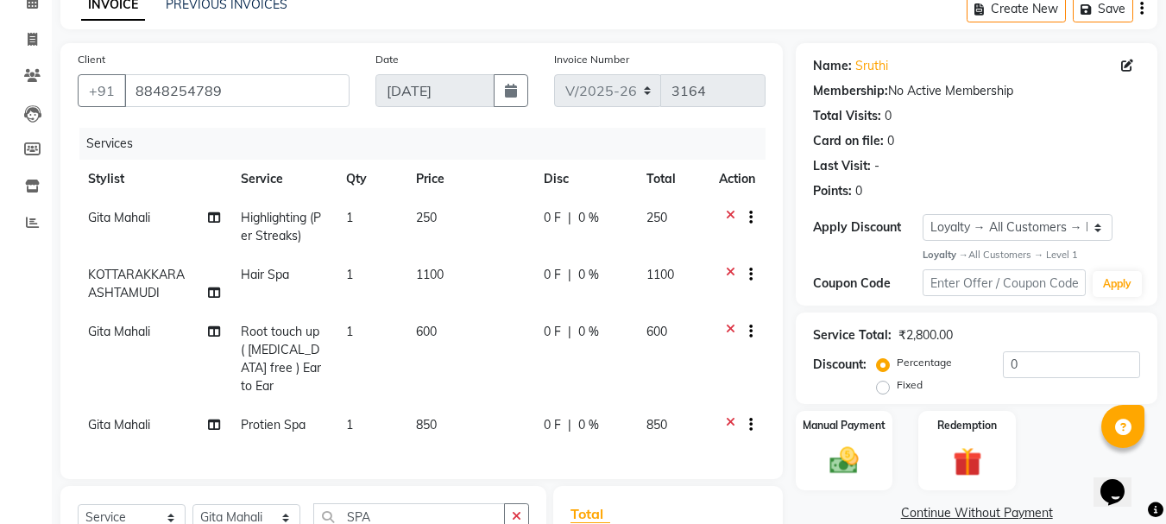
click at [731, 270] on icon at bounding box center [730, 277] width 9 height 22
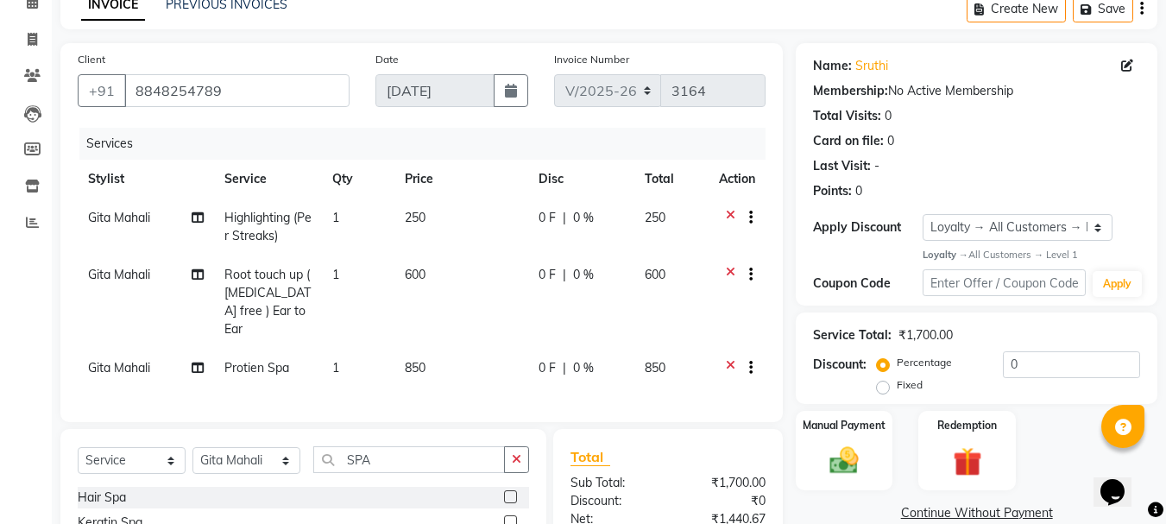
click at [729, 218] on icon at bounding box center [730, 220] width 9 height 22
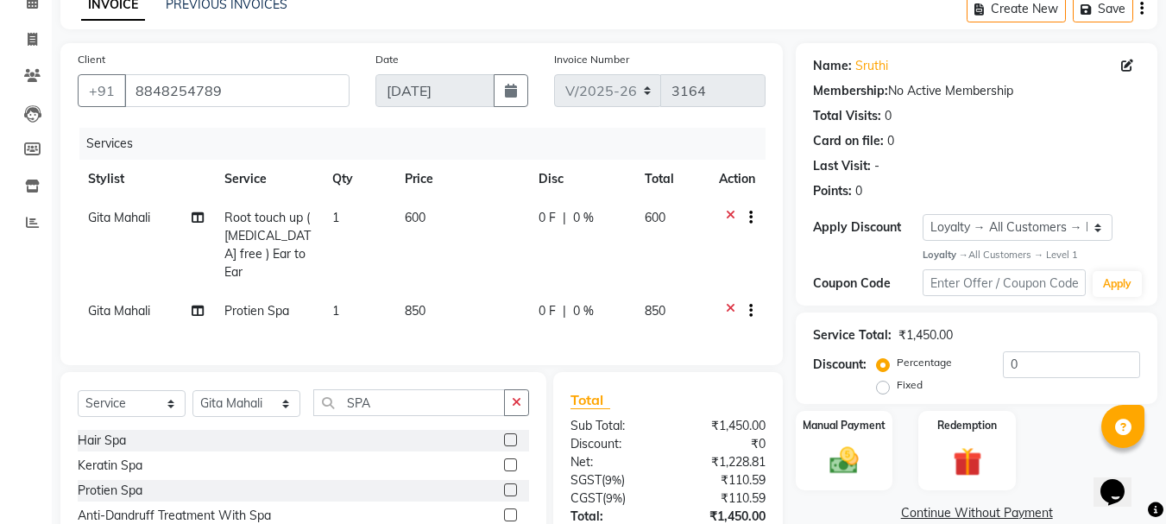
scroll to position [209, 0]
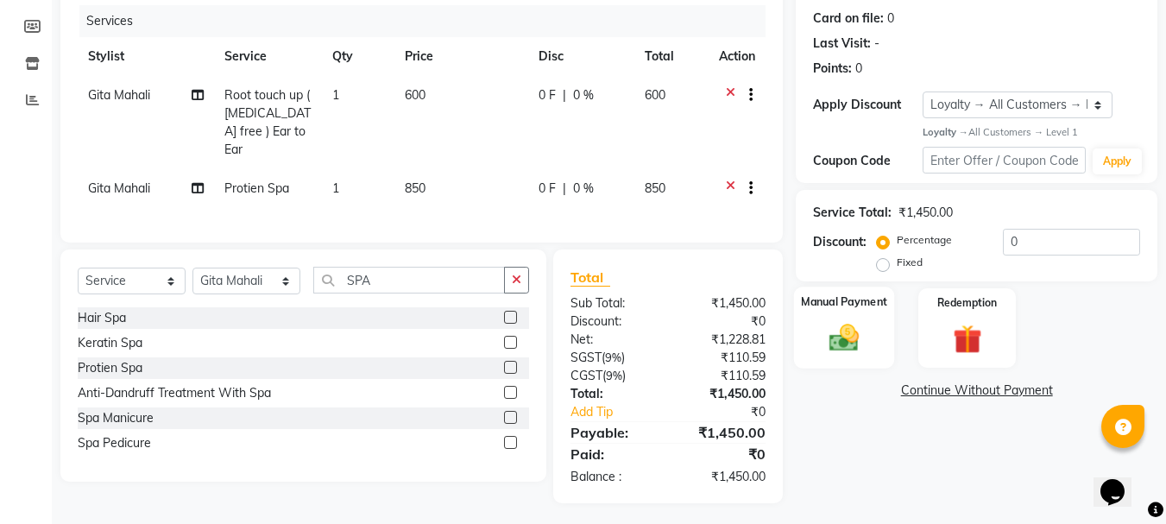
click at [843, 343] on img at bounding box center [844, 338] width 48 height 35
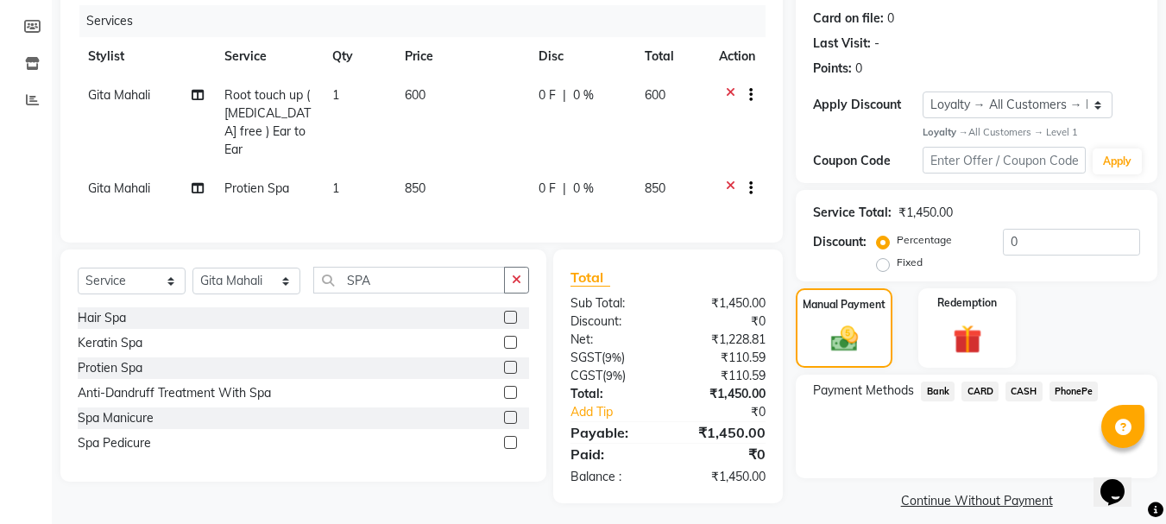
drag, startPoint x: 1020, startPoint y: 387, endPoint x: 1020, endPoint y: 406, distance: 19.8
click at [1020, 397] on span "CASH" at bounding box center [1023, 391] width 37 height 20
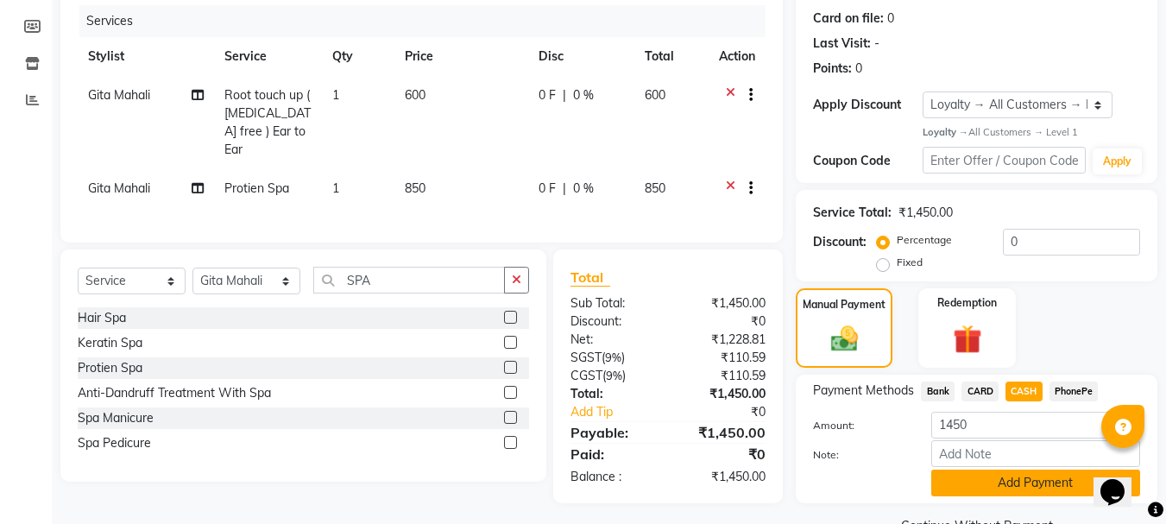
click at [984, 479] on button "Add Payment" at bounding box center [1035, 482] width 209 height 27
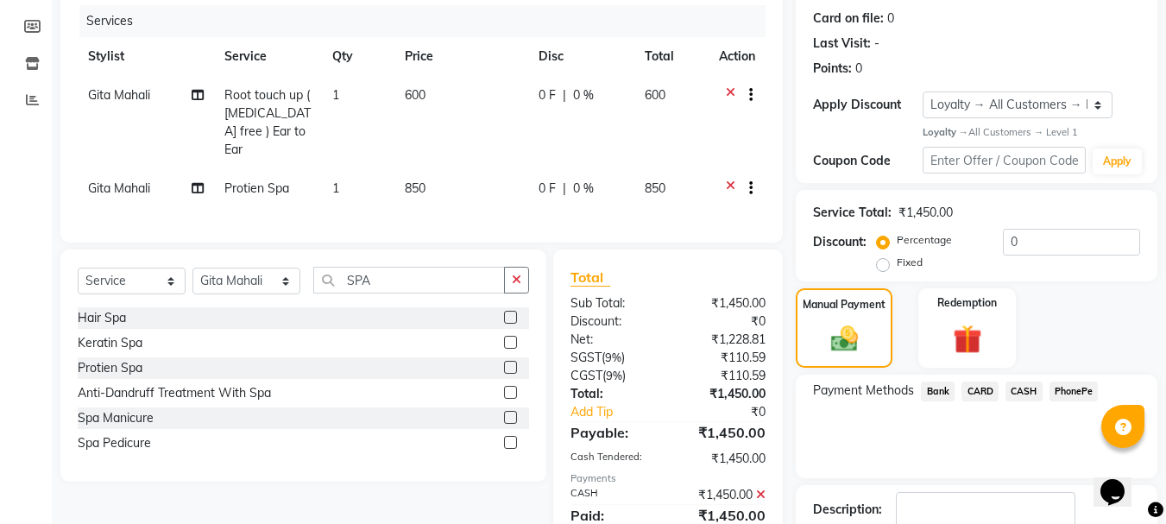
scroll to position [374, 0]
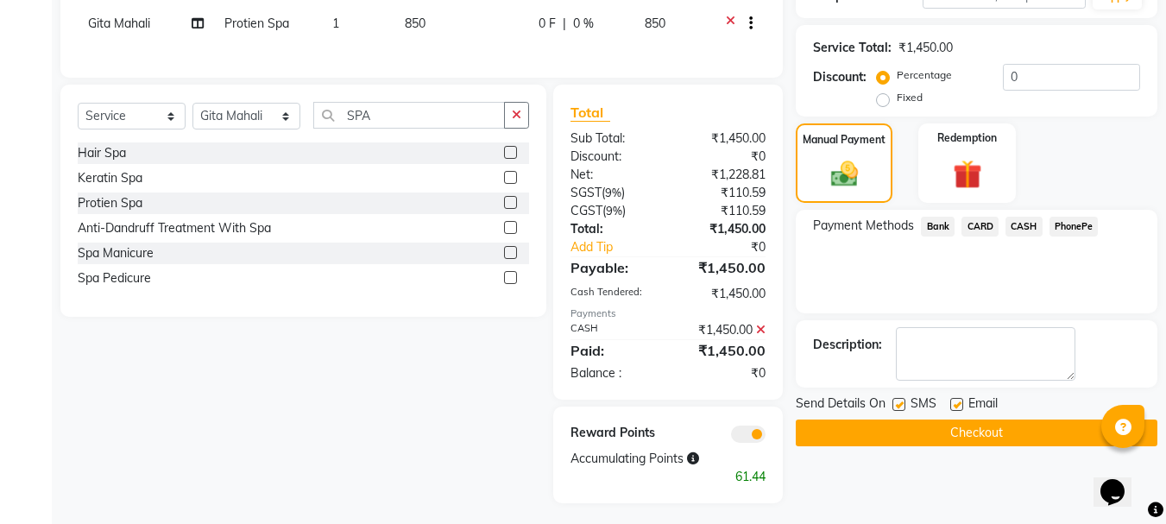
click at [966, 439] on button "Checkout" at bounding box center [977, 432] width 362 height 27
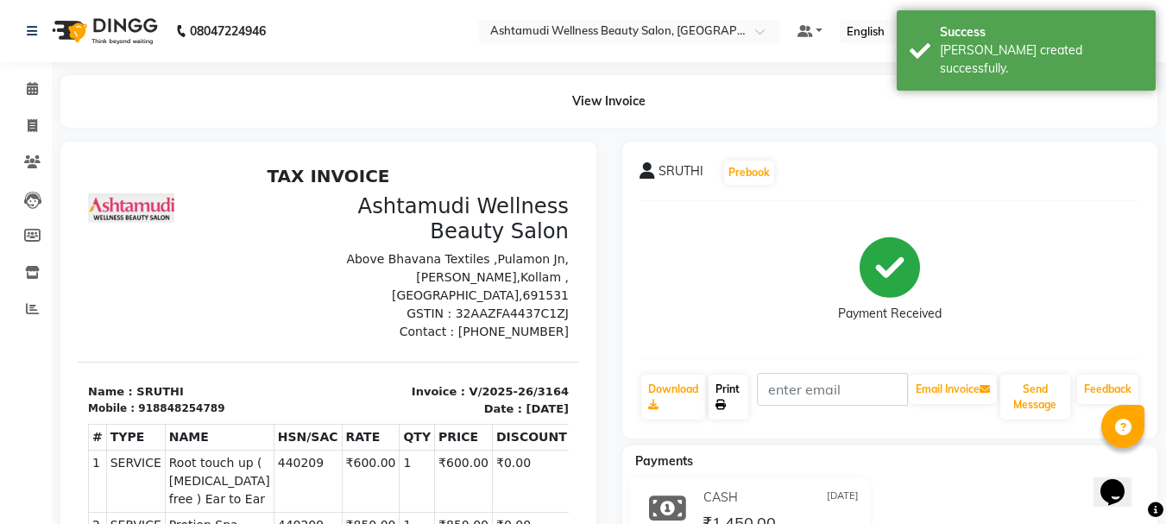
click at [730, 392] on link "Print" at bounding box center [728, 397] width 40 height 45
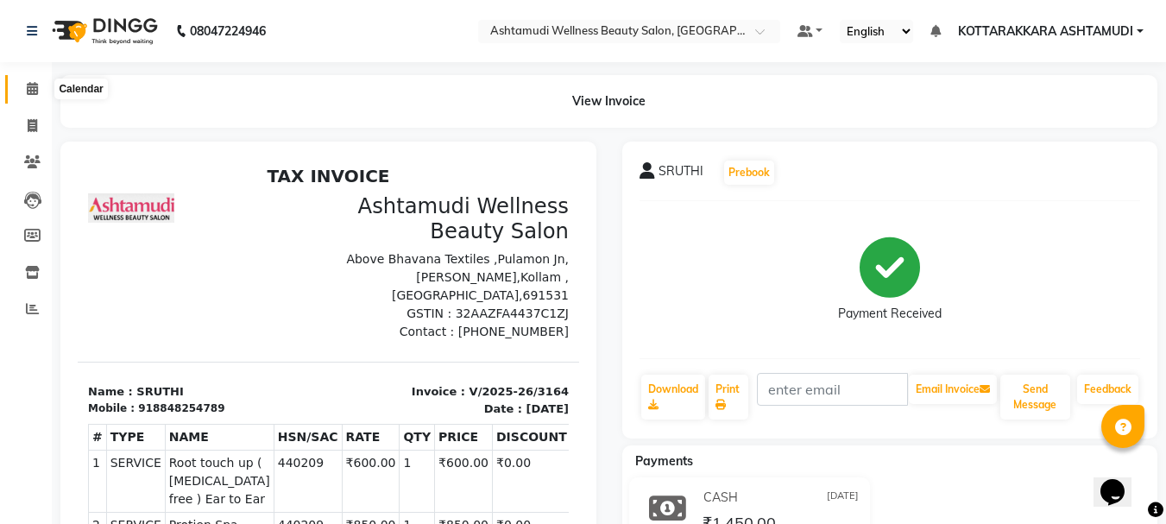
click at [20, 85] on span at bounding box center [32, 89] width 30 height 20
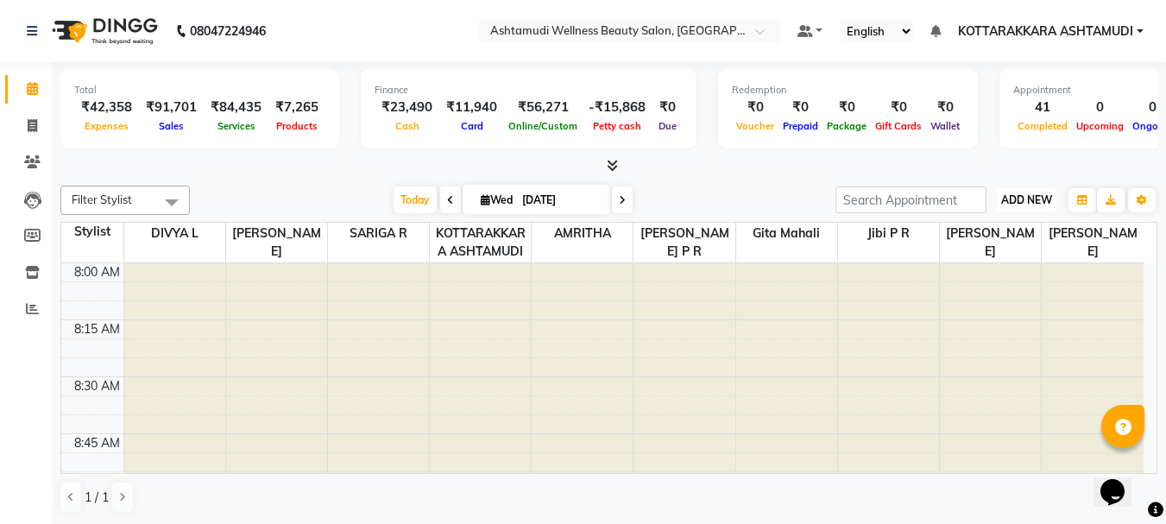
click at [1040, 196] on span "ADD NEW" at bounding box center [1026, 199] width 51 height 13
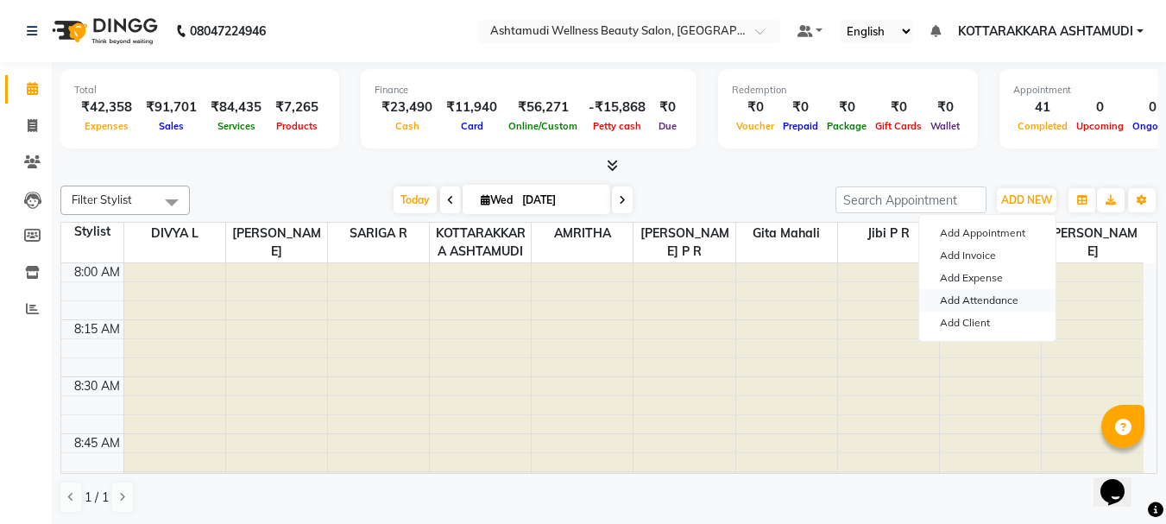
click at [998, 299] on link "Add Attendance" at bounding box center [987, 300] width 136 height 22
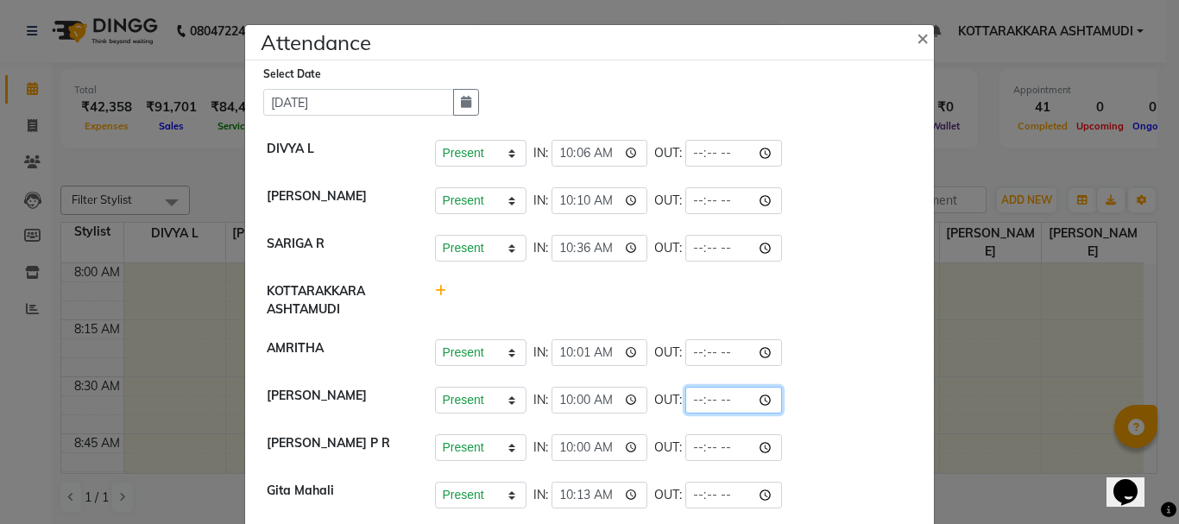
click at [720, 402] on input "time" at bounding box center [733, 400] width 97 height 27
type input "17:41"
click at [806, 275] on li "KOTTARAKKARA ASHTAMUDI" at bounding box center [589, 301] width 680 height 58
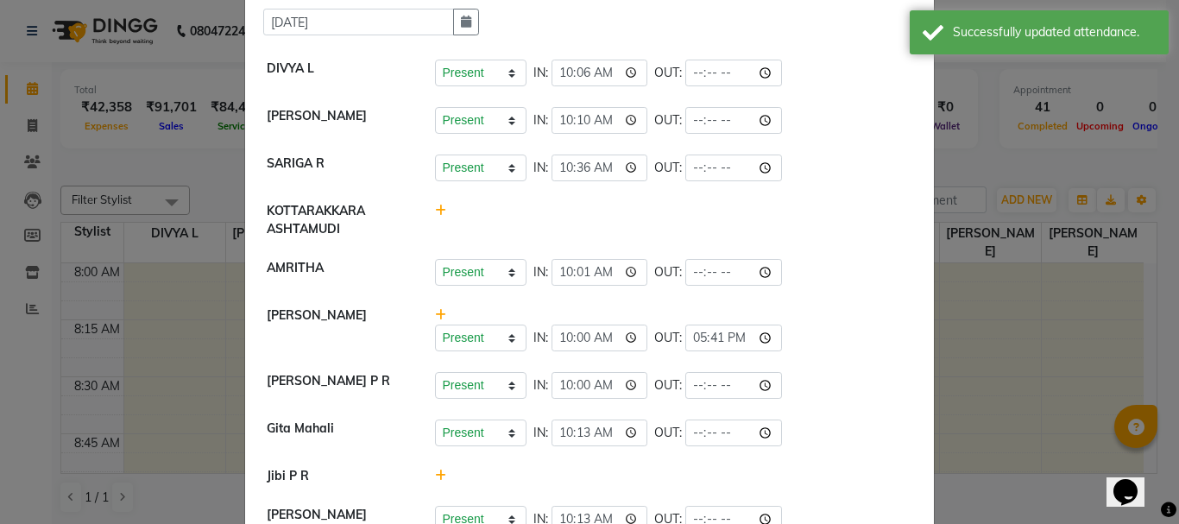
scroll to position [186, 0]
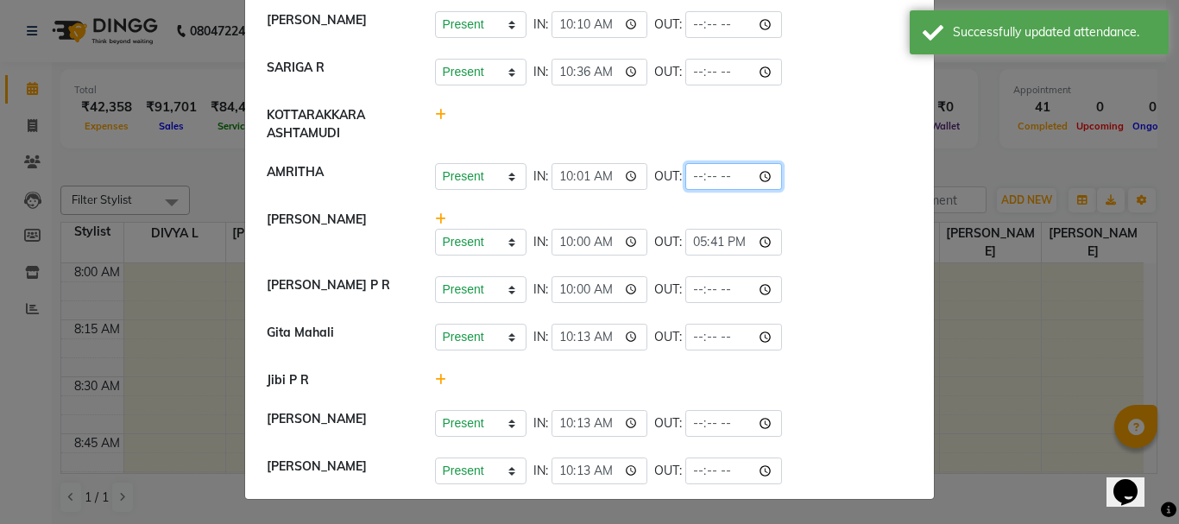
click at [715, 164] on input "time" at bounding box center [733, 176] width 97 height 27
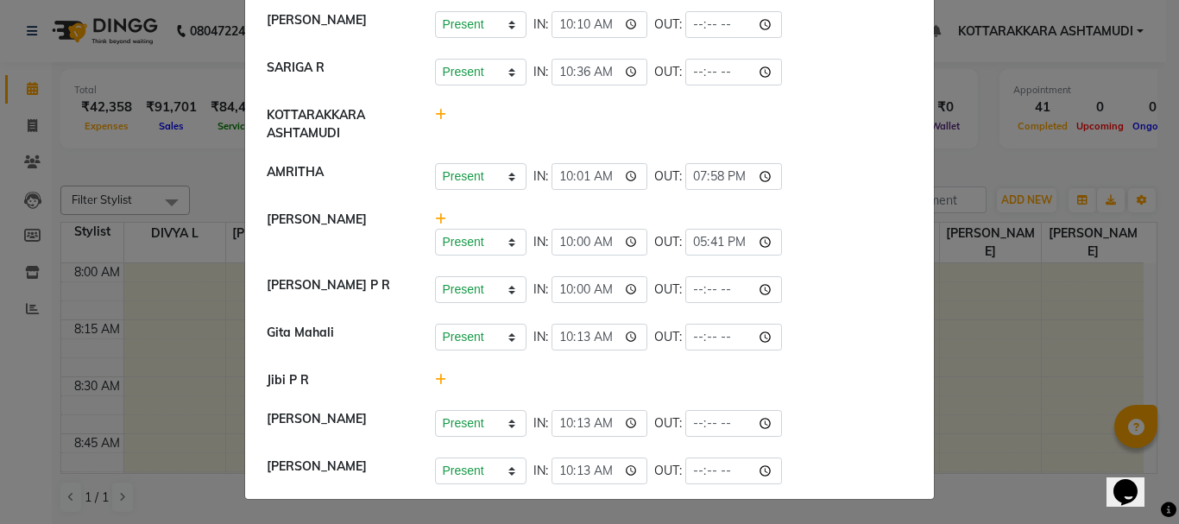
type input "19:58"
click at [831, 328] on div "Present Absent Late Half Day Weekly Off IN: 10:13 OUT:" at bounding box center [674, 337] width 478 height 27
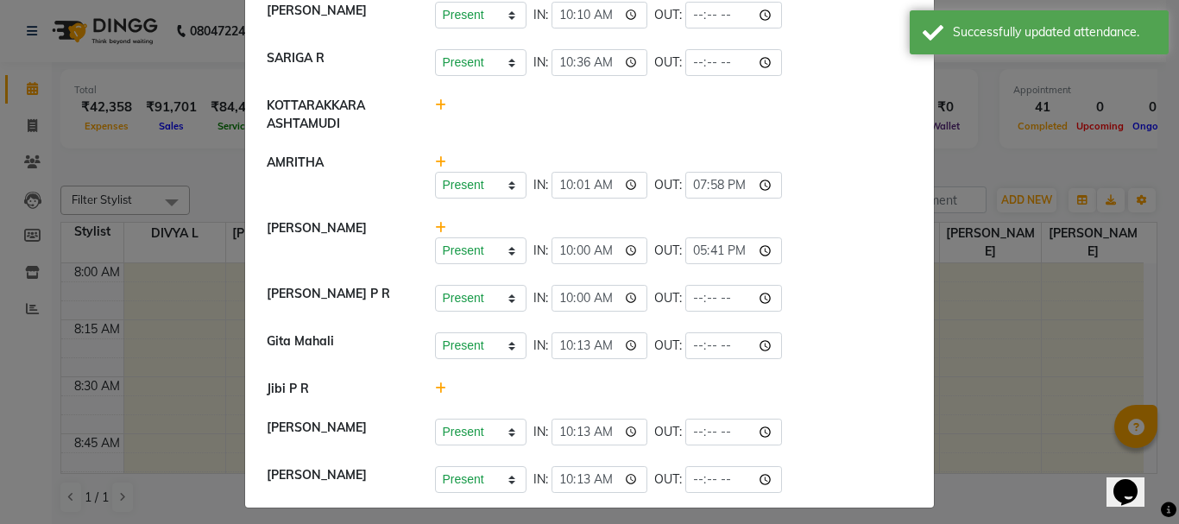
scroll to position [204, 0]
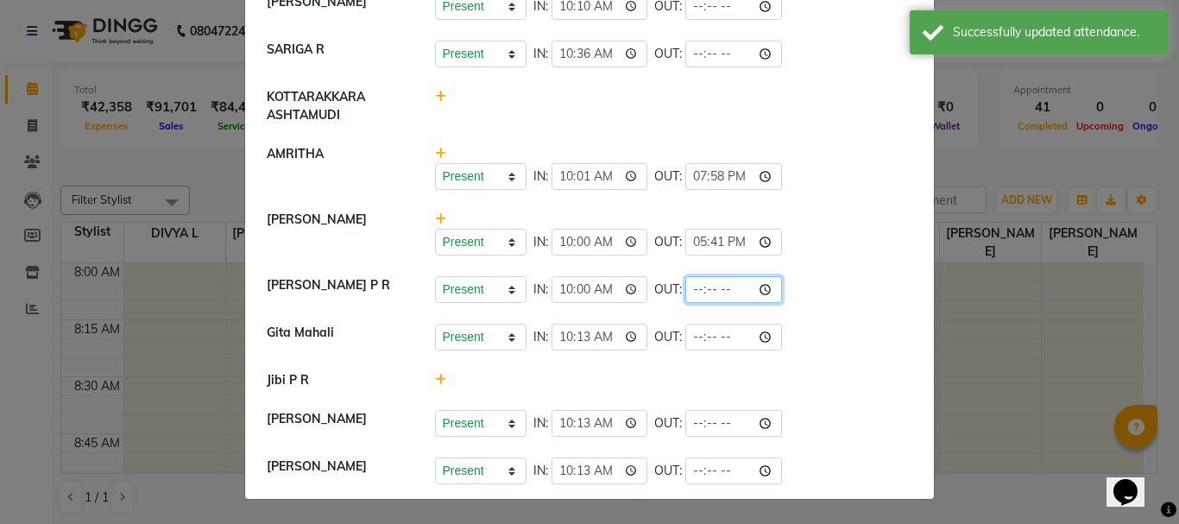
click at [721, 282] on input "time" at bounding box center [733, 289] width 97 height 27
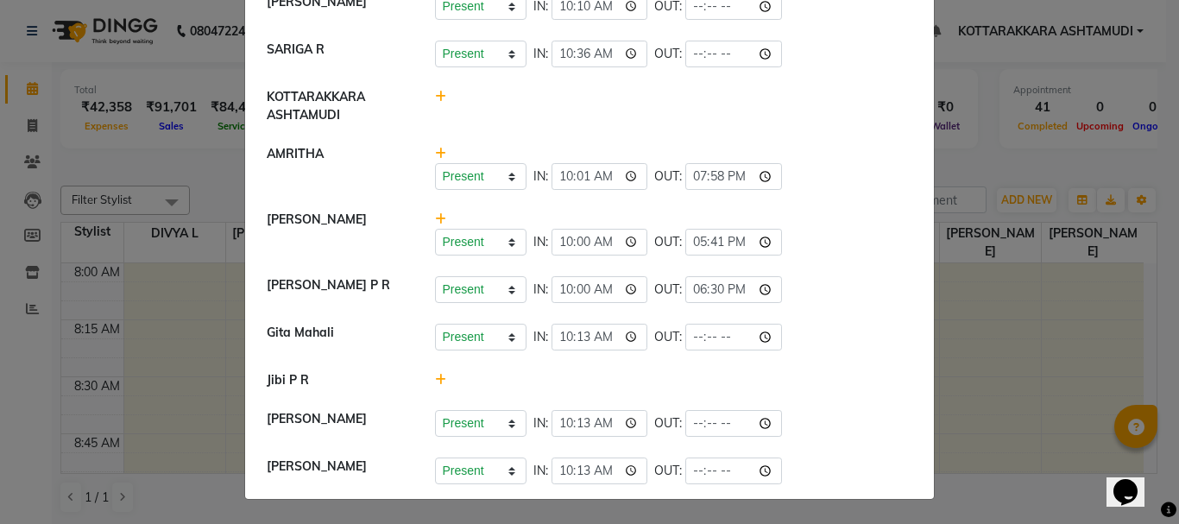
type input "18:30"
click at [833, 455] on li "[PERSON_NAME] Present Absent Late Half Day Weekly Off IN: 10:13 OUT:" at bounding box center [589, 470] width 680 height 47
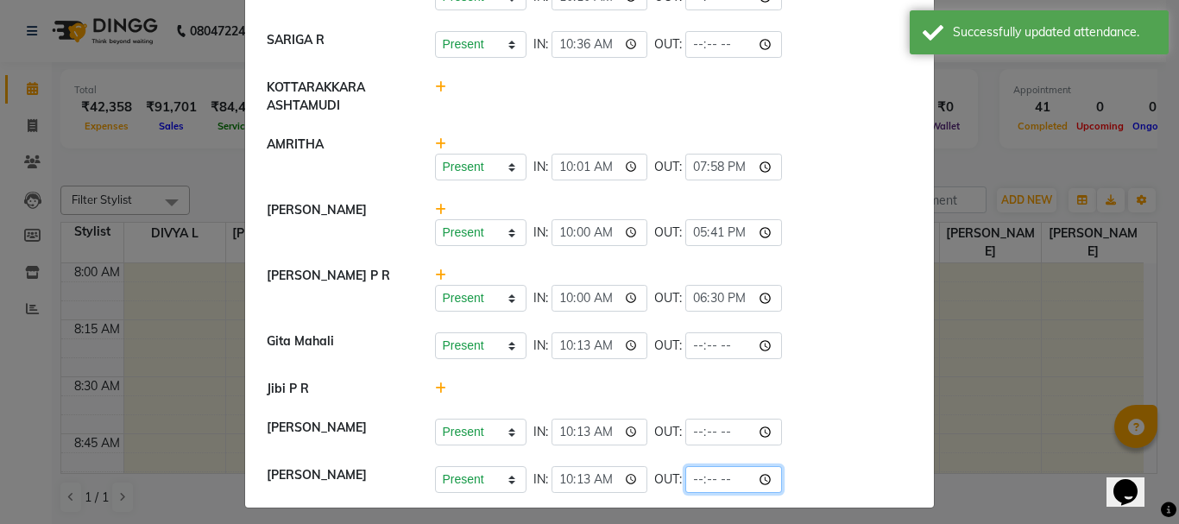
click at [718, 479] on input "time" at bounding box center [733, 479] width 97 height 27
type input "18:33"
click at [759, 355] on div "Present Absent Late Half Day Weekly Off IN: 10:13 OUT:" at bounding box center [674, 345] width 478 height 27
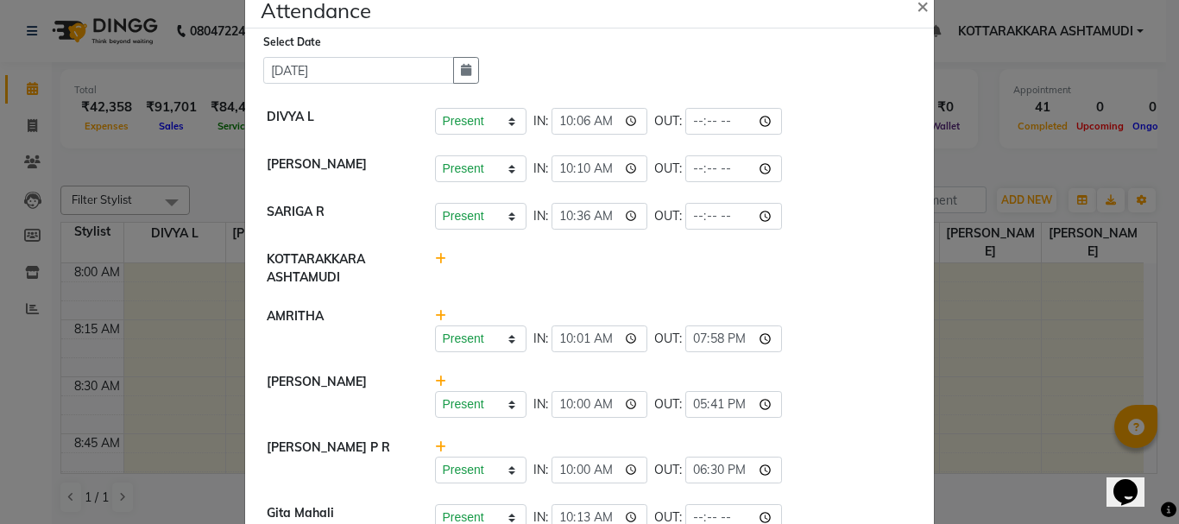
scroll to position [31, 0]
click at [721, 125] on input "time" at bounding box center [733, 122] width 97 height 27
click at [809, 266] on div at bounding box center [674, 269] width 504 height 36
click at [719, 116] on input "time" at bounding box center [733, 122] width 97 height 27
type input "20:30"
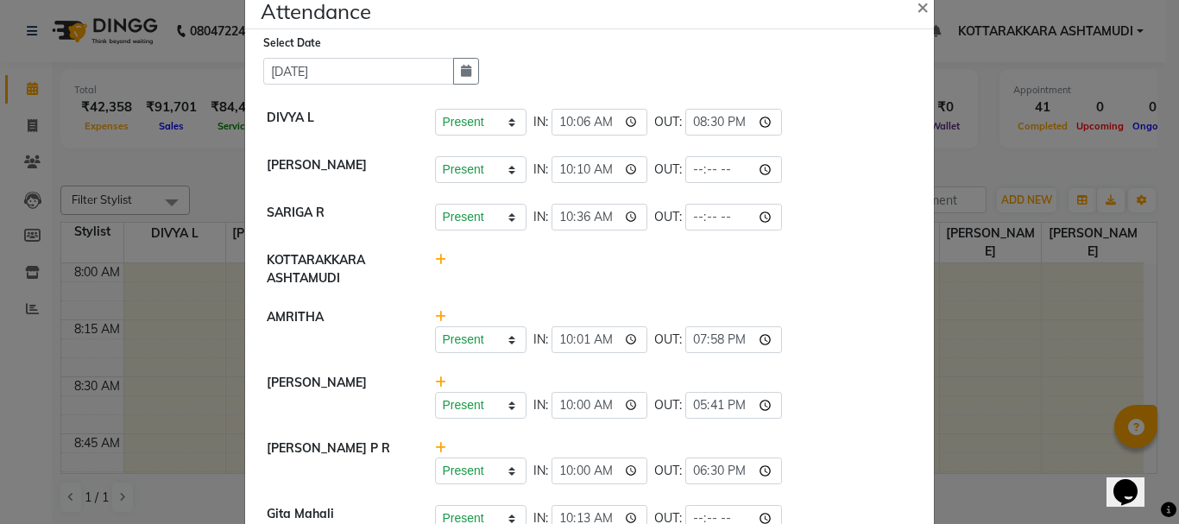
click at [809, 248] on li "KOTTARAKKARA ASHTAMUDI" at bounding box center [589, 270] width 680 height 58
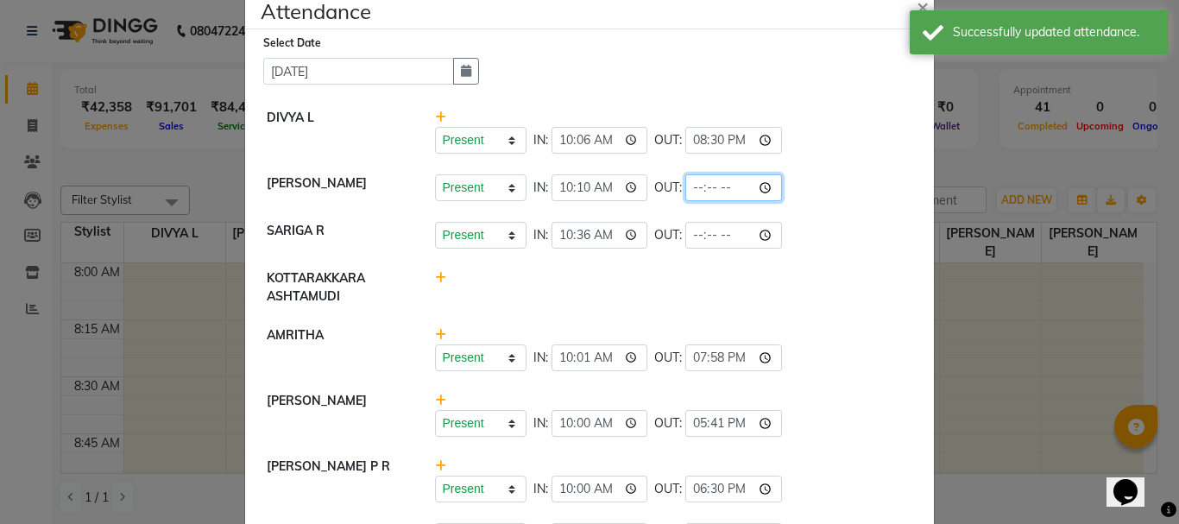
click at [718, 190] on input "time" at bounding box center [733, 187] width 97 height 27
type input "20:10"
click at [847, 377] on li "AMRITHA Present Absent Late Half Day Weekly Off IN: 10:01 OUT: 19:58" at bounding box center [589, 349] width 680 height 66
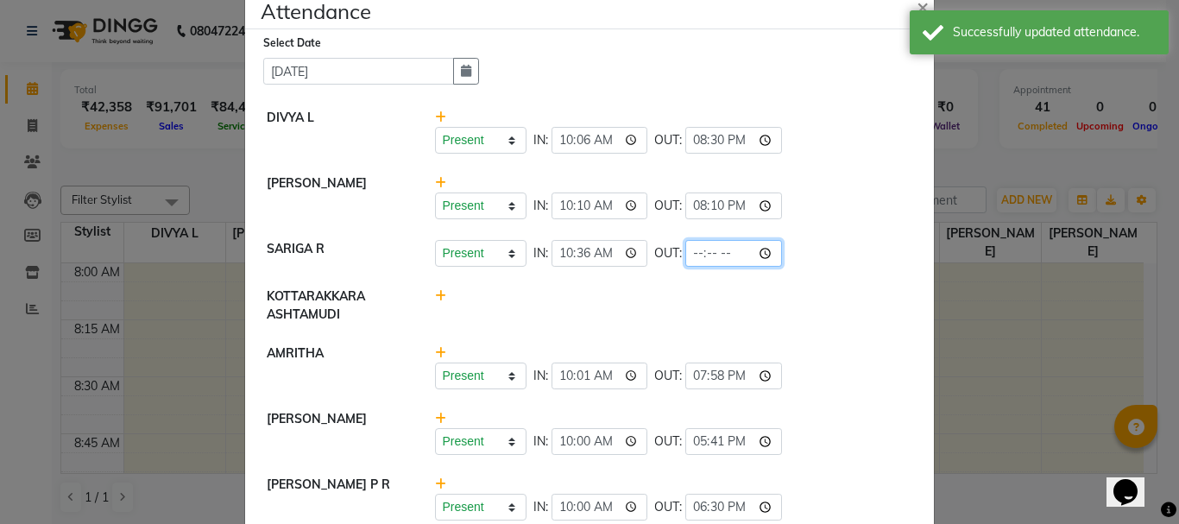
click at [721, 249] on input "time" at bounding box center [733, 253] width 97 height 27
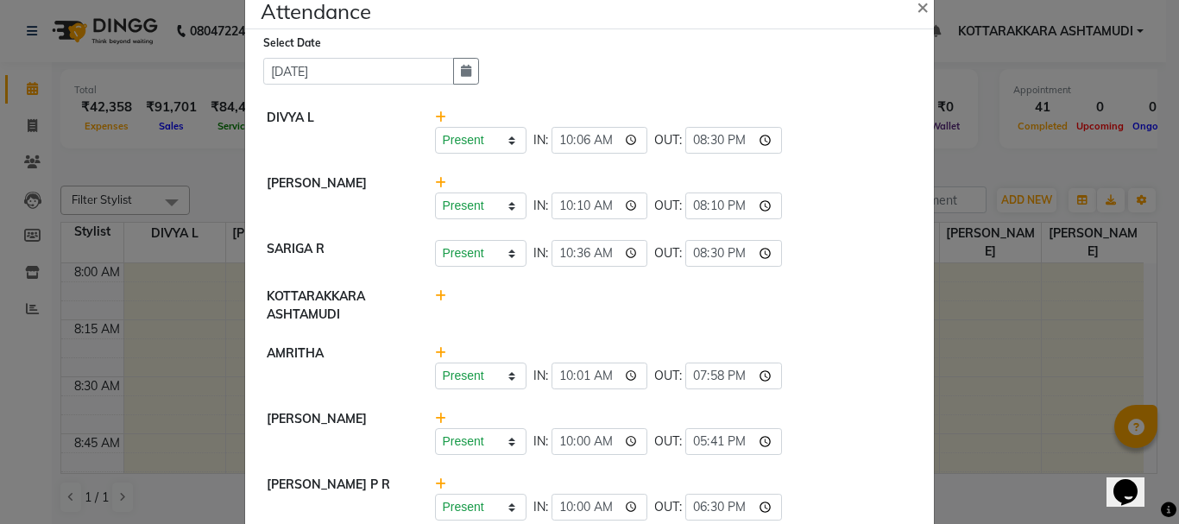
type input "20:30"
click at [816, 324] on li "KOTTARAKKARA ASHTAMUDI" at bounding box center [589, 306] width 680 height 58
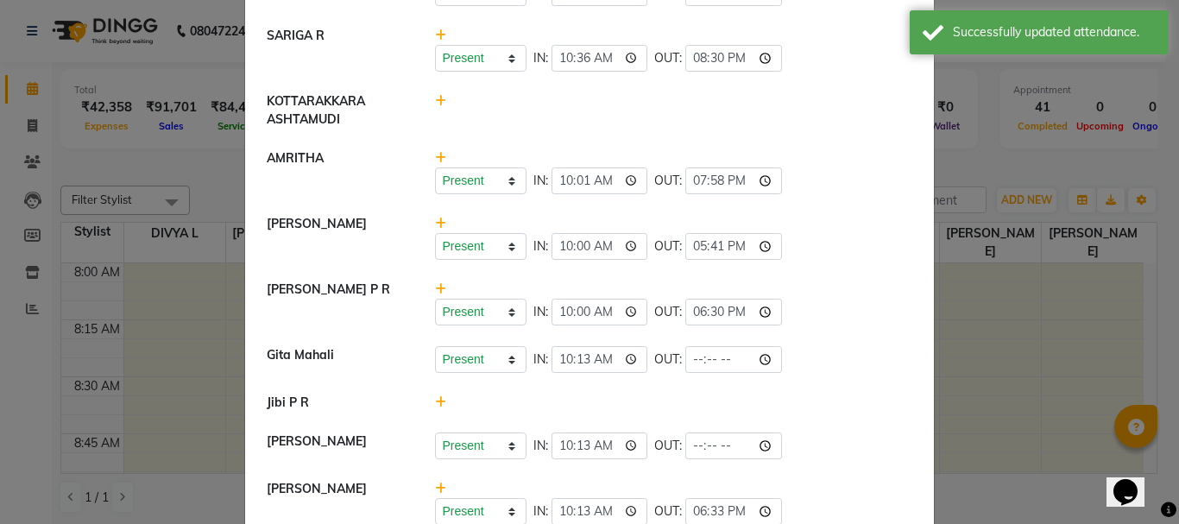
scroll to position [285, 0]
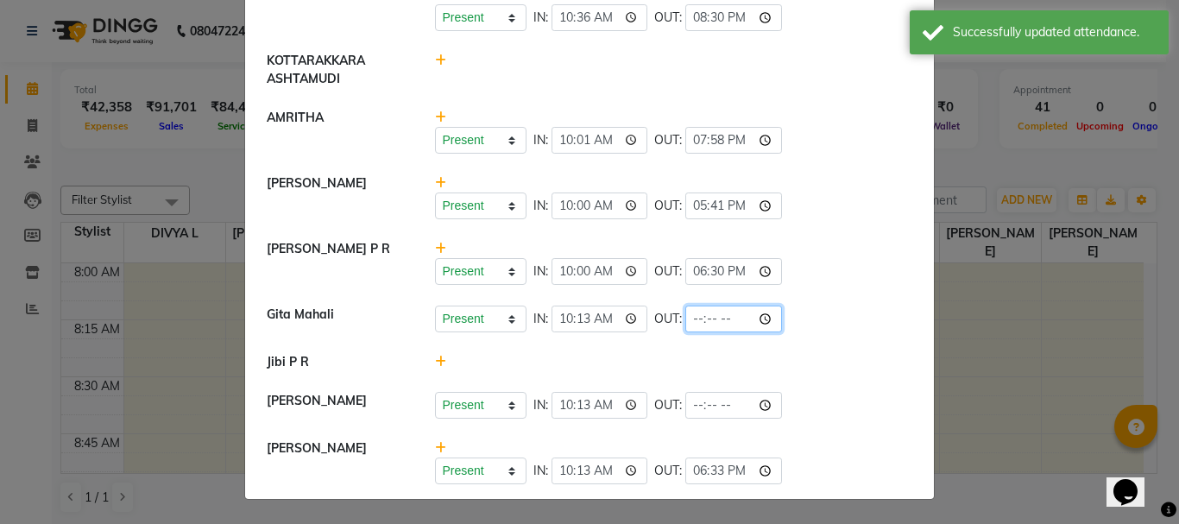
click at [718, 315] on input "time" at bounding box center [733, 318] width 97 height 27
type input "20:10"
click at [820, 262] on div "Present Absent Late Half Day Weekly Off IN: 10:00 OUT: 18:30" at bounding box center [674, 271] width 478 height 27
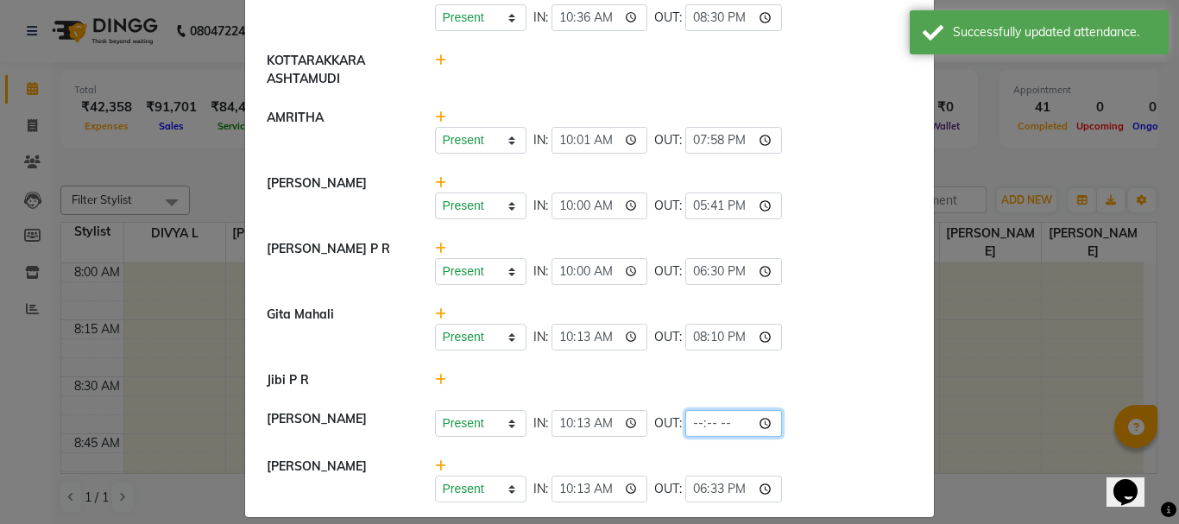
click at [723, 424] on input "time" at bounding box center [733, 423] width 97 height 27
type input "20:10"
click at [811, 365] on li "Jibi P R" at bounding box center [589, 381] width 680 height 40
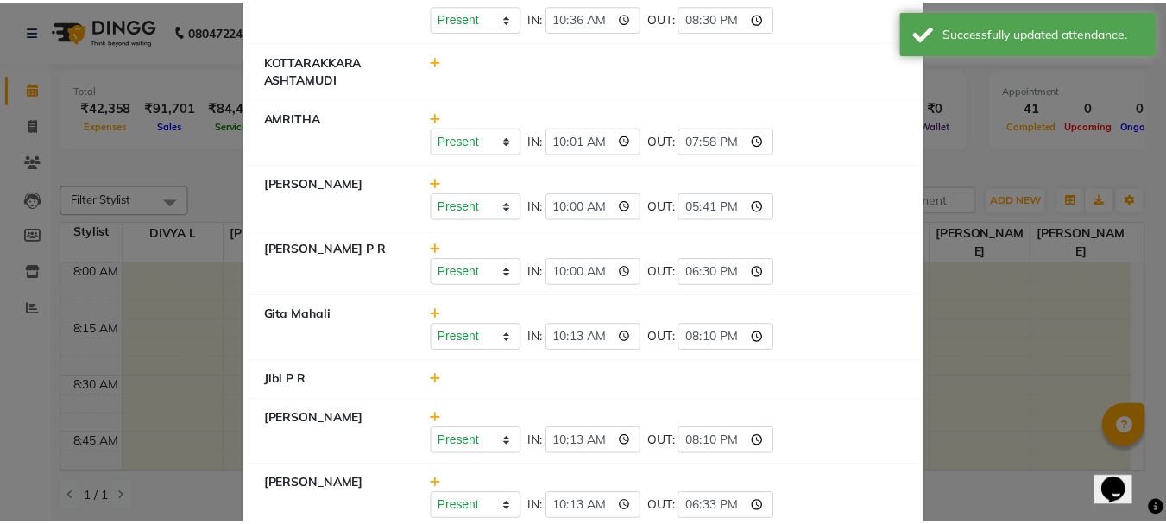
scroll to position [0, 0]
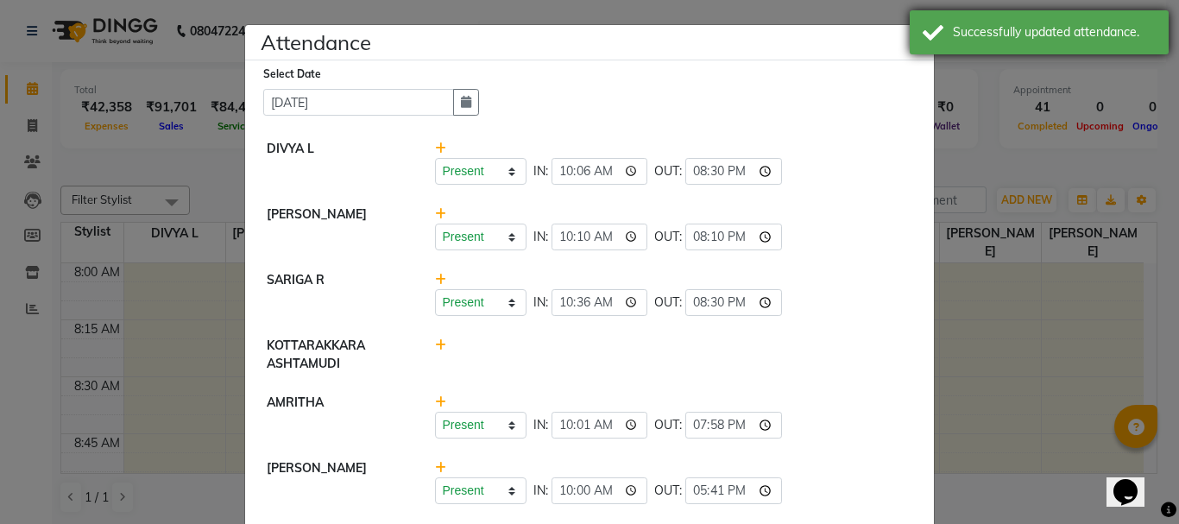
click at [919, 40] on div "Successfully updated attendance." at bounding box center [1039, 32] width 259 height 44
click at [917, 39] on span "×" at bounding box center [922, 37] width 12 height 26
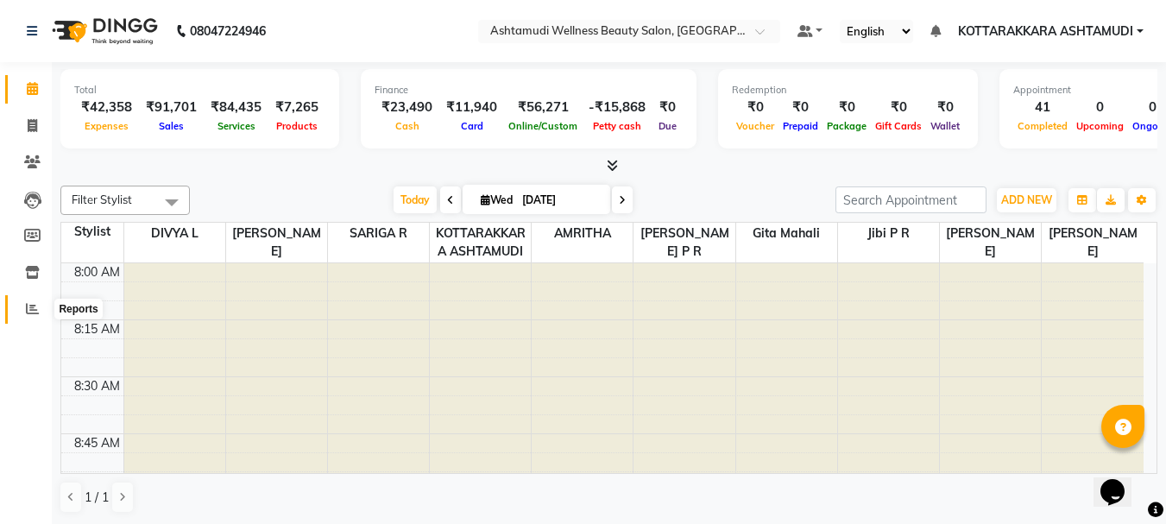
click at [26, 316] on span at bounding box center [32, 309] width 30 height 20
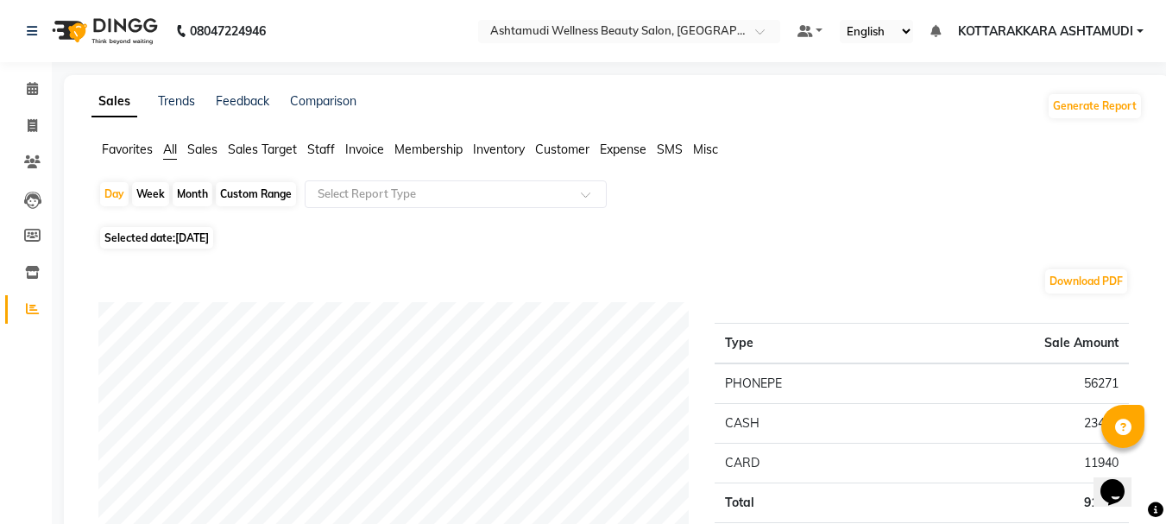
click at [551, 153] on span "Customer" at bounding box center [562, 150] width 54 height 16
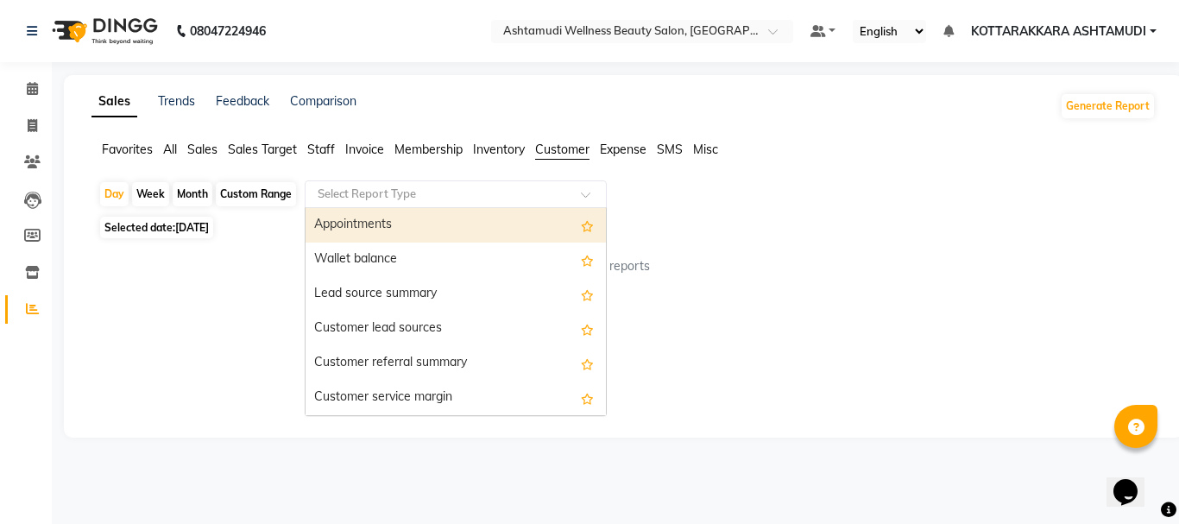
click at [512, 191] on input "text" at bounding box center [438, 194] width 249 height 17
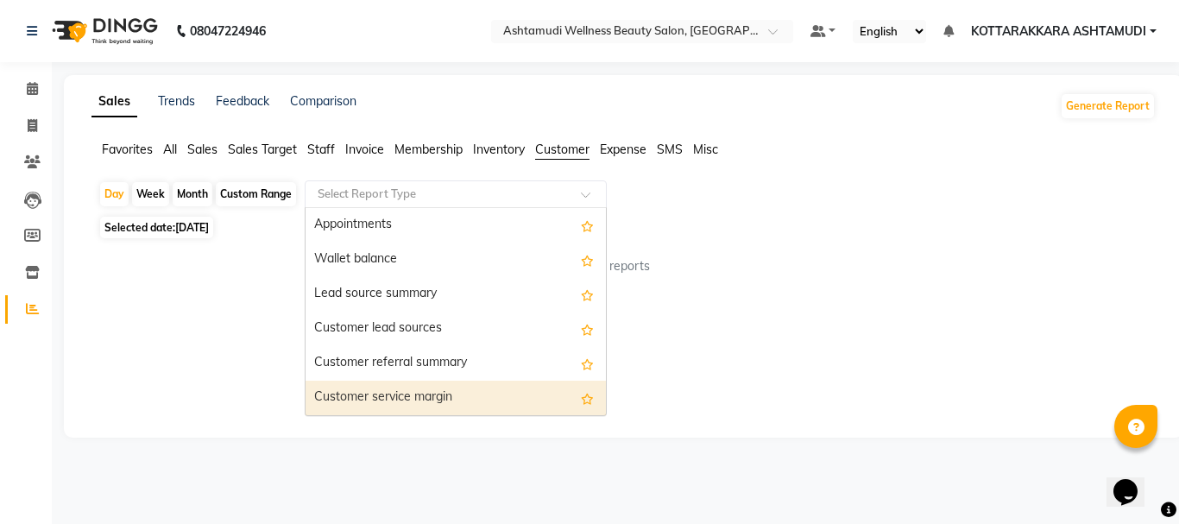
click at [446, 393] on div "Customer service margin" at bounding box center [455, 398] width 300 height 35
select select "full_report"
select select "csv"
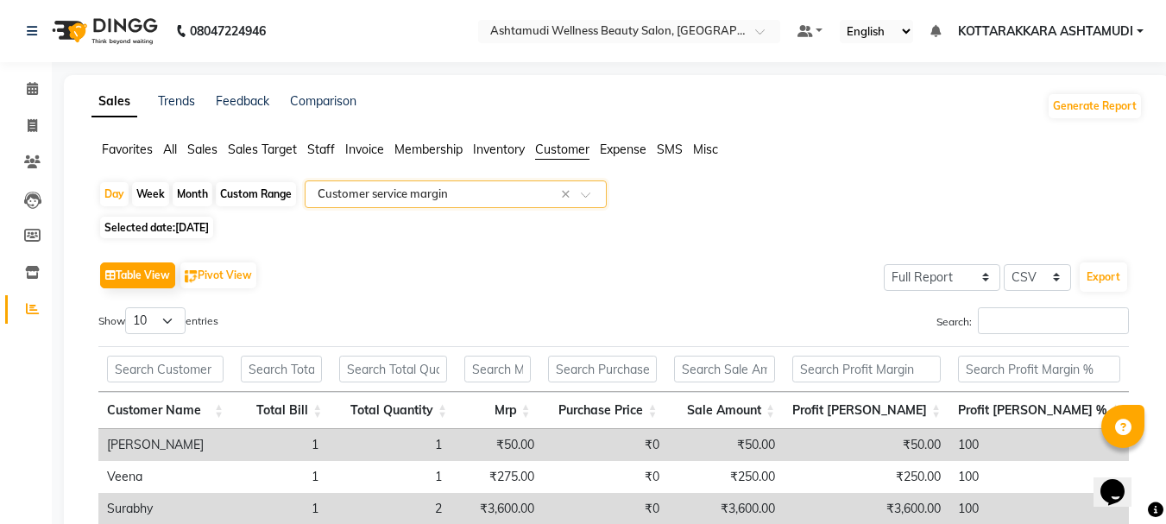
click at [429, 193] on input "text" at bounding box center [438, 194] width 249 height 17
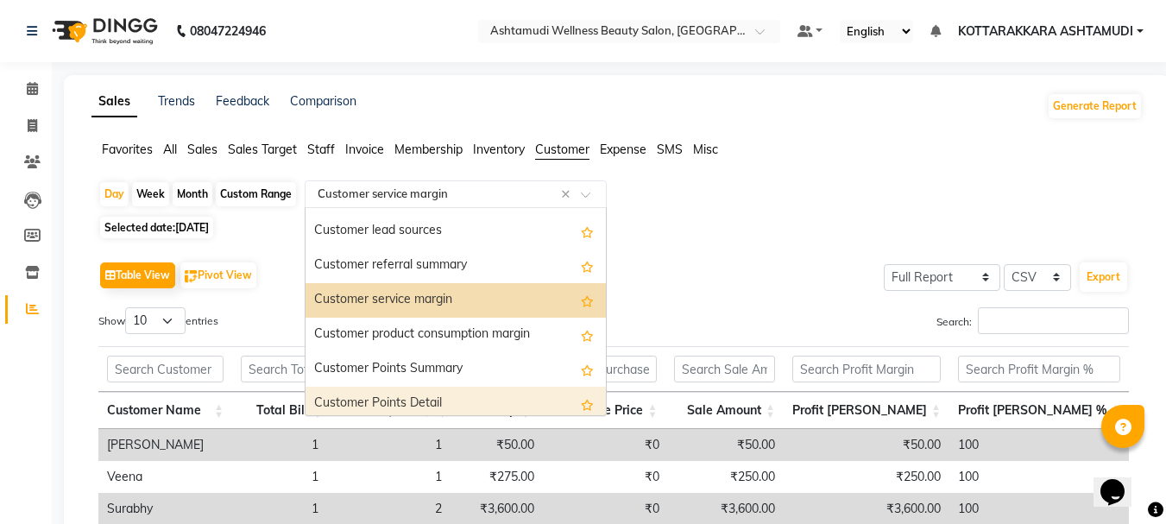
scroll to position [138, 0]
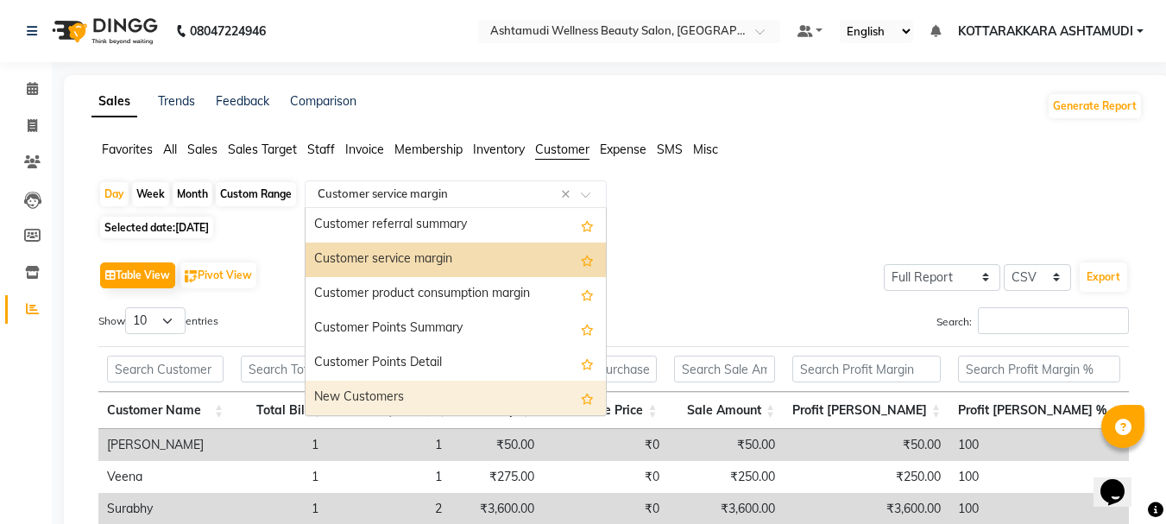
click at [406, 387] on div "New Customers" at bounding box center [455, 398] width 300 height 35
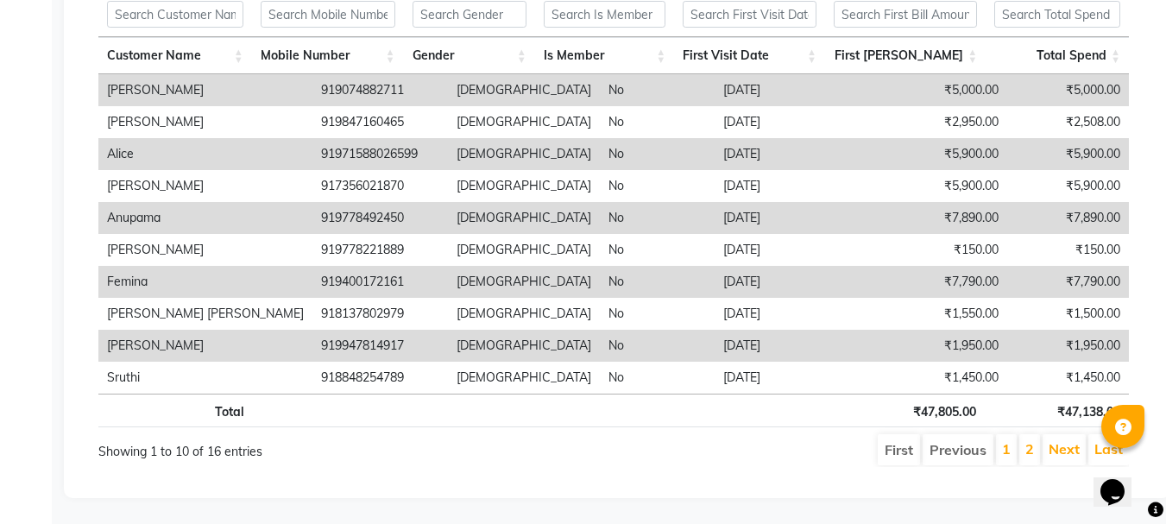
scroll to position [0, 0]
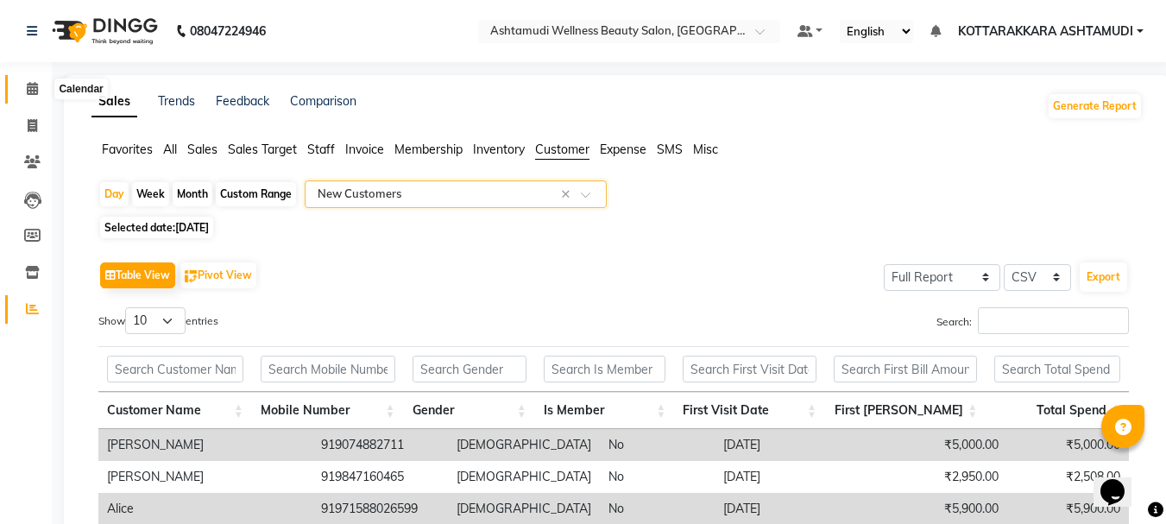
click at [27, 89] on icon at bounding box center [32, 88] width 11 height 13
